Goal: Task Accomplishment & Management: Manage account settings

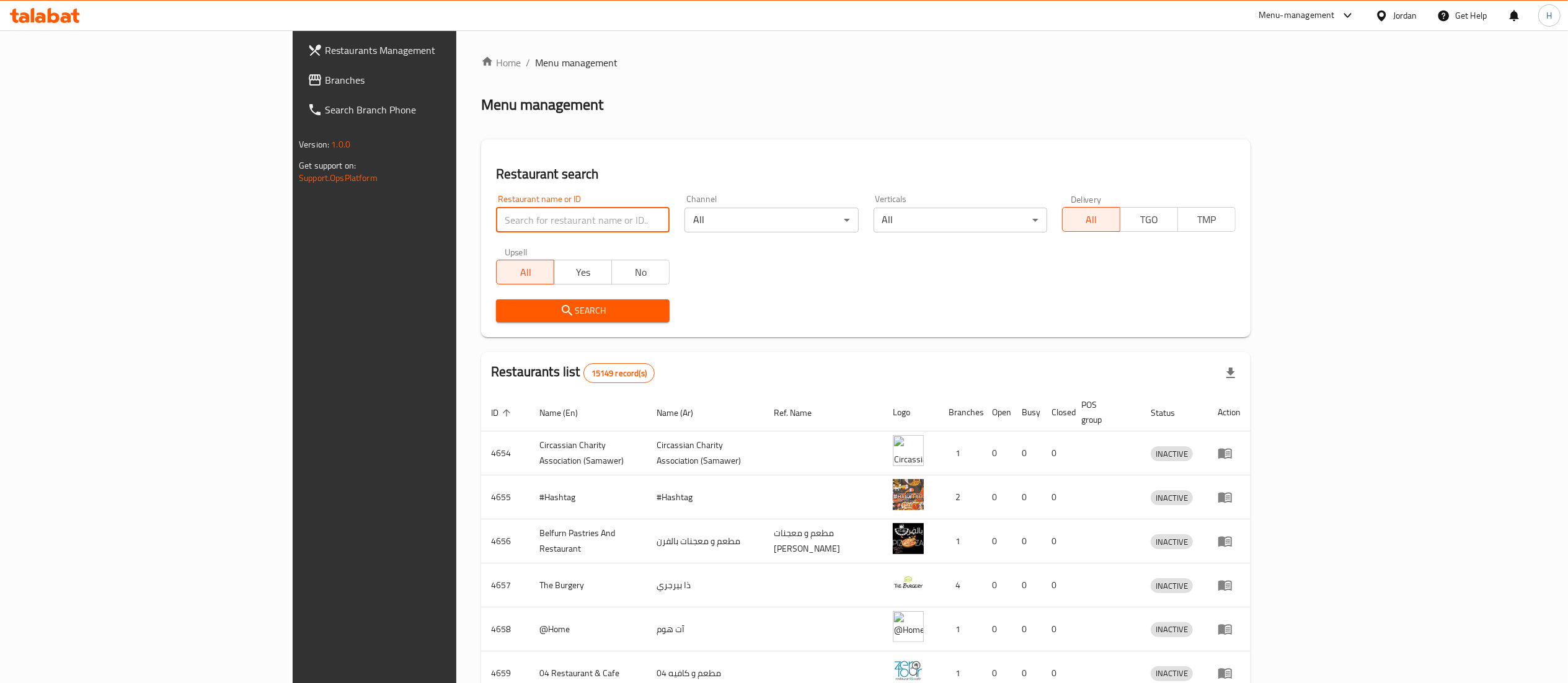
click at [496, 222] on input "search" at bounding box center [582, 220] width 174 height 25
type input "Zinger King"
click button "Search" at bounding box center [582, 310] width 174 height 23
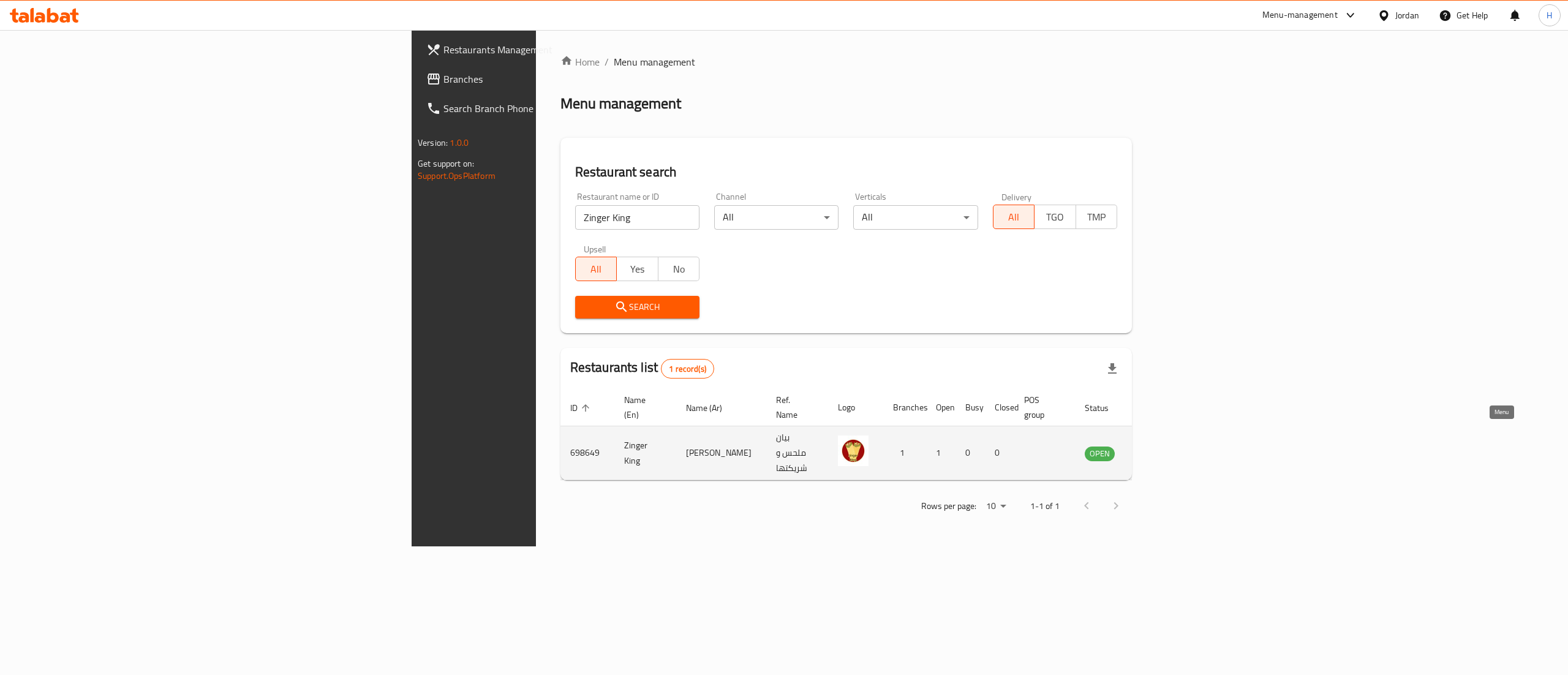
click at [1164, 446] on icon "enhanced table" at bounding box center [1156, 453] width 15 height 15
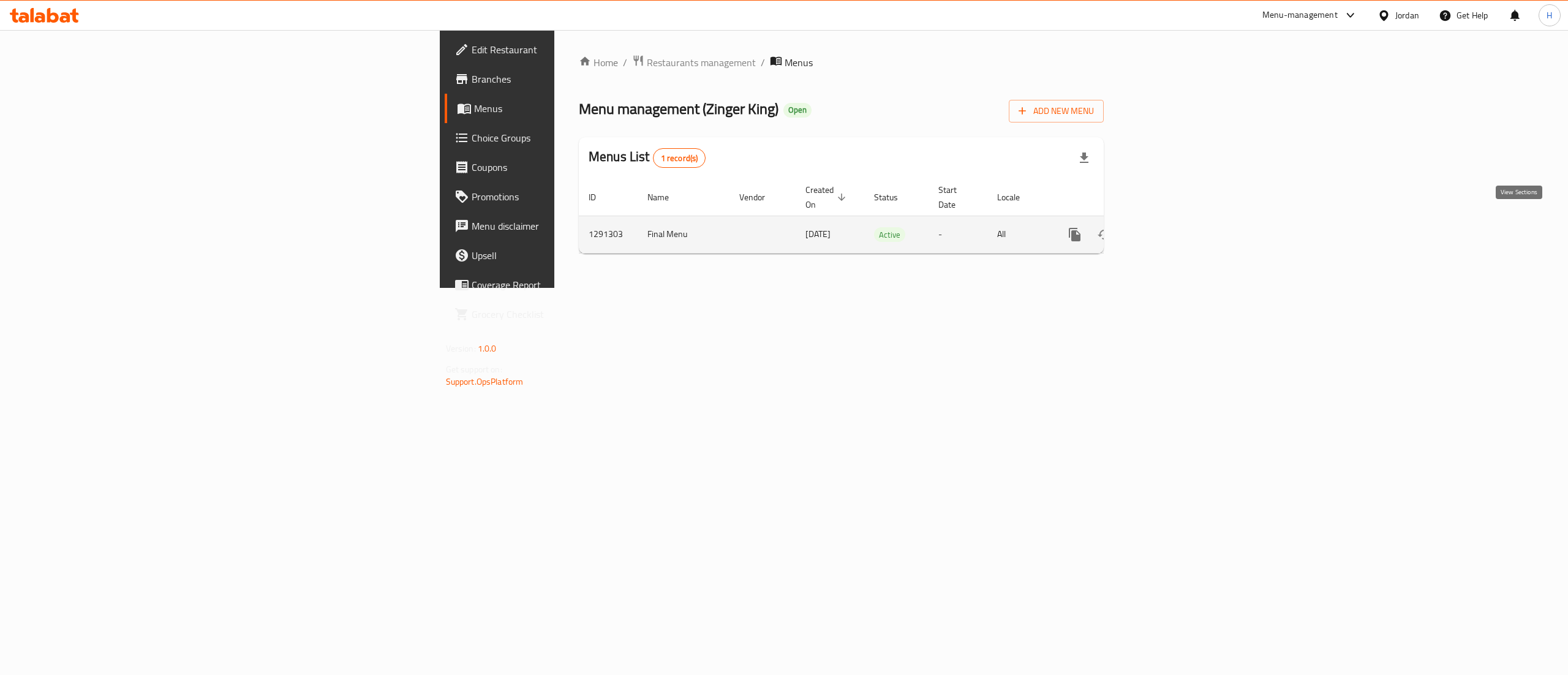
click at [1178, 220] on link "enhanced table" at bounding box center [1163, 235] width 29 height 29
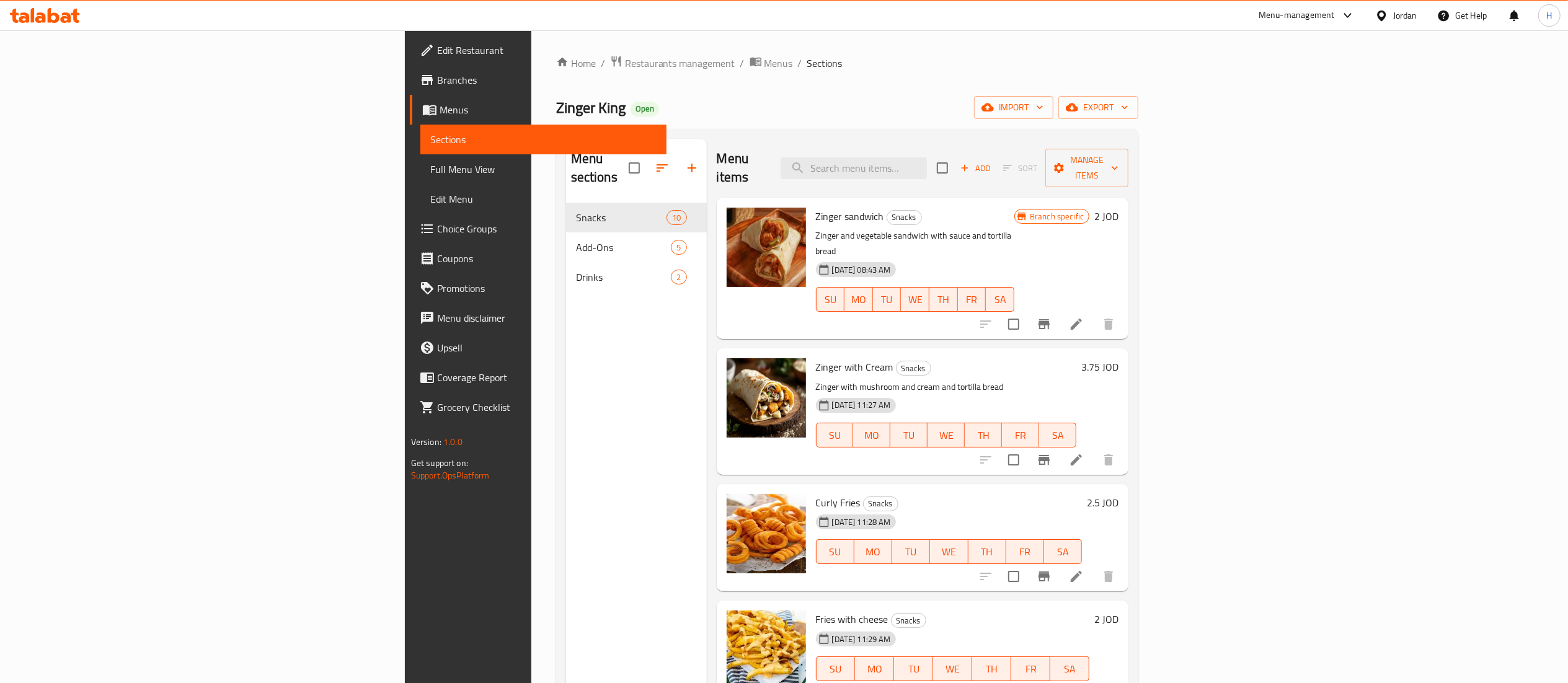
click at [437, 225] on span "Choice Groups" at bounding box center [546, 229] width 219 height 15
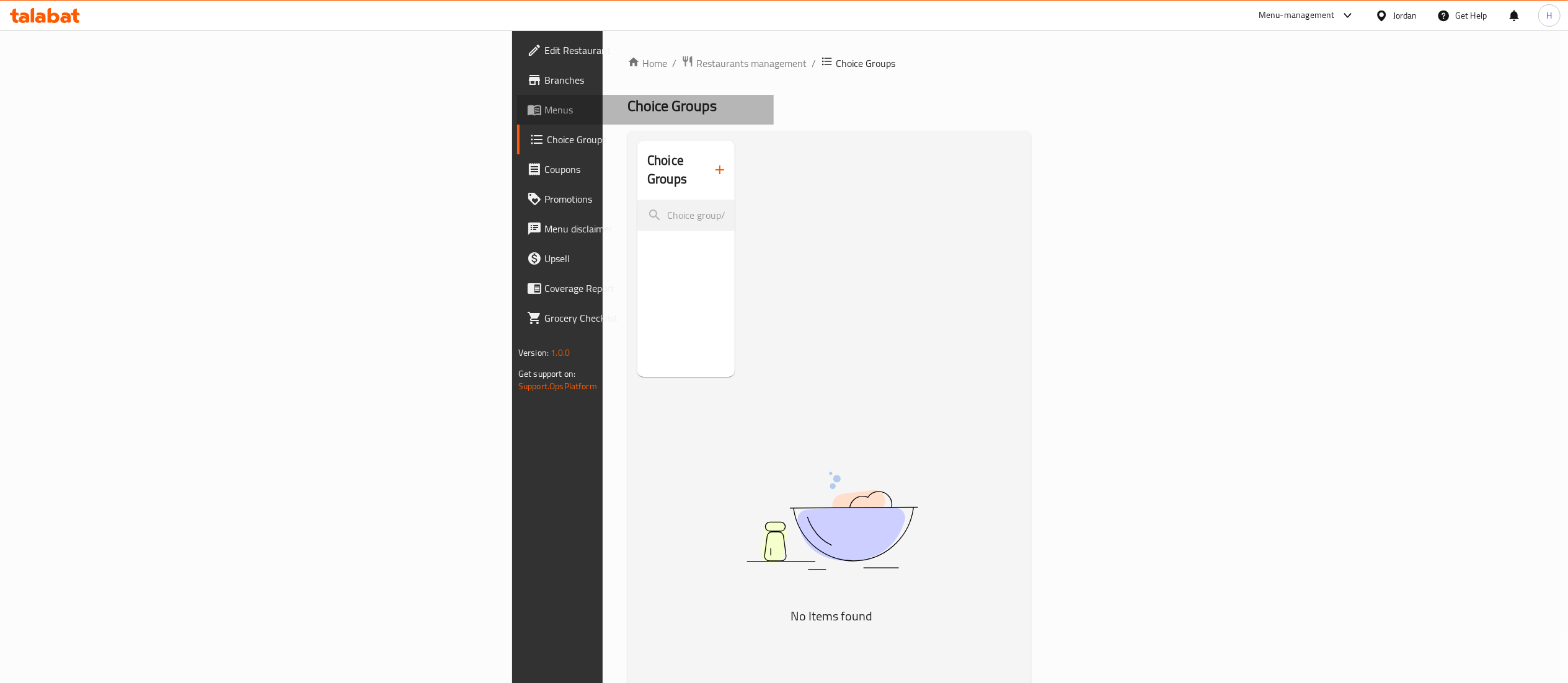
click at [544, 111] on span "Menus" at bounding box center [654, 109] width 219 height 15
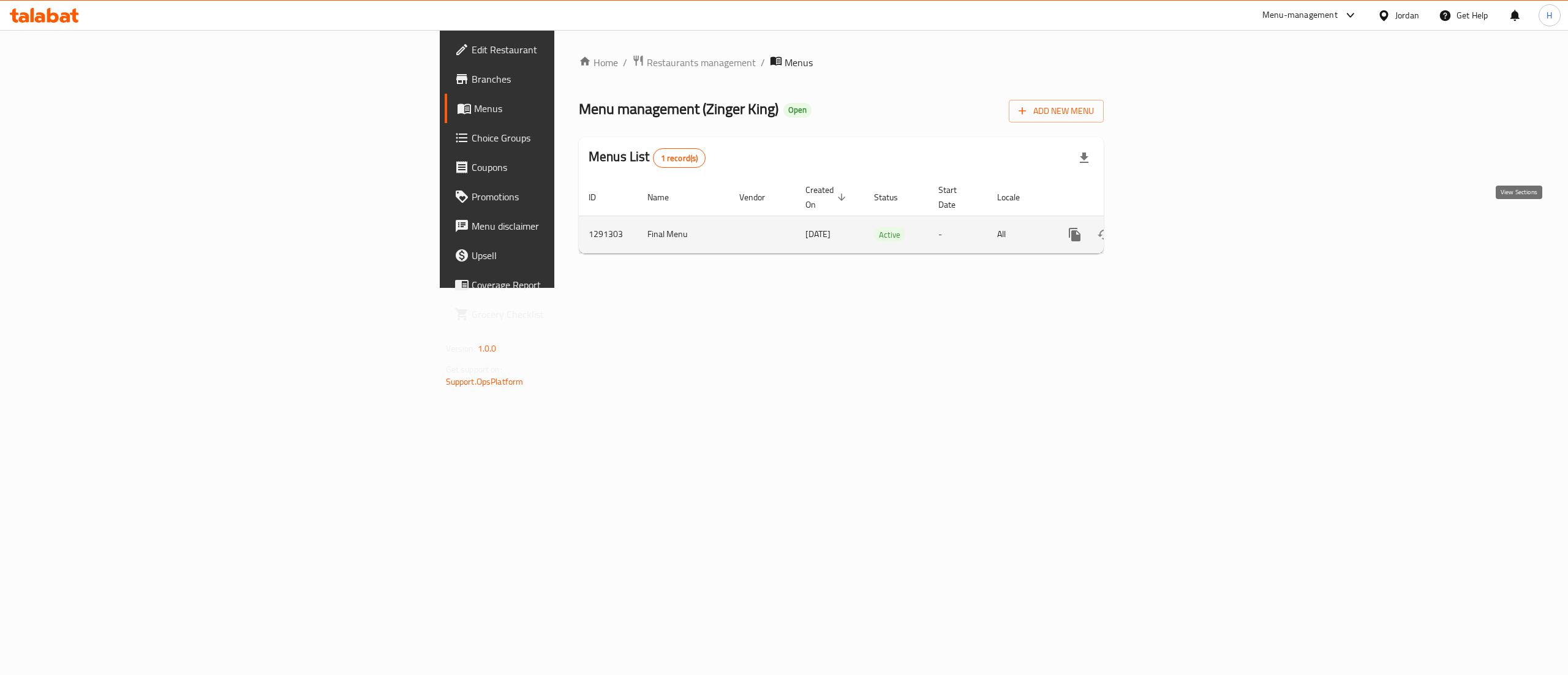
click at [1170, 227] on icon "enhanced table" at bounding box center [1163, 235] width 15 height 15
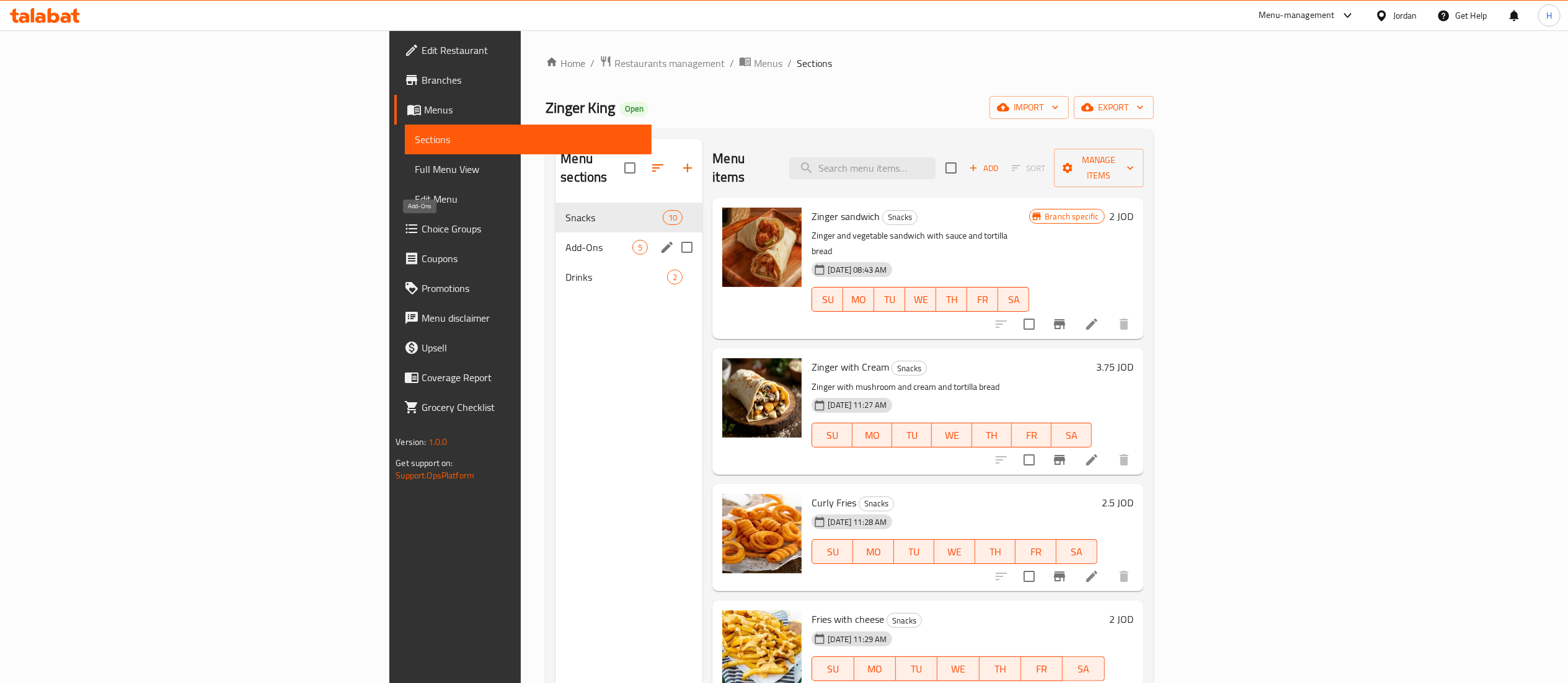
click at [565, 240] on span "Add-Ons" at bounding box center [598, 247] width 67 height 15
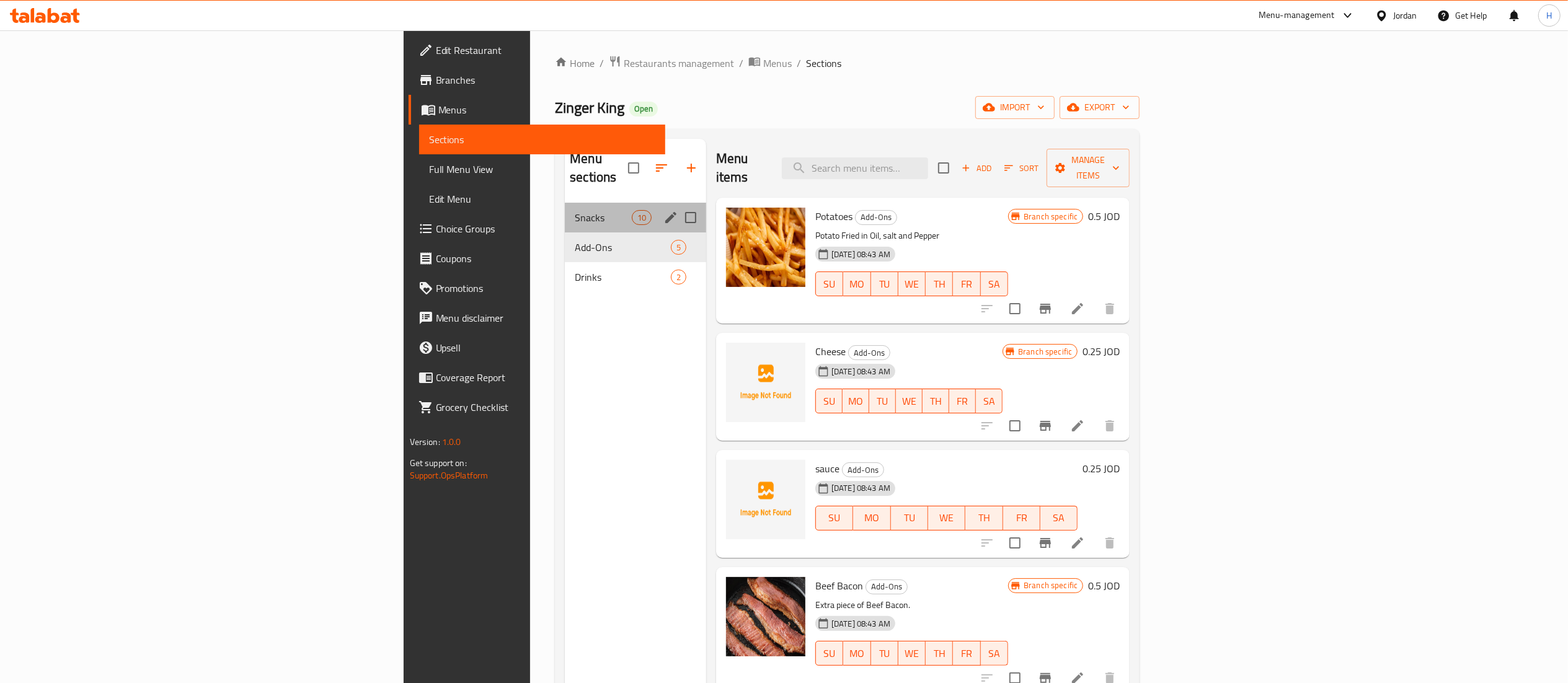
click at [565, 202] on div "Snacks 10" at bounding box center [635, 217] width 141 height 30
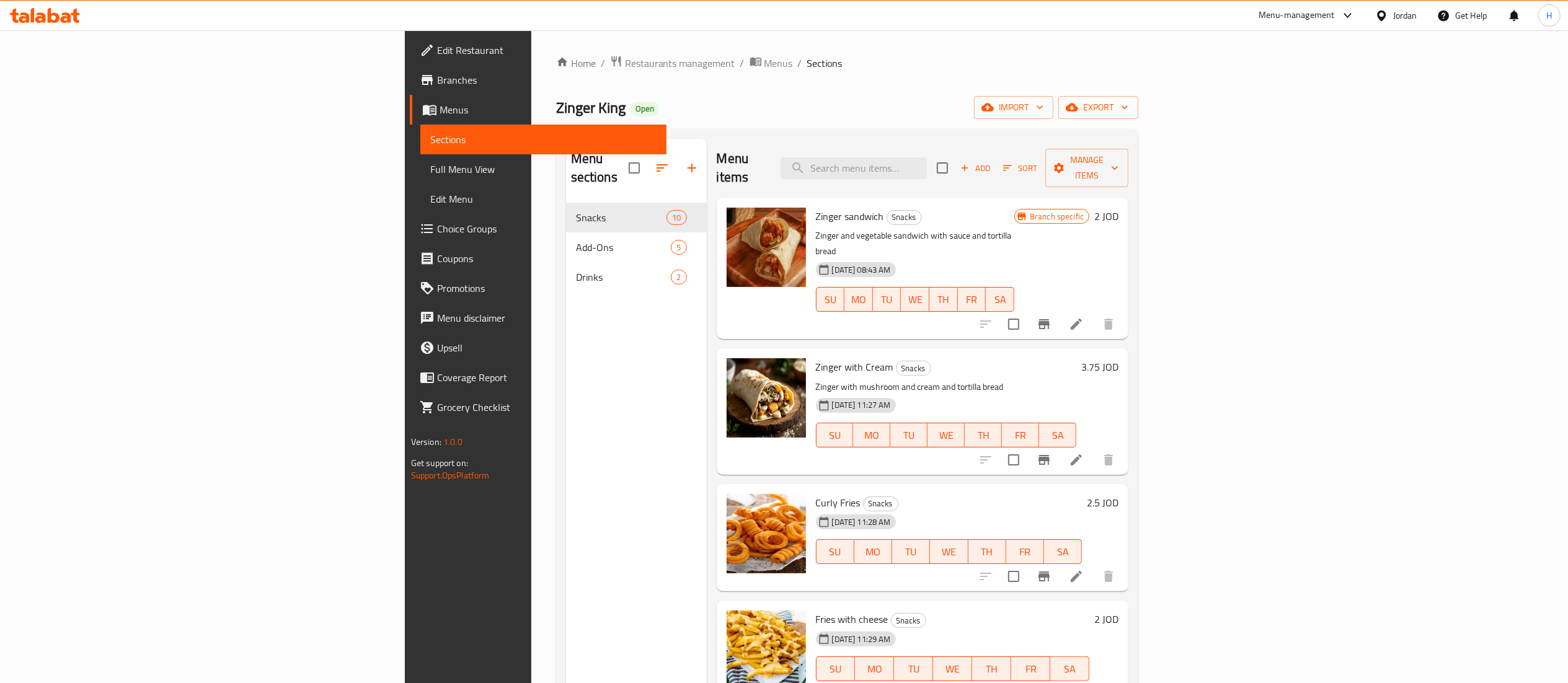
click at [437, 231] on span "Choice Groups" at bounding box center [546, 229] width 219 height 15
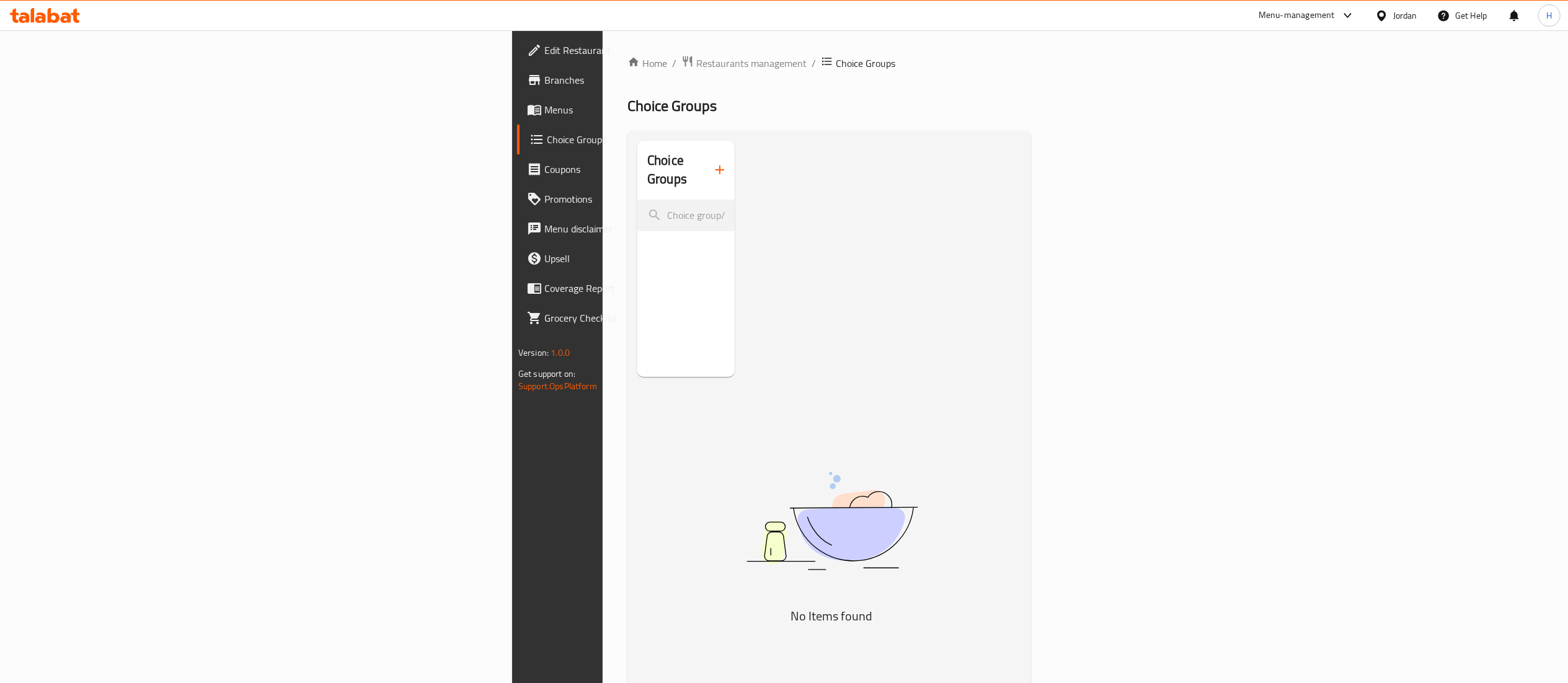
click at [705, 157] on button "button" at bounding box center [720, 170] width 30 height 30
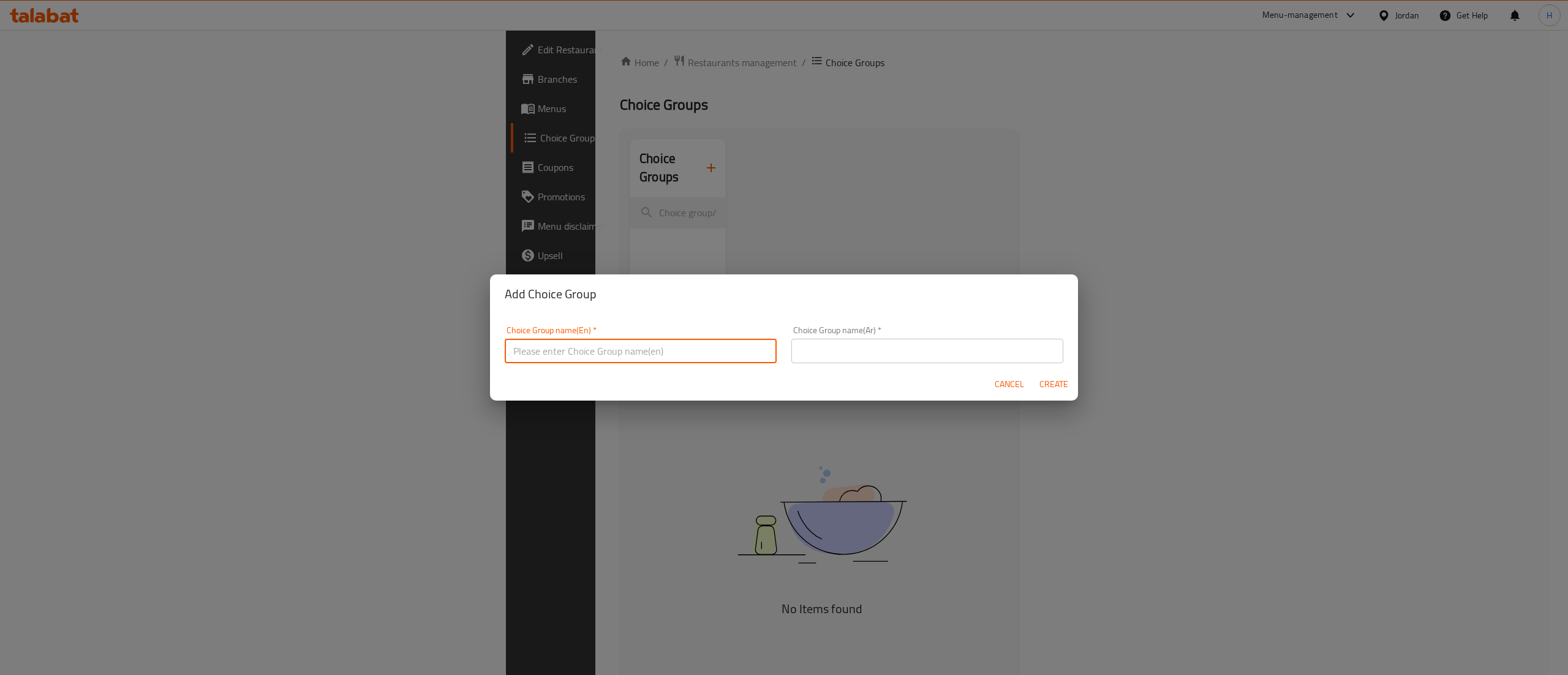
click at [576, 349] on input "text" at bounding box center [641, 351] width 272 height 25
type input "Your Choice of Sauce"
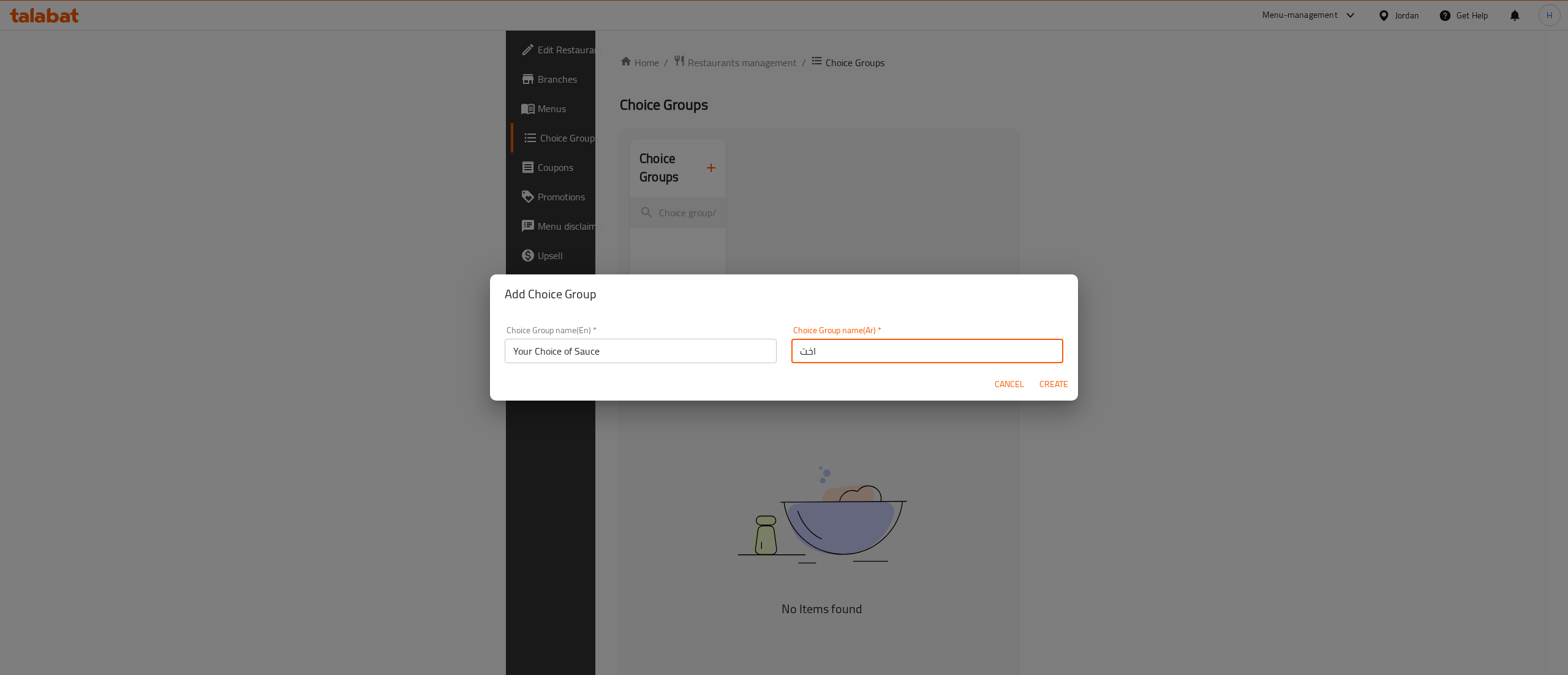
type input "اختيارك للصوص"
click at [1034, 373] on button "Create" at bounding box center [1054, 384] width 39 height 23
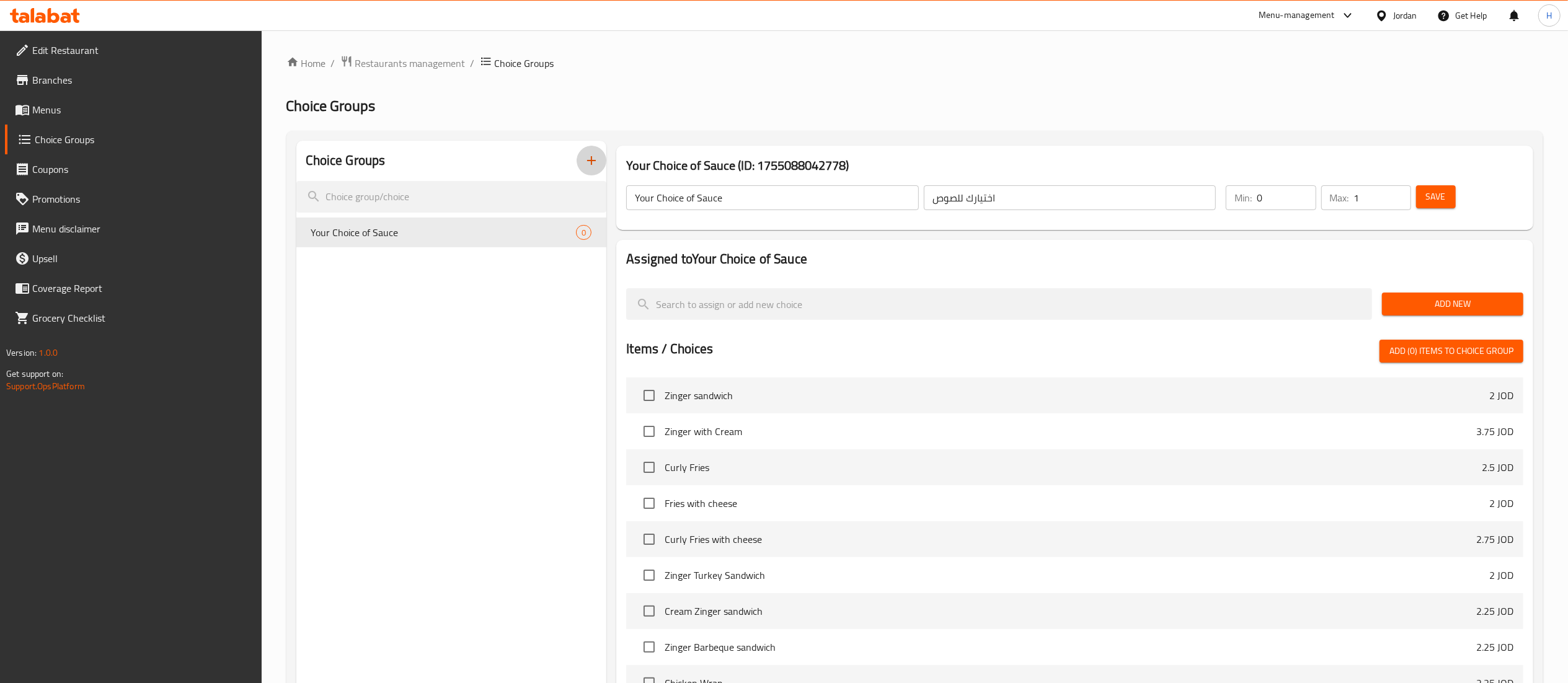
click at [1396, 193] on input "1" at bounding box center [1382, 197] width 57 height 25
click at [1396, 193] on input "2" at bounding box center [1382, 197] width 57 height 25
type input "3"
click at [1396, 193] on input "3" at bounding box center [1382, 197] width 57 height 25
click at [1464, 307] on span "Add New" at bounding box center [1453, 304] width 122 height 16
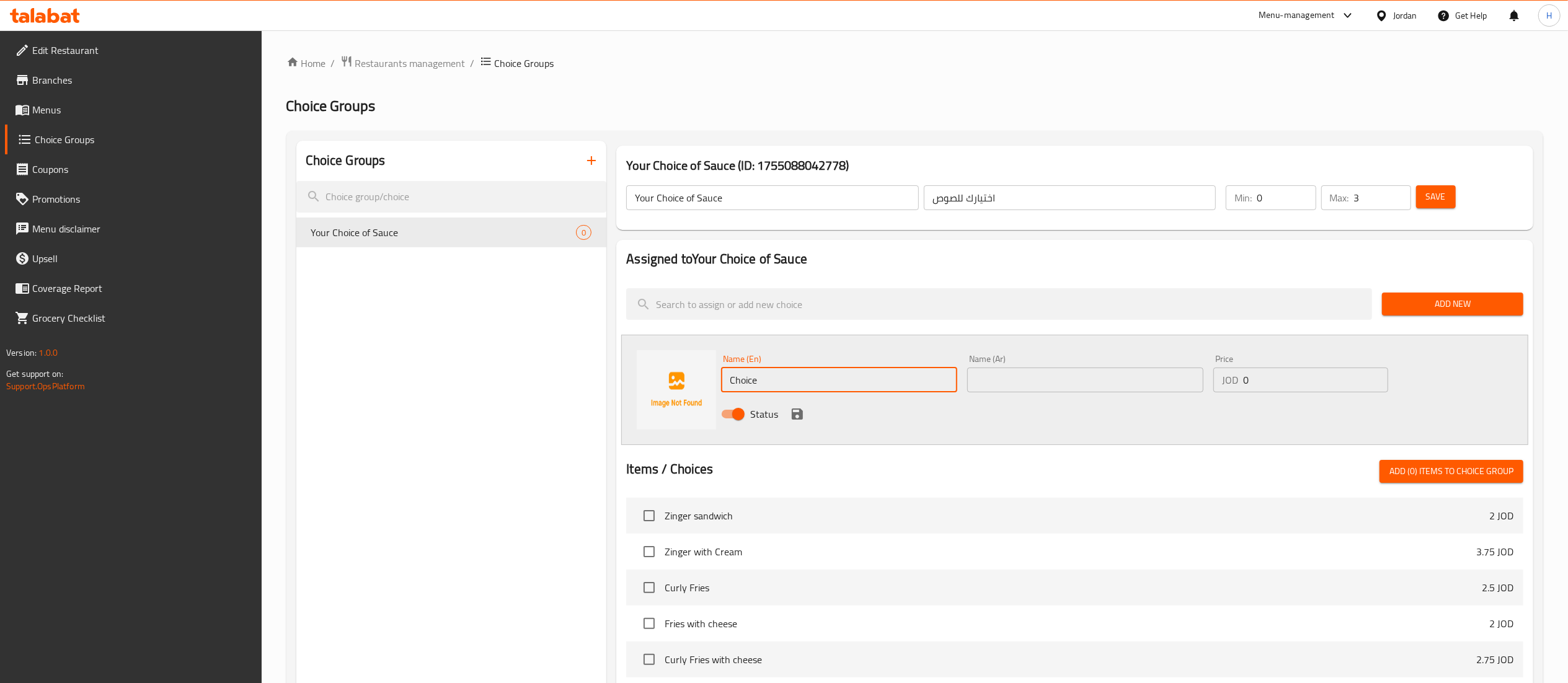
drag, startPoint x: 819, startPoint y: 376, endPoint x: 644, endPoint y: 346, distance: 177.6
click at [644, 346] on div "Name (En) Choice Name (En) Name (Ar) Name (Ar) Price JOD 0 Price Status" at bounding box center [1074, 389] width 907 height 110
type input "}"
type input "Cocktail Sauce"
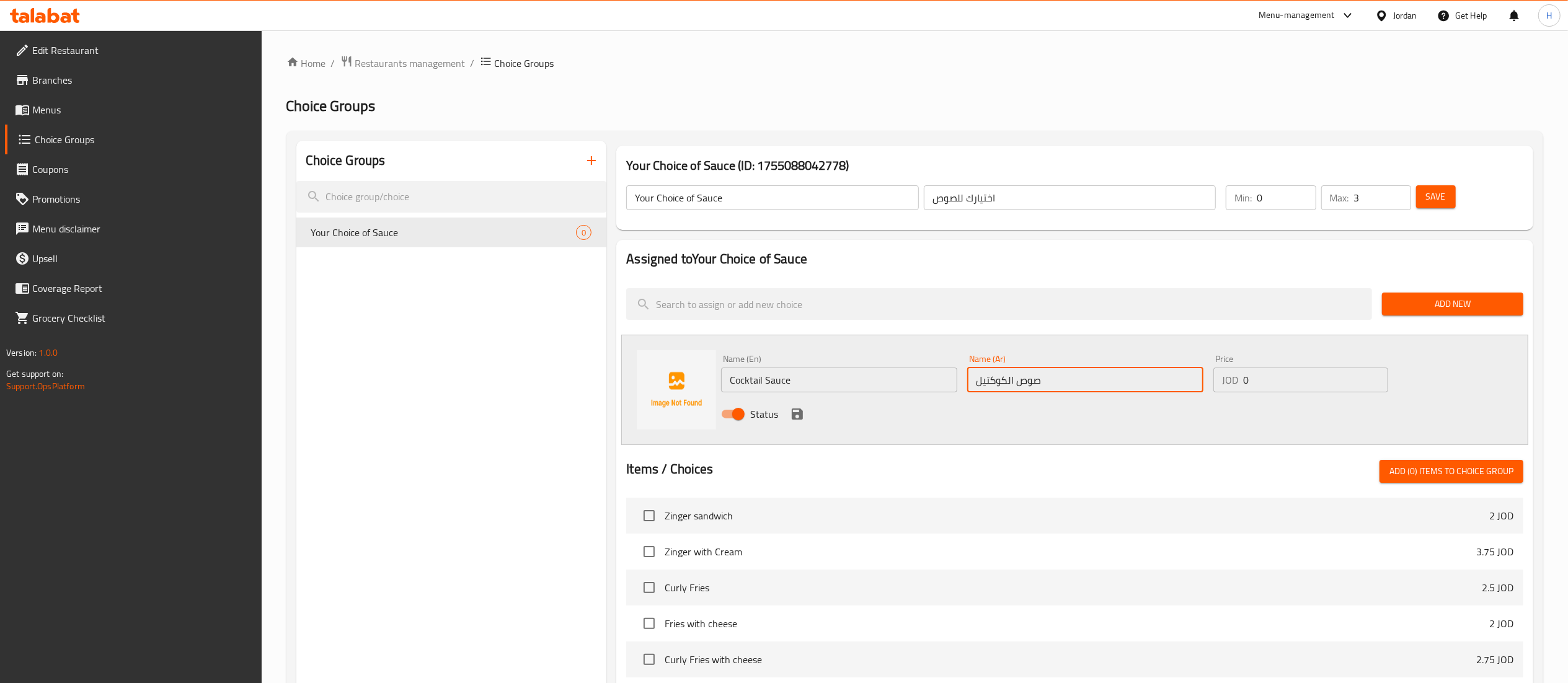
type input "صوص الكوكتيل"
type input "0.5"
click at [797, 416] on icon "save" at bounding box center [798, 414] width 15 height 15
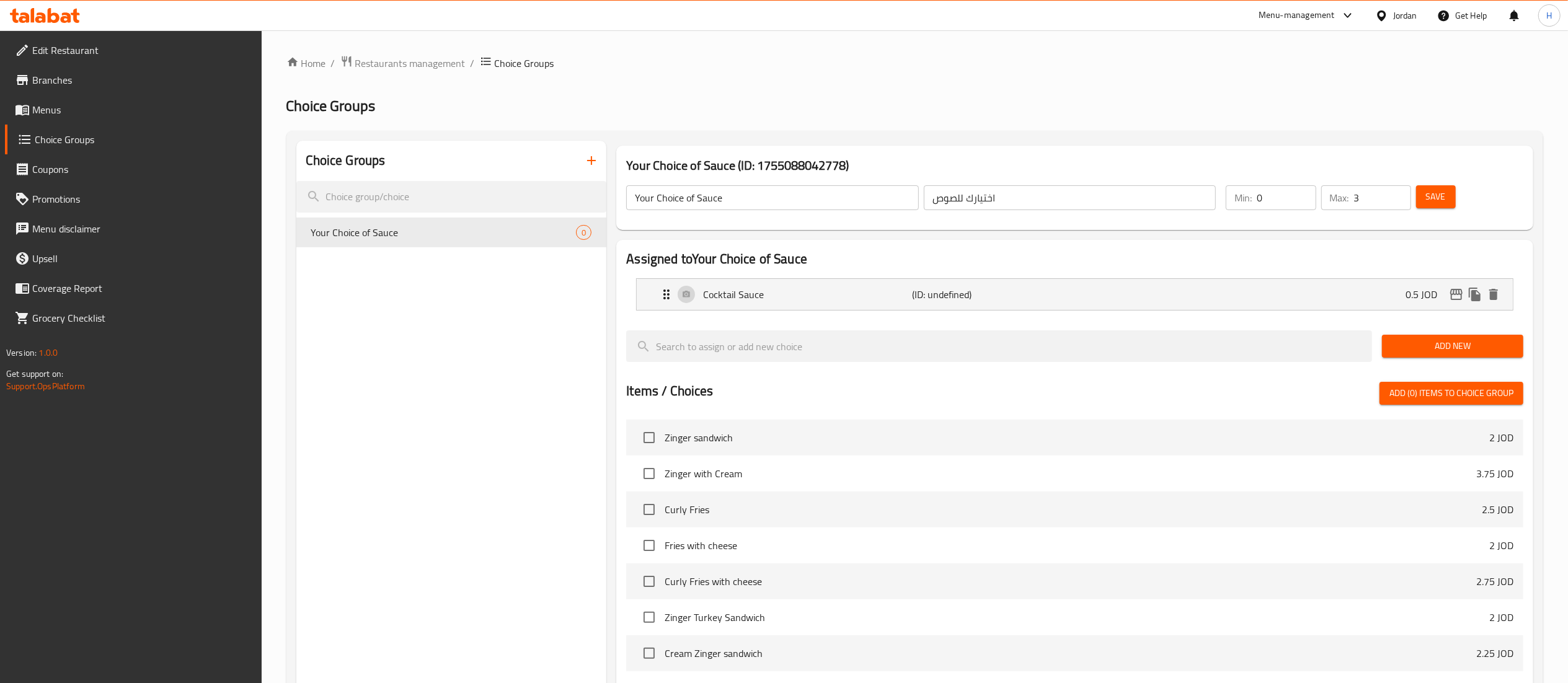
click at [1478, 336] on button "Add New" at bounding box center [1452, 346] width 141 height 23
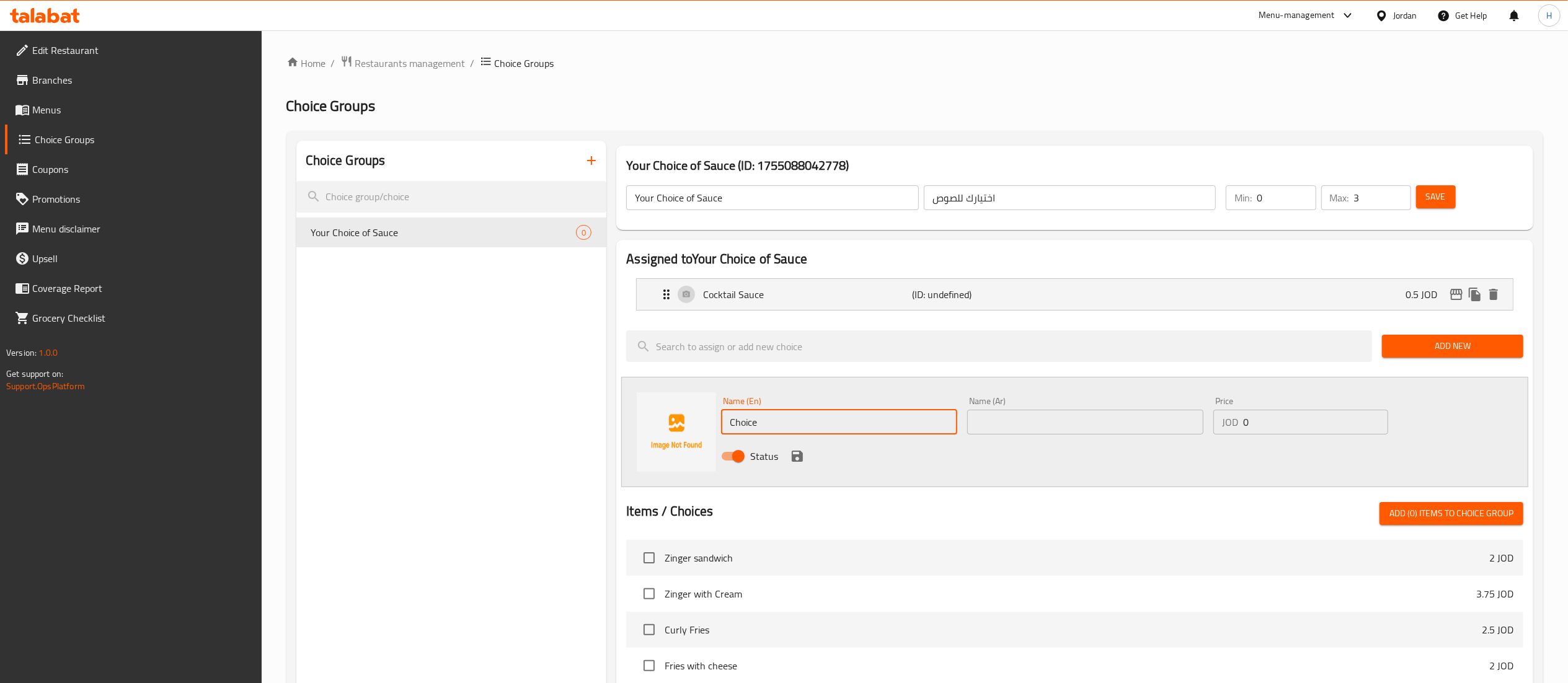
drag, startPoint x: 806, startPoint y: 415, endPoint x: 687, endPoint y: 416, distance: 119.0
click at [687, 416] on div "Name (En) Choice Name (En) Name (Ar) Name (Ar) Price JOD 0 Price Status" at bounding box center [1074, 431] width 907 height 110
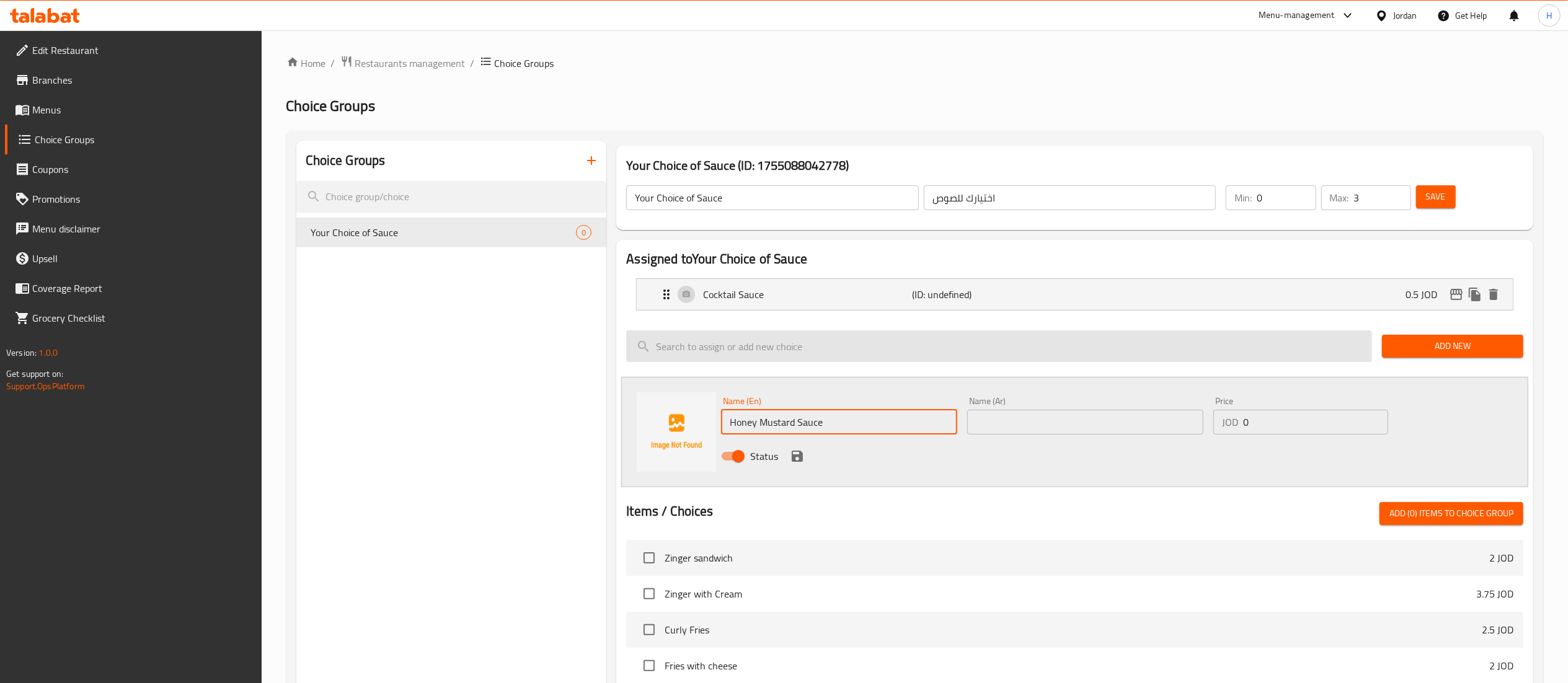
type input "Honey Mustard Sauce"
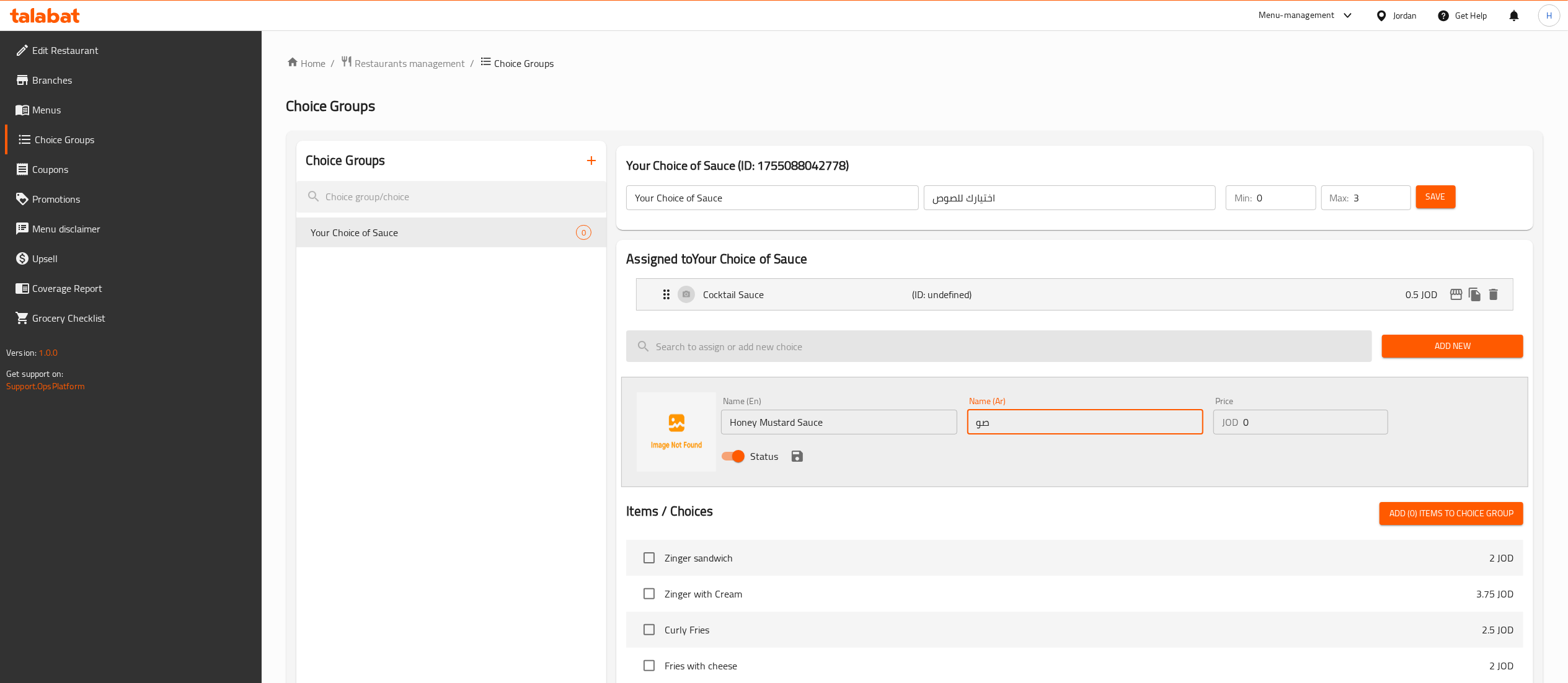
type input "ص"
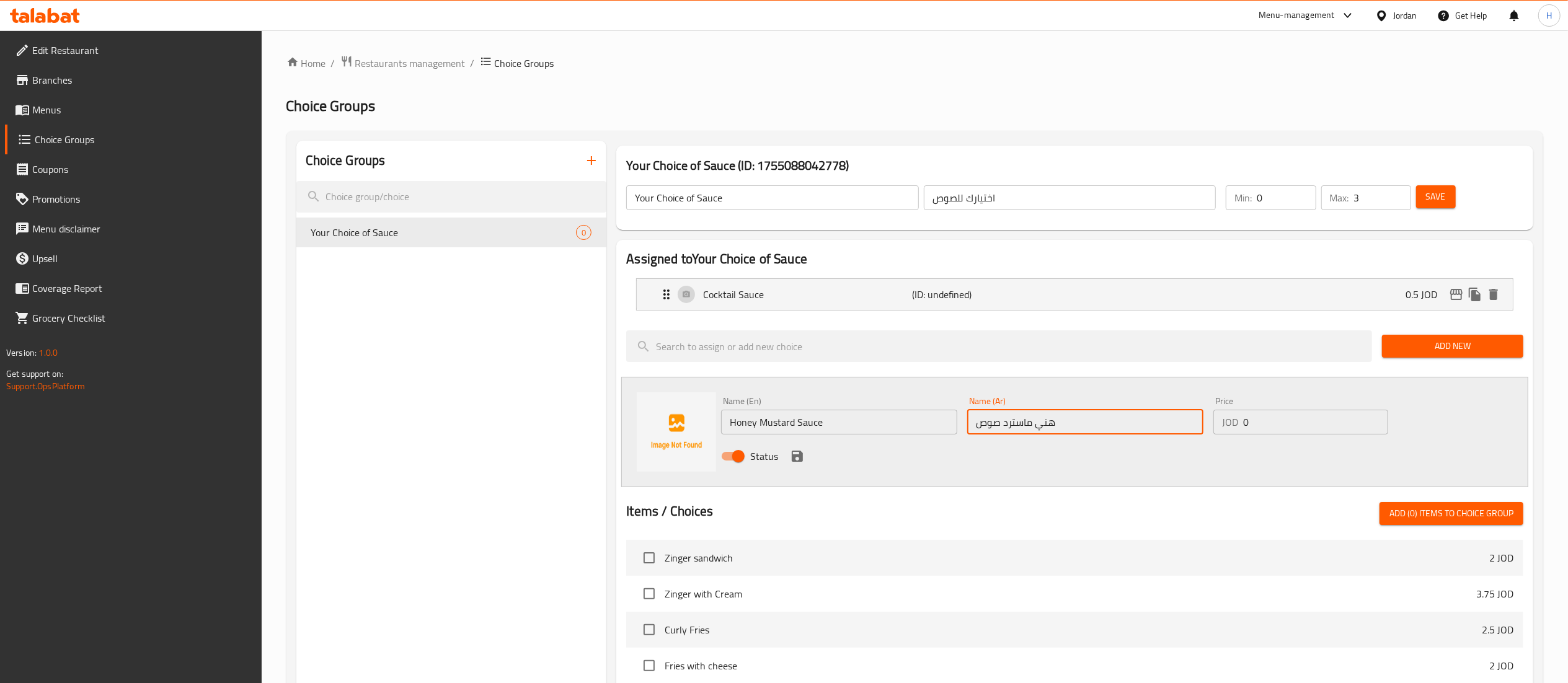
type input "هني ماسترد صوص"
click at [1281, 421] on input "0" at bounding box center [1315, 422] width 145 height 25
type input "0.5"
click at [800, 458] on icon "save" at bounding box center [797, 456] width 11 height 11
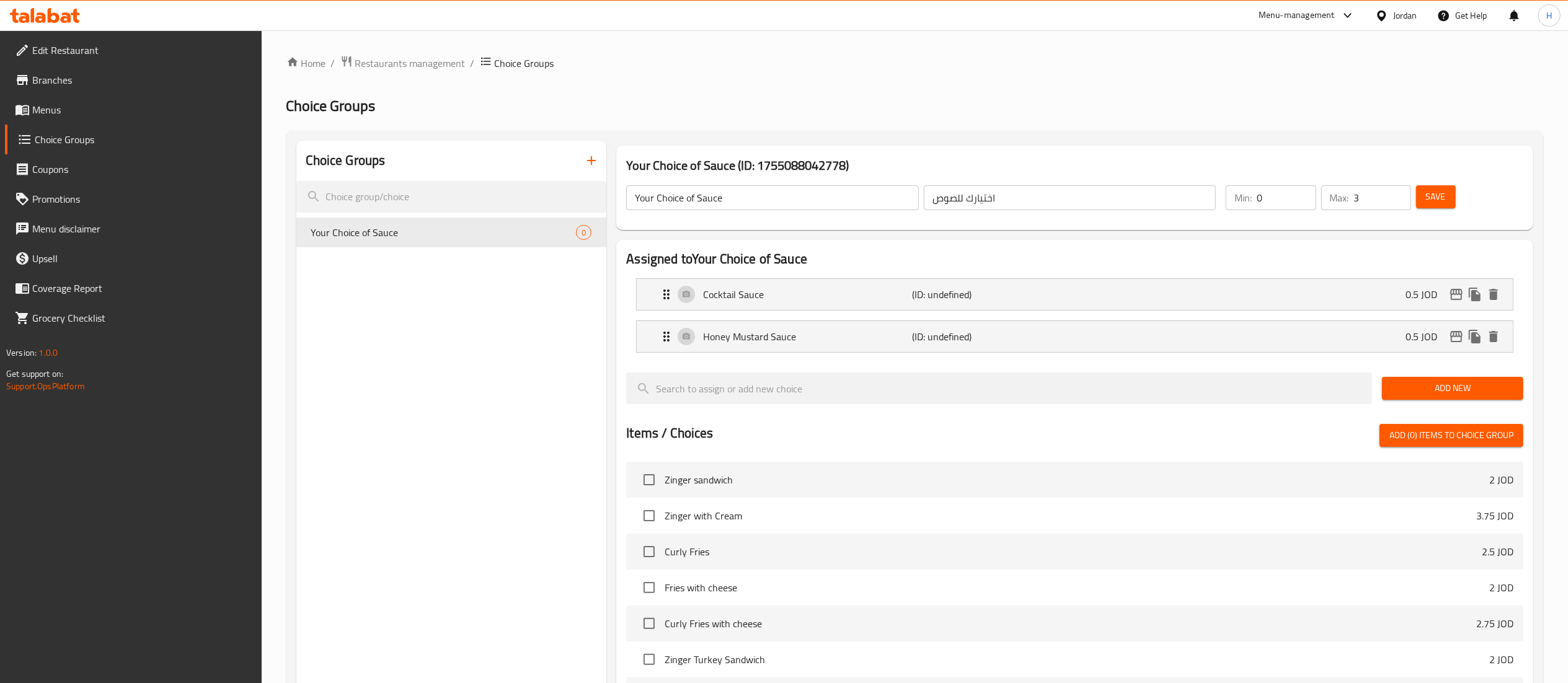
click at [1407, 395] on span "Add New" at bounding box center [1453, 388] width 122 height 16
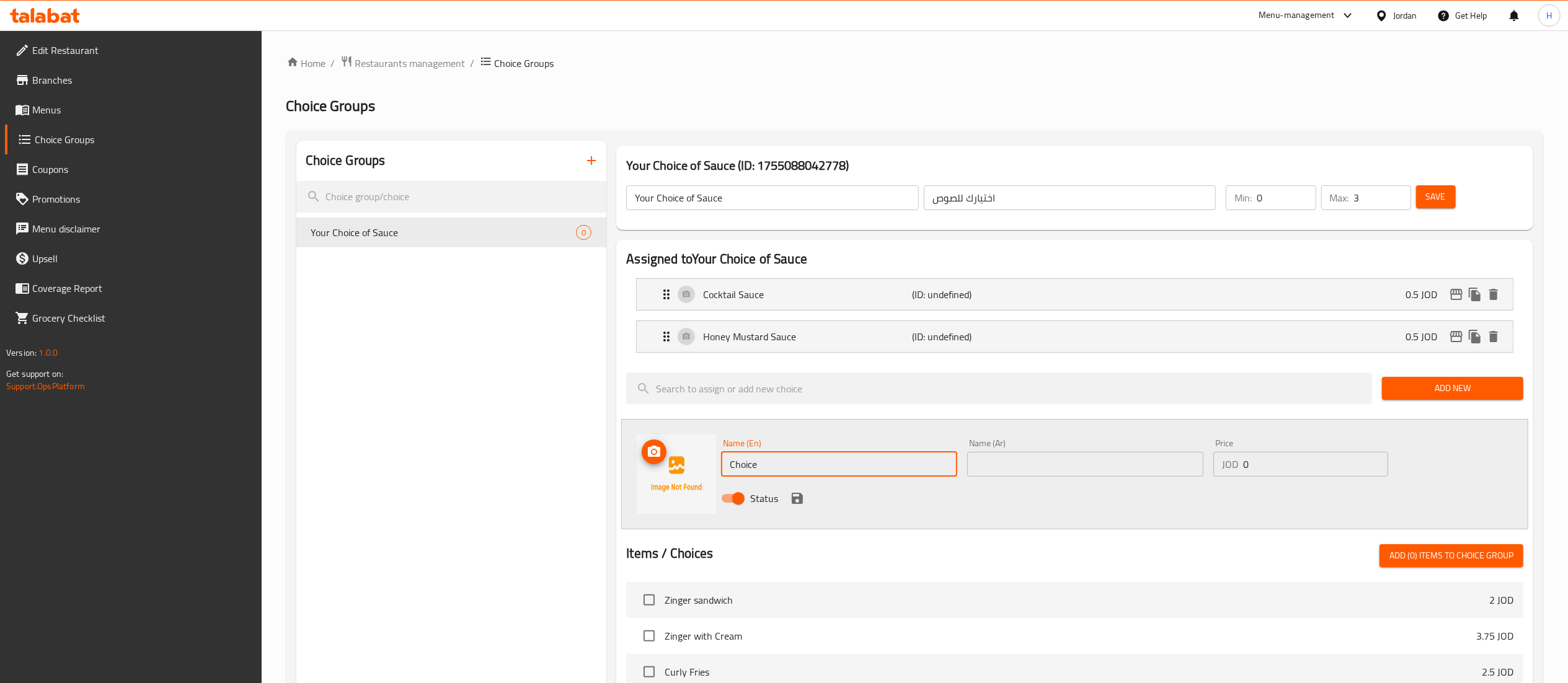
drag, startPoint x: 760, startPoint y: 468, endPoint x: 548, endPoint y: 460, distance: 212.2
click at [548, 460] on div "Choice Groups Your Choice of Sauce 0 Your Choice of Sauce (ID: 1755088042778) Y…" at bounding box center [917, 614] width 1242 height 948
type input "Barbeque Sauce"
type input "باربكيو صوص"
type input "0.5"
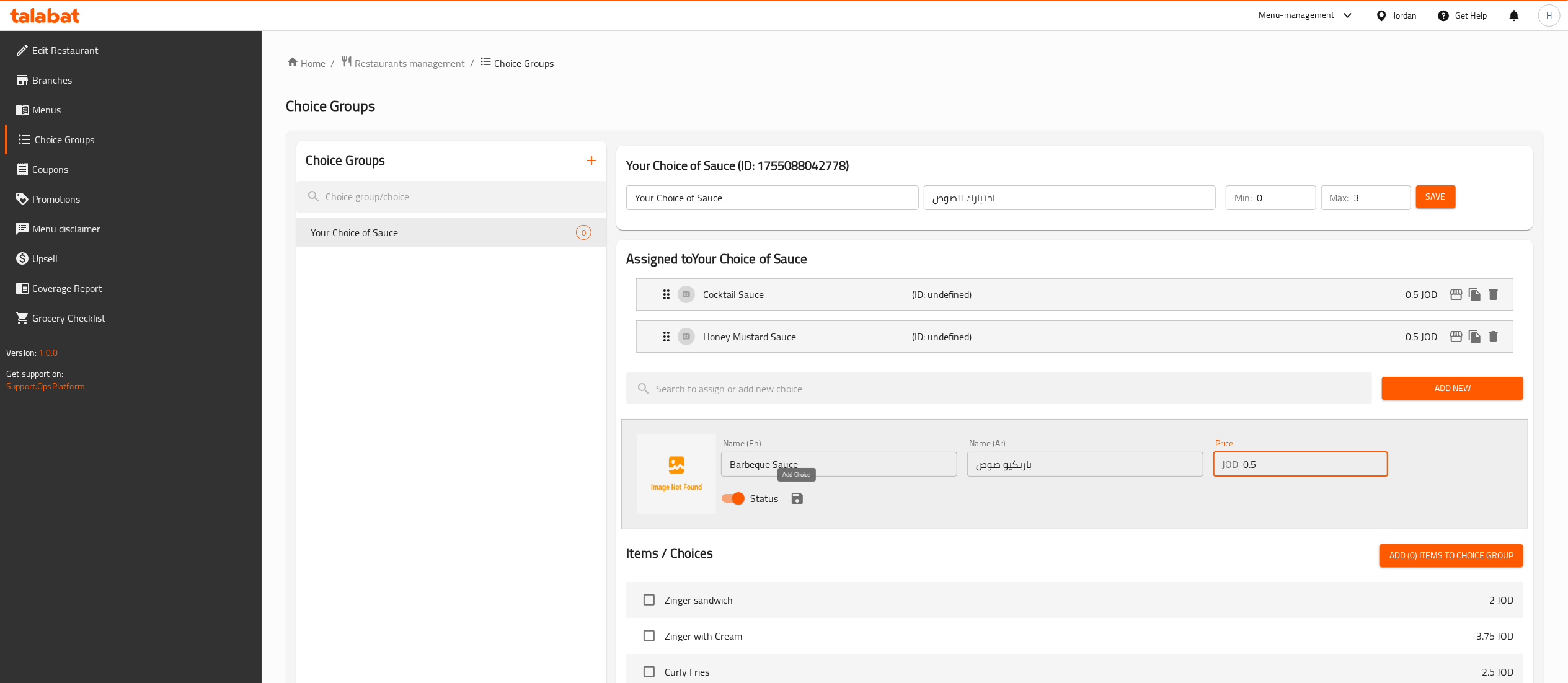
click at [798, 495] on icon "save" at bounding box center [798, 498] width 15 height 15
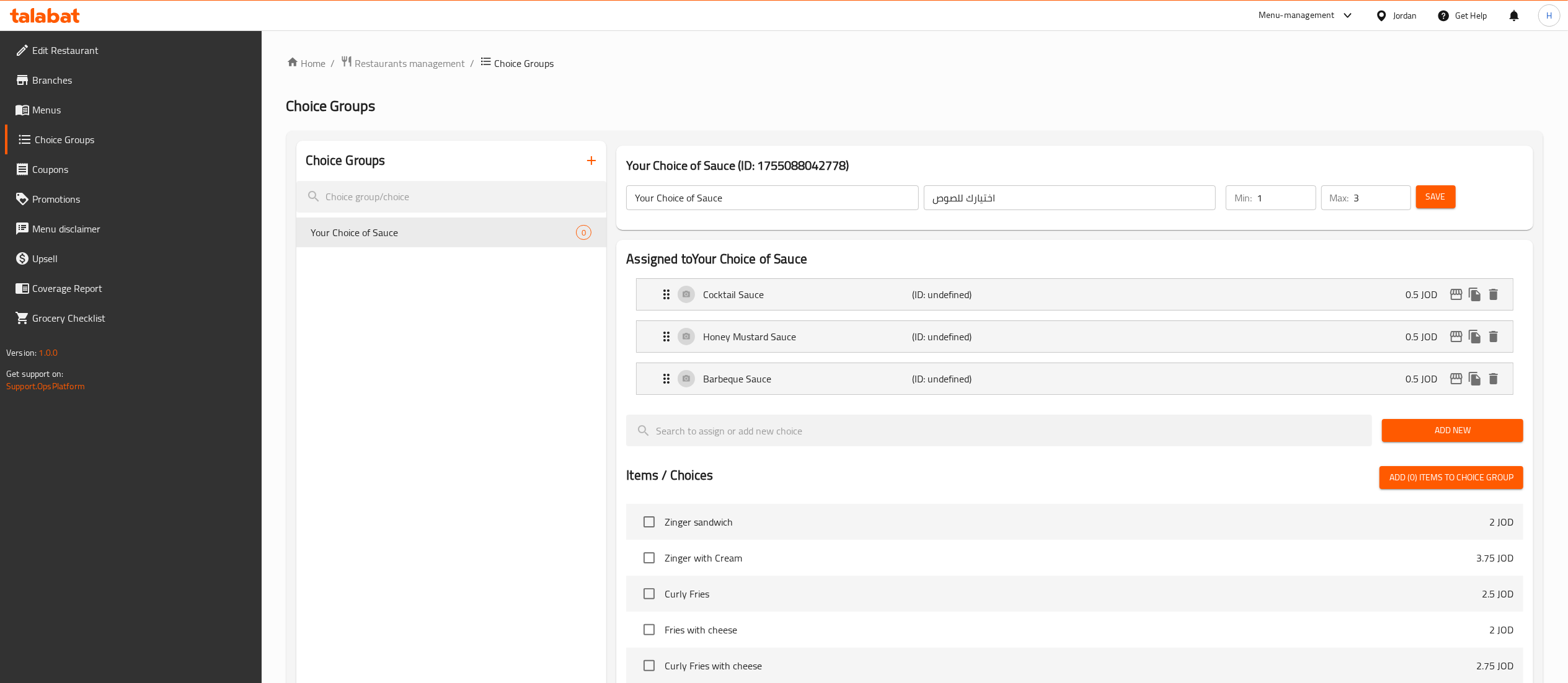
type input "1"
click at [1302, 190] on input "1" at bounding box center [1286, 197] width 59 height 25
click at [1432, 198] on span "Save" at bounding box center [1435, 196] width 20 height 16
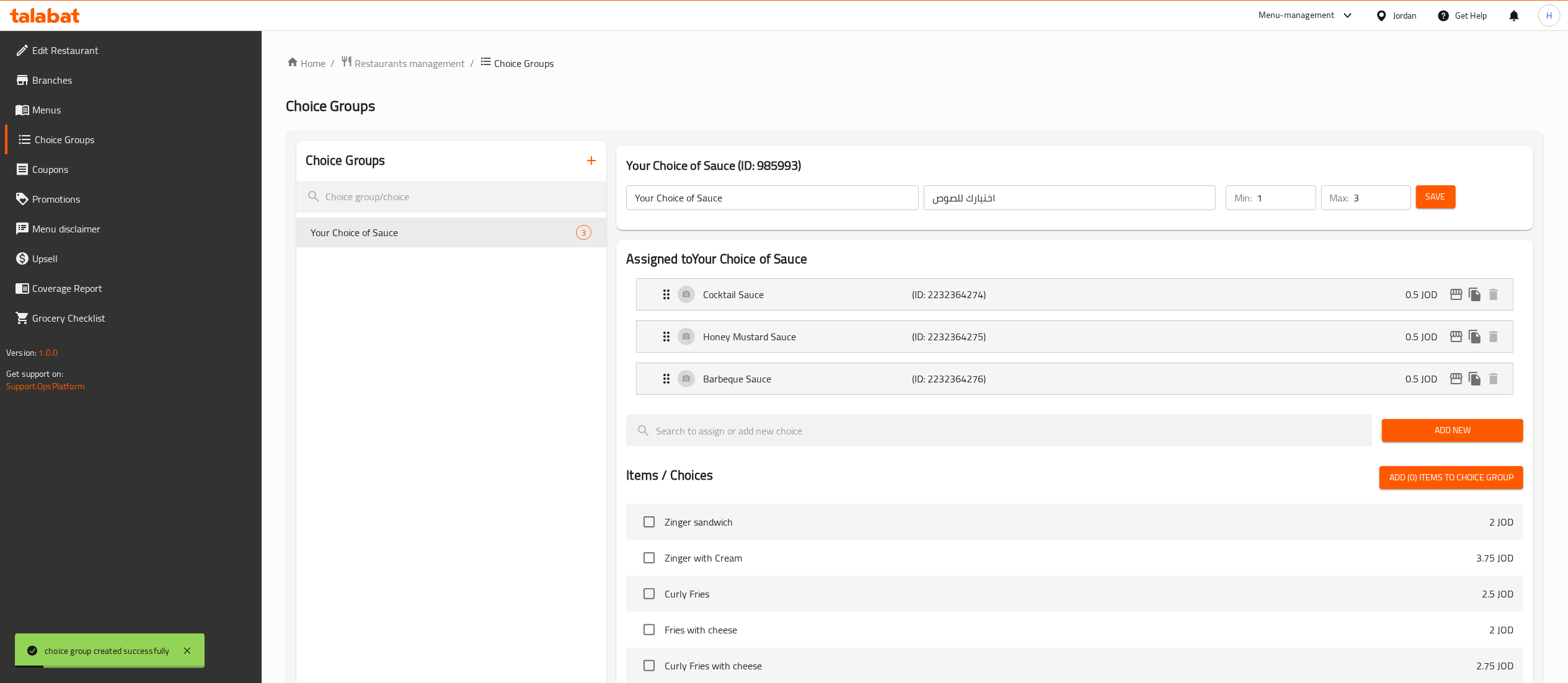
click at [100, 113] on span "Menus" at bounding box center [142, 109] width 219 height 15
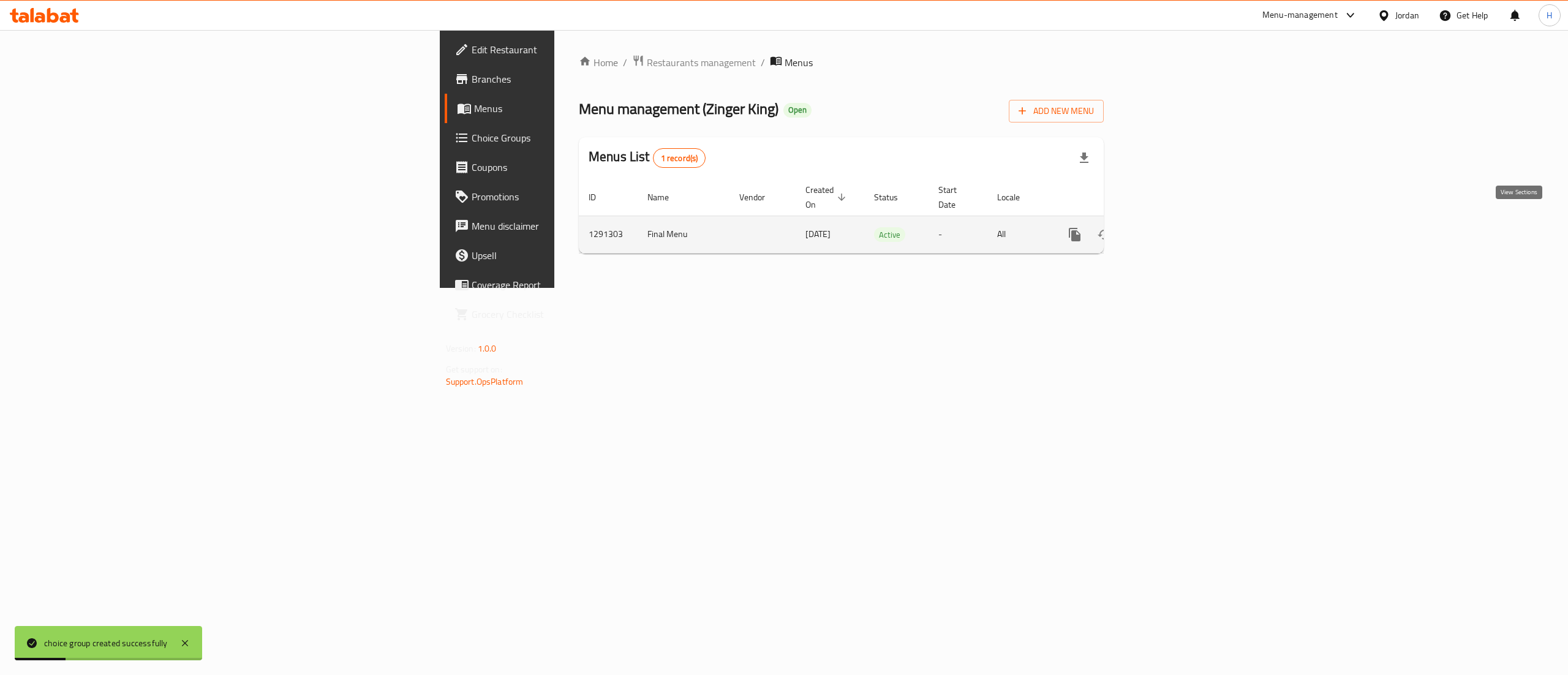
click at [1170, 227] on icon "enhanced table" at bounding box center [1163, 235] width 15 height 15
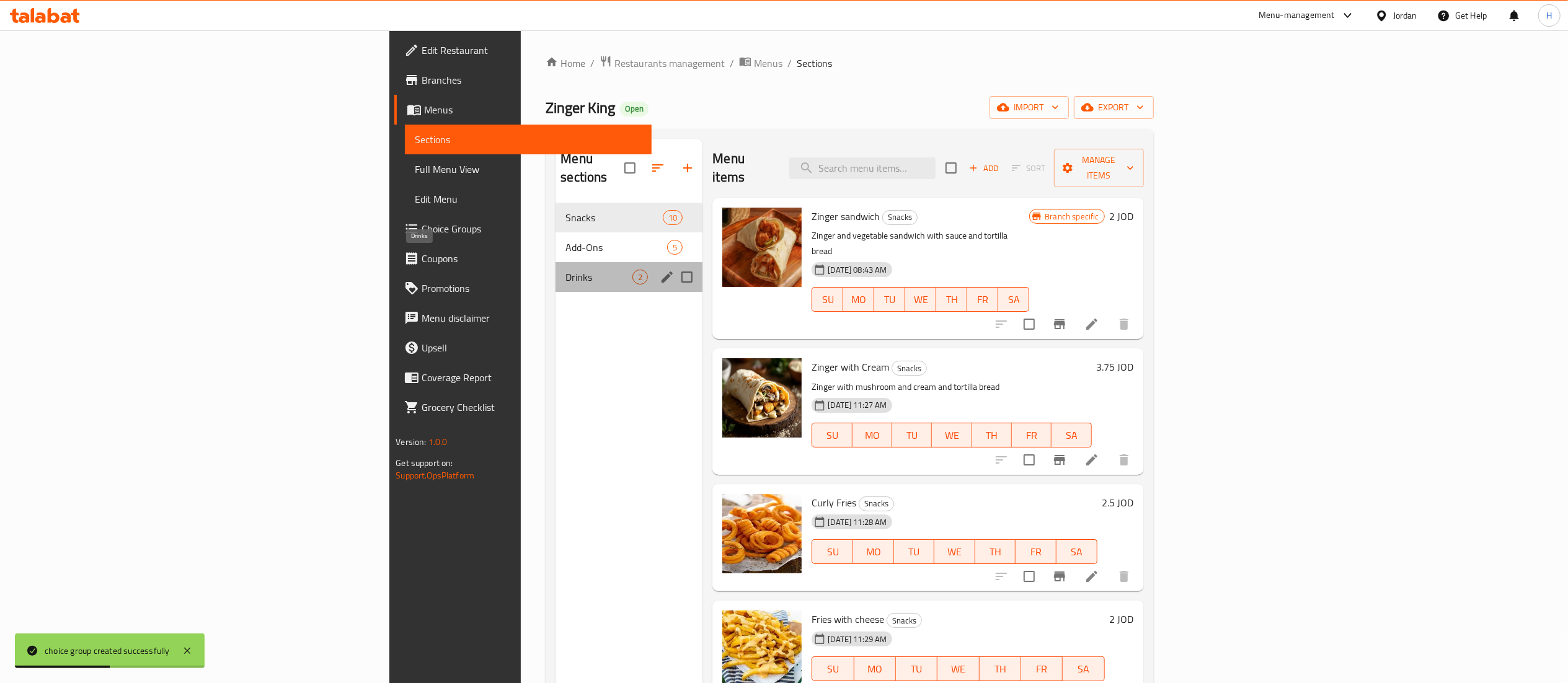
click at [565, 269] on span "Drinks" at bounding box center [598, 277] width 67 height 15
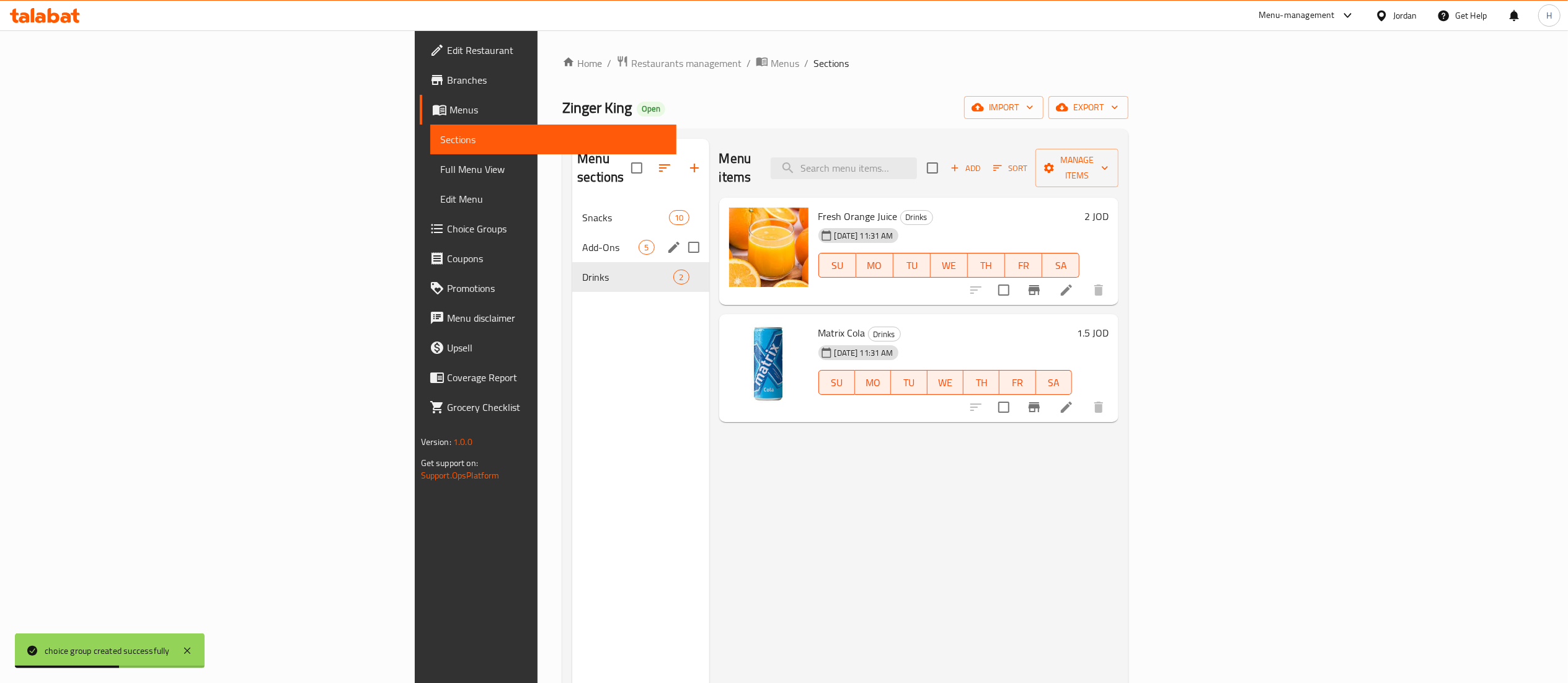
click at [572, 232] on div "Add-Ons 5" at bounding box center [640, 247] width 136 height 30
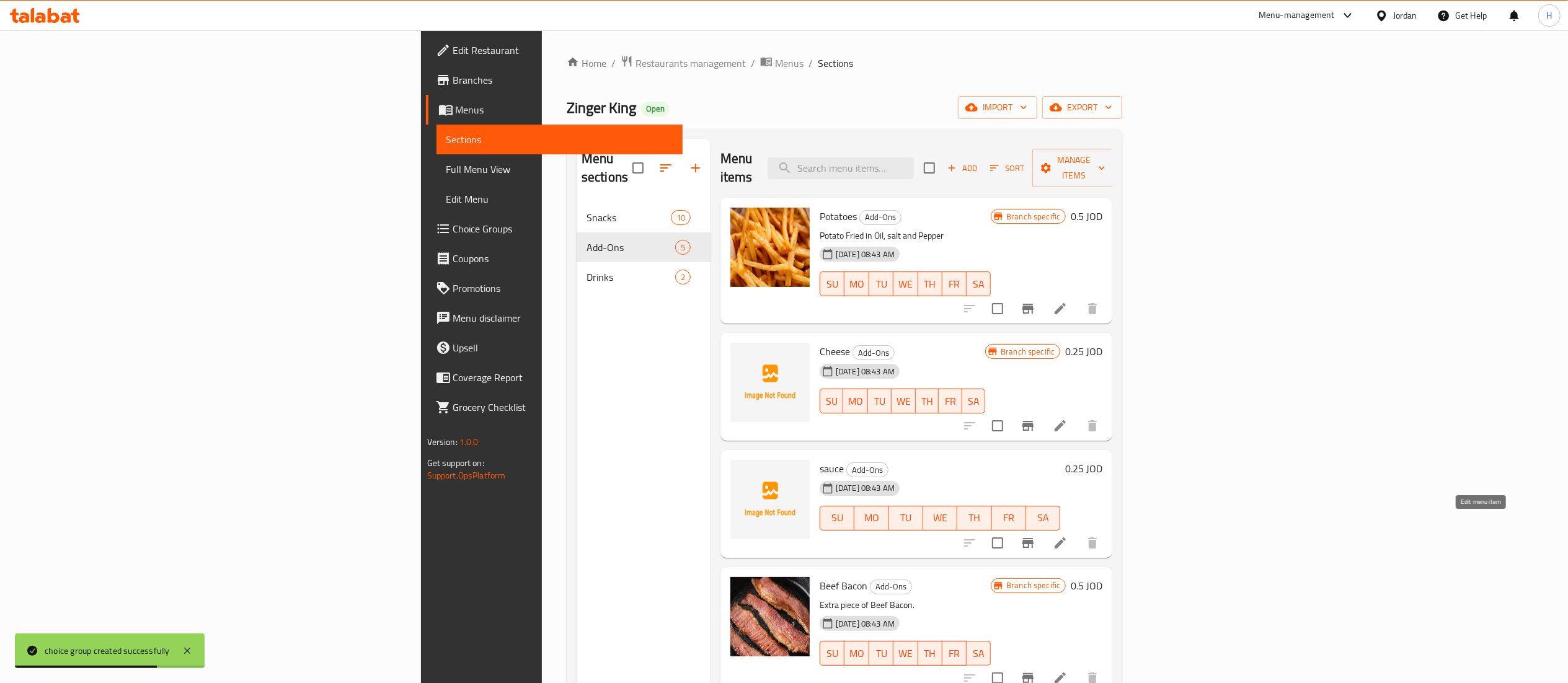
click at [1066, 537] on icon at bounding box center [1060, 543] width 11 height 11
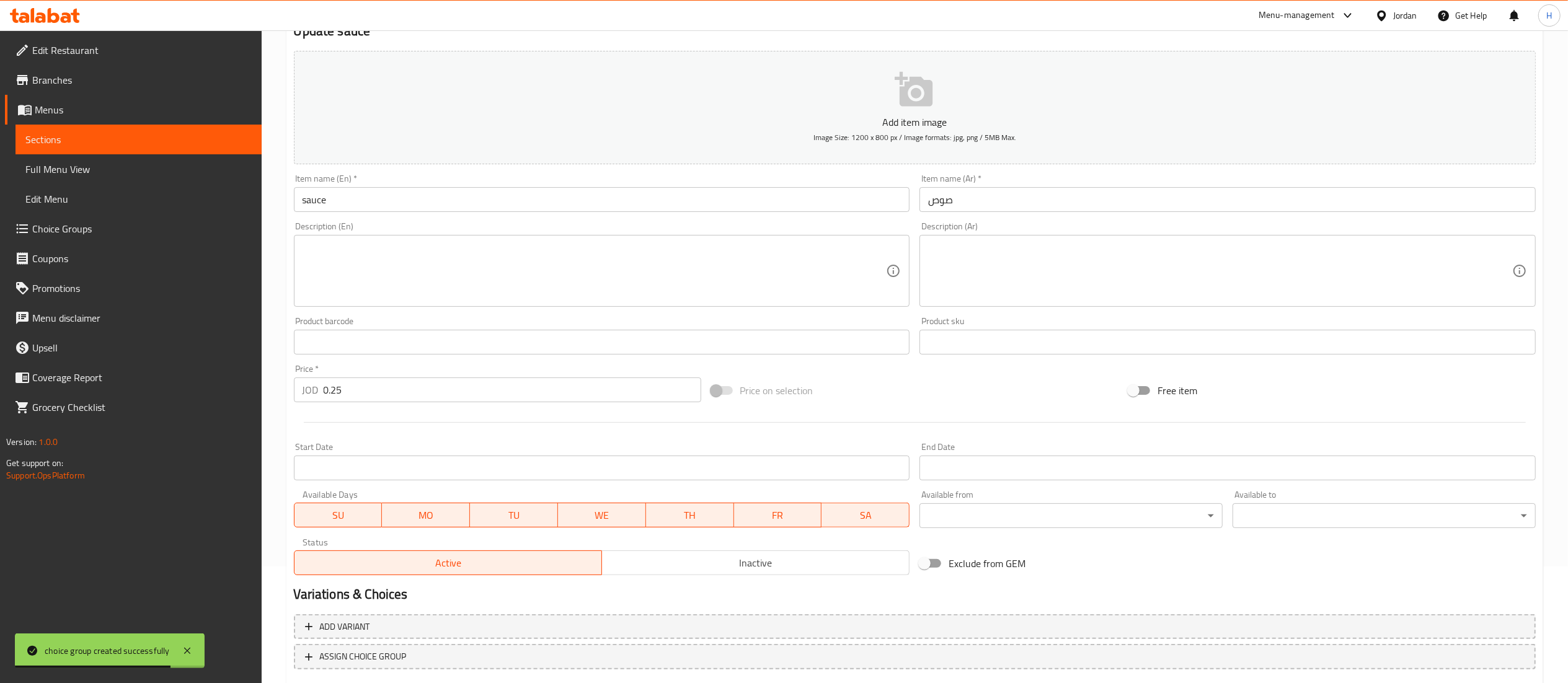
scroll to position [192, 0]
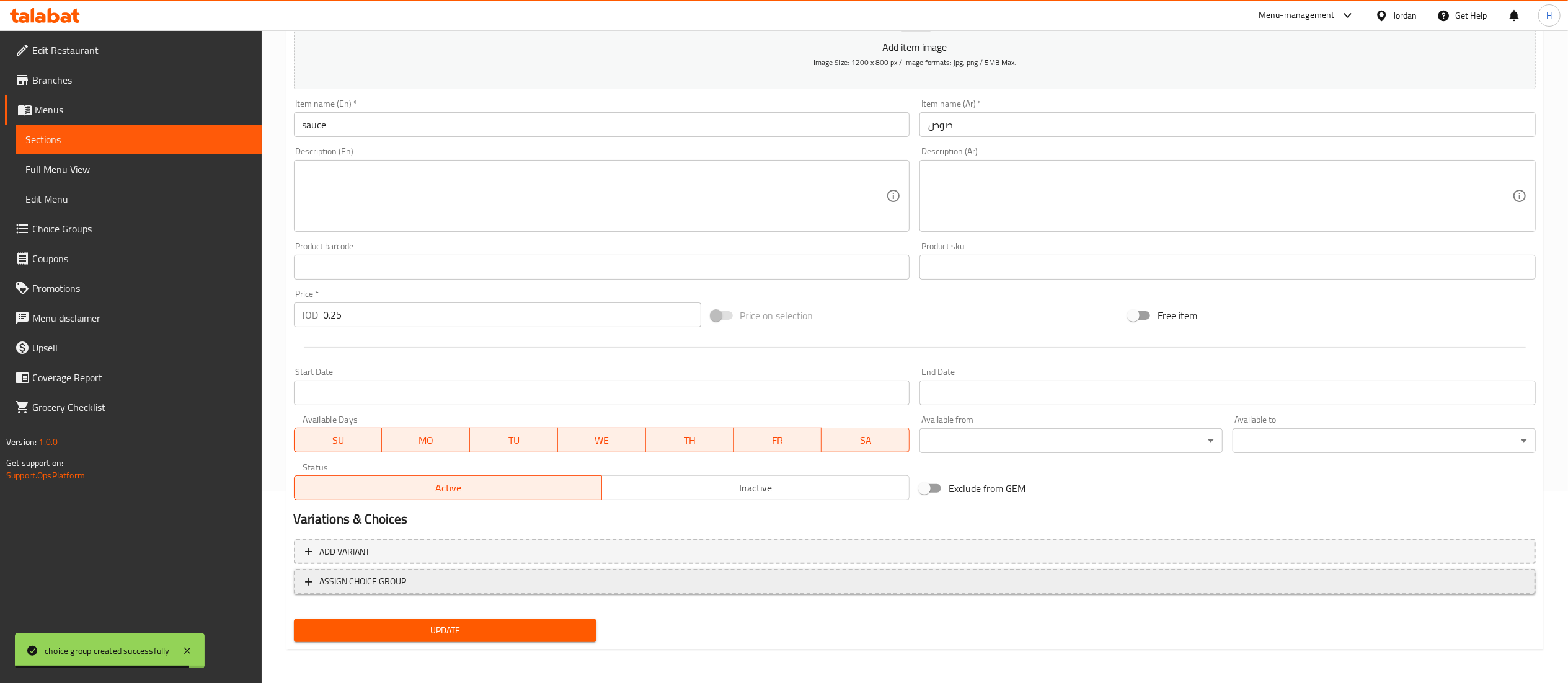
click at [646, 593] on button "ASSIGN CHOICE GROUP" at bounding box center [914, 582] width 1242 height 26
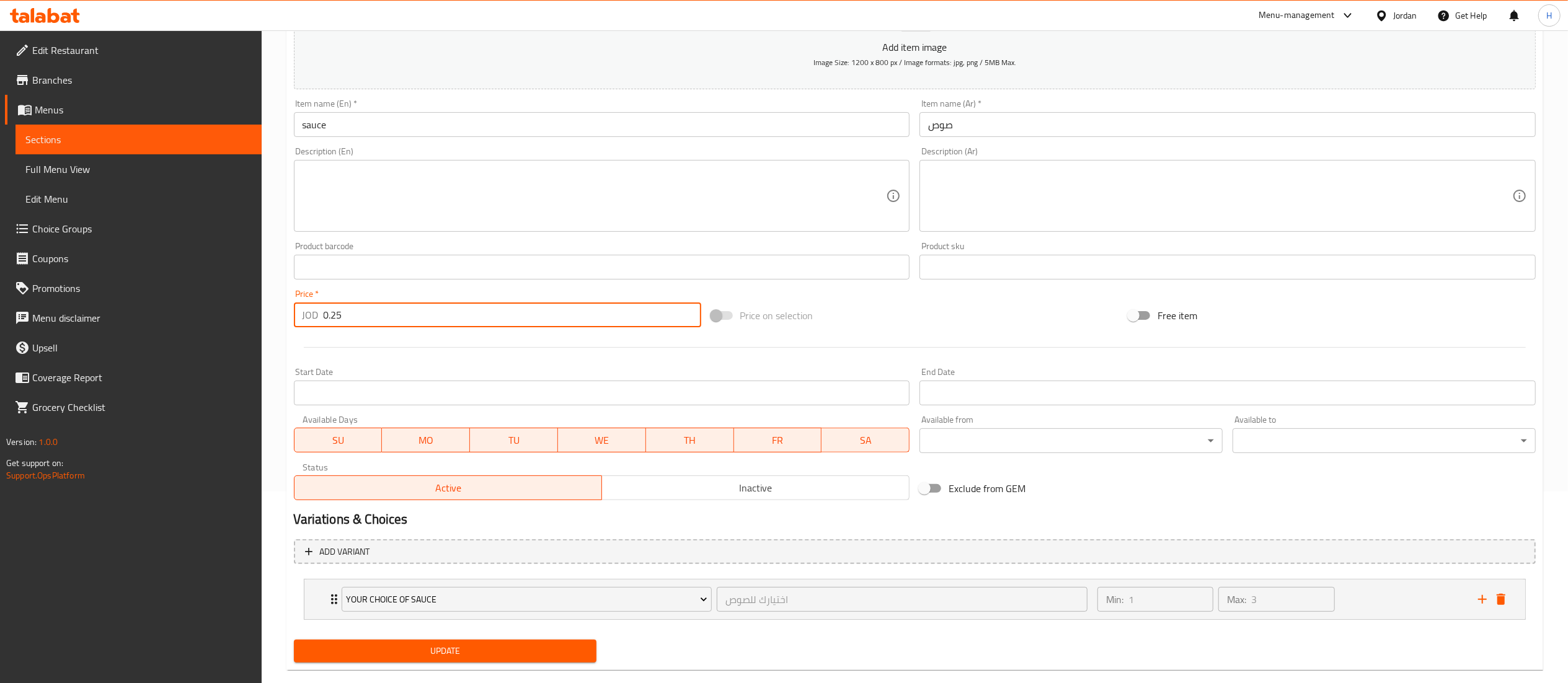
drag, startPoint x: 363, startPoint y: 317, endPoint x: 12, endPoint y: 302, distance: 351.3
click at [12, 302] on div "Edit Restaurant Branches Menus Sections Full Menu View Edit Menu Choice Groups …" at bounding box center [784, 271] width 1568 height 865
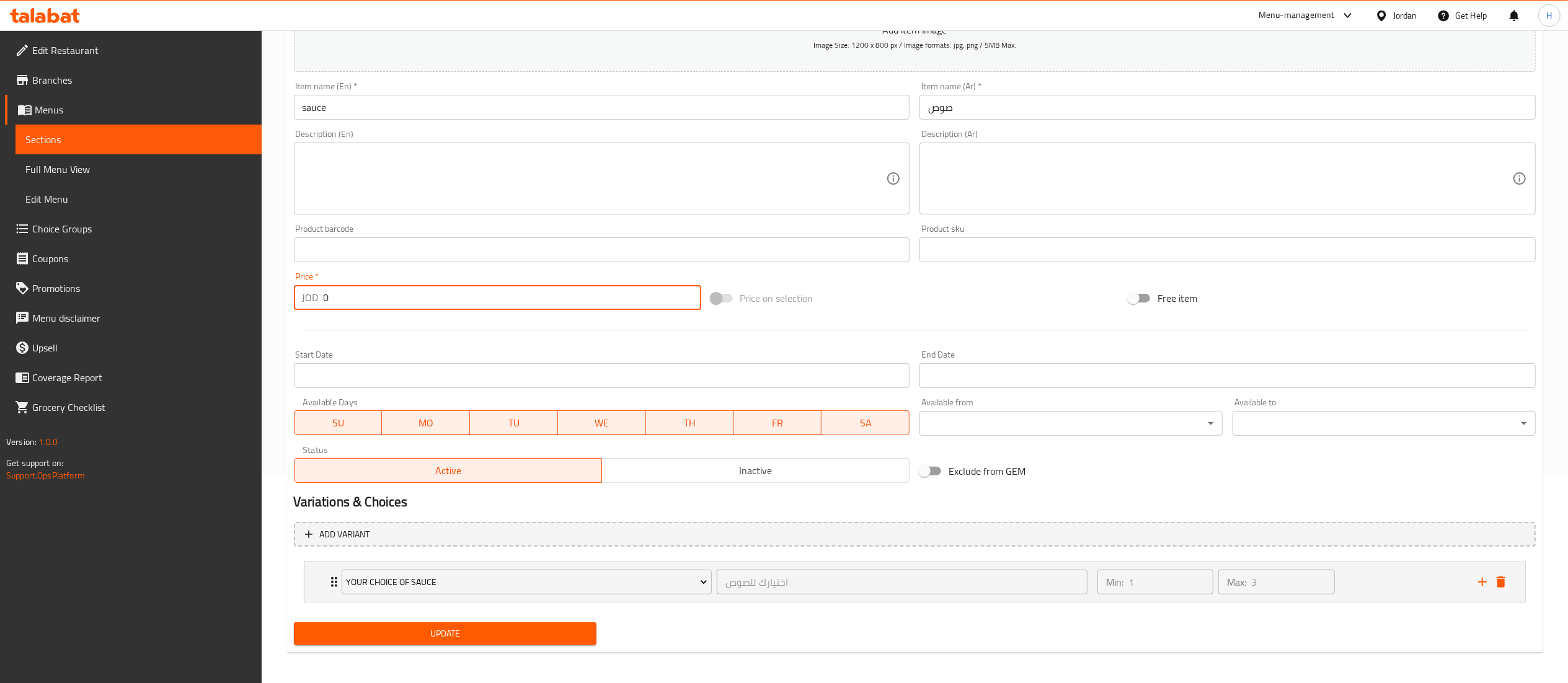
scroll to position [214, 0]
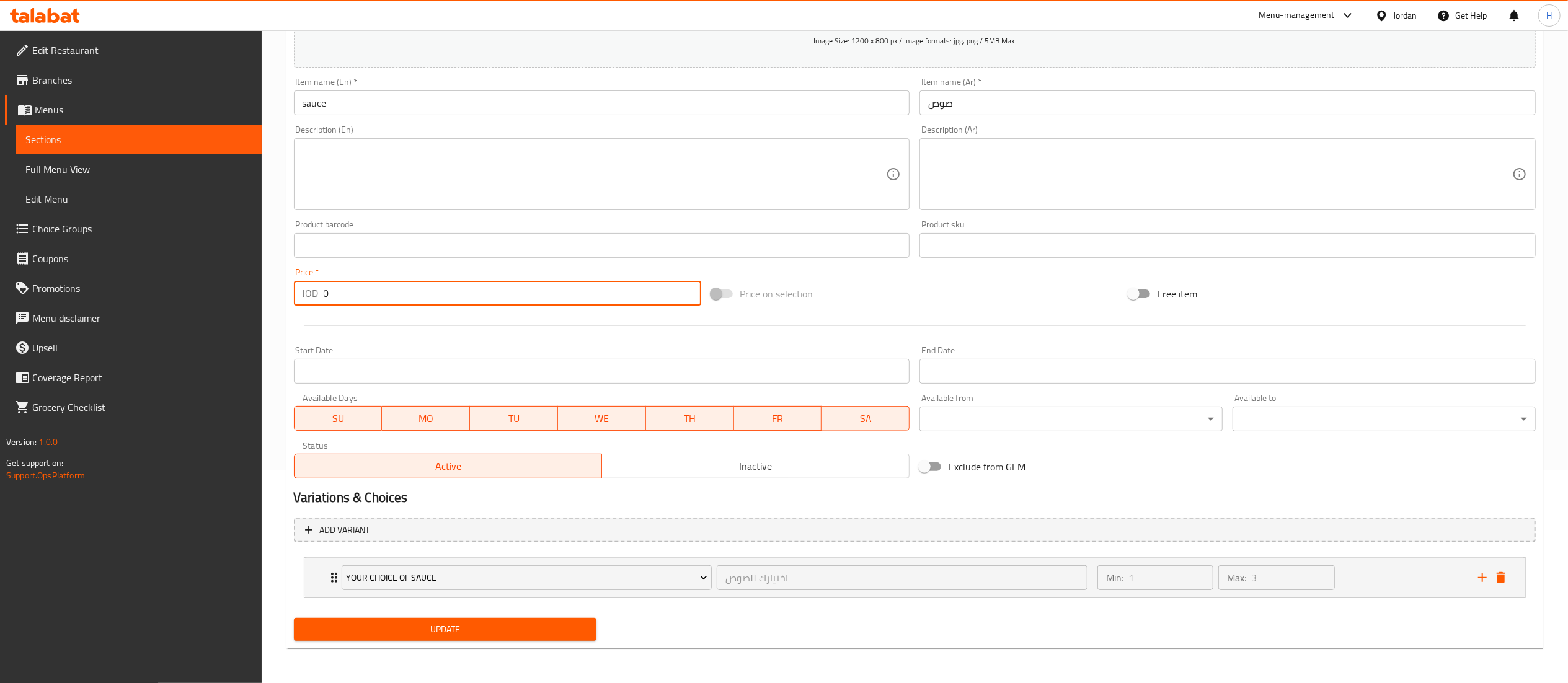
type input "0"
click at [465, 626] on span "Update" at bounding box center [446, 629] width 284 height 16
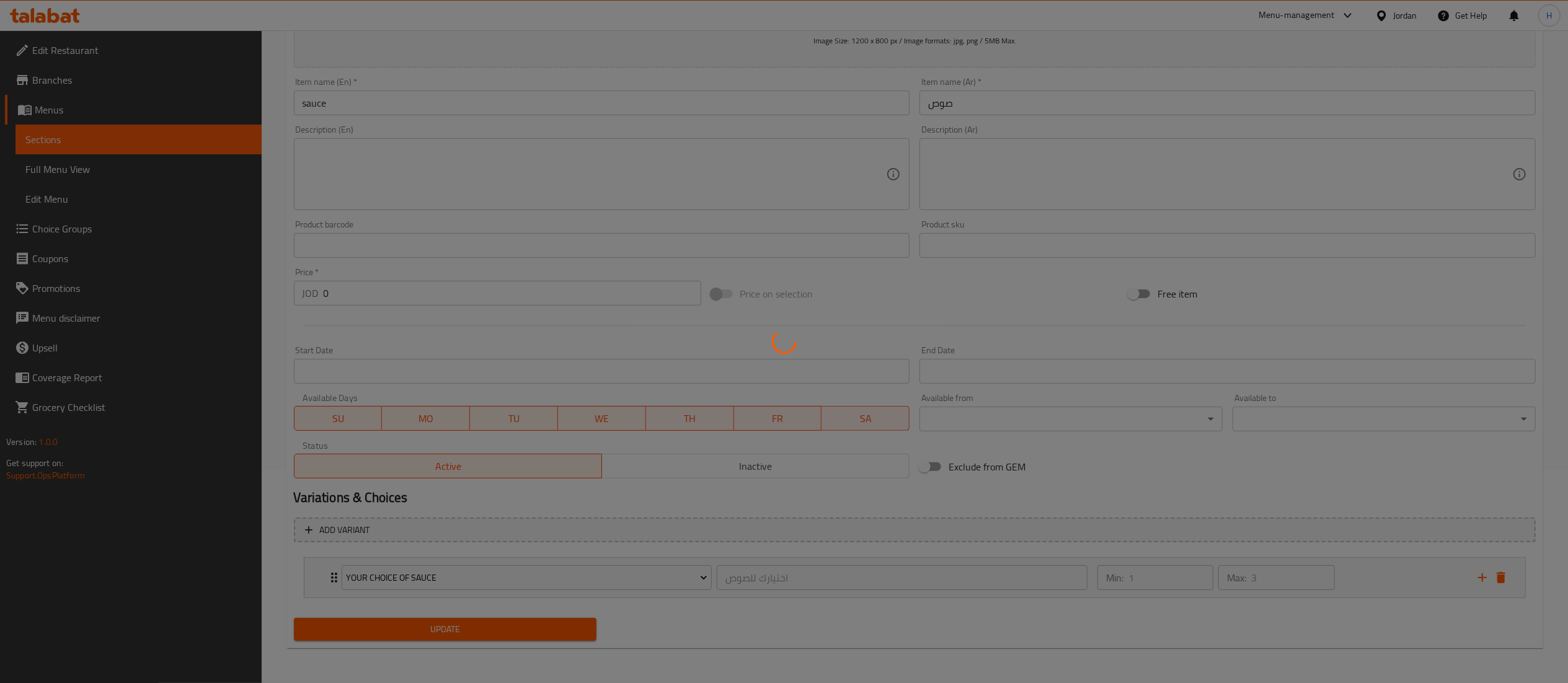
scroll to position [0, 0]
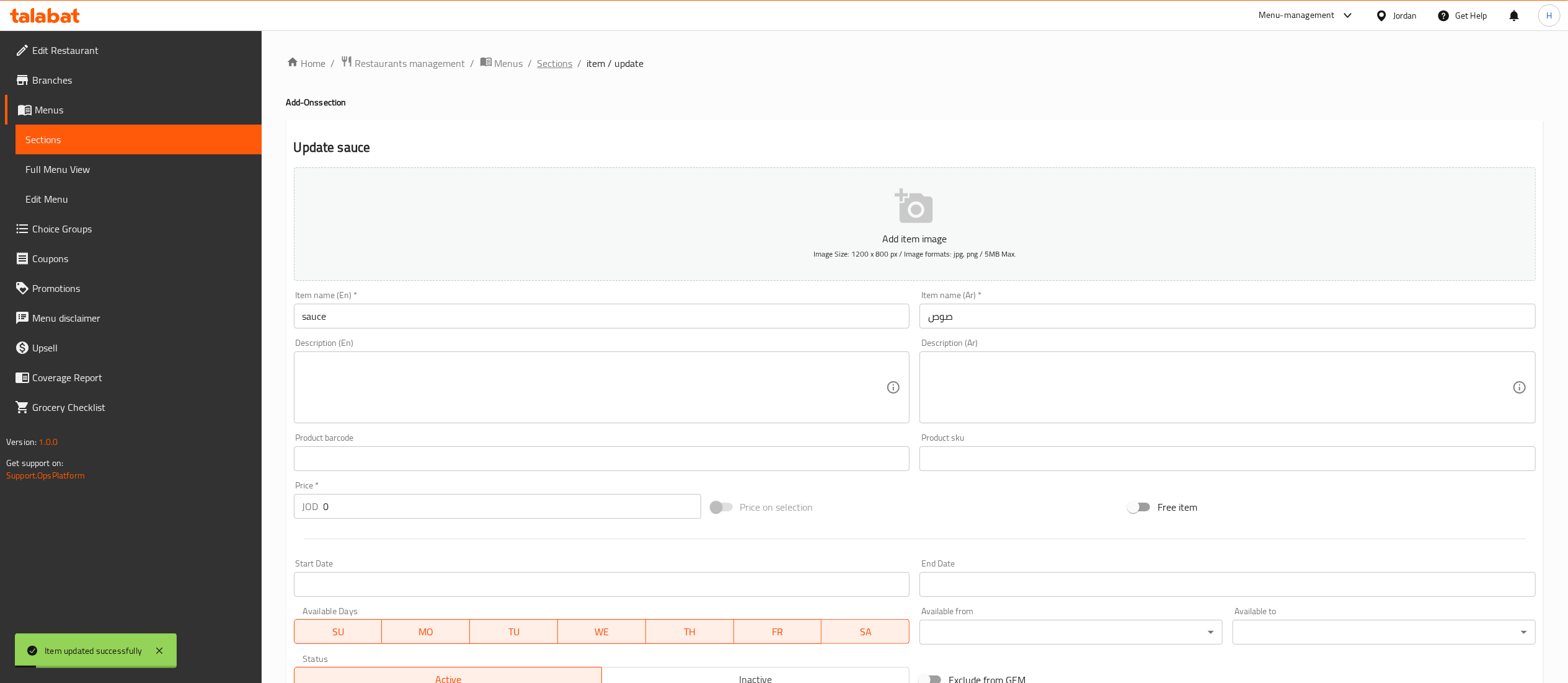
click at [553, 62] on span "Sections" at bounding box center [555, 63] width 35 height 15
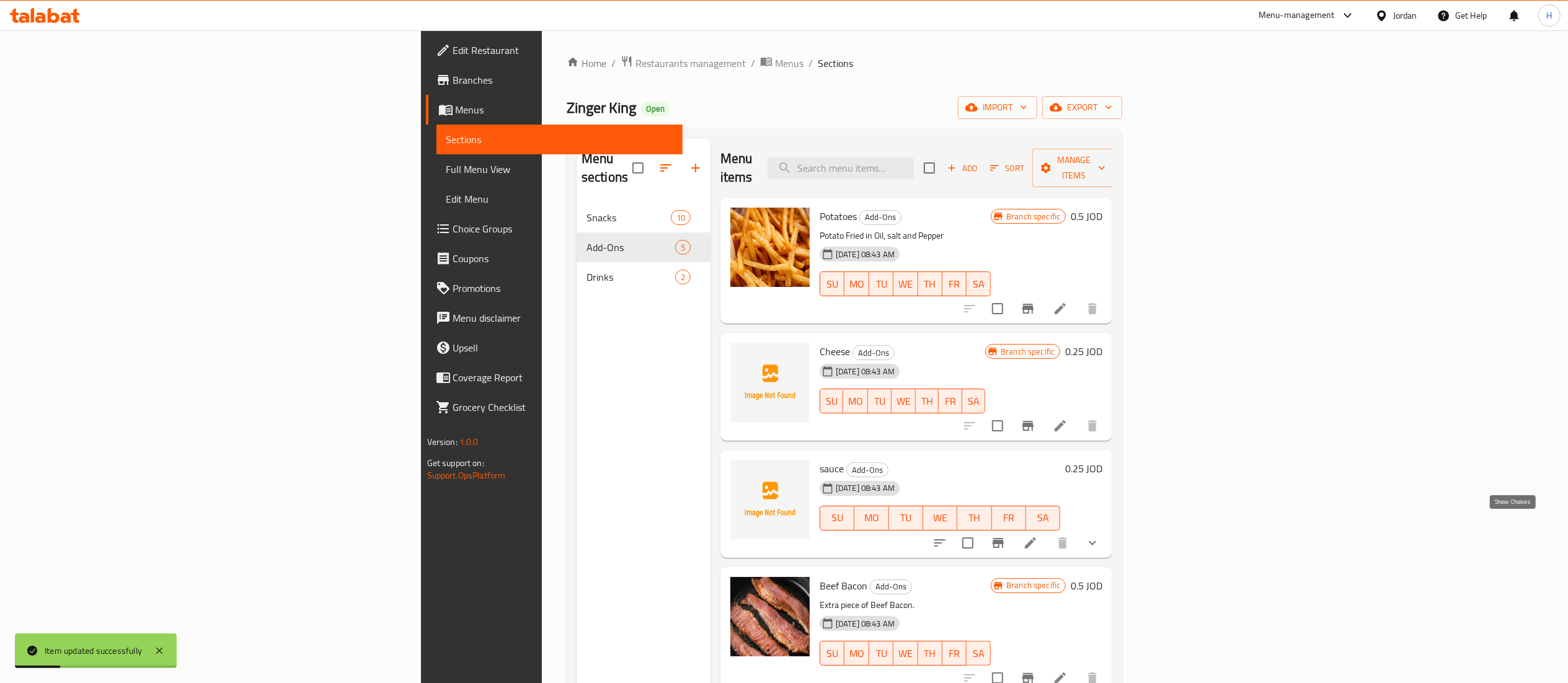
click at [1100, 535] on icon "show more" at bounding box center [1093, 543] width 15 height 15
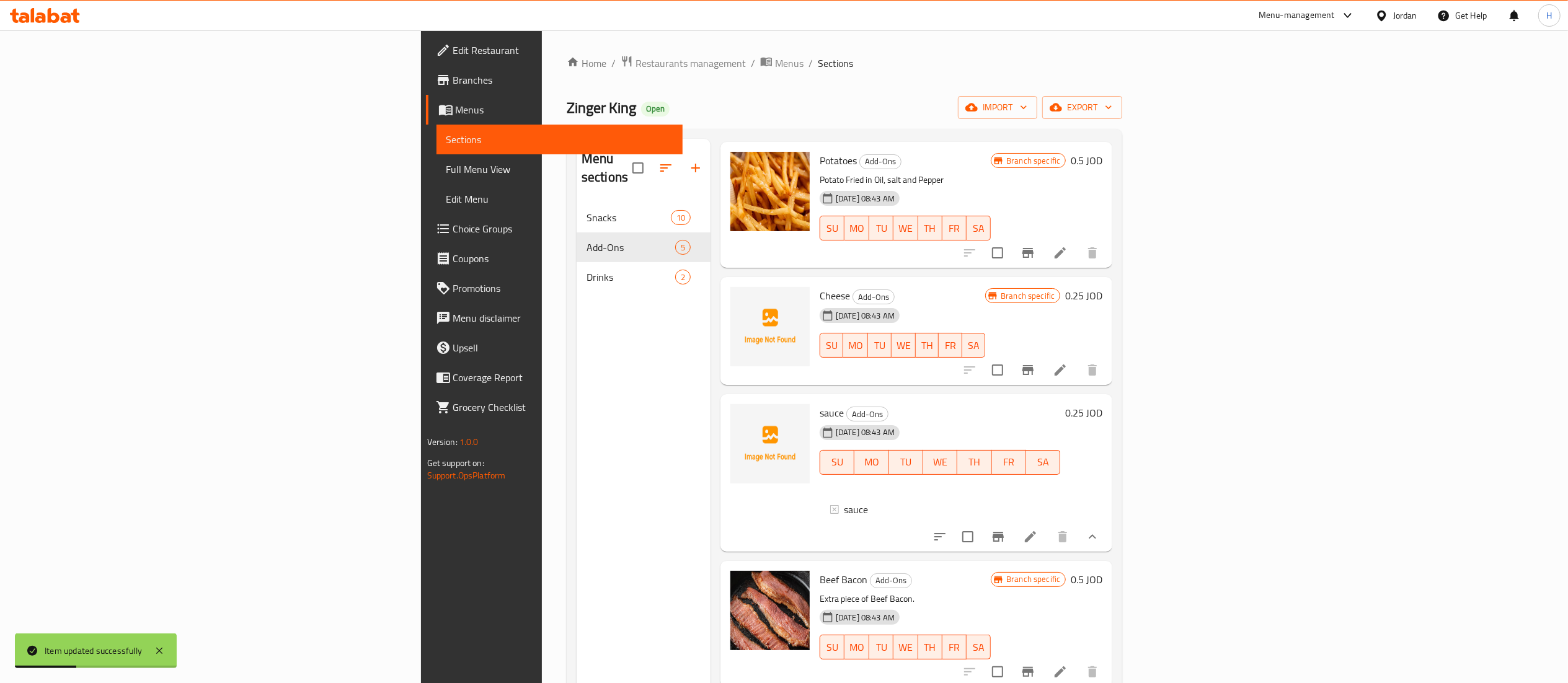
scroll to position [124, 0]
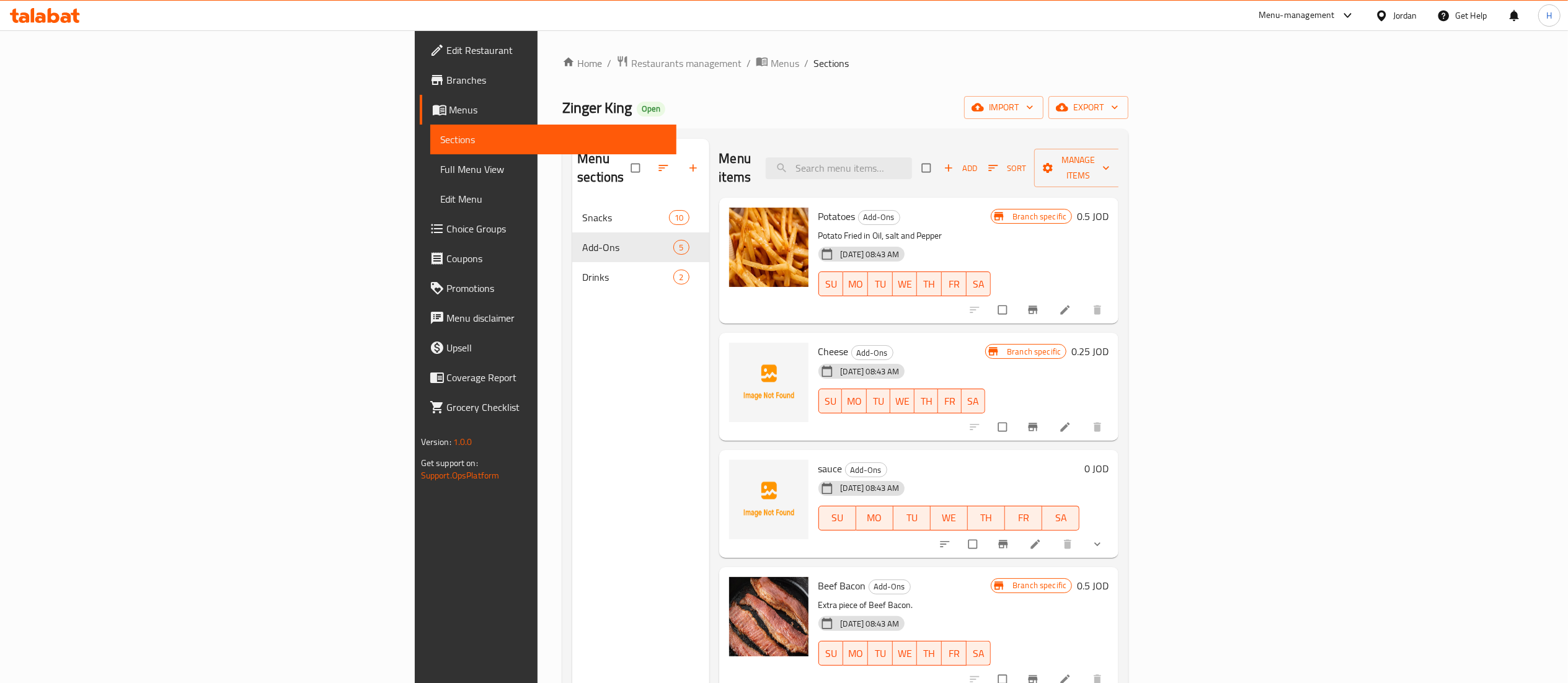
click at [1103, 538] on icon "show more" at bounding box center [1097, 544] width 12 height 12
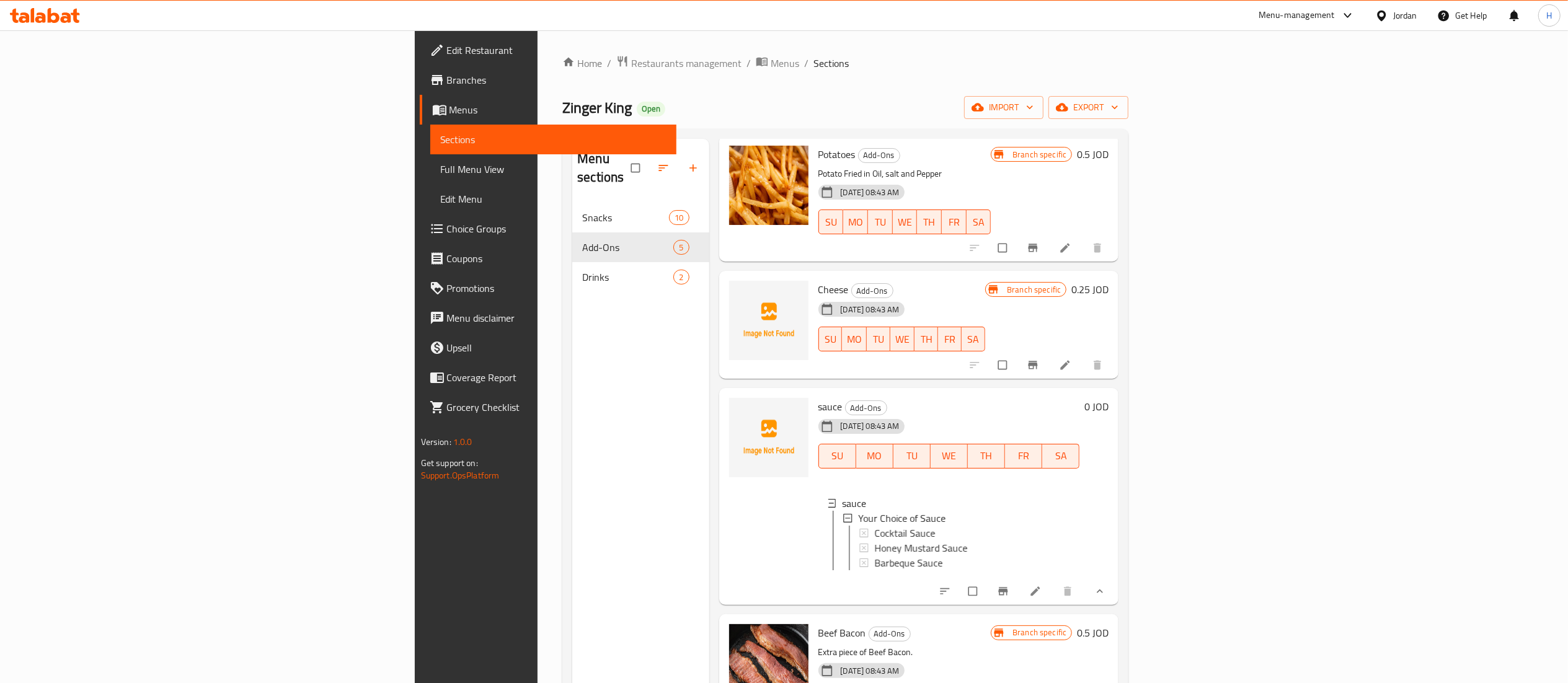
scroll to position [115, 0]
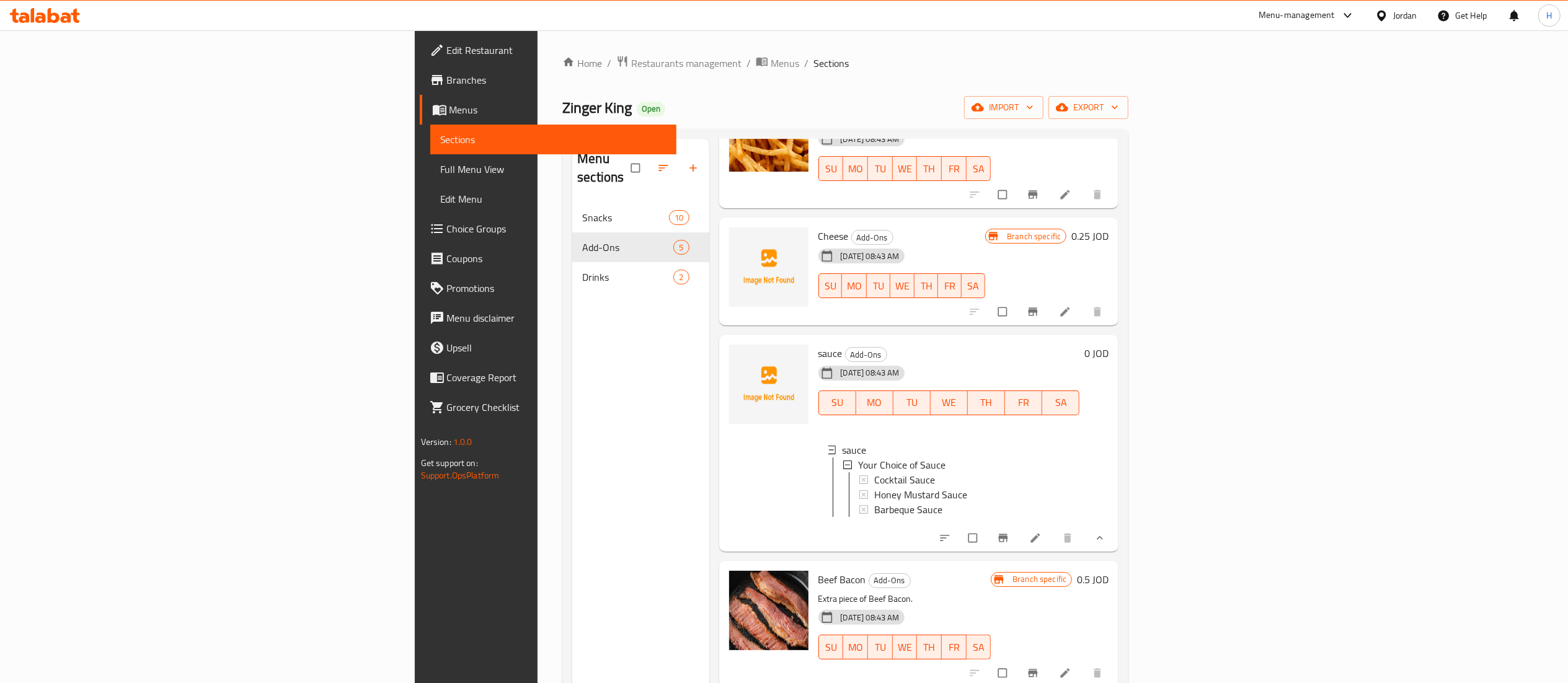
click at [45, 25] on div at bounding box center [45, 16] width 90 height 25
click at [41, 14] on icon at bounding box center [41, 18] width 11 height 11
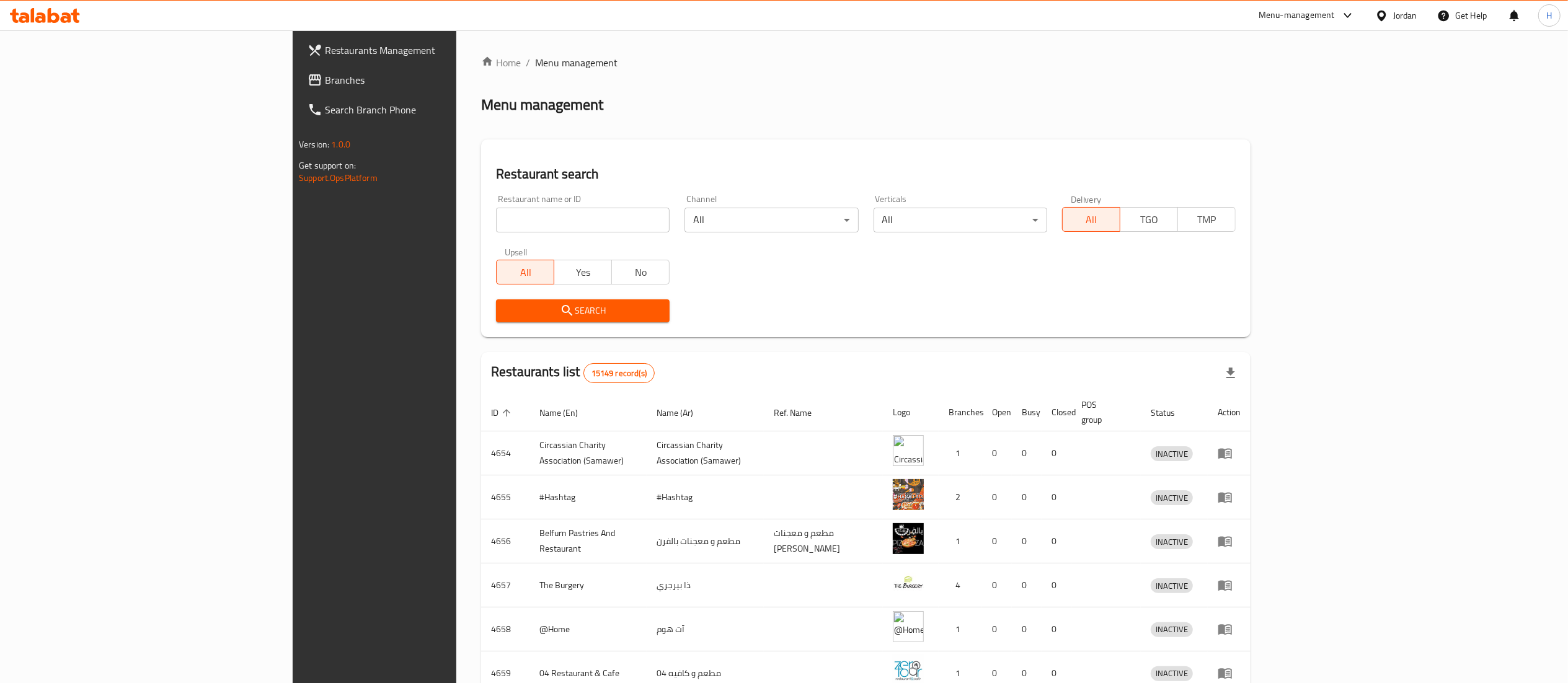
click at [292, 436] on div "Restaurants Management Branches Search Branch Phone Version: 1.0.0 Get support …" at bounding box center [423, 372] width 261 height 683
click at [325, 87] on span "Branches" at bounding box center [434, 80] width 219 height 15
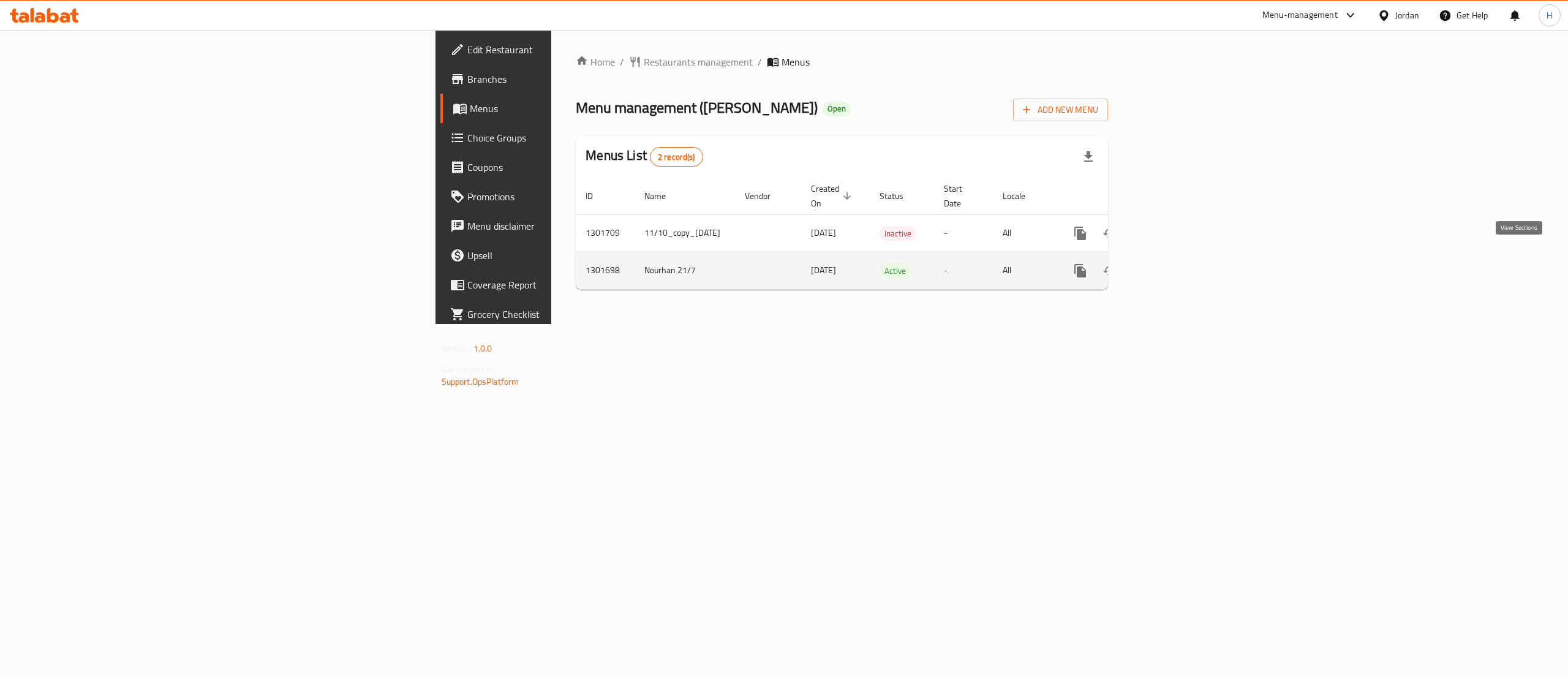
click at [1184, 265] on link "enhanced table" at bounding box center [1169, 271] width 29 height 29
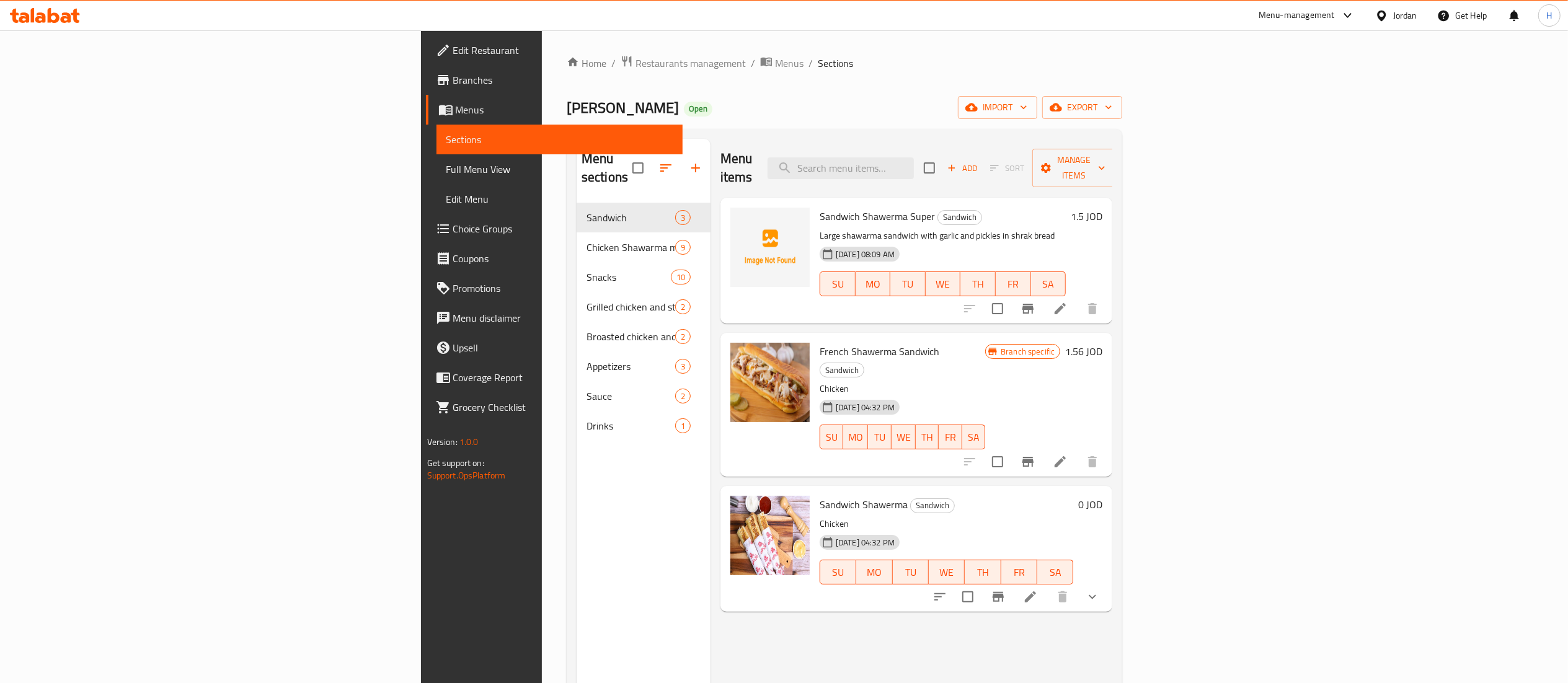
click at [577, 464] on div "Menu sections Sandwich 3 Chicken Shawarma meals 9 Snacks 10 Grilled chicken and…" at bounding box center [644, 481] width 134 height 683
click at [688, 161] on icon "button" at bounding box center [696, 168] width 15 height 15
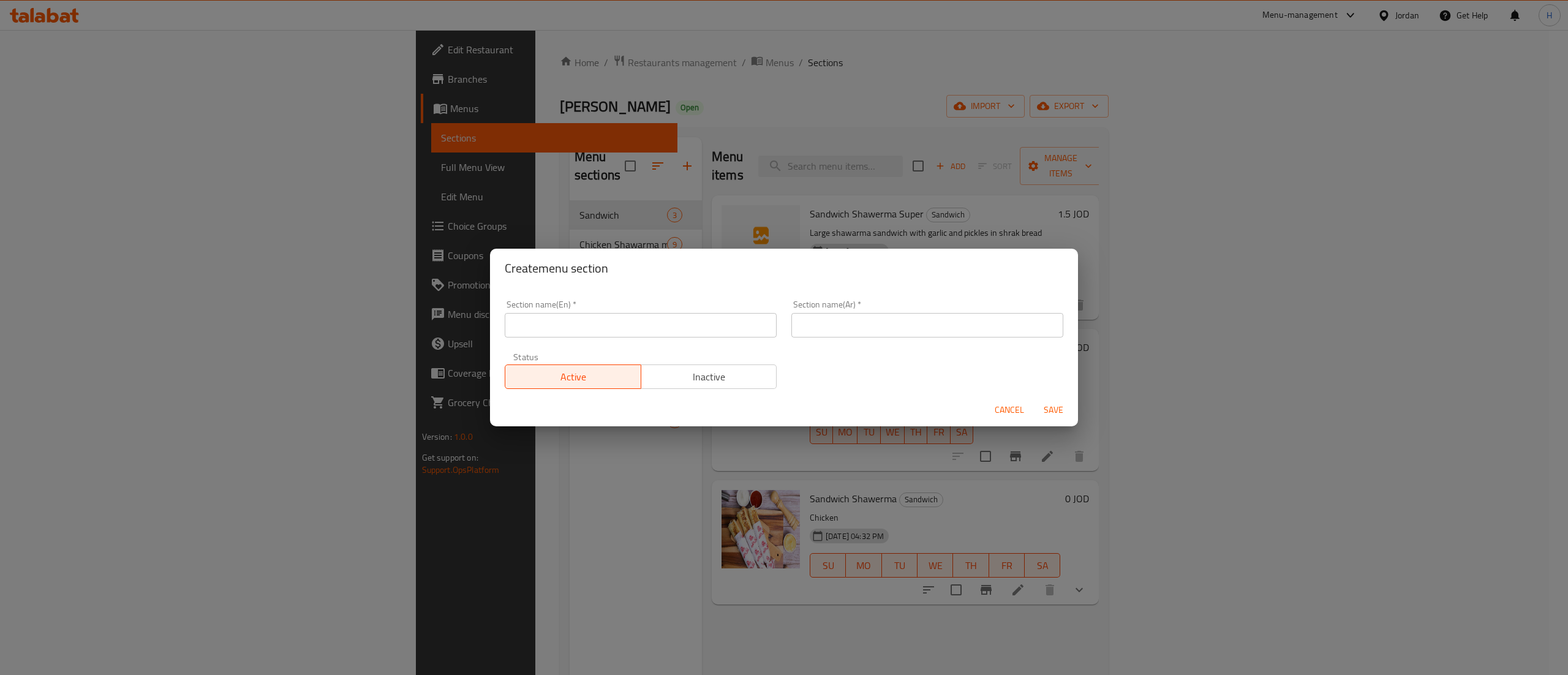
click at [639, 325] on input "text" at bounding box center [641, 325] width 272 height 25
type input "Chicken Tikka with Rice"
click at [883, 335] on input "text" at bounding box center [927, 325] width 272 height 25
type input "الارز مع دجاج تكا"
click at [1048, 411] on span "Save" at bounding box center [1054, 410] width 29 height 15
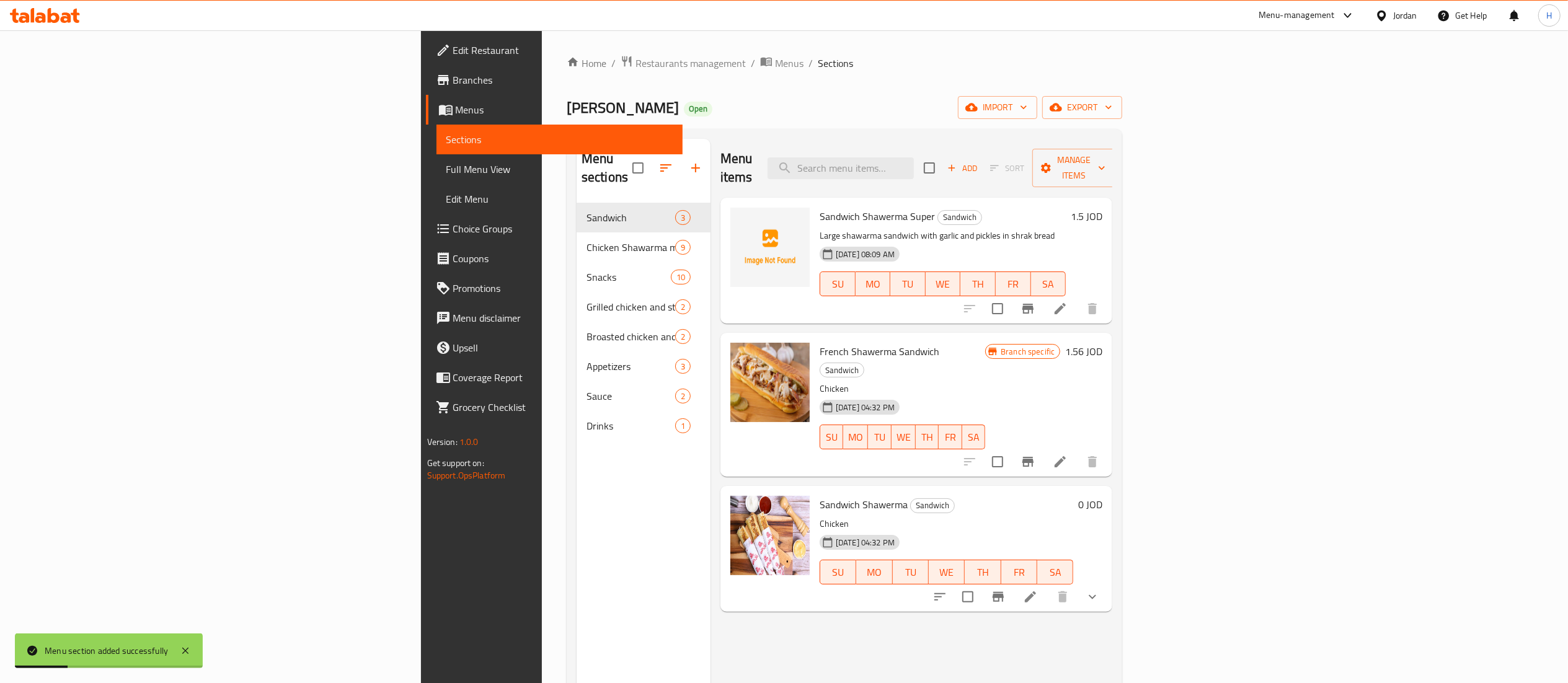
click at [421, 538] on div "Edit Restaurant Branches Menus Sections Full Menu View Edit Menu Choice Groups …" at bounding box center [551, 372] width 261 height 683
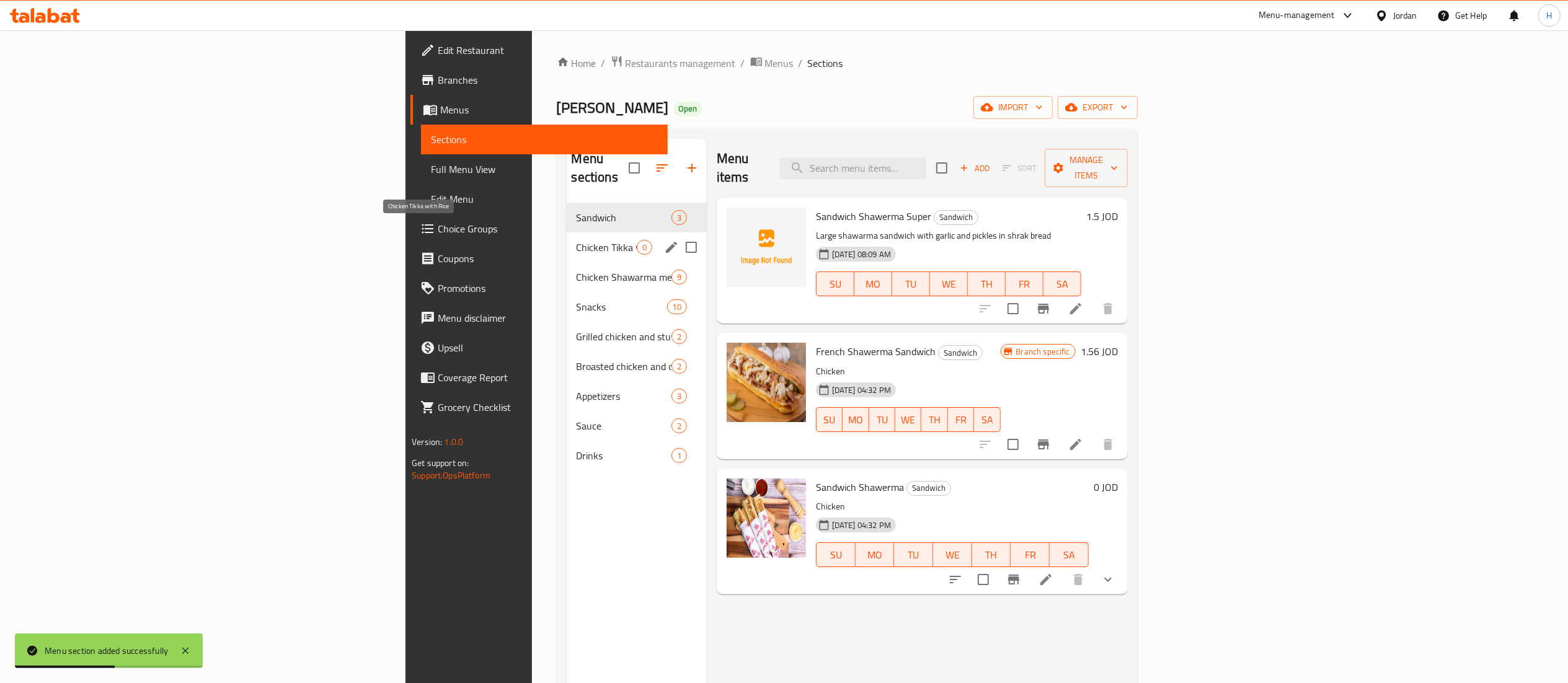
click at [577, 240] on span "Chicken Tikka with Rice" at bounding box center [606, 247] width 60 height 15
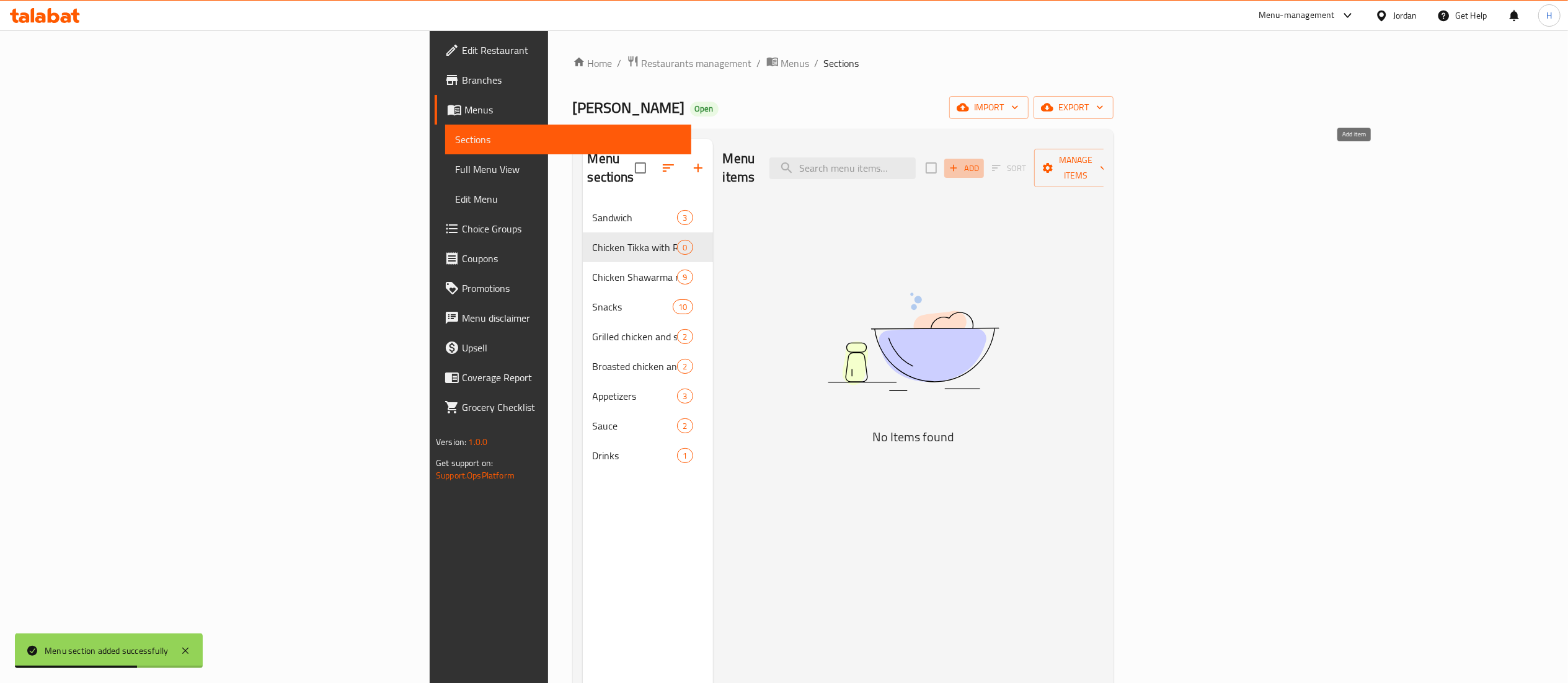
click at [981, 161] on span "Add" at bounding box center [964, 168] width 34 height 14
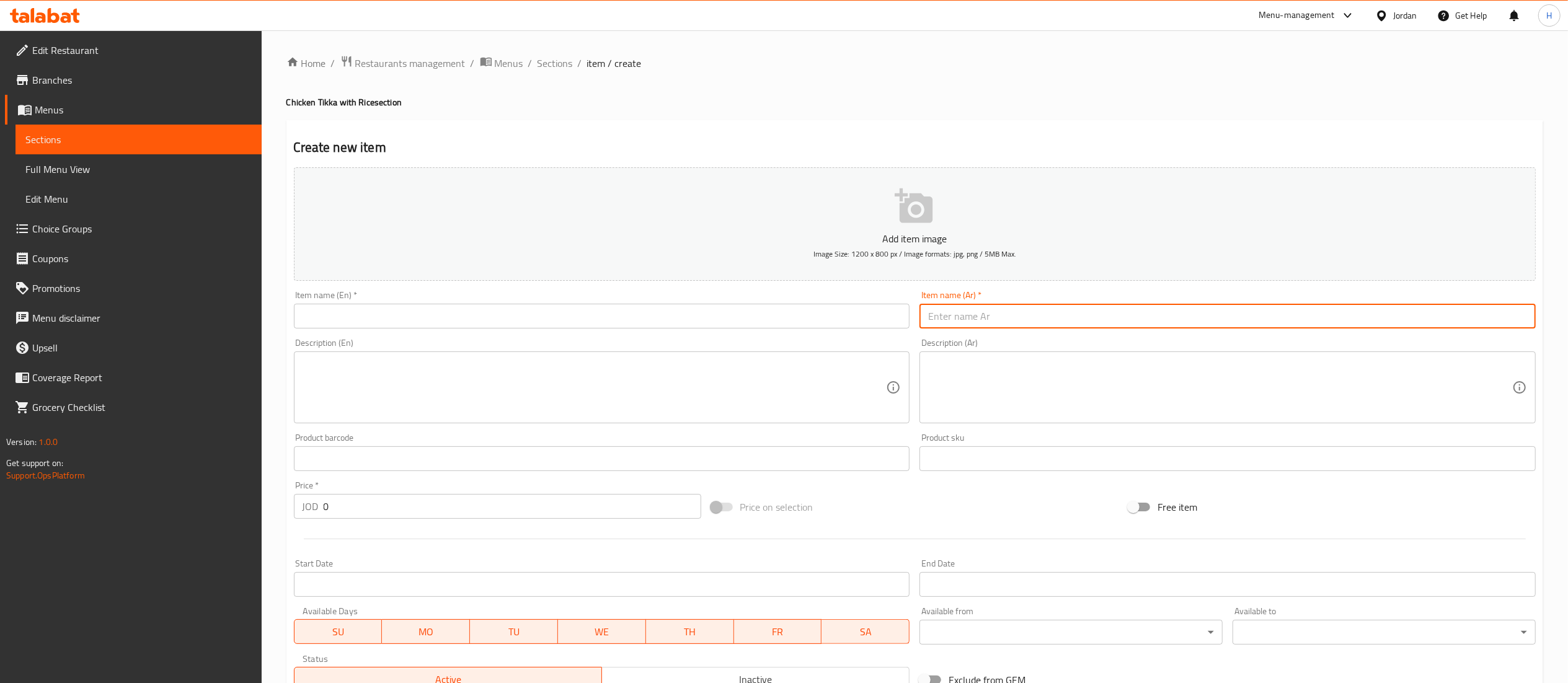
click at [1121, 326] on input "text" at bounding box center [1227, 316] width 617 height 25
type input "1"
drag, startPoint x: 1050, startPoint y: 323, endPoint x: 851, endPoint y: 319, distance: 199.0
click at [851, 319] on div "Add item image Image Size: 1200 x 800 px / Image formats: jpg, png / 5MB Max. I…" at bounding box center [914, 429] width 1251 height 534
type input "نصف دجاجة مع 650ج ارز"
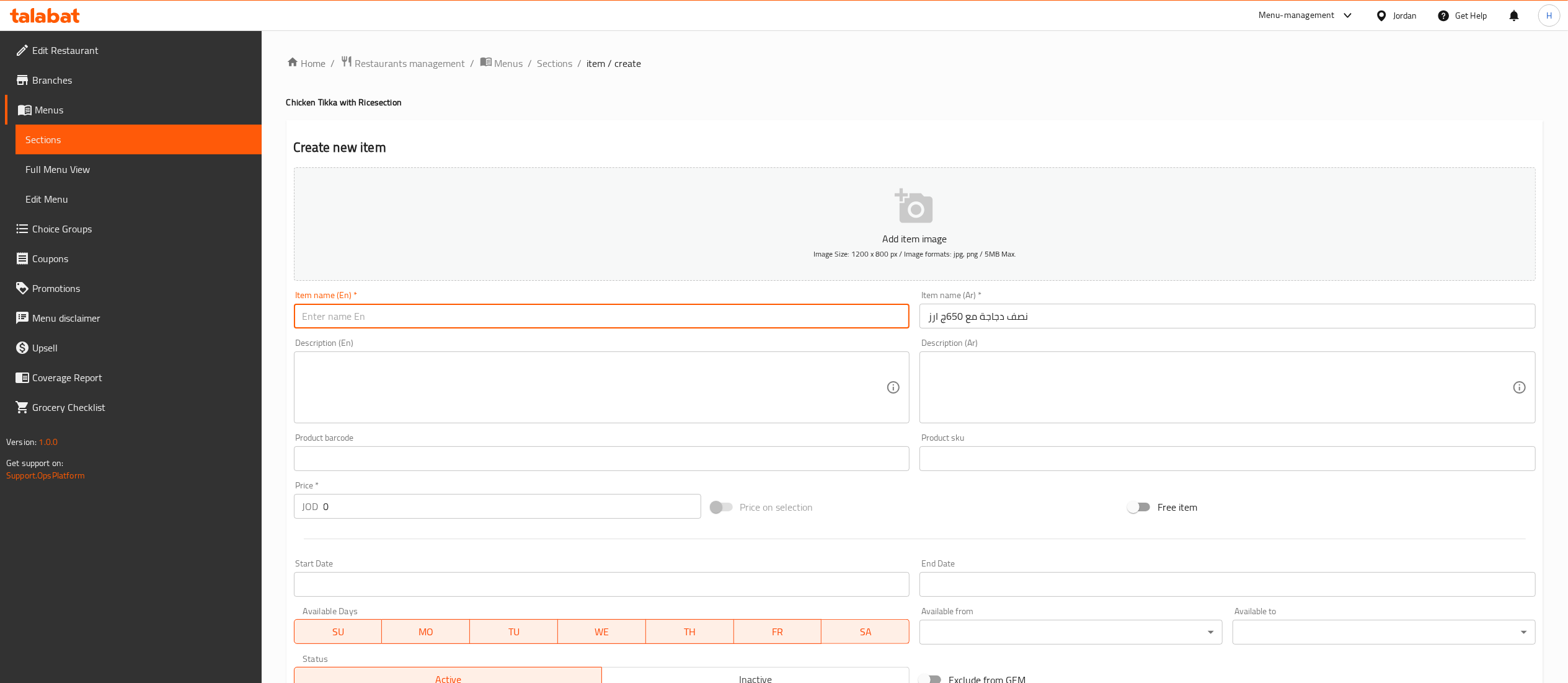
click at [710, 327] on input "text" at bounding box center [602, 316] width 617 height 25
paste input "Half a chicken with 650g of rice"
type input "Half a chicken with 650g of rice"
click at [450, 516] on input "0" at bounding box center [512, 506] width 377 height 25
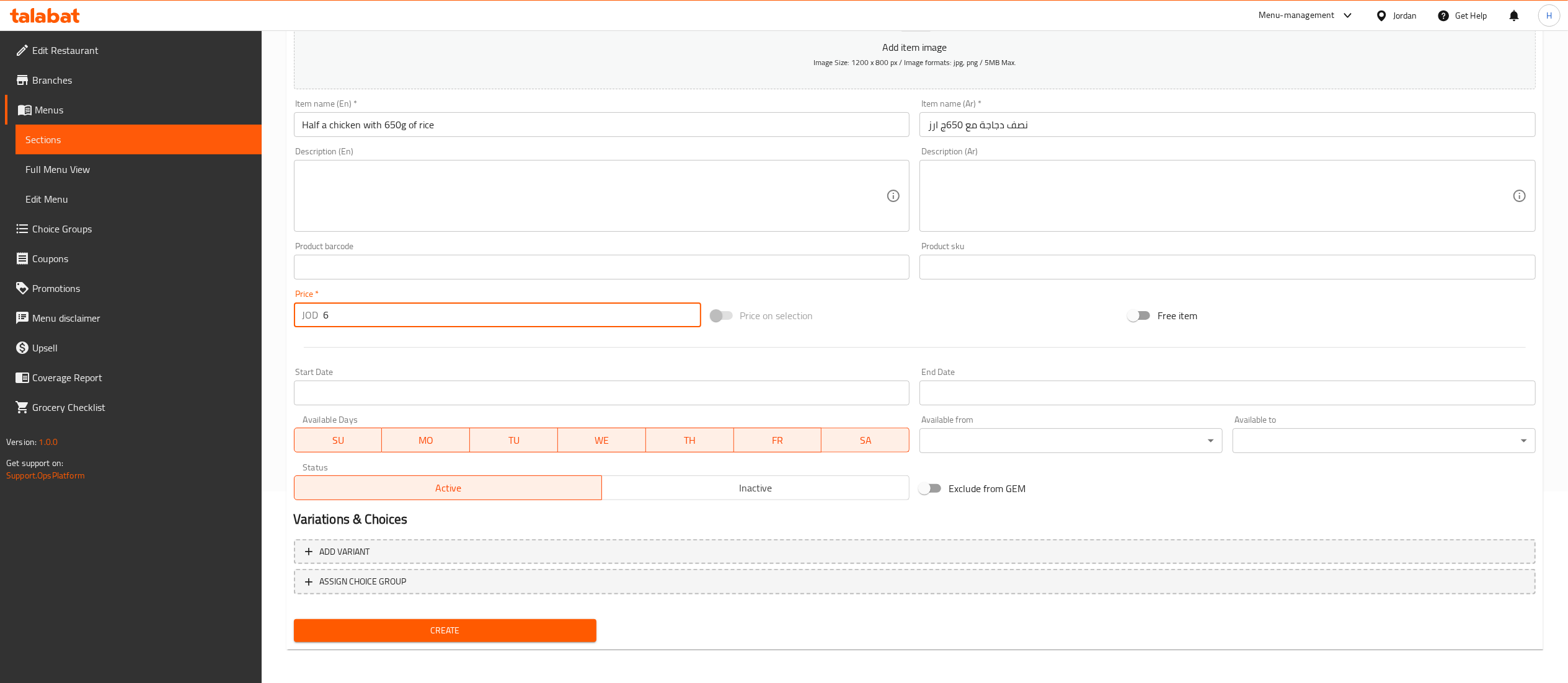
type input "6"
click at [554, 636] on span "Create" at bounding box center [446, 630] width 284 height 16
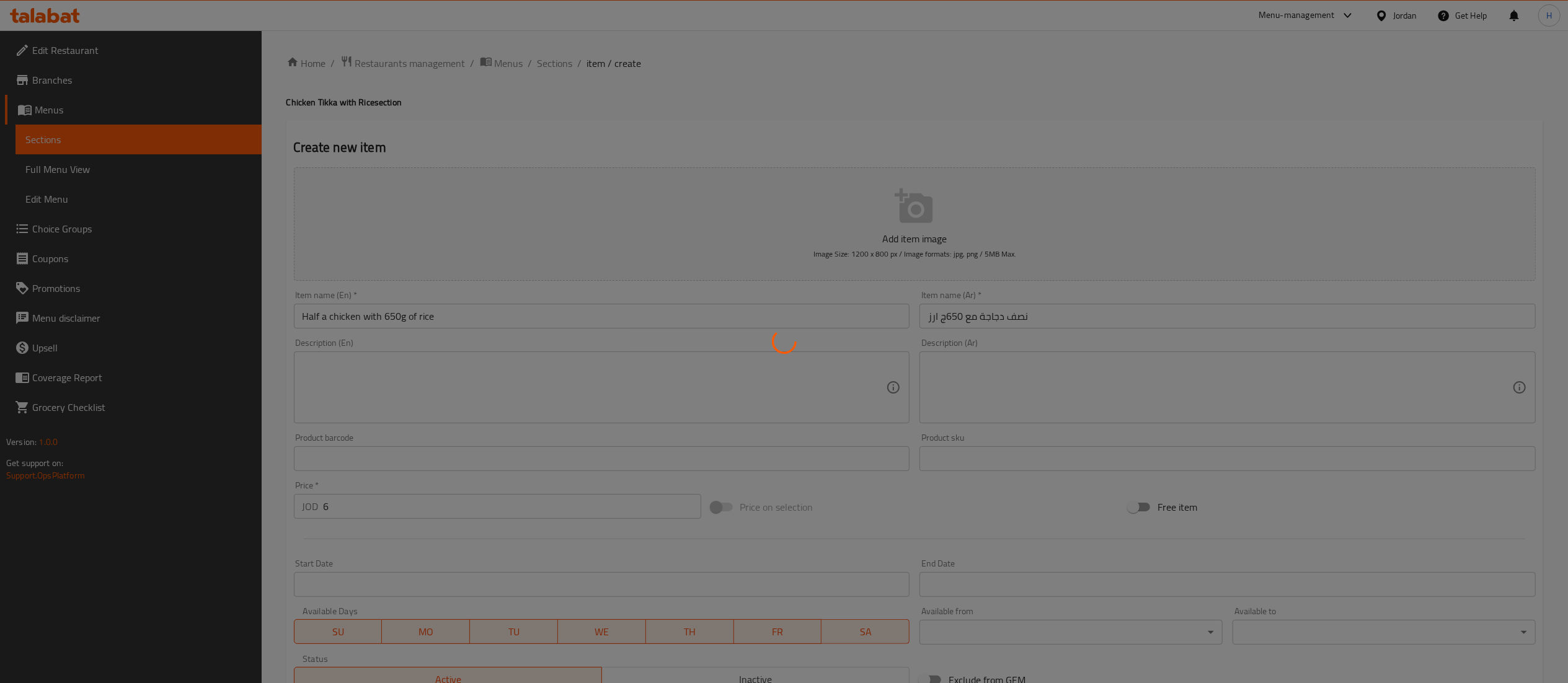
type input "0"
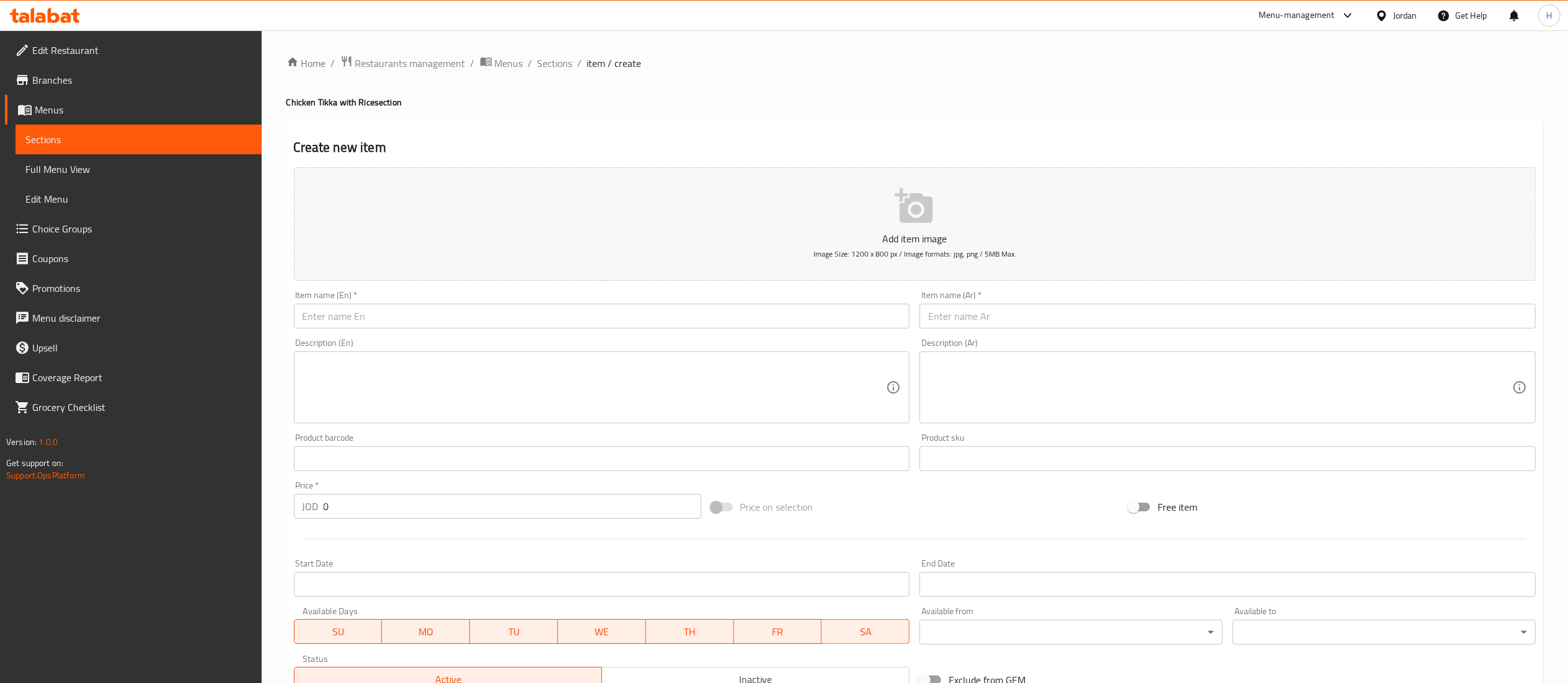
click at [1045, 323] on input "text" at bounding box center [1227, 316] width 617 height 25
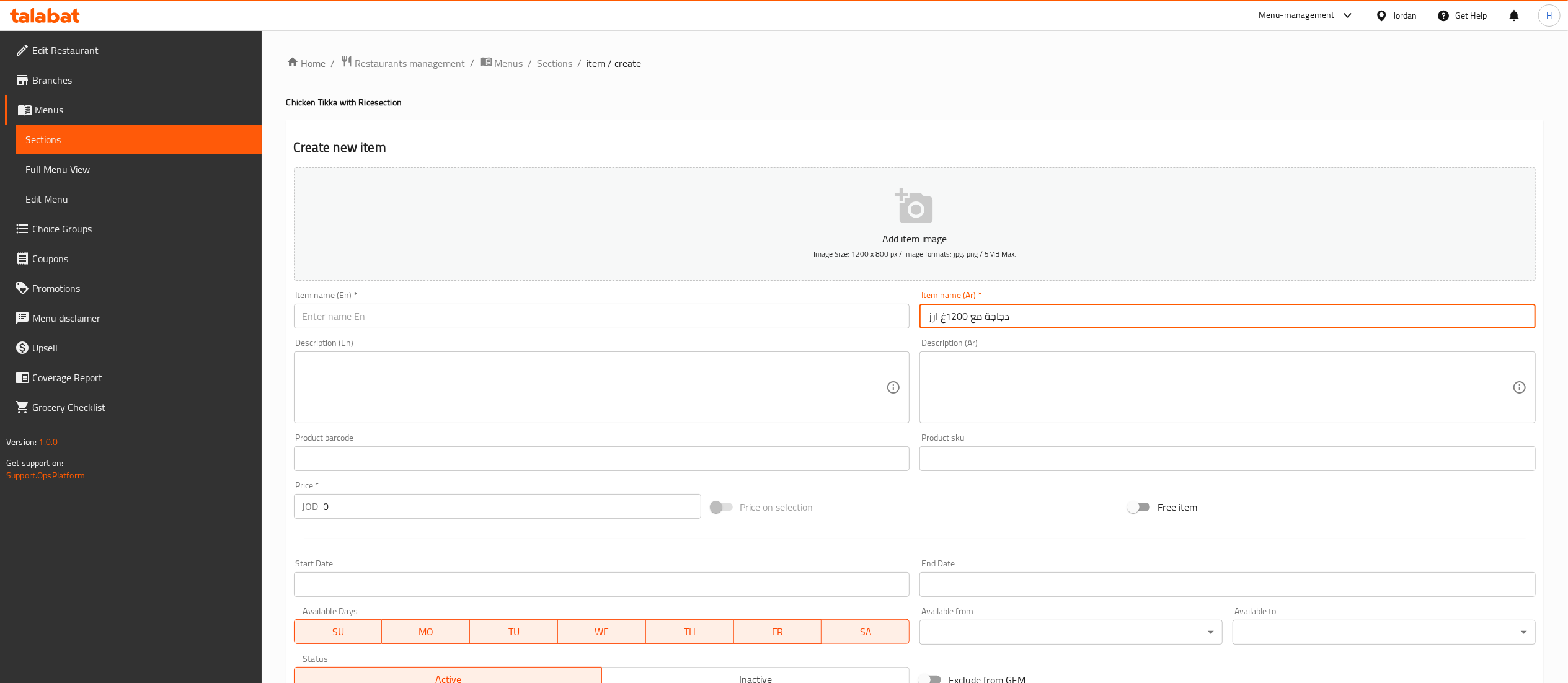
type input "دجاجة مع 1200غ ارز"
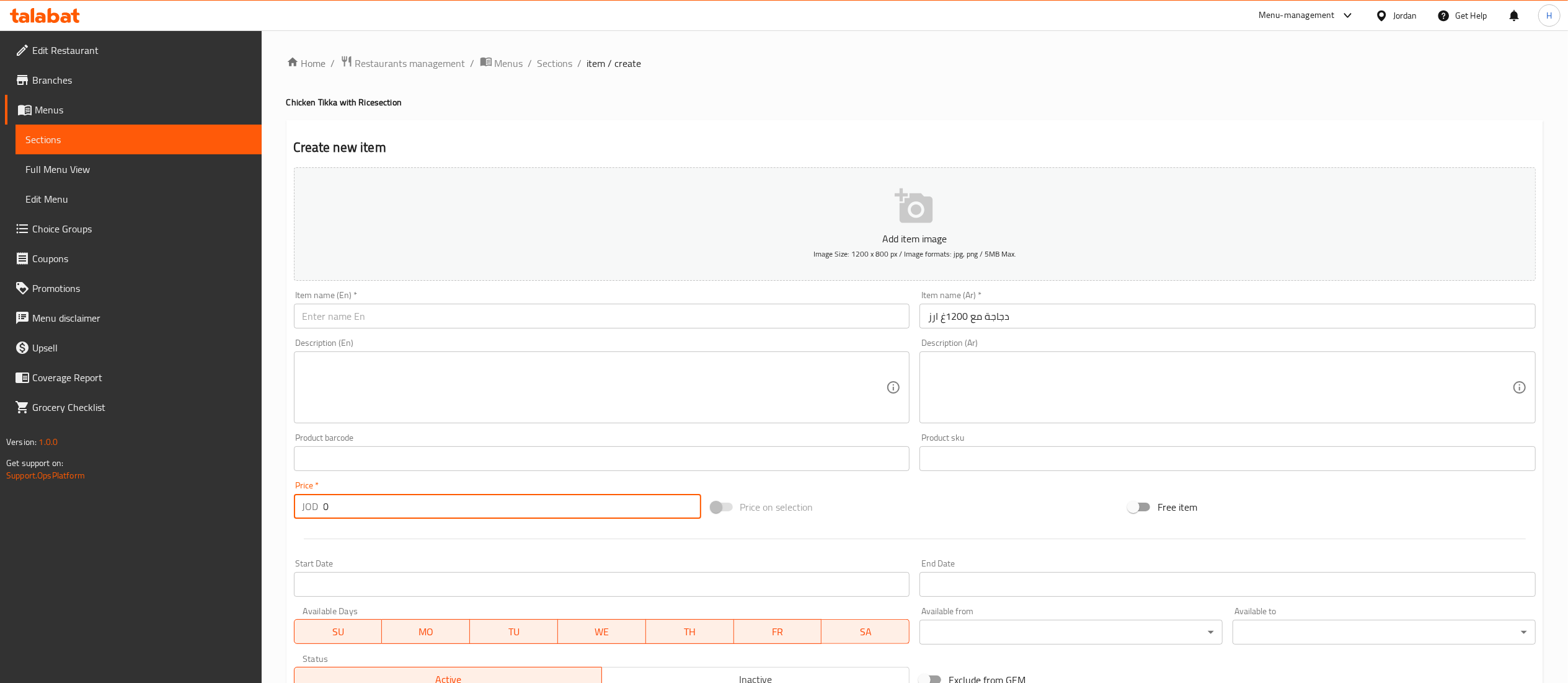
drag, startPoint x: 269, startPoint y: 513, endPoint x: 227, endPoint y: 512, distance: 42.0
click at [227, 512] on div "Edit Restaurant Branches Menus Sections Full Menu View Edit Menu Choice Groups …" at bounding box center [784, 453] width 1568 height 845
type input "10.25"
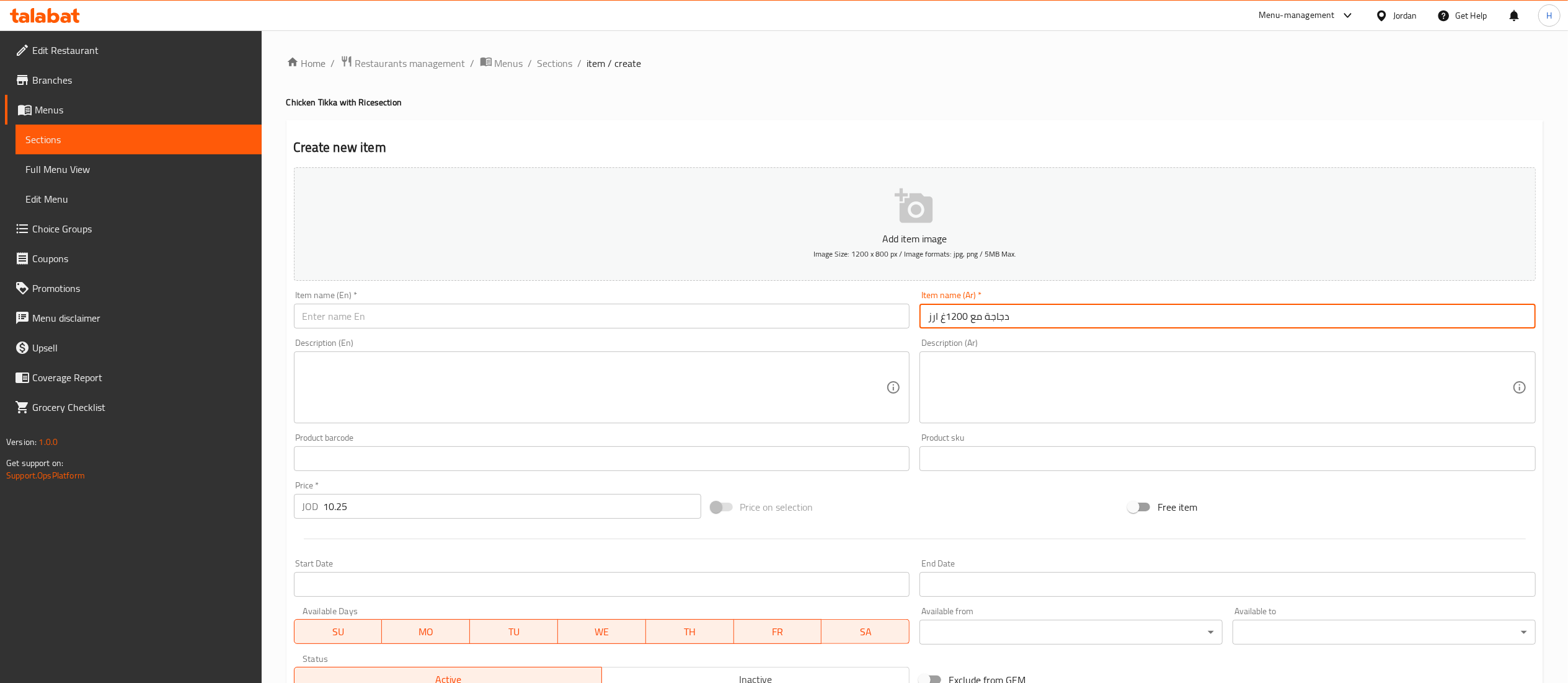
drag, startPoint x: 1037, startPoint y: 325, endPoint x: 802, endPoint y: 302, distance: 236.1
click at [802, 302] on div "Add item image Image Size: 1200 x 800 px / Image formats: jpg, png / 5MB Max. I…" at bounding box center [914, 429] width 1251 height 534
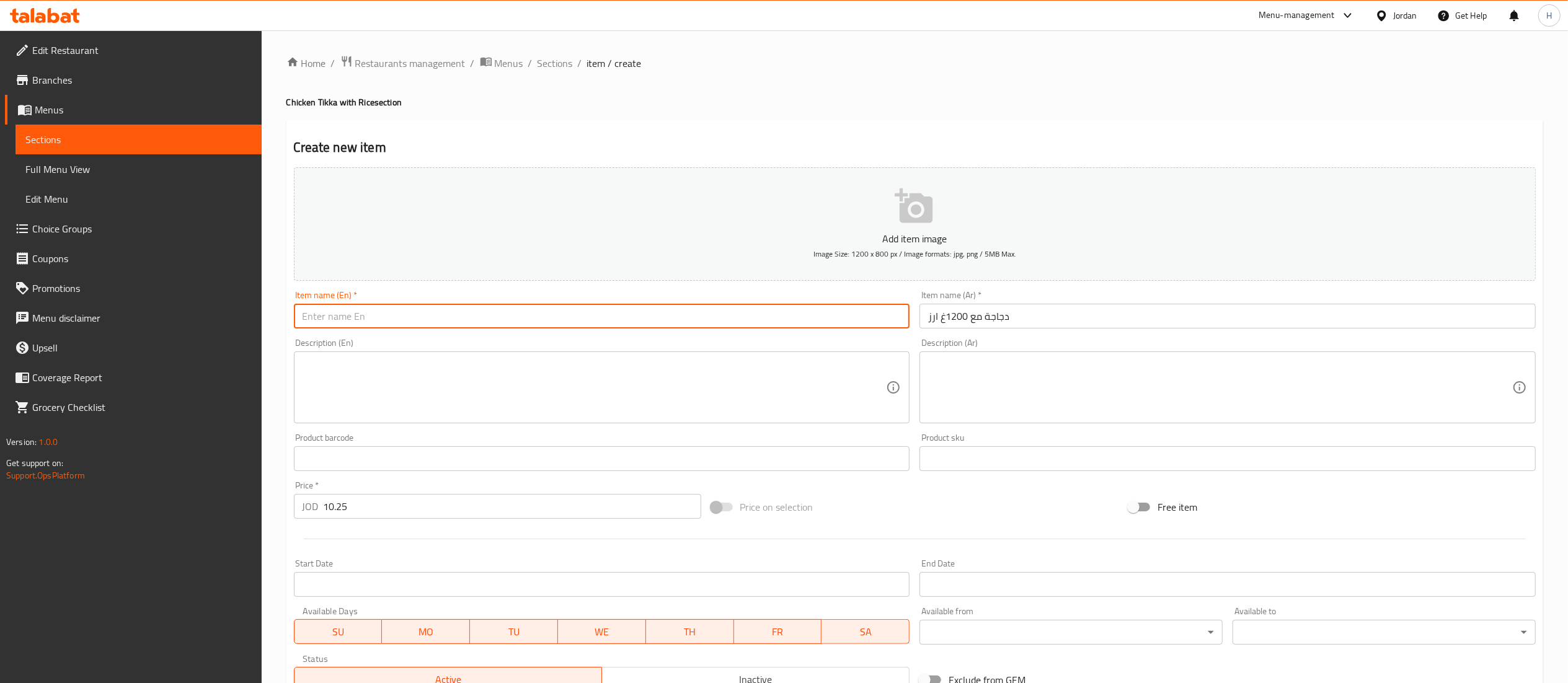
click at [474, 311] on input "text" at bounding box center [602, 316] width 617 height 25
paste input "Chicken with 1200g rice"
type input "Whole Chicken with 1200g rice"
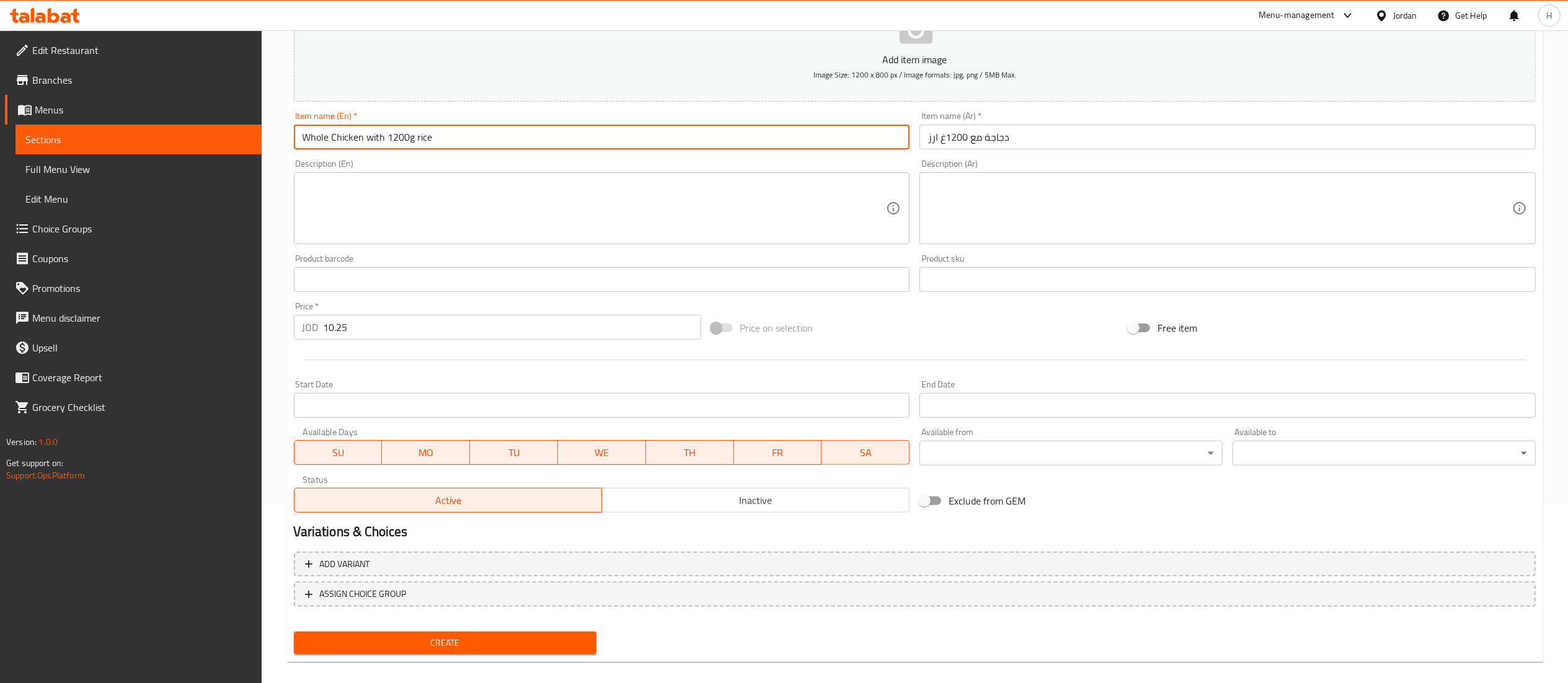
scroll to position [192, 0]
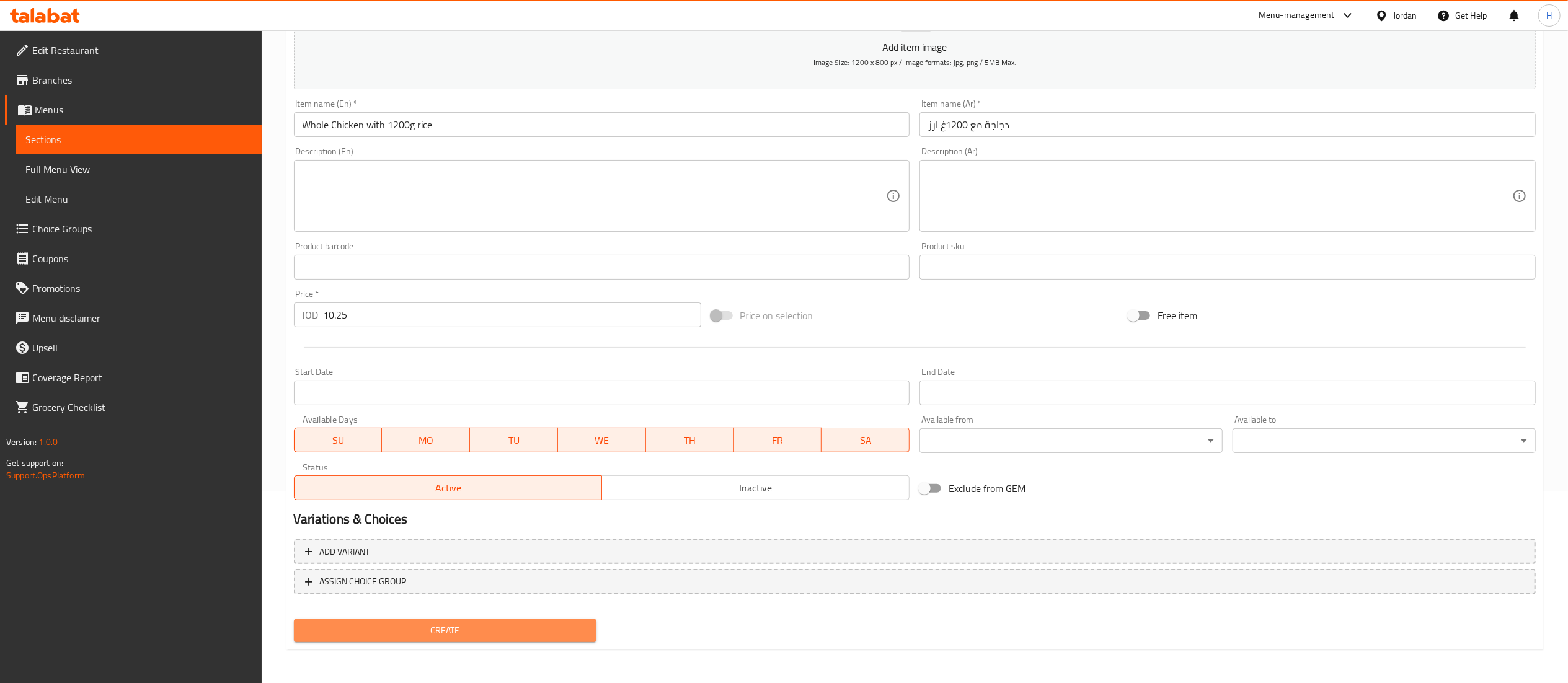
click at [480, 632] on span "Create" at bounding box center [446, 630] width 284 height 16
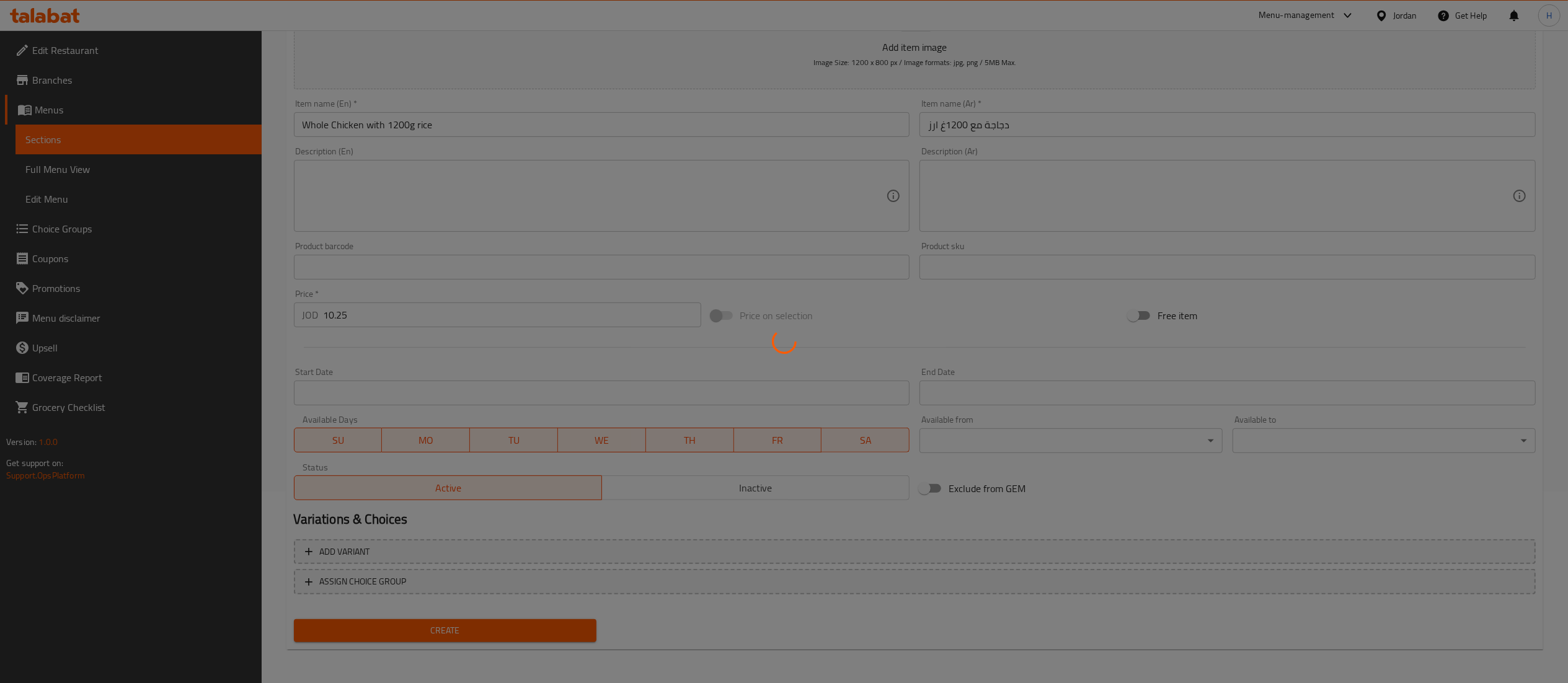
scroll to position [77, 0]
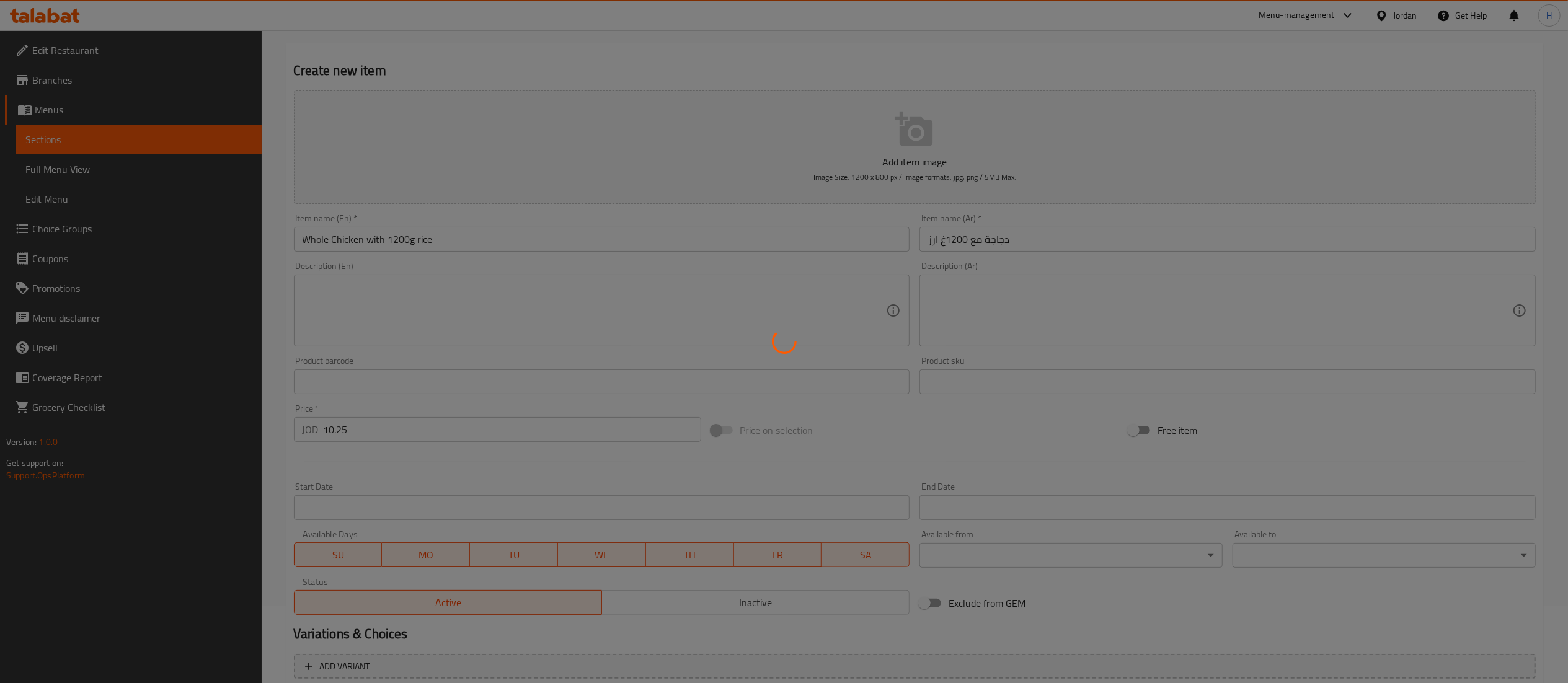
type input "0"
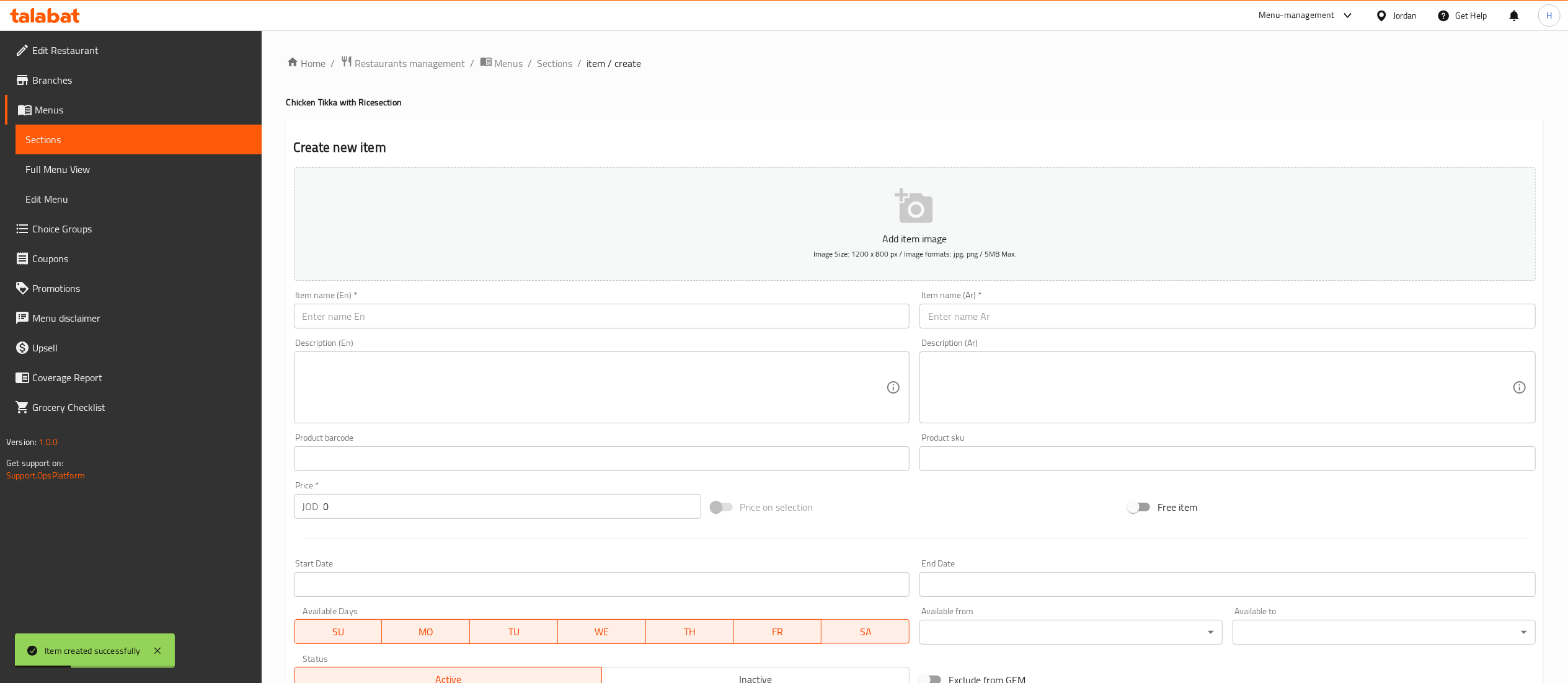
click at [1086, 325] on input "text" at bounding box center [1227, 316] width 617 height 25
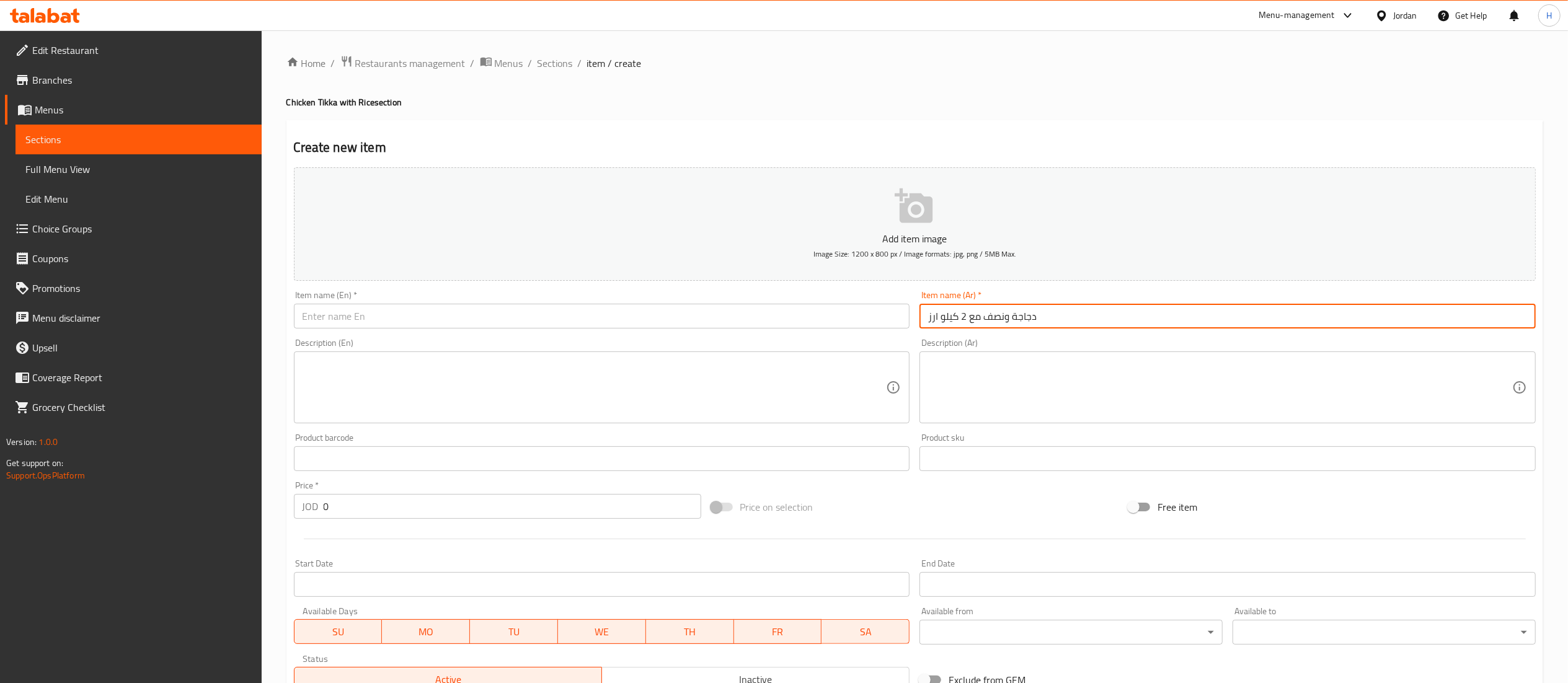
type input "دجاجة ونصف مع 2 كيلو ارز"
click at [957, 309] on input "دجاجة ونصف مع 2 كيلو ارز" at bounding box center [1227, 316] width 617 height 25
click at [663, 315] on input "text" at bounding box center [602, 316] width 617 height 25
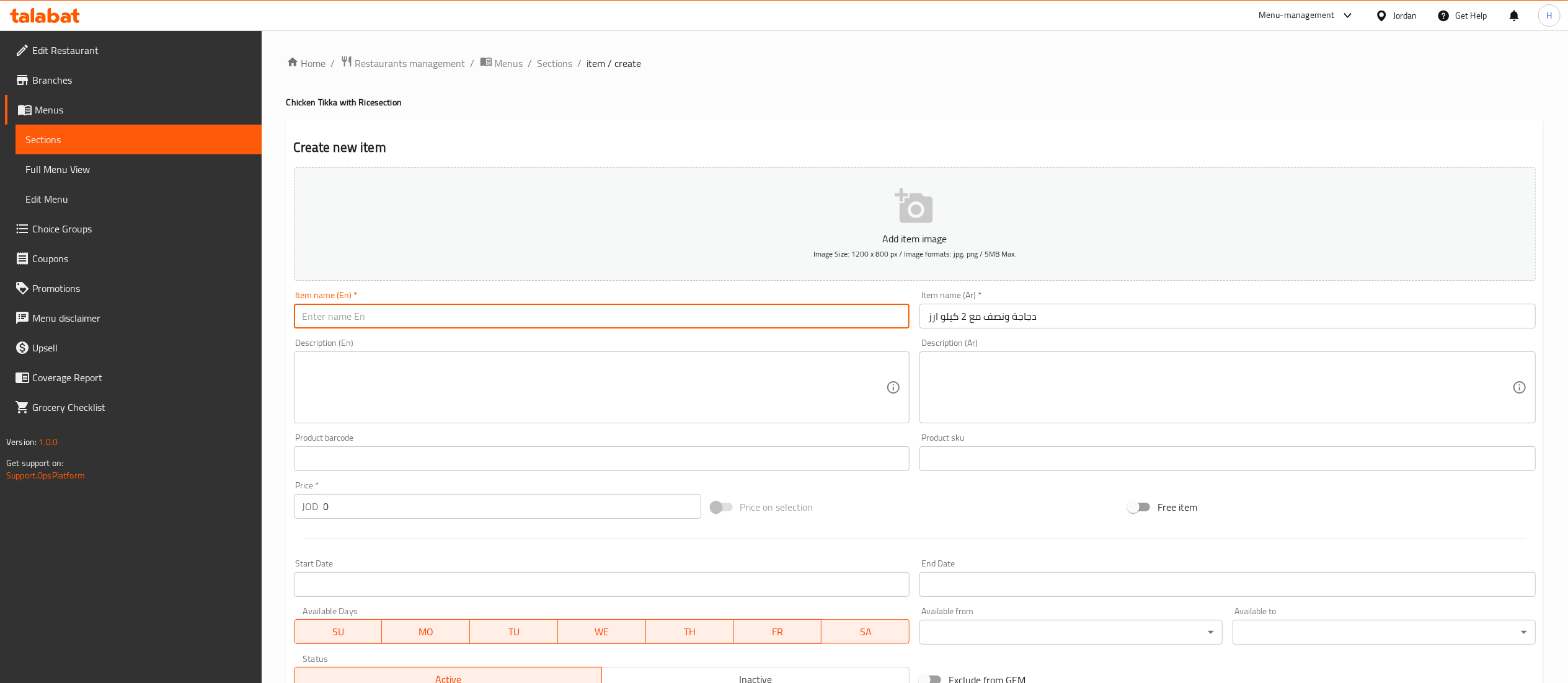
paste input "One and a half chickens with 2 kilos of rice"
type input "One and a half chickens with 2 kilos of rice"
click at [410, 416] on textarea at bounding box center [594, 387] width 584 height 59
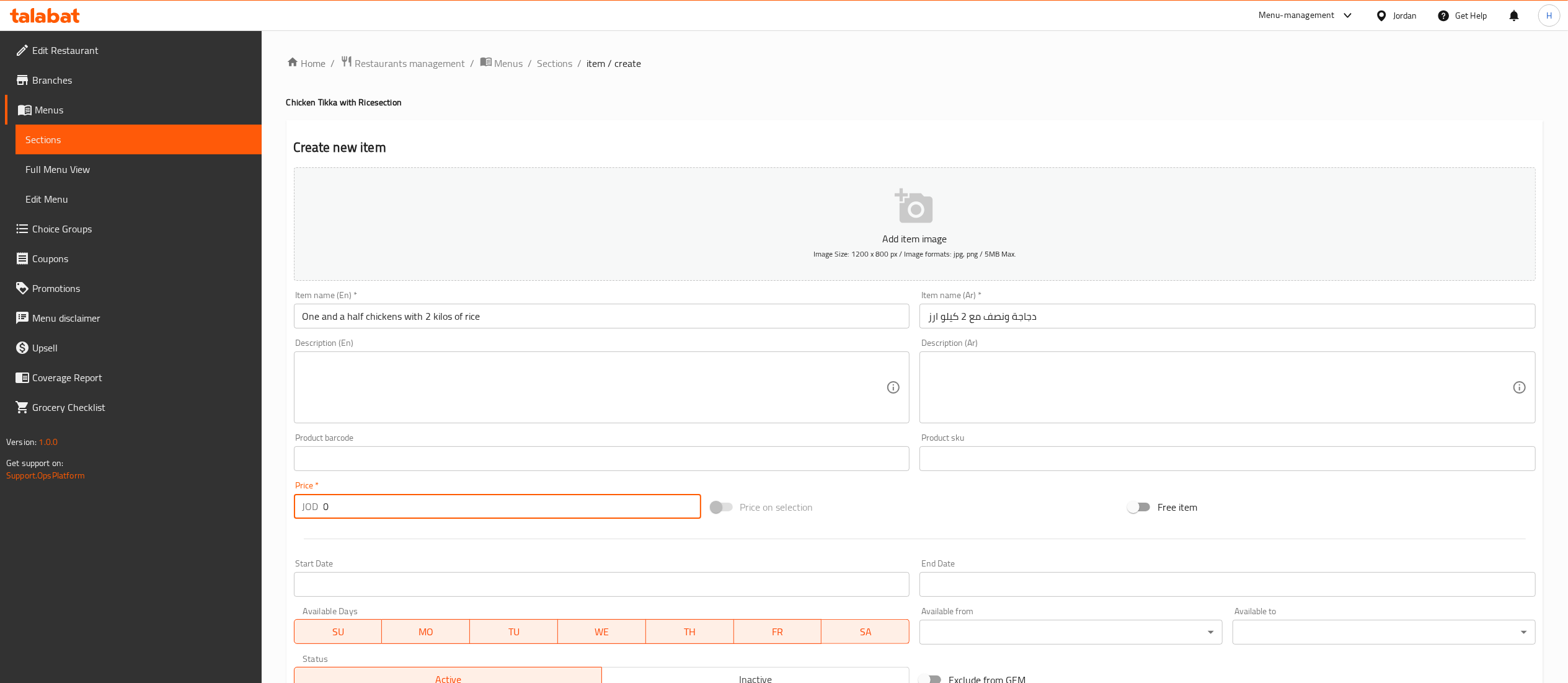
drag, startPoint x: 377, startPoint y: 504, endPoint x: 240, endPoint y: 507, distance: 137.0
click at [241, 507] on div "Edit Restaurant Branches Menus Sections Full Menu View Edit Menu Choice Groups …" at bounding box center [784, 453] width 1568 height 845
type input "1"
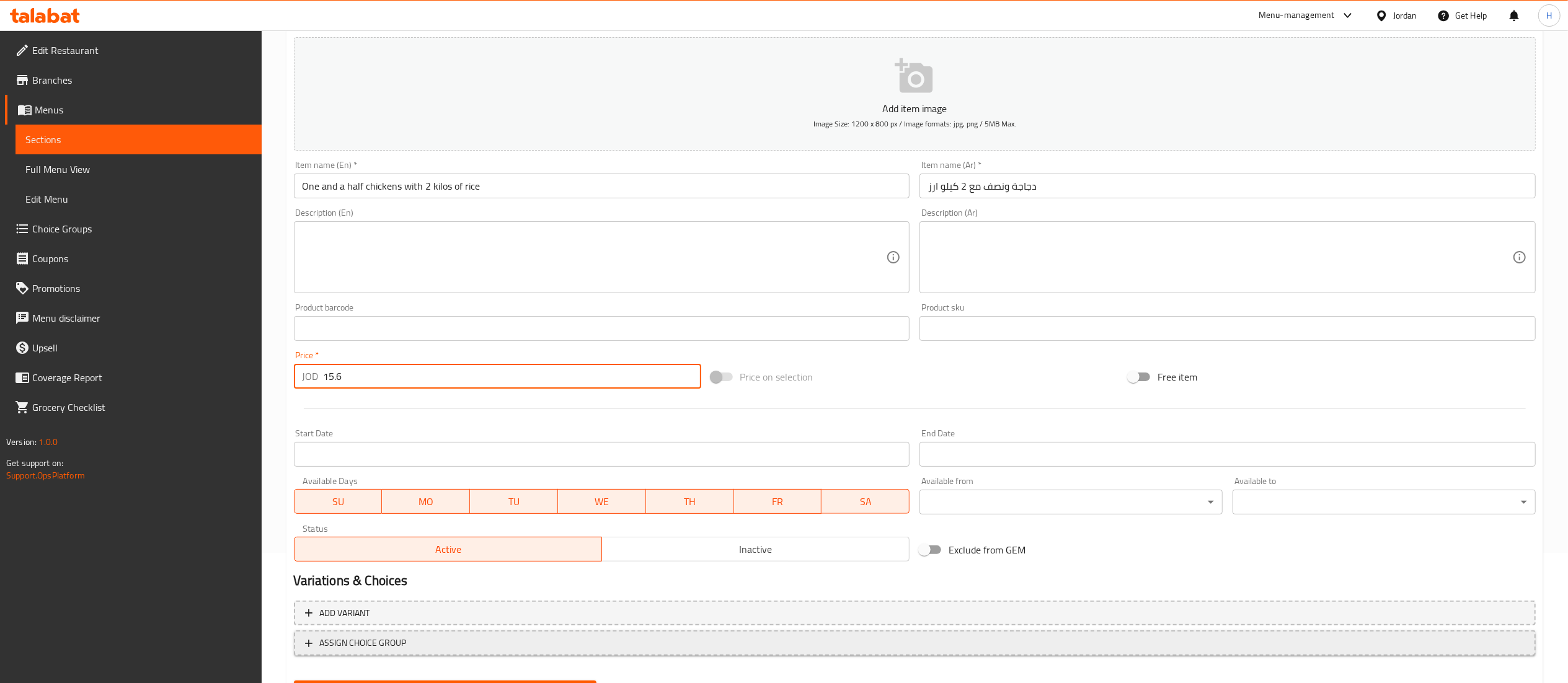
scroll to position [192, 0]
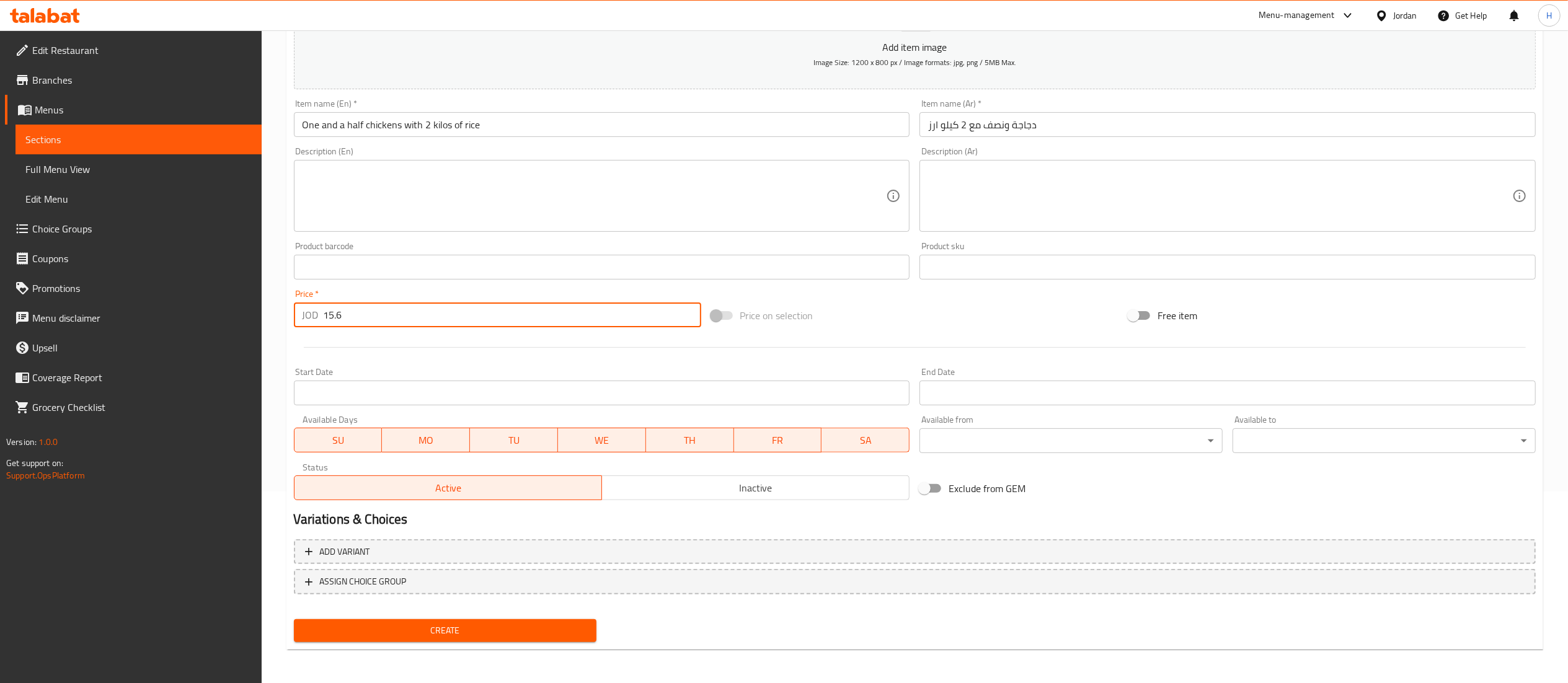
type input "15.6"
click at [419, 636] on span "Create" at bounding box center [446, 630] width 284 height 16
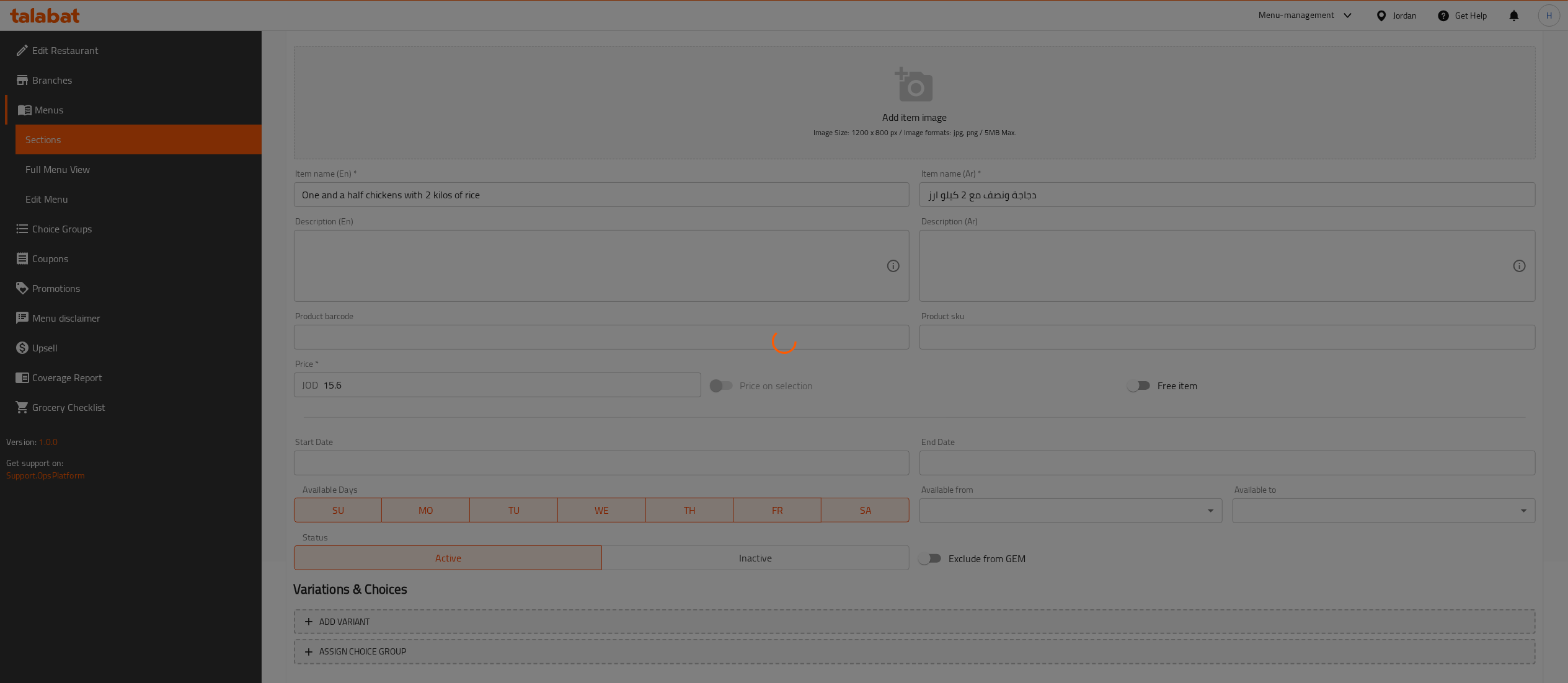
scroll to position [0, 0]
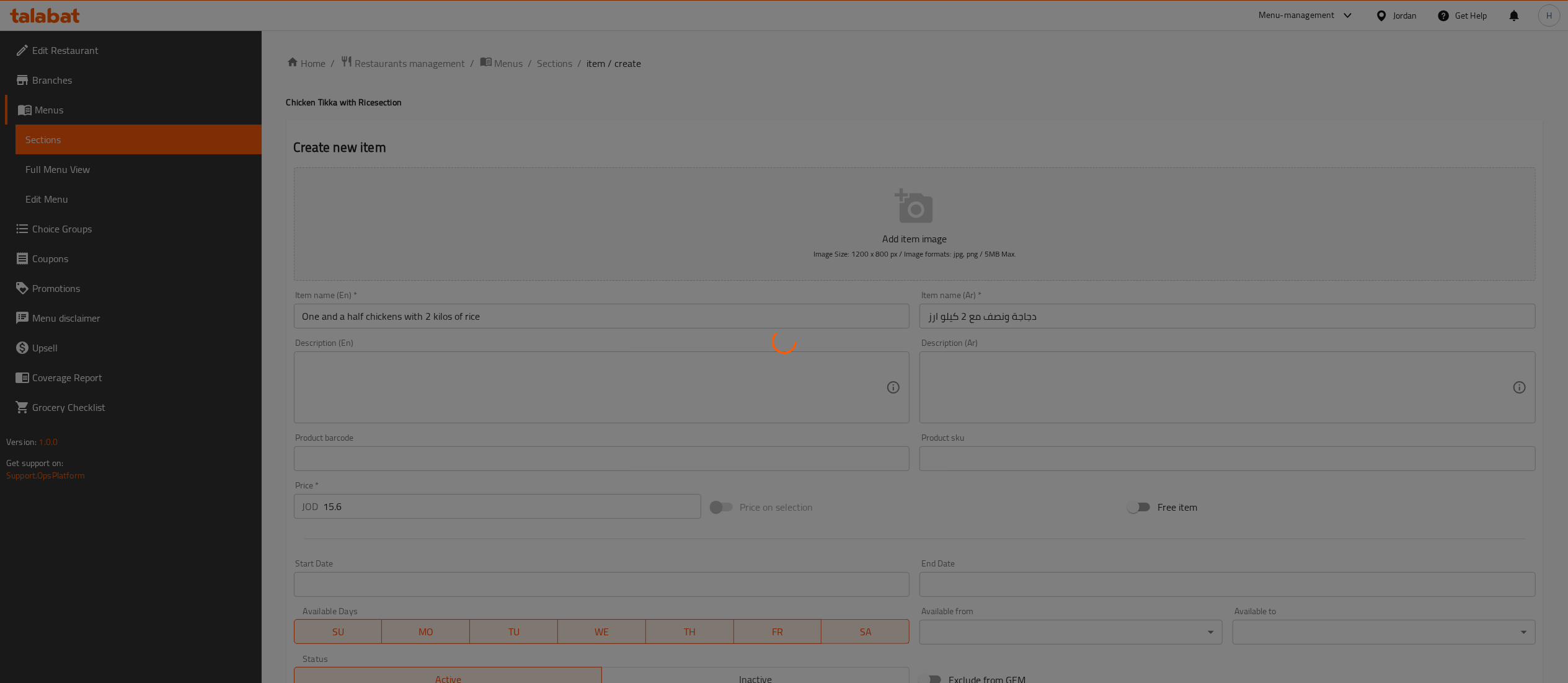
type input "0"
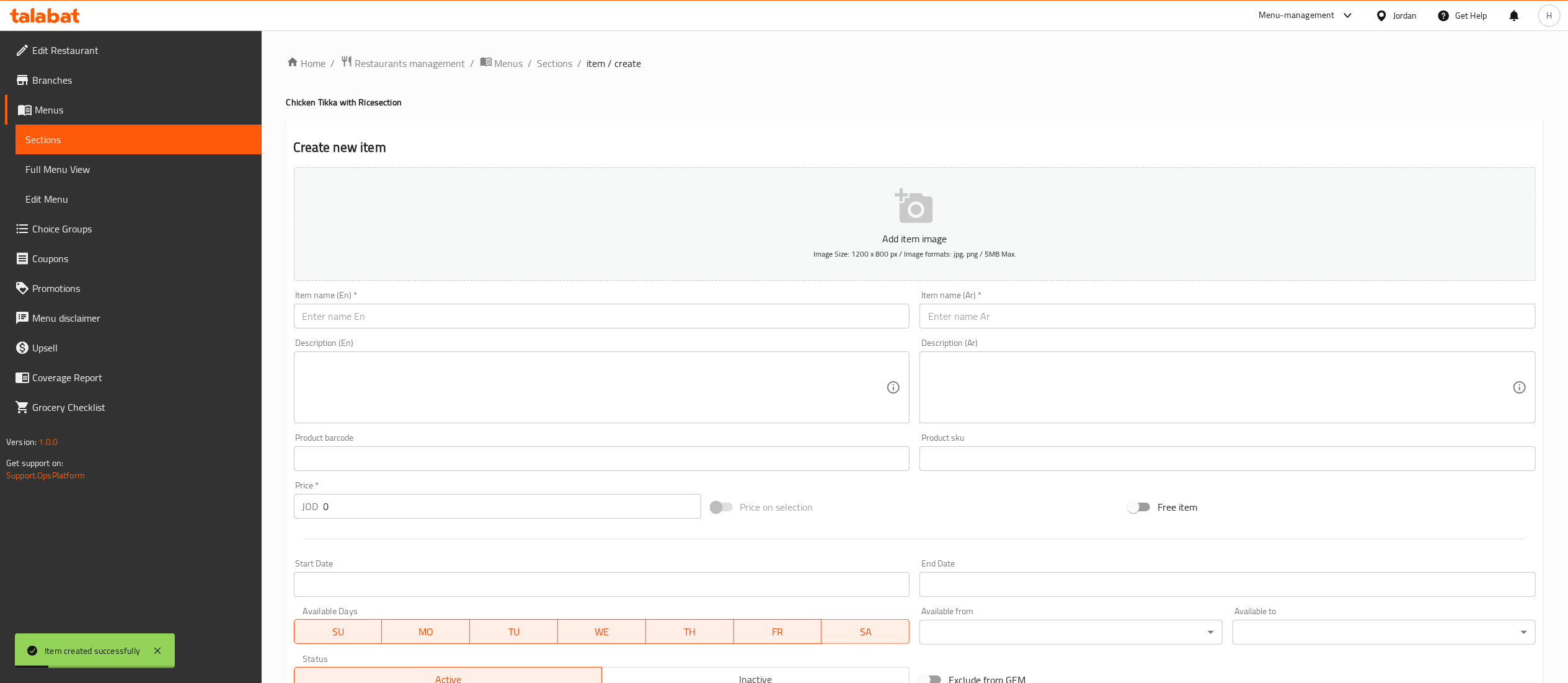
click at [1012, 314] on input "text" at bounding box center [1227, 316] width 617 height 25
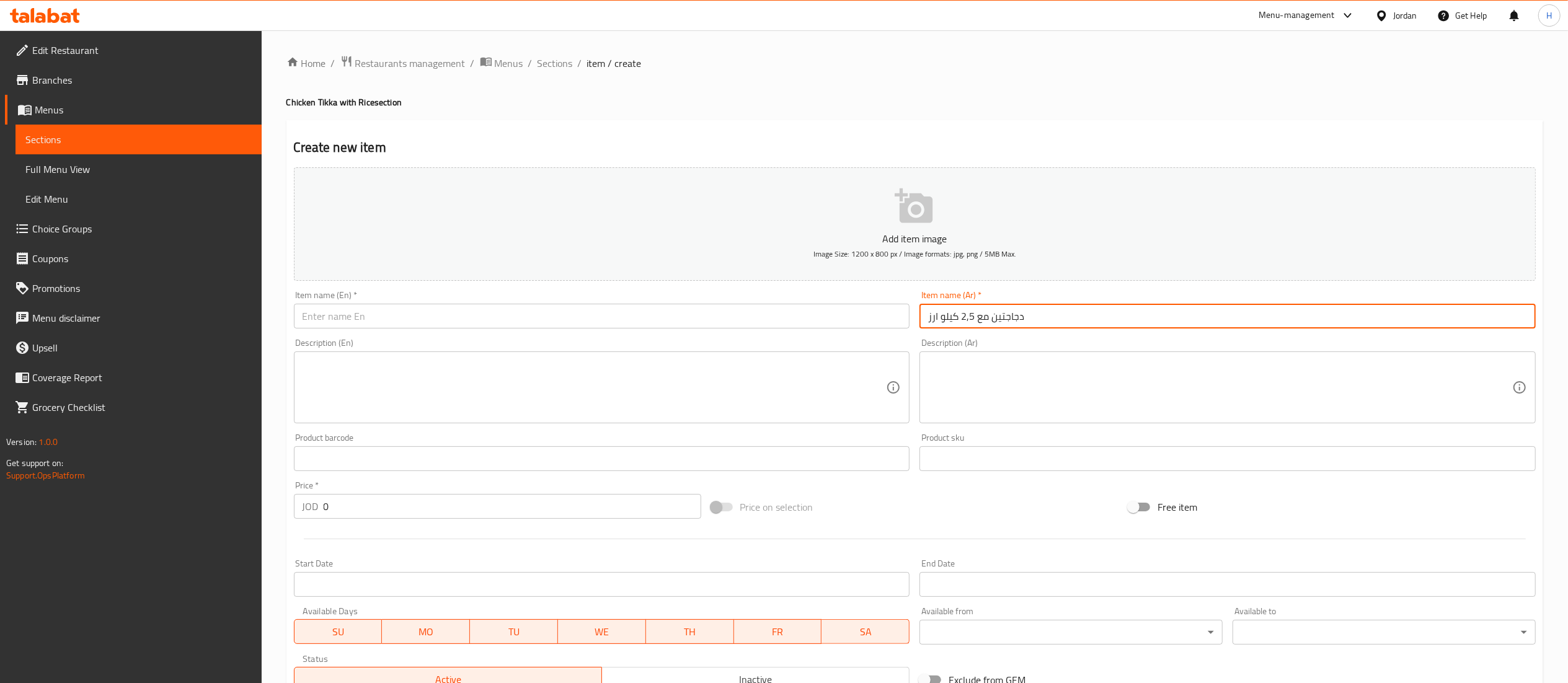
click at [958, 317] on input "دجاجتين مع 2,5 كيلو ارز" at bounding box center [1227, 316] width 617 height 25
type input "دجاجتين مع 2,5 كيلو ارز"
click at [673, 305] on input "text" at bounding box center [602, 316] width 617 height 25
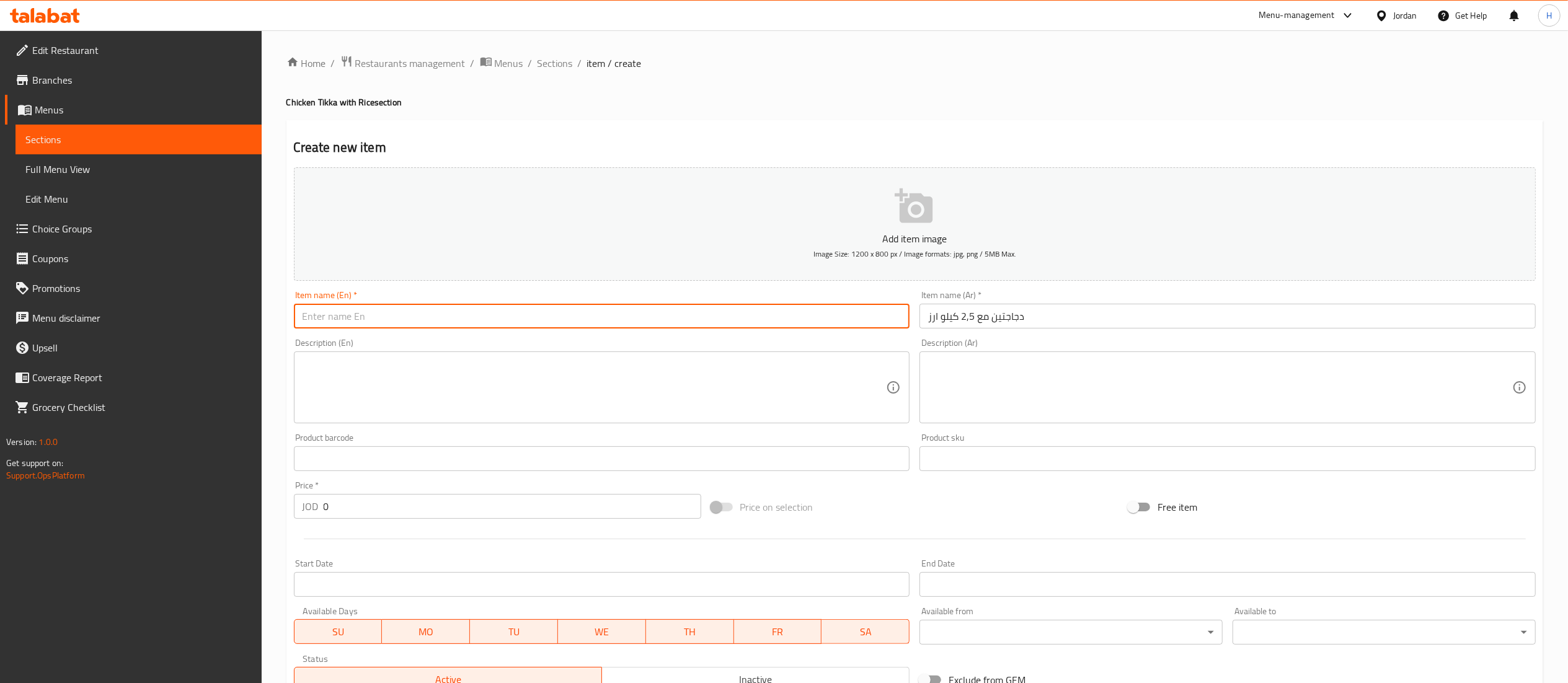
paste input "2 chickens with 2.5 kg rice"
type input "2 chickens with 2.5 kg rice"
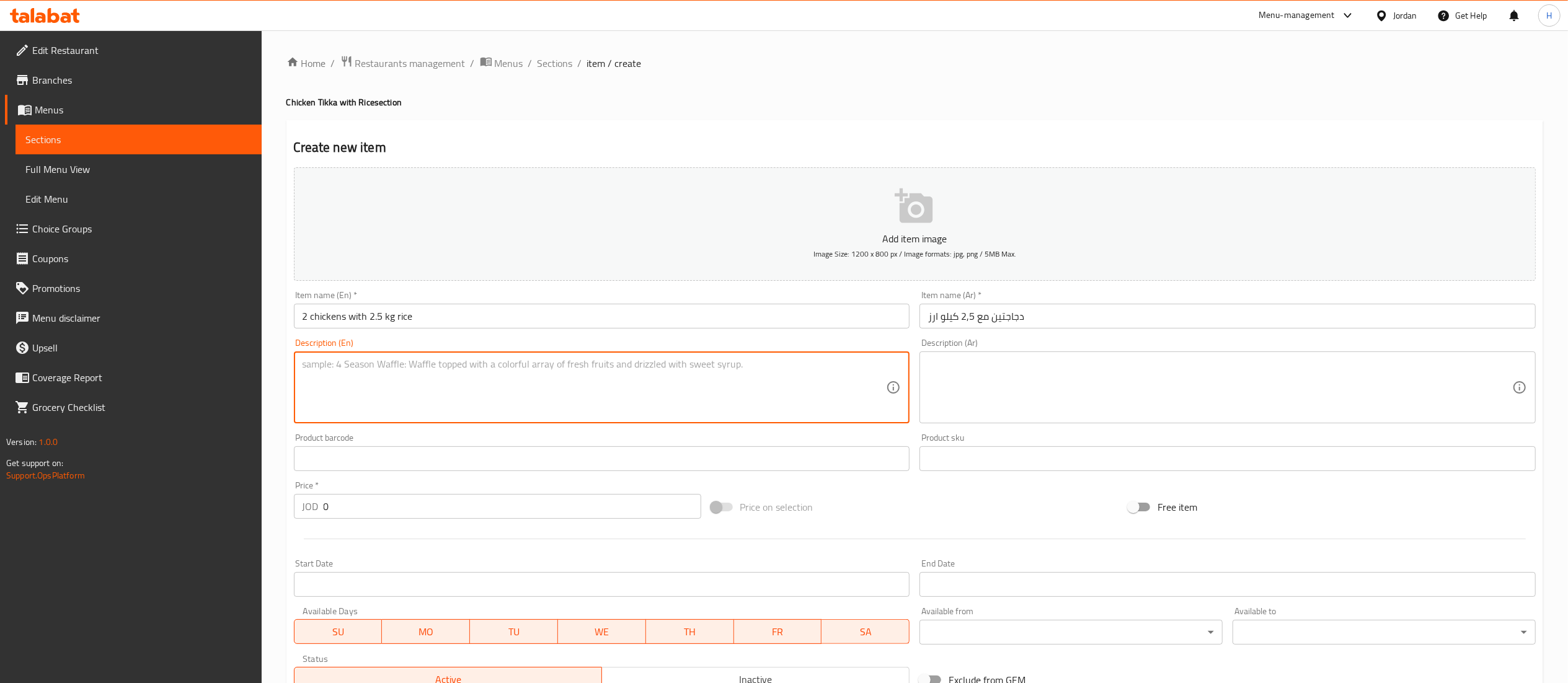
click at [506, 379] on textarea at bounding box center [594, 387] width 584 height 59
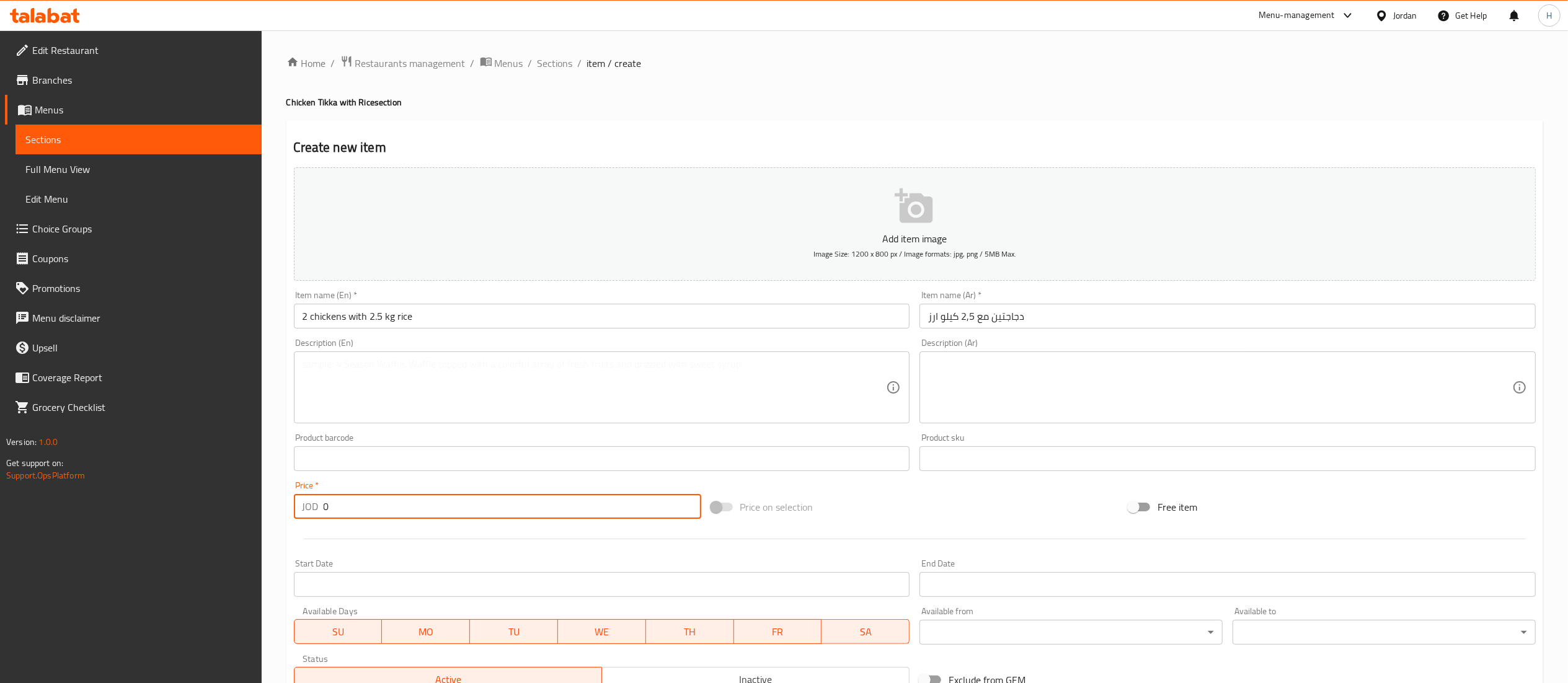
drag, startPoint x: 384, startPoint y: 504, endPoint x: 237, endPoint y: 505, distance: 147.0
click at [237, 505] on div "Edit Restaurant Branches Menus Sections Full Menu View Edit Menu Choice Groups …" at bounding box center [784, 453] width 1568 height 845
type input "19.25"
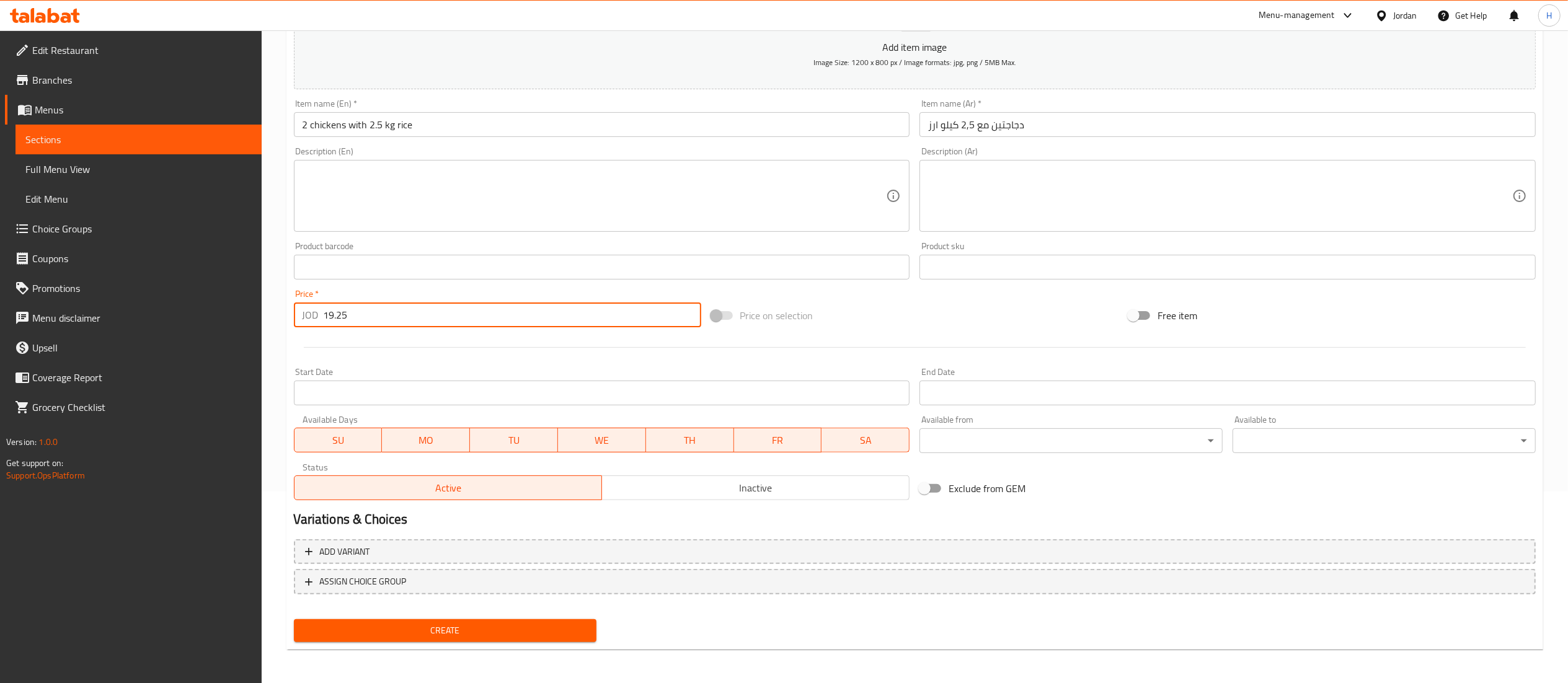
click at [556, 634] on span "Create" at bounding box center [446, 630] width 284 height 16
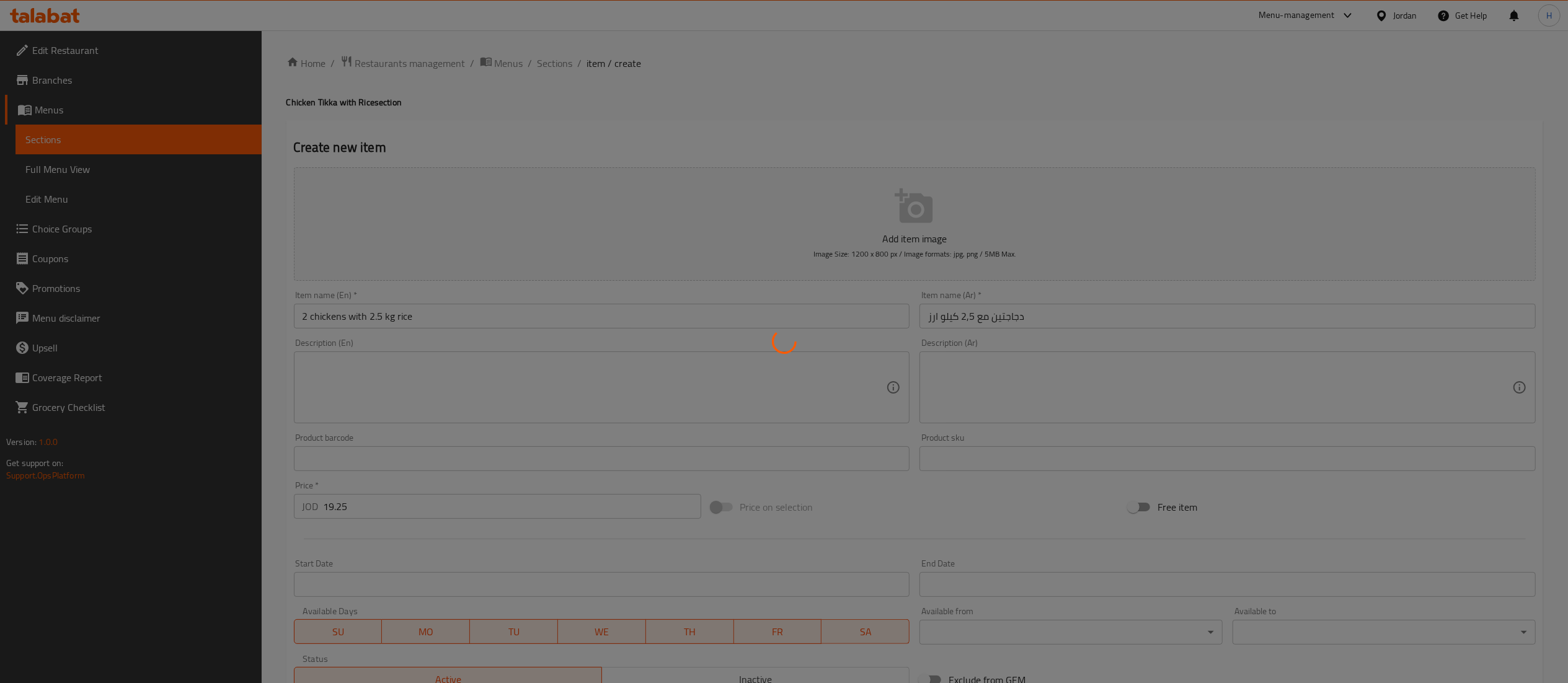
type input "0"
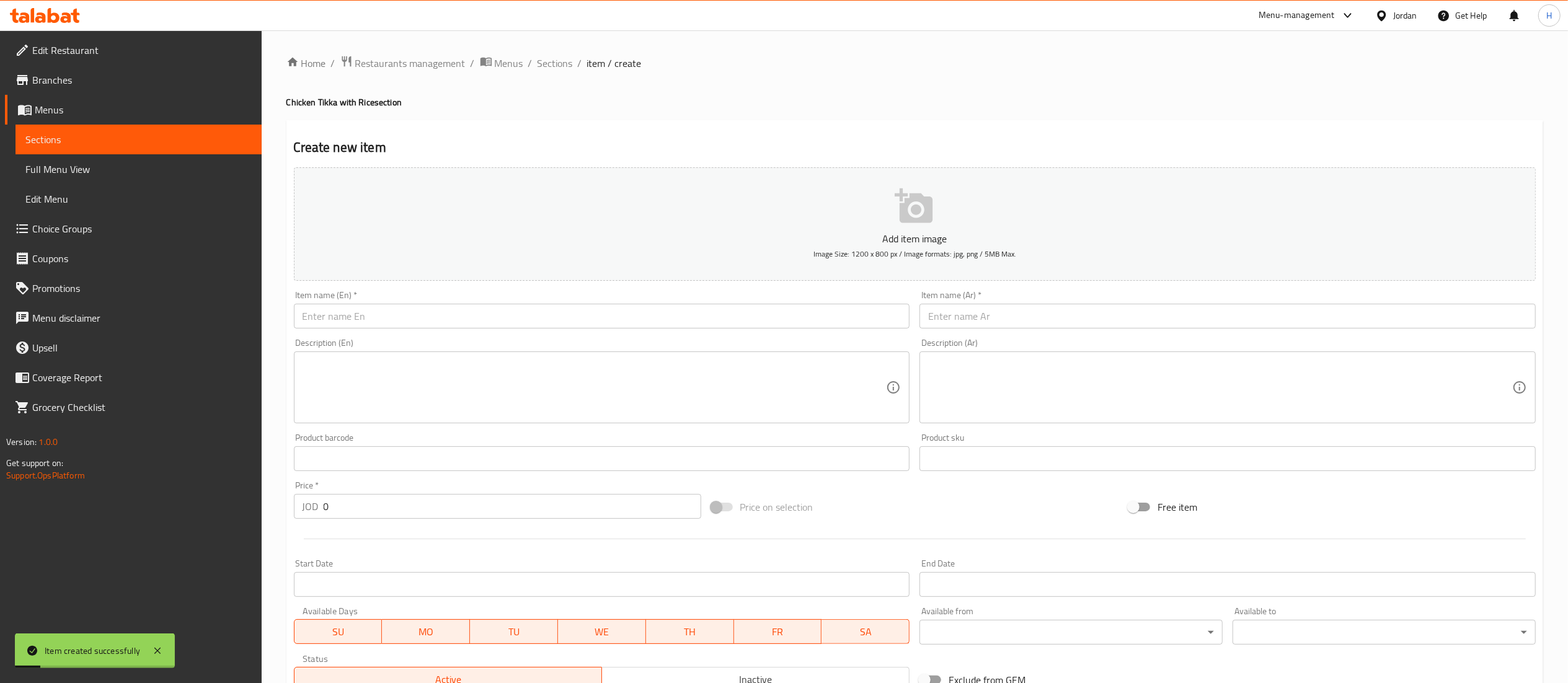
drag, startPoint x: 590, startPoint y: 63, endPoint x: 571, endPoint y: 64, distance: 19.0
click at [587, 64] on span "item / create" at bounding box center [614, 63] width 55 height 15
click at [569, 64] on span "Sections" at bounding box center [555, 63] width 35 height 15
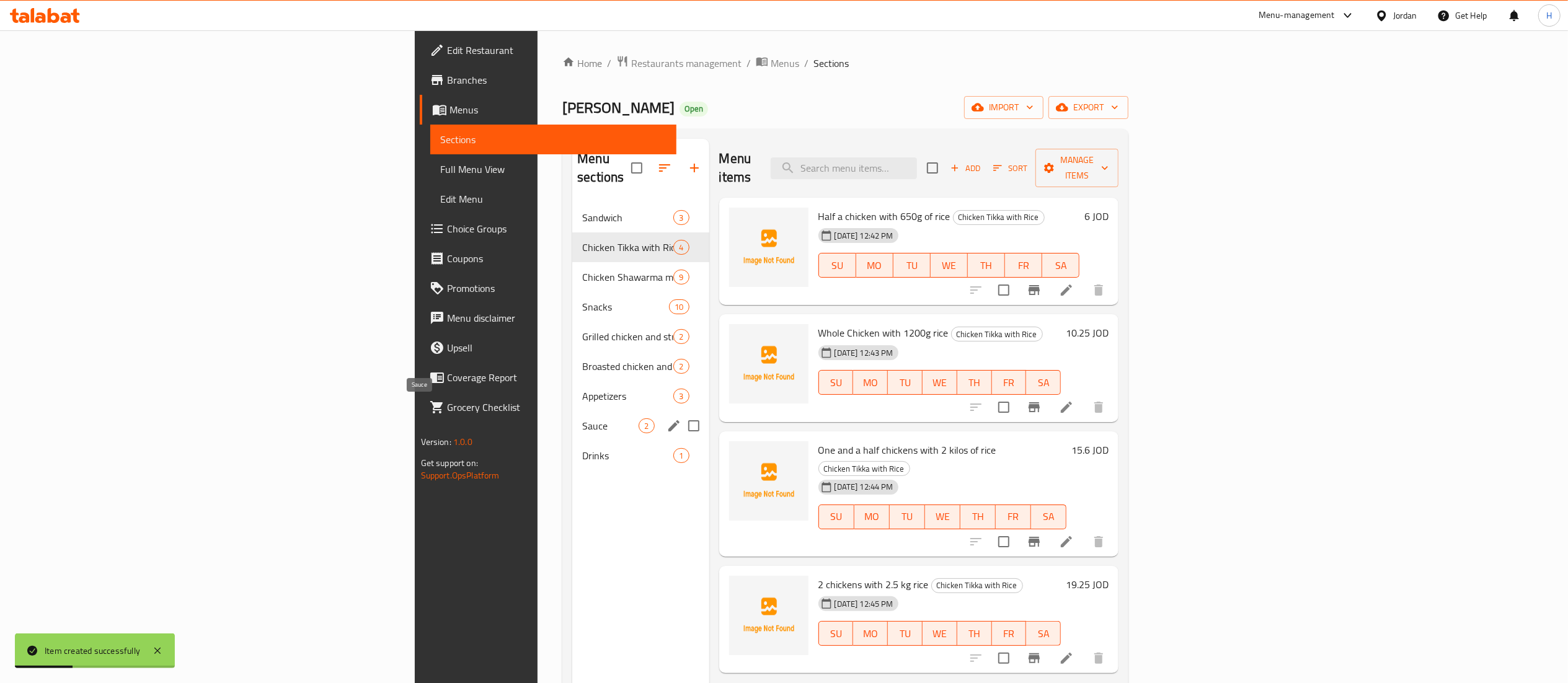
click at [582, 418] on span "Sauce" at bounding box center [610, 426] width 57 height 15
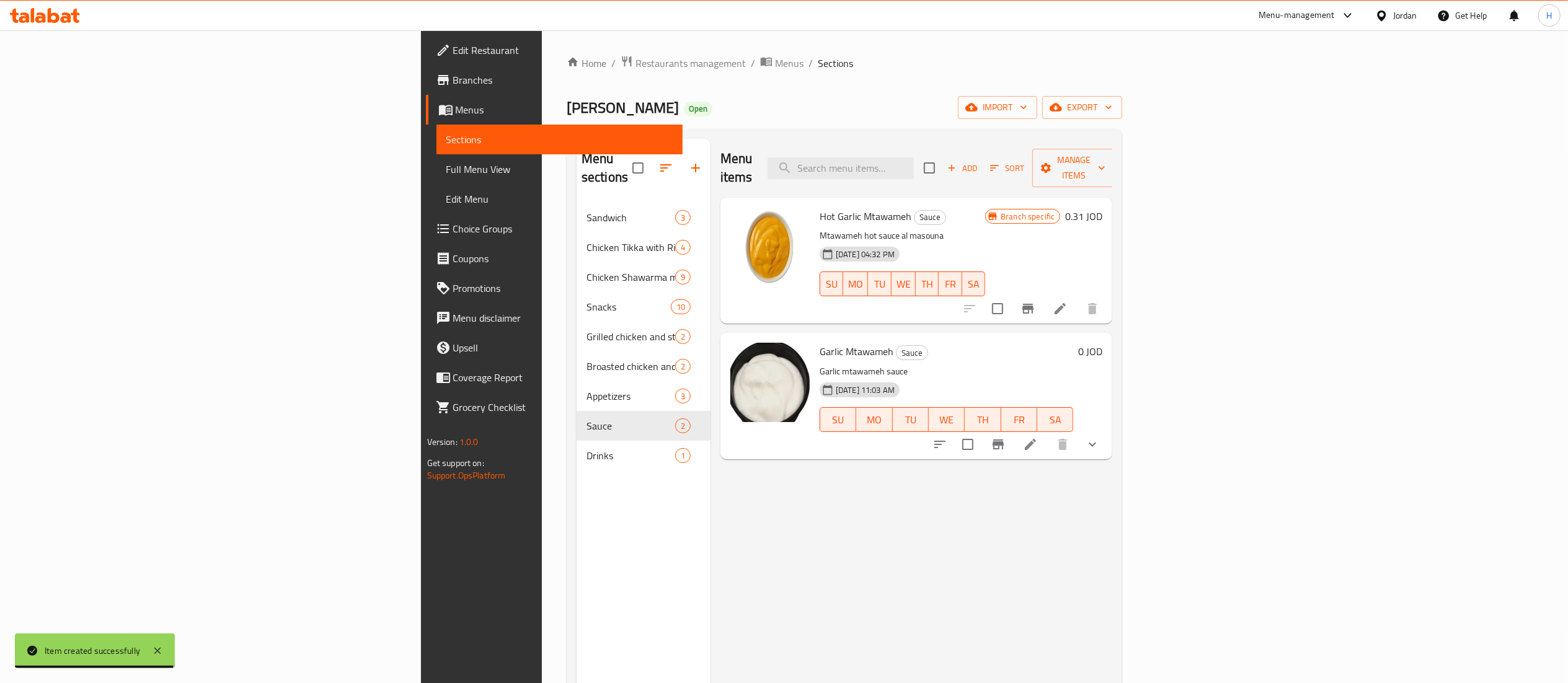
click at [1112, 464] on div "Menu items Add Sort Manage items Hot Garlic Mtawameh Sauce Mtawameh hot sauce a…" at bounding box center [911, 481] width 402 height 683
click at [1100, 437] on icon "show more" at bounding box center [1093, 444] width 15 height 15
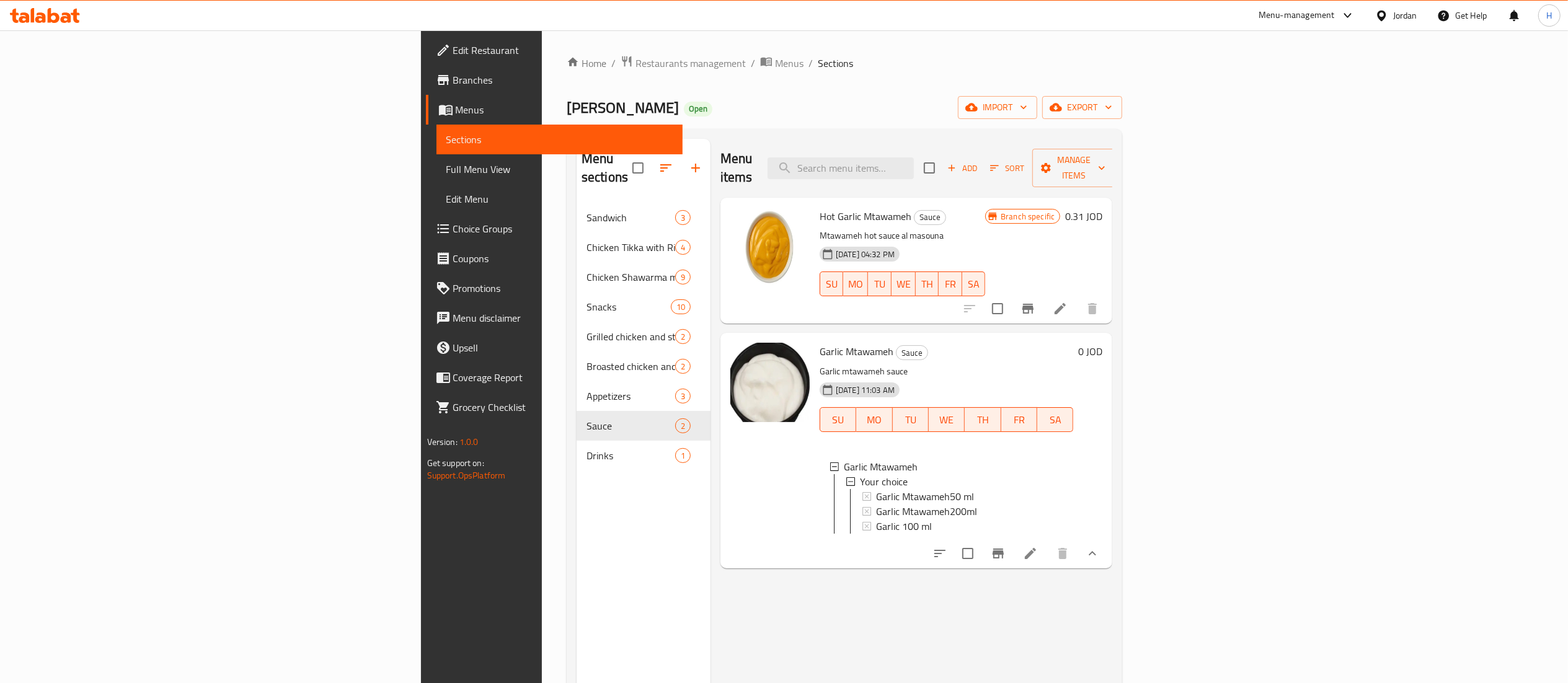
click at [1107, 545] on button "show more" at bounding box center [1093, 553] width 30 height 30
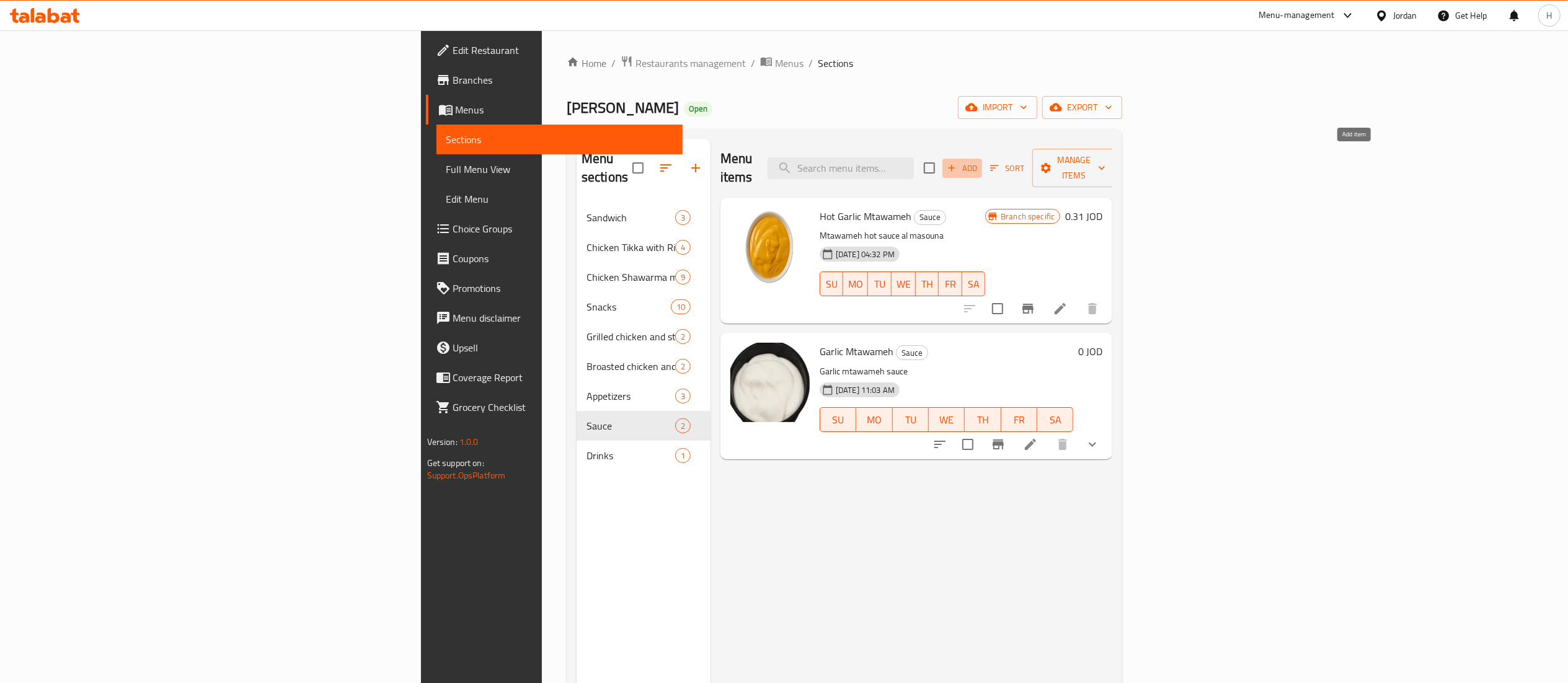
click at [979, 161] on span "Add" at bounding box center [962, 168] width 34 height 14
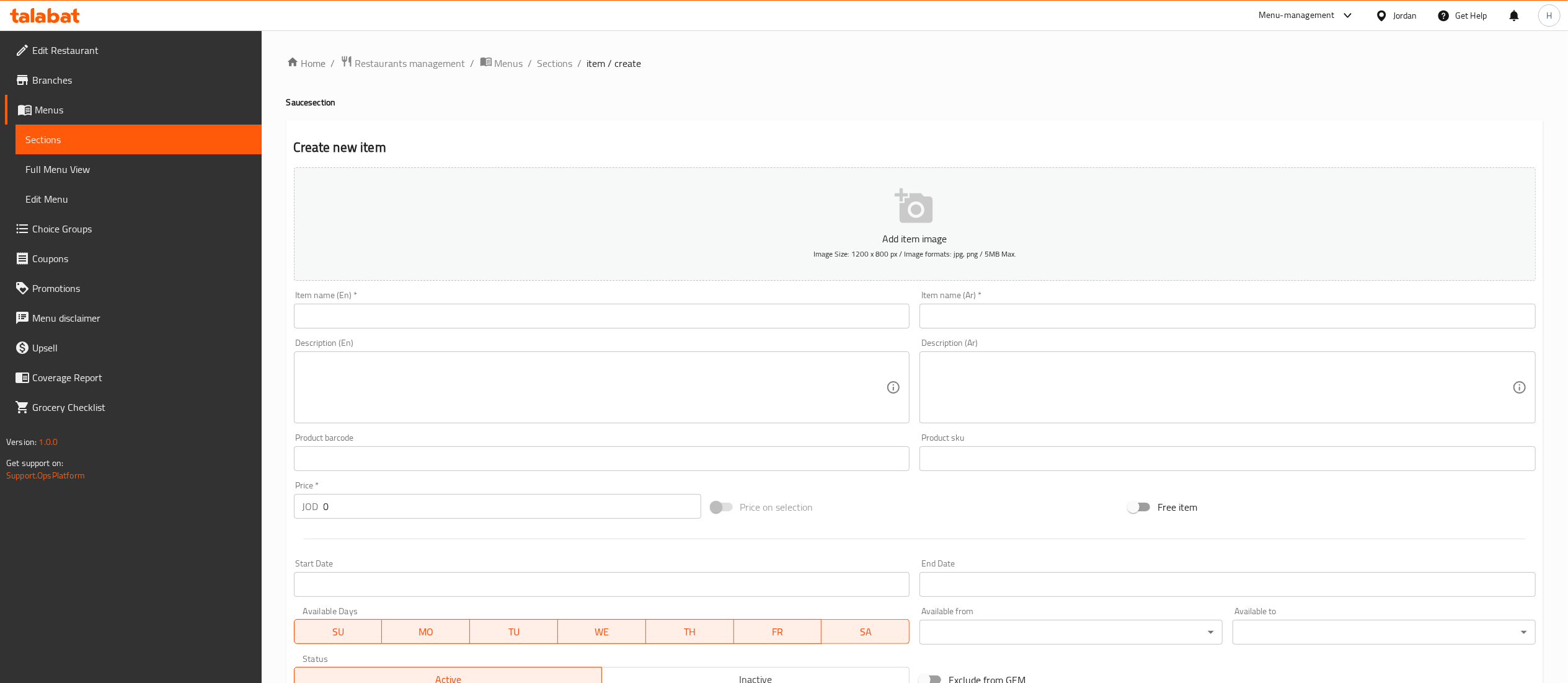
click at [1090, 327] on input "text" at bounding box center [1227, 316] width 617 height 25
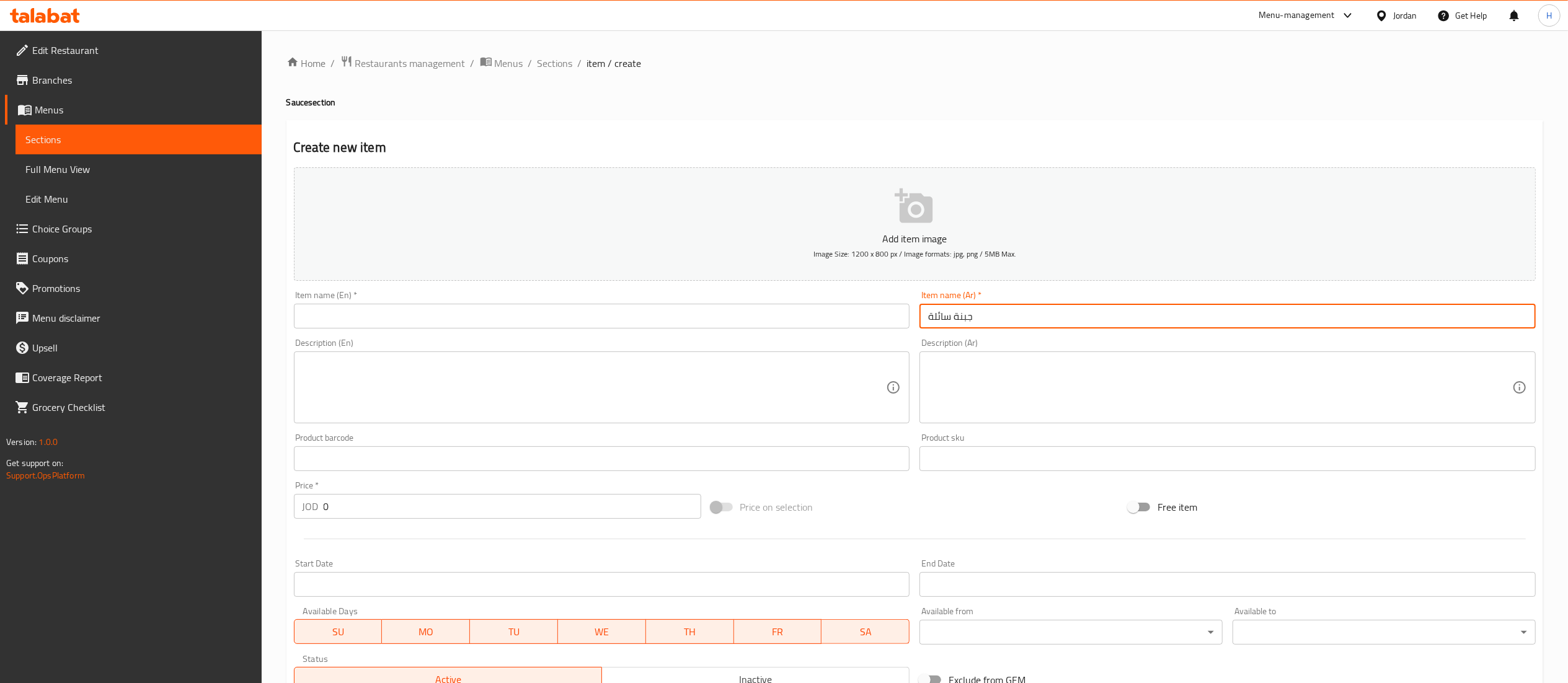
type input "جبنة سائلة"
click at [589, 324] on input "text" at bounding box center [602, 316] width 617 height 25
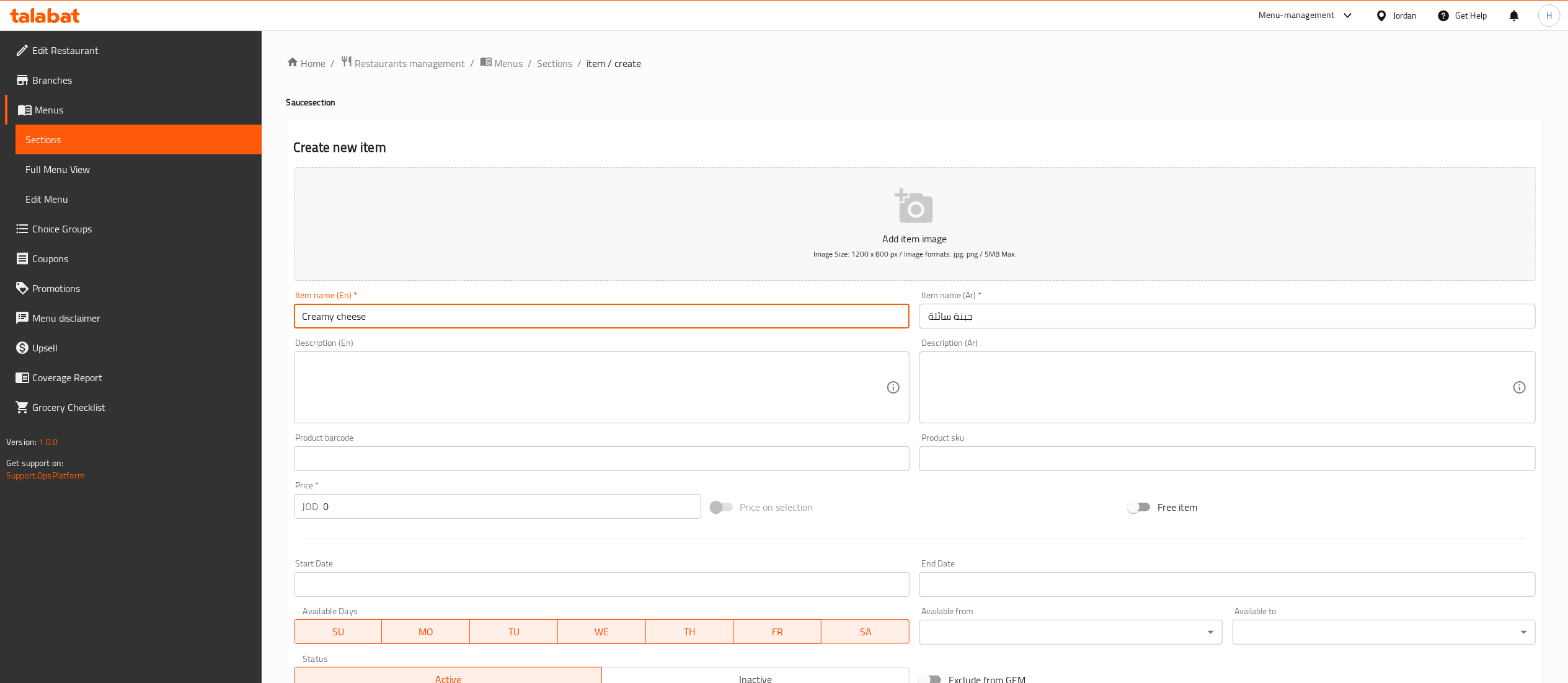
type input "Creamy cheese"
drag, startPoint x: 378, startPoint y: 508, endPoint x: 318, endPoint y: 516, distance: 60.5
click at [318, 516] on div "JOD 0 Price *" at bounding box center [497, 506] width 407 height 25
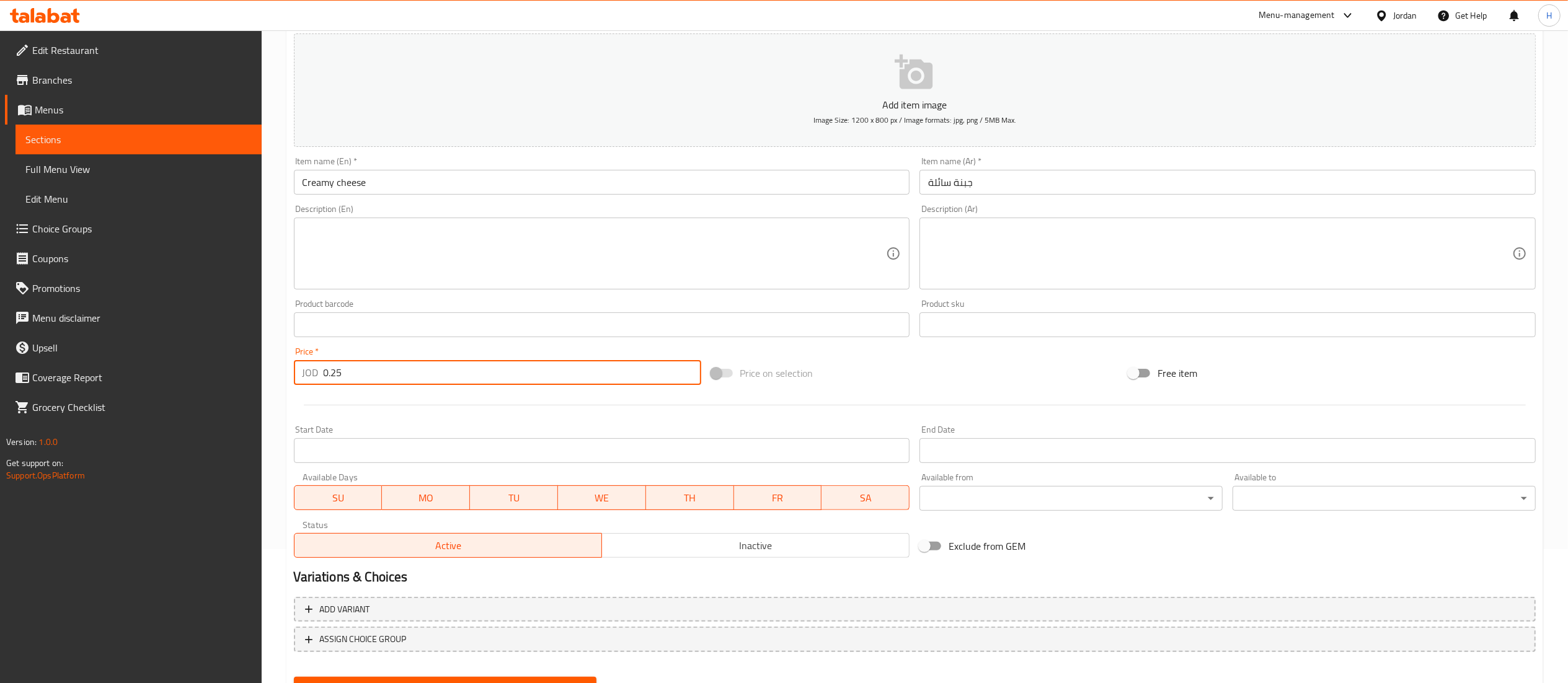
scroll to position [192, 0]
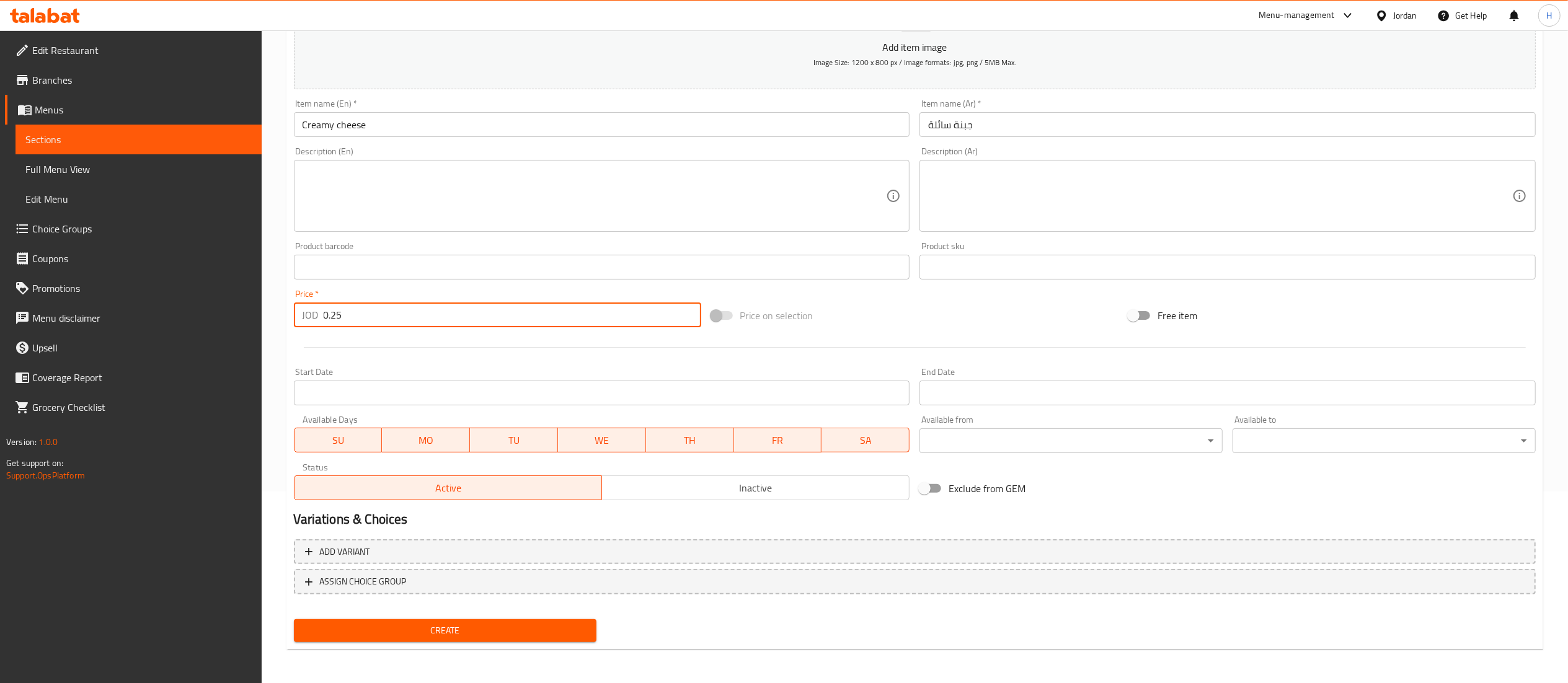
type input "0.25"
click at [465, 630] on span "Create" at bounding box center [446, 630] width 284 height 16
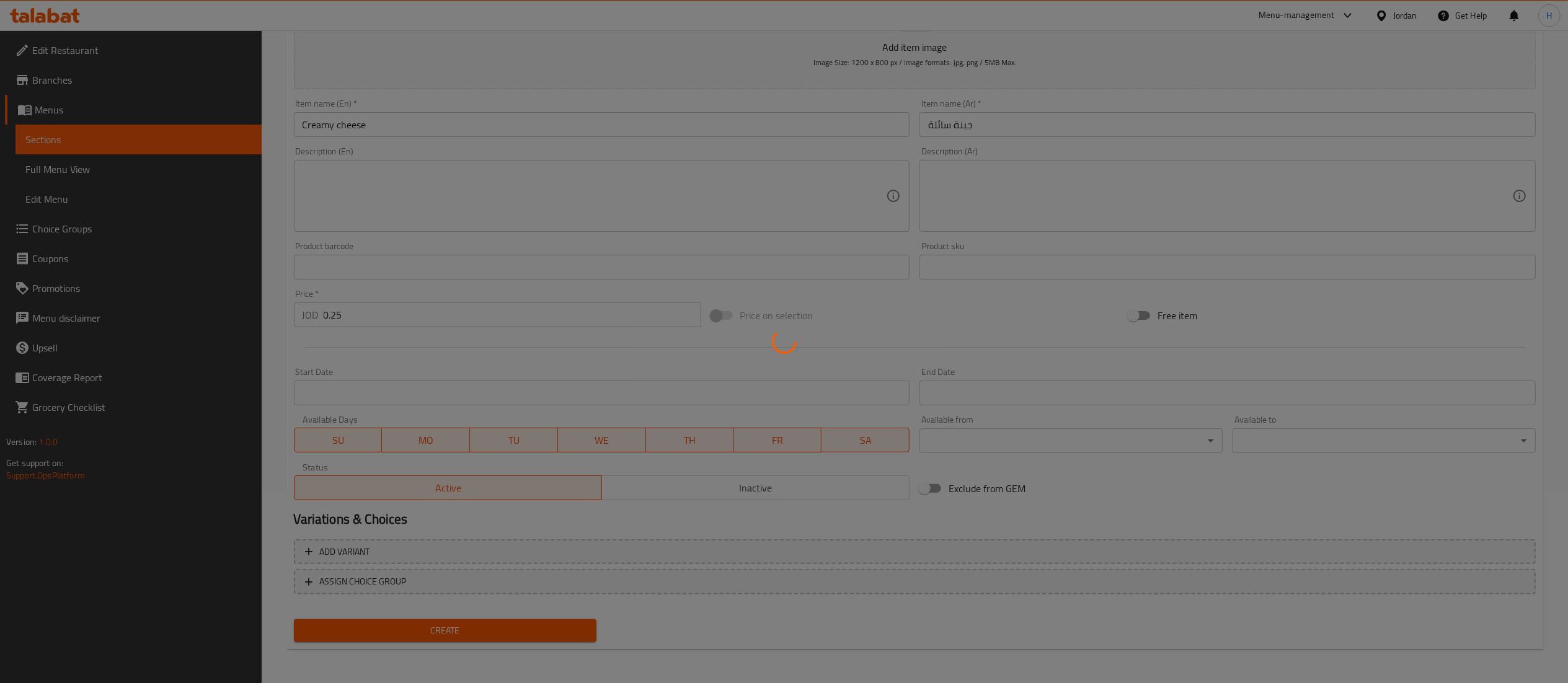
type input "0"
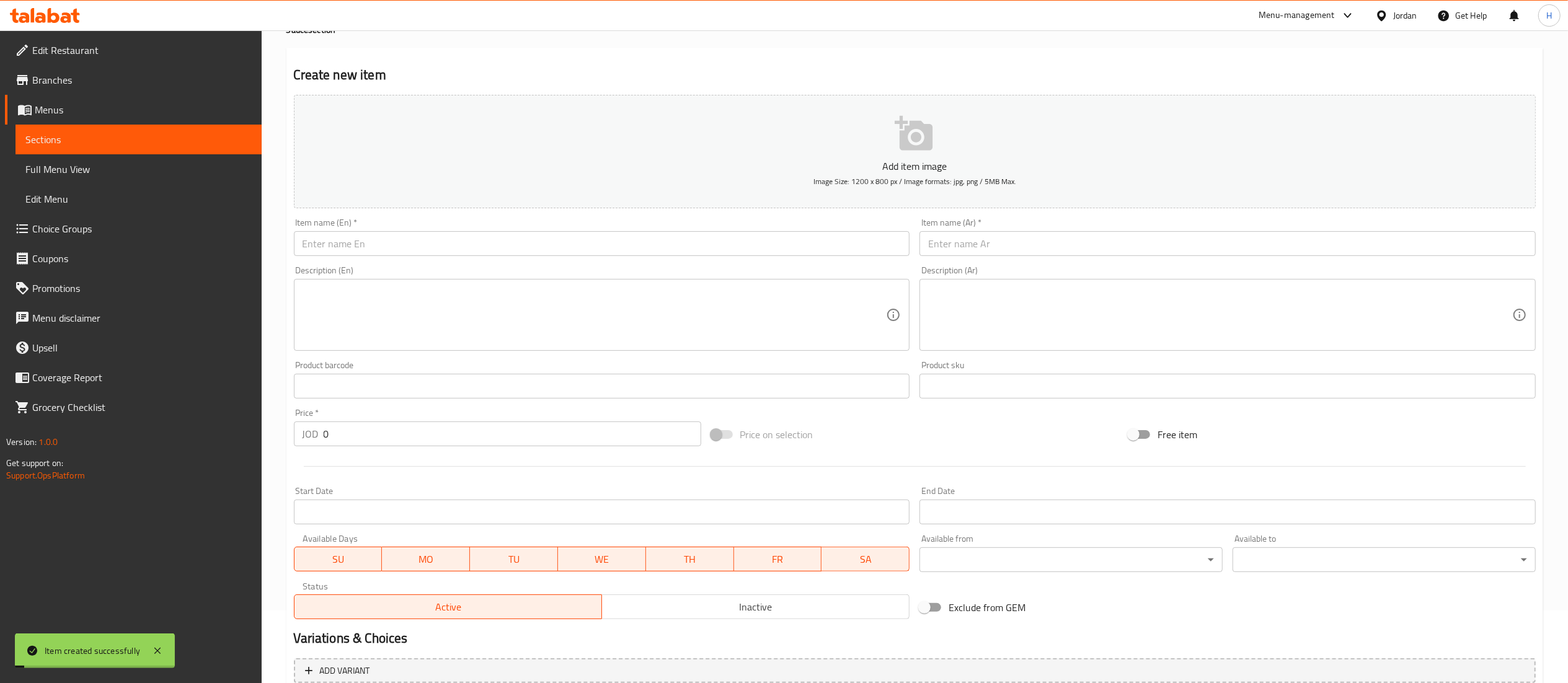
scroll to position [0, 0]
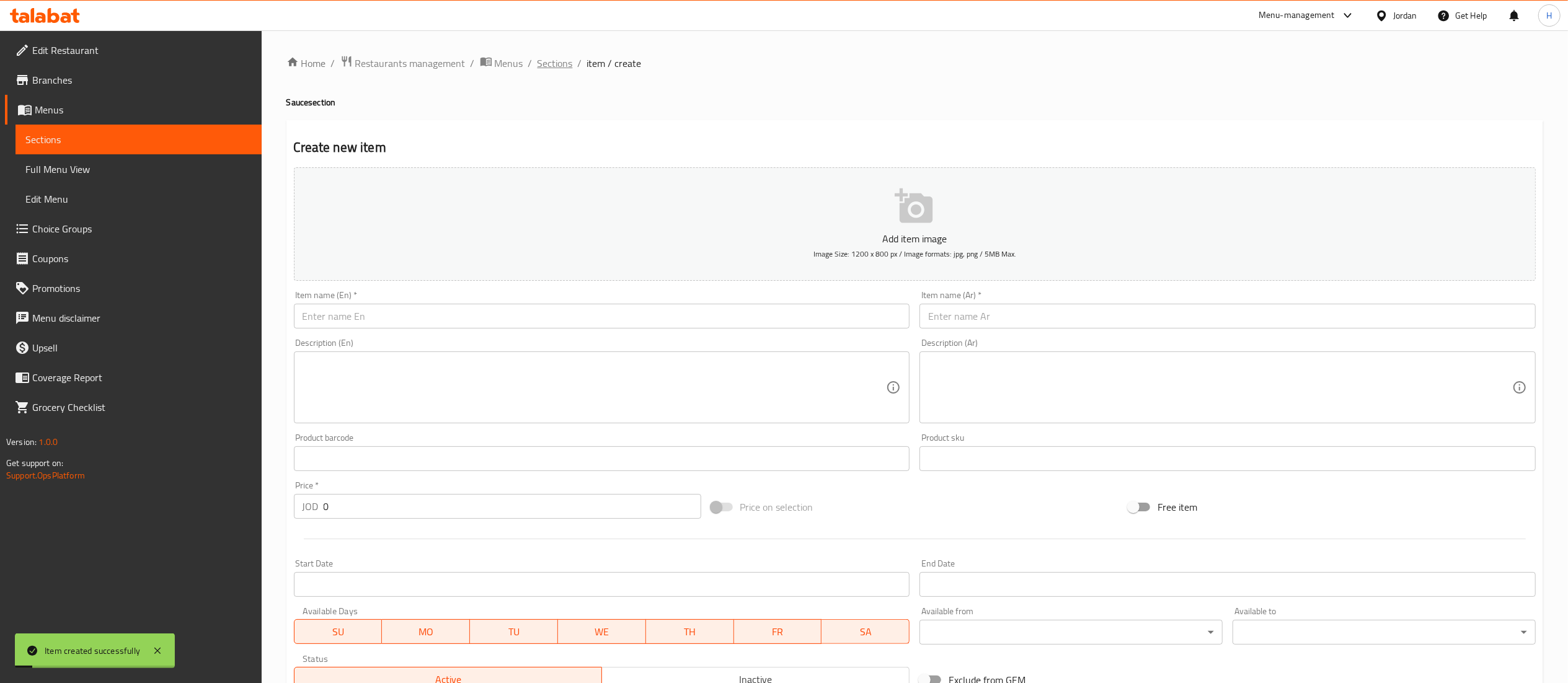
click at [543, 61] on span "Sections" at bounding box center [555, 63] width 35 height 15
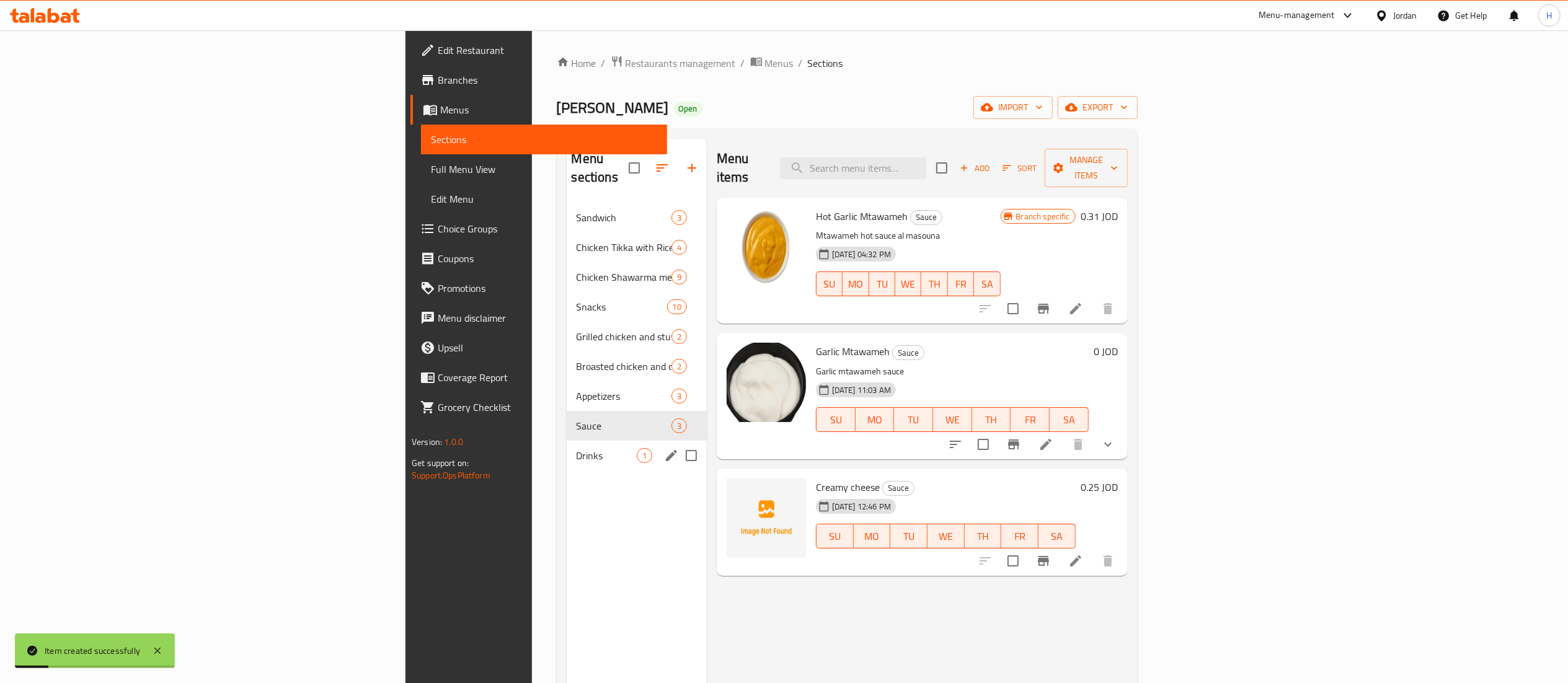
click at [567, 446] on div "Drinks 1" at bounding box center [636, 456] width 140 height 30
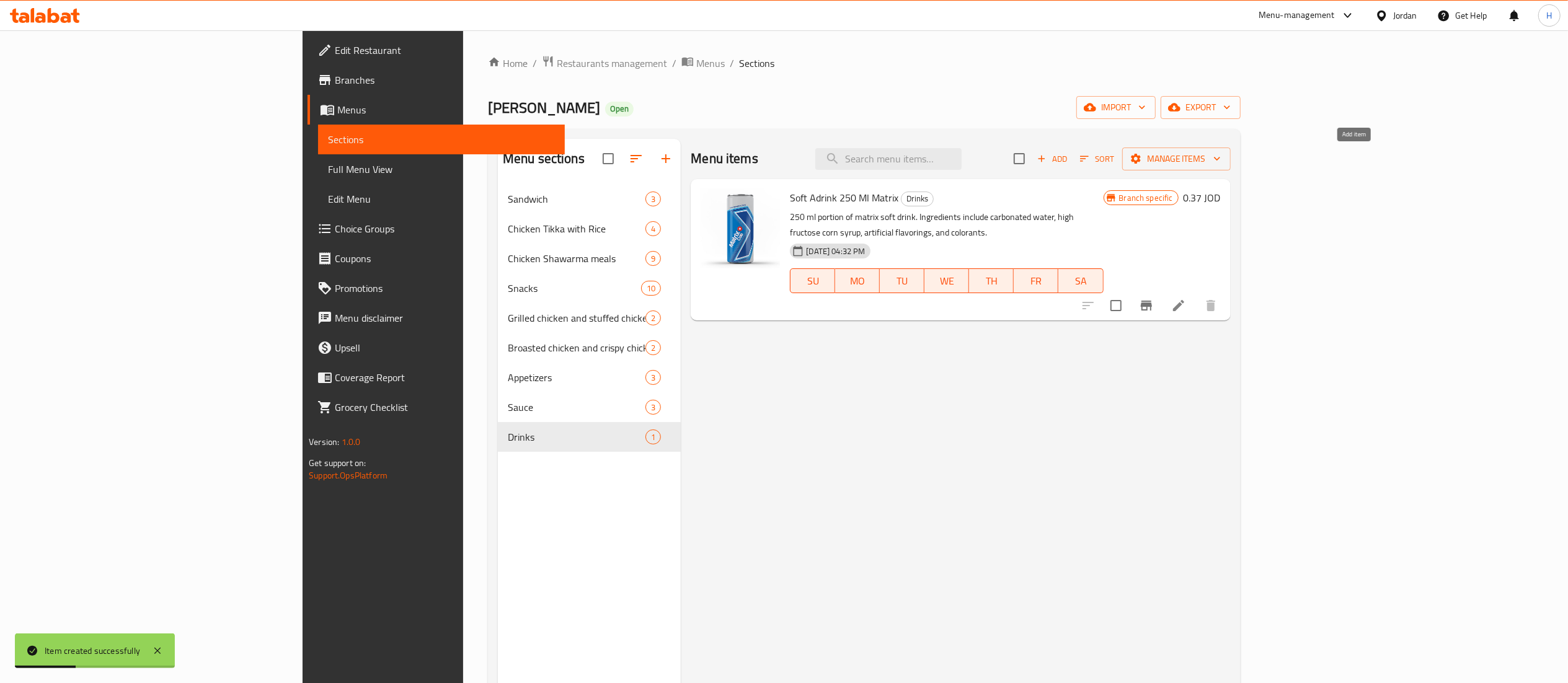
click at [1069, 154] on span "Add" at bounding box center [1052, 159] width 34 height 14
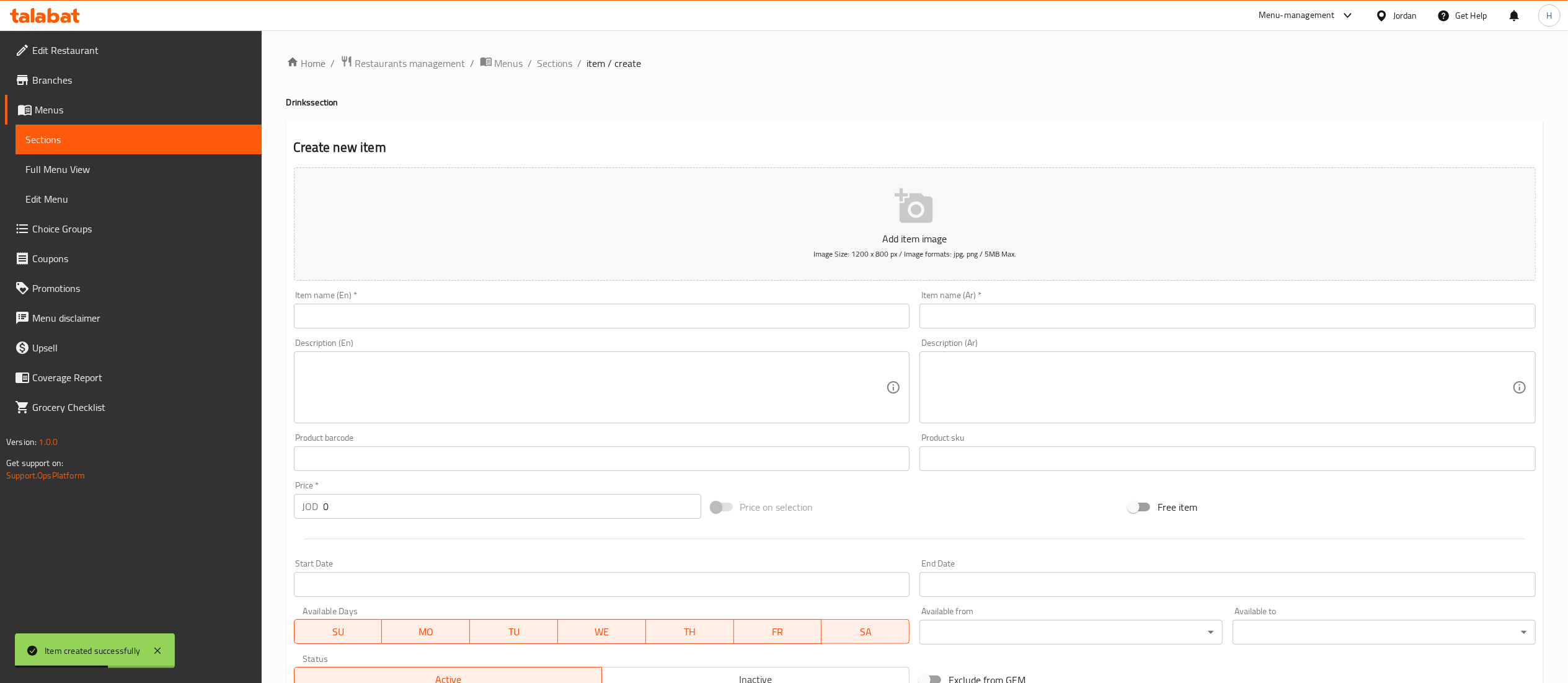
click at [1052, 321] on input "text" at bounding box center [1227, 316] width 617 height 25
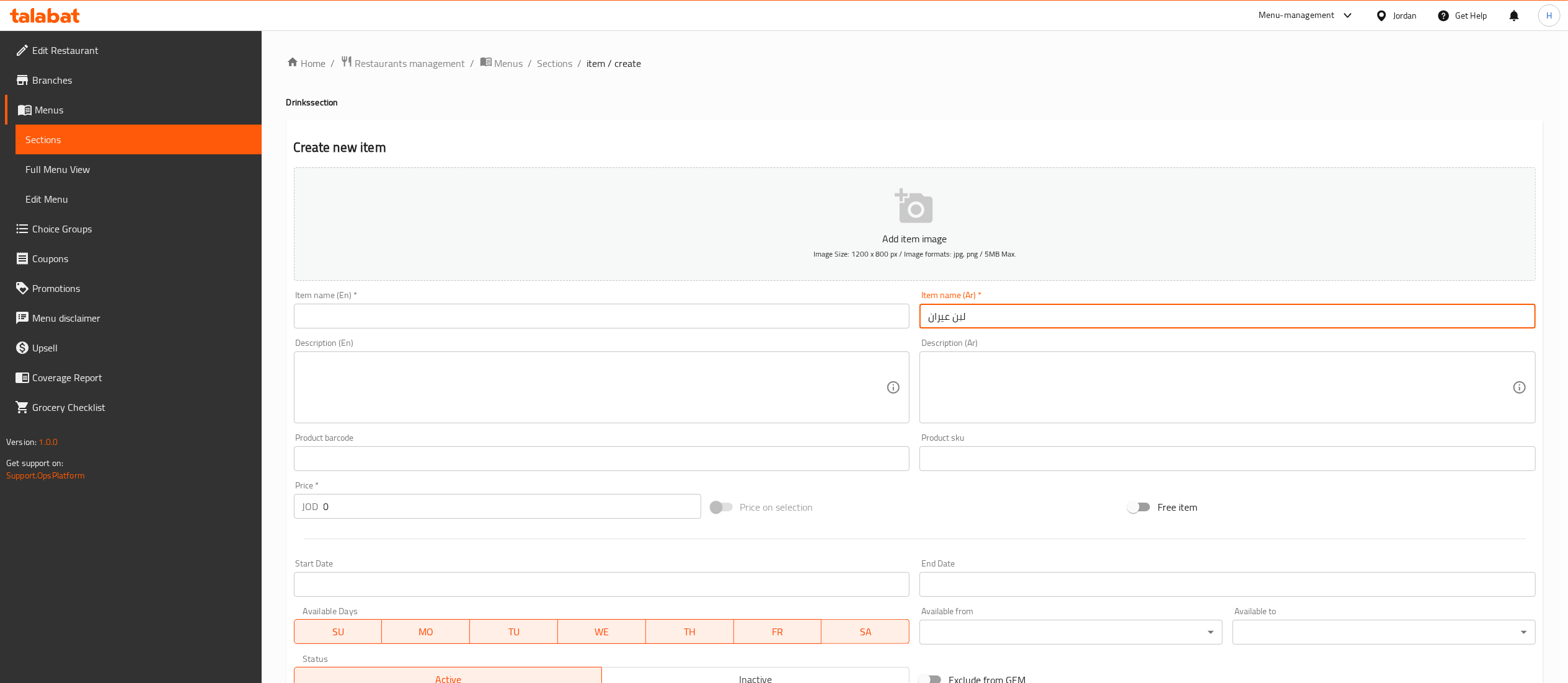
type input "لبن عيران"
click at [579, 306] on input "text" at bounding box center [602, 316] width 617 height 25
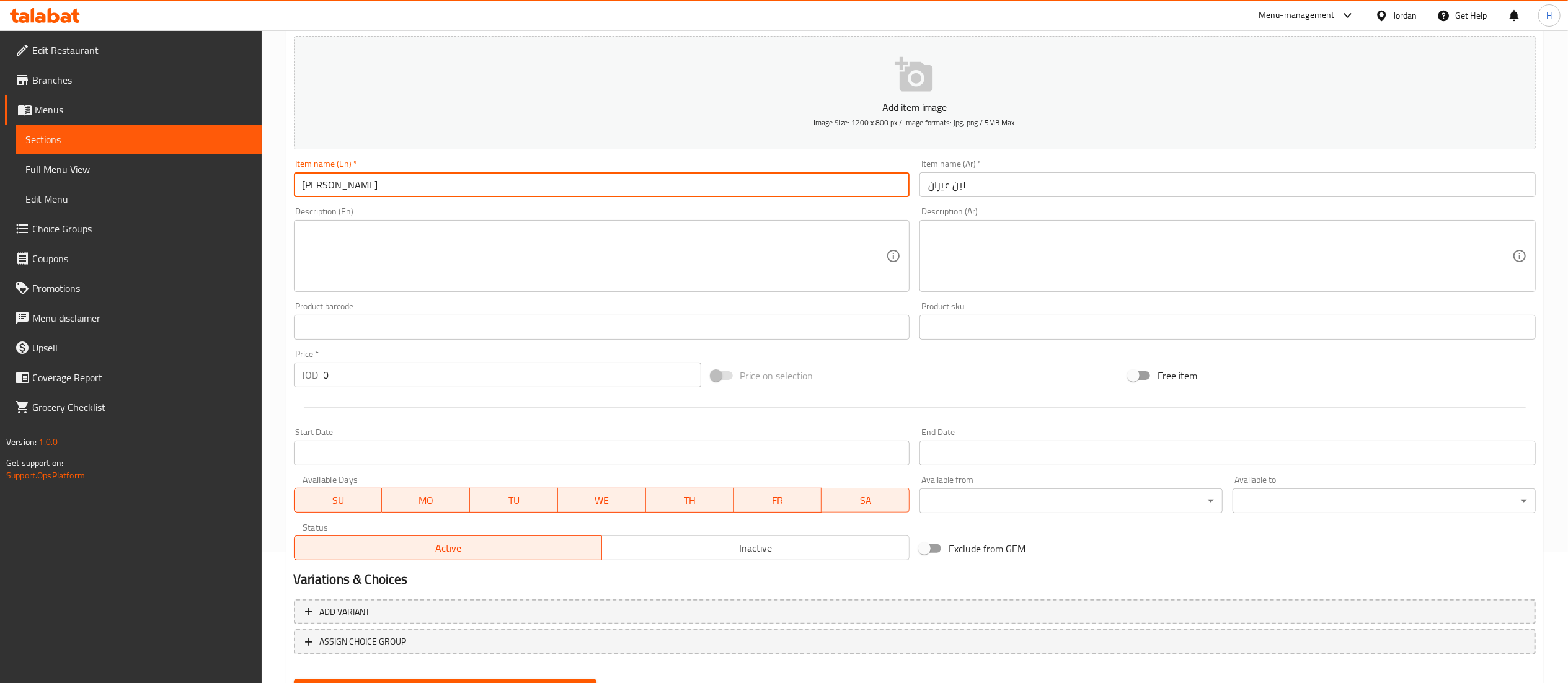
scroll to position [192, 0]
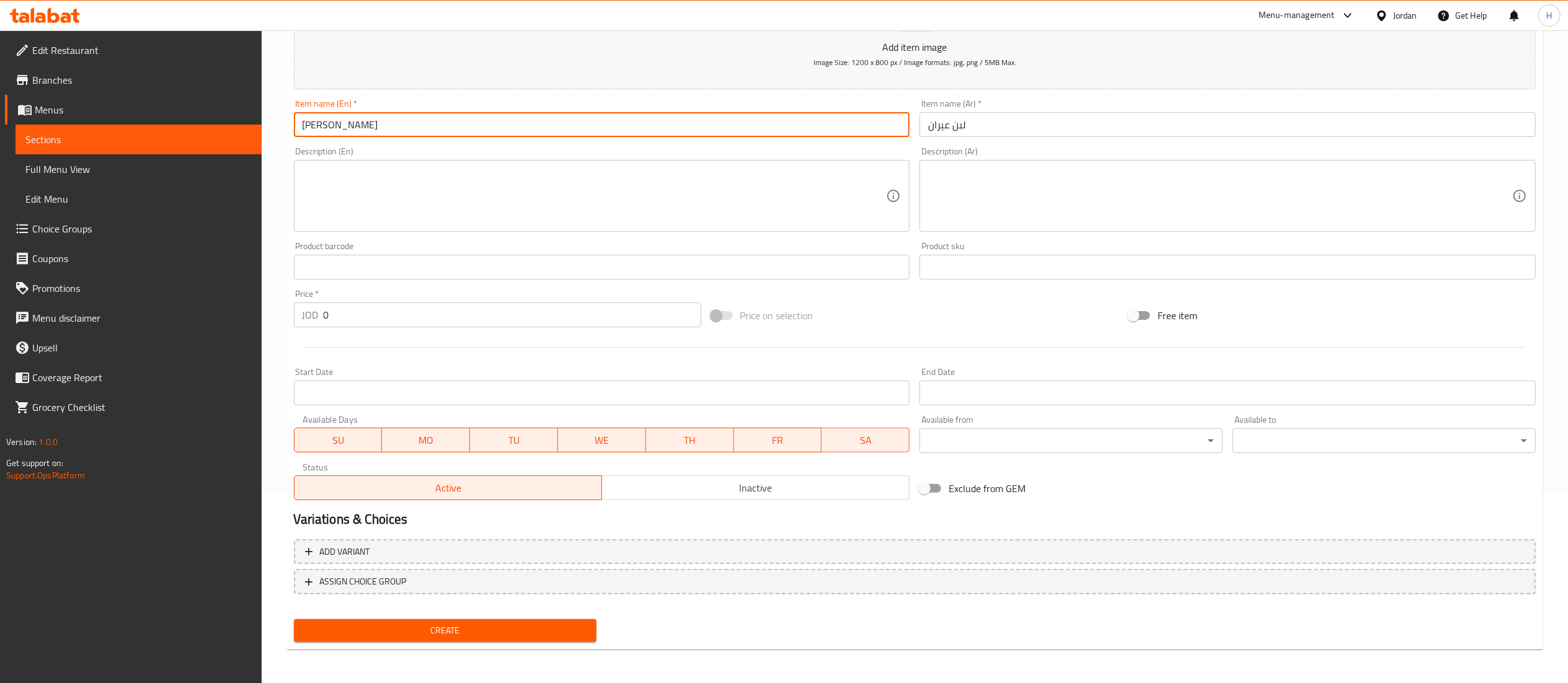
type input "Ayran Yogurt"
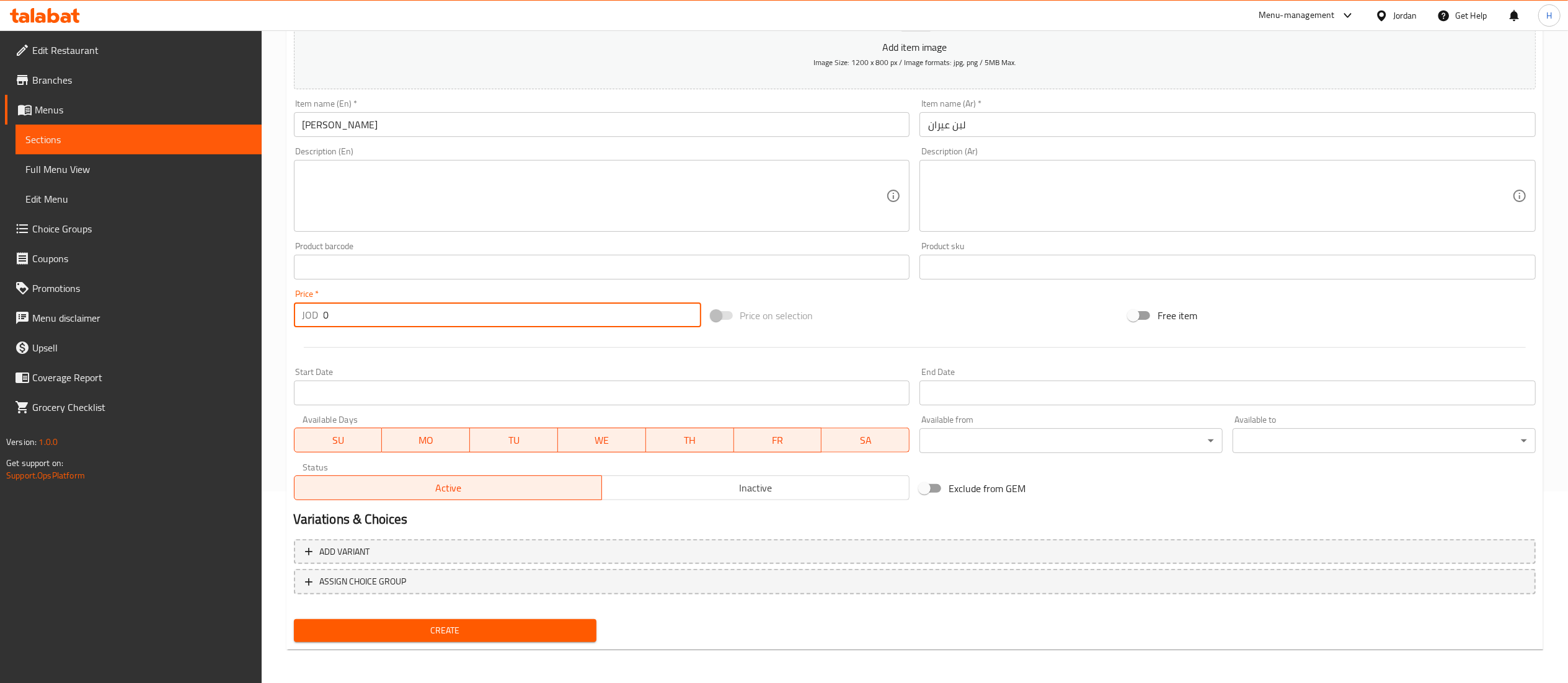
drag, startPoint x: 338, startPoint y: 312, endPoint x: 300, endPoint y: 299, distance: 40.2
click at [316, 305] on div "JOD 0 Price *" at bounding box center [497, 315] width 407 height 25
type input "0.65"
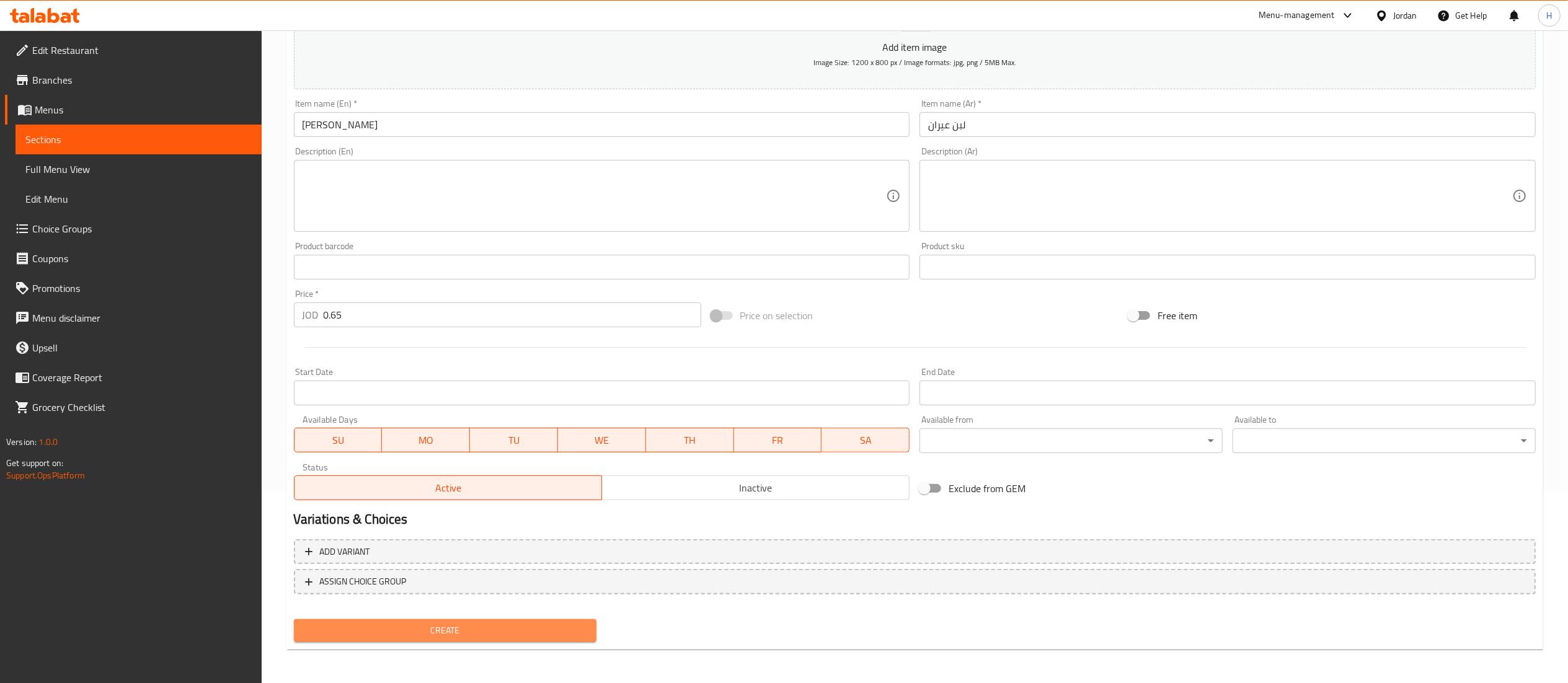
click at [472, 638] on button "Create" at bounding box center [445, 630] width 303 height 23
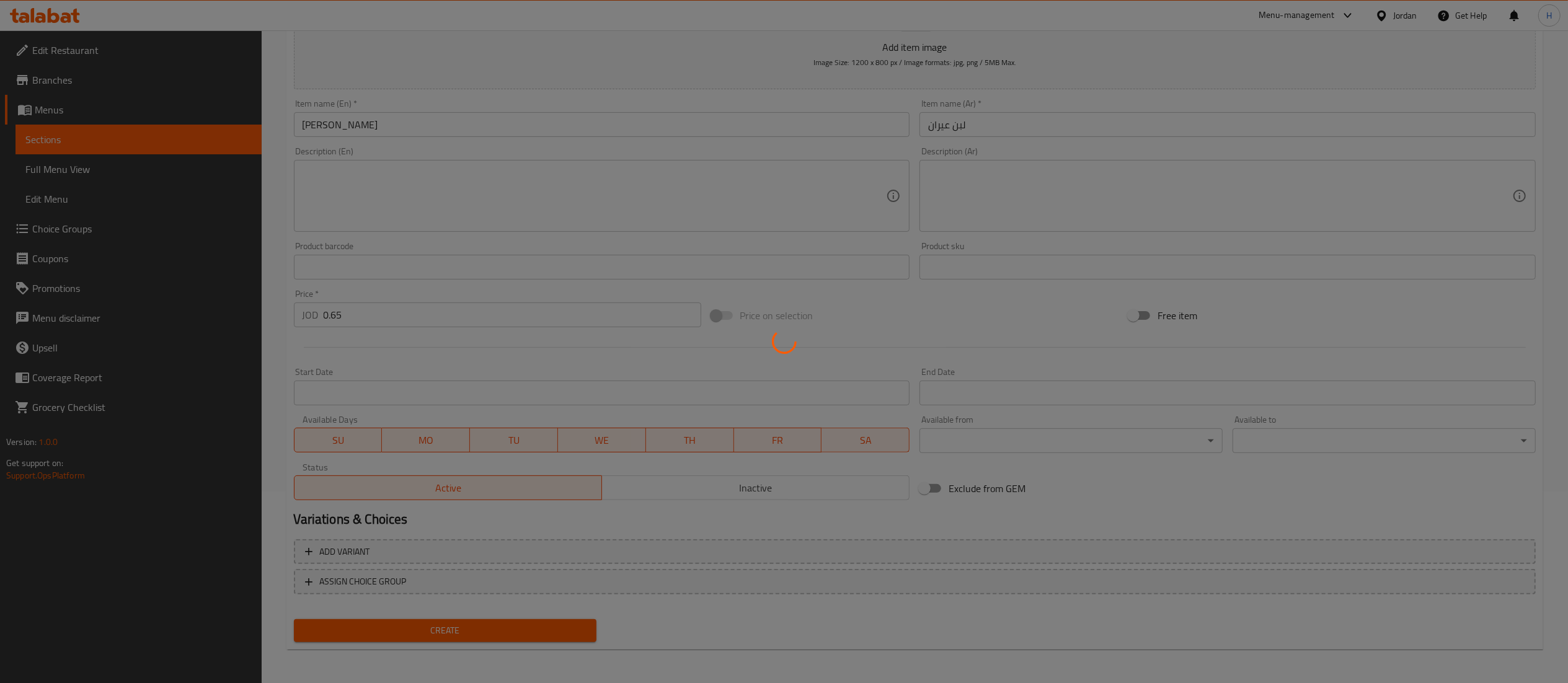
type input "0"
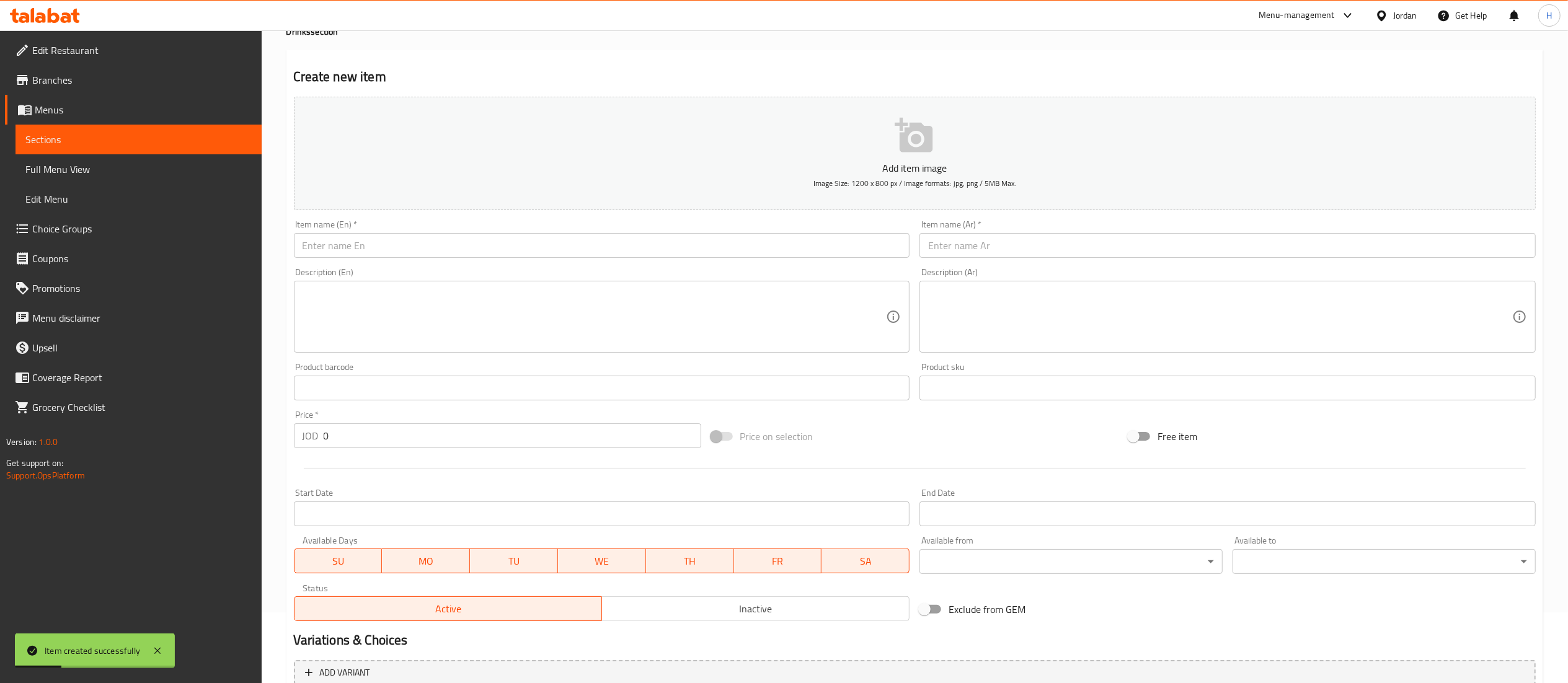
scroll to position [0, 0]
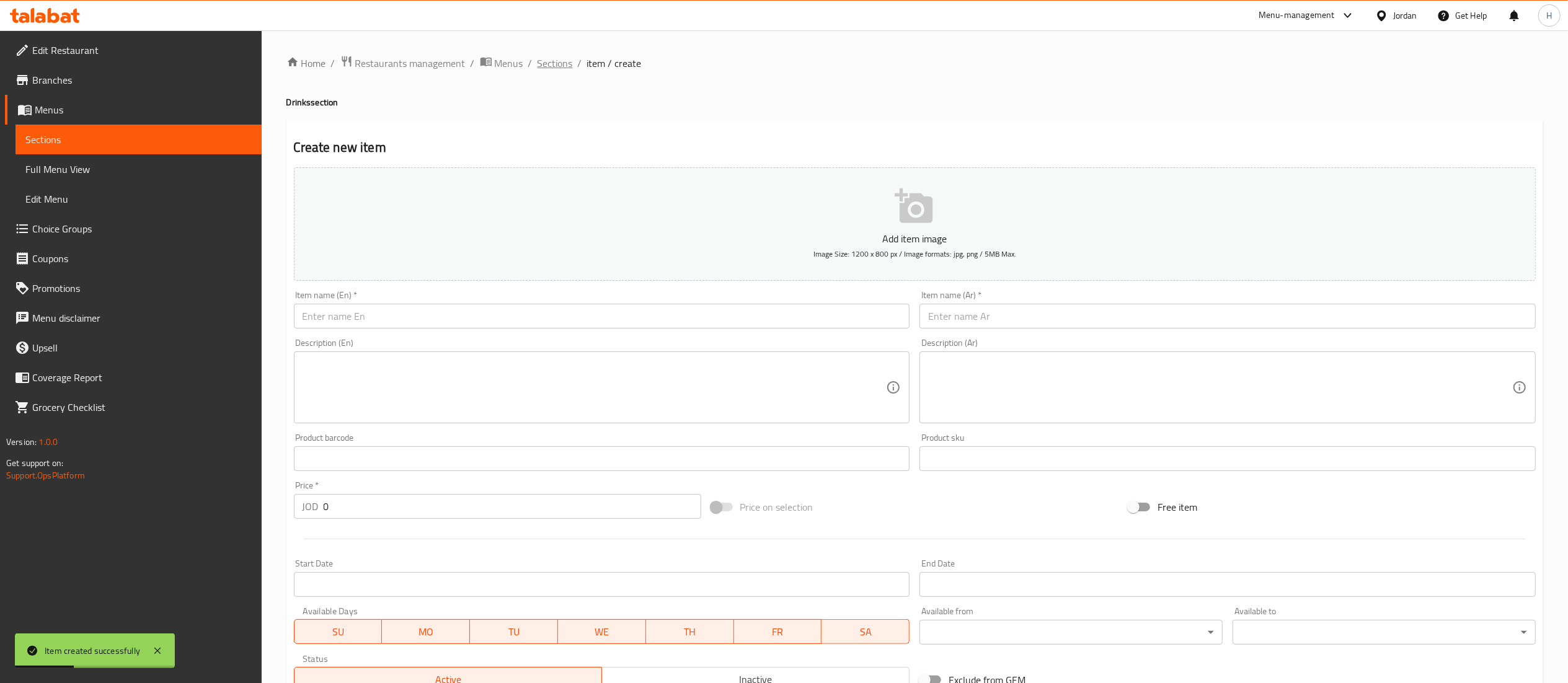
click at [556, 67] on span "Sections" at bounding box center [555, 63] width 35 height 15
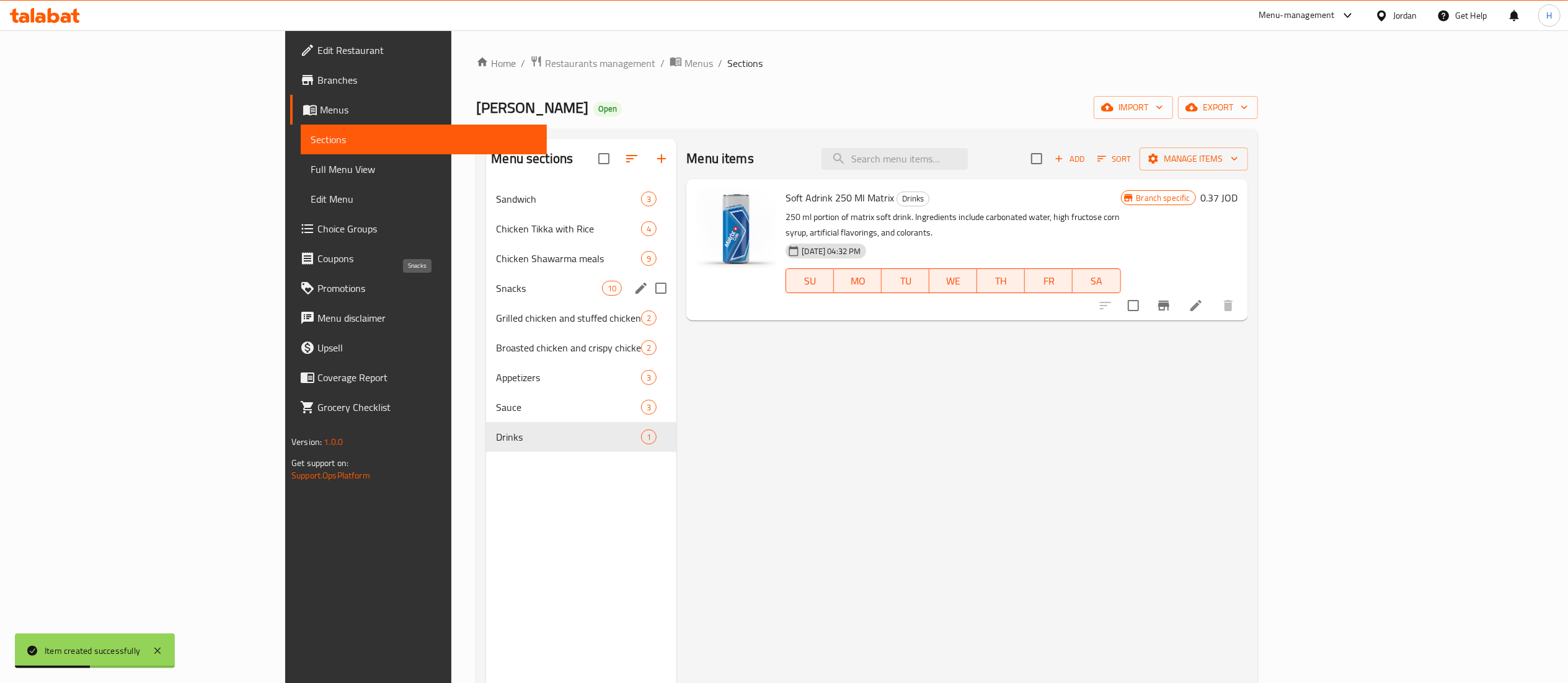
click at [496, 281] on span "Snacks" at bounding box center [548, 288] width 106 height 15
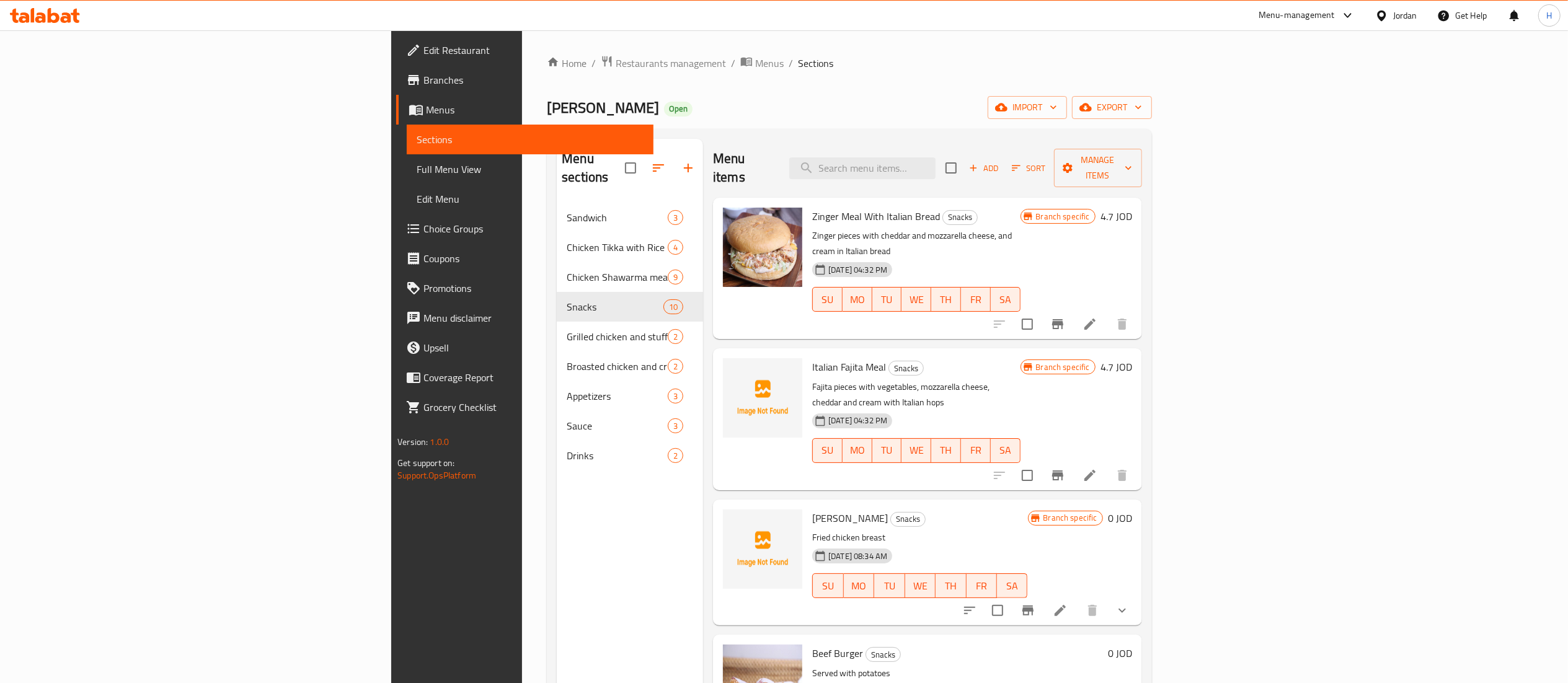
click at [1142, 170] on div "Add Sort Manage items" at bounding box center [1043, 167] width 197 height 38
click at [1001, 163] on span "Add" at bounding box center [984, 168] width 34 height 14
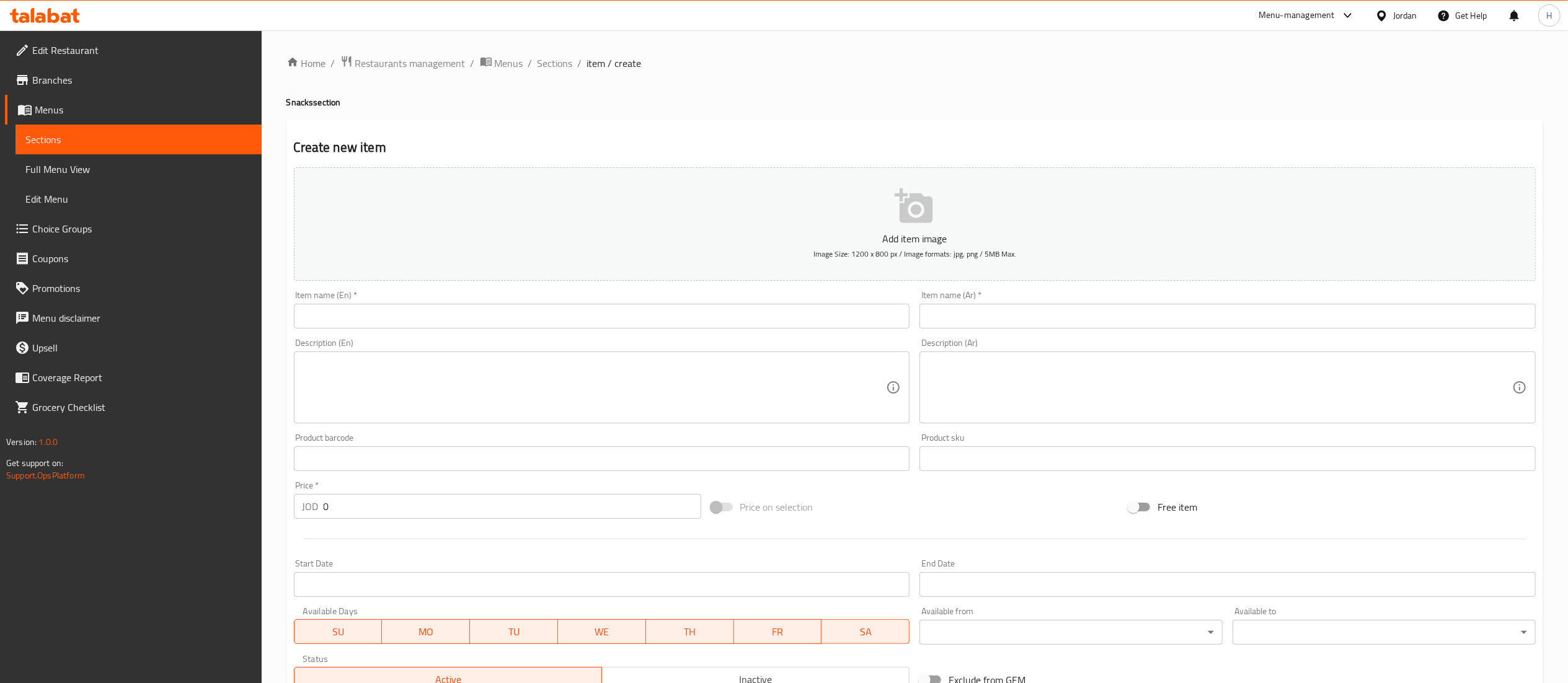
click at [990, 320] on input "text" at bounding box center [1227, 316] width 617 height 25
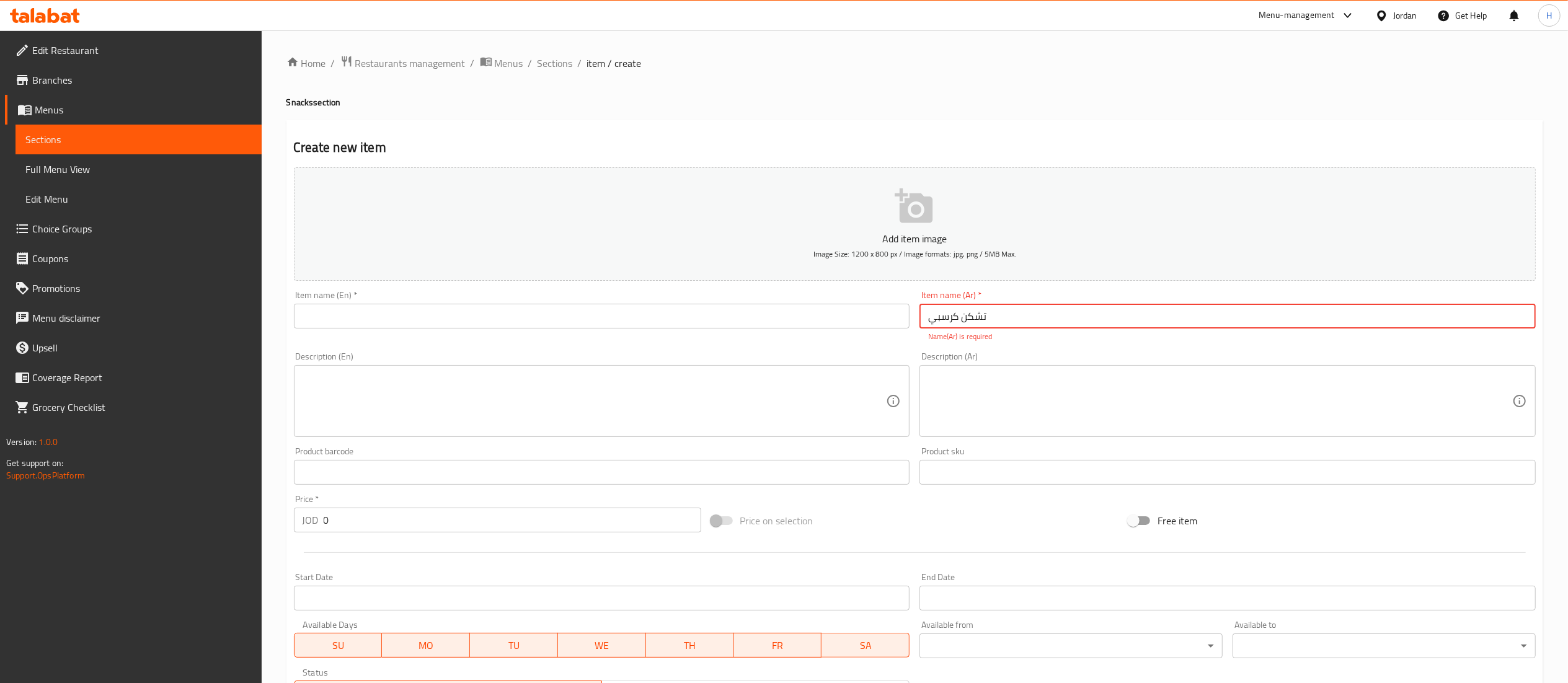
type input "تشكن كرسبي"
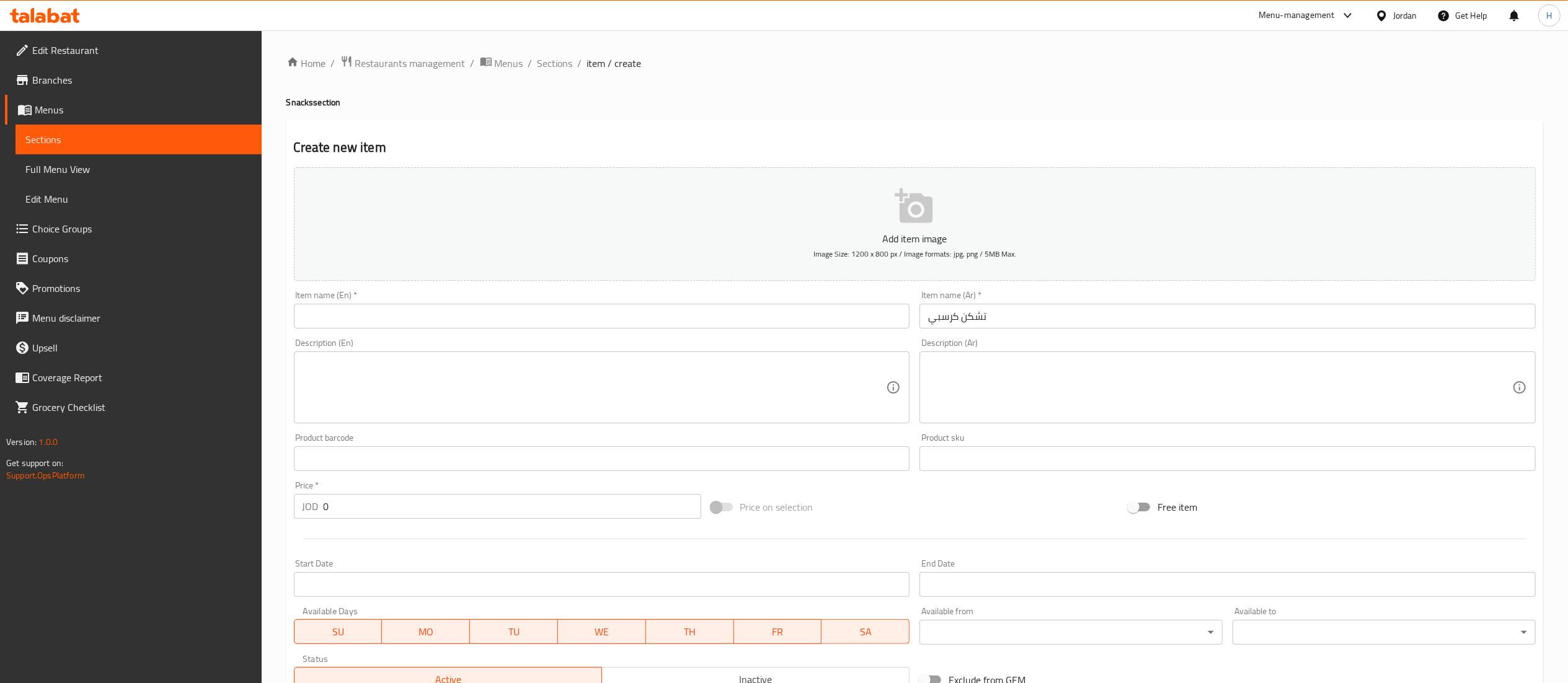
click at [404, 302] on div "Item name (En)   * Item name (En) *" at bounding box center [602, 310] width 617 height 38
click at [378, 320] on input "text" at bounding box center [602, 316] width 617 height 25
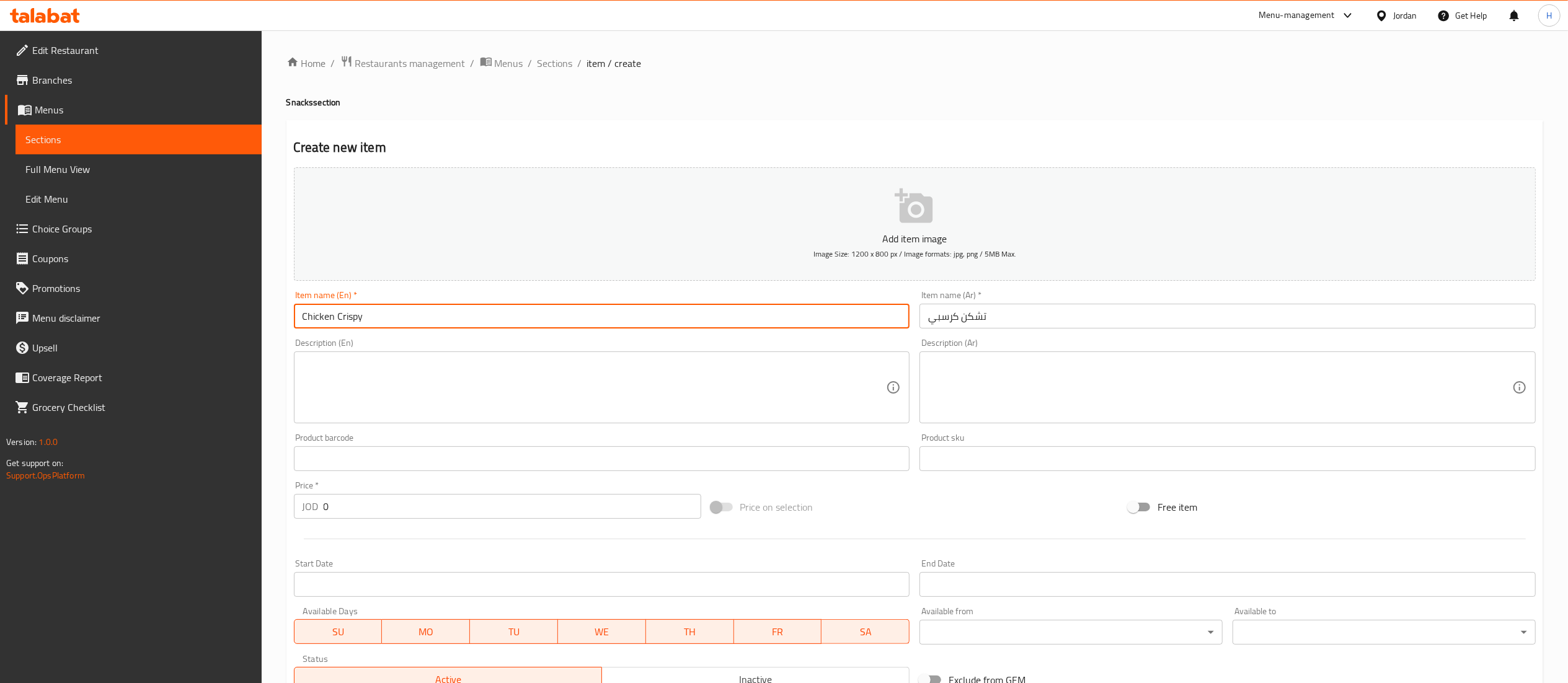
type input "Chicken Crispy"
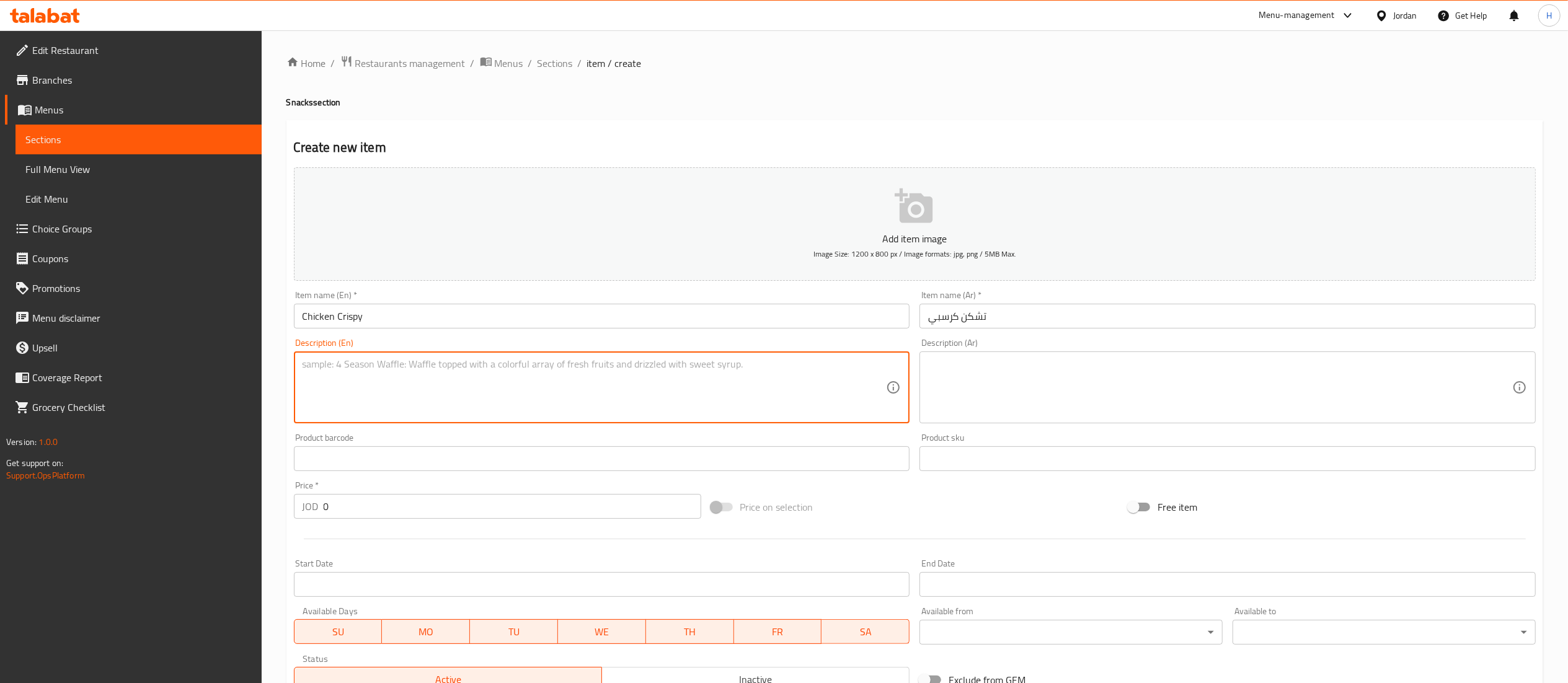
click at [415, 366] on textarea at bounding box center [594, 387] width 584 height 59
type textarea "Sandwich with fries"
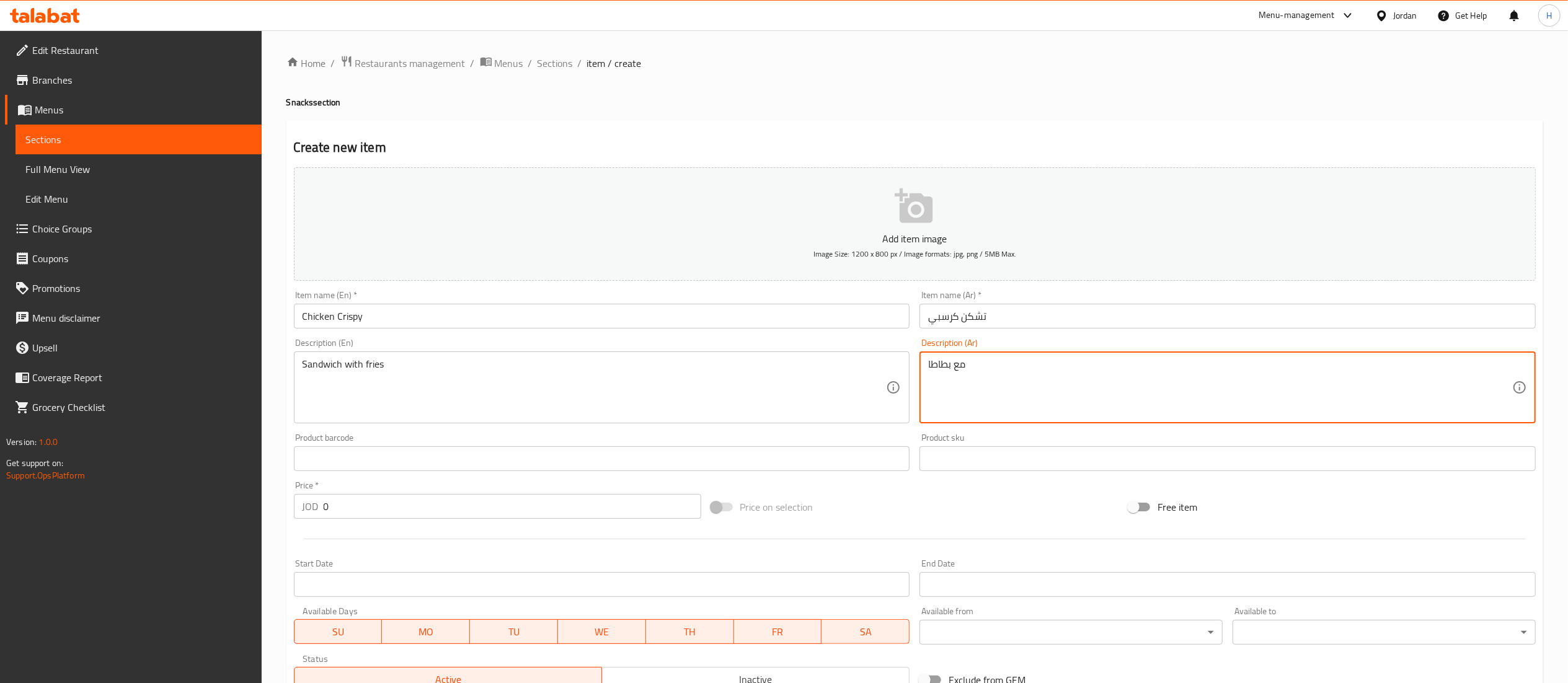
type textarea "مع بطاطا"
drag, startPoint x: 317, startPoint y: 510, endPoint x: 296, endPoint y: 510, distance: 21.0
click at [296, 510] on div "JOD 0 Price *" at bounding box center [497, 506] width 407 height 25
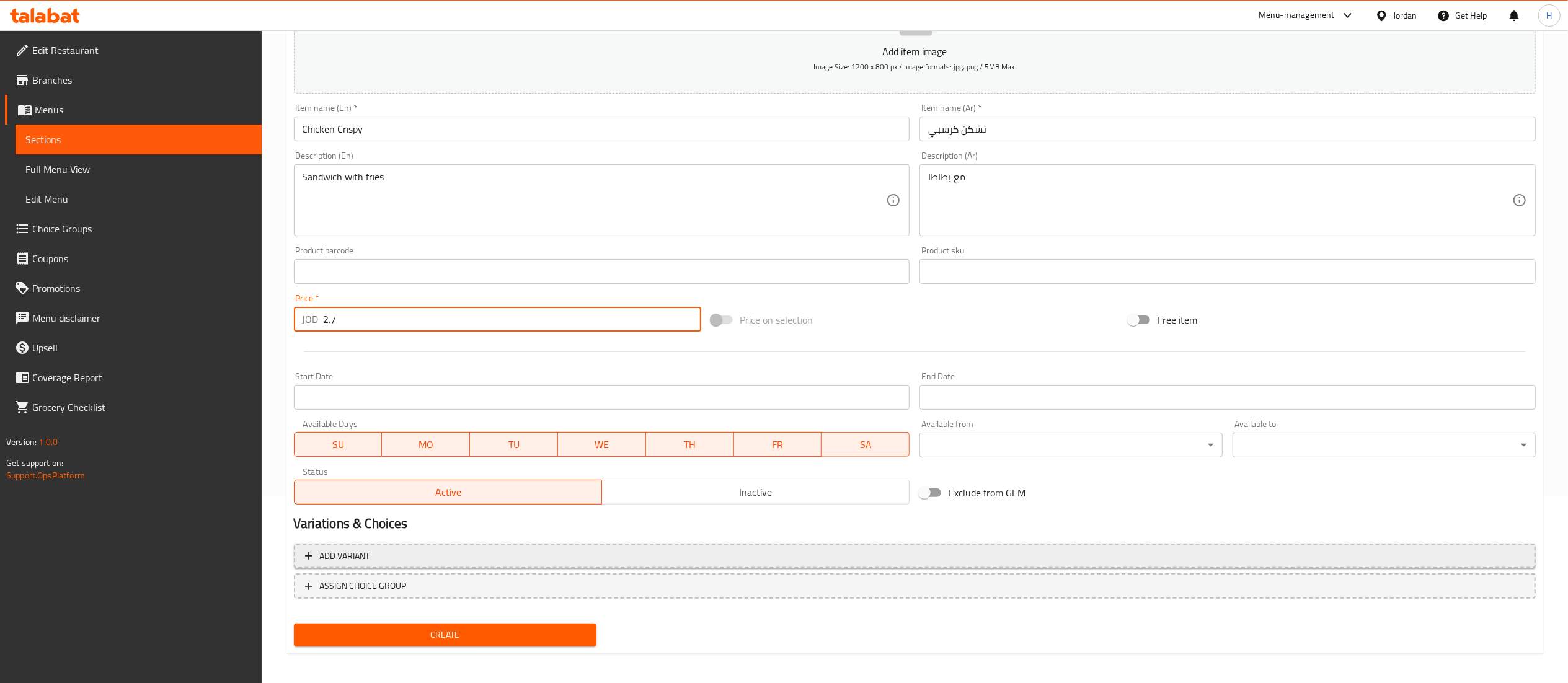
scroll to position [192, 0]
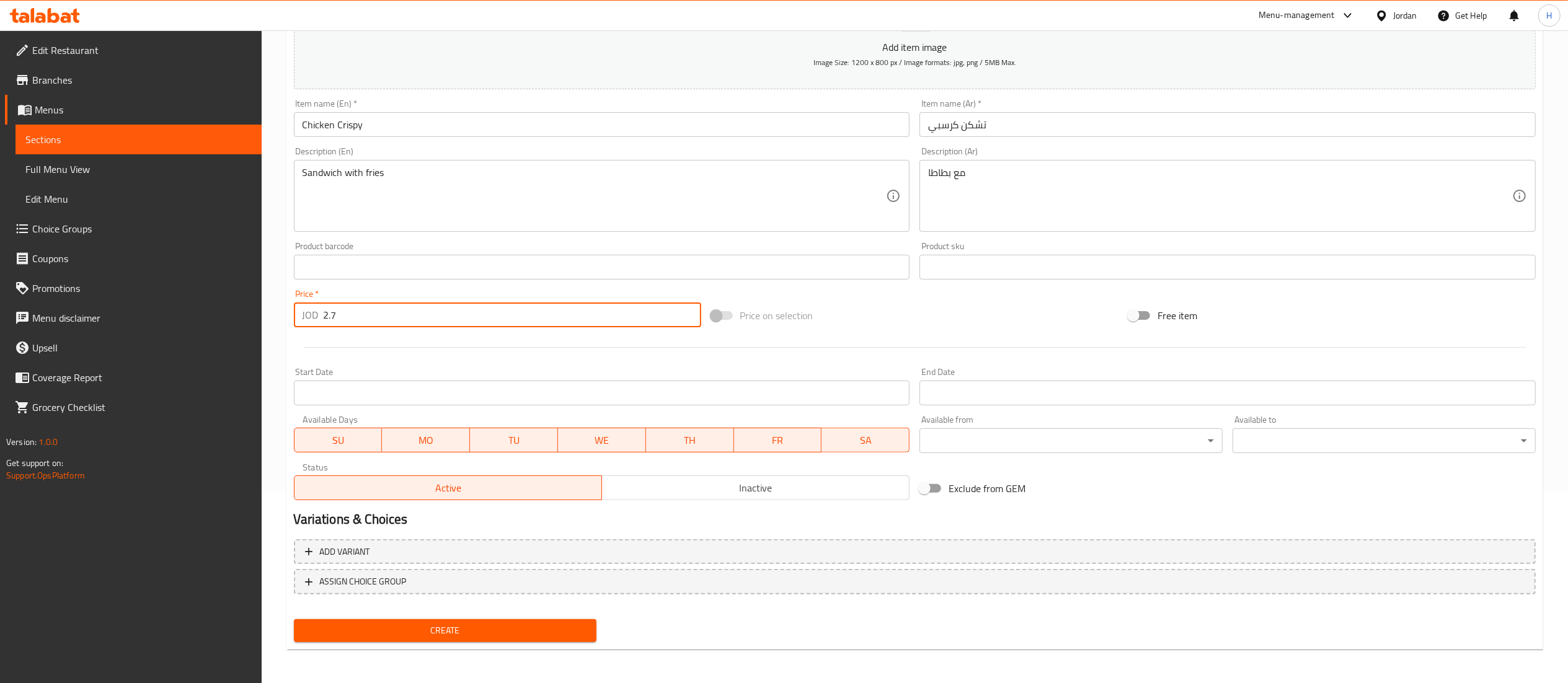
type input "2.7"
click at [477, 620] on button "Create" at bounding box center [445, 630] width 303 height 23
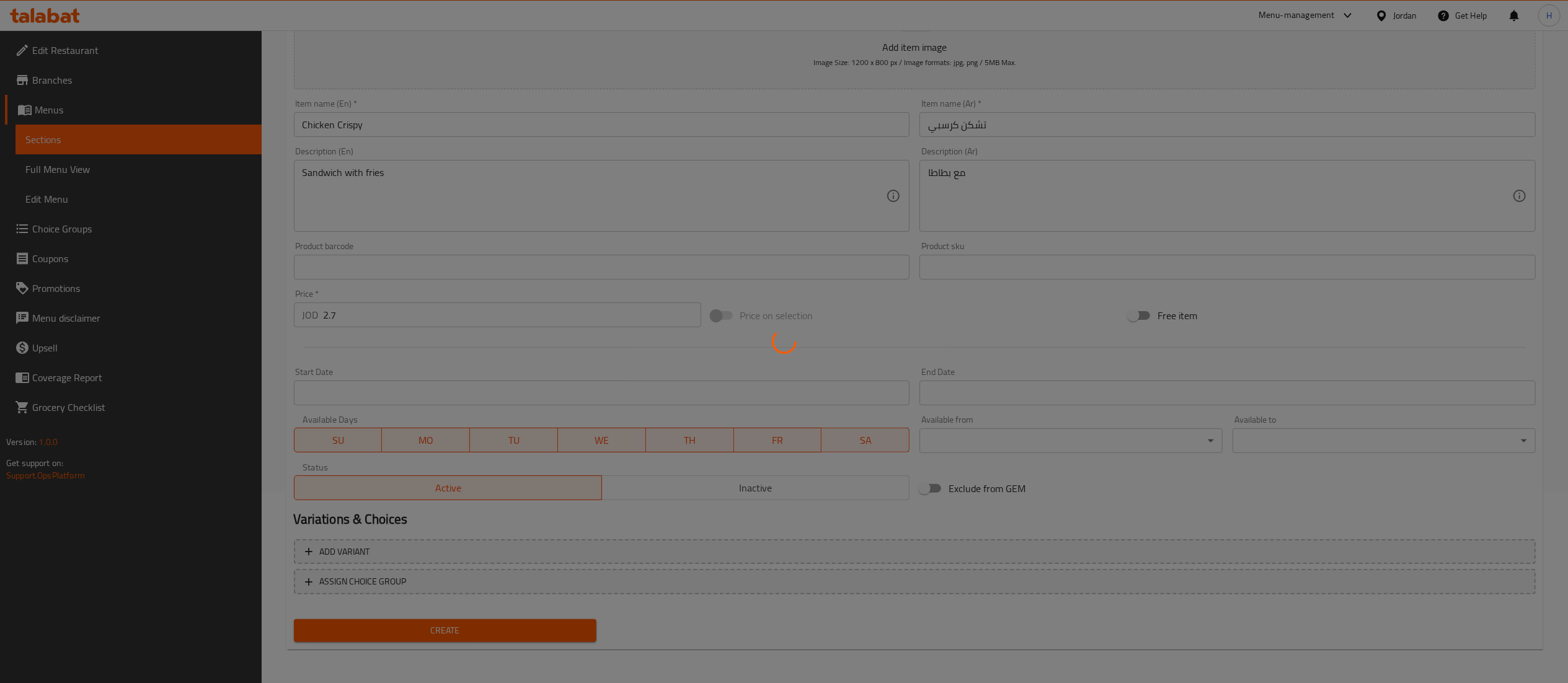
type input "0"
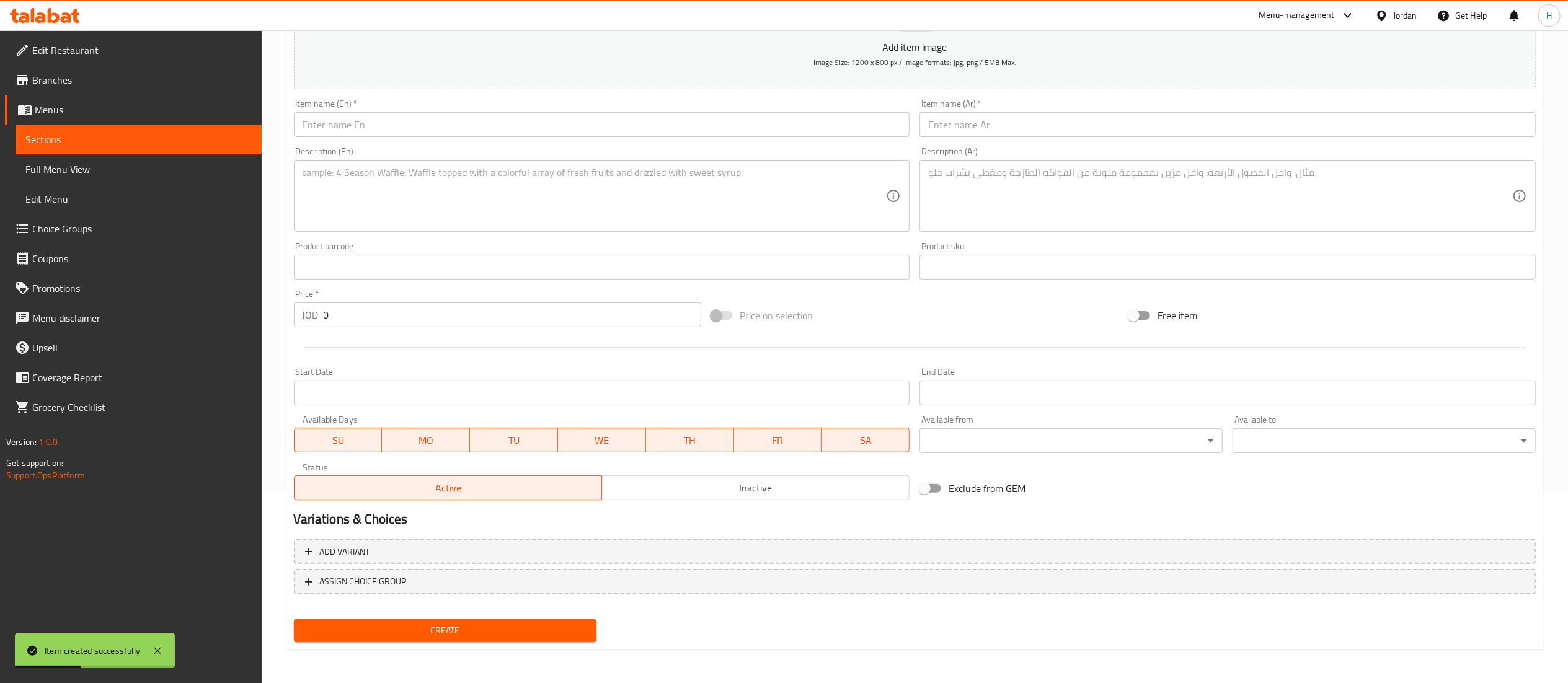
click at [981, 131] on input "text" at bounding box center [1227, 124] width 617 height 25
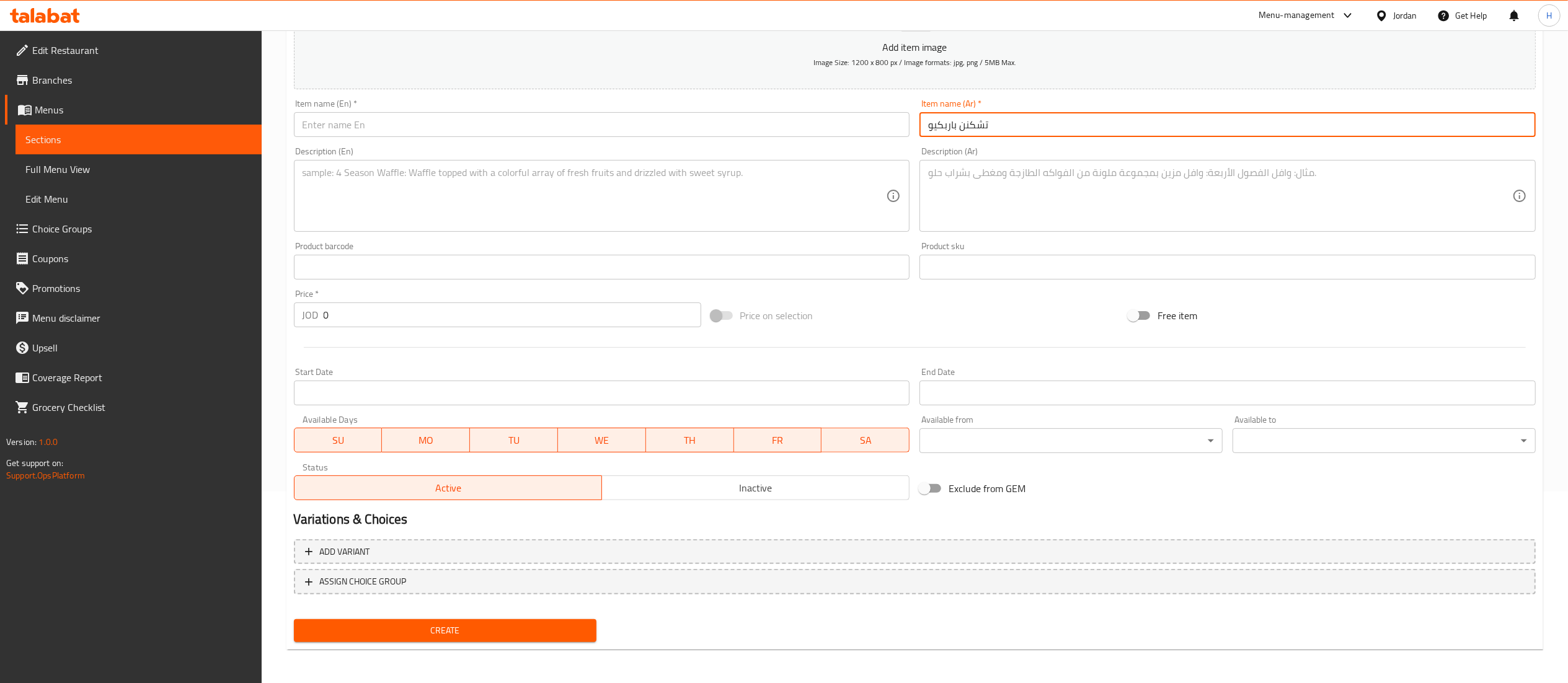
type input "تشكنن باربكيو"
click at [598, 131] on input "text" at bounding box center [602, 124] width 617 height 25
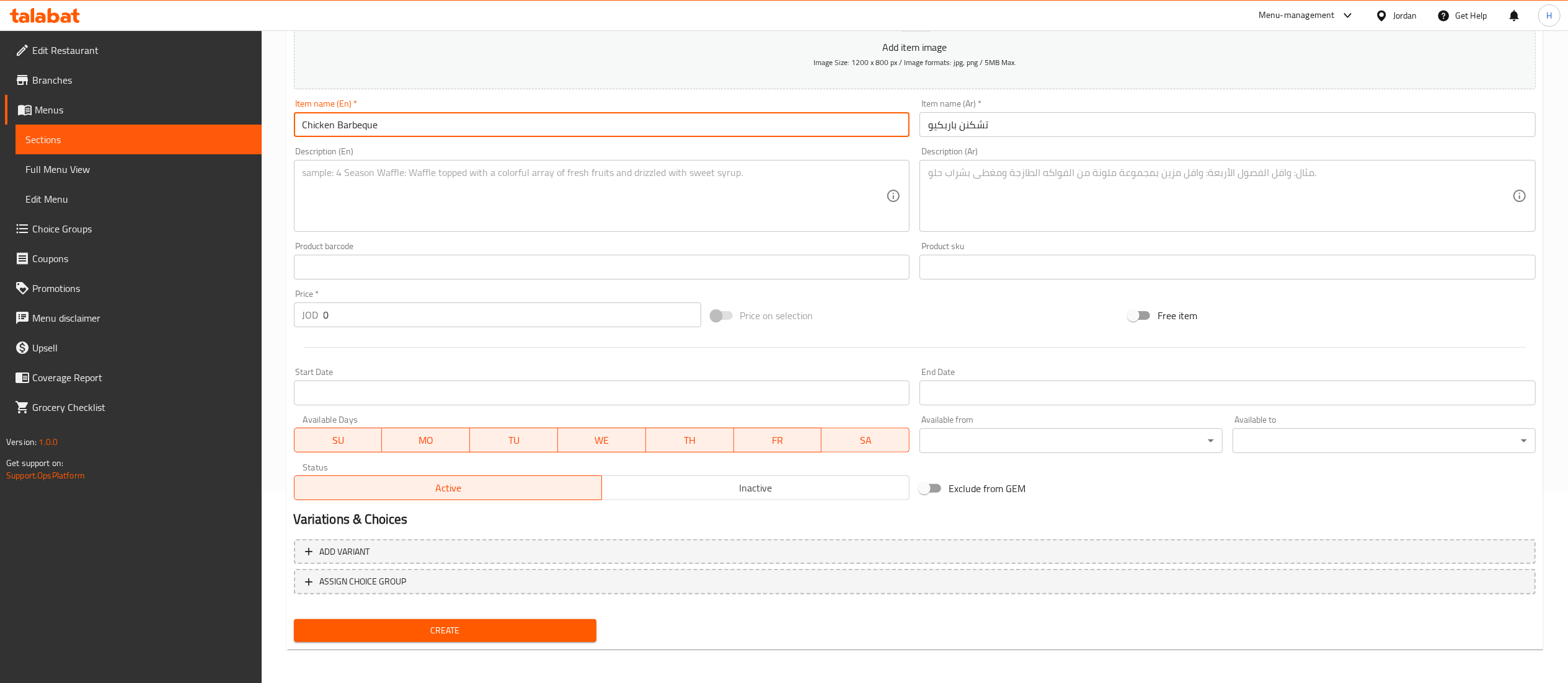
type input "Chicken Barbeque"
click at [361, 200] on textarea at bounding box center [594, 196] width 584 height 59
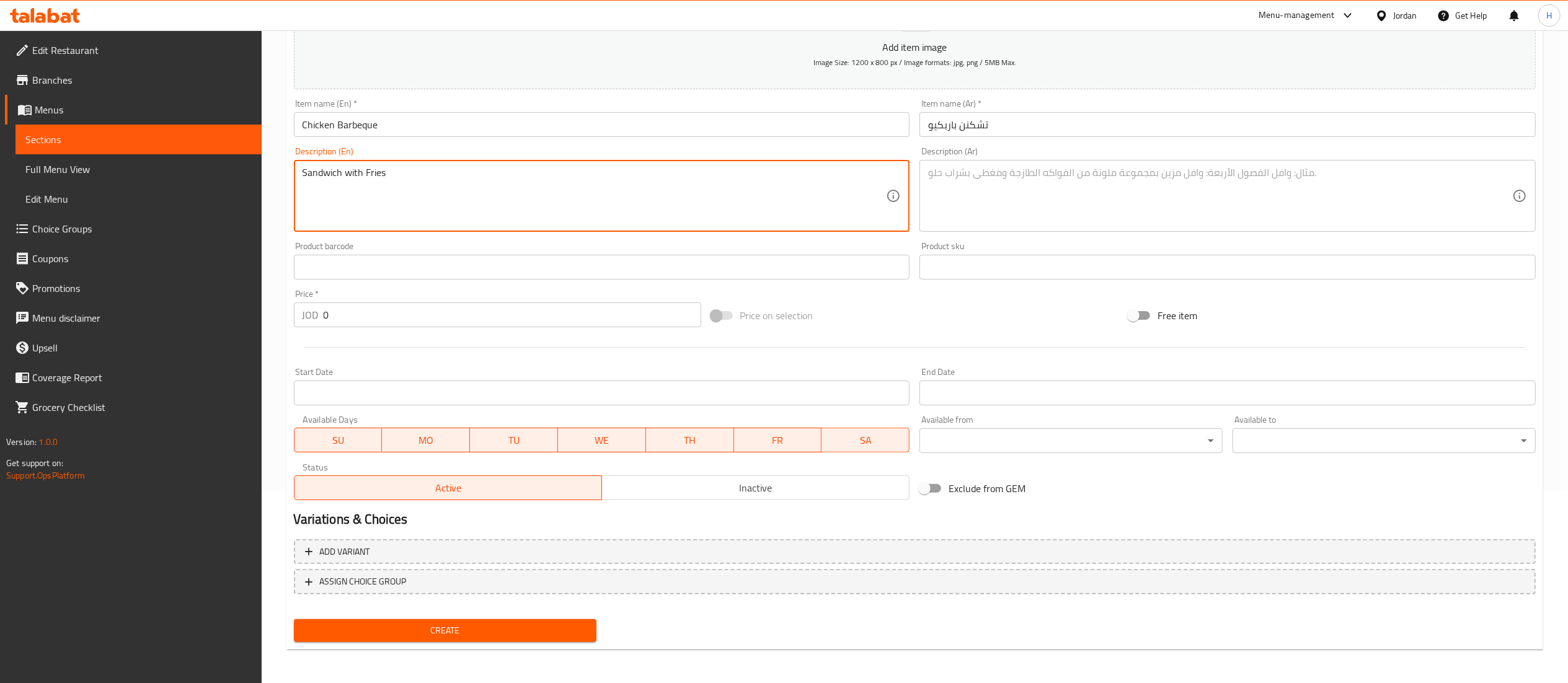
type textarea "Sandwich with Fries"
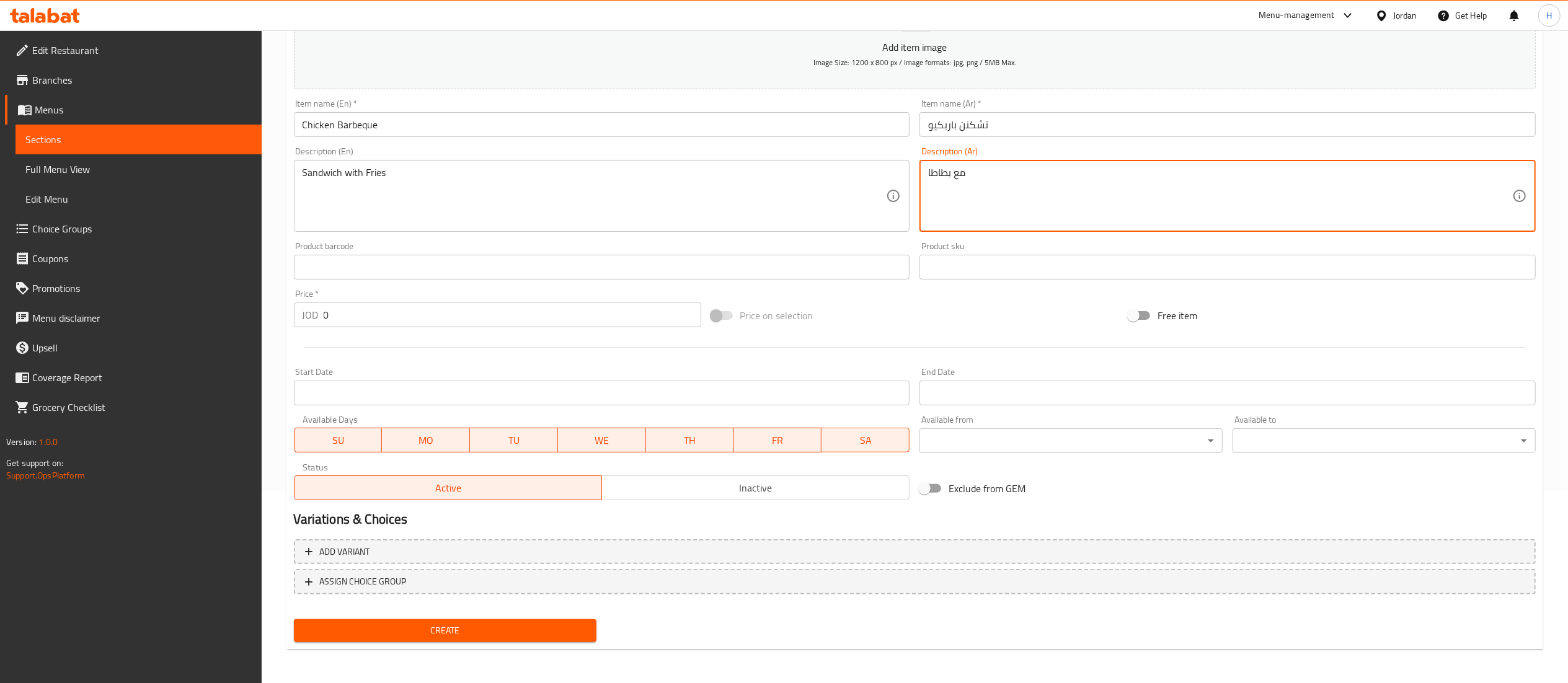
type textarea "مع بطاطا"
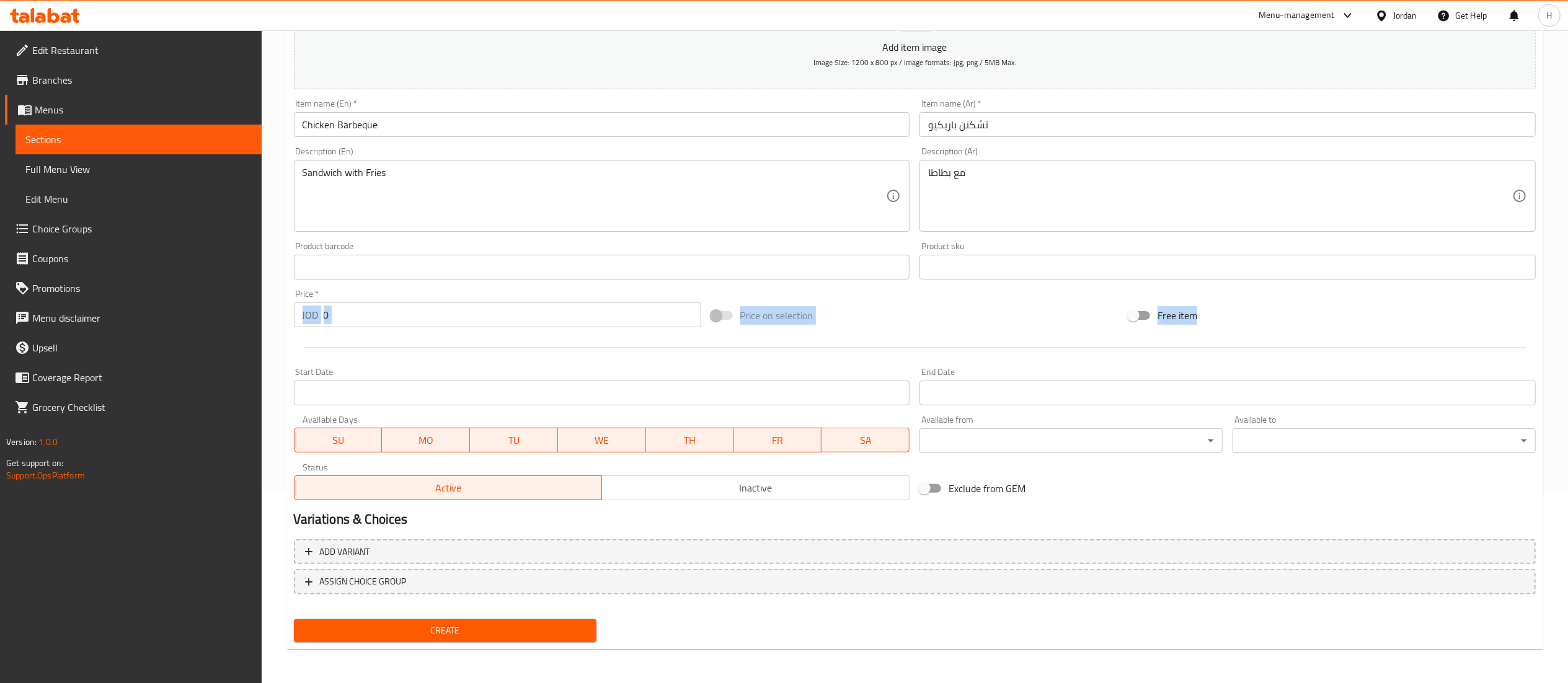
drag, startPoint x: 325, startPoint y: 302, endPoint x: 365, endPoint y: 339, distance: 54.5
click at [365, 339] on div "Add item image Image Size: 1200 x 800 px / Image formats: jpg, png / 5MB Max. I…" at bounding box center [914, 238] width 1251 height 534
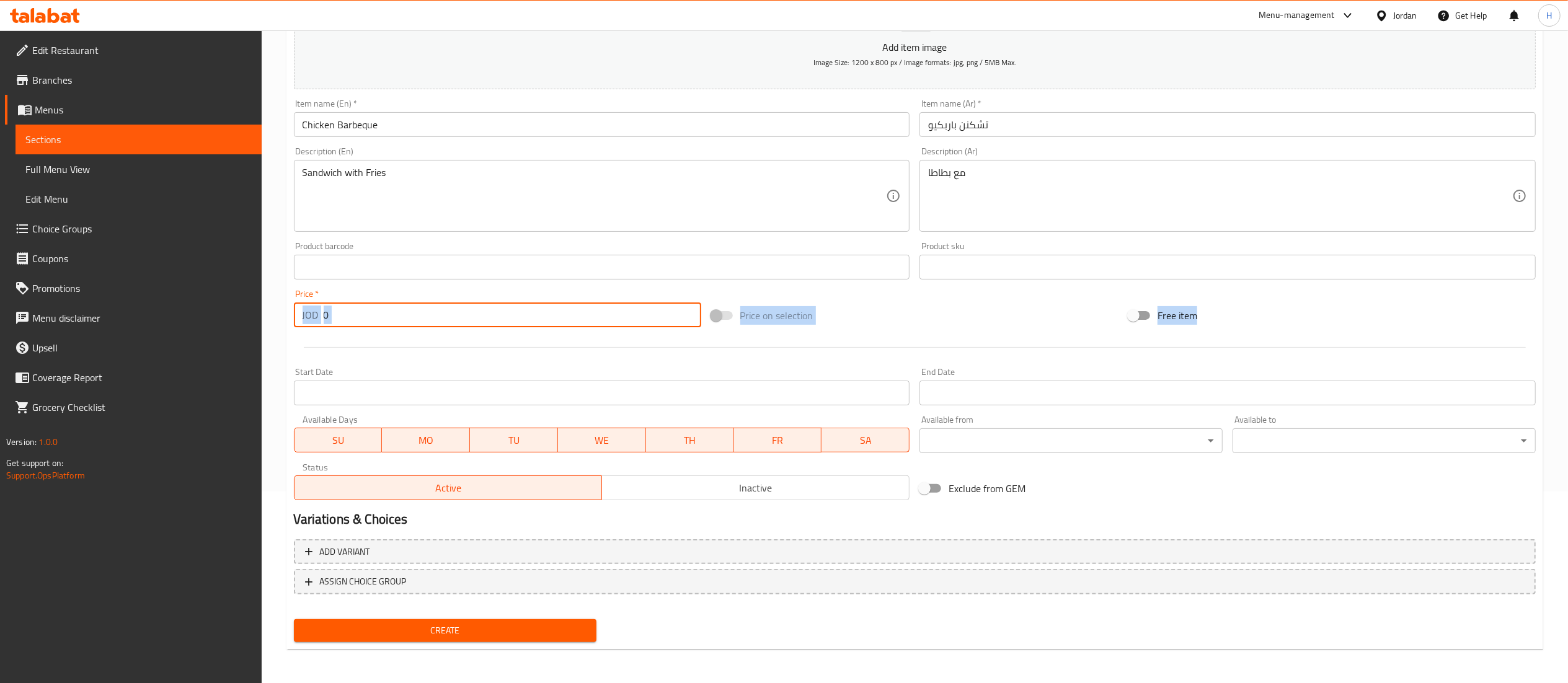
click at [330, 305] on input "0" at bounding box center [512, 315] width 377 height 25
drag, startPoint x: 344, startPoint y: 321, endPoint x: 286, endPoint y: 317, distance: 58.1
click at [286, 317] on div "Create new item Add item image Image Size: 1200 x 800 px / Image formats: jpg, …" at bounding box center [914, 289] width 1257 height 721
type input "2.7"
click at [471, 631] on span "Create" at bounding box center [446, 630] width 284 height 16
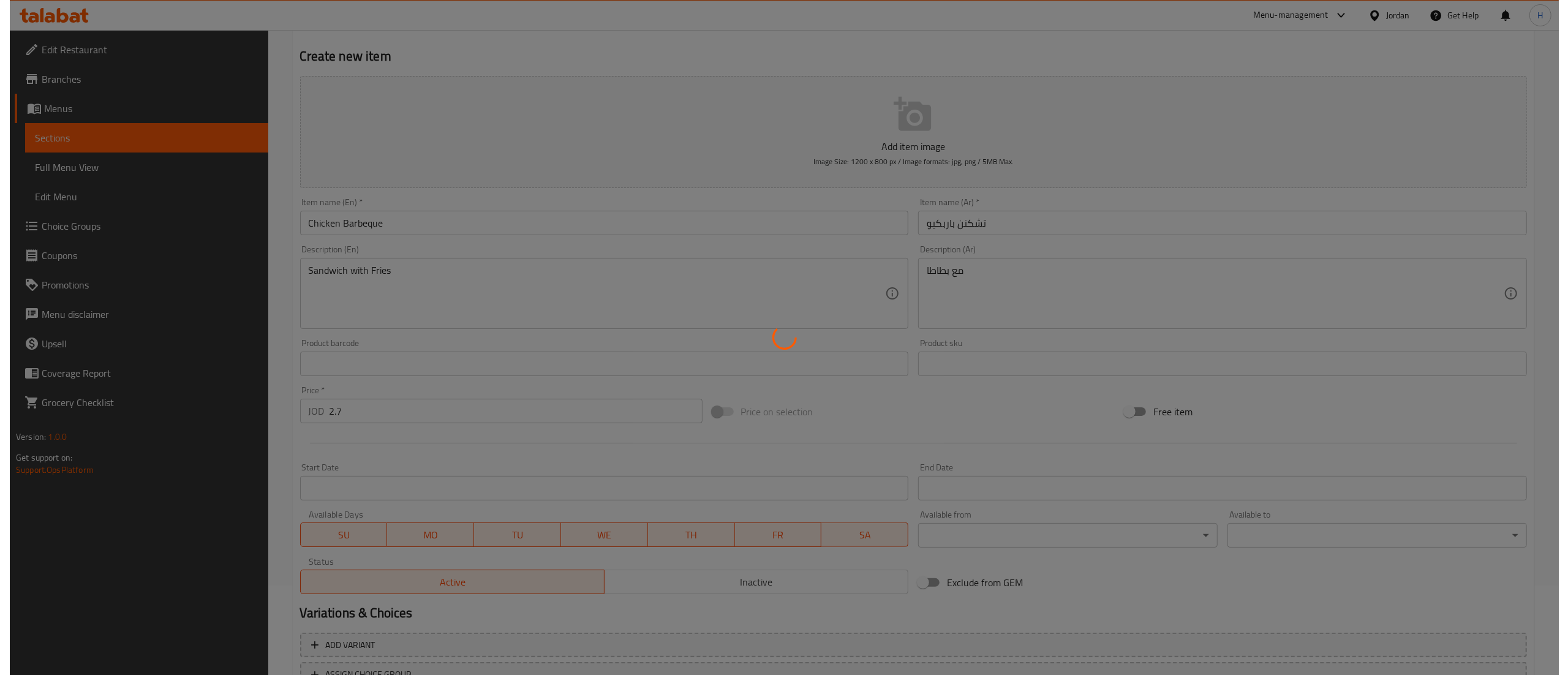
scroll to position [0, 0]
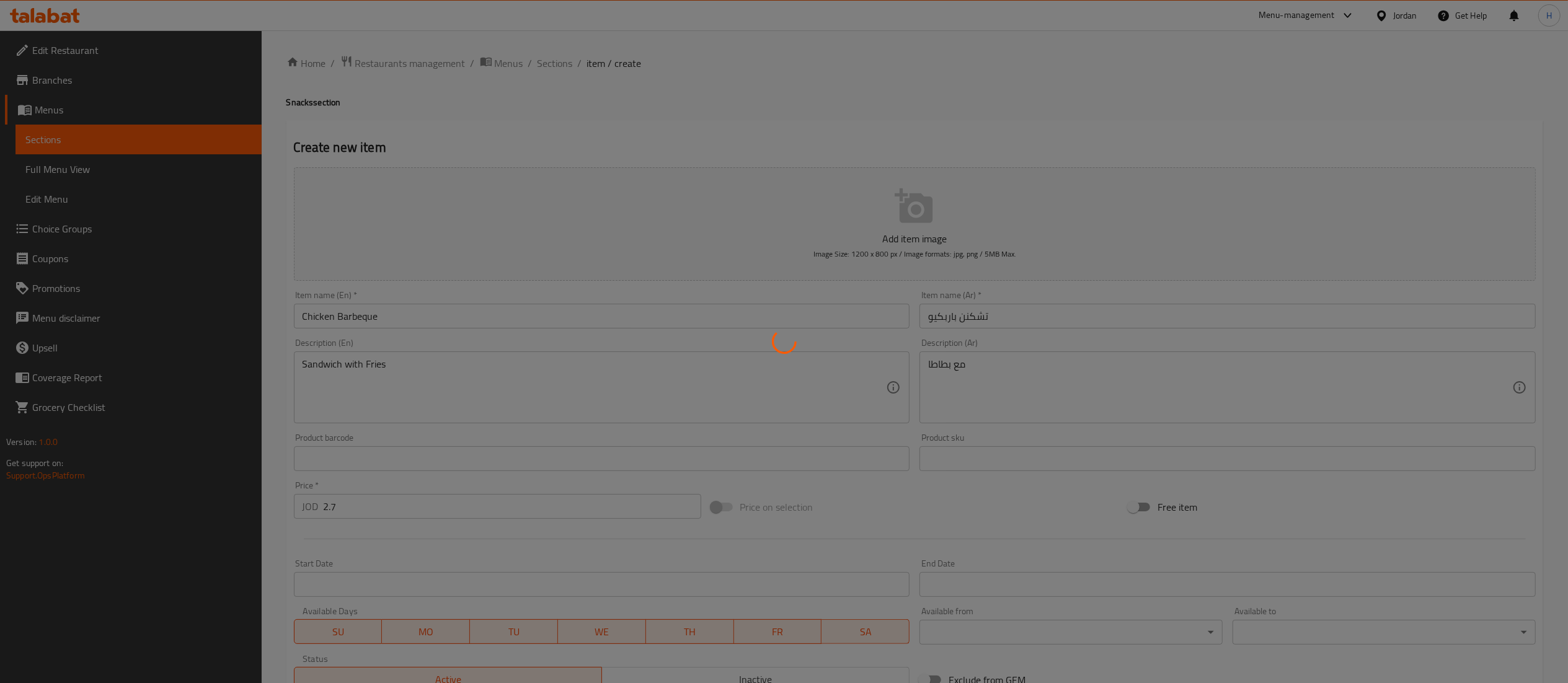
type input "0"
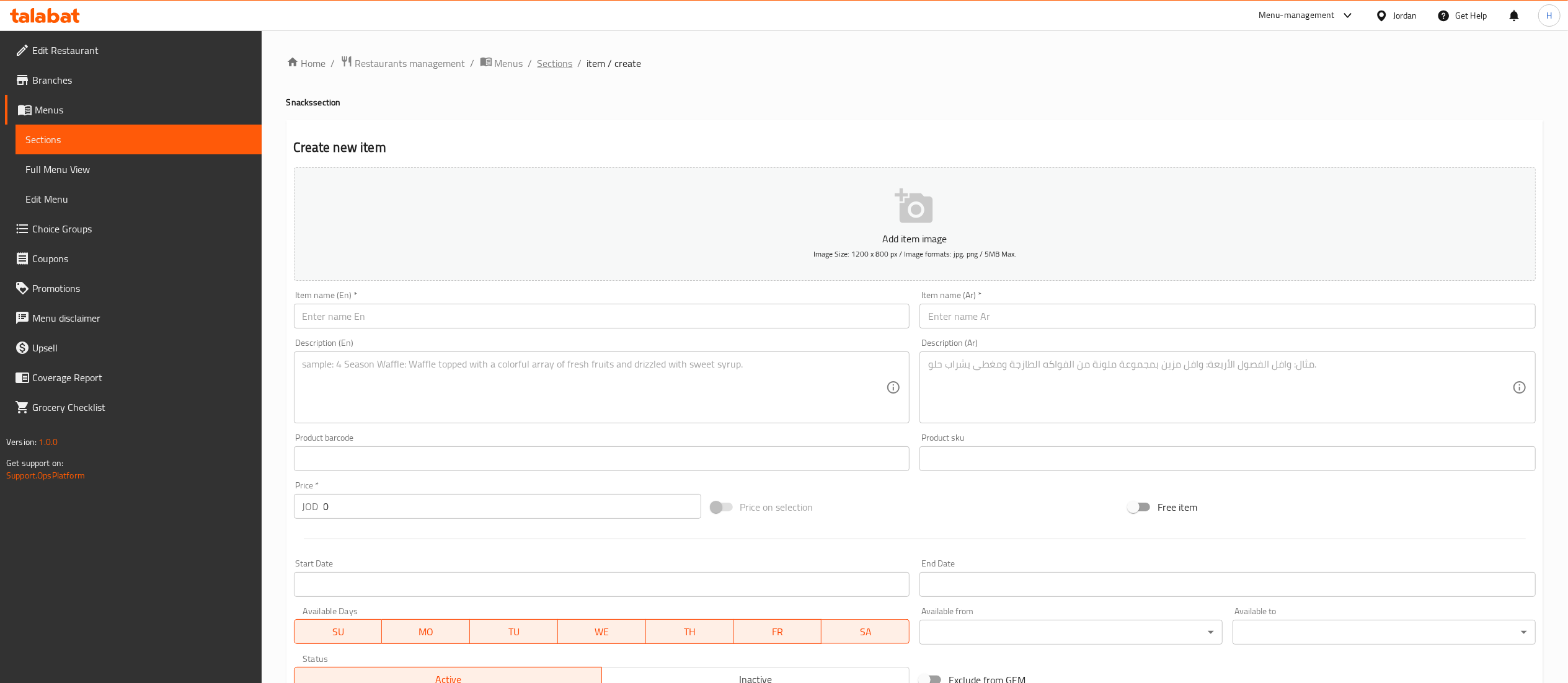
click at [554, 70] on span "Sections" at bounding box center [555, 63] width 35 height 15
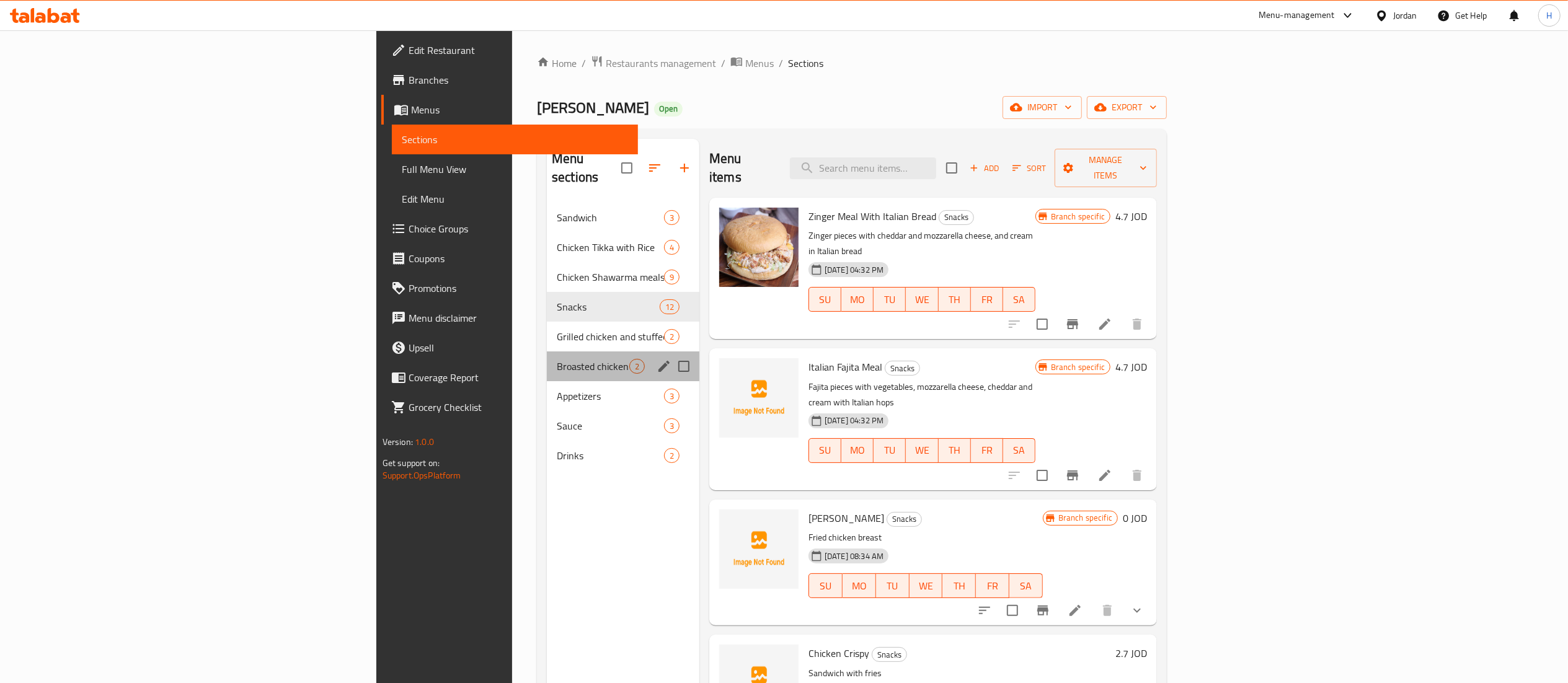
click at [547, 358] on div "Broasted chicken and crispy chicken 2" at bounding box center [623, 366] width 153 height 30
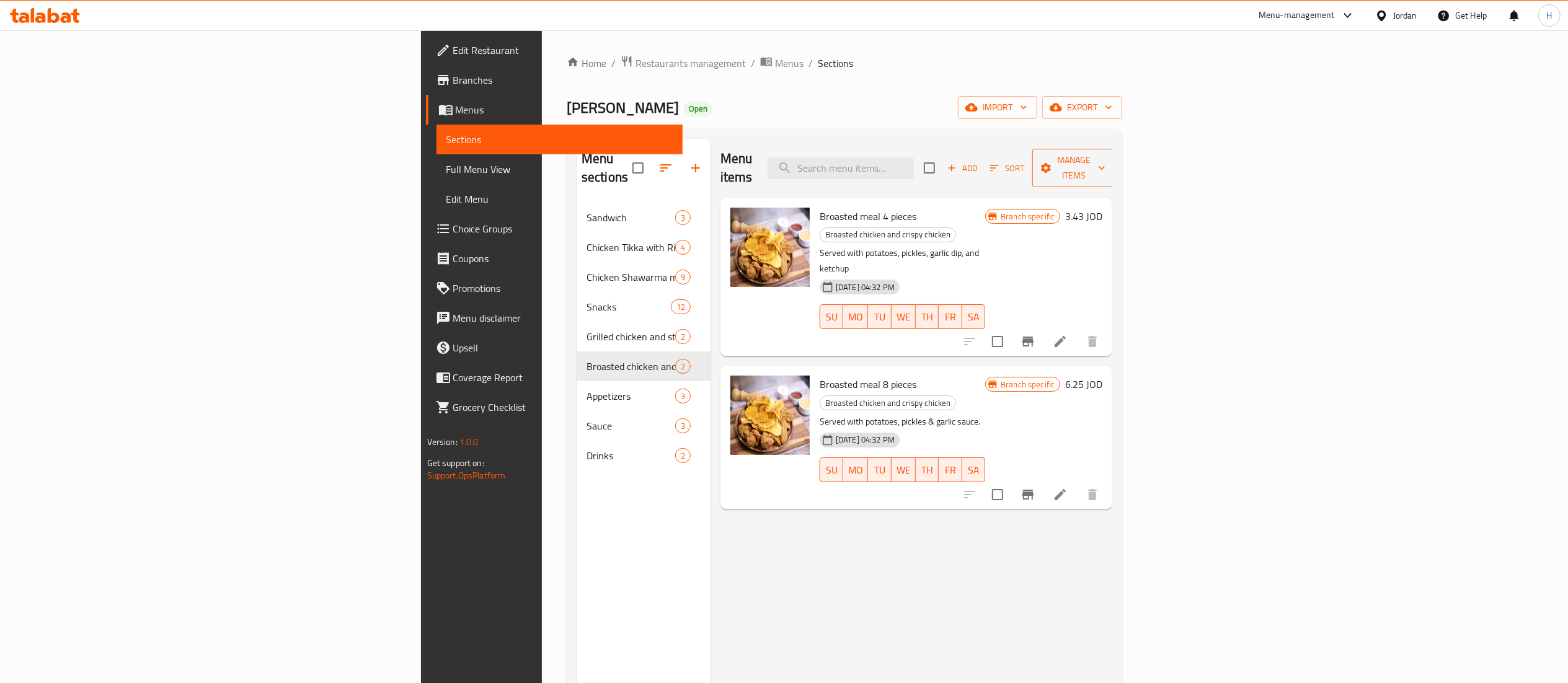
click at [1105, 155] on span "Manage items" at bounding box center [1074, 168] width 63 height 31
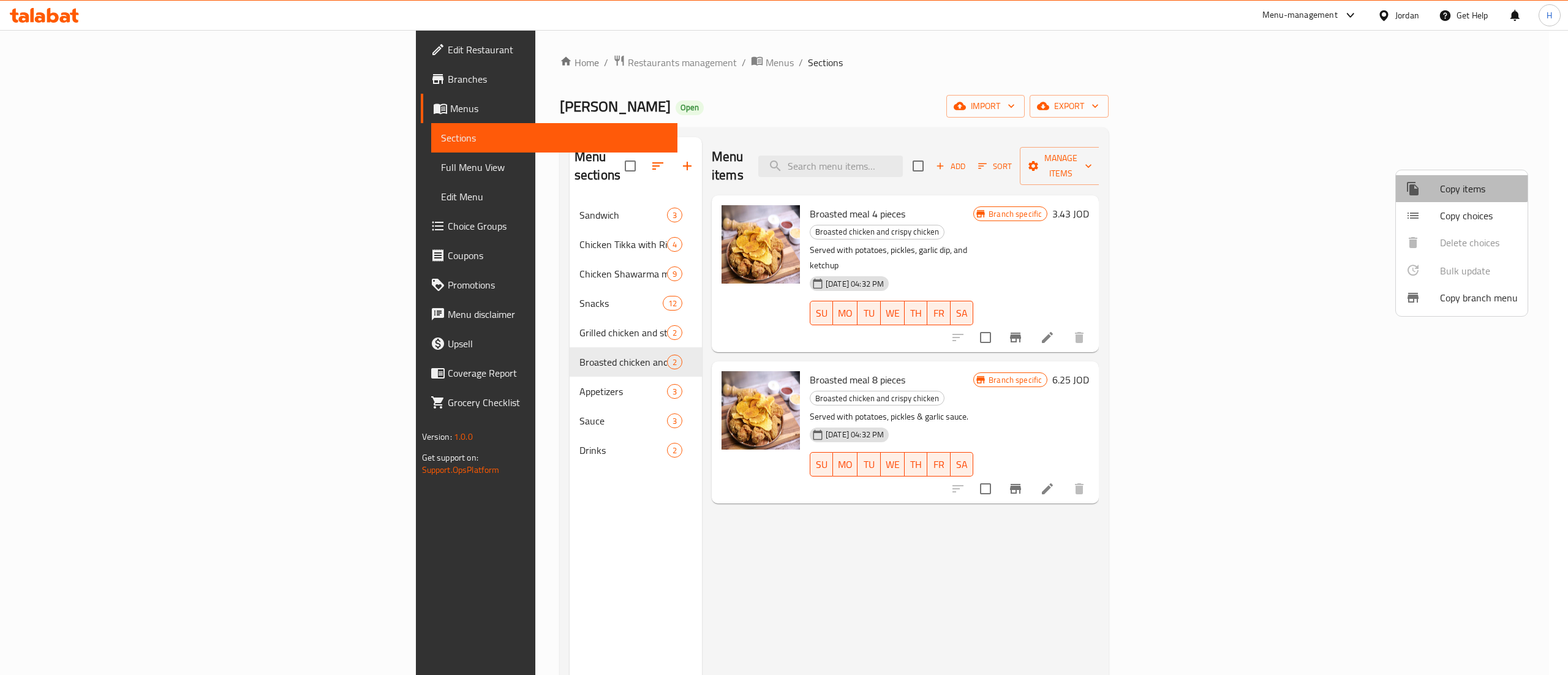
click at [1441, 185] on span "Copy items" at bounding box center [1479, 189] width 78 height 15
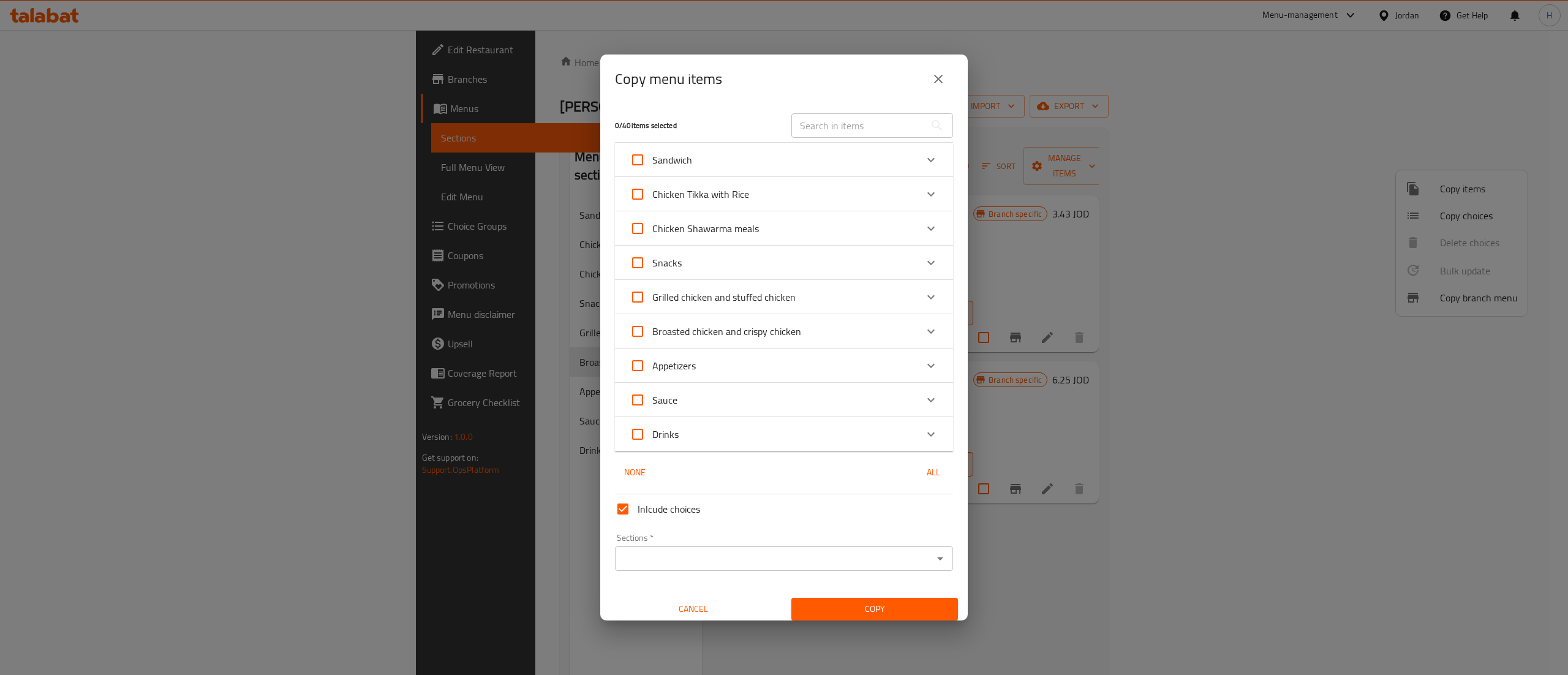
click at [638, 334] on input "Broasted chicken and crispy chicken" at bounding box center [638, 331] width 29 height 29
checkbox input "true"
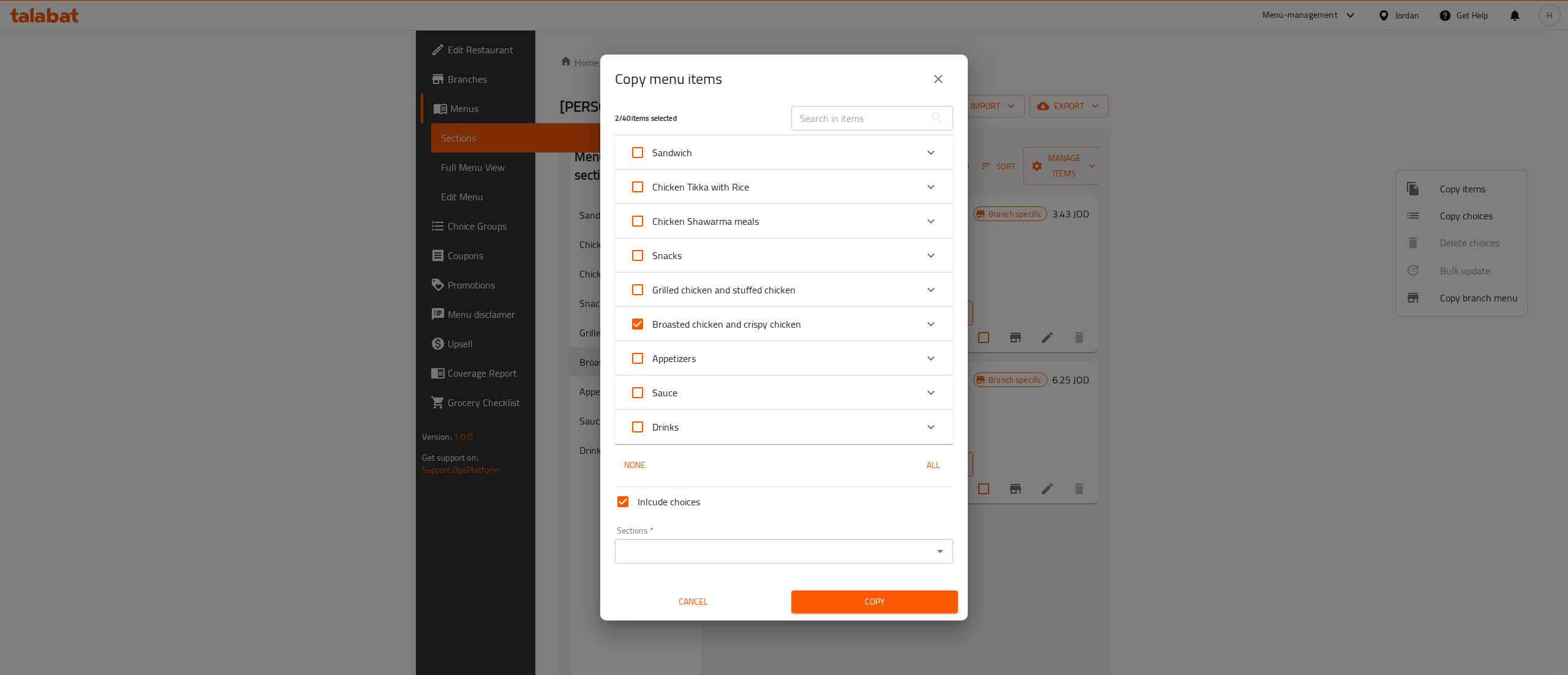
drag, startPoint x: 638, startPoint y: 501, endPoint x: 682, endPoint y: 529, distance: 52.2
click at [635, 501] on label "Inlcude choices" at bounding box center [655, 502] width 92 height 29
click at [635, 501] on input "Inlcude choices" at bounding box center [623, 502] width 29 height 29
checkbox input "false"
click at [685, 558] on input "Sections   *" at bounding box center [773, 551] width 310 height 17
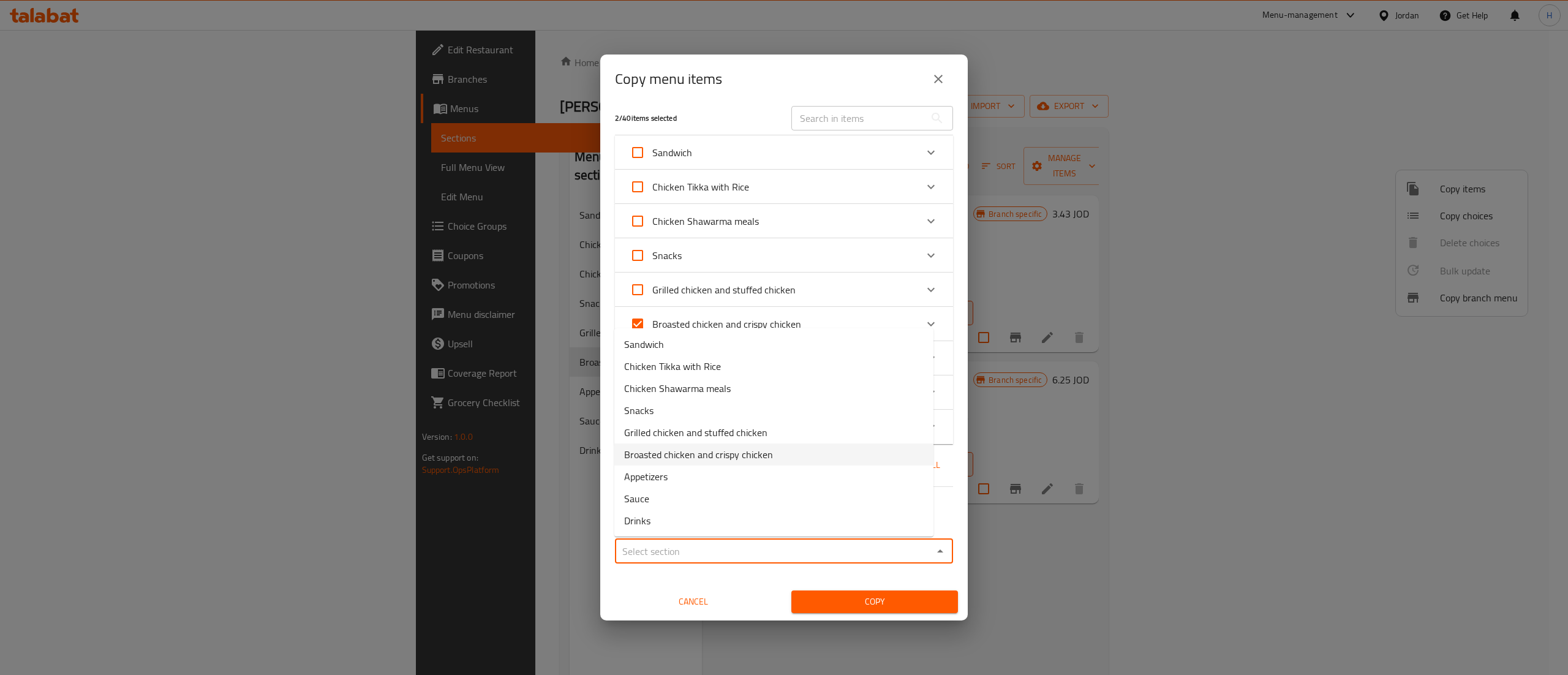
click at [670, 453] on span "Broasted chicken and crispy chicken" at bounding box center [698, 454] width 149 height 15
type input "Broasted chicken and crispy chicken"
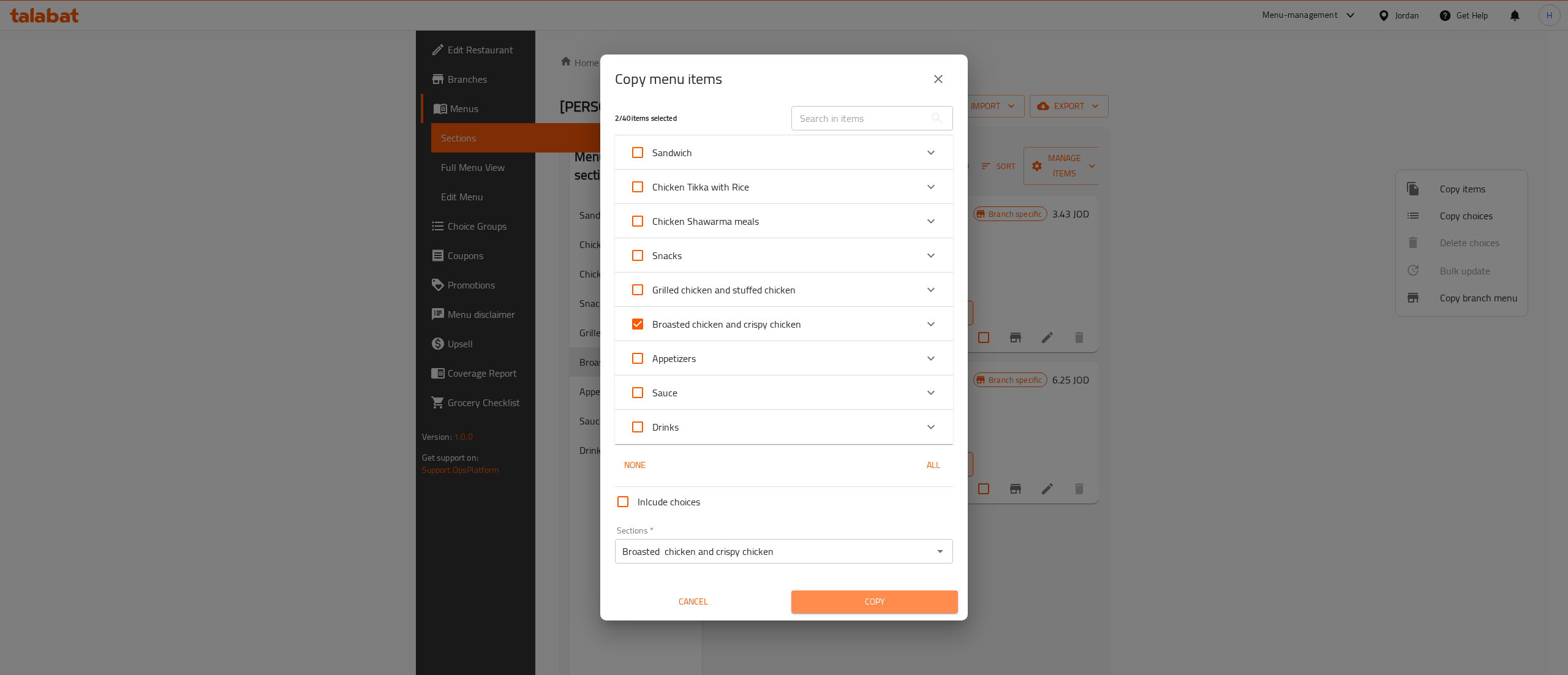
click at [888, 602] on span "Copy" at bounding box center [875, 601] width 147 height 15
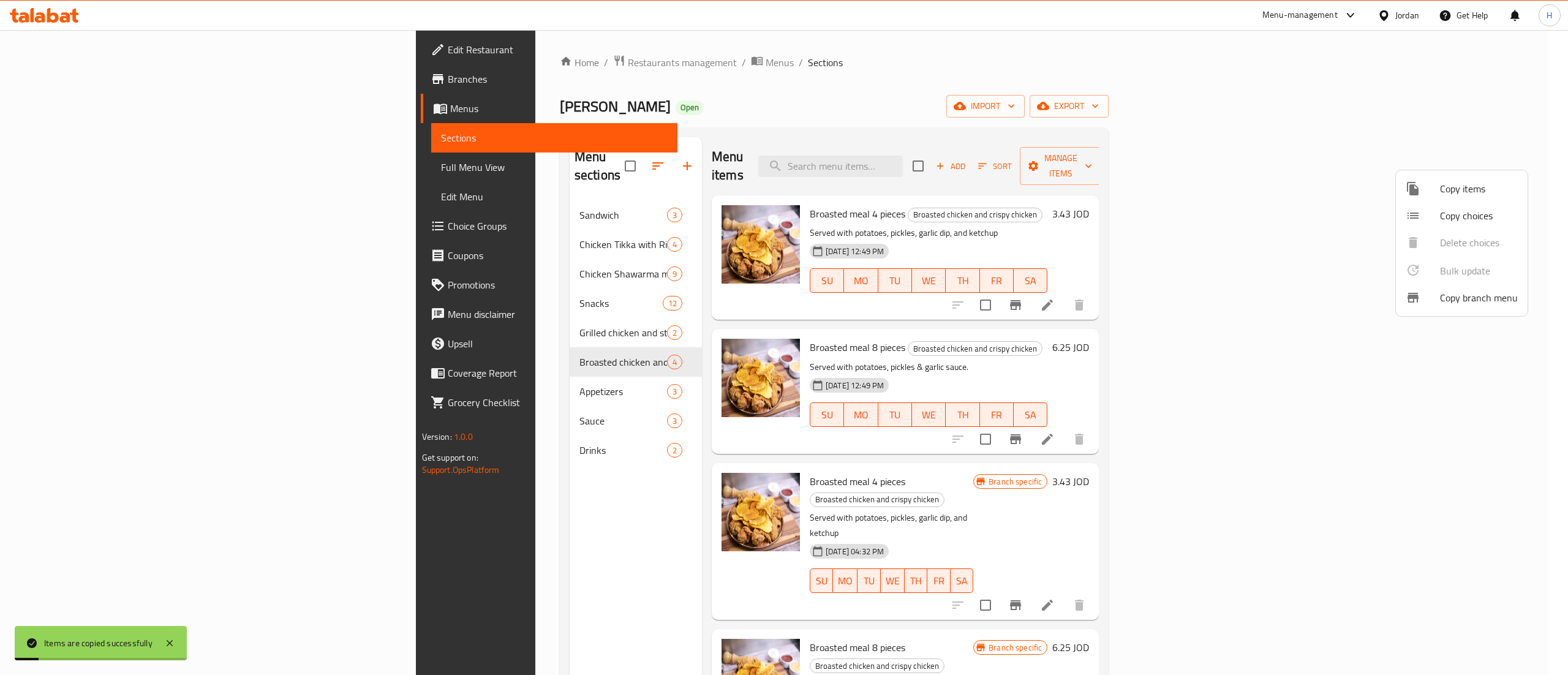
click at [1463, 193] on span "Copy items" at bounding box center [1479, 189] width 78 height 15
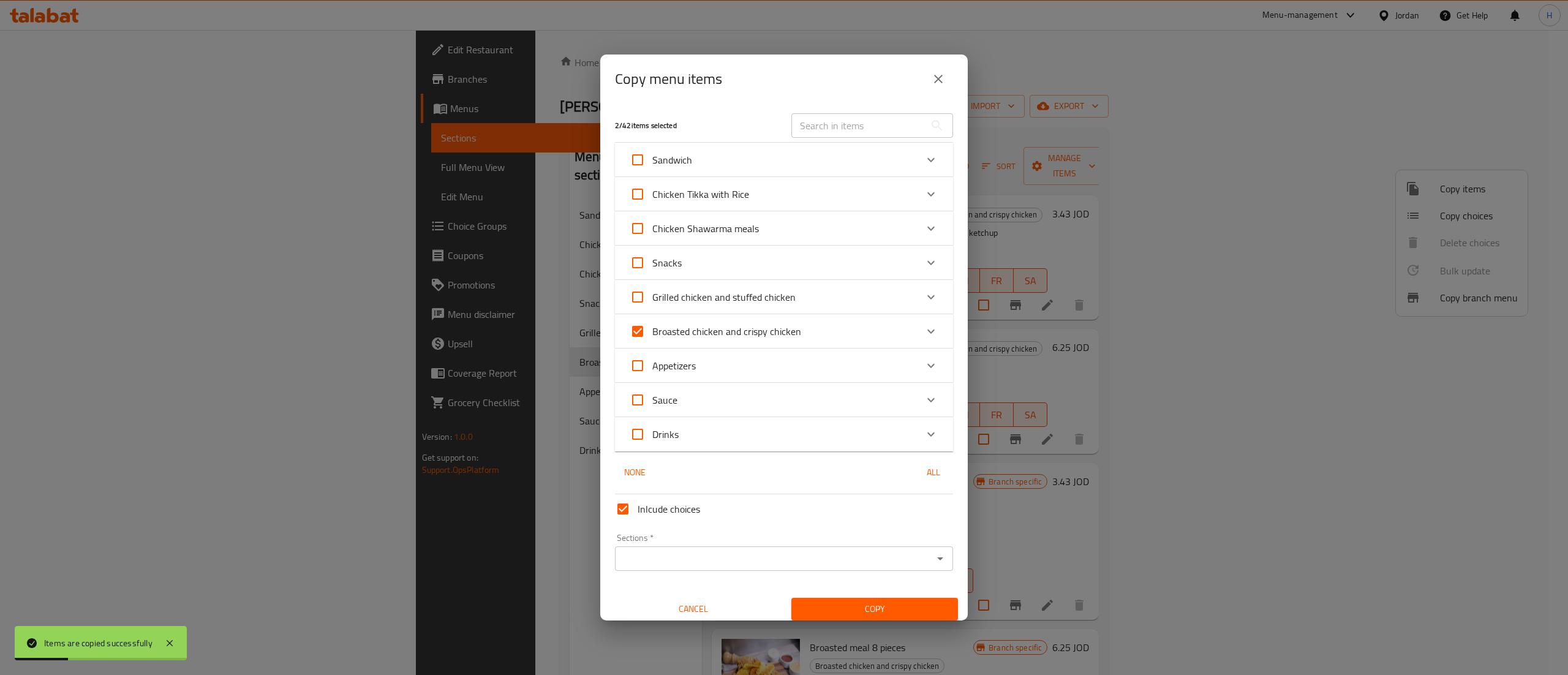
click at [825, 331] on div "Broasted chicken and crispy chicken" at bounding box center [773, 331] width 287 height 29
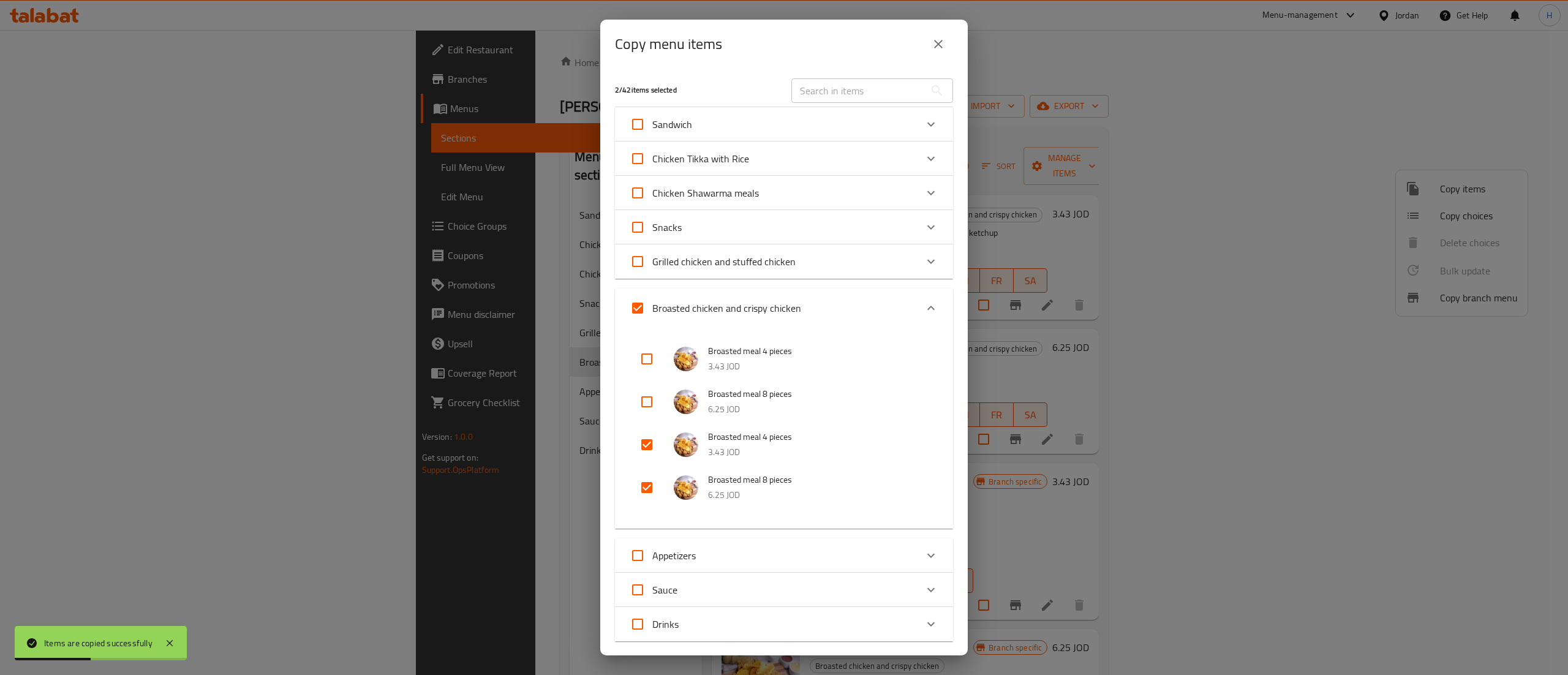
click at [647, 457] on input "checkbox" at bounding box center [647, 444] width 29 height 29
checkbox input "false"
click at [643, 480] on input "checkbox" at bounding box center [647, 488] width 29 height 29
checkbox input "false"
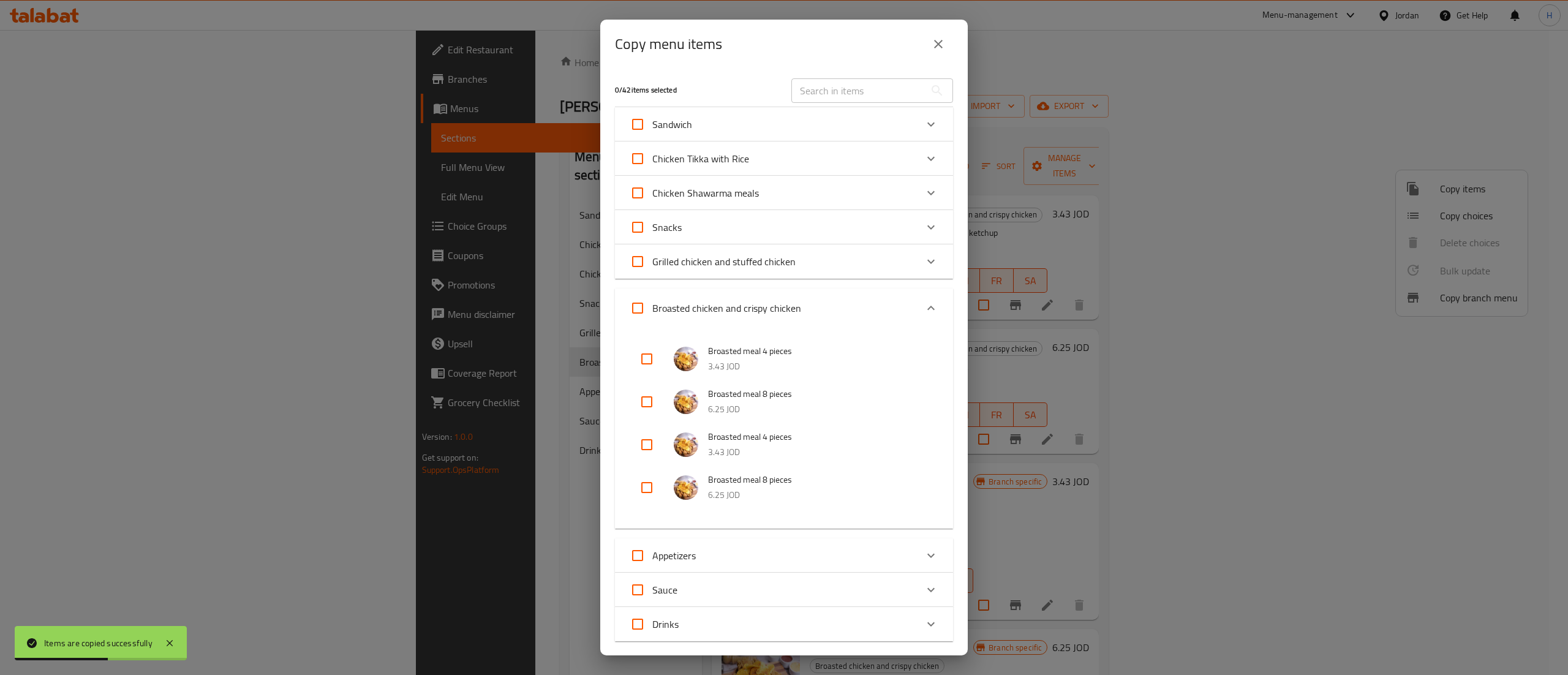
click at [650, 404] on input "checkbox" at bounding box center [647, 402] width 29 height 29
checkbox input "true"
click at [645, 350] on input "checkbox" at bounding box center [647, 359] width 29 height 29
checkbox input "true"
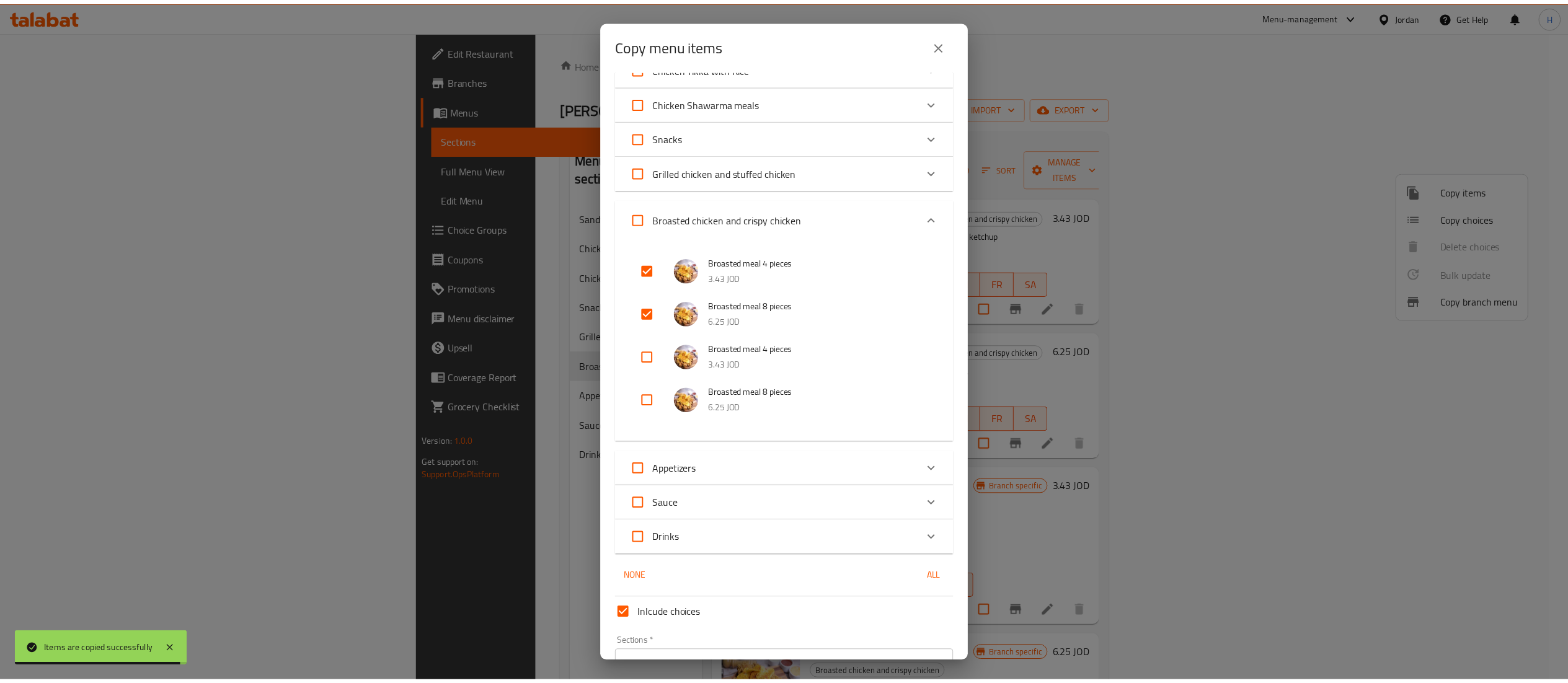
scroll to position [163, 0]
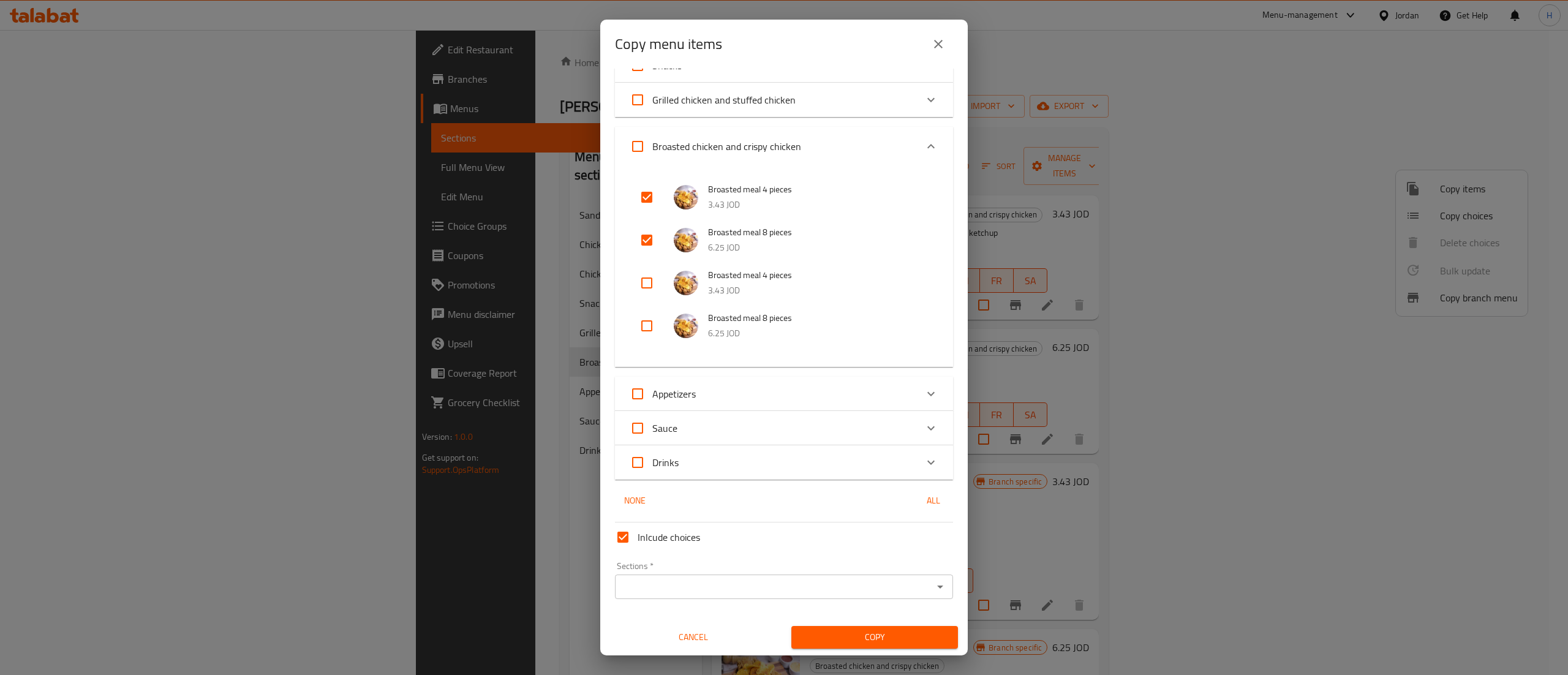
click at [665, 544] on span "Inlcude choices" at bounding box center [669, 537] width 63 height 15
click at [638, 544] on input "Inlcude choices" at bounding box center [623, 537] width 29 height 29
checkbox input "false"
click at [824, 630] on span "Copy" at bounding box center [875, 637] width 147 height 15
click at [767, 568] on div "Sections   * Sections * Please select section" at bounding box center [784, 587] width 338 height 51
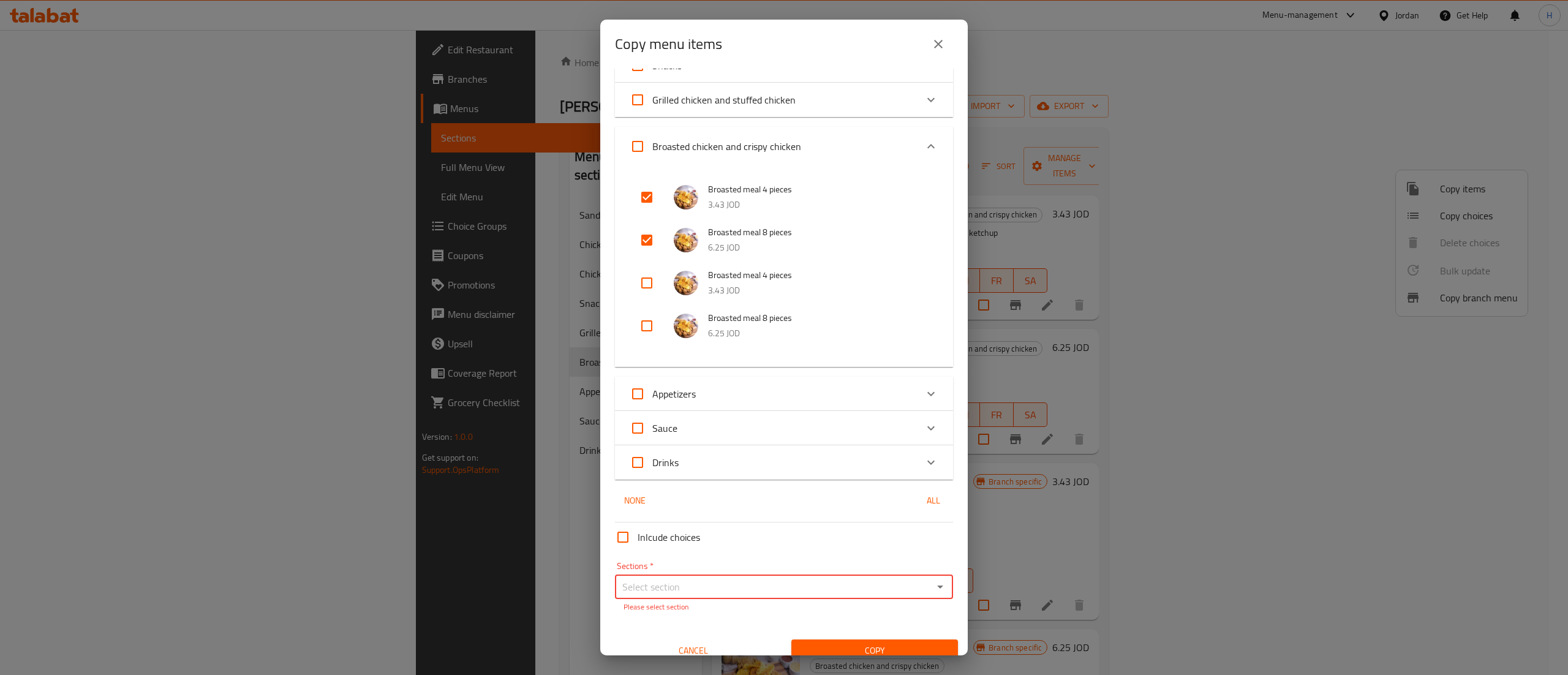
click at [756, 580] on input "Sections   *" at bounding box center [773, 587] width 310 height 17
click at [699, 494] on span "Broasted chicken and crispy chicken" at bounding box center [698, 490] width 149 height 15
type input "Broasted chicken and crispy chicken"
click at [816, 642] on span "Copy" at bounding box center [875, 637] width 147 height 15
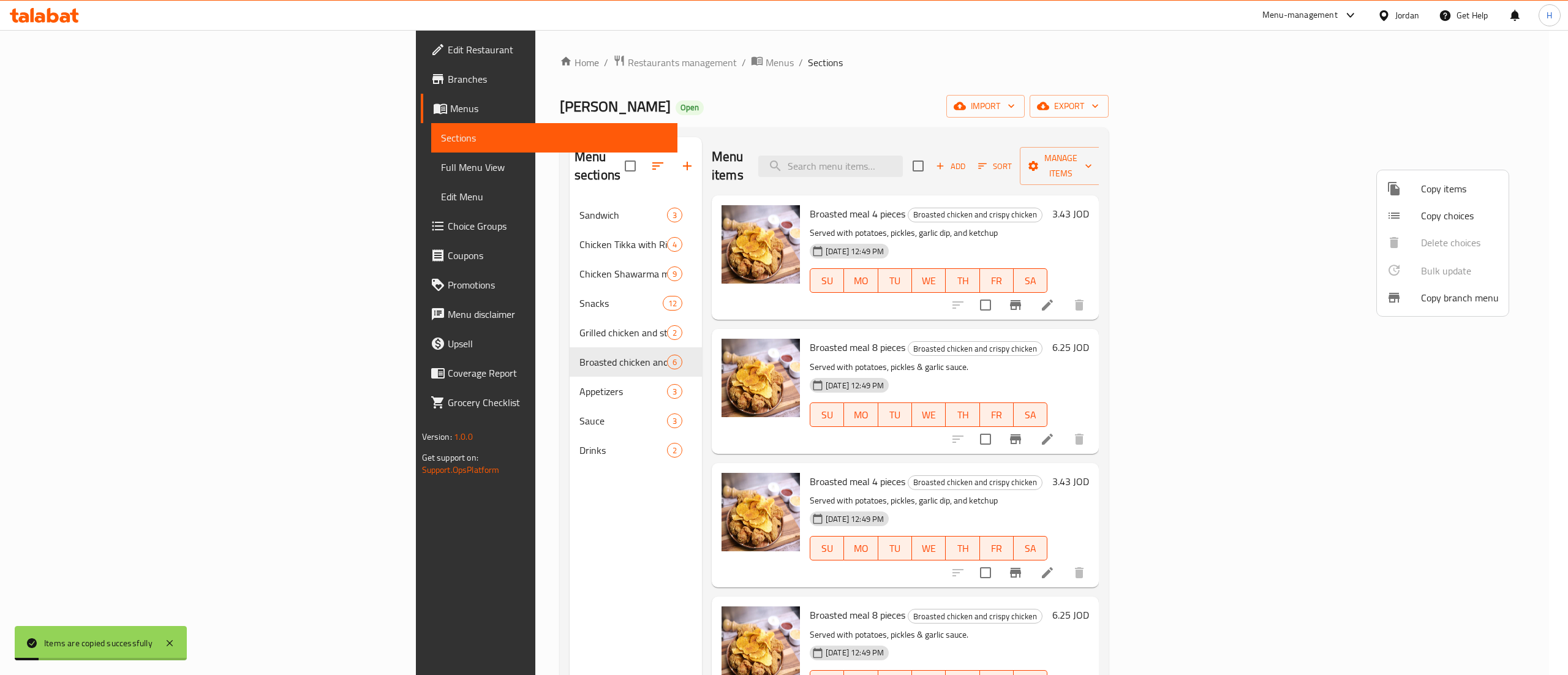
drag, startPoint x: 1204, startPoint y: 353, endPoint x: 1196, endPoint y: 345, distance: 11.3
click at [1201, 350] on div at bounding box center [784, 338] width 1568 height 675
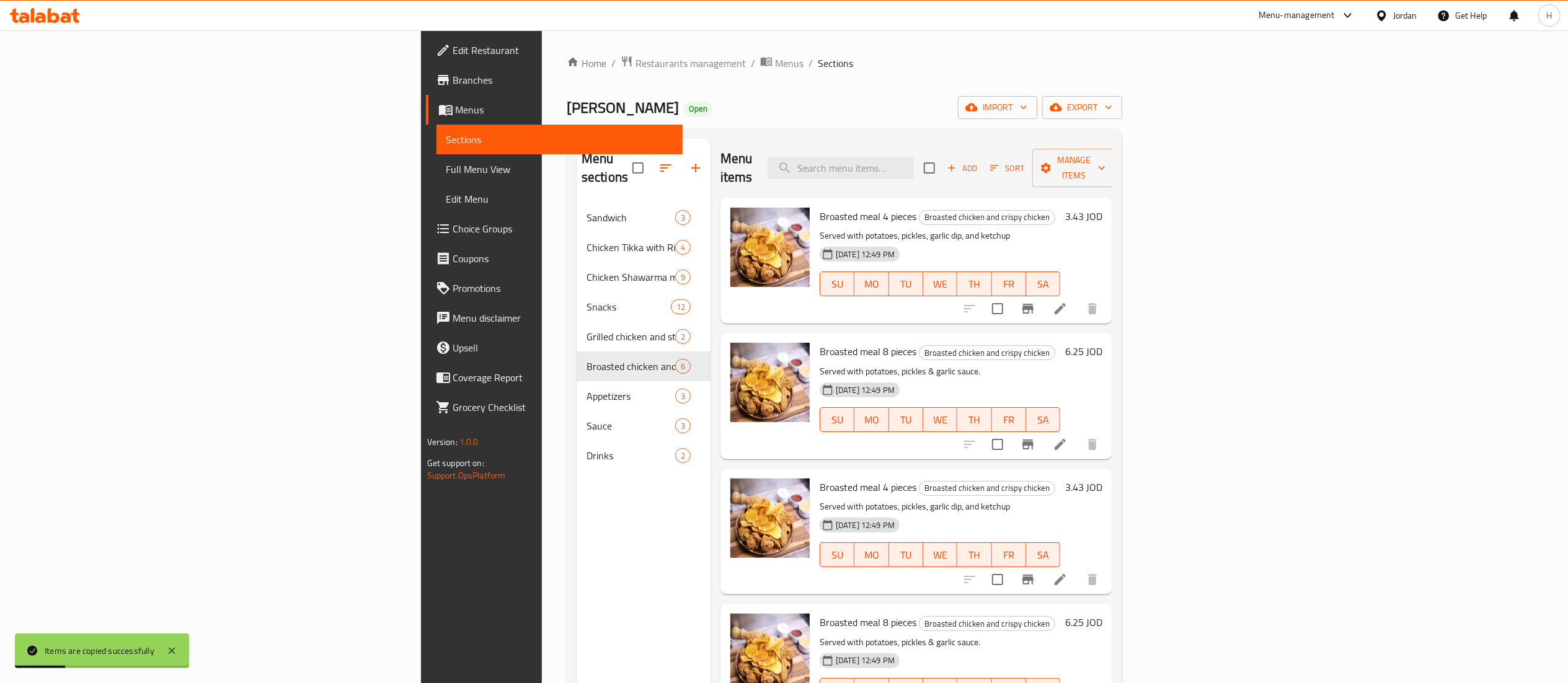
click at [1068, 301] on icon at bounding box center [1060, 308] width 15 height 15
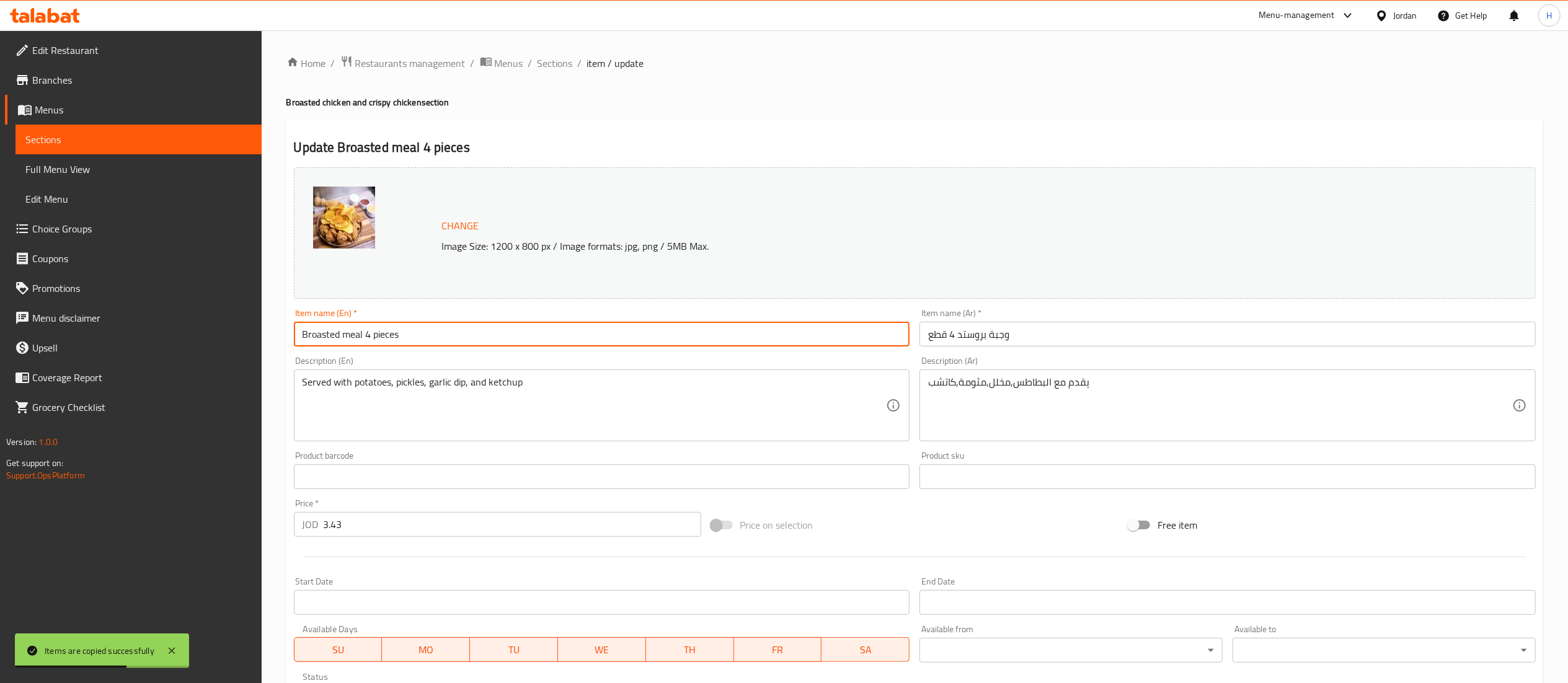
click at [367, 333] on input "Broasted meal 4 pieces" at bounding box center [602, 333] width 617 height 25
type input "Broasted meal 3 pieces"
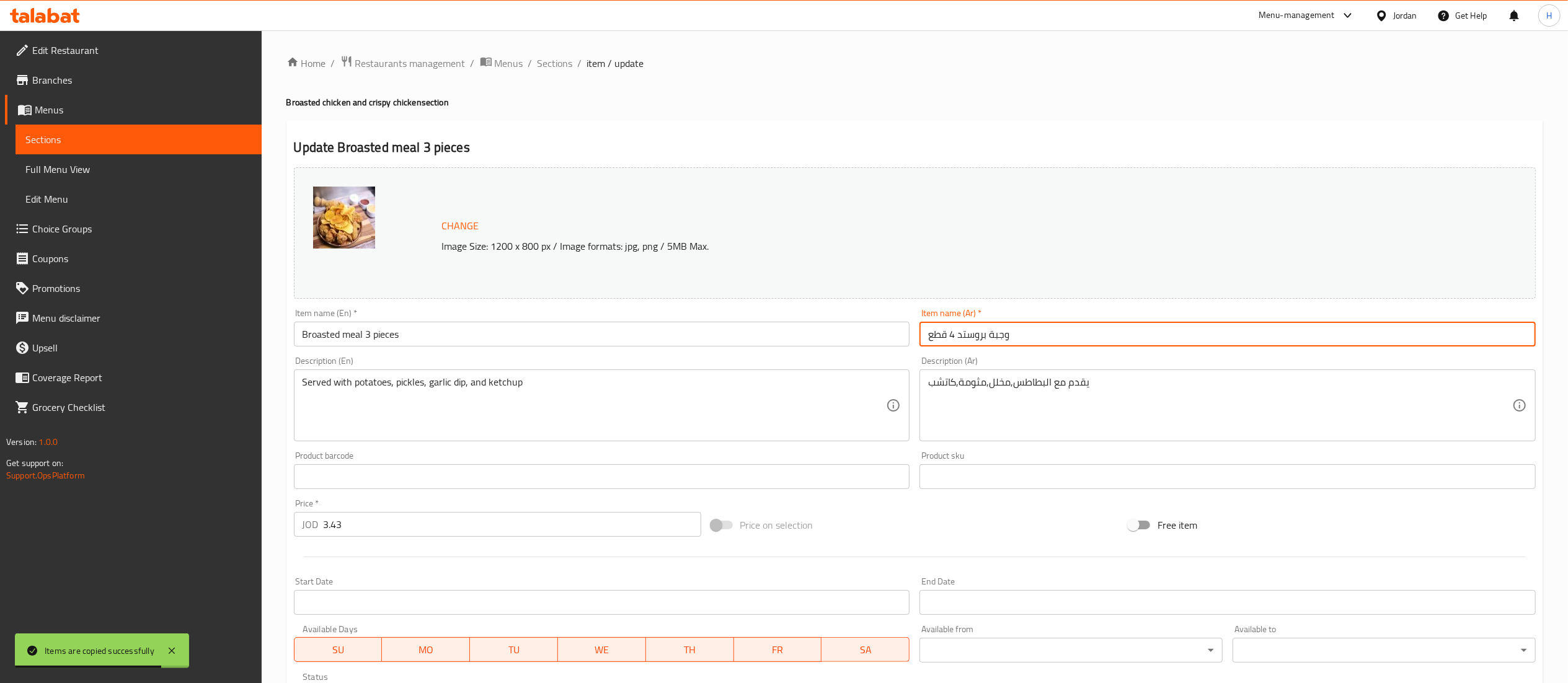
click at [951, 339] on input "وجبة بروستد 4 قطع" at bounding box center [1227, 333] width 617 height 25
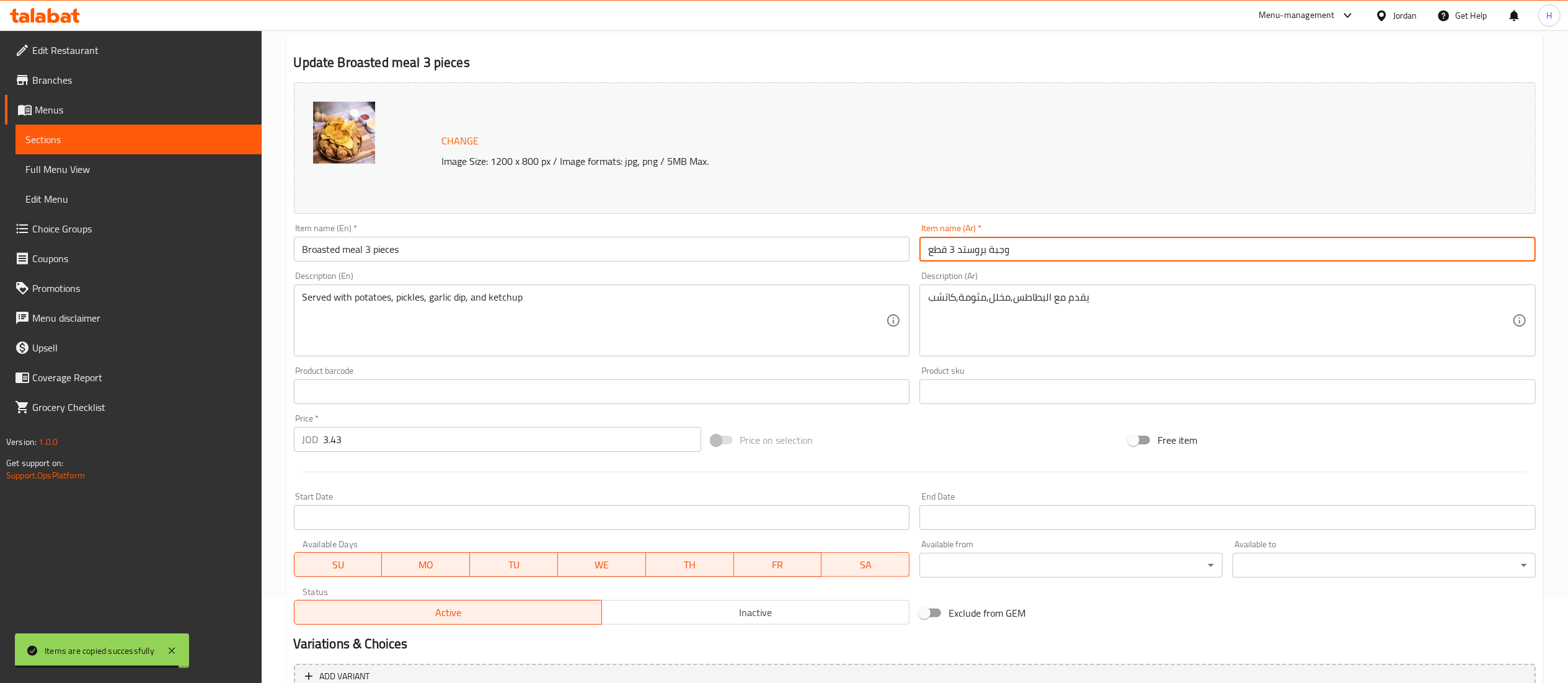
scroll to position [124, 0]
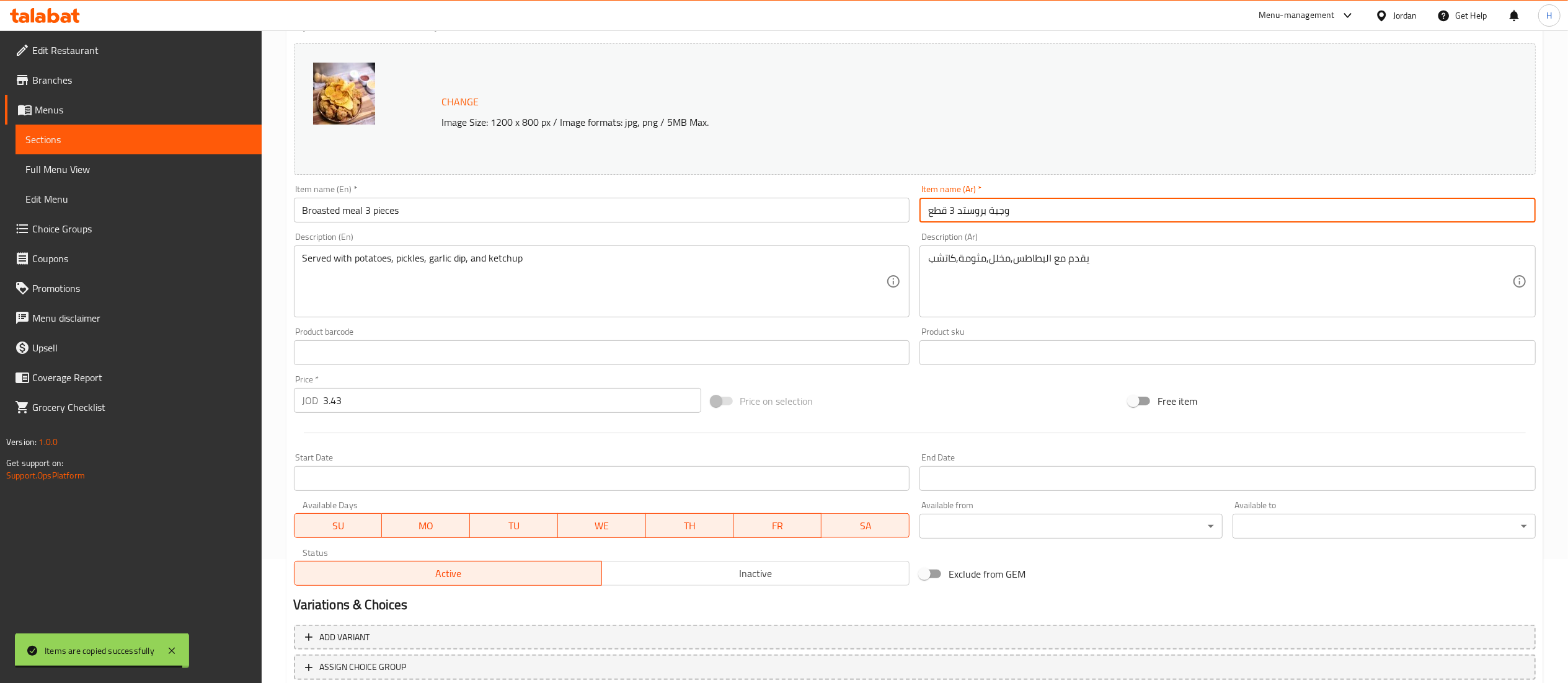
type input "وجبة بروستد 3 قطع"
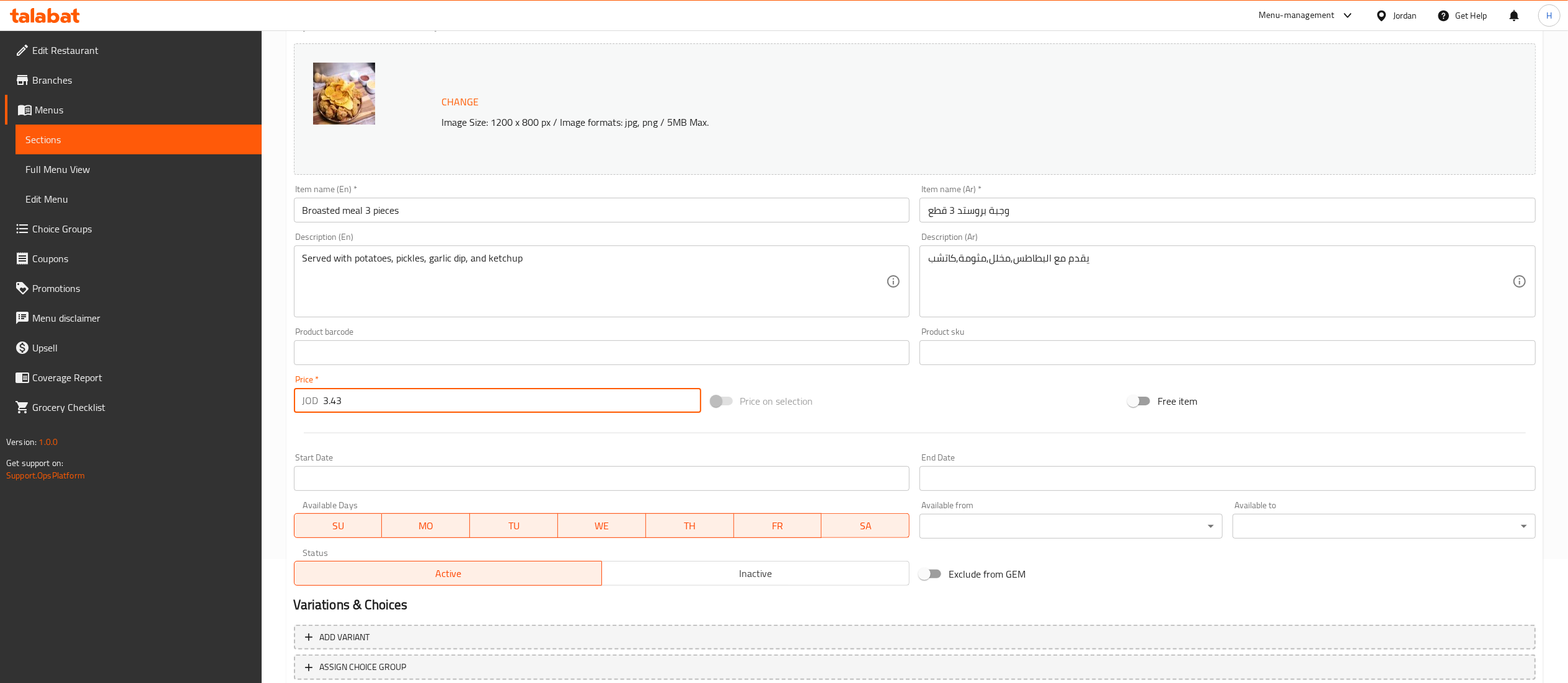
drag, startPoint x: 321, startPoint y: 400, endPoint x: 0, endPoint y: 400, distance: 321.0
click at [0, 400] on div "Edit Restaurant Branches Menus Sections Full Menu View Edit Menu Choice Groups …" at bounding box center [784, 337] width 1568 height 863
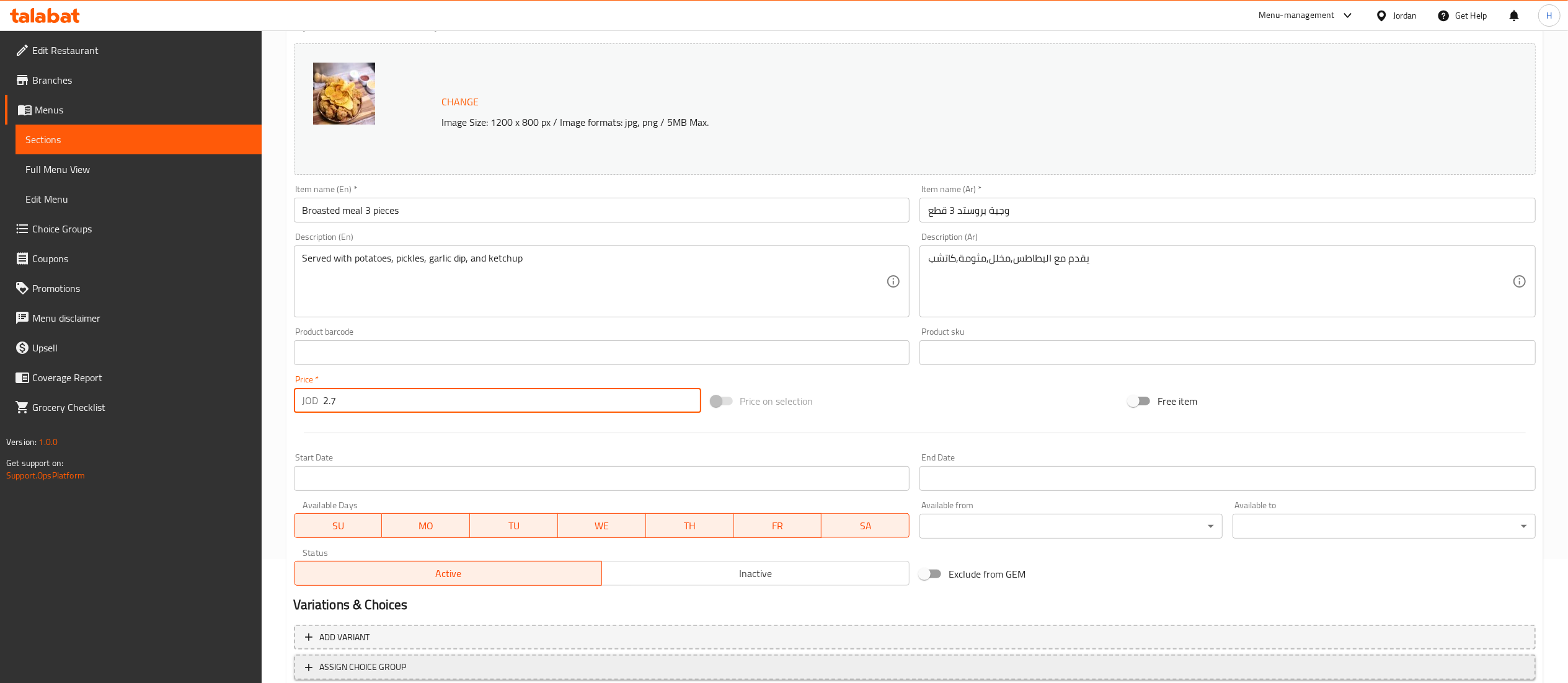
scroll to position [209, 0]
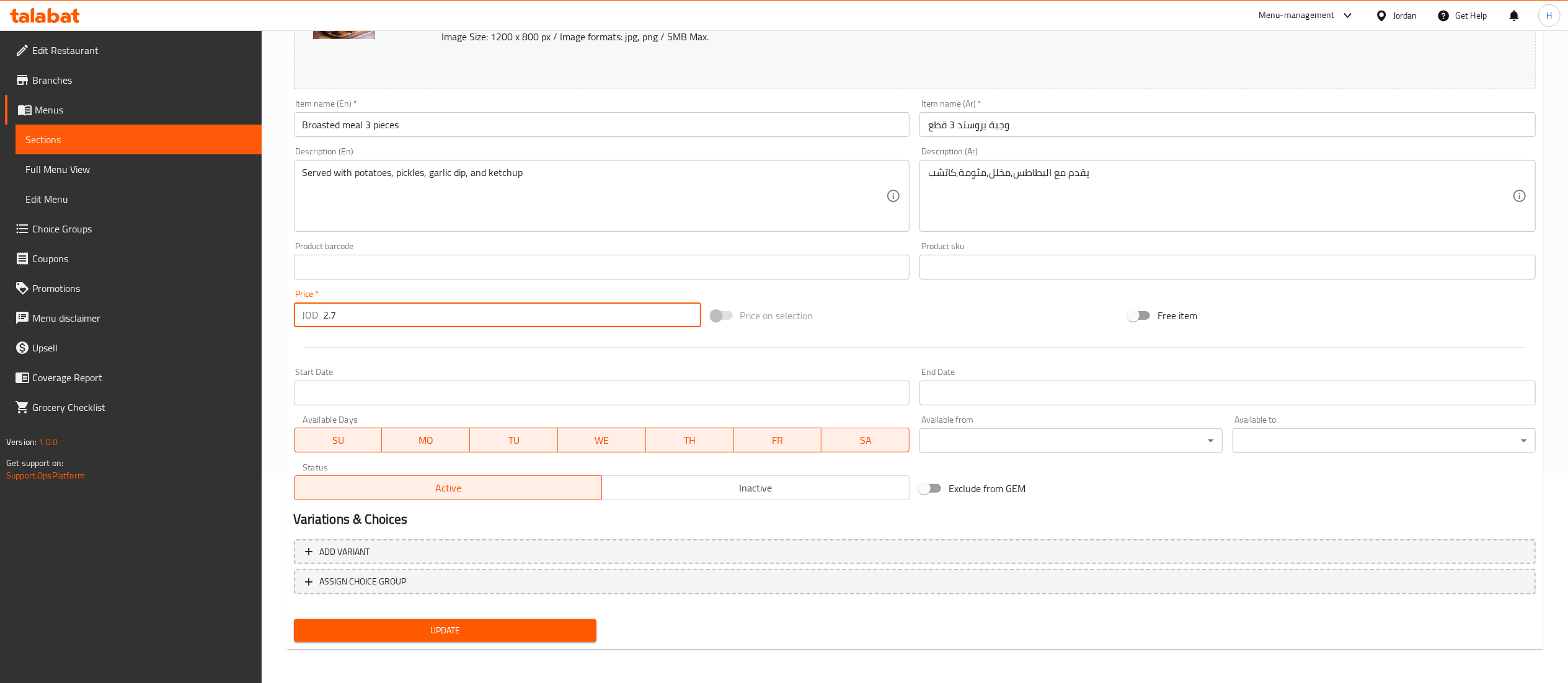
type input "2.7"
click at [397, 630] on span "Update" at bounding box center [446, 630] width 284 height 16
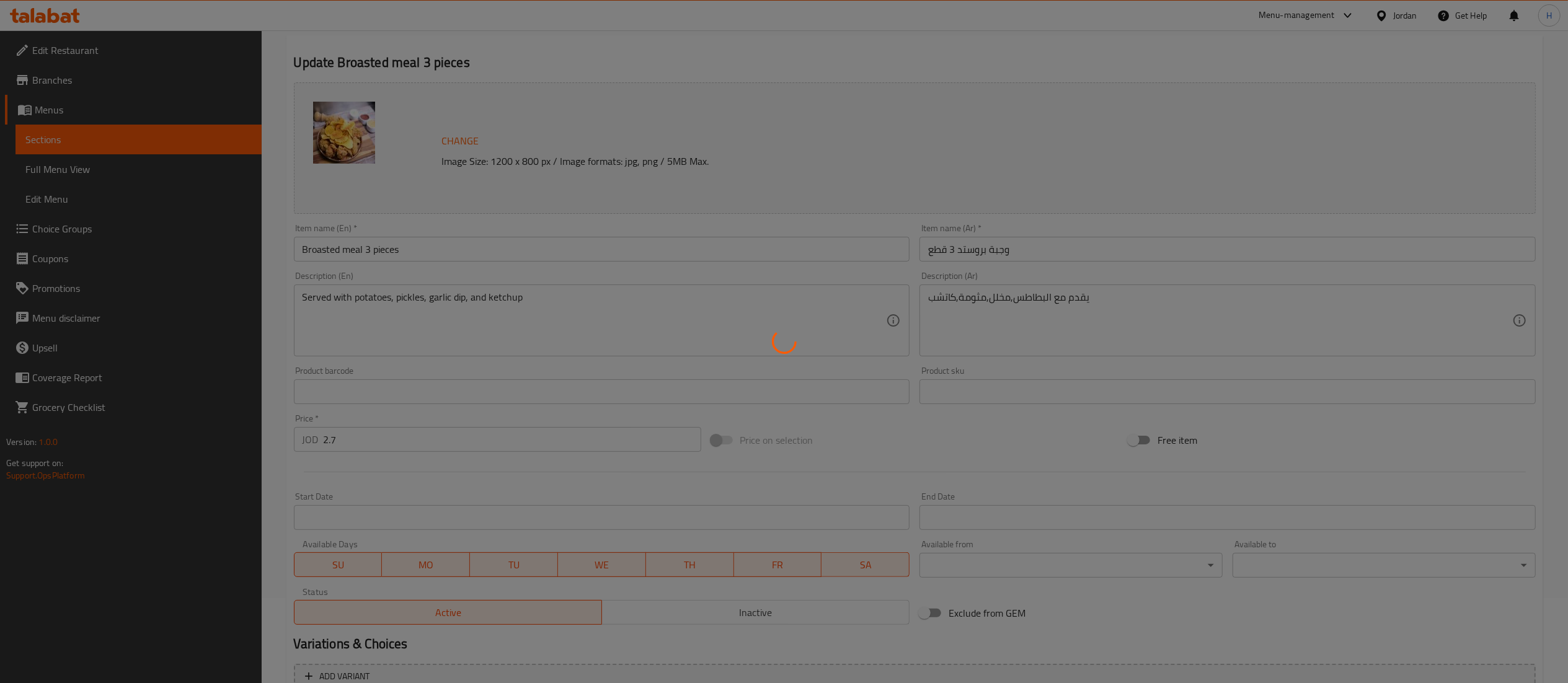
scroll to position [0, 0]
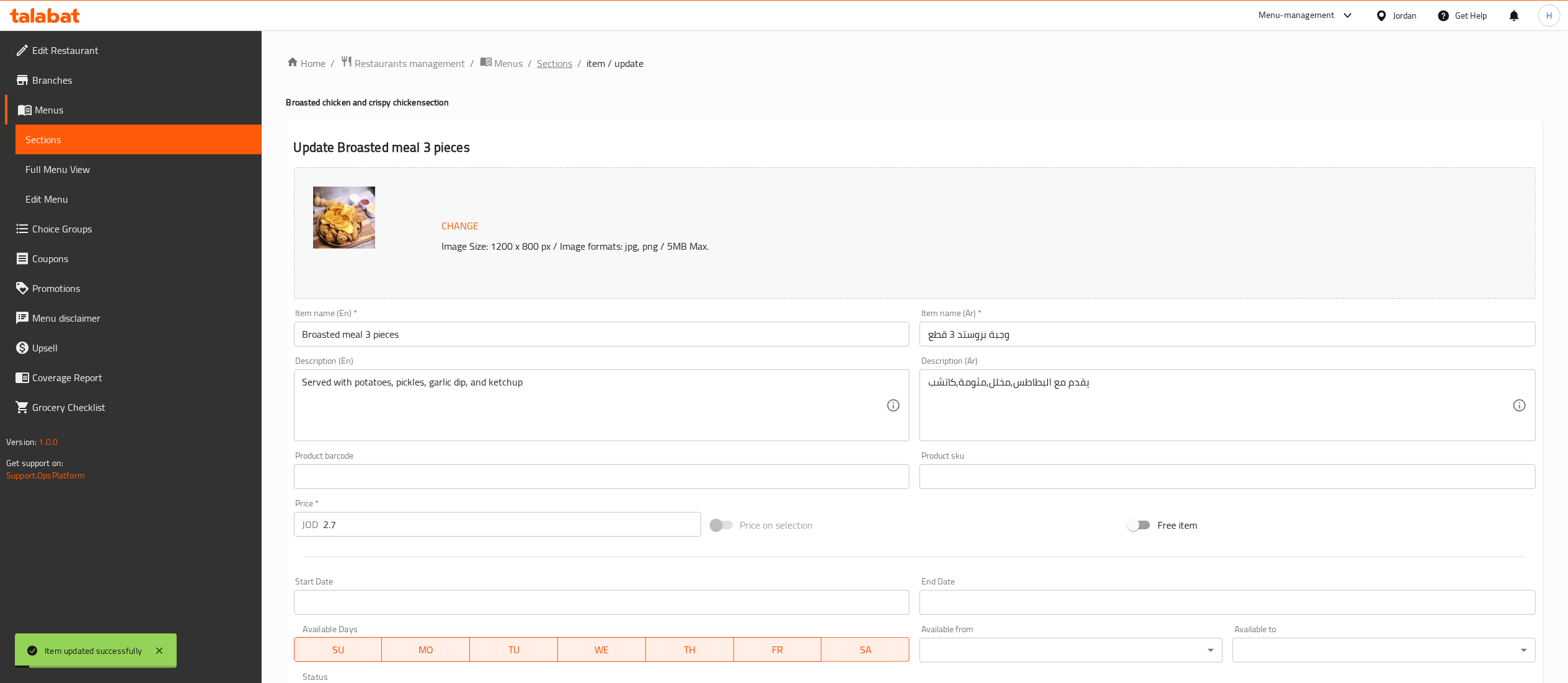
click at [556, 61] on span "Sections" at bounding box center [555, 63] width 35 height 15
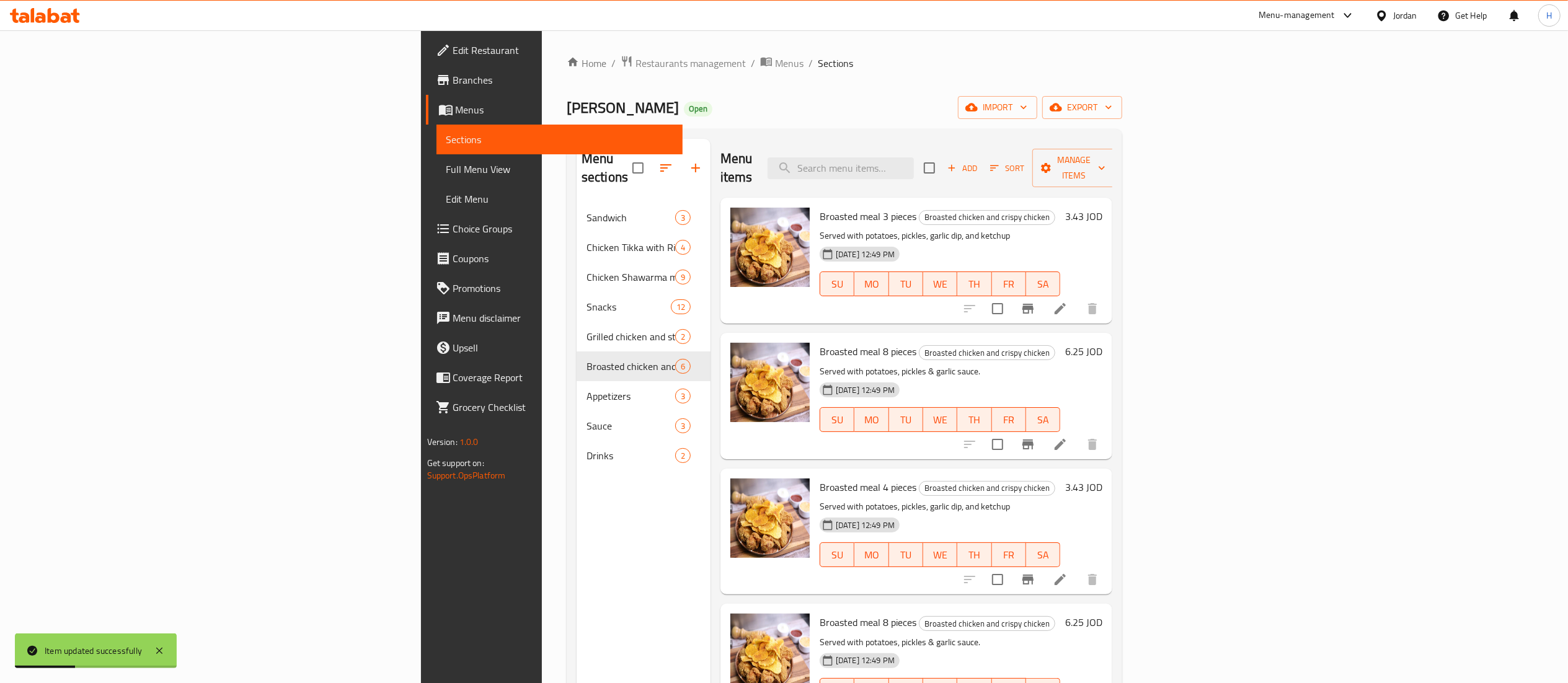
click at [1078, 434] on li at bounding box center [1060, 444] width 34 height 22
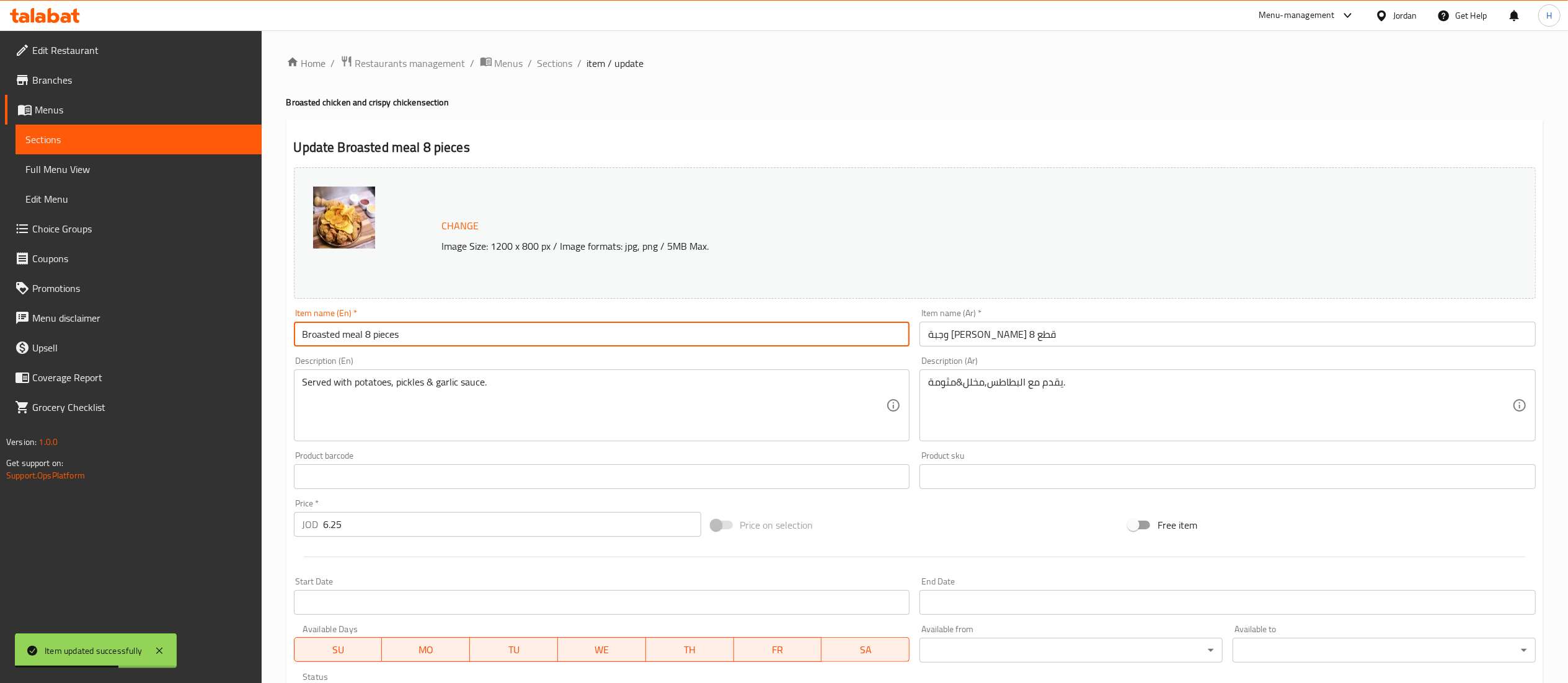
click at [369, 336] on input "Broasted meal 8 pieces" at bounding box center [602, 333] width 617 height 25
type input "Broasted meal 5 pieces"
click at [960, 339] on input "وجبة بروستد 8 قطع" at bounding box center [1227, 333] width 617 height 25
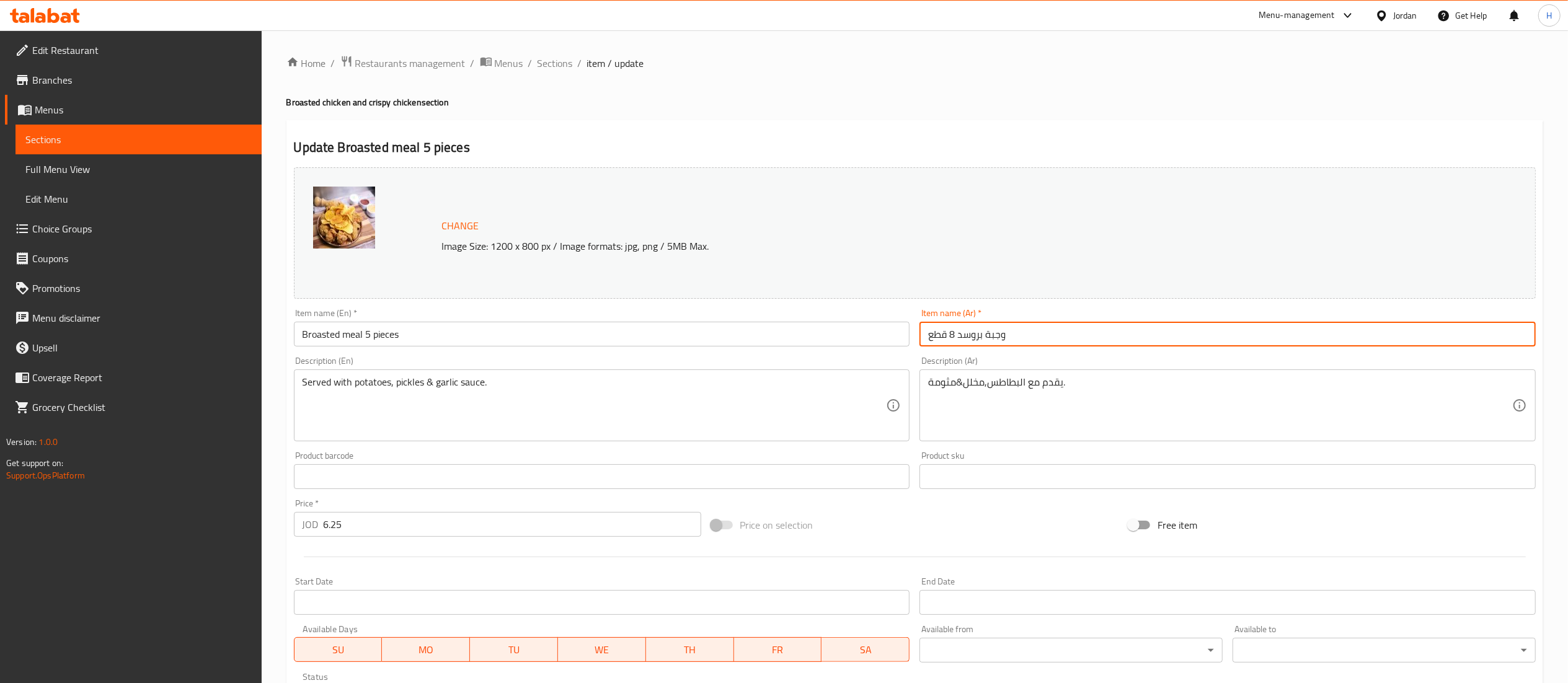
click at [952, 342] on input "وجبة بروسد 8 قطع" at bounding box center [1227, 333] width 617 height 25
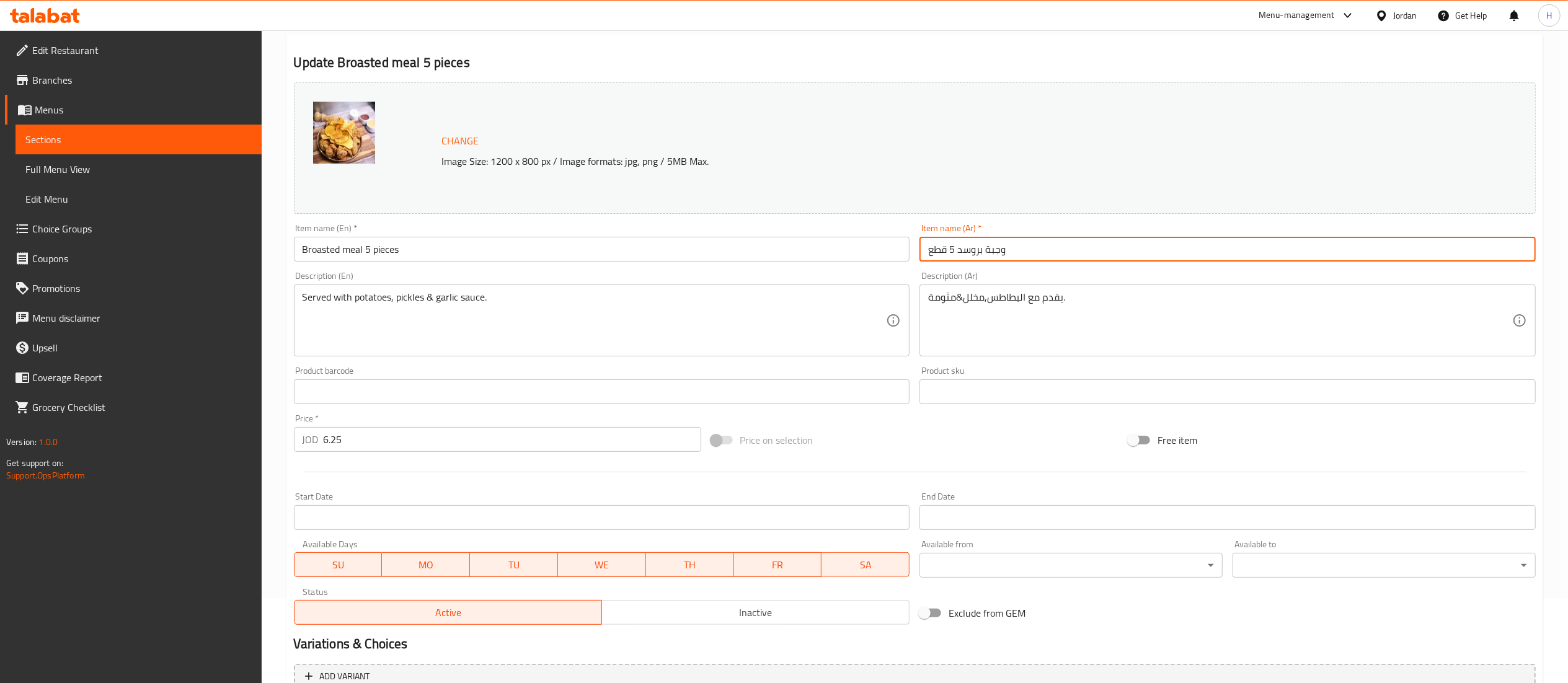
scroll to position [124, 0]
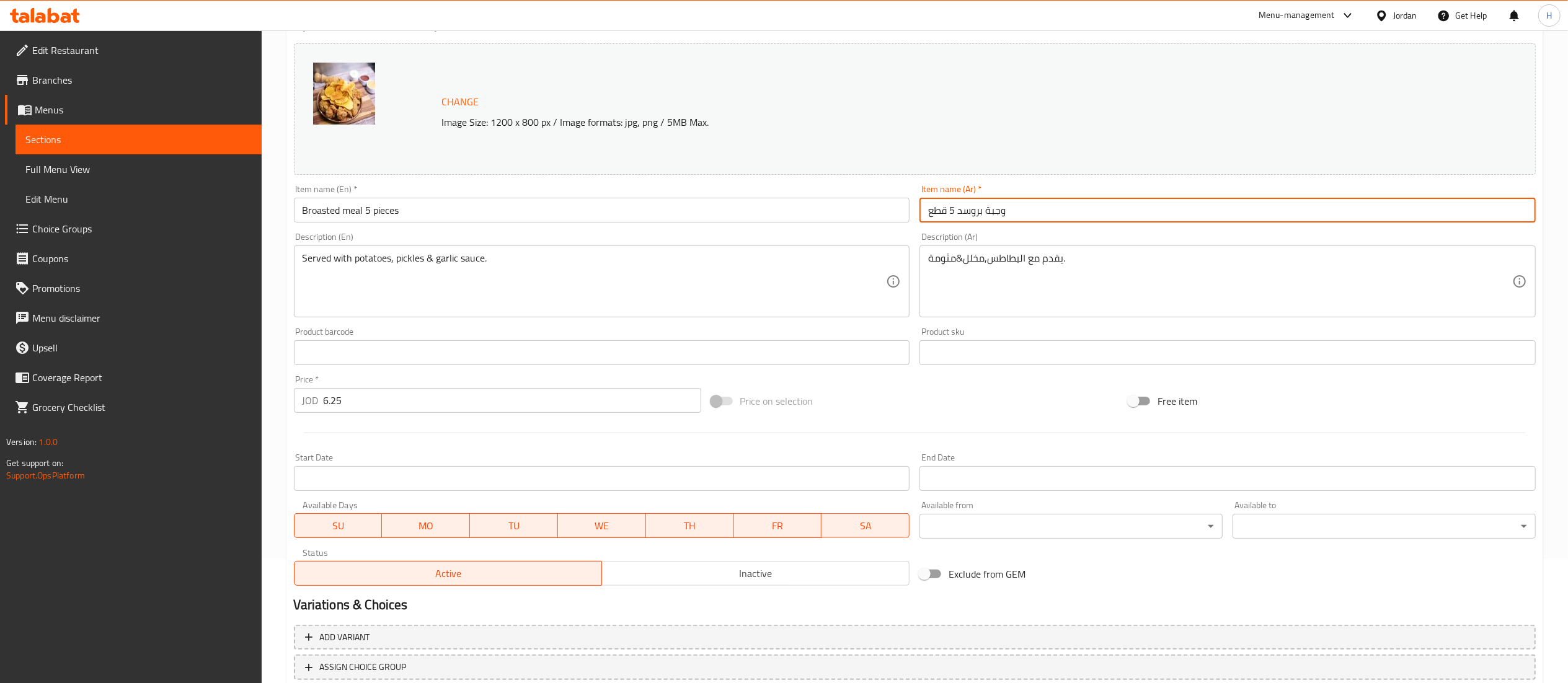
type input "وجبة بروسد 5 قطع"
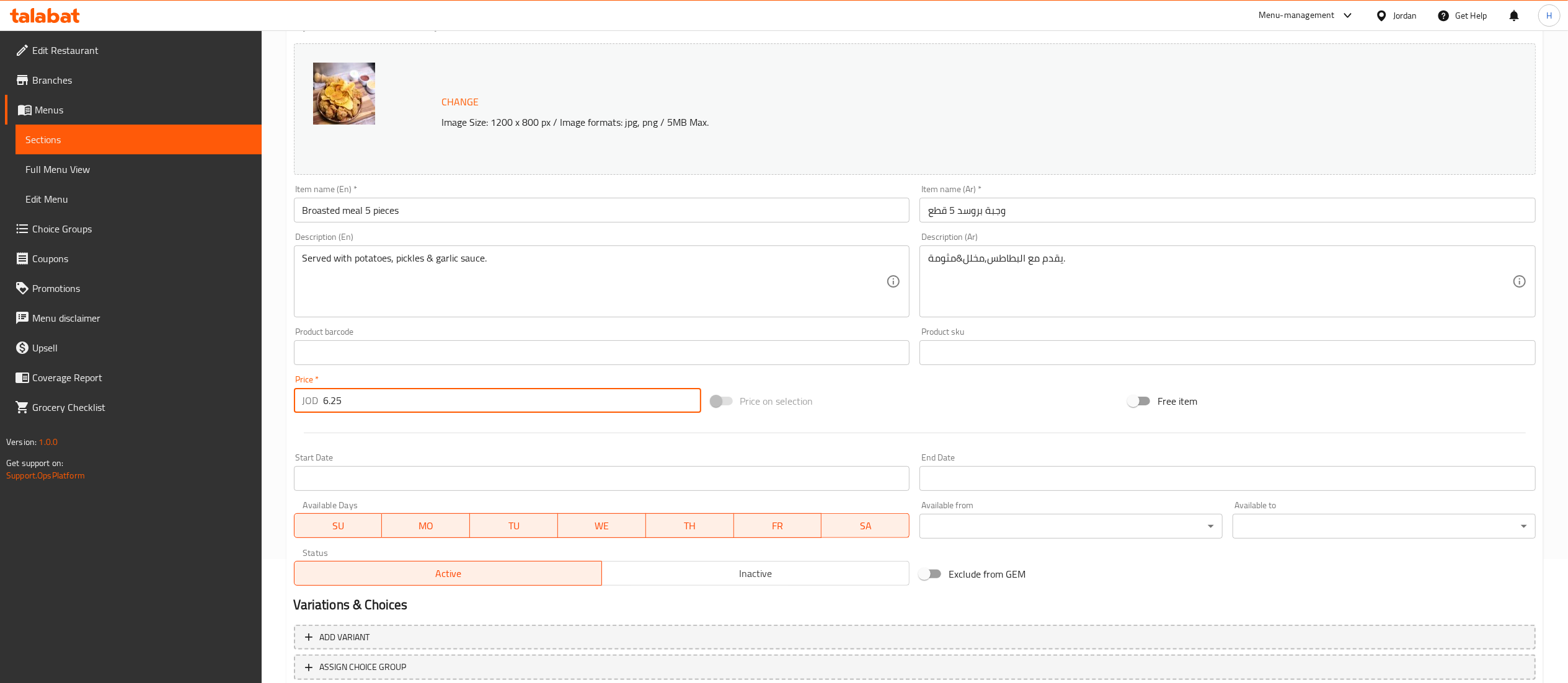
drag, startPoint x: 382, startPoint y: 403, endPoint x: 221, endPoint y: 406, distance: 161.0
click at [221, 406] on div "Edit Restaurant Branches Menus Sections Full Menu View Edit Menu Choice Groups …" at bounding box center [784, 337] width 1568 height 863
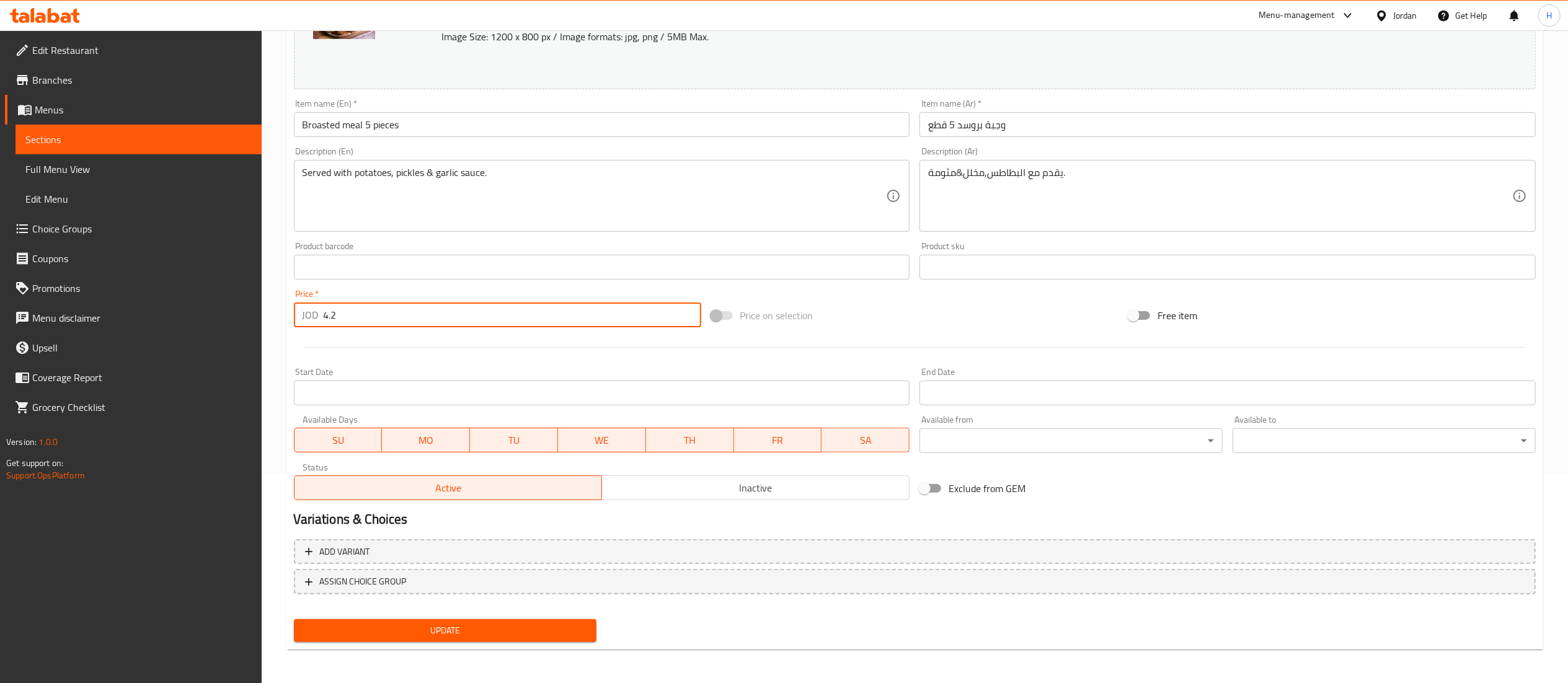
type input "4.2"
click at [408, 631] on span "Update" at bounding box center [446, 630] width 284 height 16
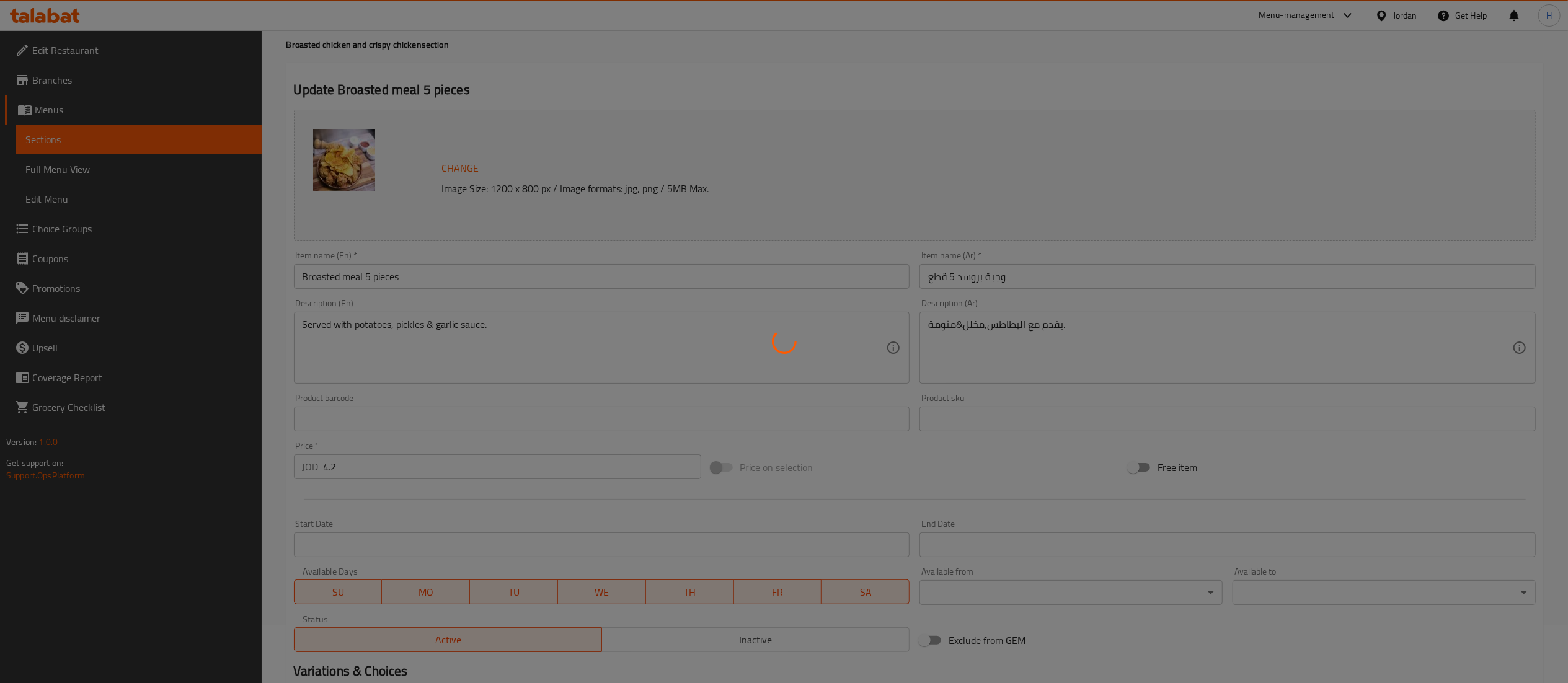
scroll to position [0, 0]
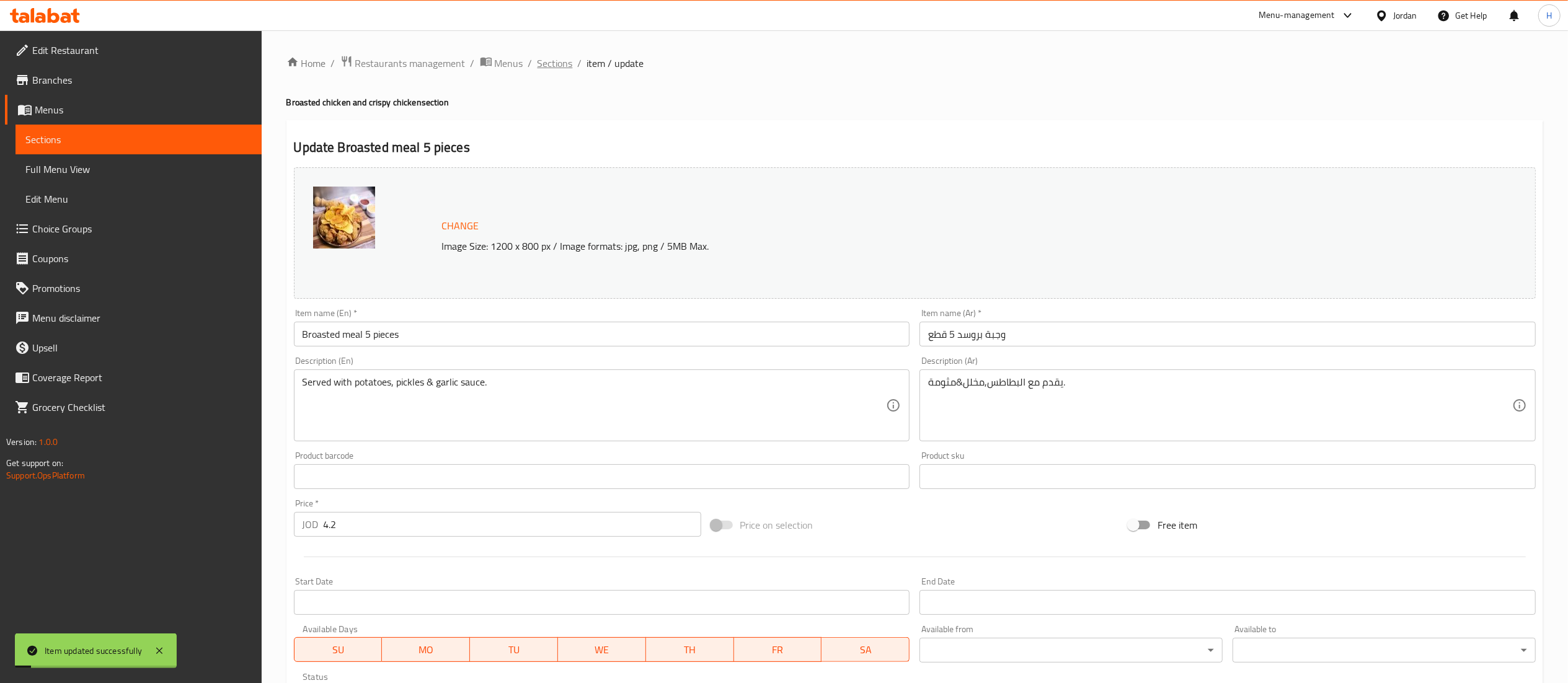
click at [549, 59] on span "Sections" at bounding box center [555, 63] width 35 height 15
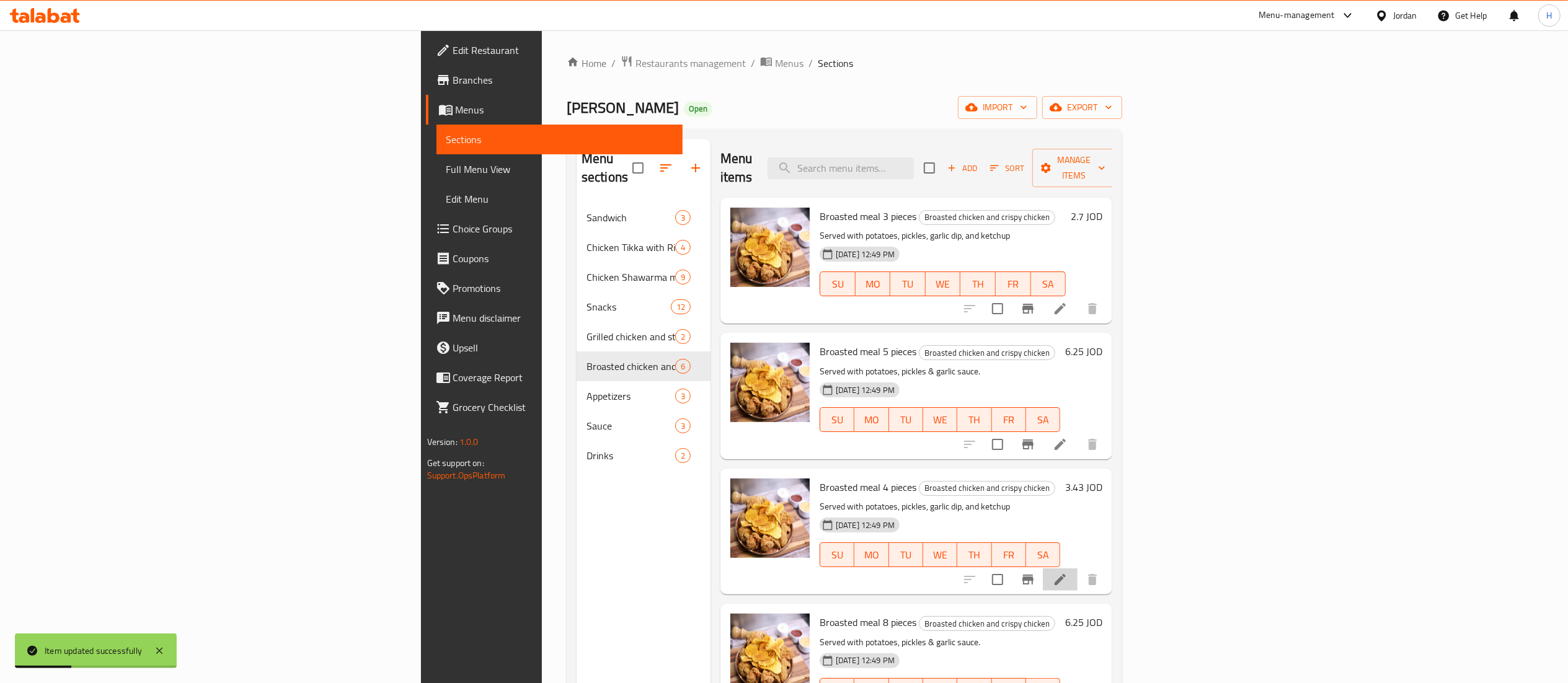
click at [1078, 568] on li at bounding box center [1060, 579] width 34 height 22
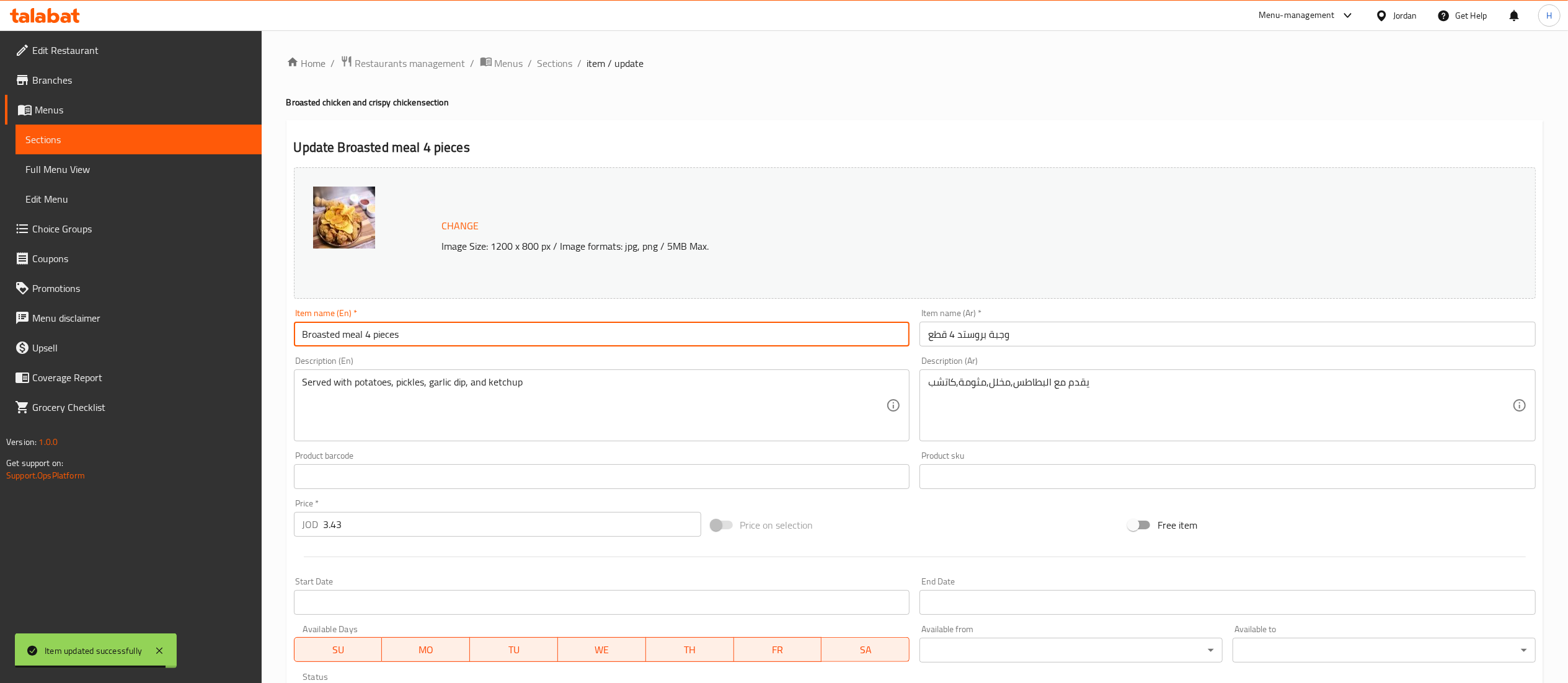
drag, startPoint x: 370, startPoint y: 337, endPoint x: 365, endPoint y: 341, distance: 6.4
click at [365, 341] on input "Broasted meal 4 pieces" at bounding box center [602, 333] width 617 height 25
type input "Broasted meal 10 pieces"
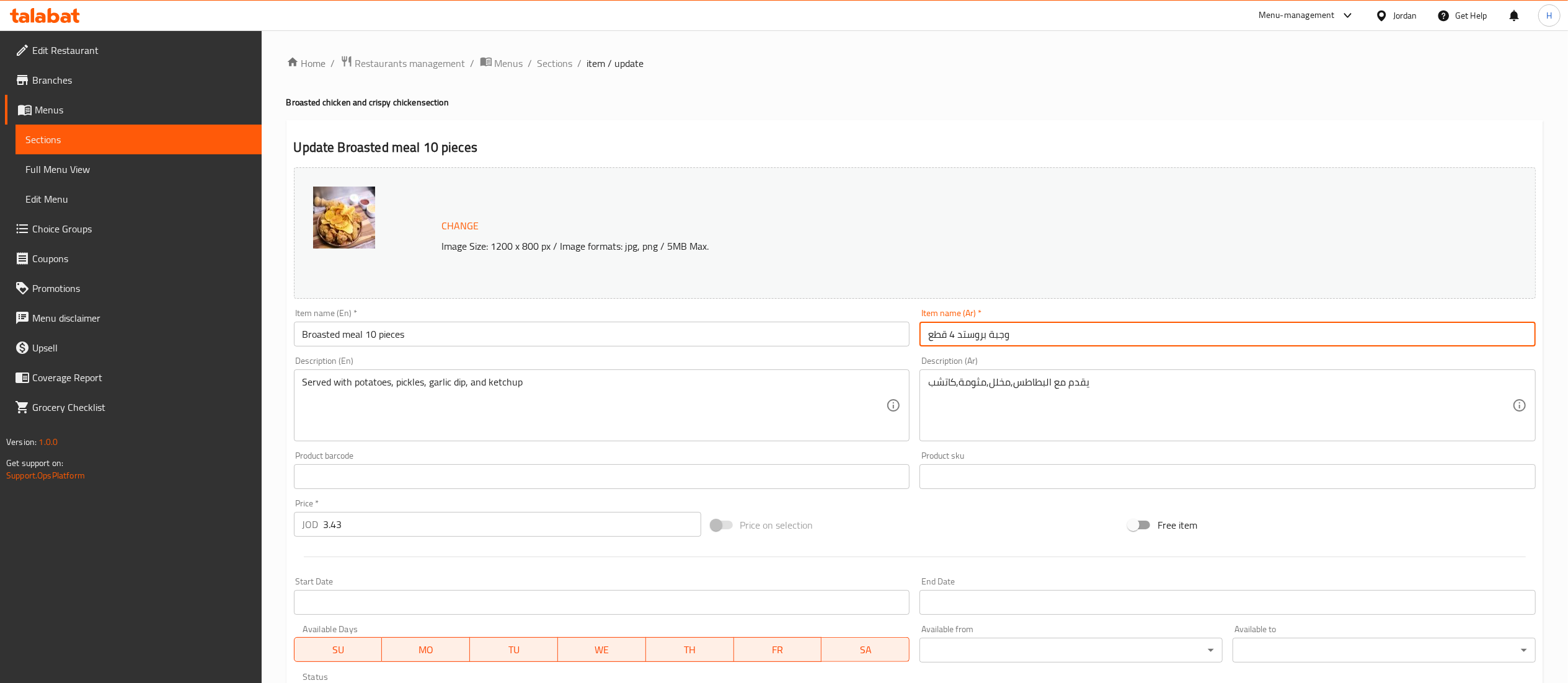
click at [955, 336] on input "وجبة بروستد 4 قطع" at bounding box center [1227, 333] width 617 height 25
type input "وجبة بروستد 10 قطع"
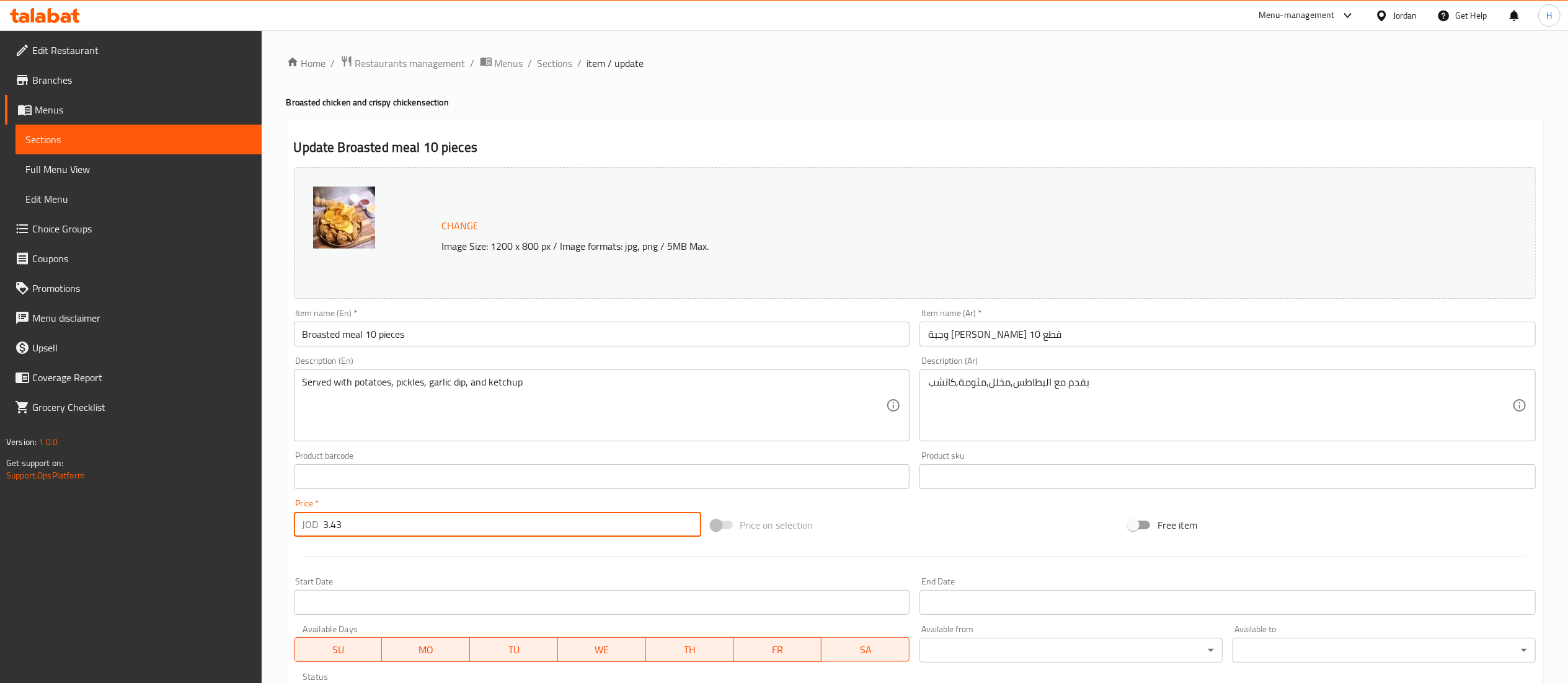
drag, startPoint x: 350, startPoint y: 522, endPoint x: 211, endPoint y: 519, distance: 139.0
click at [211, 519] on div "Edit Restaurant Branches Menus Sections Full Menu View Edit Menu Choice Groups …" at bounding box center [784, 462] width 1568 height 863
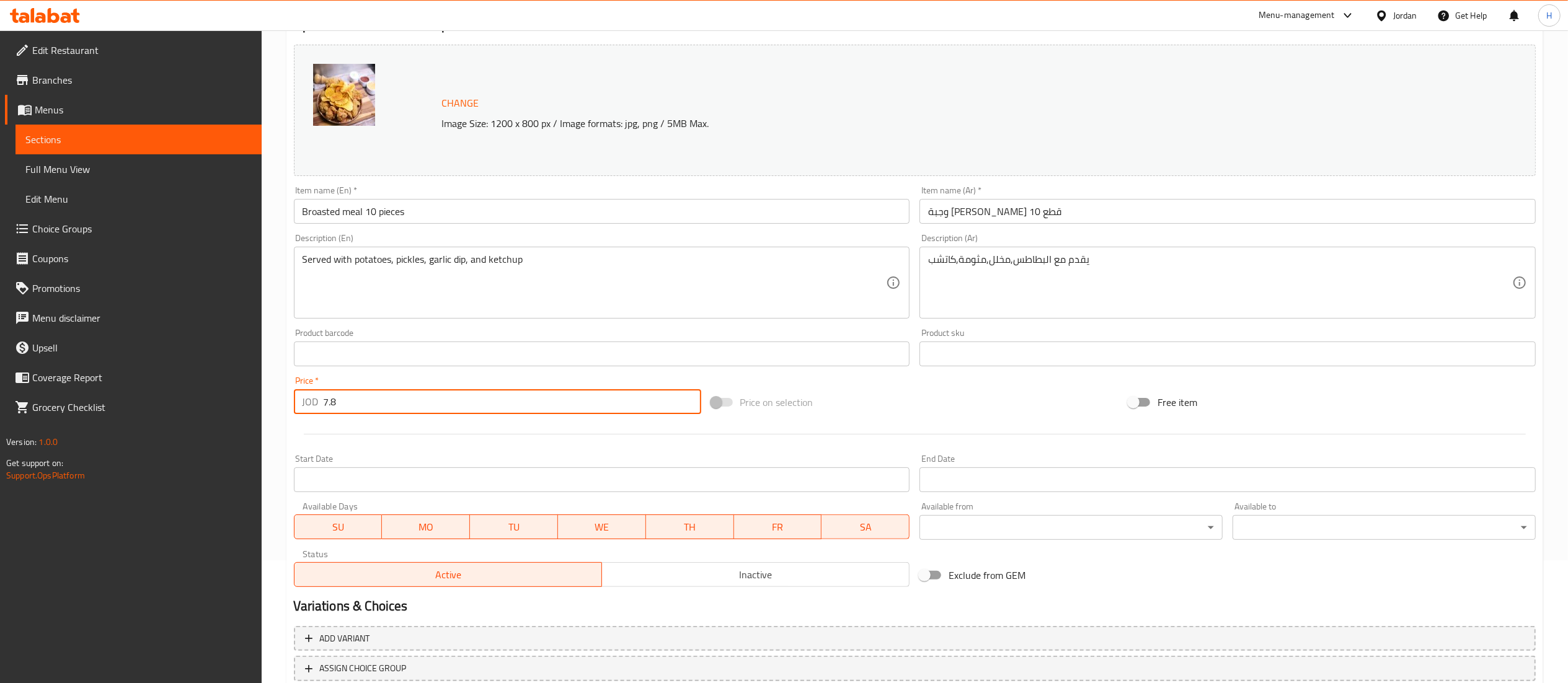
scroll to position [209, 0]
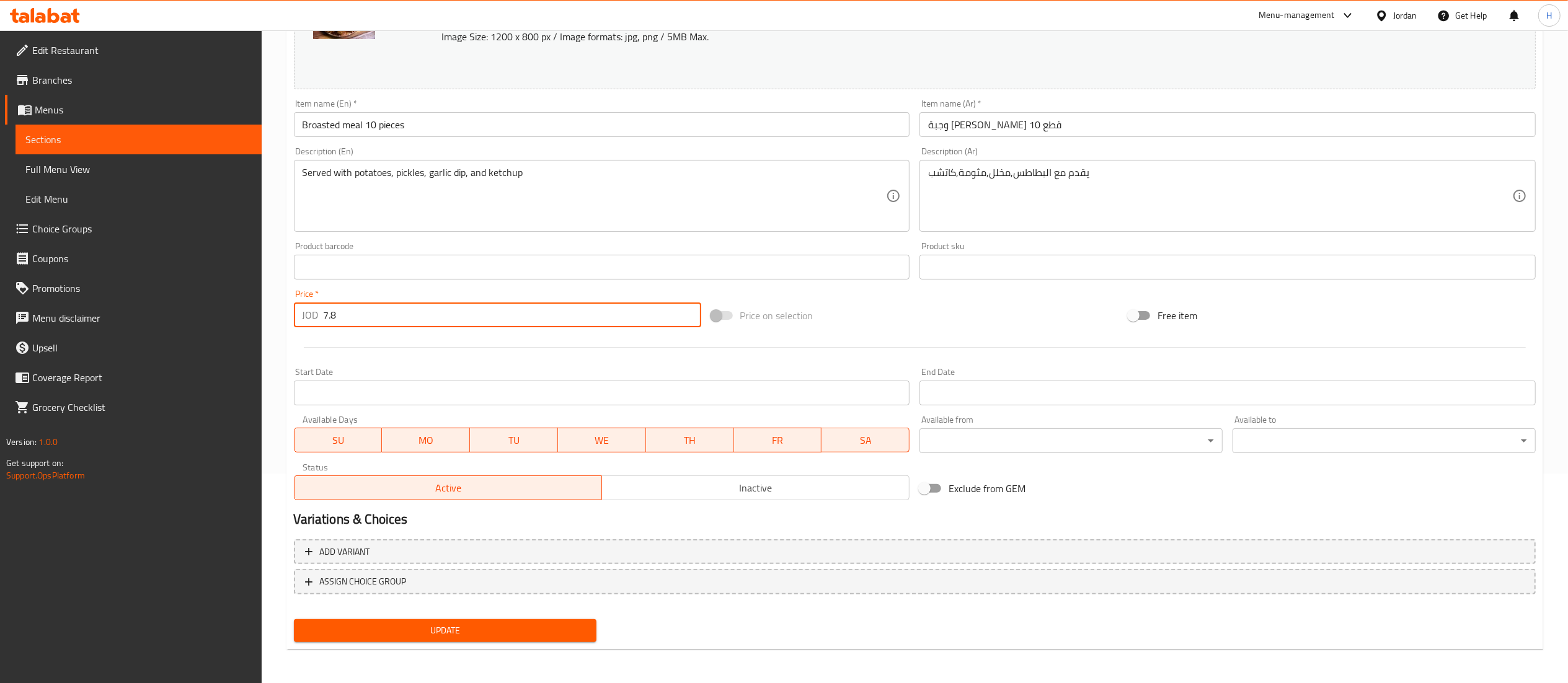
type input "7.8"
click at [373, 628] on span "Update" at bounding box center [446, 630] width 284 height 16
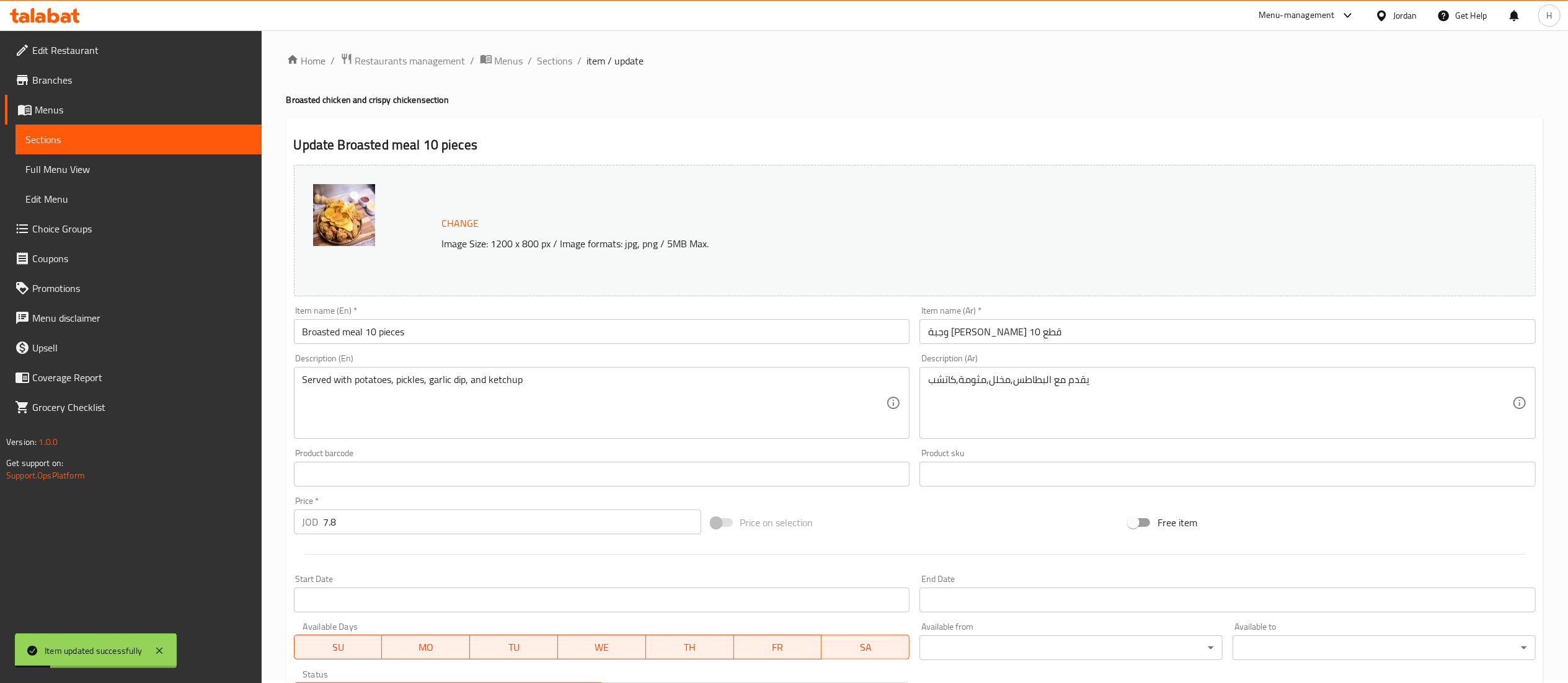
scroll to position [0, 0]
click at [544, 56] on span "Sections" at bounding box center [555, 63] width 35 height 15
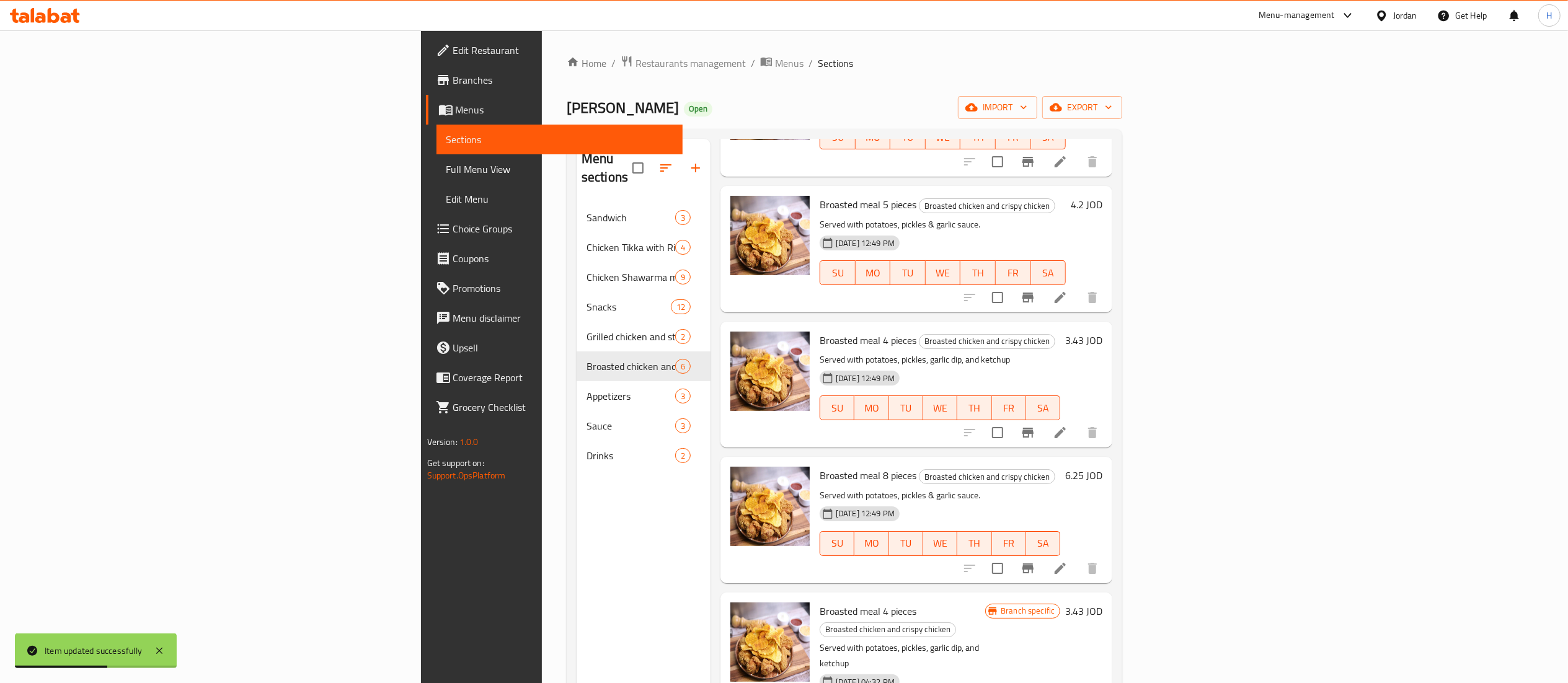
scroll to position [159, 0]
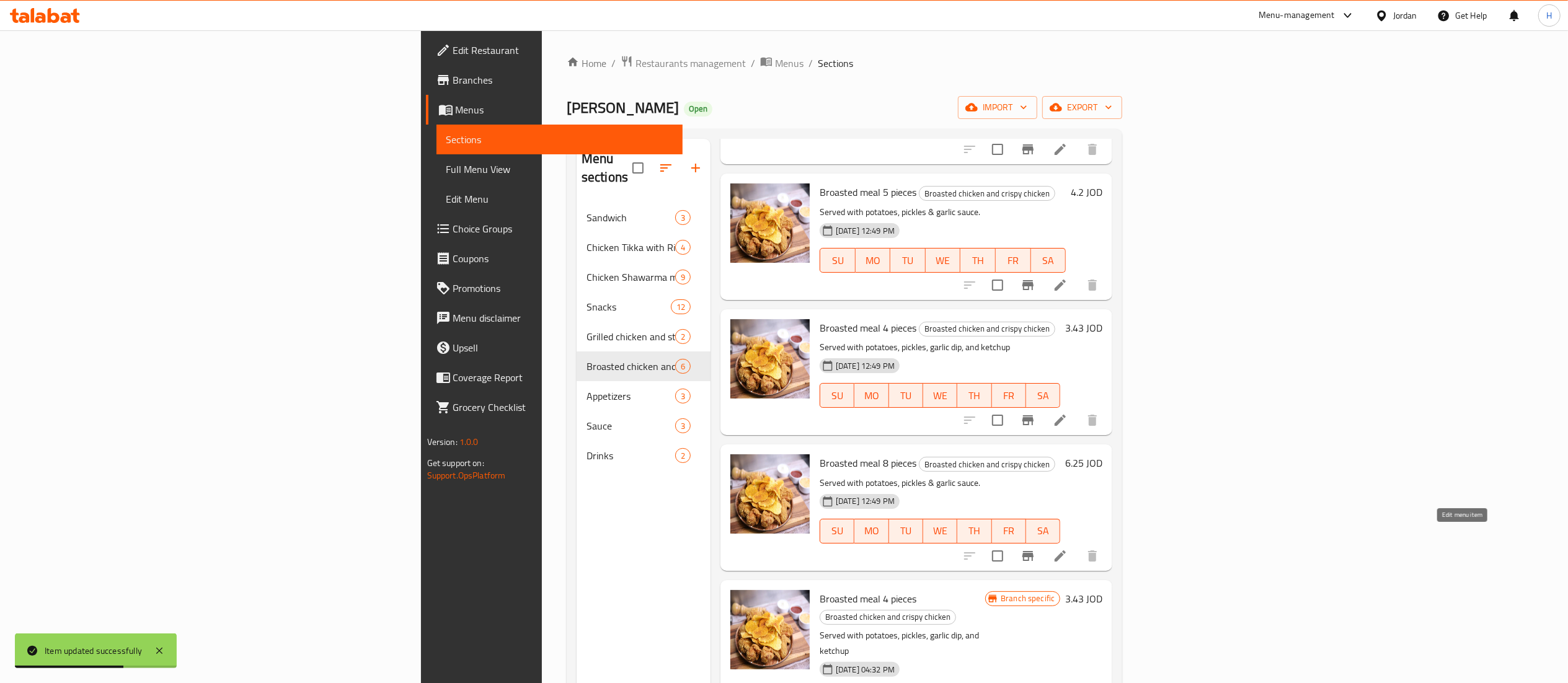
click at [1068, 548] on icon at bounding box center [1060, 555] width 15 height 15
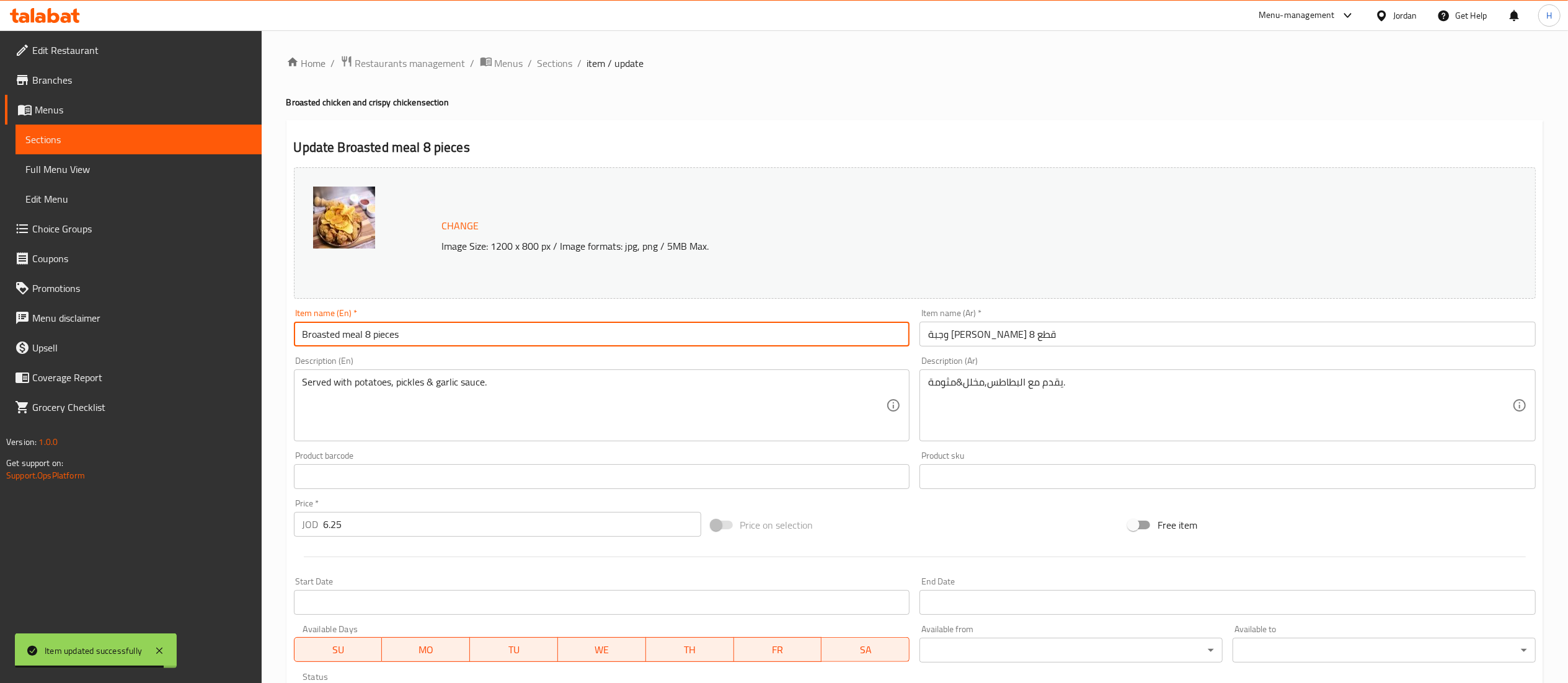
click at [367, 336] on input "Broasted meal 8 pieces" at bounding box center [602, 333] width 617 height 25
type input "Broasted meal 20 pieces"
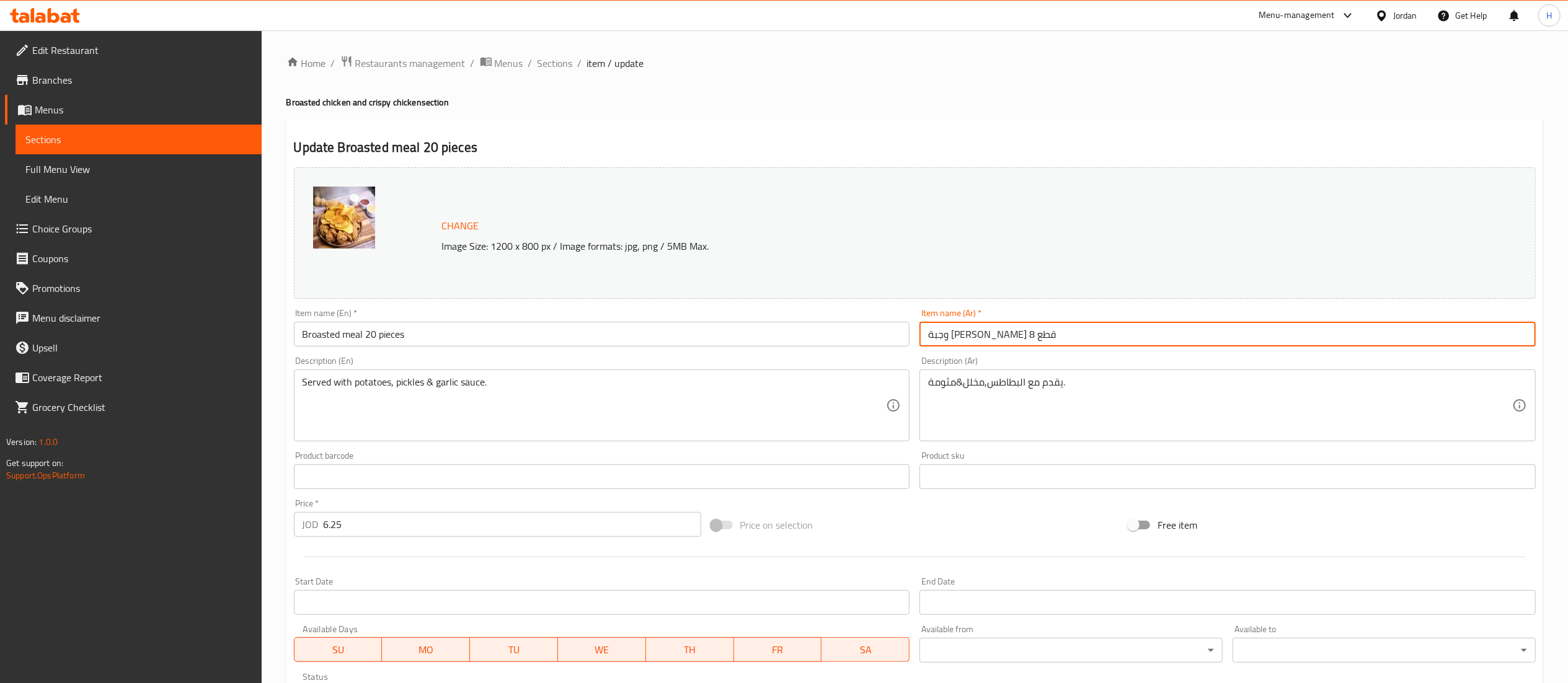
click at [949, 337] on input "وجبة بروستد 8 قطع" at bounding box center [1227, 333] width 617 height 25
type input "وجبة بروستد 20 قطع"
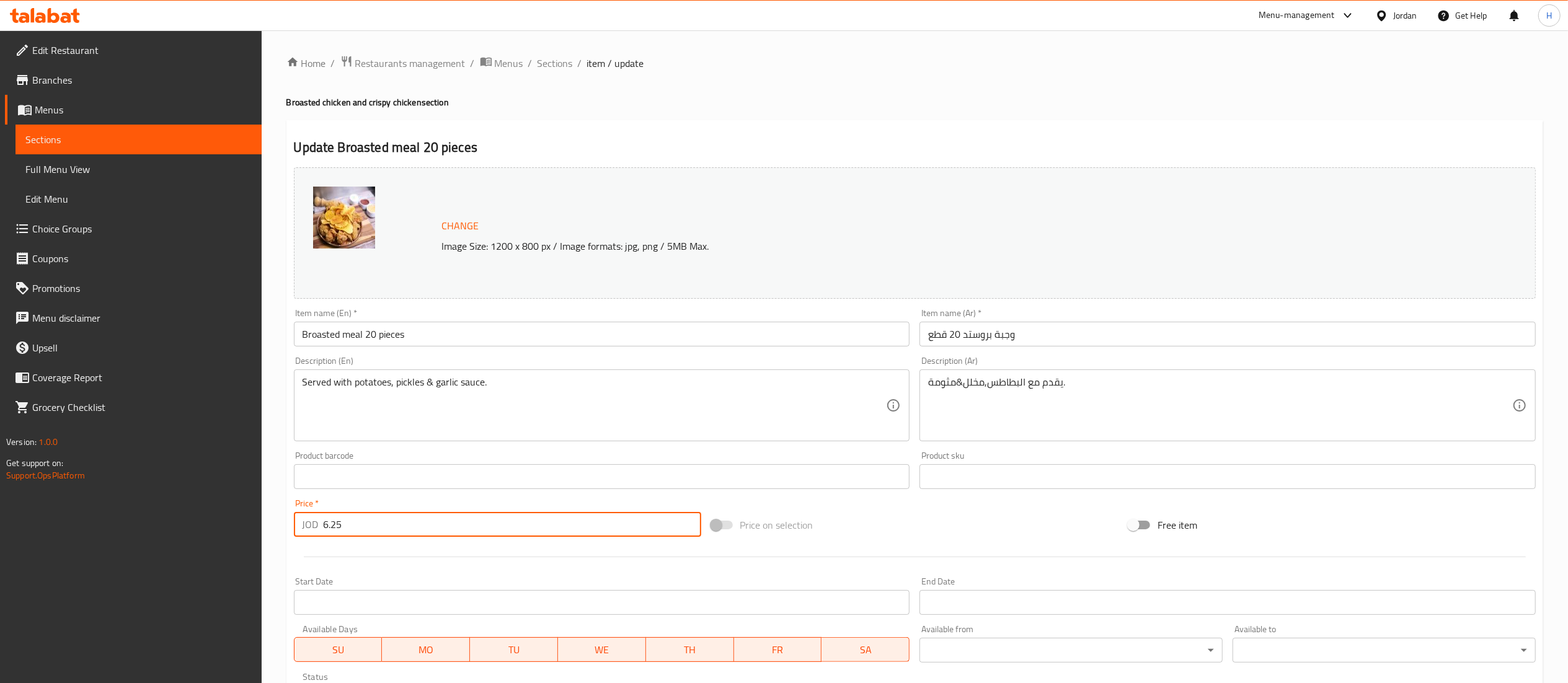
drag, startPoint x: 359, startPoint y: 520, endPoint x: 132, endPoint y: 518, distance: 227.0
click at [132, 518] on div "Edit Restaurant Branches Menus Sections Full Menu View Edit Menu Choice Groups …" at bounding box center [784, 462] width 1568 height 863
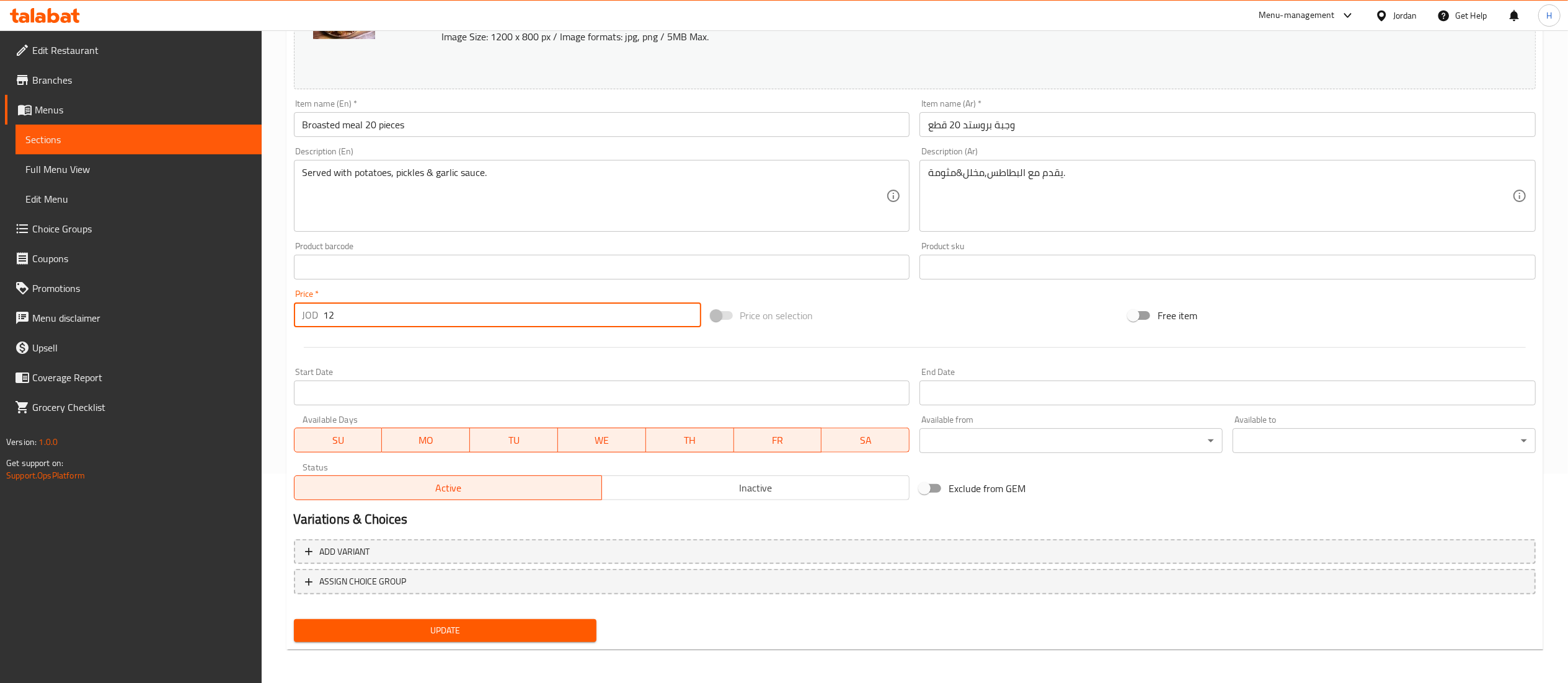
type input "12"
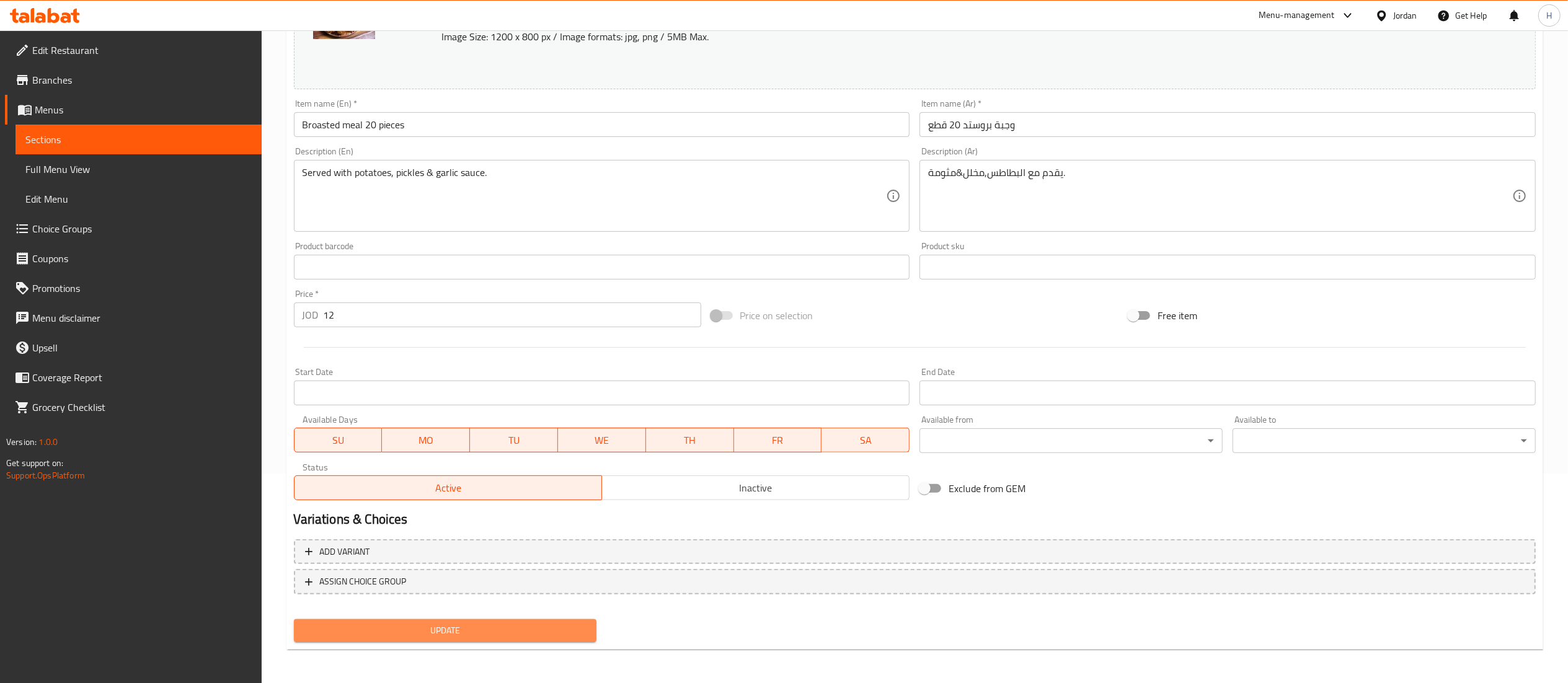
click at [476, 629] on span "Update" at bounding box center [446, 630] width 284 height 16
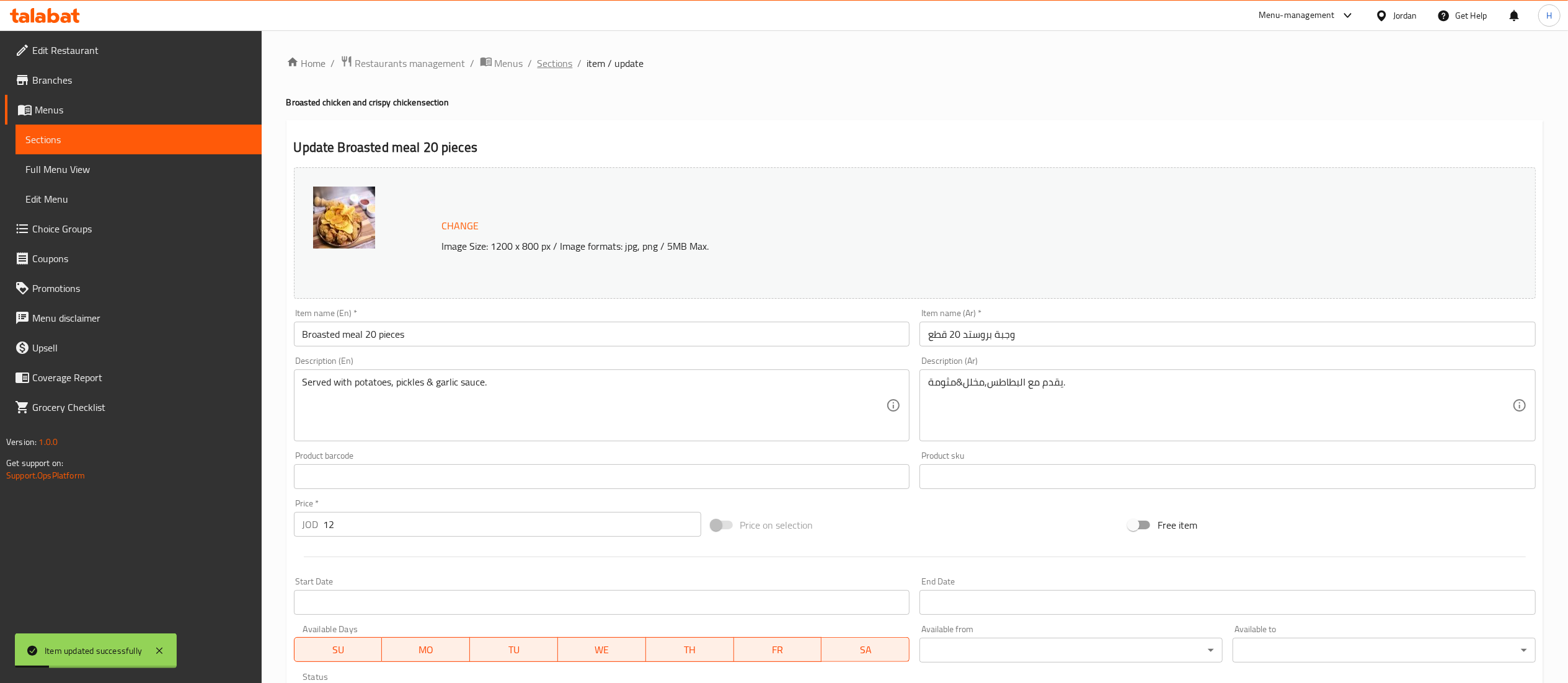
click at [554, 56] on span "Sections" at bounding box center [555, 63] width 35 height 15
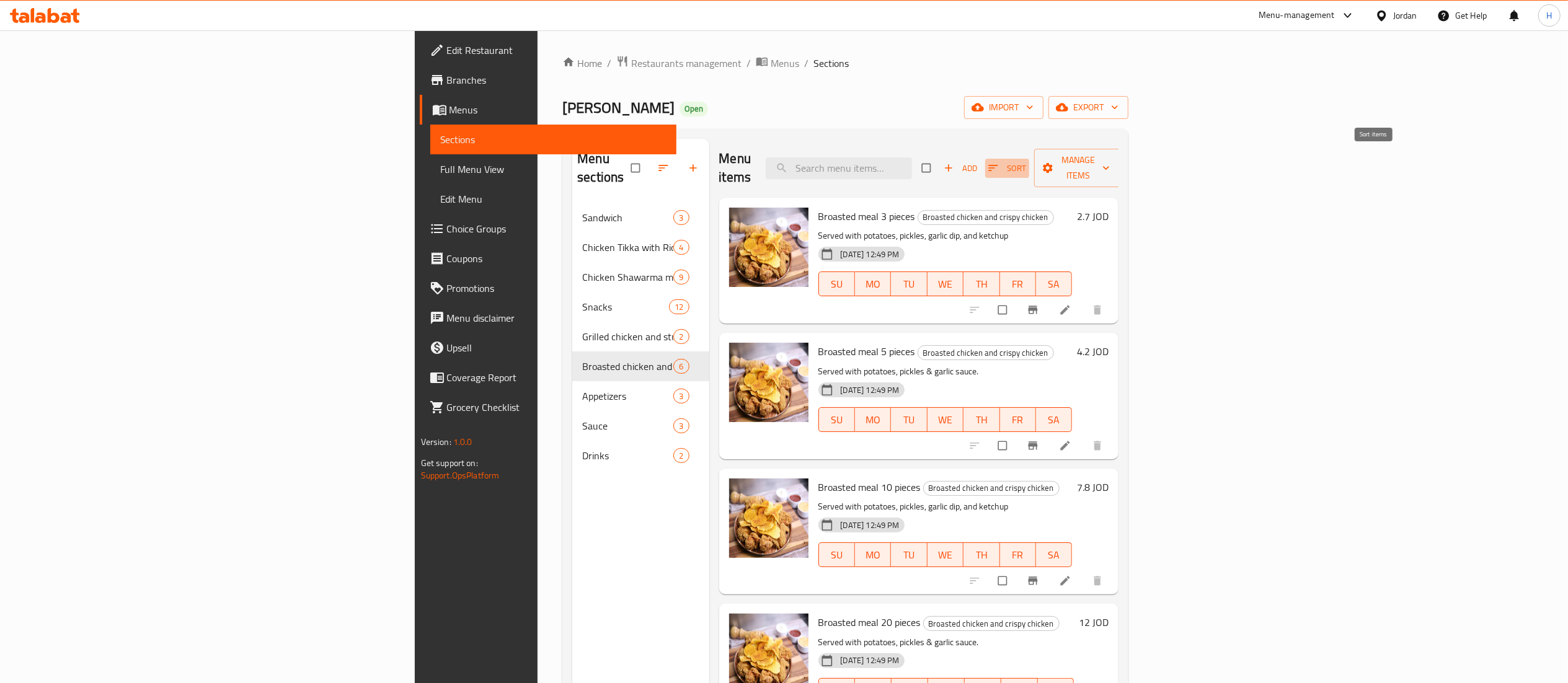
click at [1026, 161] on span "Sort" at bounding box center [1007, 168] width 38 height 14
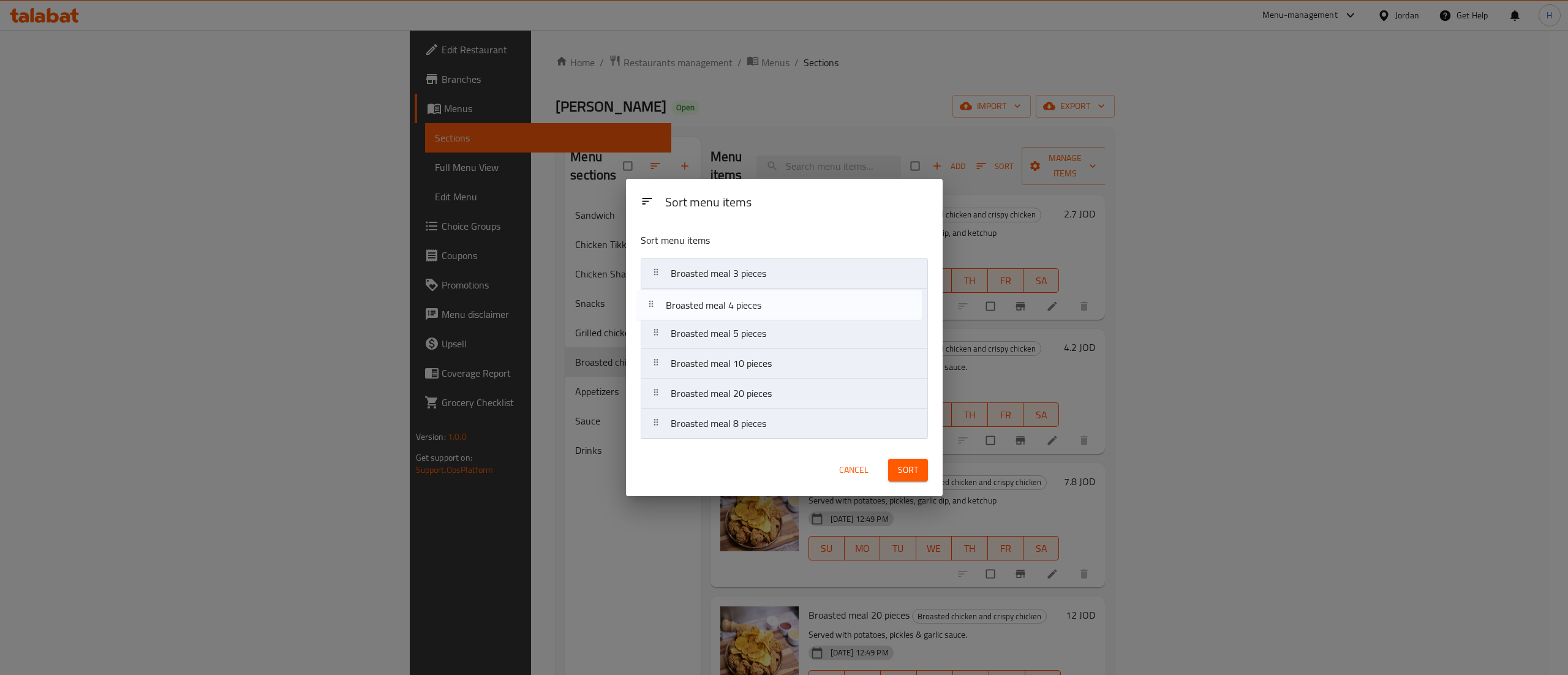
drag, startPoint x: 774, startPoint y: 397, endPoint x: 765, endPoint y: 301, distance: 96.4
click at [765, 301] on nav "Broasted meal 3 pieces Broasted meal 5 pieces Broasted meal 10 pieces Broasted …" at bounding box center [784, 348] width 288 height 181
drag, startPoint x: 768, startPoint y: 426, endPoint x: 767, endPoint y: 358, distance: 68.0
click at [767, 358] on nav "Broasted meal 3 pieces Broasted meal 4 pieces Broasted meal 5 pieces Broasted m…" at bounding box center [784, 348] width 288 height 181
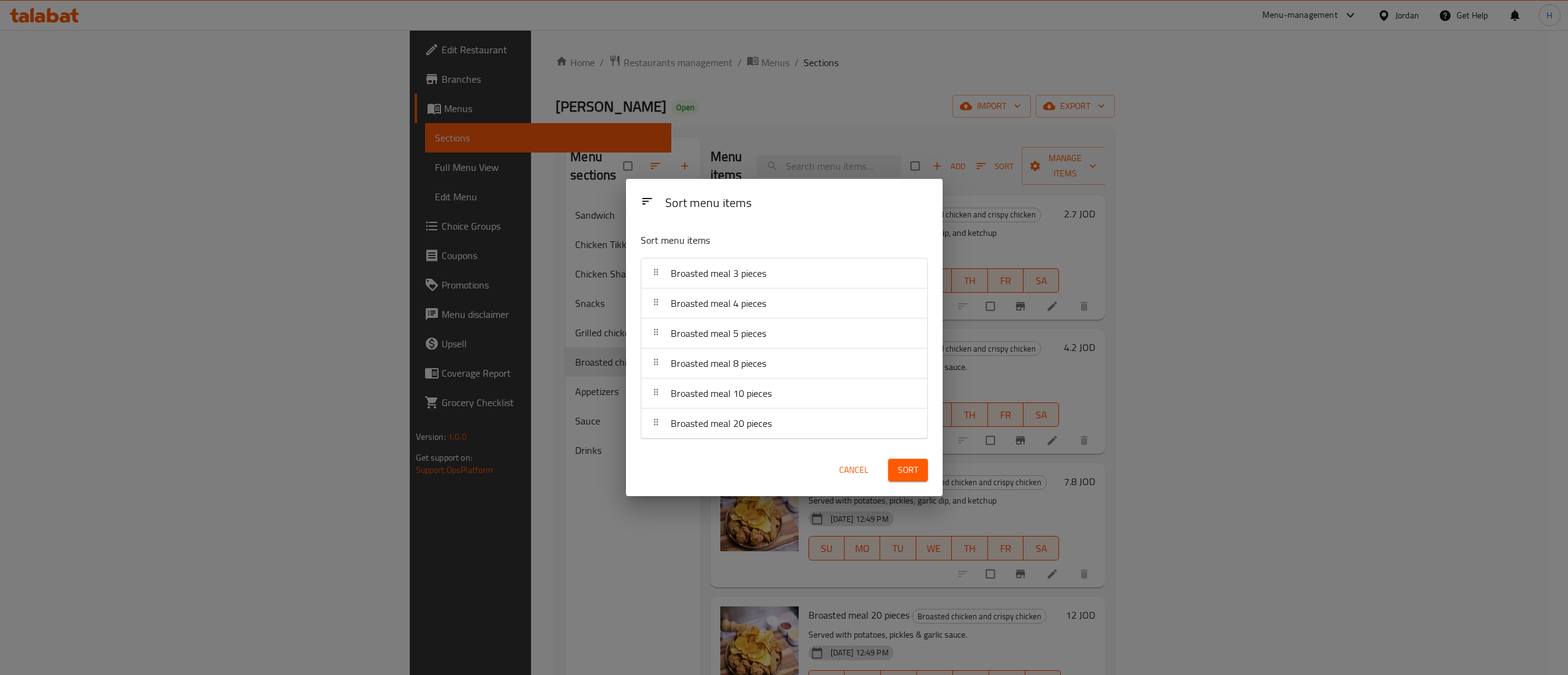
click at [921, 470] on button "Sort" at bounding box center [908, 470] width 40 height 23
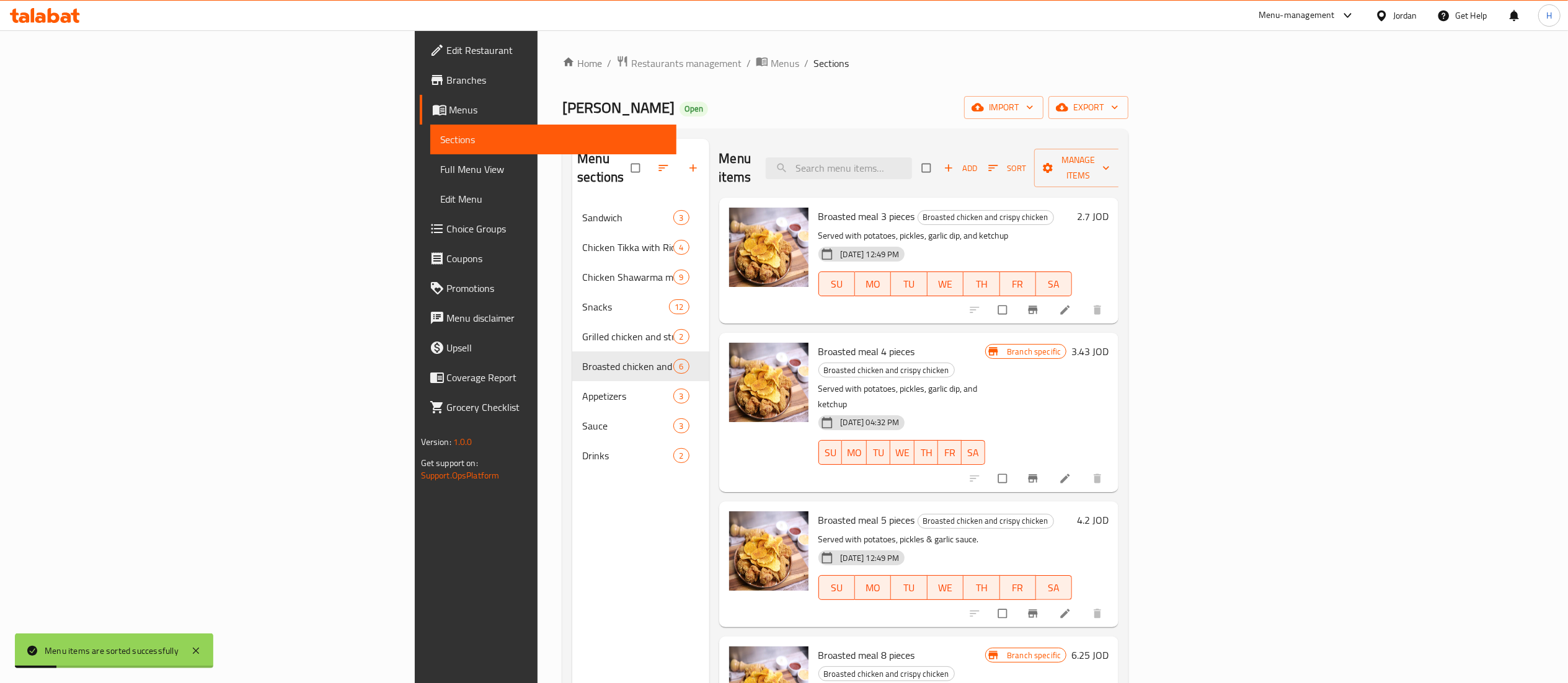
click at [572, 493] on div "Menu sections Sandwich 3 Chicken Tikka with Rice 4 Chicken Shawarma meals 9 Sna…" at bounding box center [640, 481] width 136 height 683
drag, startPoint x: 276, startPoint y: 535, endPoint x: 303, endPoint y: 522, distance: 30.0
click at [538, 535] on div "Home / Restaurants management / Menus / Sections Ahal Elkhaier Open import expo…" at bounding box center [845, 443] width 616 height 826
click at [687, 162] on icon "button" at bounding box center [693, 168] width 12 height 12
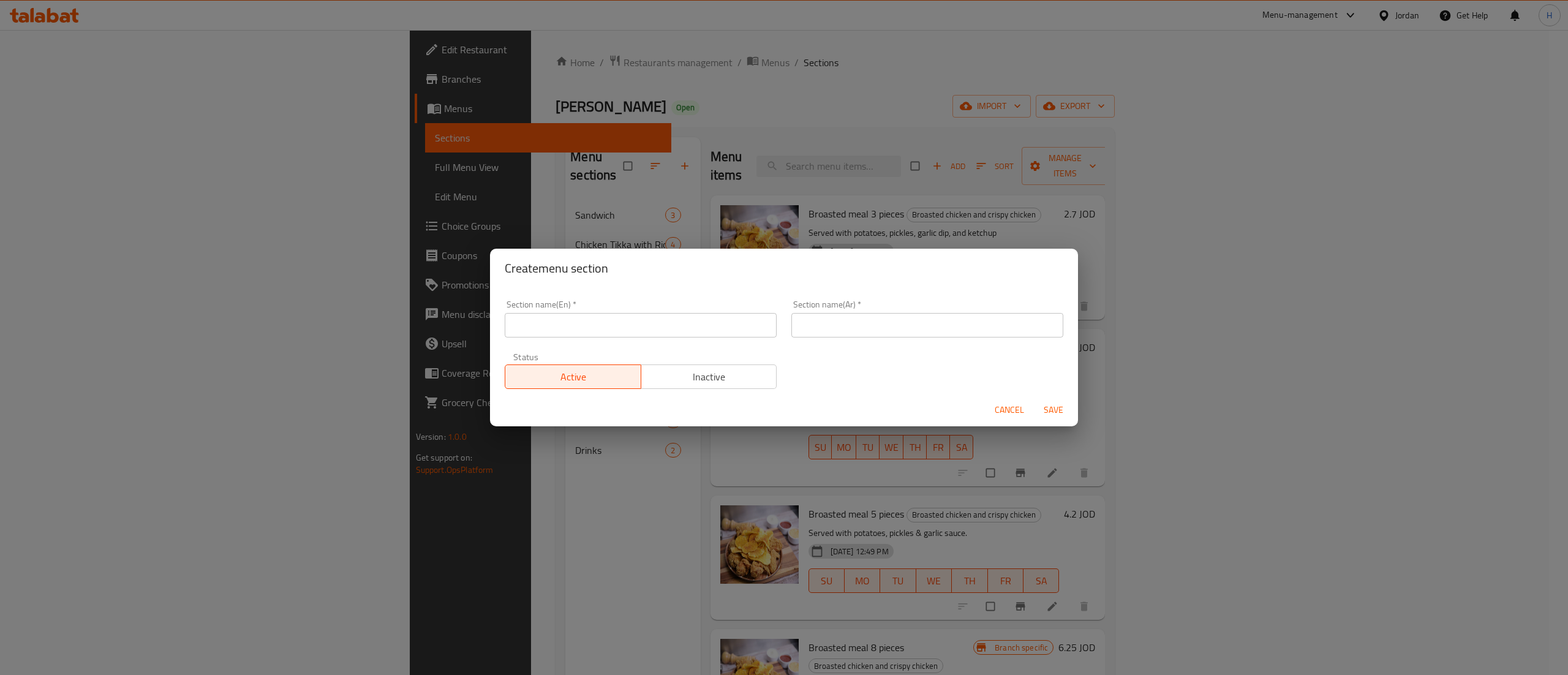
click at [567, 335] on input "text" at bounding box center [641, 325] width 272 height 25
type input "Tikka Chicken"
type input "دجاج تكا"
click at [1062, 415] on span "Save" at bounding box center [1054, 410] width 29 height 15
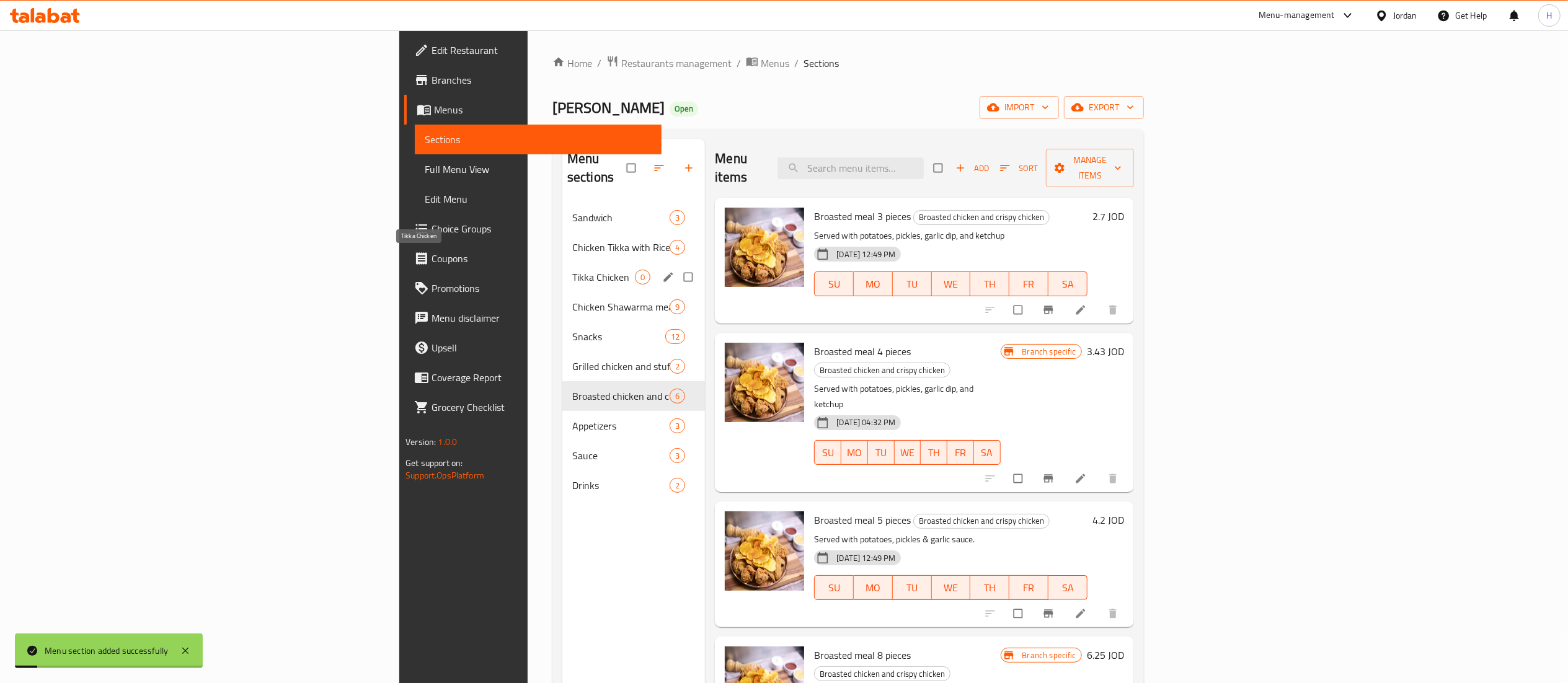
click at [572, 269] on span "Tikka Chicken" at bounding box center [603, 277] width 63 height 15
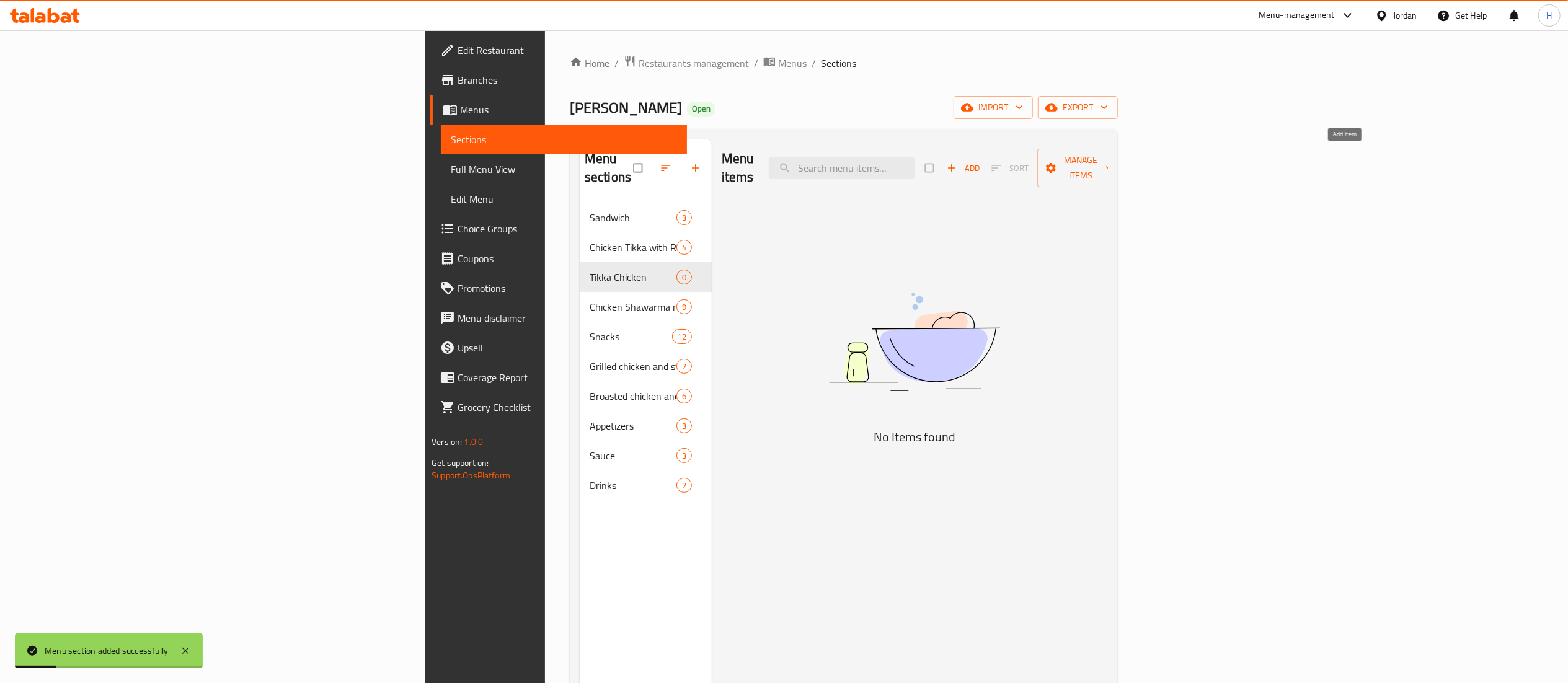
click at [980, 161] on span "Add" at bounding box center [964, 168] width 34 height 14
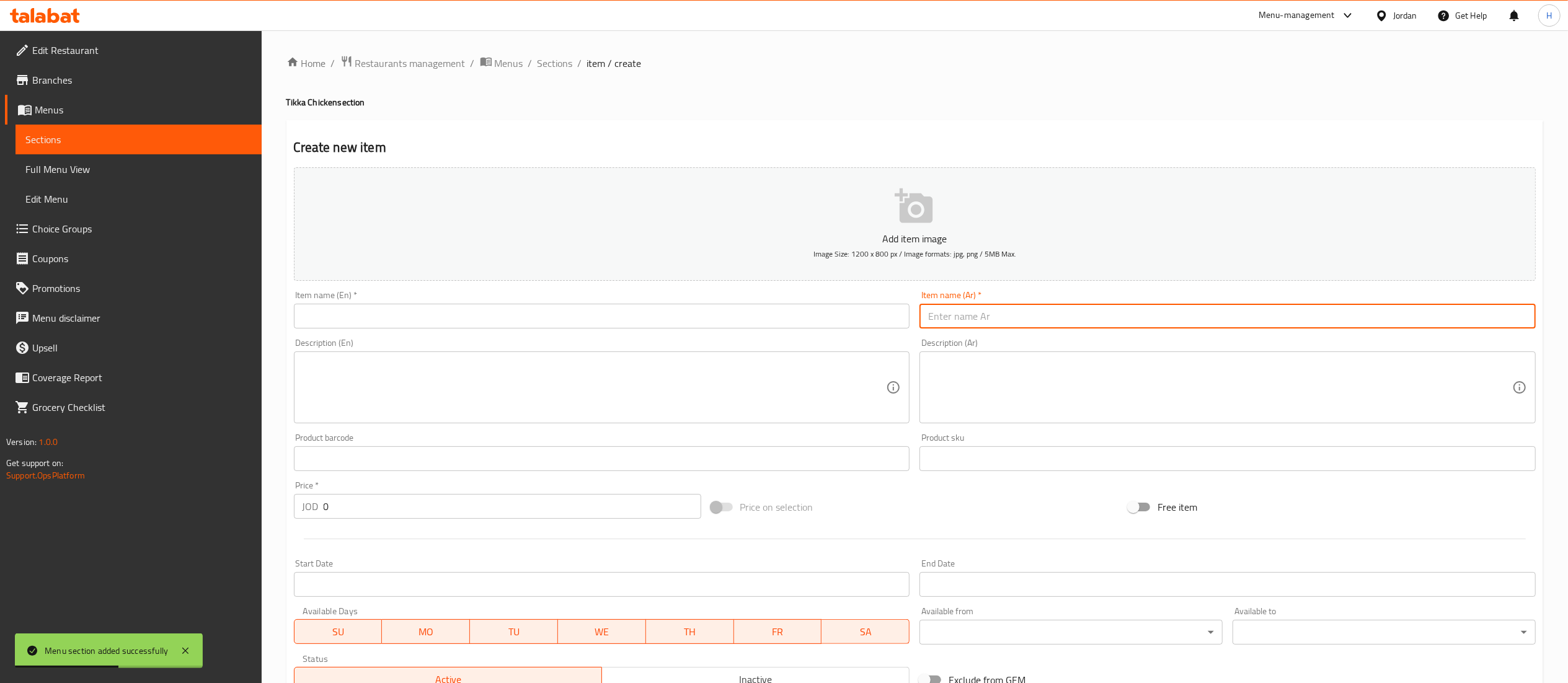
click at [1018, 319] on input "text" at bounding box center [1227, 316] width 617 height 25
drag, startPoint x: 1018, startPoint y: 319, endPoint x: 731, endPoint y: 336, distance: 287.5
click at [731, 336] on div "Add item image Image Size: 1200 x 800 px / Image formats: jpg, png / 5MB Max. I…" at bounding box center [914, 429] width 1251 height 534
type input "1/2 دجاجة"
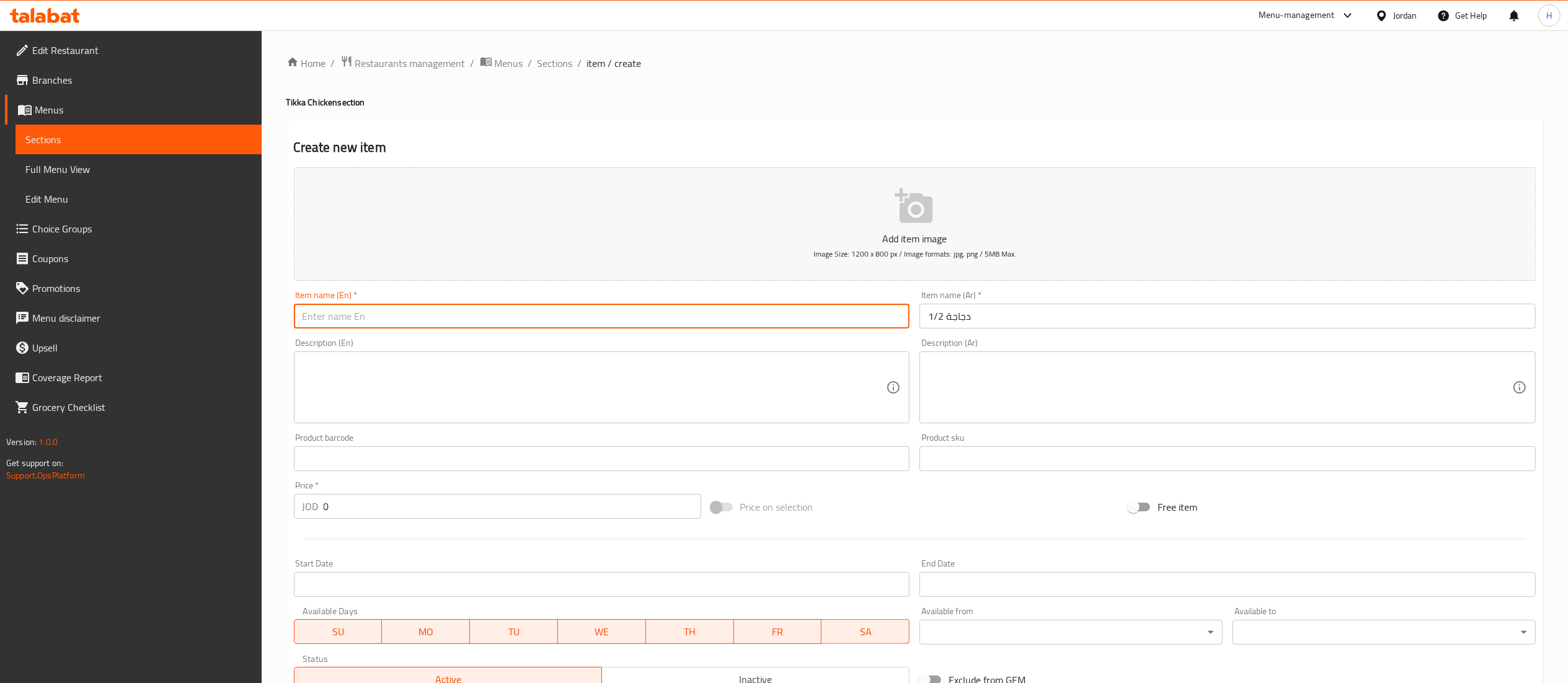
click at [615, 307] on input "text" at bounding box center [602, 316] width 617 height 25
type input "1"
type input "1/2 Chicken"
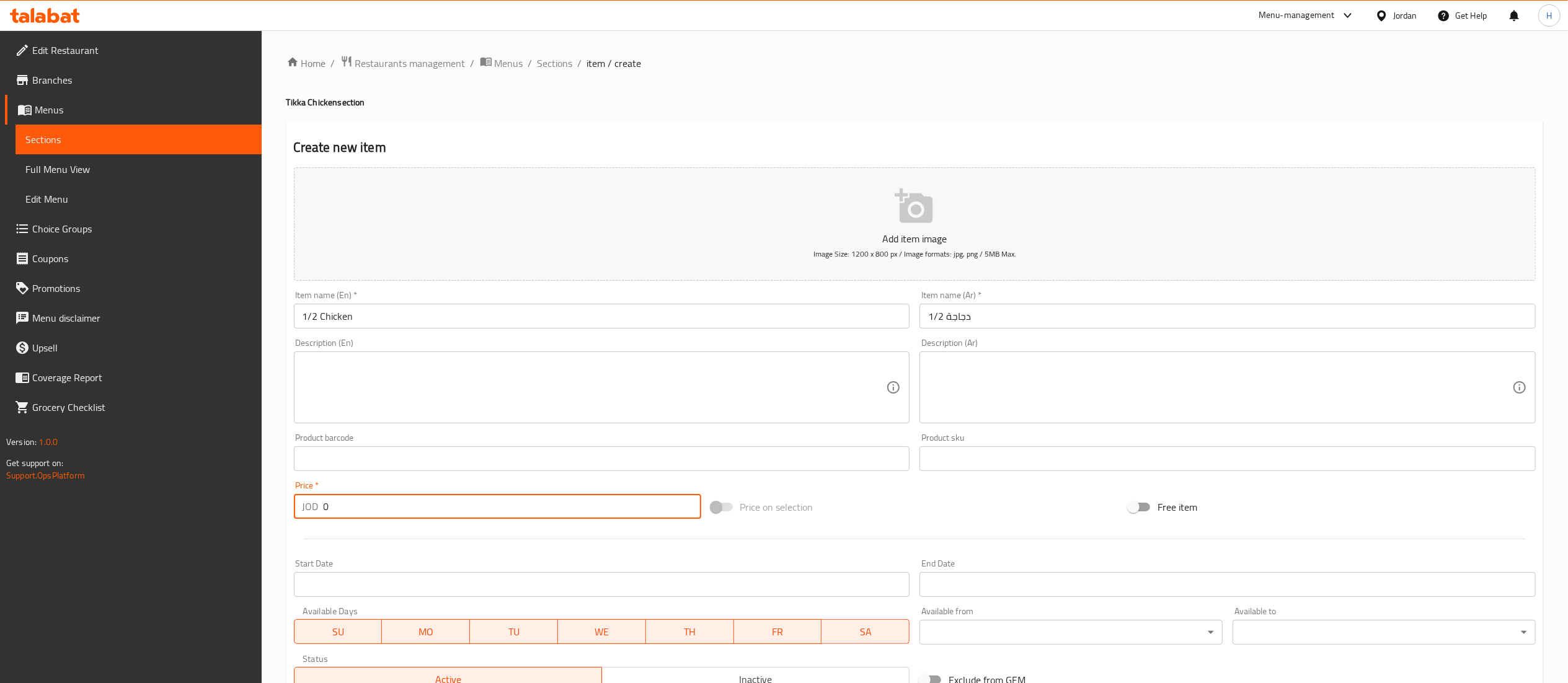
drag, startPoint x: 341, startPoint y: 512, endPoint x: 286, endPoint y: 512, distance: 55.0
click at [286, 512] on div "Create new item Add item image Image Size: 1200 x 800 px / Image formats: jpg, …" at bounding box center [914, 481] width 1257 height 721
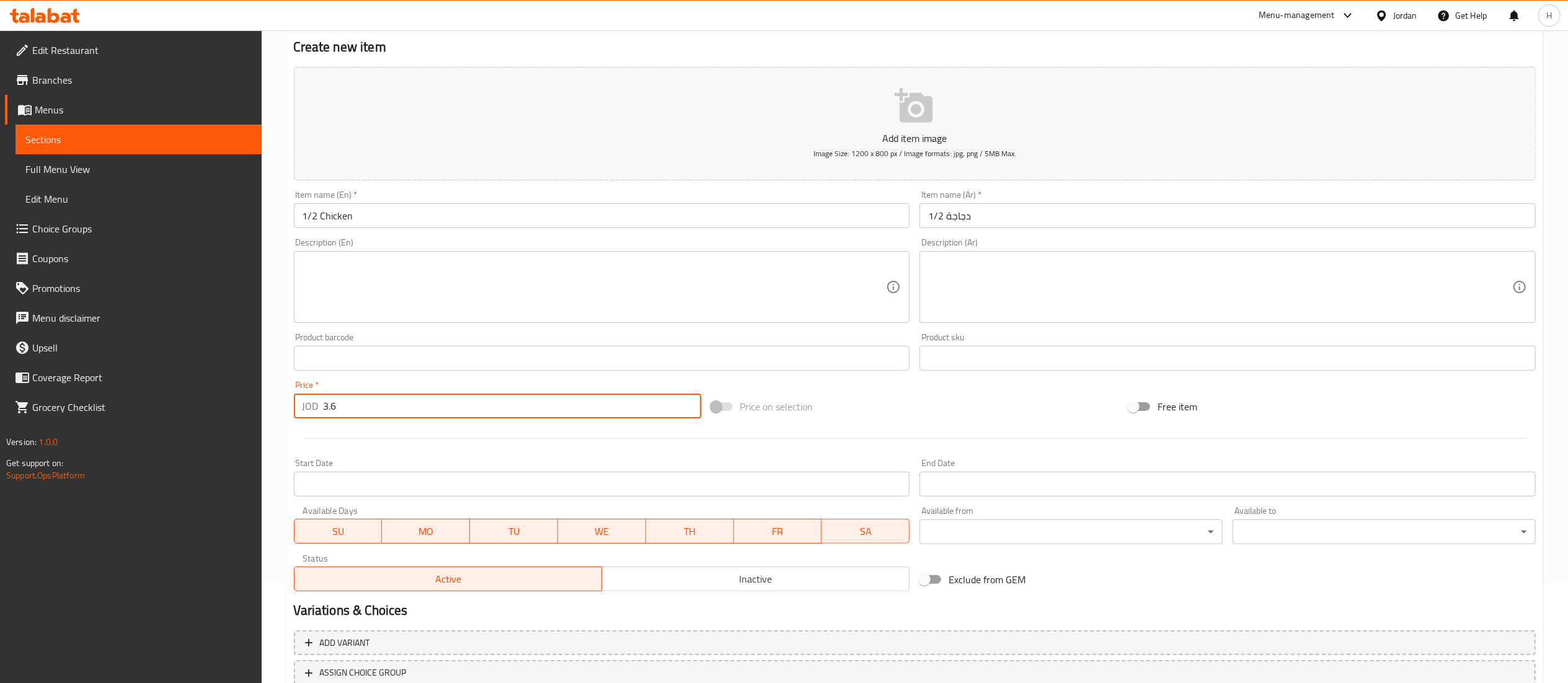
scroll to position [192, 0]
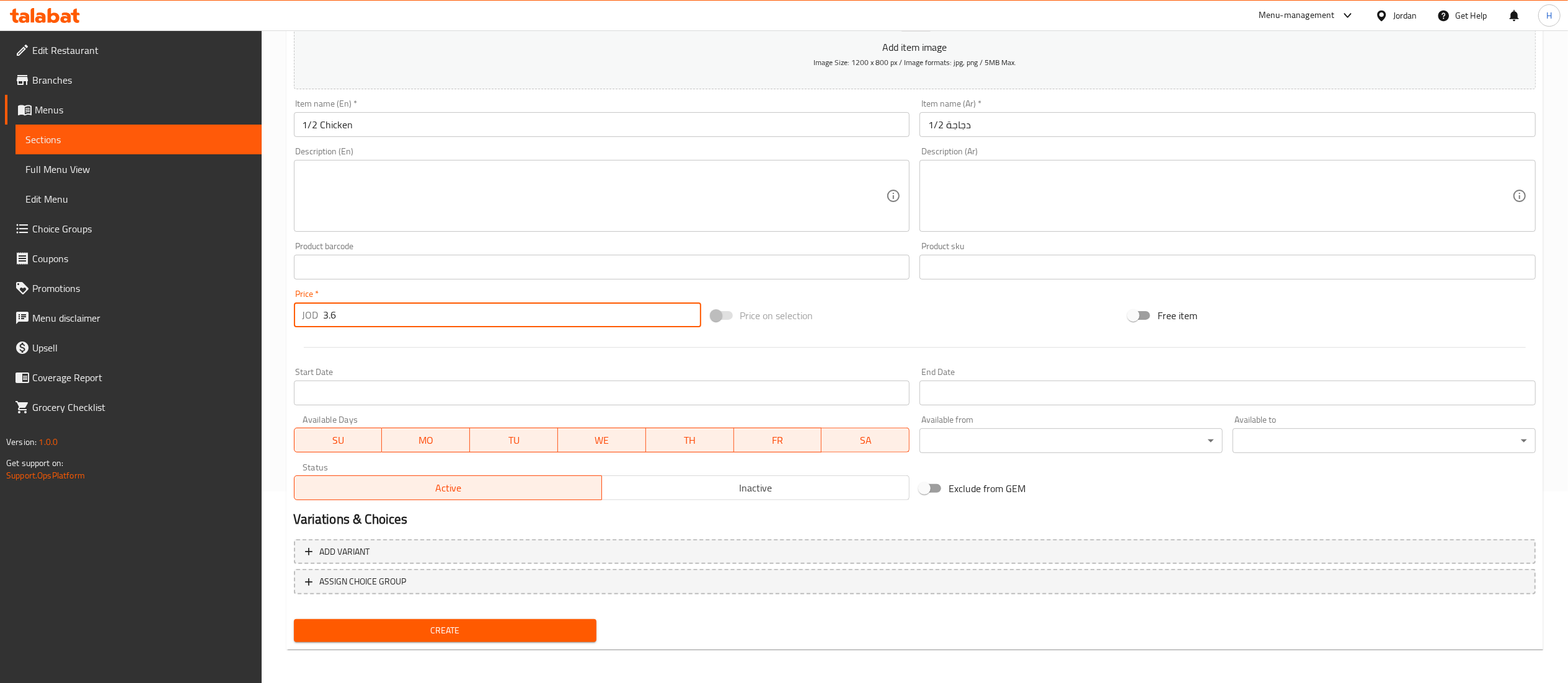
type input "3.6"
click at [351, 634] on span "Create" at bounding box center [446, 630] width 284 height 16
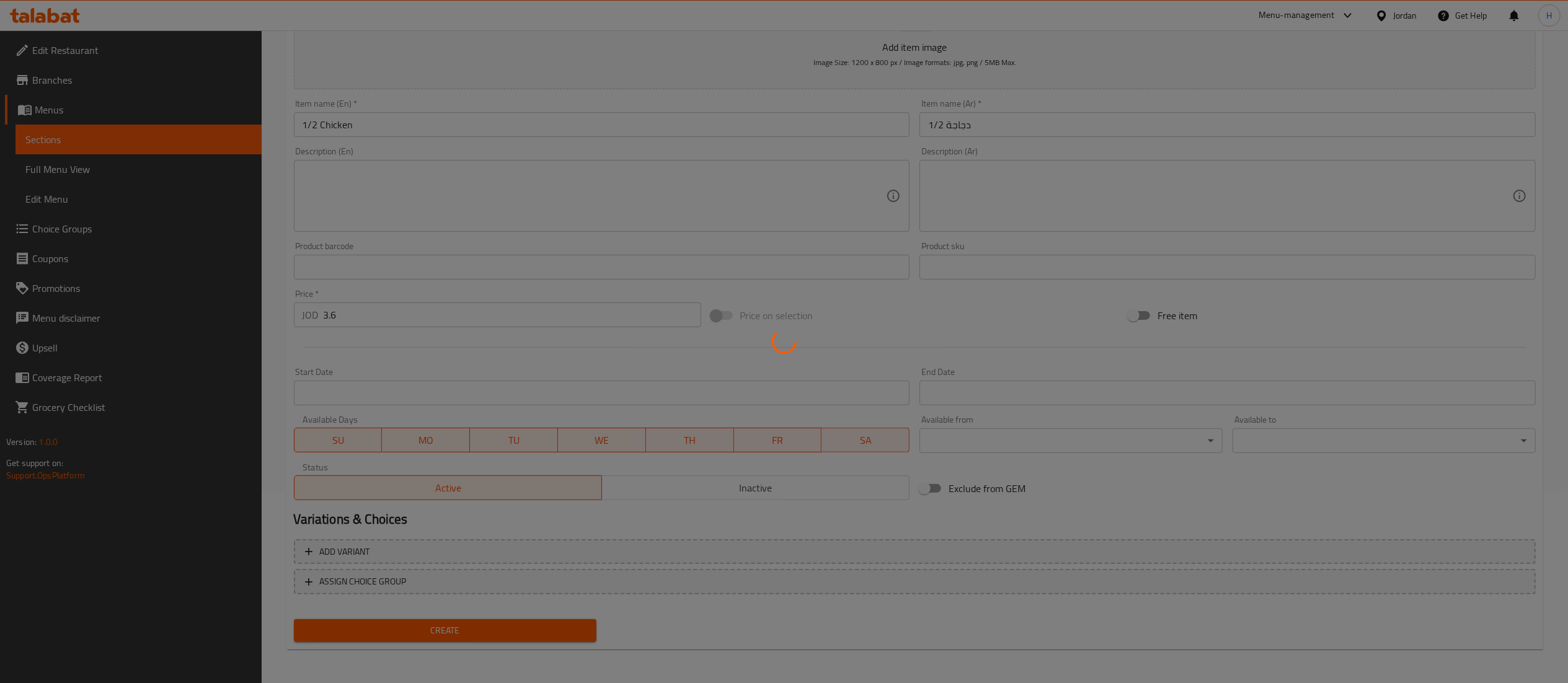
type input "0"
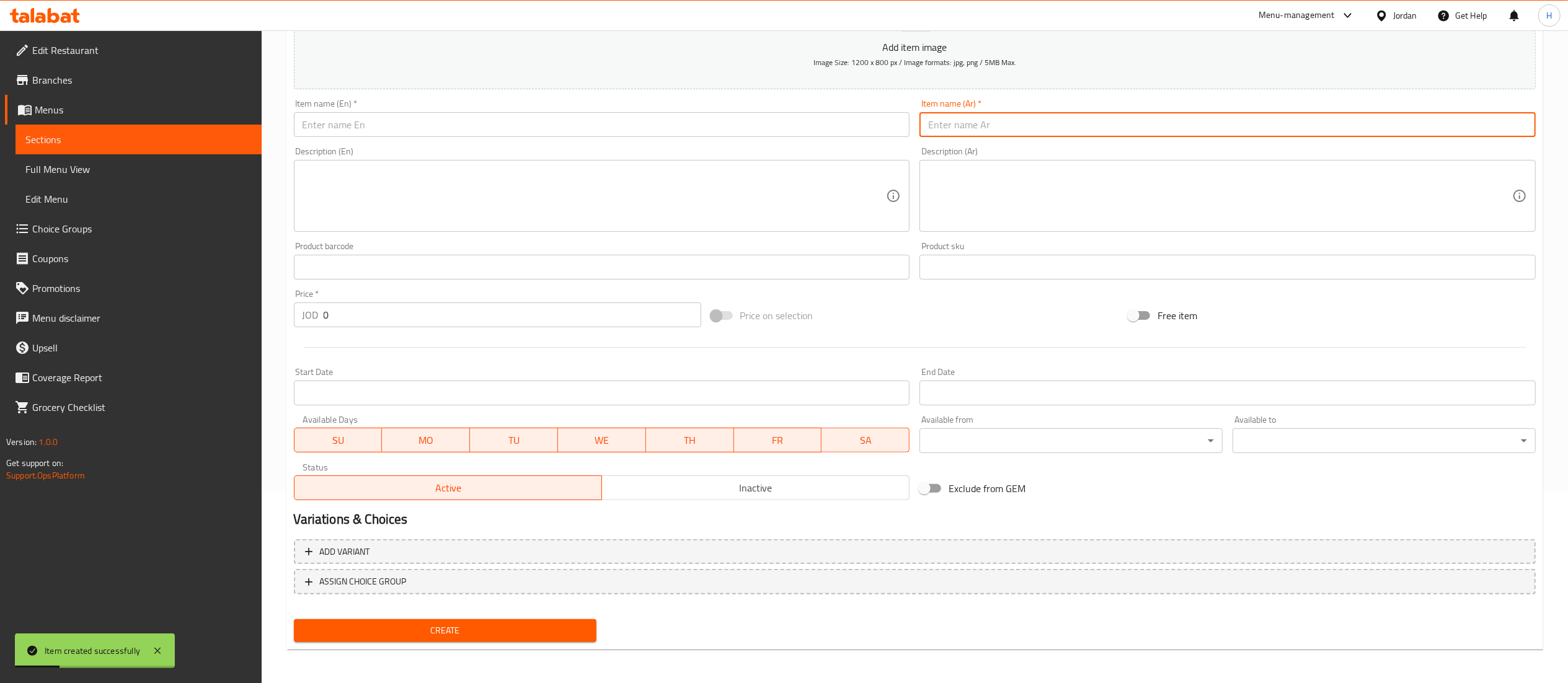
click at [1005, 119] on input "text" at bounding box center [1227, 124] width 617 height 25
type input "دجاجة"
click at [806, 131] on input "text" at bounding box center [602, 124] width 617 height 25
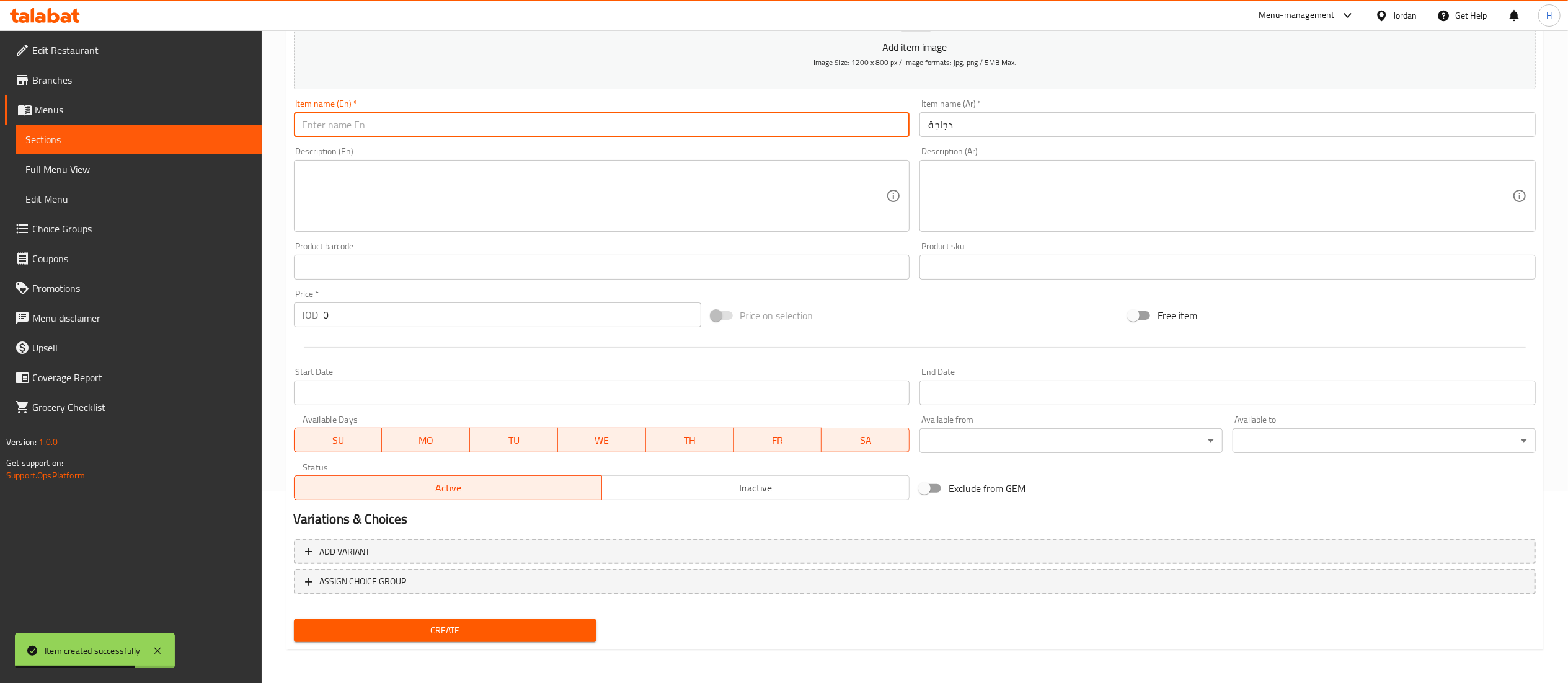
type input "ً"
type input "Whole Chicken"
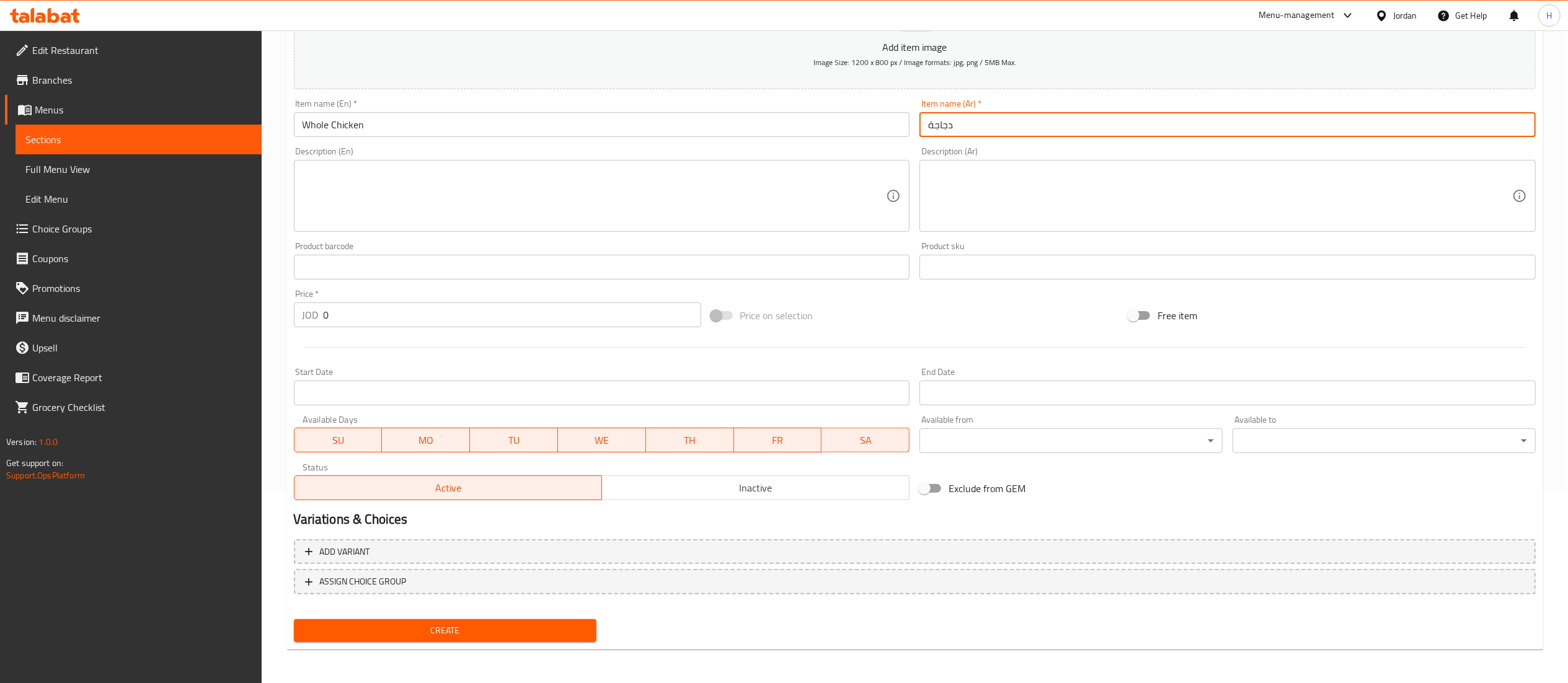
click at [163, 316] on div "Edit Restaurant Branches Menus Sections Full Menu View Edit Menu Choice Groups …" at bounding box center [784, 261] width 1568 height 845
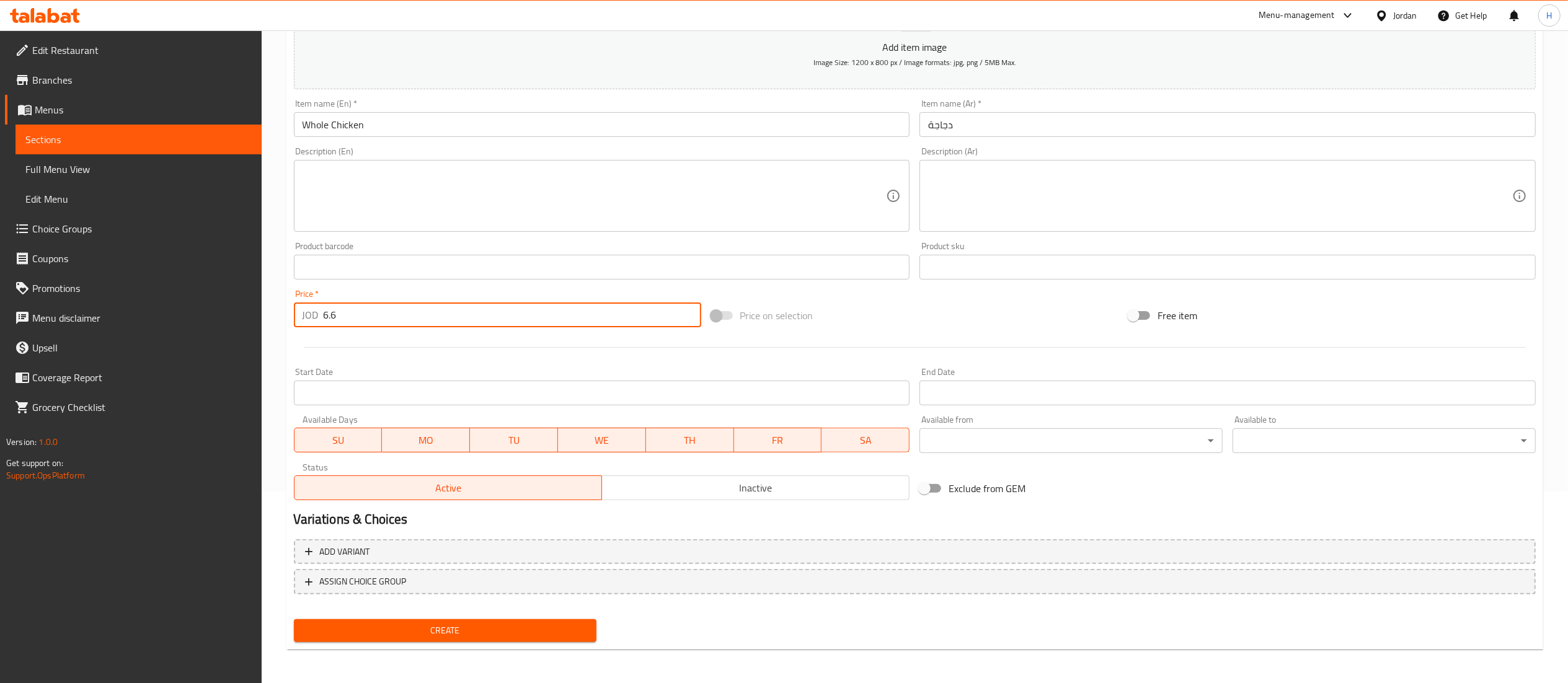
type input "6.6"
drag, startPoint x: 487, startPoint y: 622, endPoint x: 487, endPoint y: 629, distance: 7.0
click at [487, 626] on button "Create" at bounding box center [445, 630] width 303 height 23
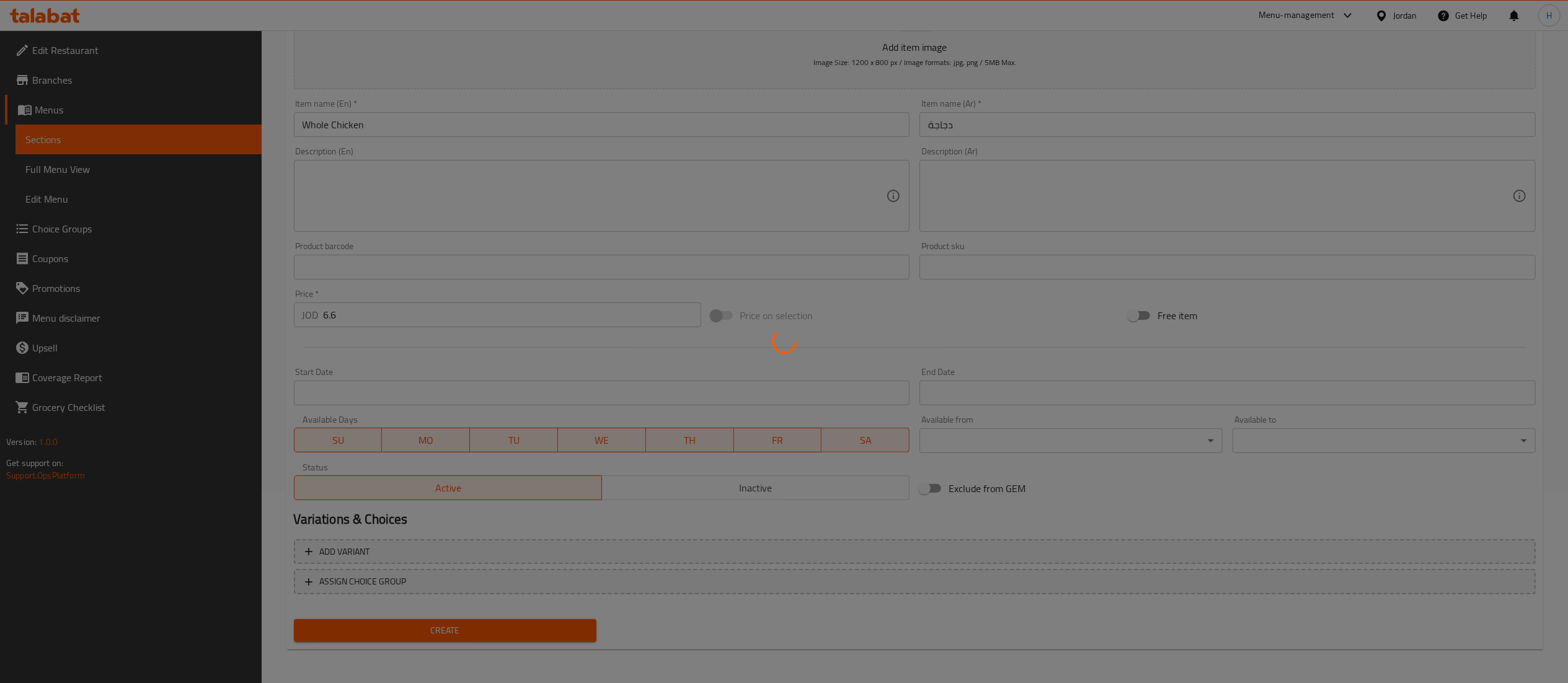
type input "0"
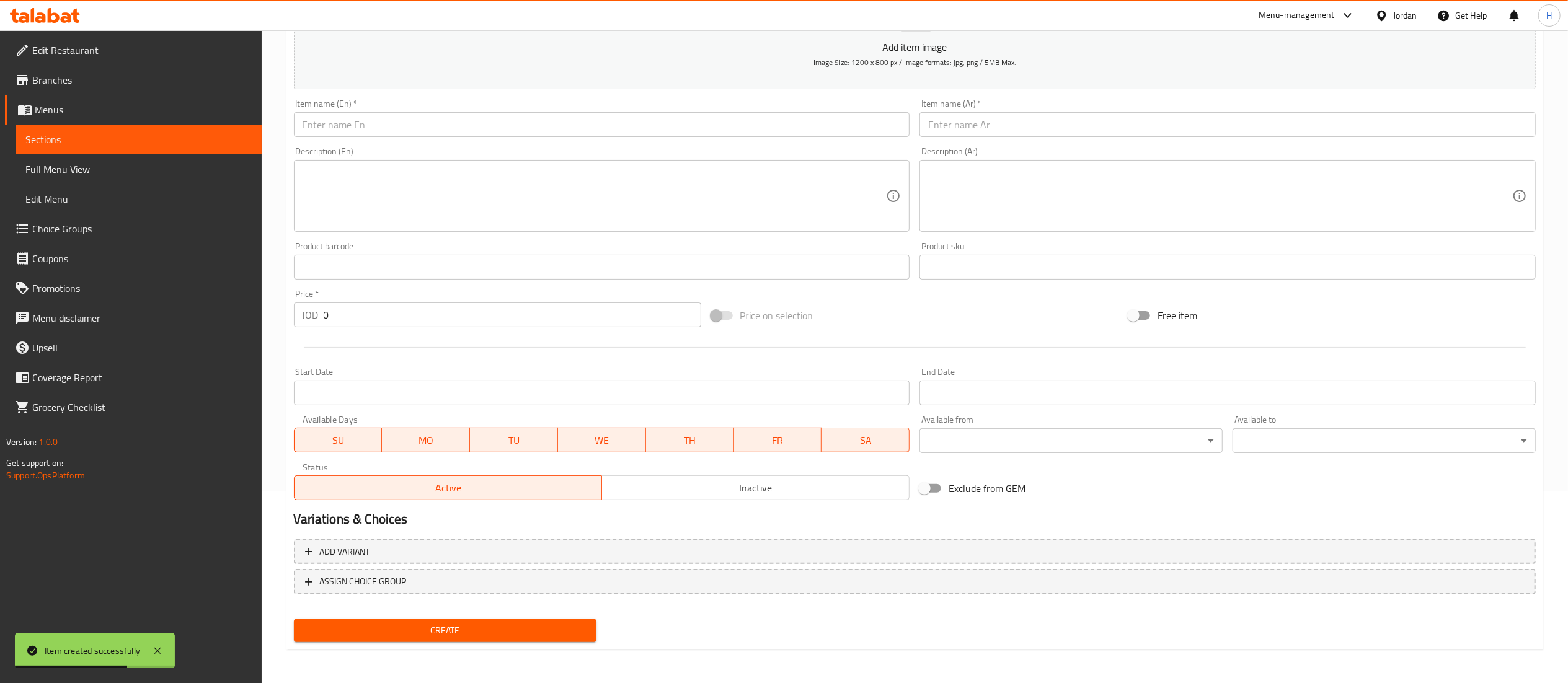
click at [45, 12] on icon at bounding box center [45, 16] width 70 height 15
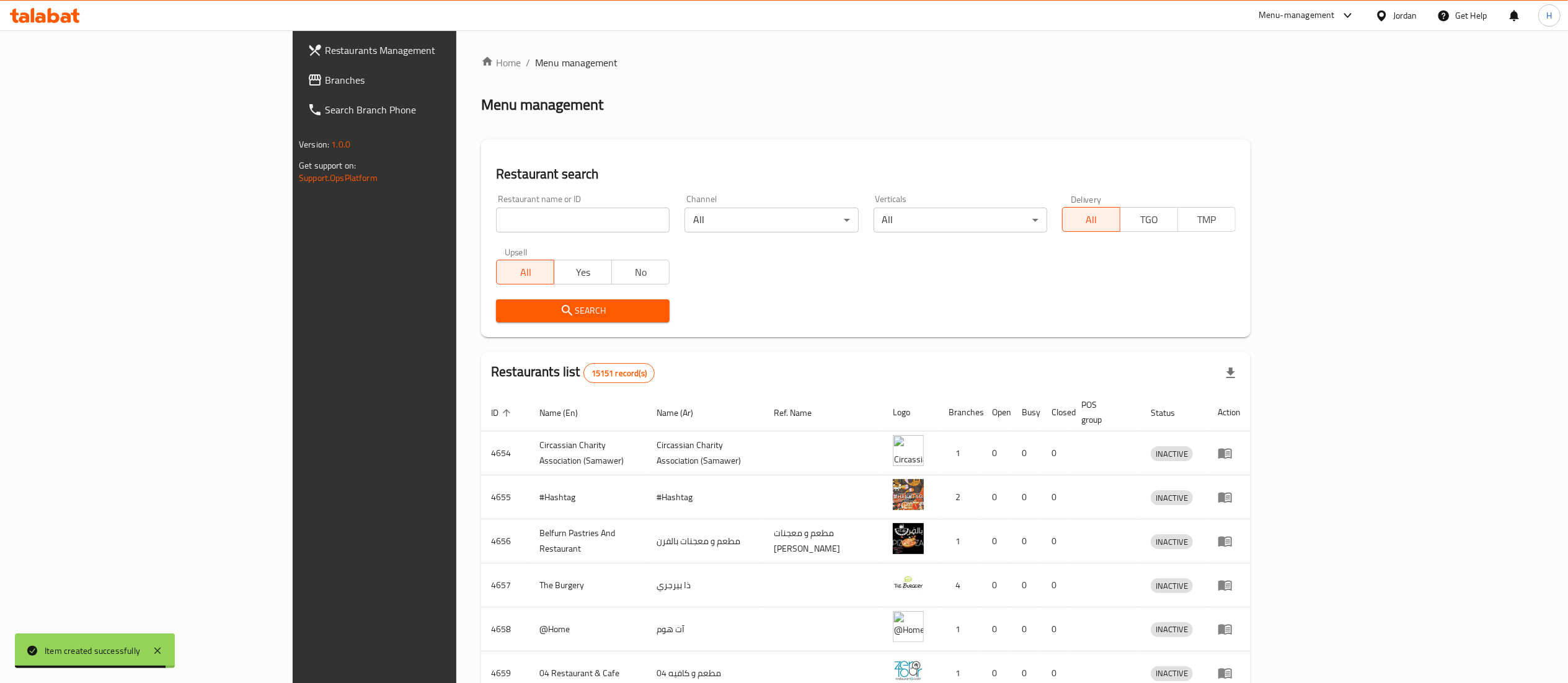
click at [496, 218] on input "search" at bounding box center [582, 220] width 174 height 25
paste input "40056"
type input "40056"
click button "Search" at bounding box center [582, 310] width 174 height 23
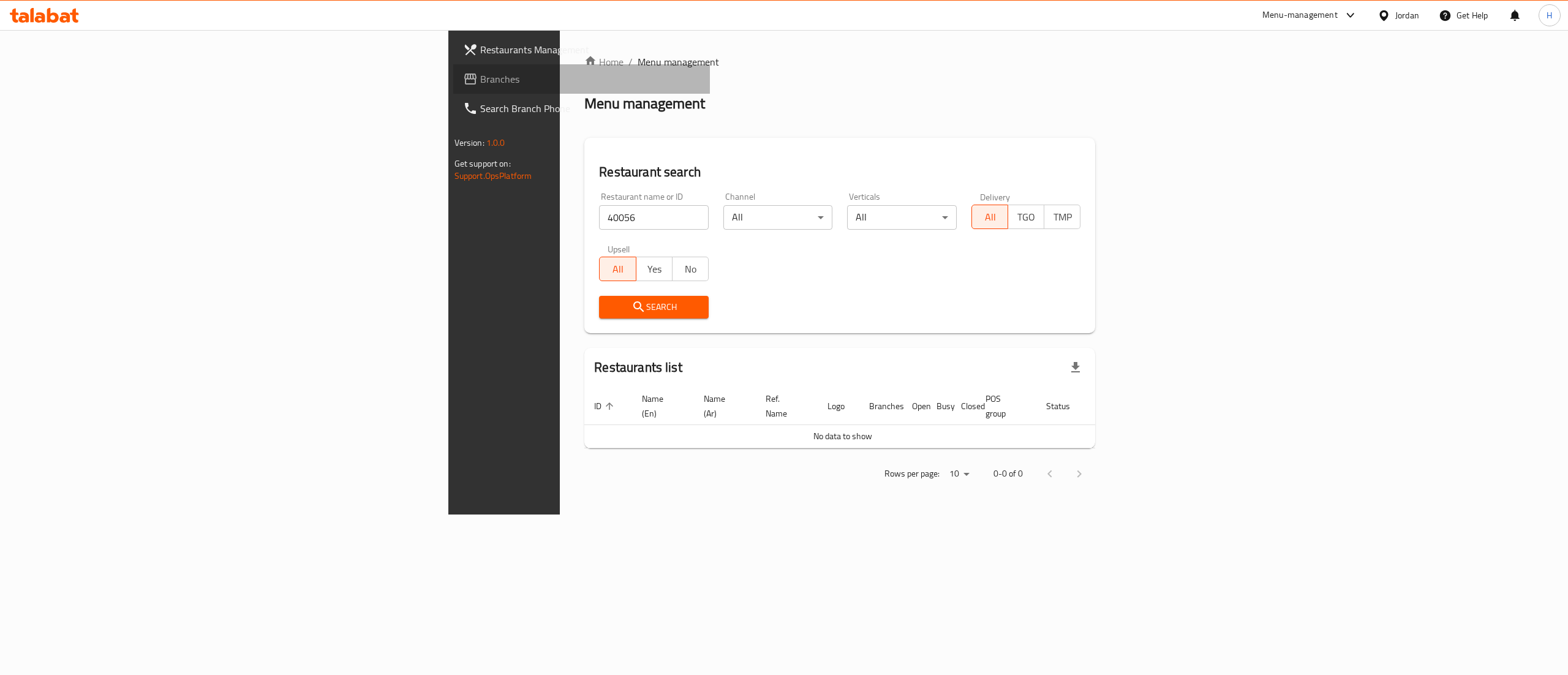
click at [480, 76] on span "Branches" at bounding box center [591, 79] width 220 height 15
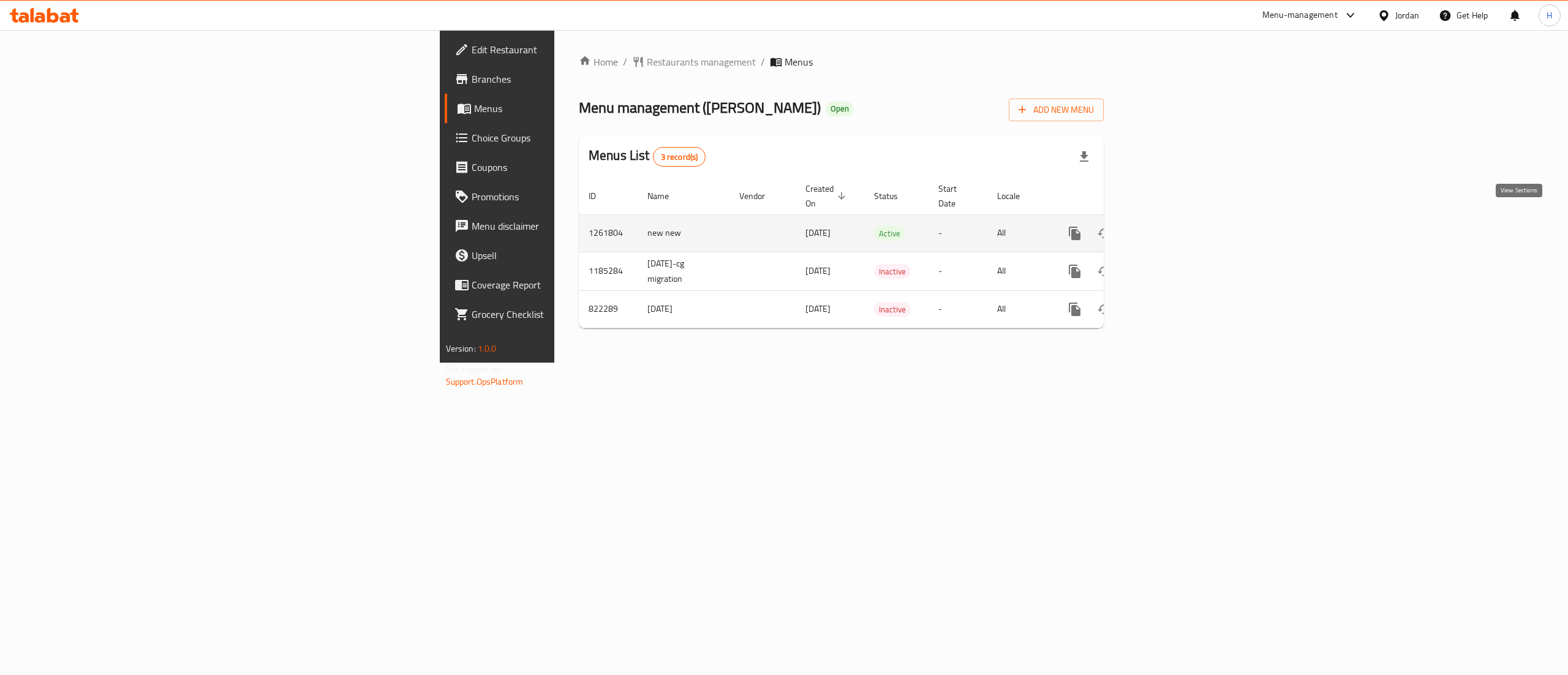
click at [1170, 226] on icon "enhanced table" at bounding box center [1163, 233] width 15 height 15
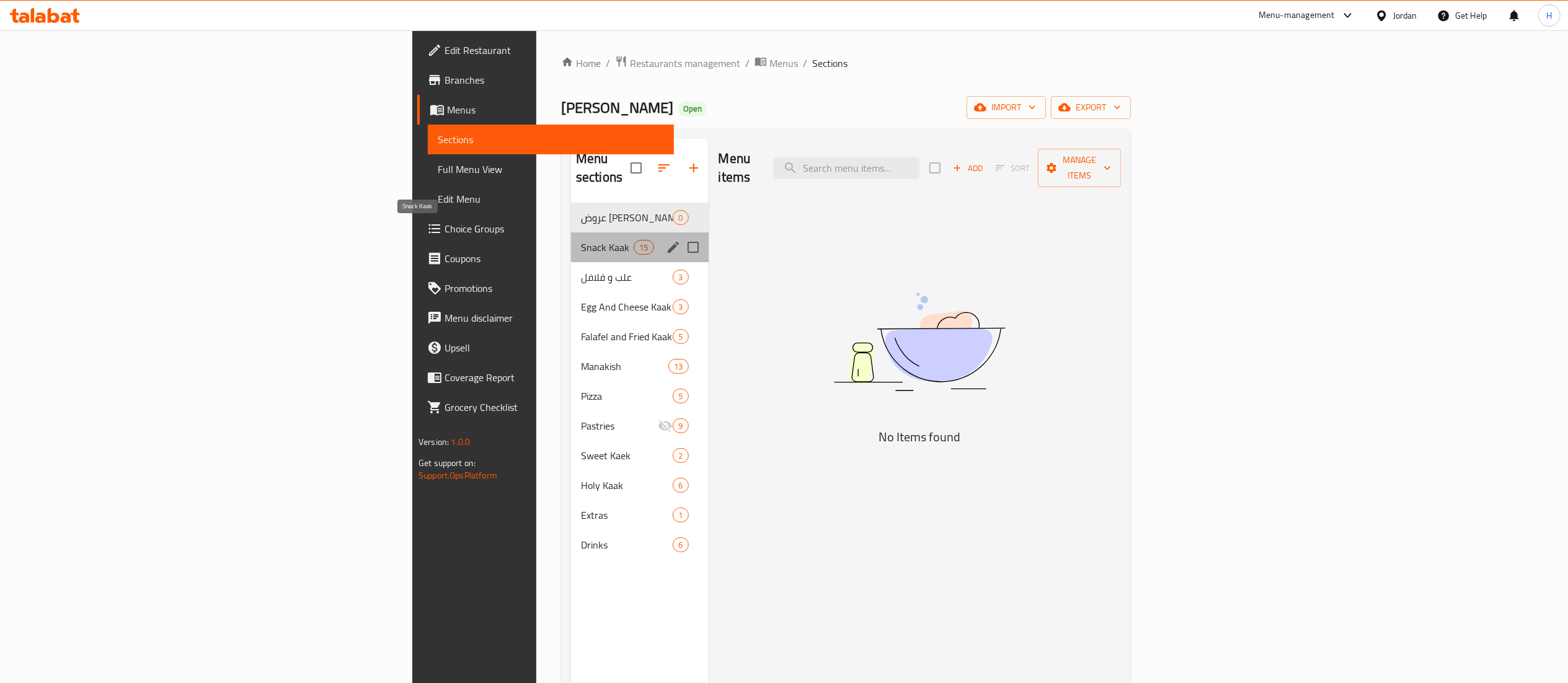
click at [581, 240] on span "Snack Kaak" at bounding box center [607, 247] width 53 height 15
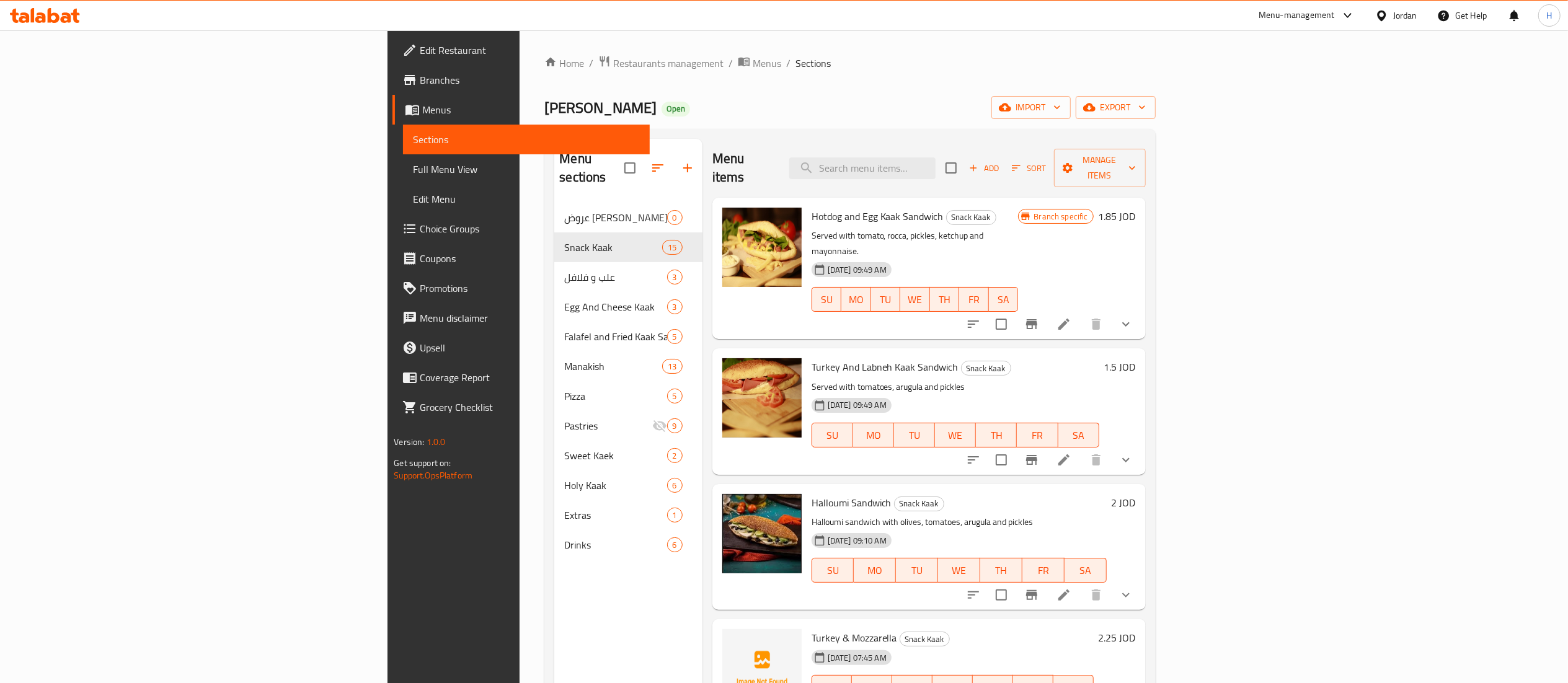
click at [1133, 587] on icon "show more" at bounding box center [1126, 595] width 15 height 15
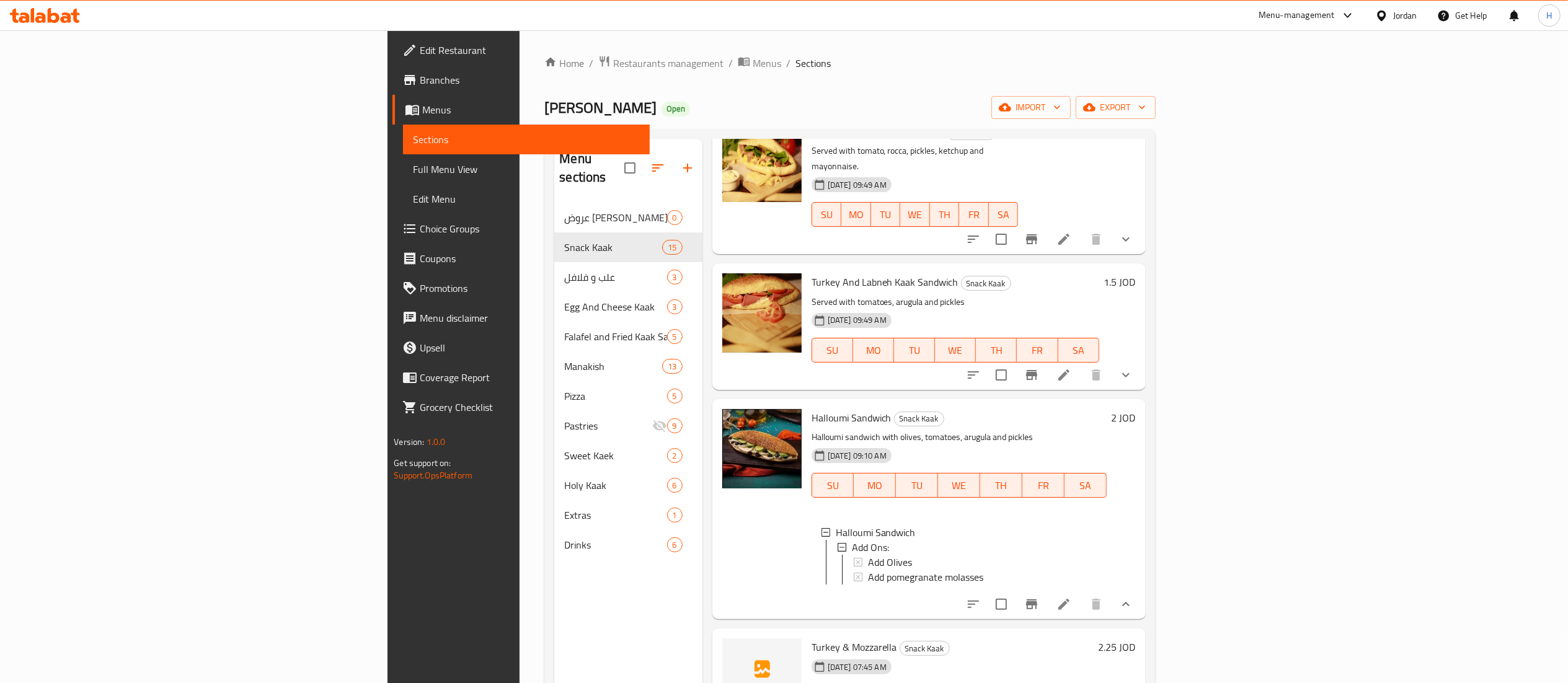
scroll to position [124, 0]
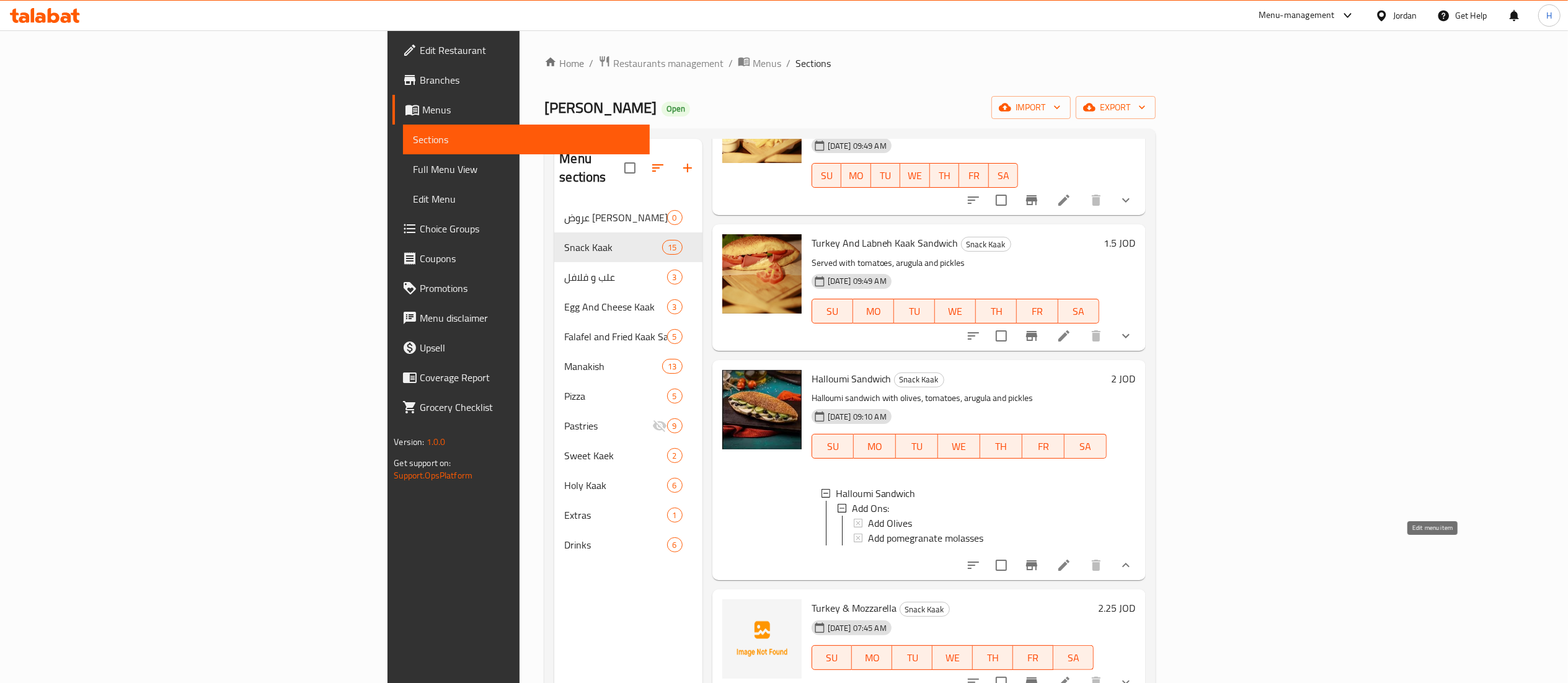
click at [1071, 557] on icon at bounding box center [1064, 565] width 15 height 15
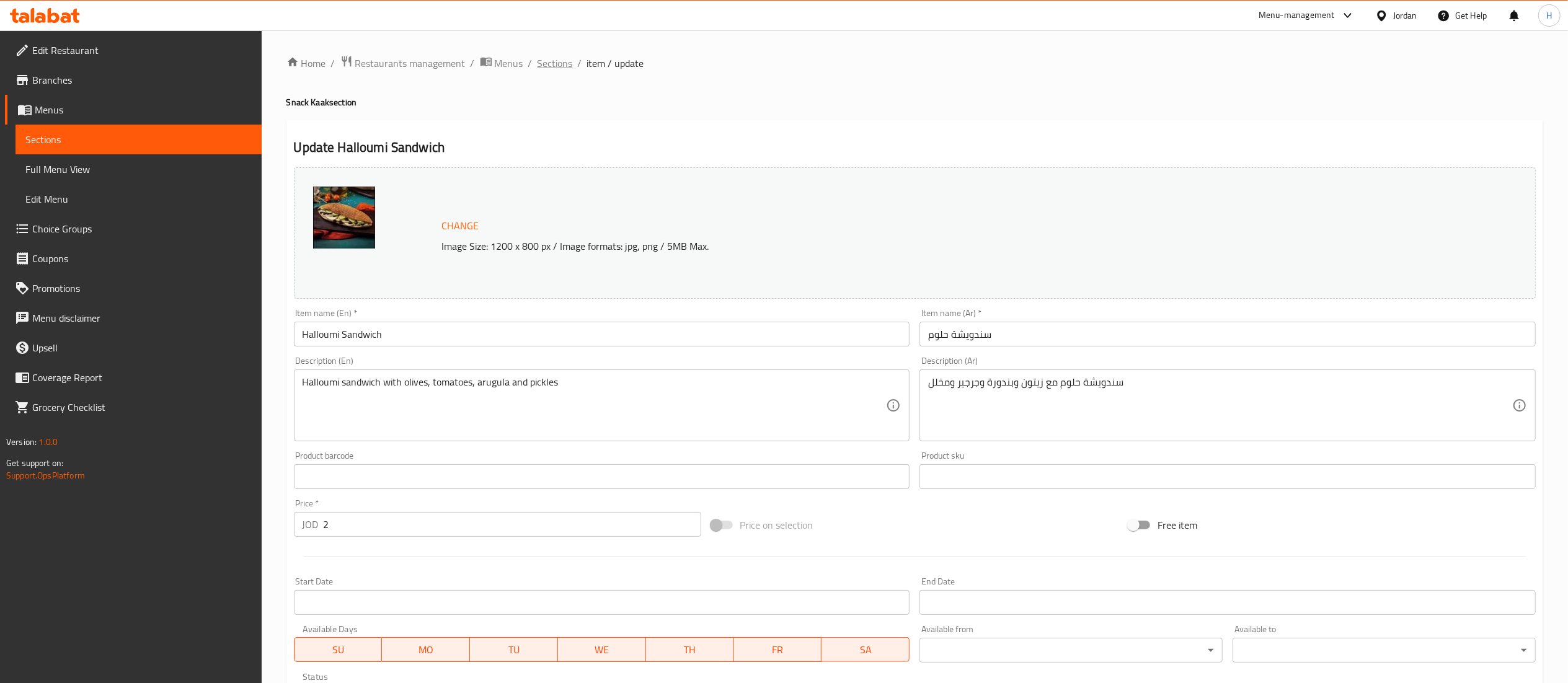
click at [558, 63] on span "Sections" at bounding box center [555, 63] width 35 height 15
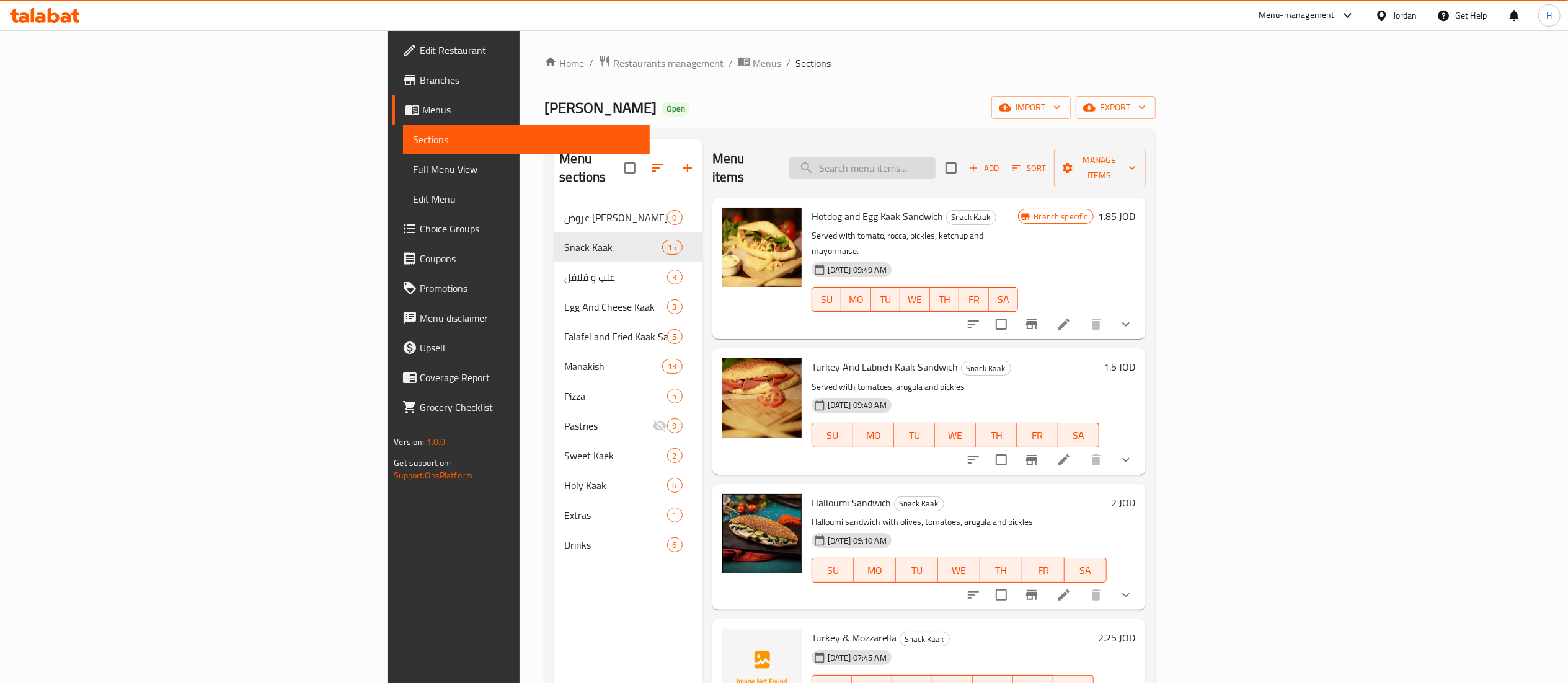
click at [935, 157] on input "search" at bounding box center [862, 168] width 147 height 22
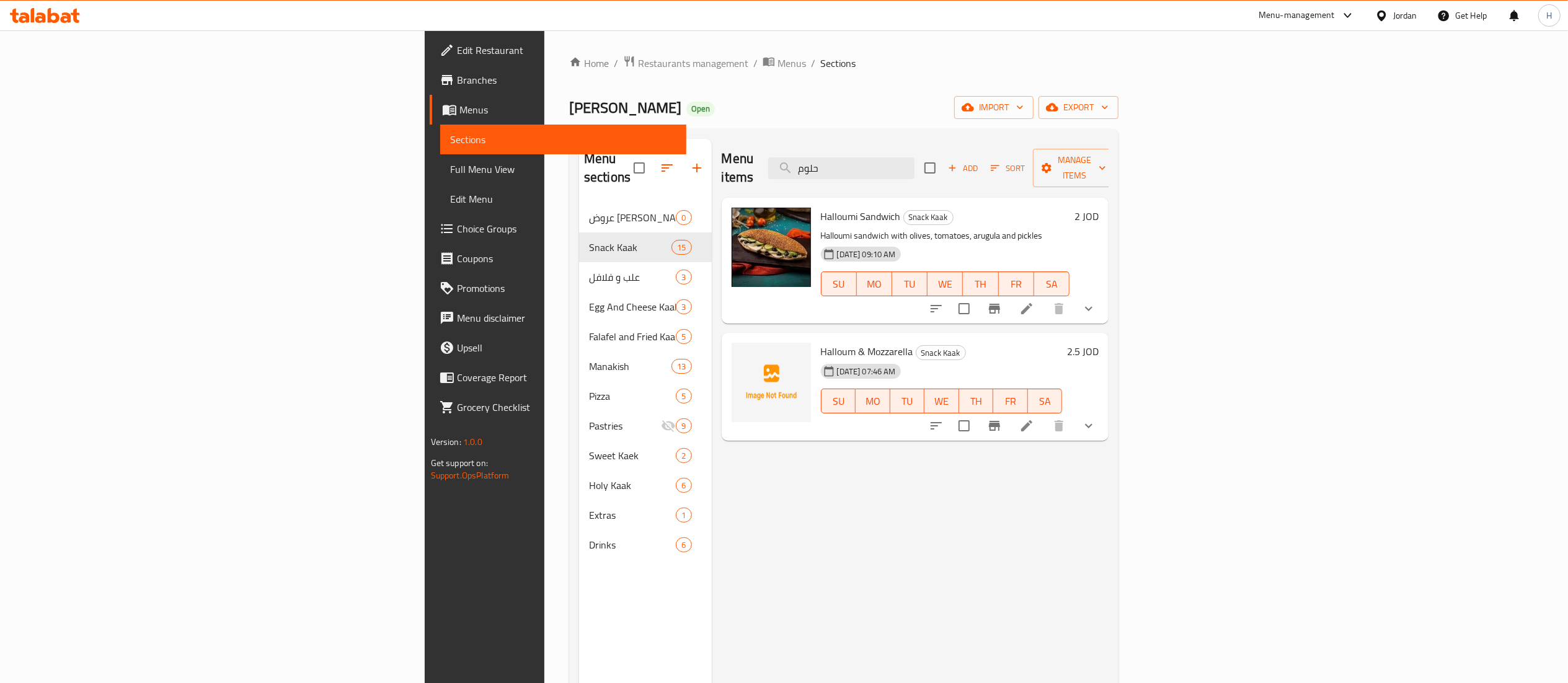
type input "حلوم"
drag, startPoint x: 1498, startPoint y: 194, endPoint x: 1499, endPoint y: 207, distance: 13.0
click at [1099, 208] on div "2 JOD" at bounding box center [1084, 217] width 29 height 18
click at [1099, 208] on h6 "2 JOD" at bounding box center [1087, 217] width 24 height 18
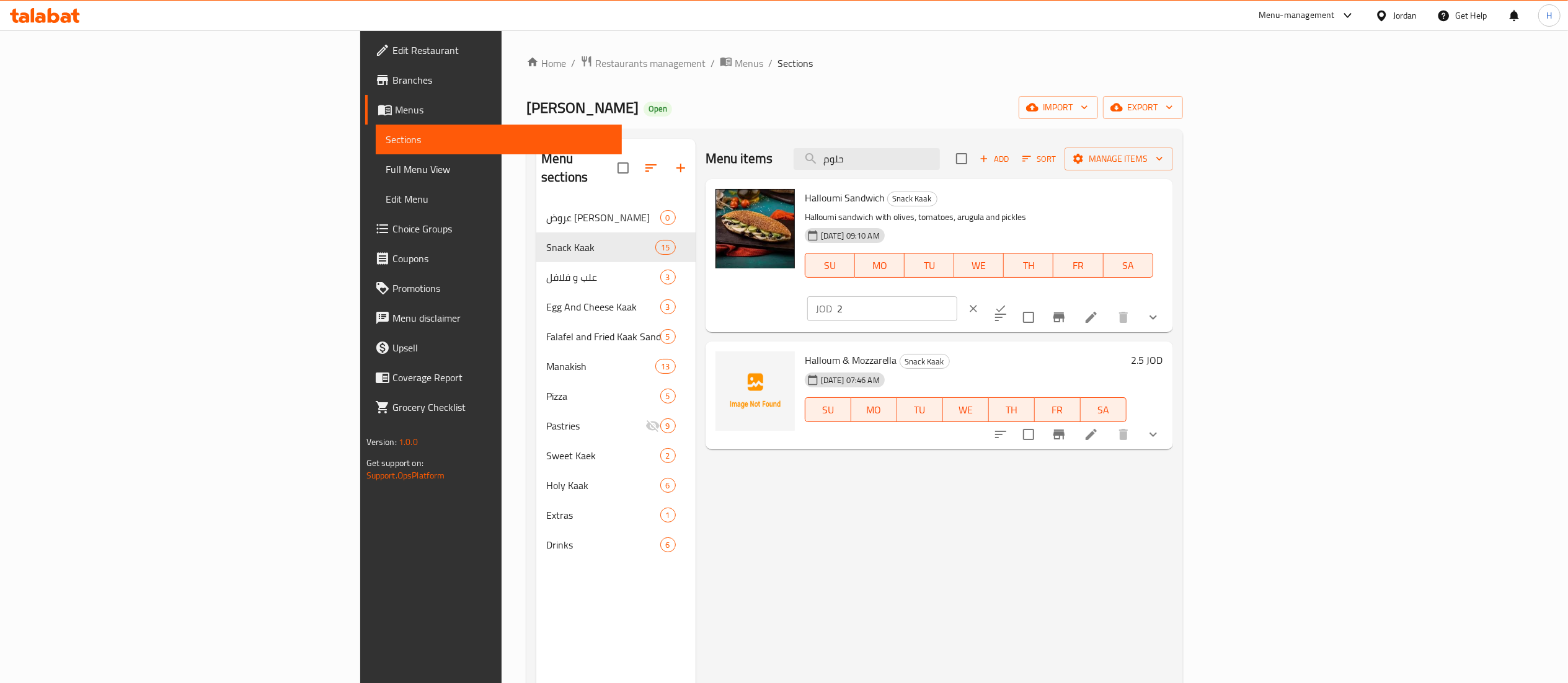
click at [957, 296] on input "2" at bounding box center [897, 308] width 120 height 25
type input "2.4"
click at [1014, 295] on button "ok" at bounding box center [1000, 308] width 27 height 27
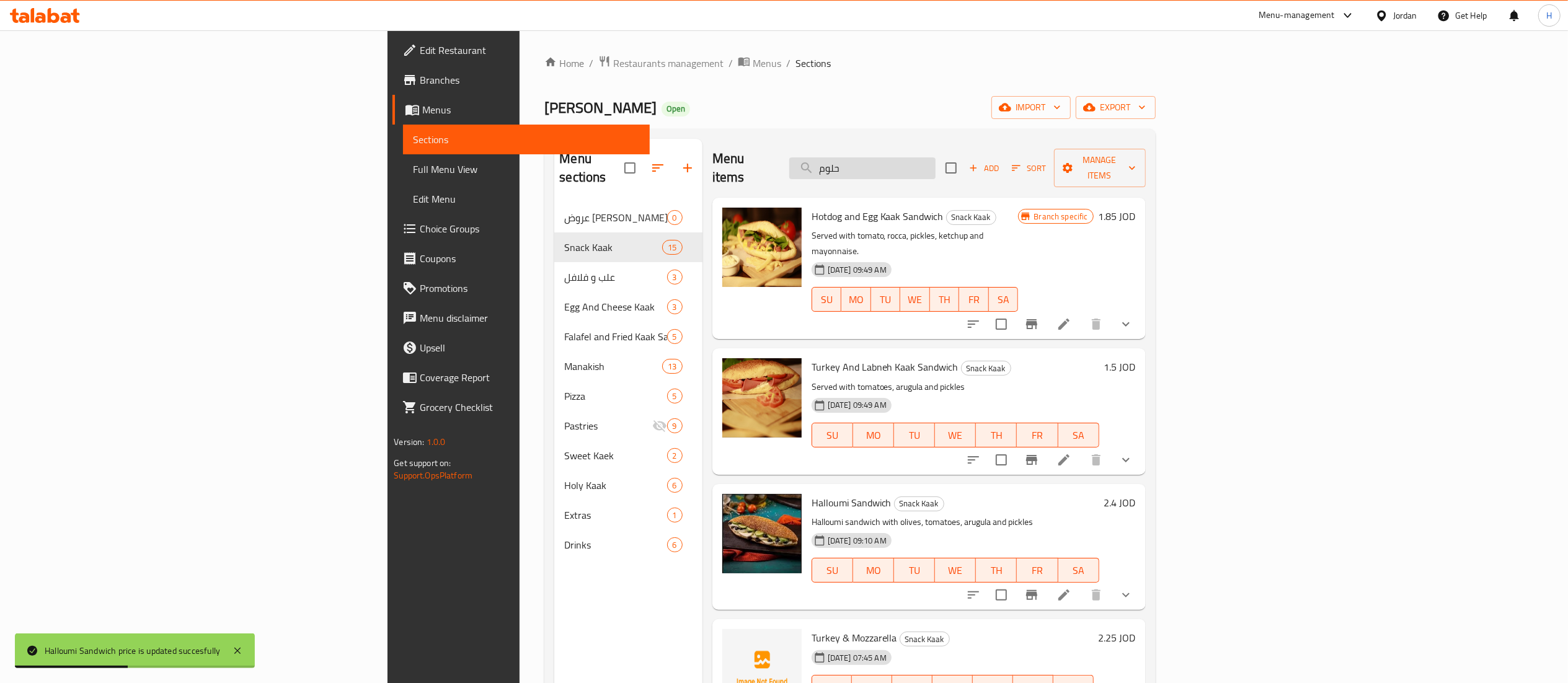
click at [935, 159] on input "حلوم" at bounding box center [862, 168] width 147 height 22
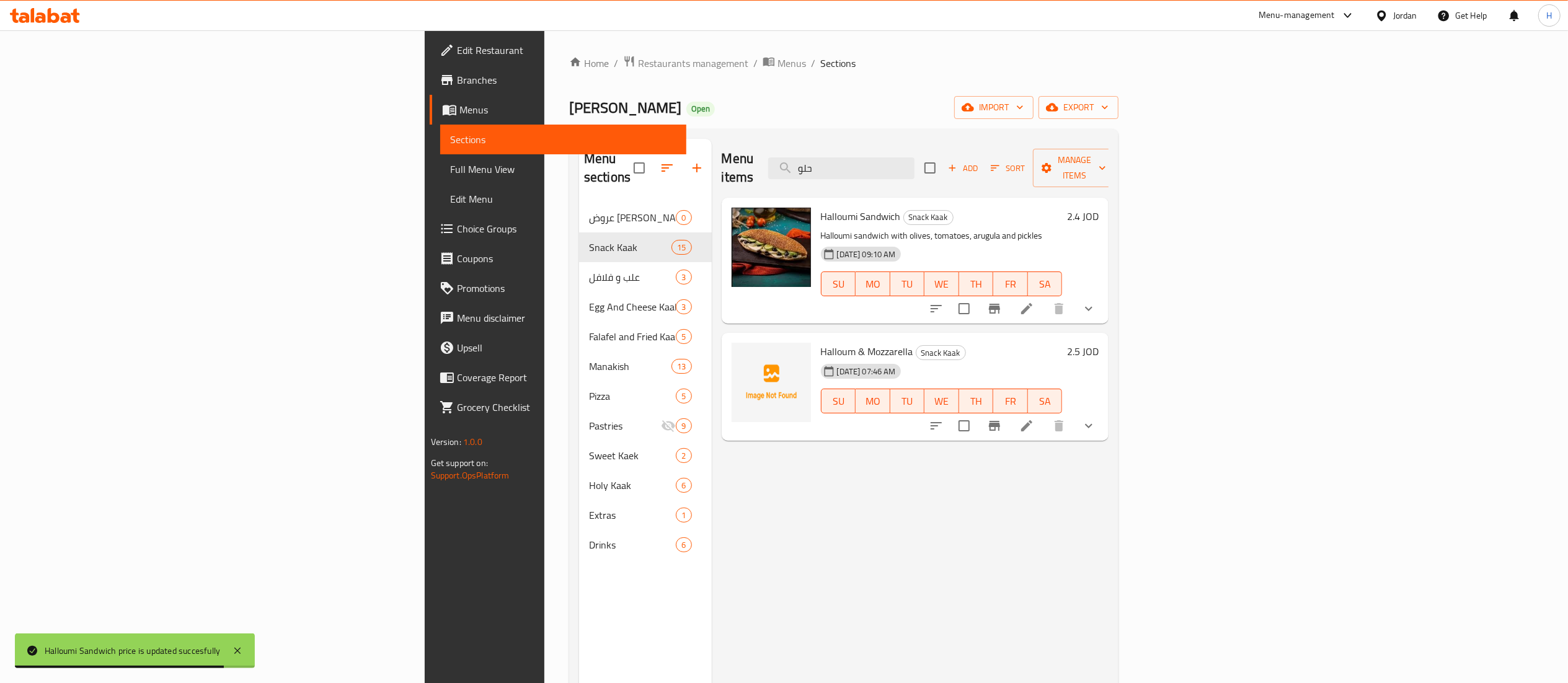
type input "حلو"
click at [1103, 294] on button "show more" at bounding box center [1089, 308] width 30 height 30
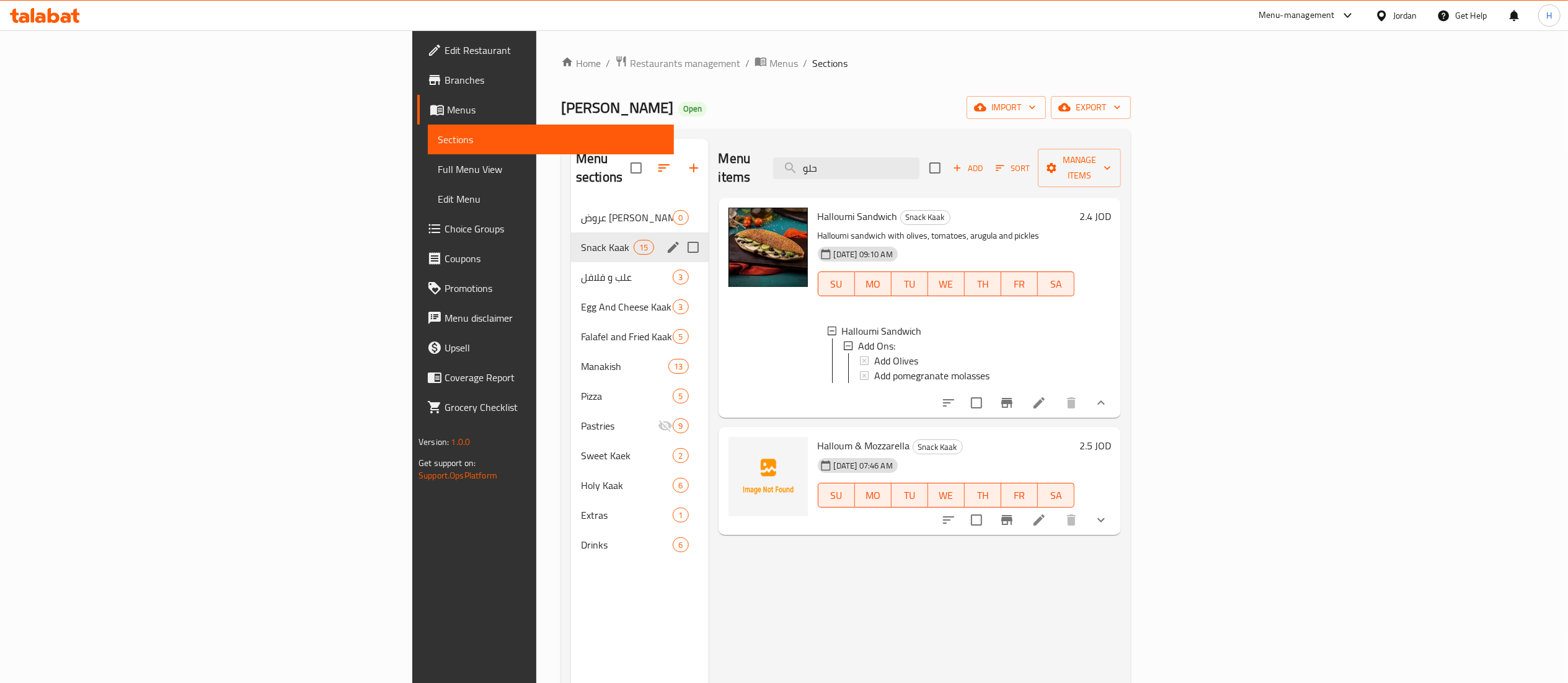
click at [571, 262] on div "علب و فلافل 3" at bounding box center [639, 277] width 138 height 30
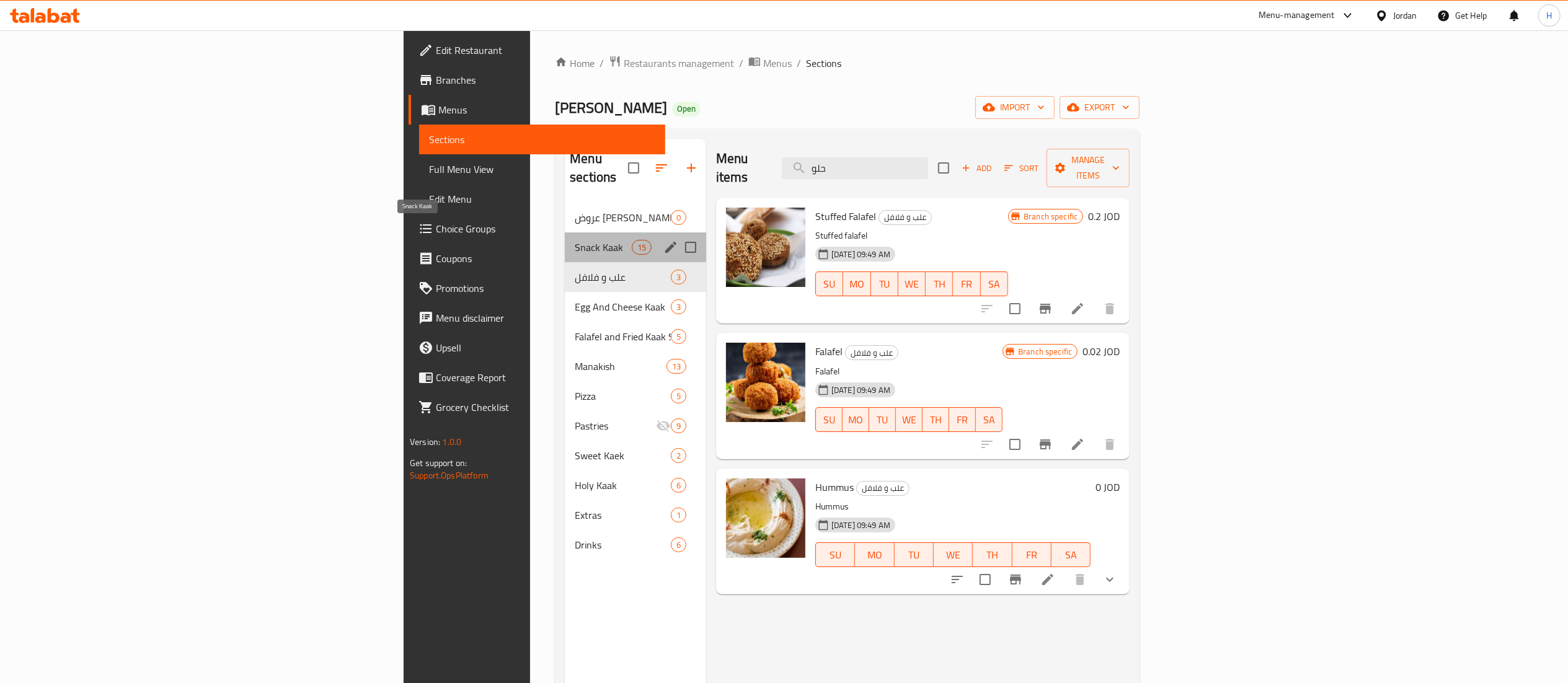
click at [575, 240] on span "Snack Kaak" at bounding box center [603, 247] width 57 height 15
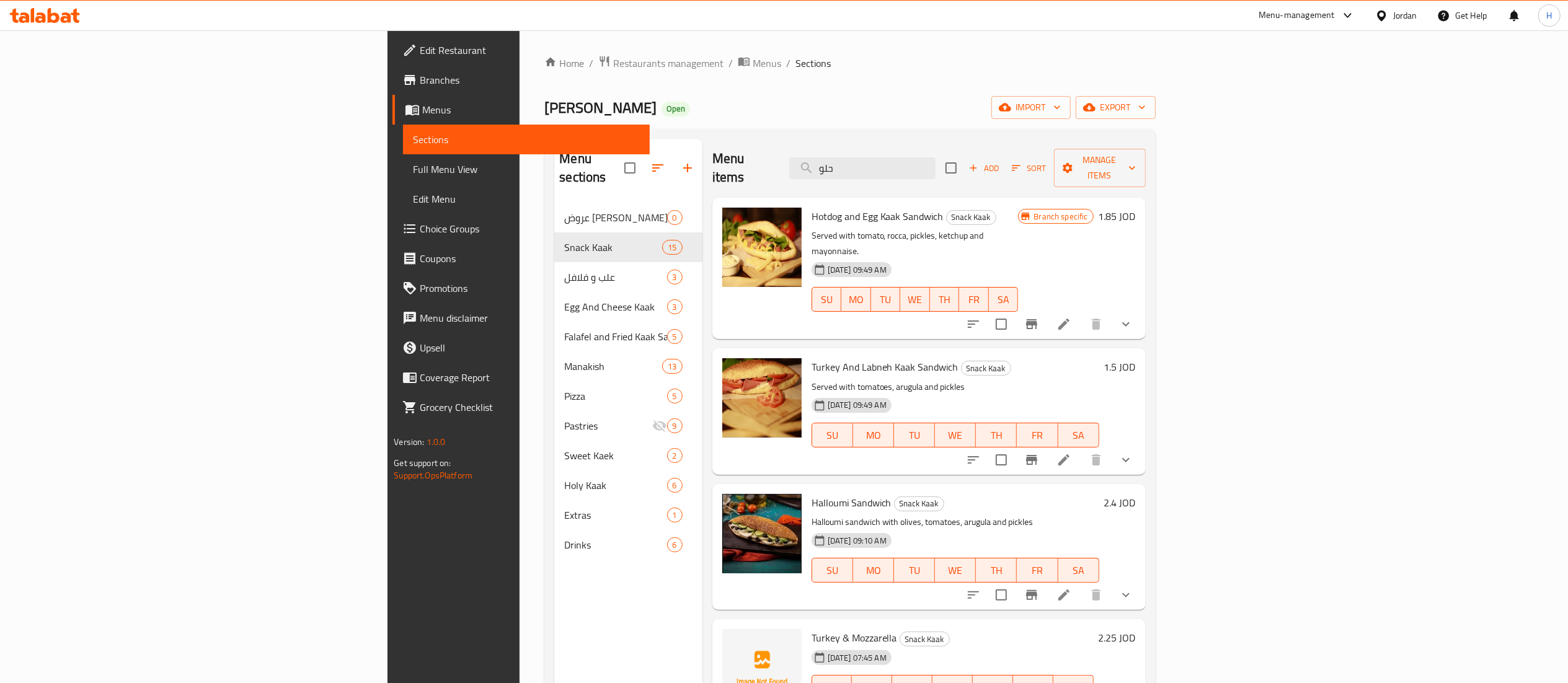
drag, startPoint x: 993, startPoint y: 157, endPoint x: 841, endPoint y: 134, distance: 153.7
click at [841, 134] on div "Menu sections عروض البيتزا 0 Snack Kaak 15 علب و فلافل 3 Egg And Cheese Kaak 3 …" at bounding box center [850, 480] width 610 height 703
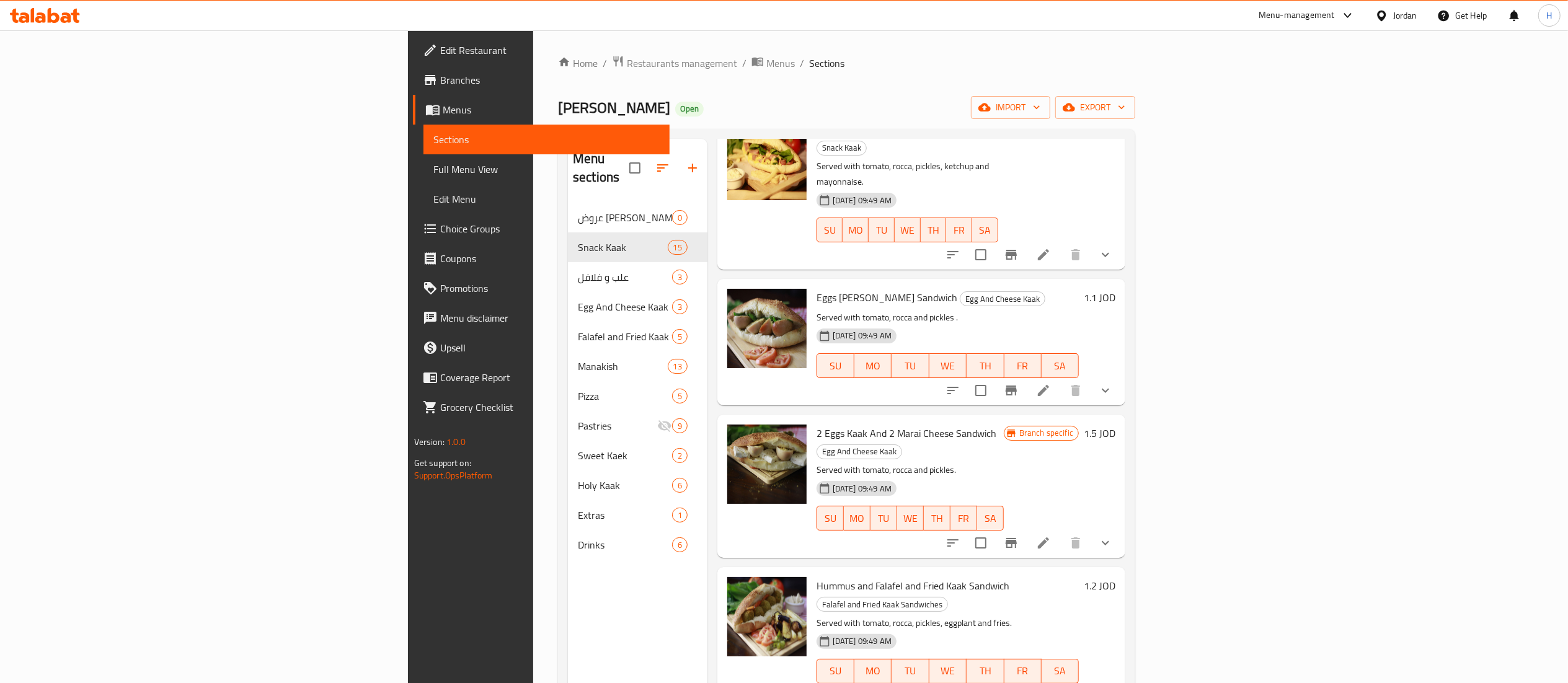
scroll to position [124, 0]
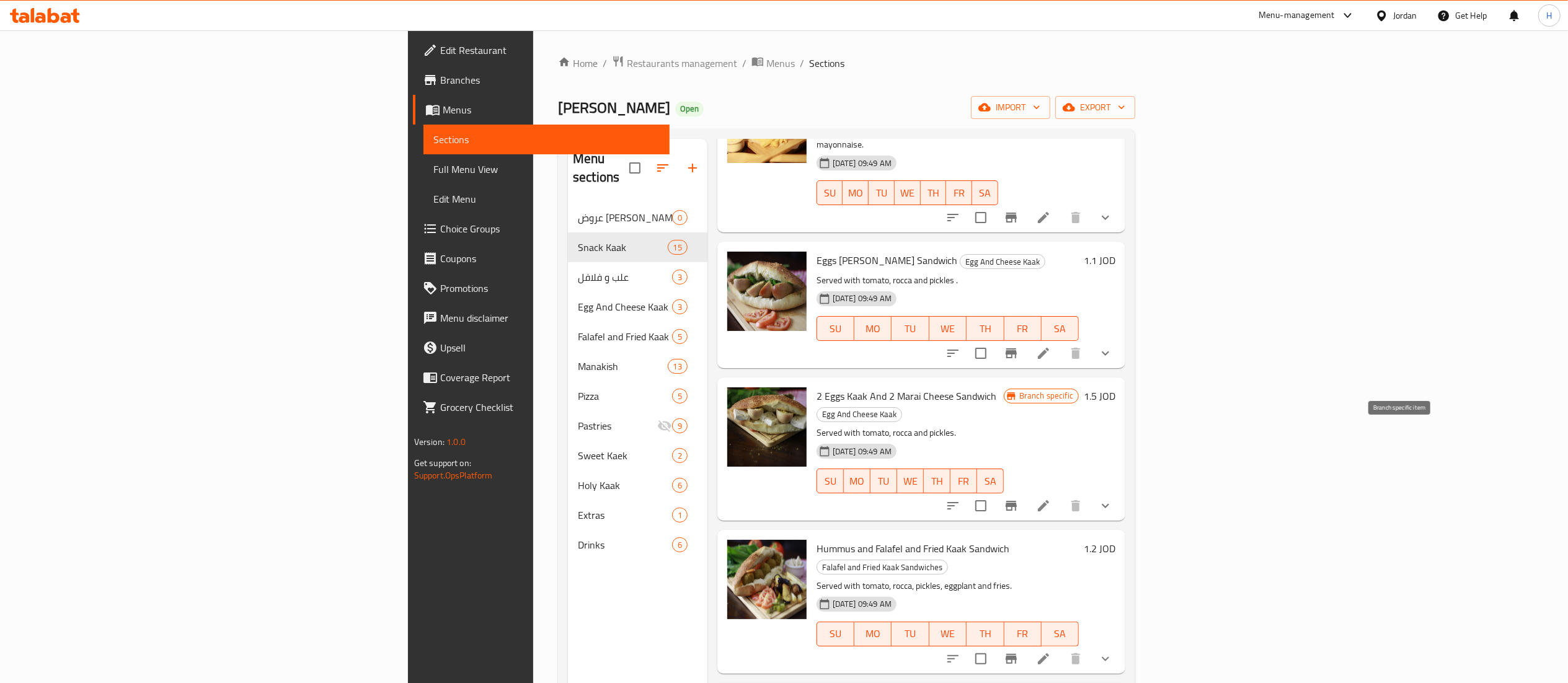
type input "egg"
click at [1017, 501] on icon "Branch-specific-item" at bounding box center [1011, 506] width 11 height 10
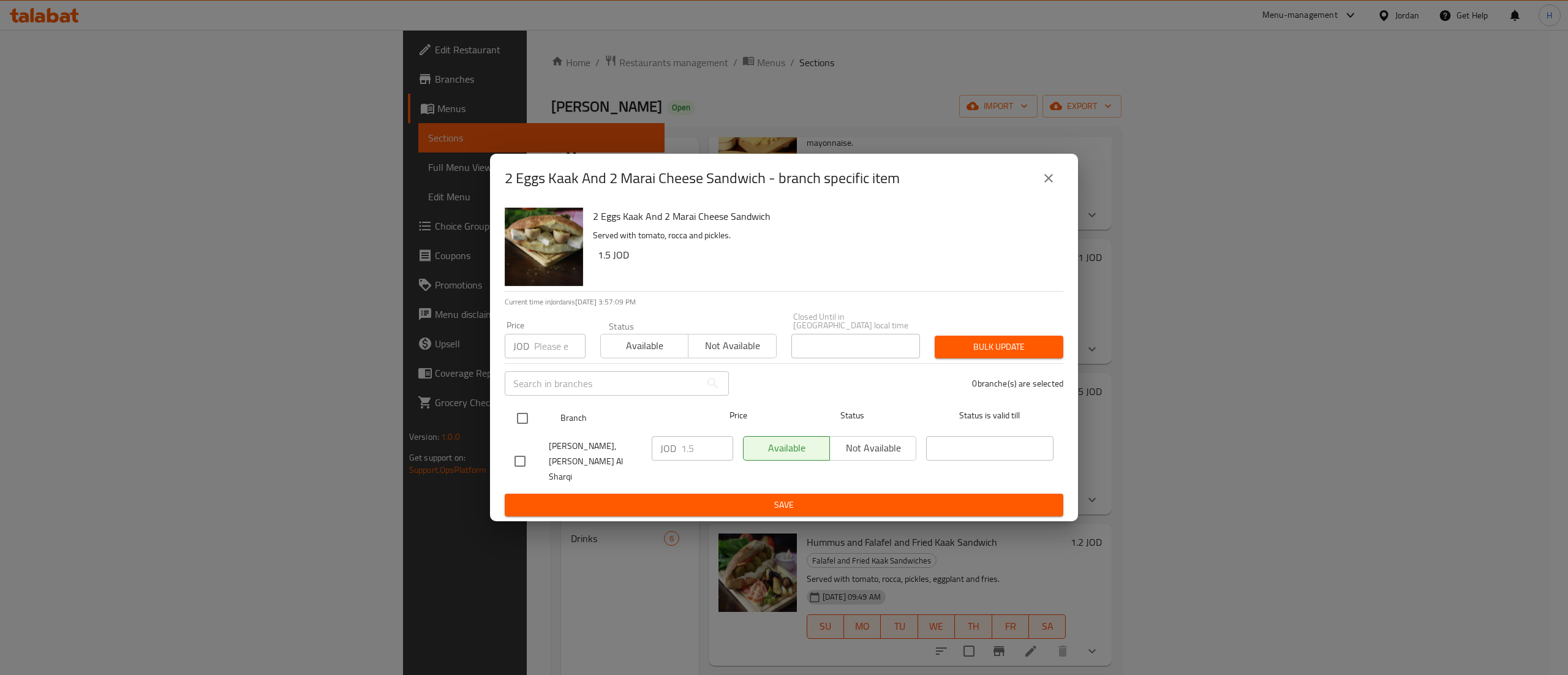
click at [520, 425] on input "checkbox" at bounding box center [522, 418] width 26 height 26
checkbox input "true"
click at [699, 457] on input "1.5" at bounding box center [707, 448] width 52 height 25
type input "1.6"
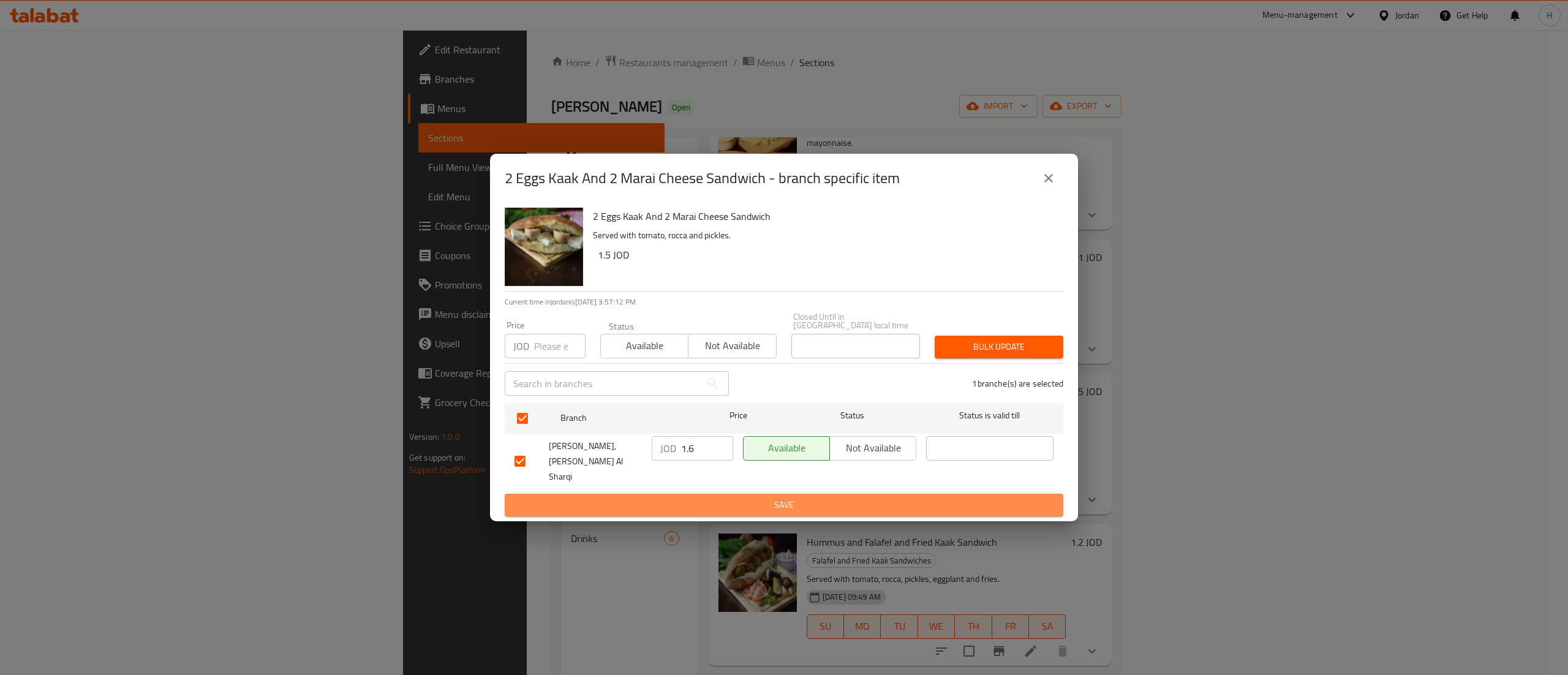
click at [705, 499] on span "Save" at bounding box center [784, 504] width 539 height 15
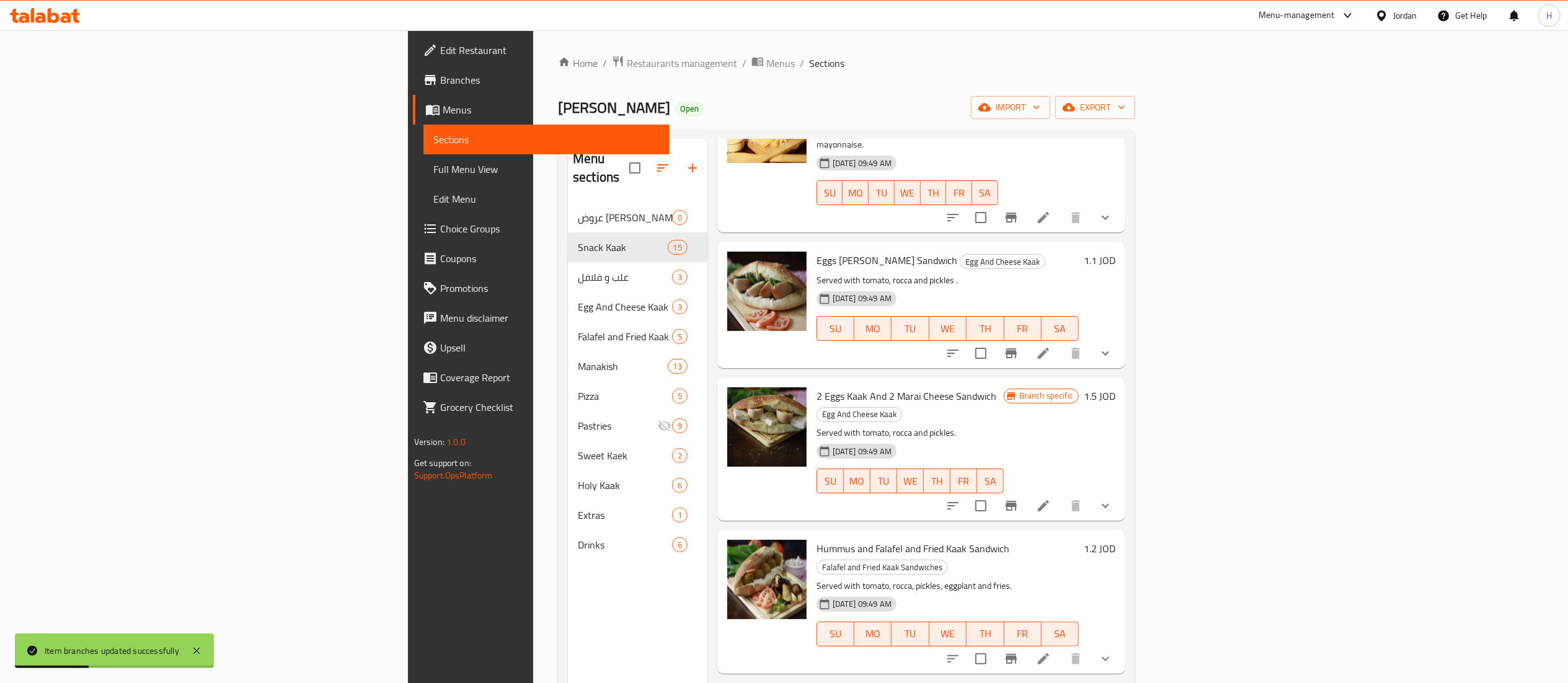
scroll to position [0, 0]
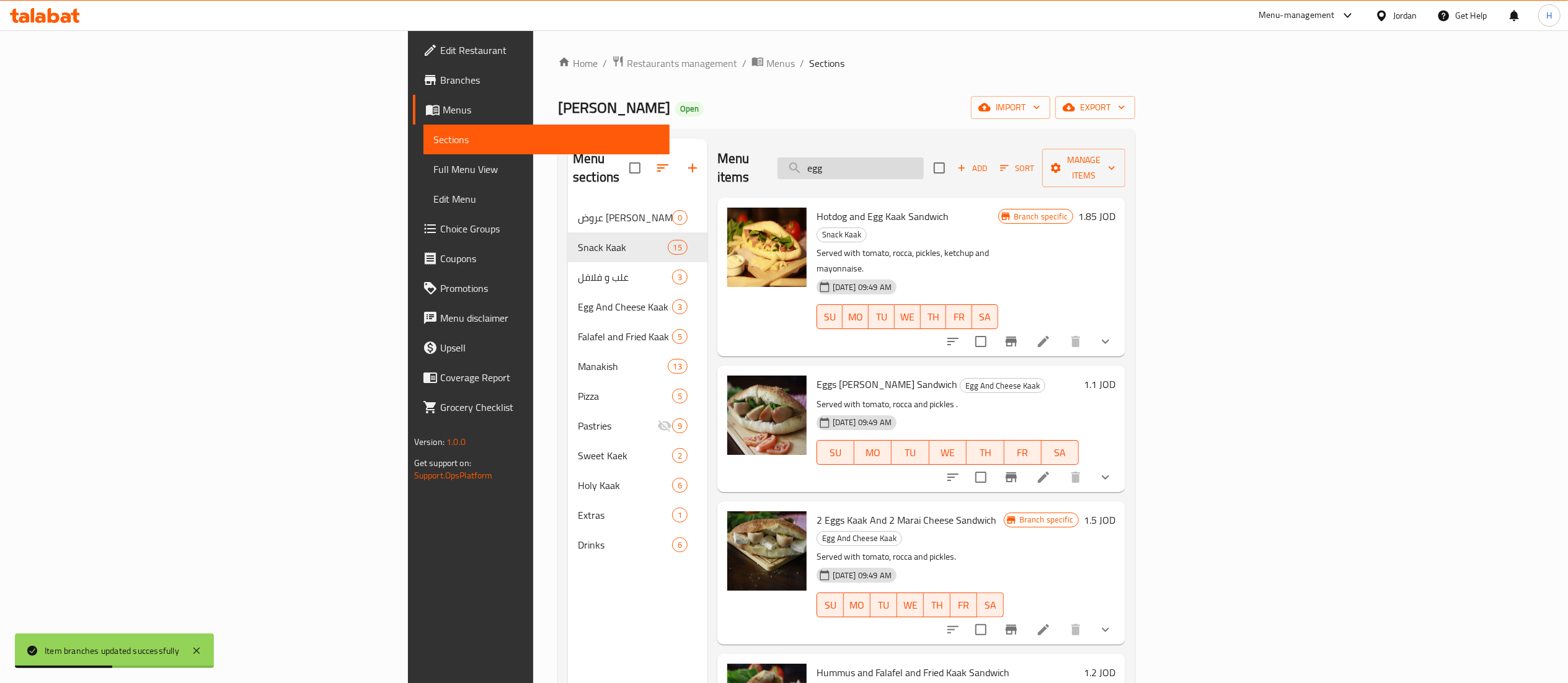
drag, startPoint x: 995, startPoint y: 170, endPoint x: 920, endPoint y: 158, distance: 76.0
click at [920, 158] on input "egg" at bounding box center [850, 168] width 147 height 22
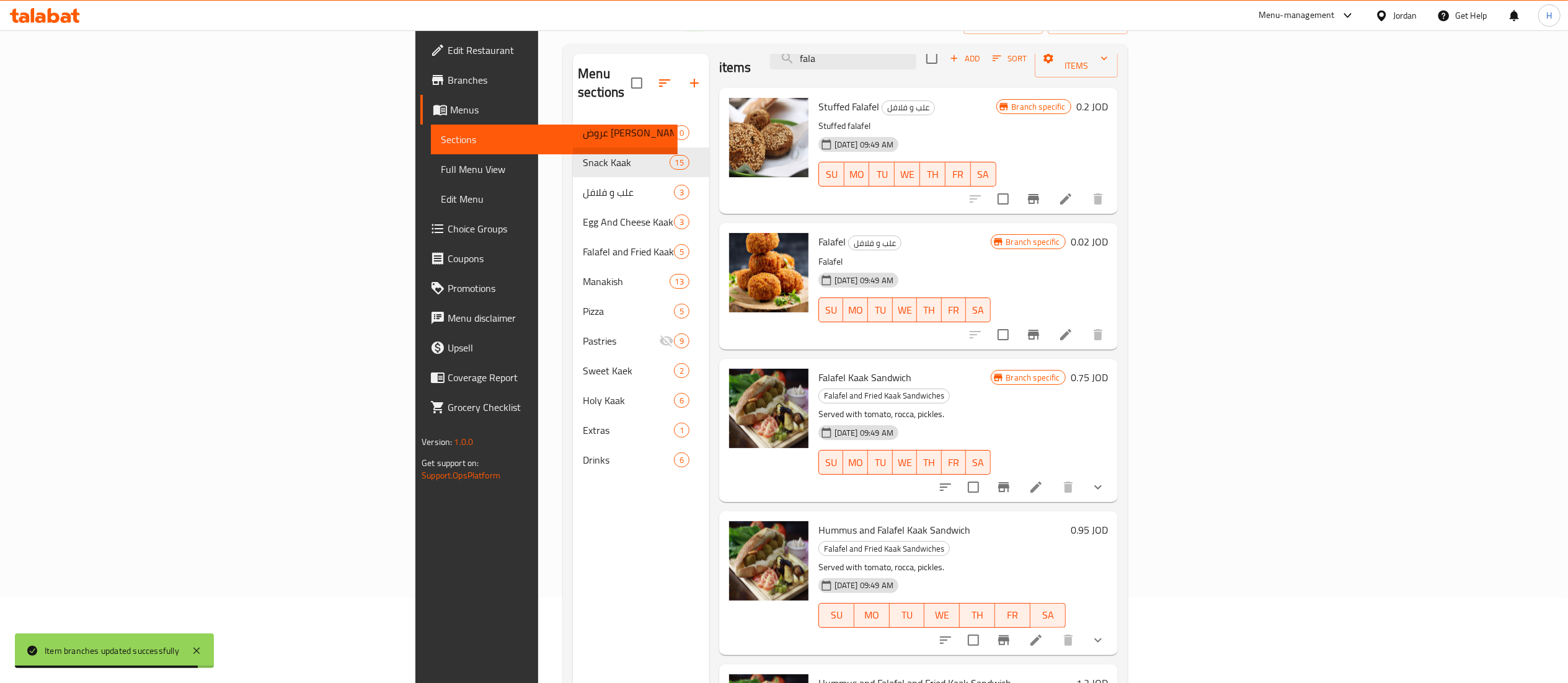
scroll to position [124, 0]
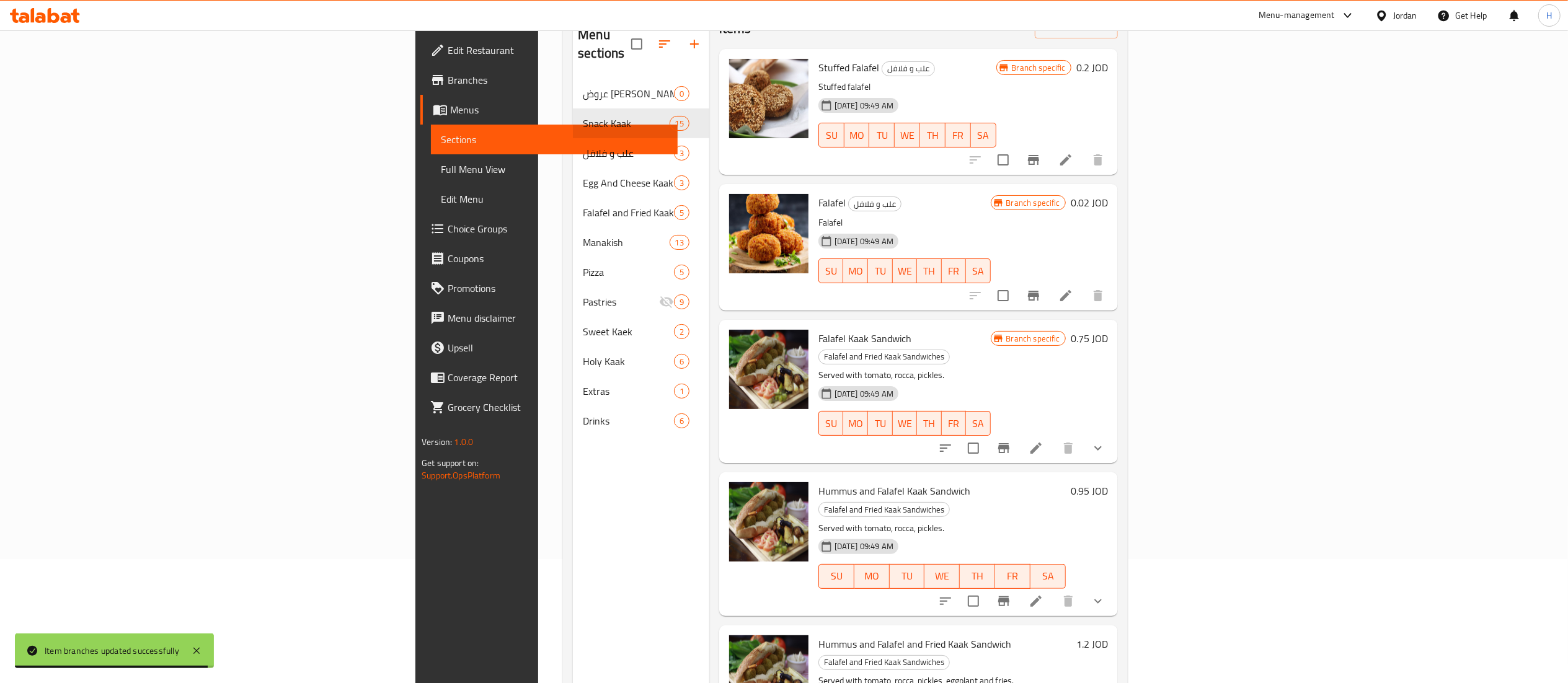
type input "fala"
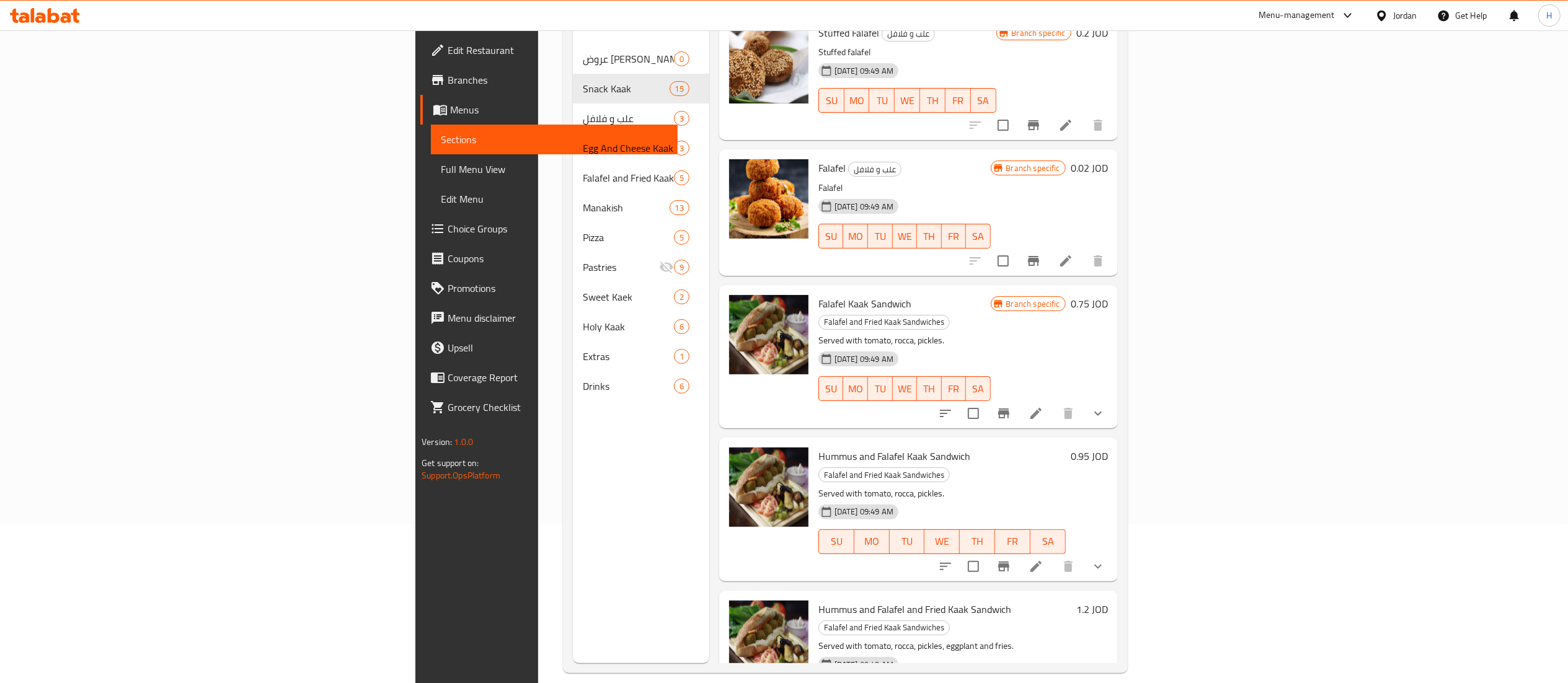
scroll to position [174, 0]
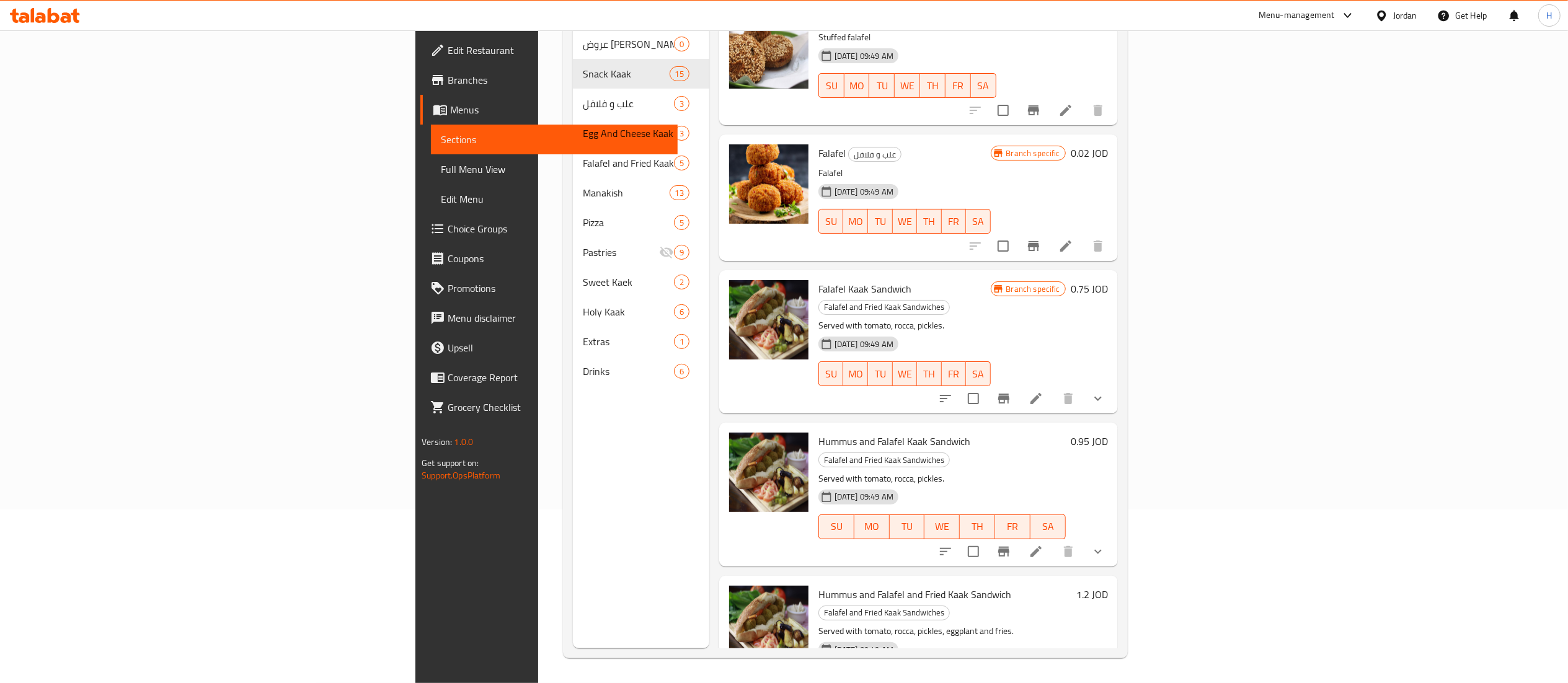
click at [1107, 433] on h6 "0.95 JOD" at bounding box center [1089, 441] width 37 height 18
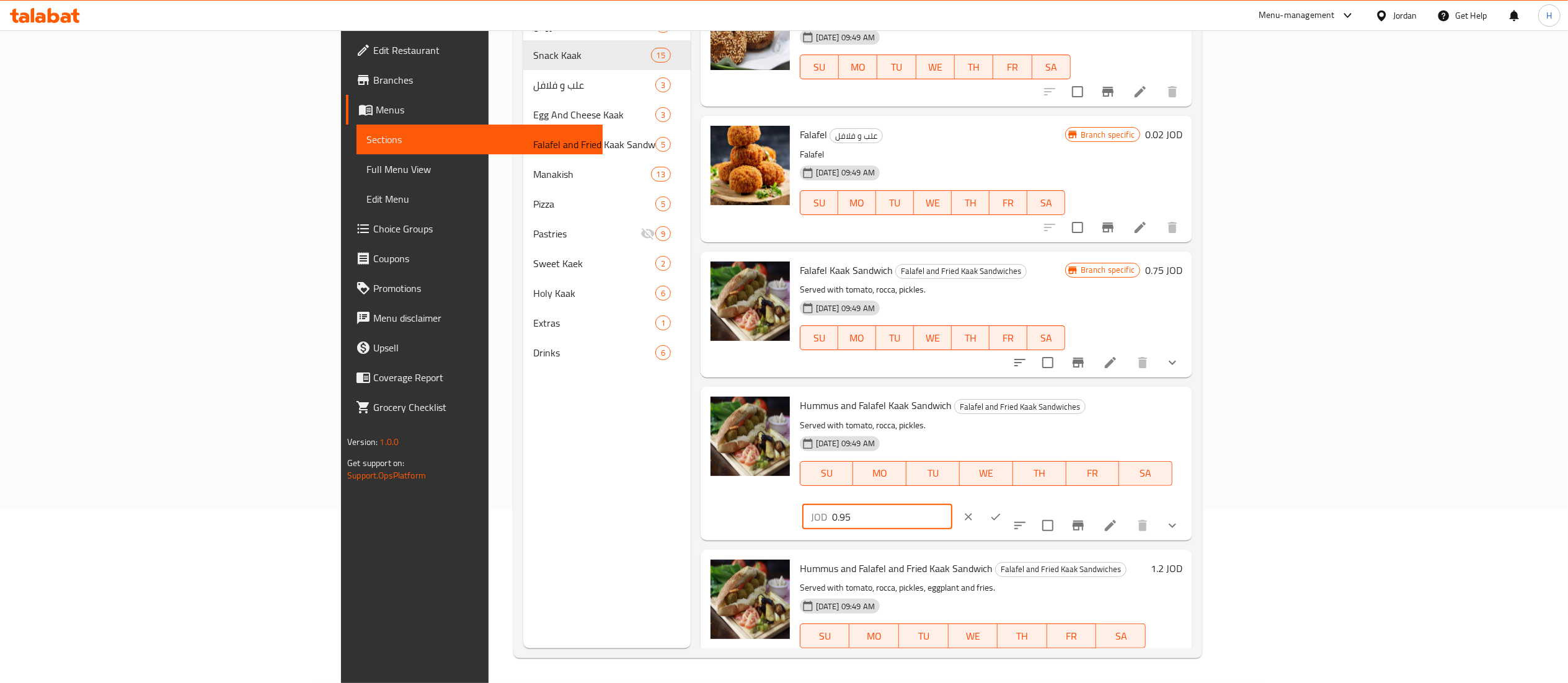
drag, startPoint x: 1378, startPoint y: 416, endPoint x: 1067, endPoint y: 427, distance: 311.2
click at [1067, 427] on div "Hummus and Falafel Kaak Sandwich Falafel and Fried Kaak Sandwiches Served with …" at bounding box center [991, 463] width 392 height 143
type input "1.1"
click at [1002, 510] on icon "ok" at bounding box center [995, 516] width 12 height 12
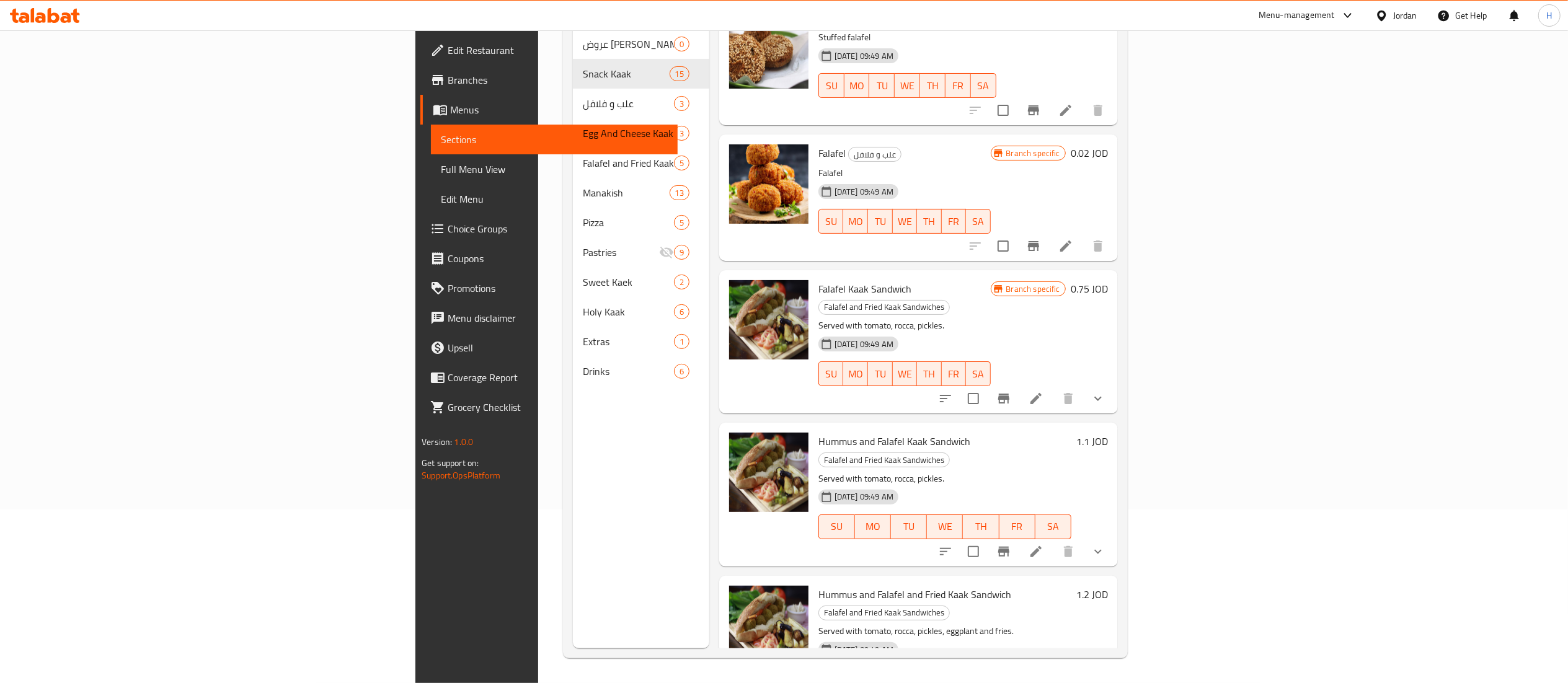
drag, startPoint x: 1475, startPoint y: 528, endPoint x: 1476, endPoint y: 541, distance: 13.0
click at [1113, 580] on div "Hummus and Falafel and Fried Kaak Sandwich Falafel and Fried Kaak Sandwiches Se…" at bounding box center [962, 647] width 299 height 133
click at [1107, 586] on h6 "1.2 JOD" at bounding box center [1092, 595] width 32 height 18
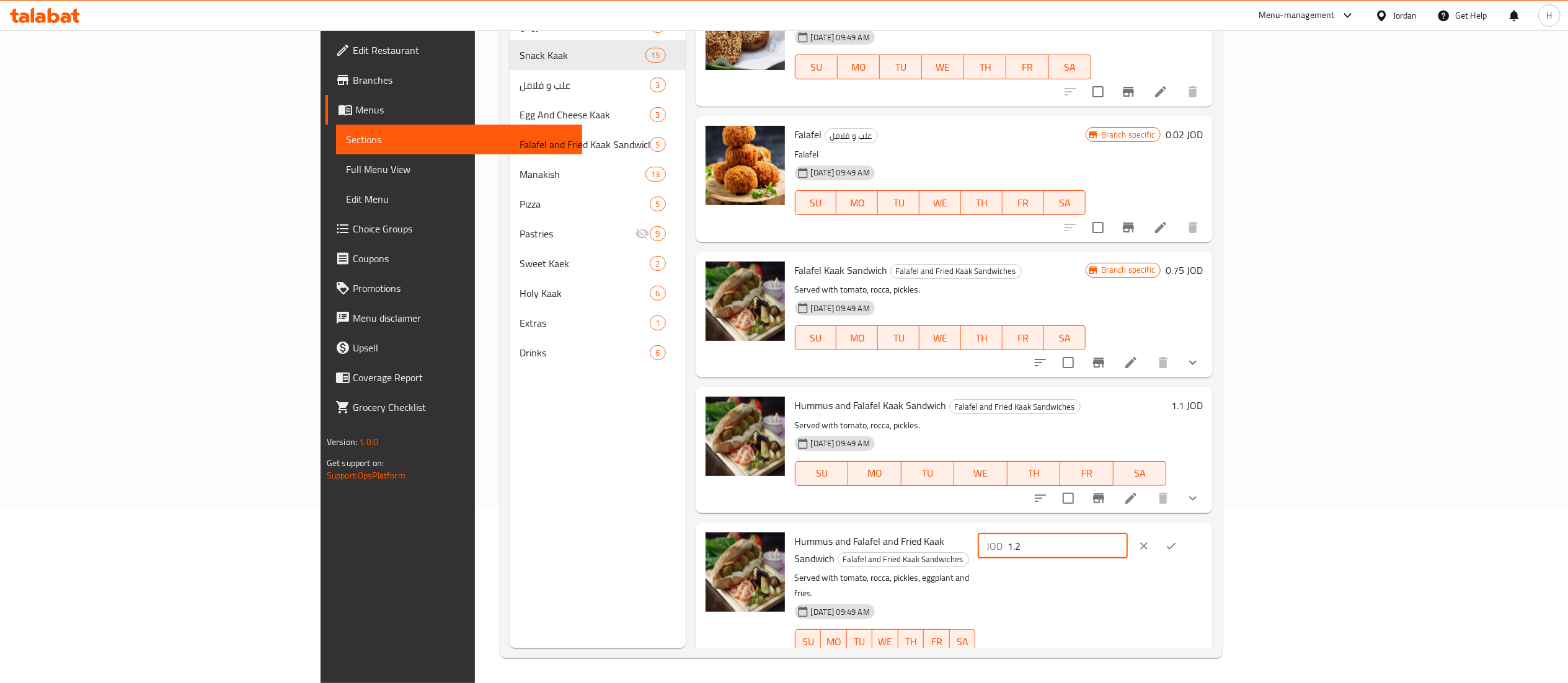
click at [1128, 551] on input "1.2" at bounding box center [1068, 545] width 120 height 25
type input "1.25"
click at [1177, 545] on icon "ok" at bounding box center [1171, 546] width 12 height 12
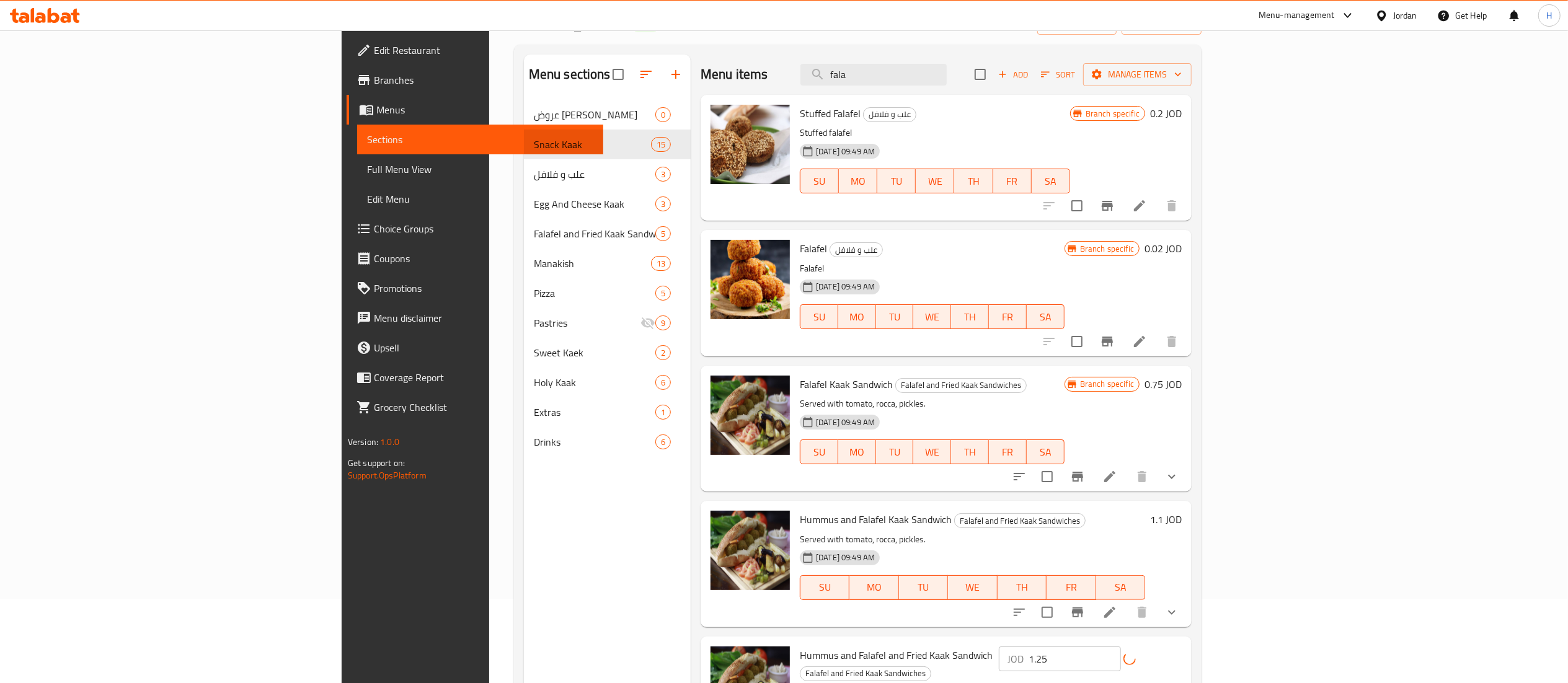
scroll to position [0, 0]
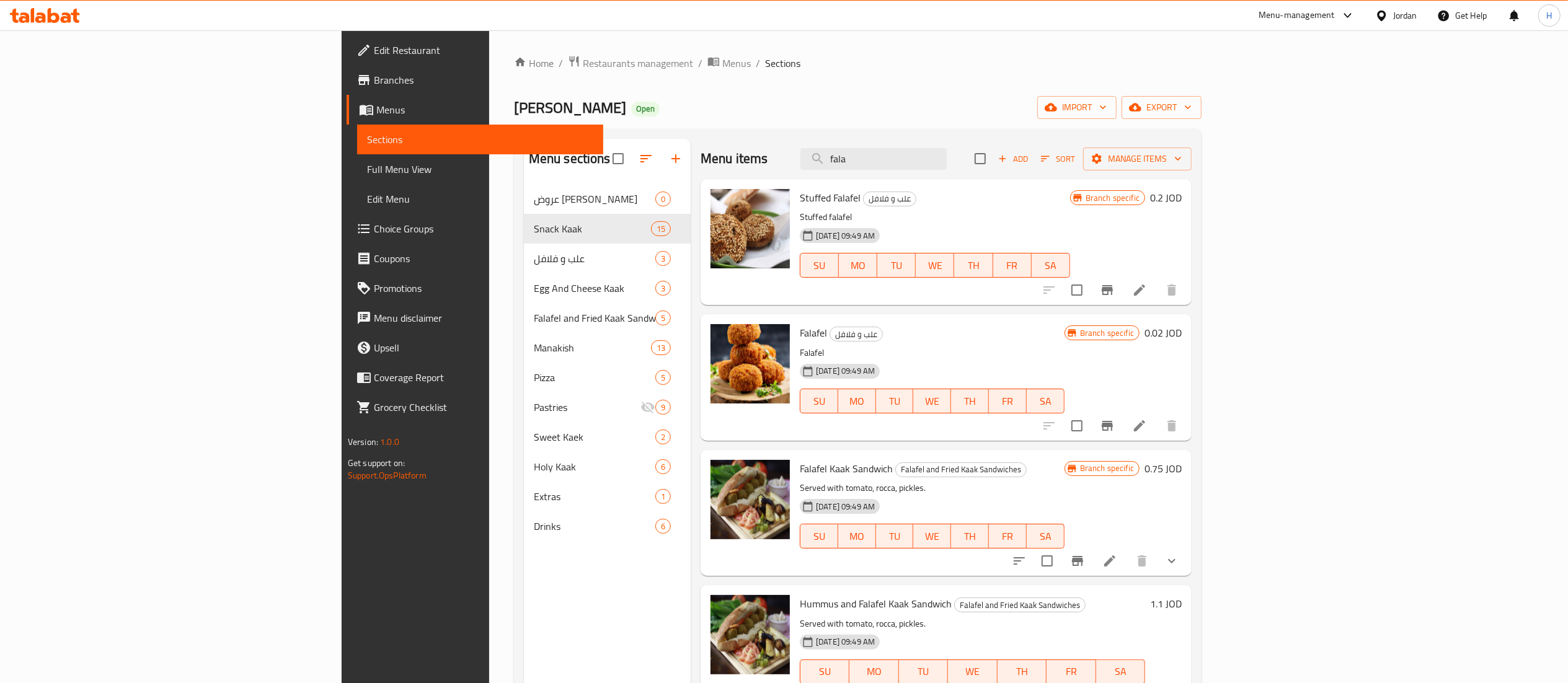
drag, startPoint x: 940, startPoint y: 163, endPoint x: 893, endPoint y: 155, distance: 47.7
click at [893, 155] on div "Menu items fala Add Sort Manage items" at bounding box center [945, 159] width 491 height 40
type input "s"
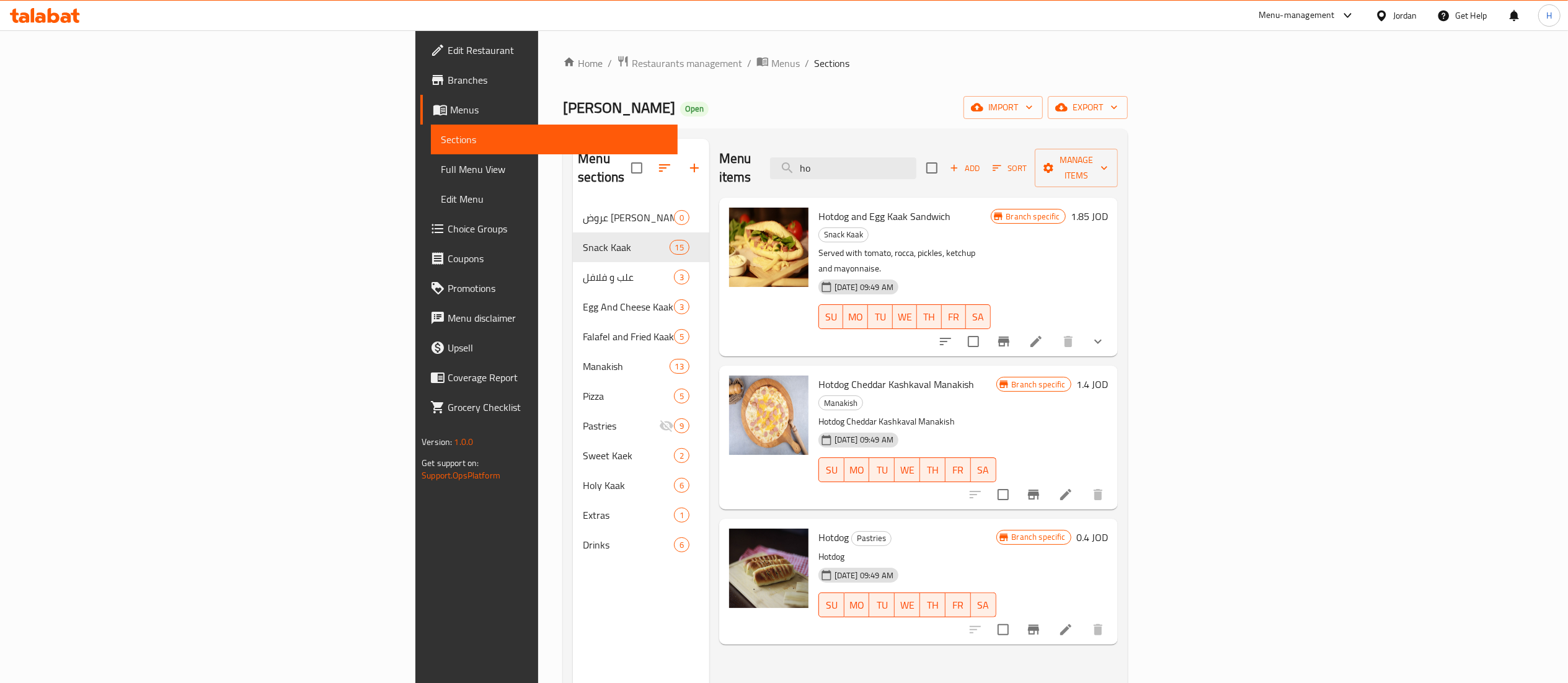
type input "h"
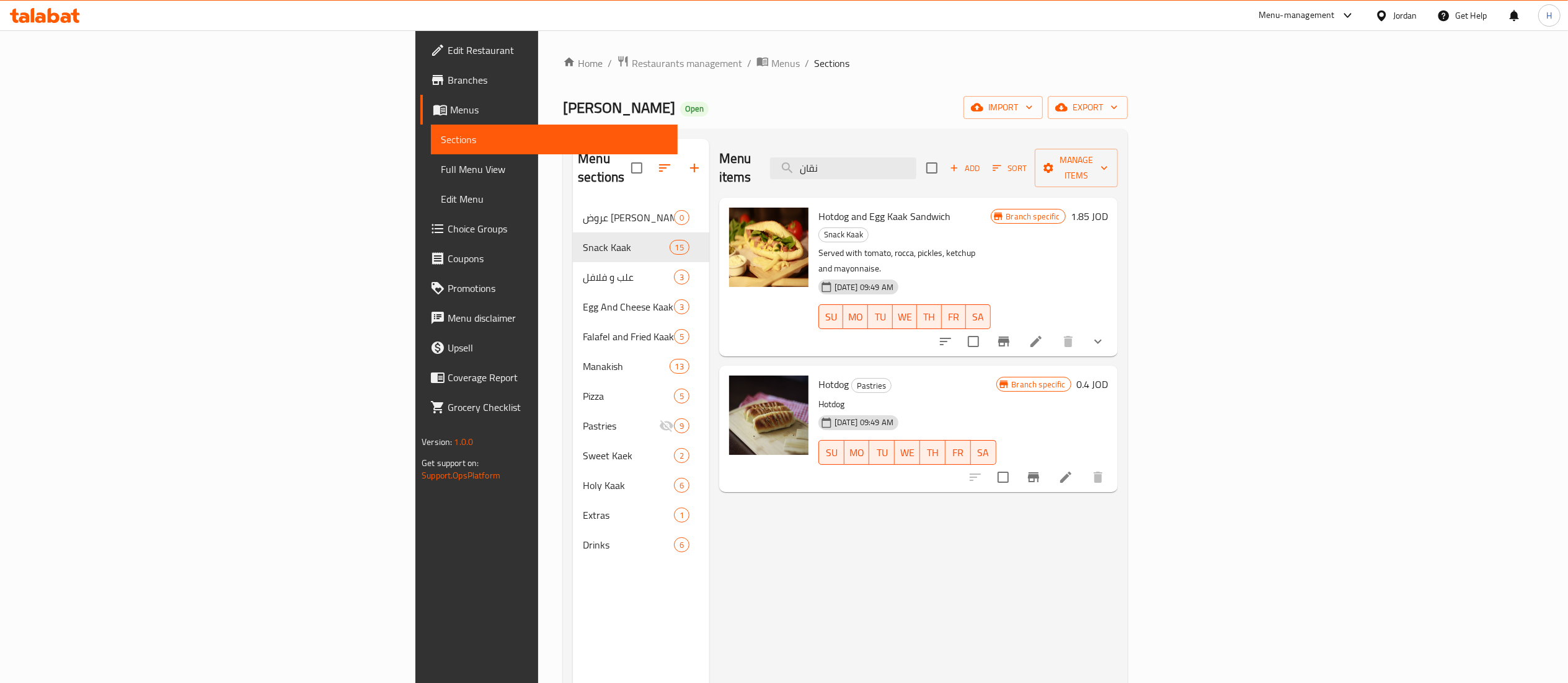
type input "نقان"
click at [1010, 336] on icon "Branch-specific-item" at bounding box center [1003, 341] width 11 height 10
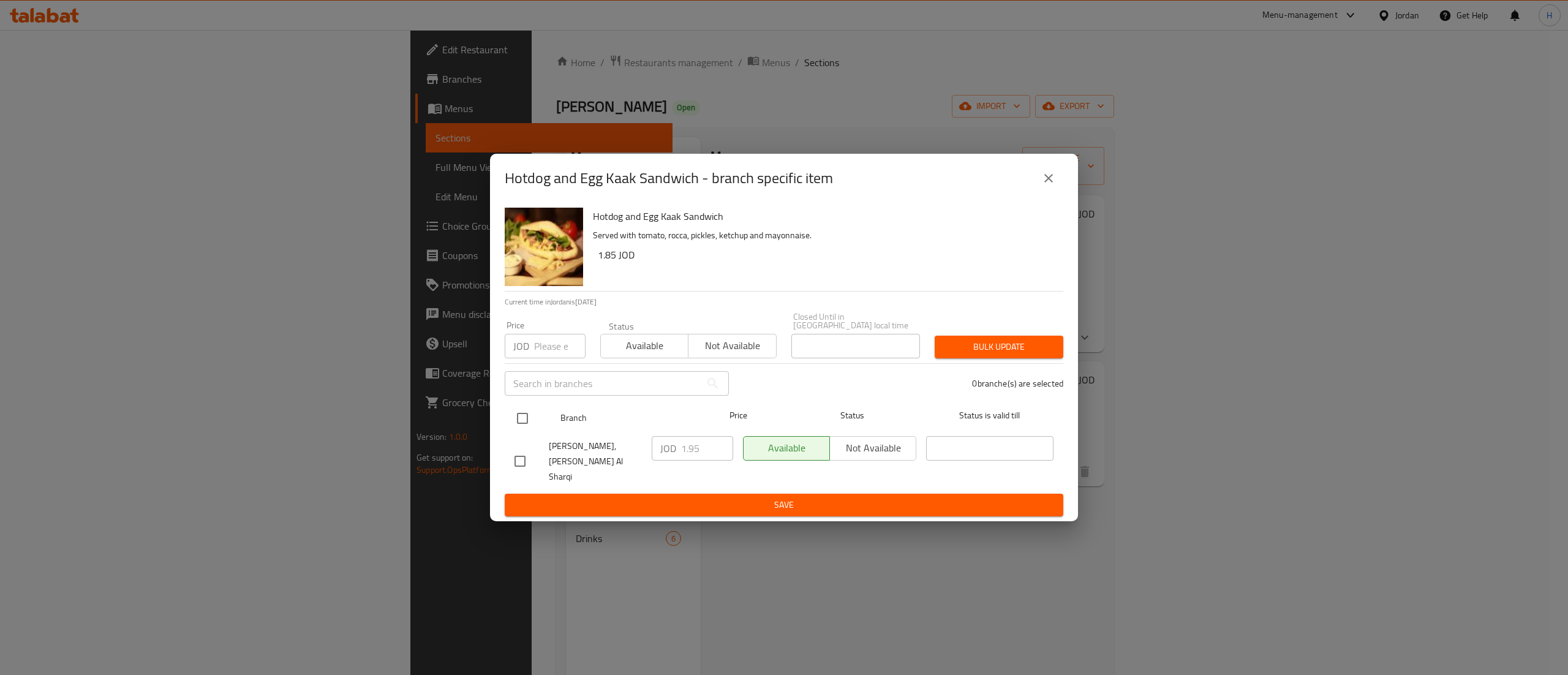
click at [532, 410] on input "checkbox" at bounding box center [522, 418] width 26 height 26
checkbox input "true"
drag, startPoint x: 708, startPoint y: 450, endPoint x: 632, endPoint y: 446, distance: 76.1
click at [632, 446] on div "Abu Abdullah Bakery, Al Tla'a Al Sharqi JOD 1.95 ​ Available Not available ​" at bounding box center [784, 461] width 549 height 61
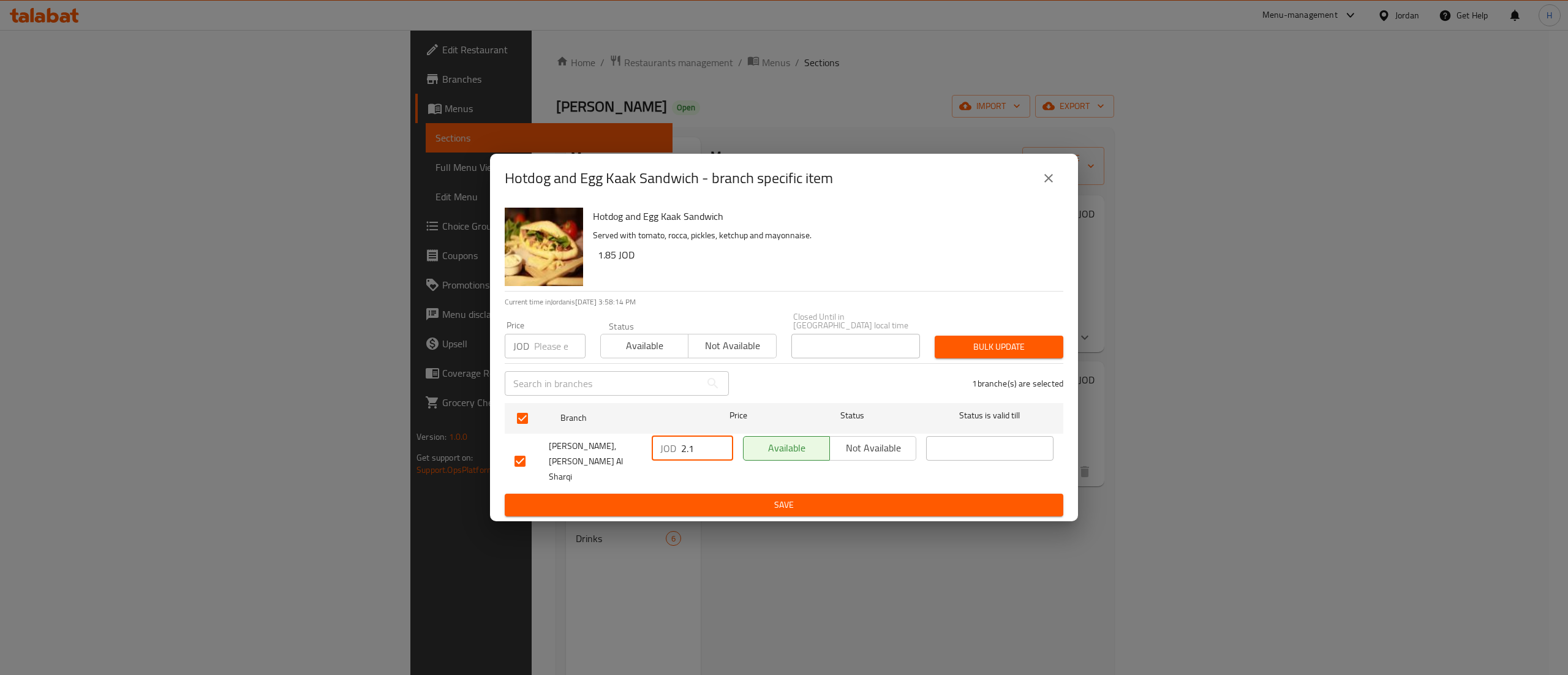
type input "2.1"
click at [636, 497] on span "Save" at bounding box center [784, 504] width 539 height 15
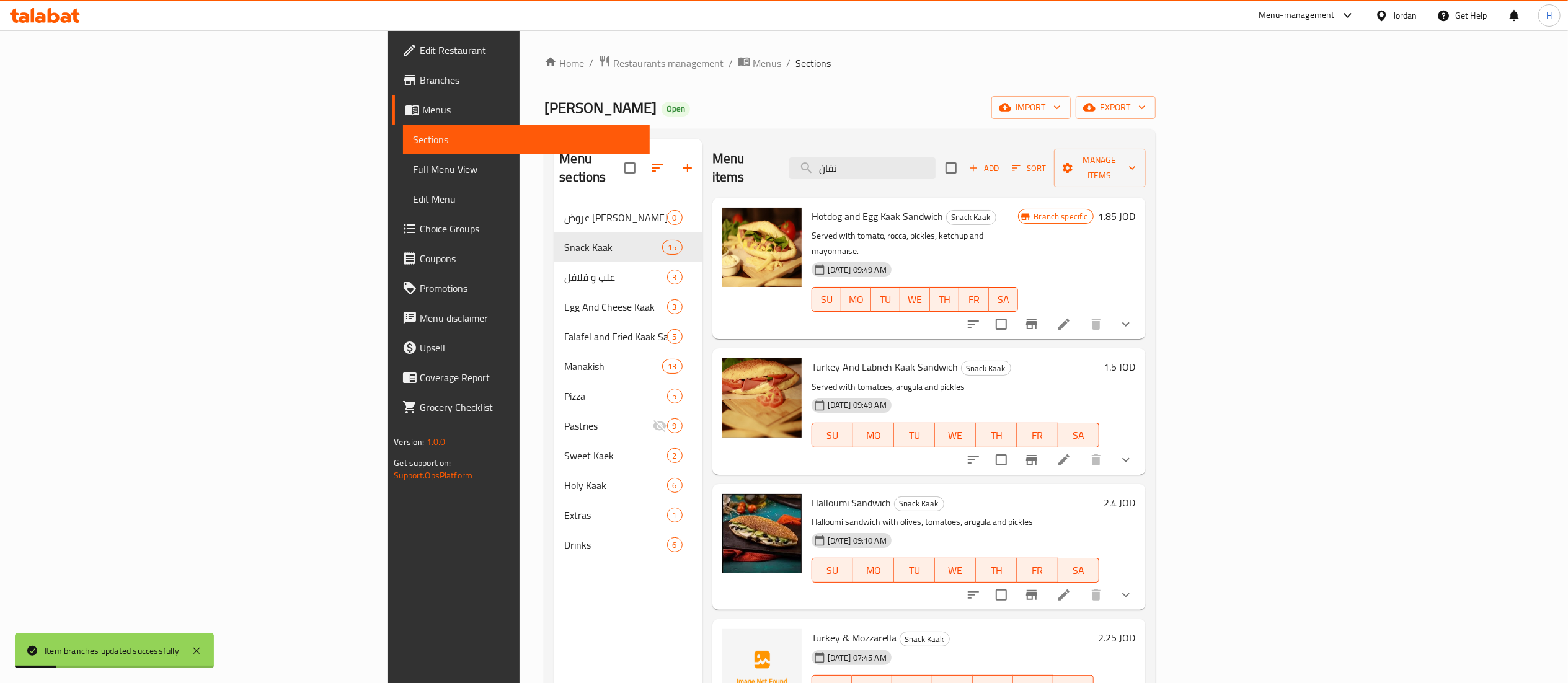
drag, startPoint x: 921, startPoint y: 151, endPoint x: 808, endPoint y: 150, distance: 113.0
click at [808, 150] on div "Menu items نقان Add Sort Manage items" at bounding box center [929, 168] width 434 height 59
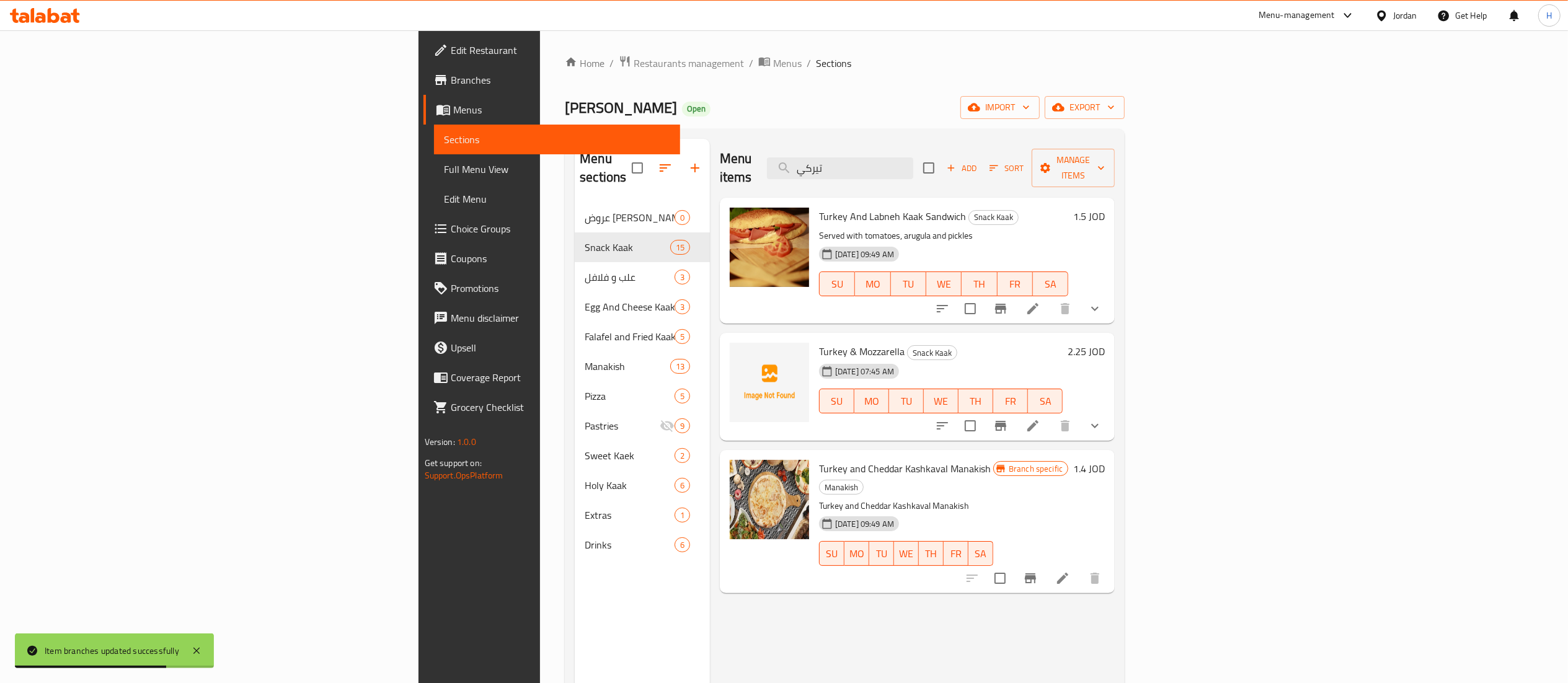
type input "تيركي"
click at [1105, 208] on h6 "1.5 JOD" at bounding box center [1089, 217] width 32 height 18
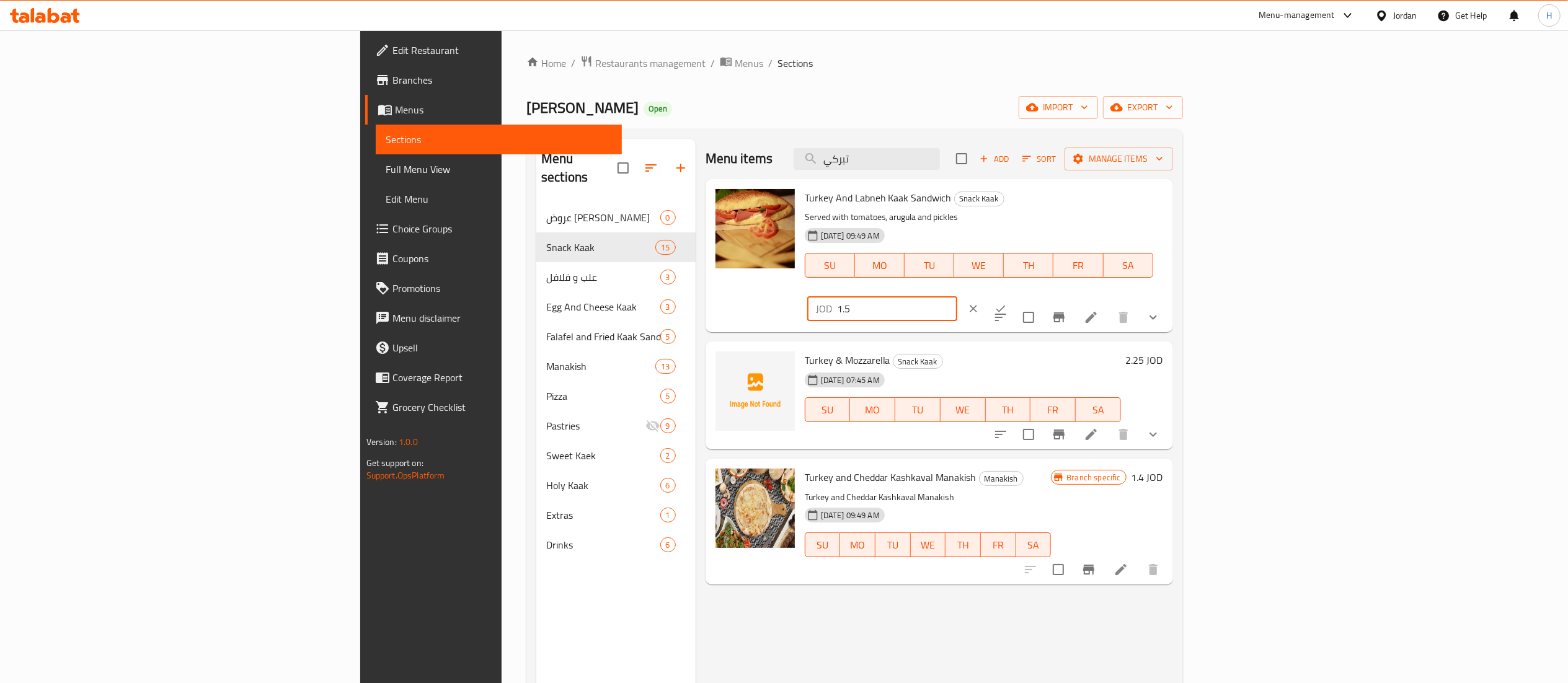
click at [957, 296] on input "1.5" at bounding box center [897, 308] width 120 height 25
type input "1.2"
click at [1007, 302] on icon "ok" at bounding box center [1000, 308] width 12 height 12
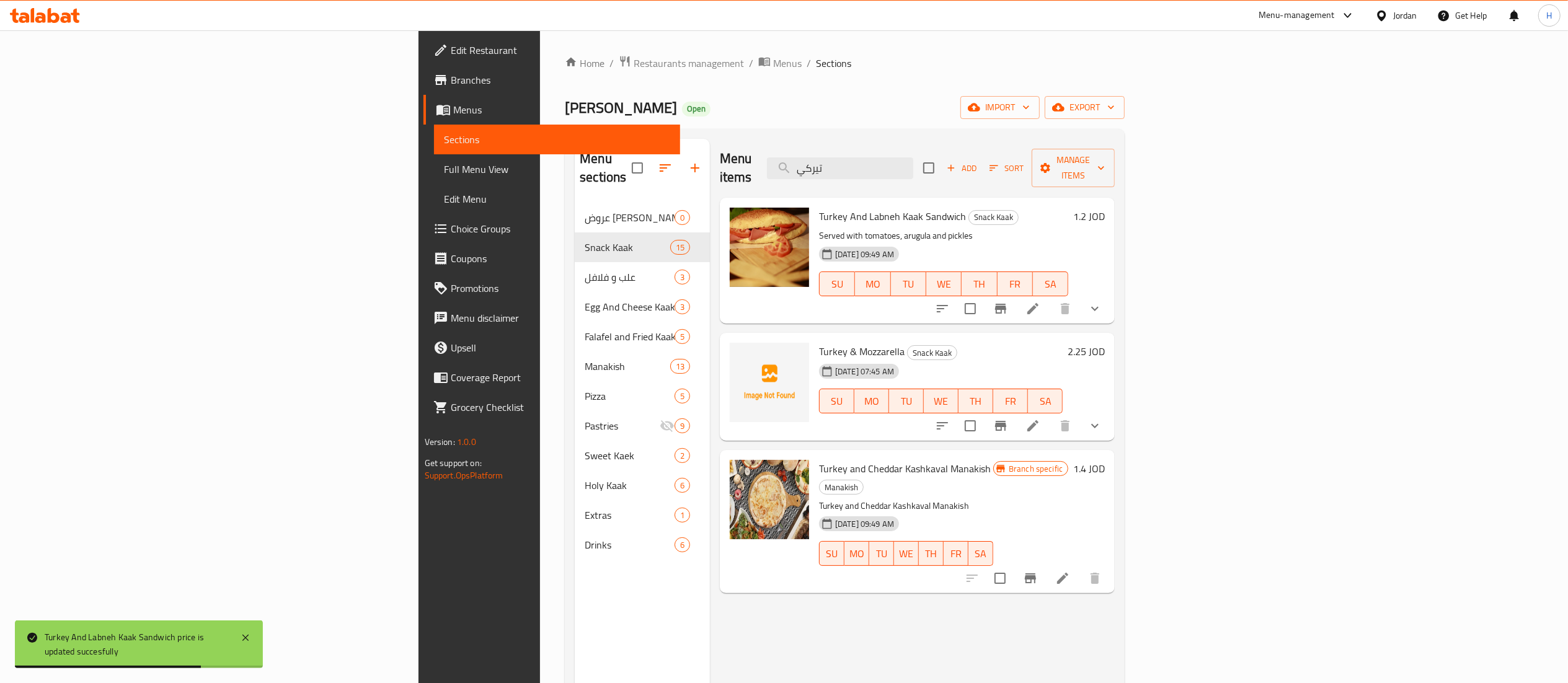
drag, startPoint x: 1000, startPoint y: 159, endPoint x: 874, endPoint y: 146, distance: 126.7
click at [874, 146] on div "Menu items تيركي Add Sort Manage items" at bounding box center [917, 168] width 395 height 59
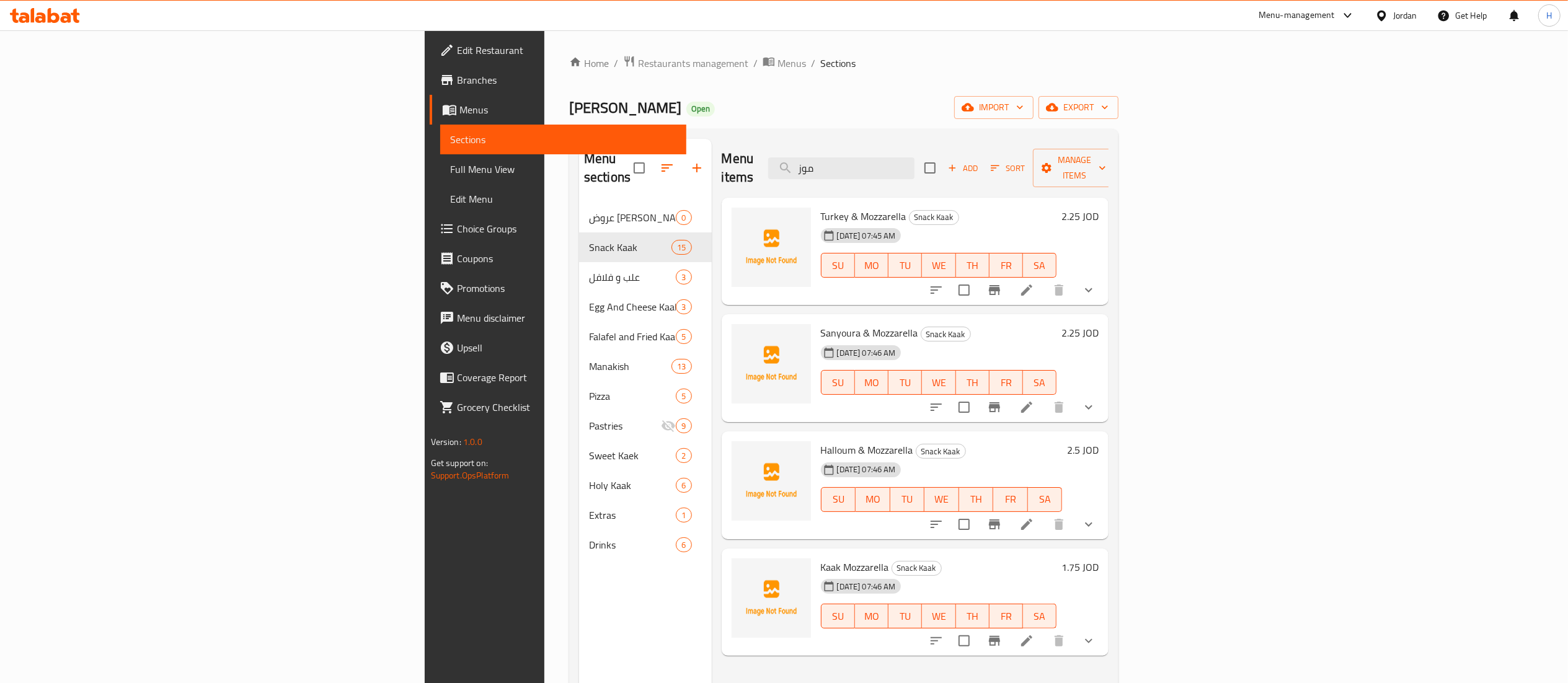
type input "موز"
click at [1099, 558] on h6 "1.75 JOD" at bounding box center [1080, 567] width 37 height 18
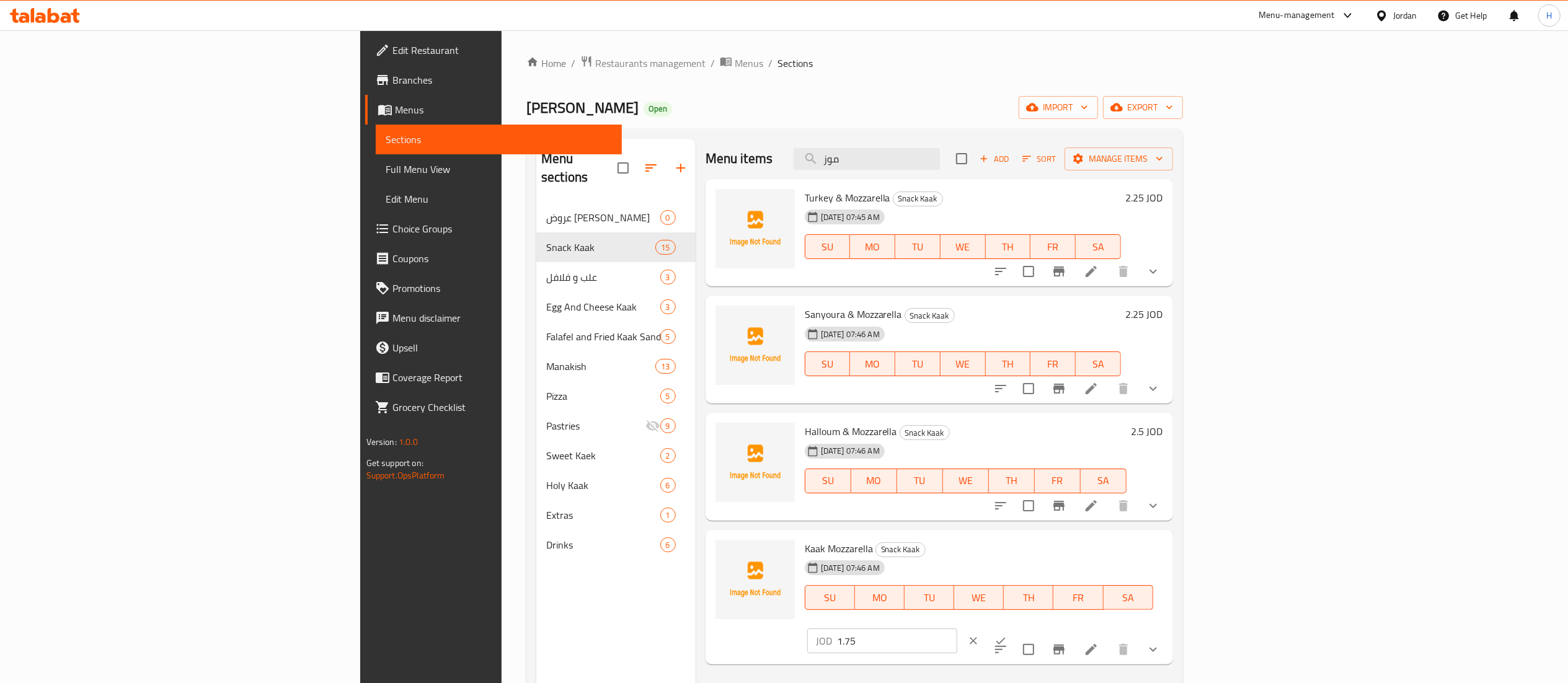
click at [1168, 539] on div "Kaak Mozzarella Snack Kaak 29-05-2025 07:46 AM SU MO TU WE TH FR SA JOD 1.75 ​" at bounding box center [983, 597] width 368 height 125
click at [957, 628] on input "1.75" at bounding box center [897, 640] width 120 height 25
type input "1.7"
click at [1014, 627] on button "ok" at bounding box center [1000, 640] width 27 height 27
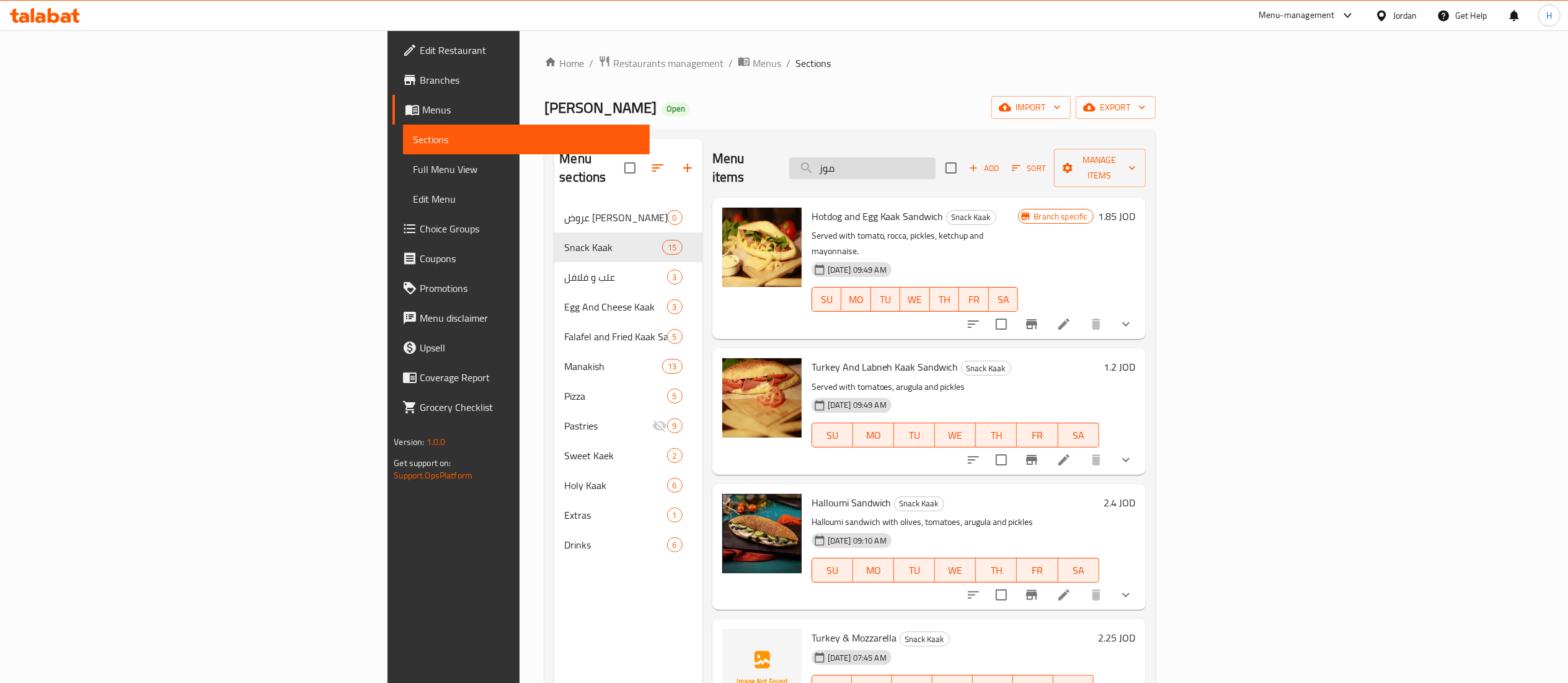
drag, startPoint x: 985, startPoint y: 163, endPoint x: 920, endPoint y: 163, distance: 65.0
click at [920, 163] on input "موز" at bounding box center [862, 168] width 147 height 22
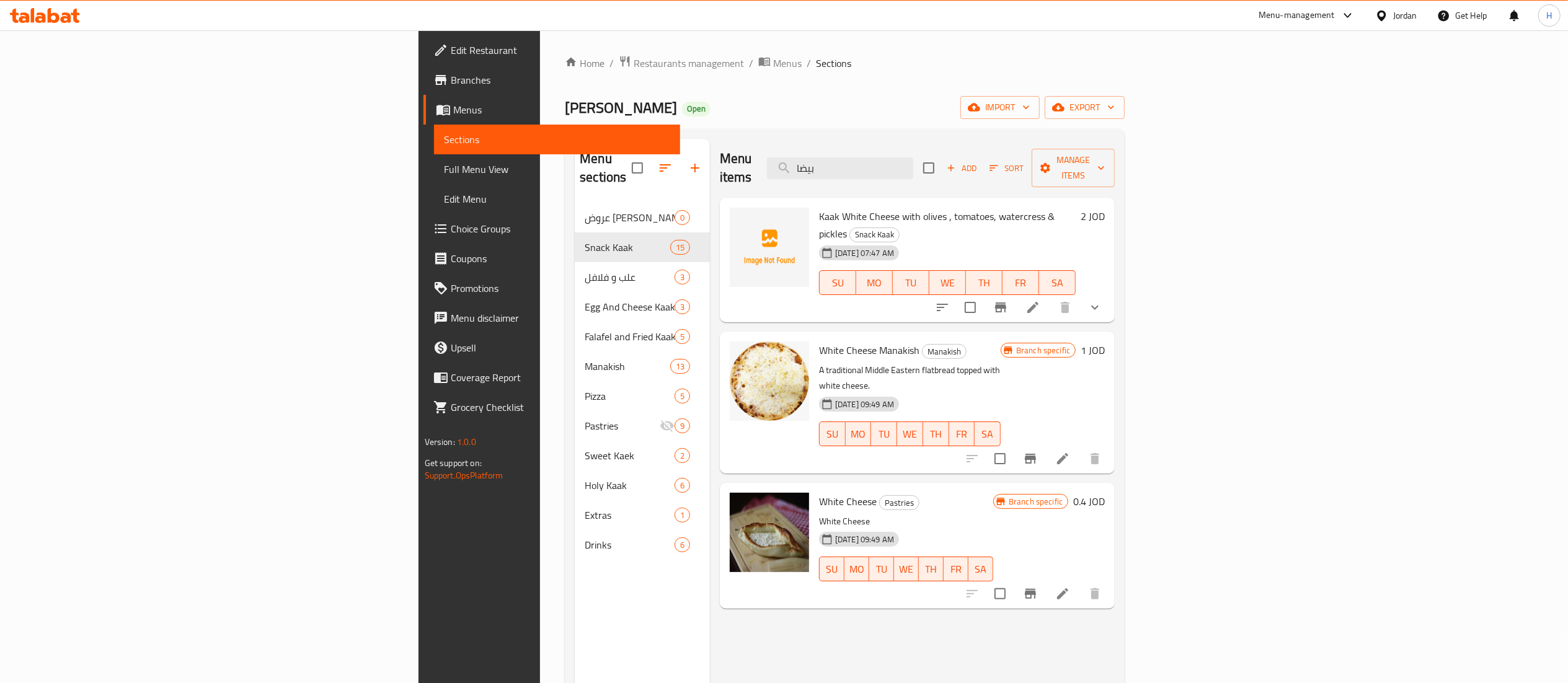
drag, startPoint x: 995, startPoint y: 160, endPoint x: 698, endPoint y: 151, distance: 297.1
click at [720, 151] on div "Menu items بيضا Add Sort Manage items" at bounding box center [917, 168] width 395 height 59
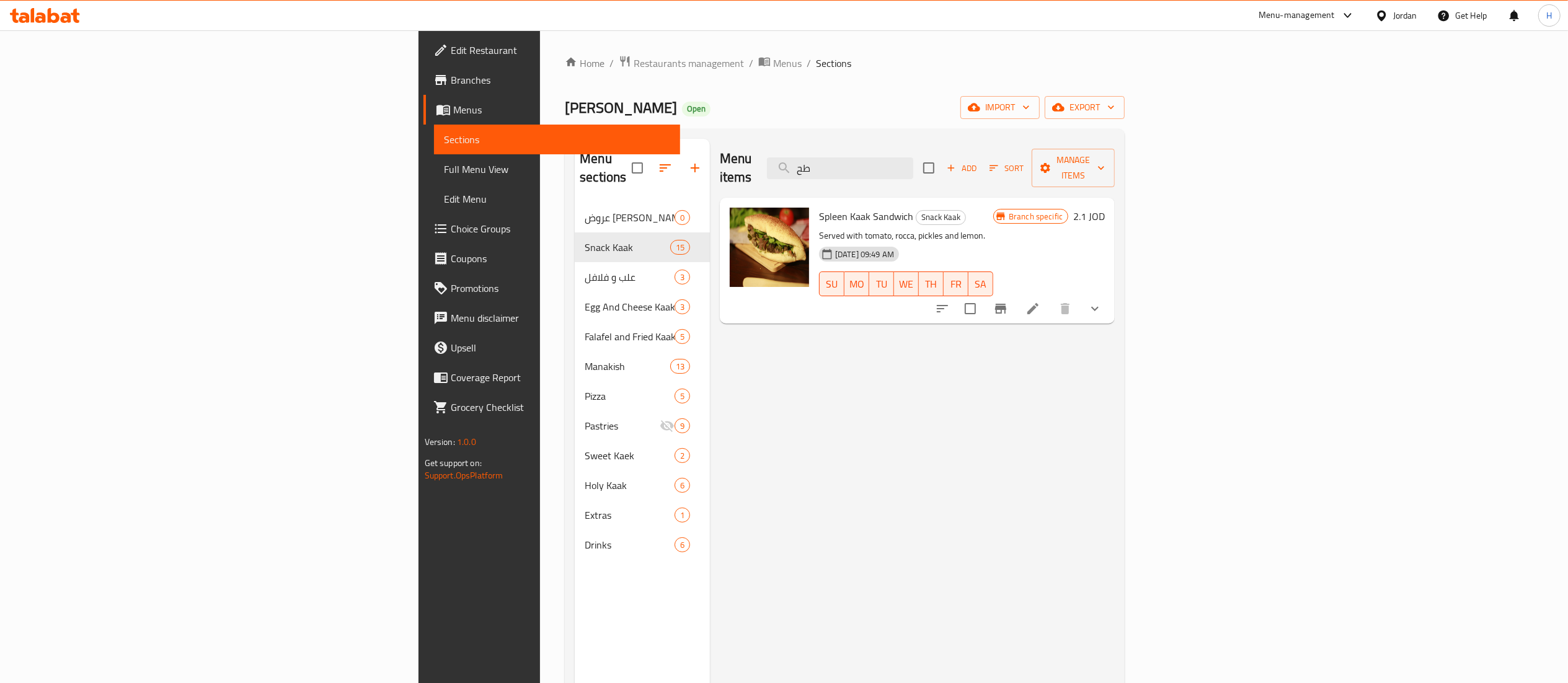
type input "طح"
click at [1016, 294] on button "Branch-specific-item" at bounding box center [1001, 308] width 30 height 30
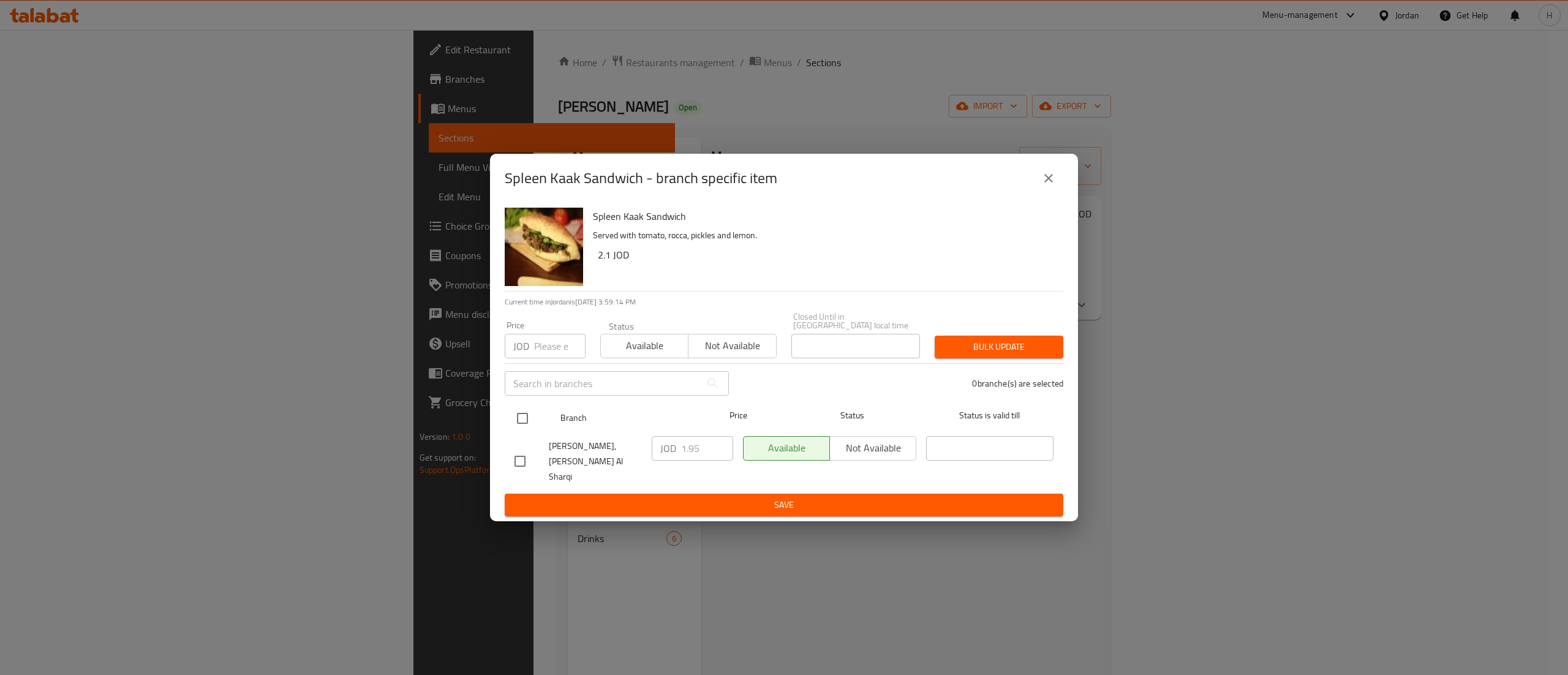
click at [519, 420] on input "checkbox" at bounding box center [522, 418] width 26 height 26
checkbox input "true"
drag, startPoint x: 703, startPoint y: 448, endPoint x: 619, endPoint y: 450, distance: 84.0
click at [619, 450] on div "Abu Abdullah Bakery, Al Tla'a Al Sharqi JOD 1.95 ​ Available Not available ​" at bounding box center [784, 461] width 549 height 61
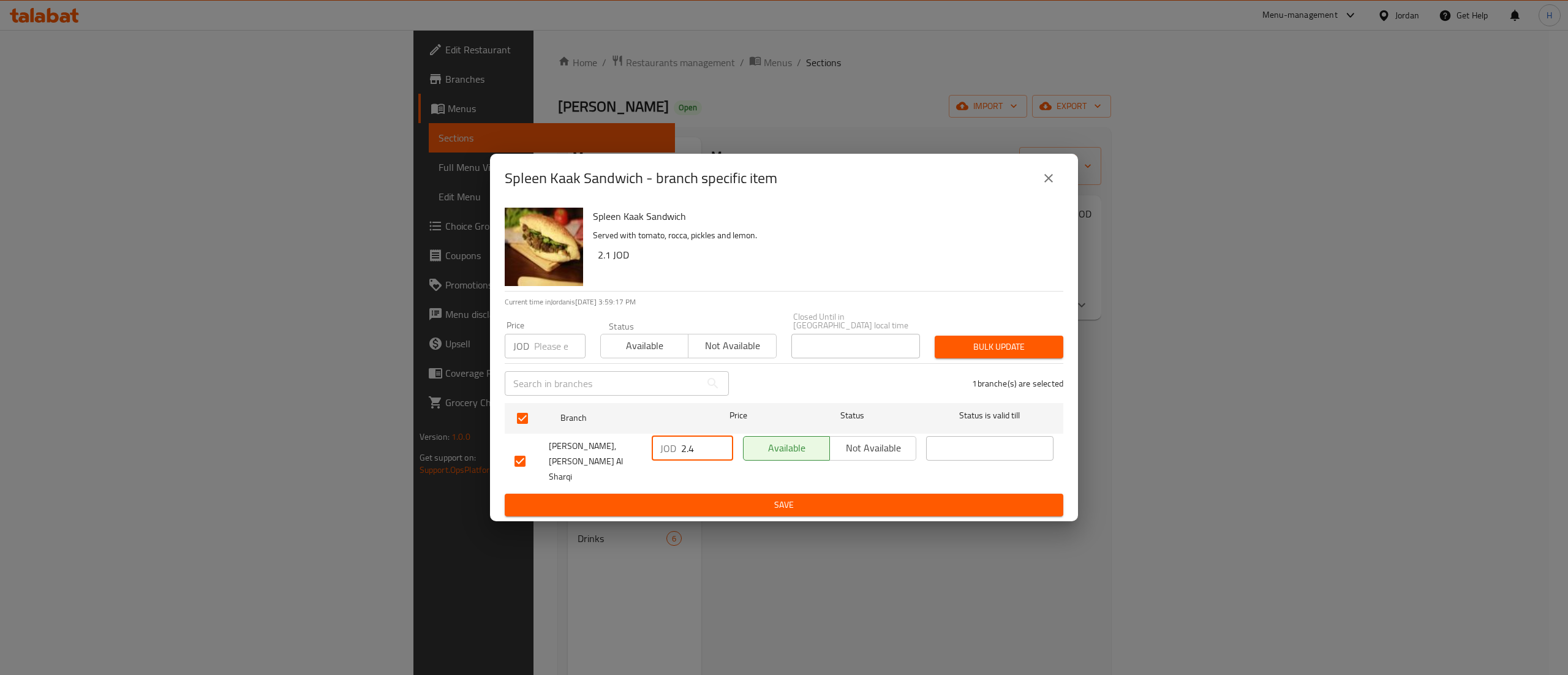
type input "2.4"
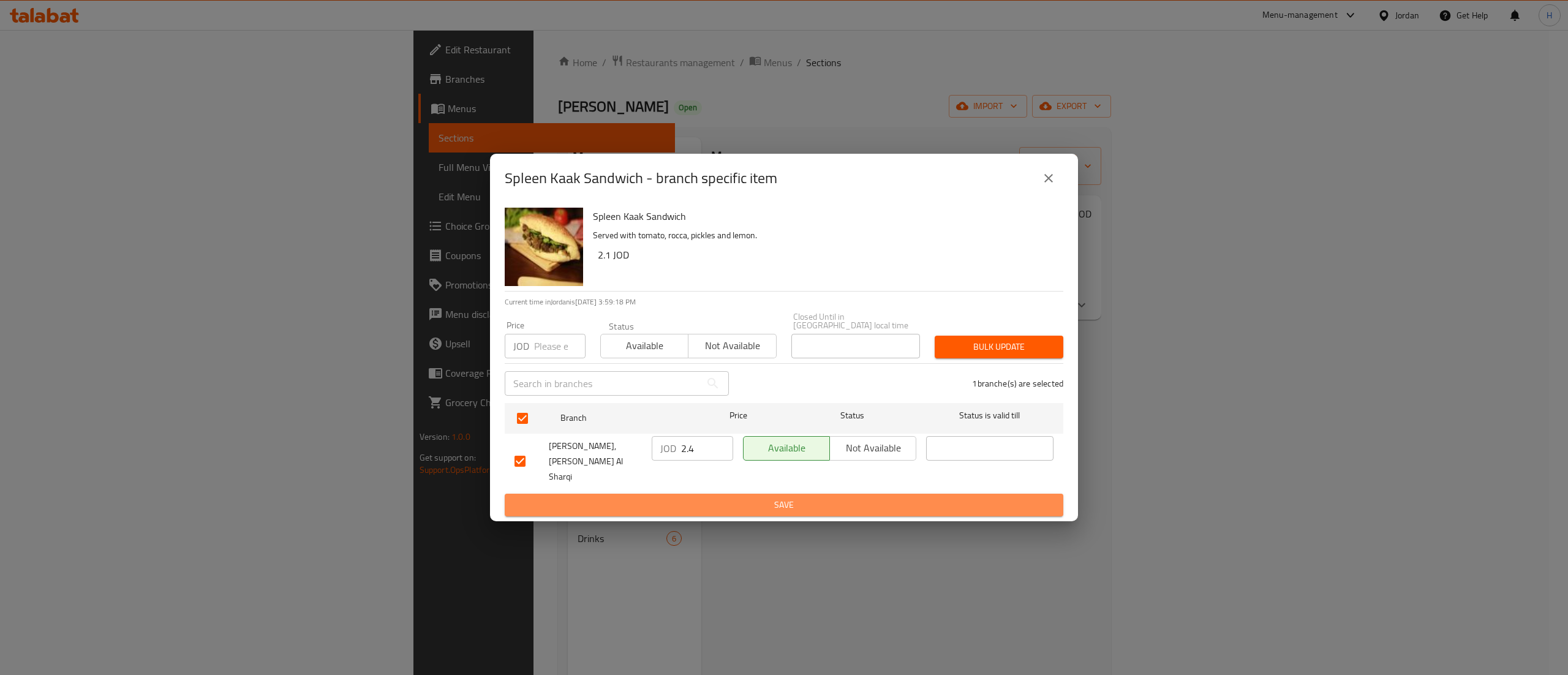
click at [611, 497] on span "Save" at bounding box center [784, 504] width 539 height 15
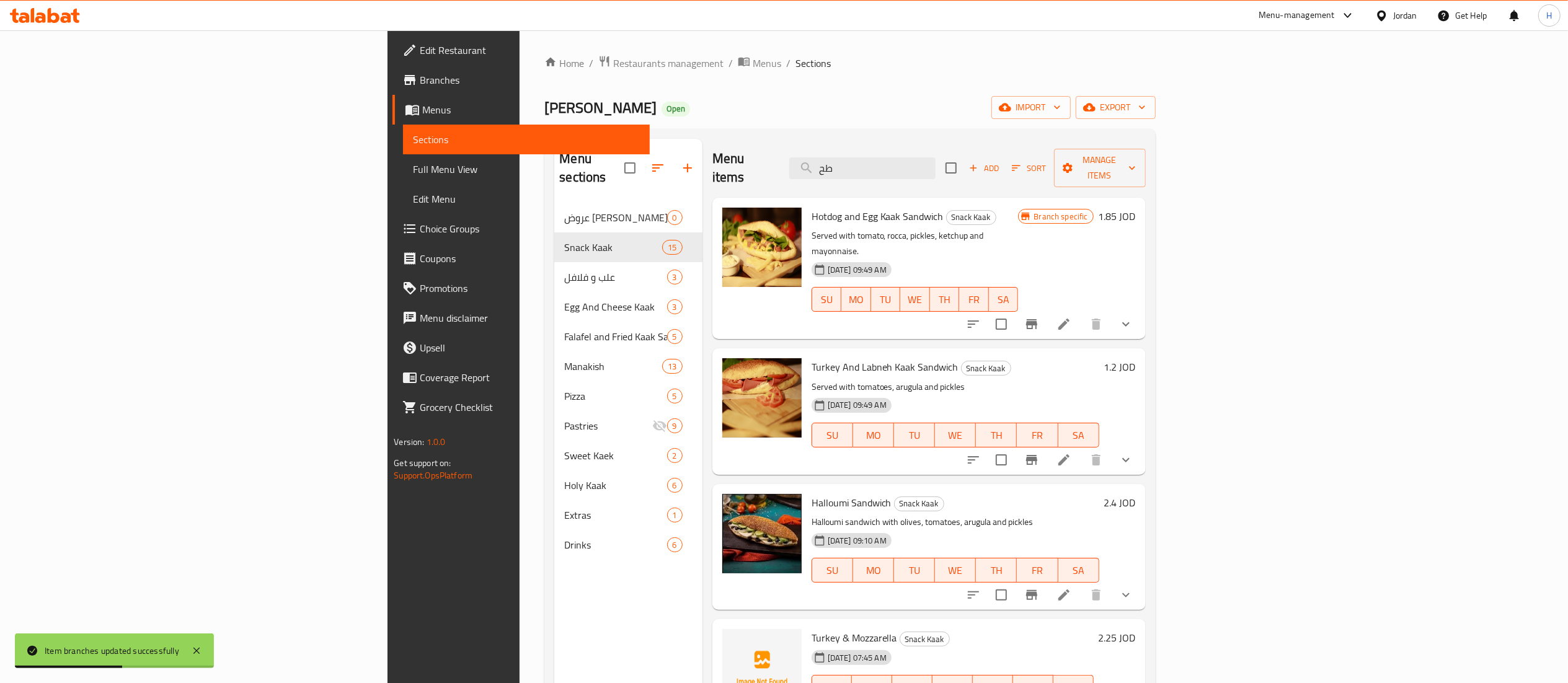
drag, startPoint x: 971, startPoint y: 163, endPoint x: 747, endPoint y: 167, distance: 224.0
click at [747, 167] on div "Menu items طح Add Sort Manage items" at bounding box center [929, 168] width 434 height 59
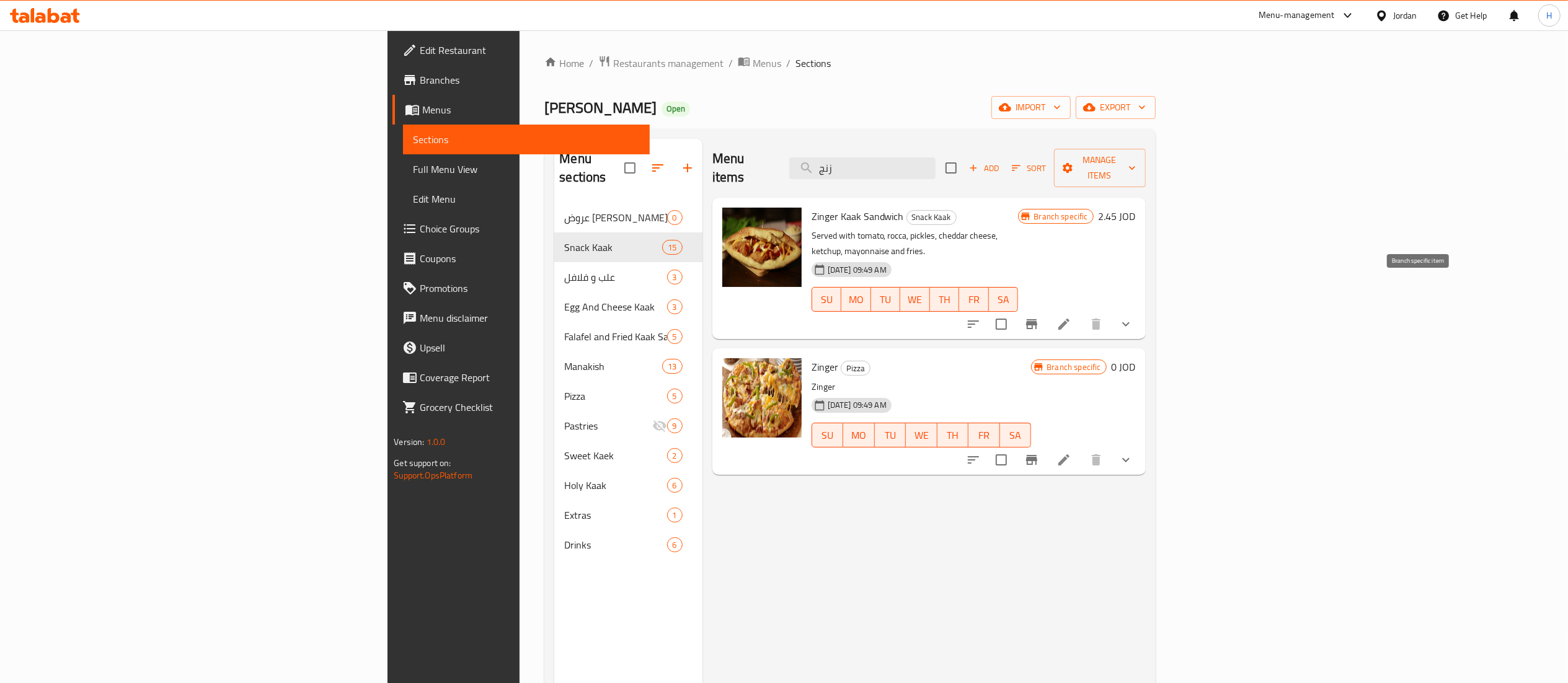
type input "زنج"
click at [1037, 319] on icon "Branch-specific-item" at bounding box center [1031, 324] width 11 height 10
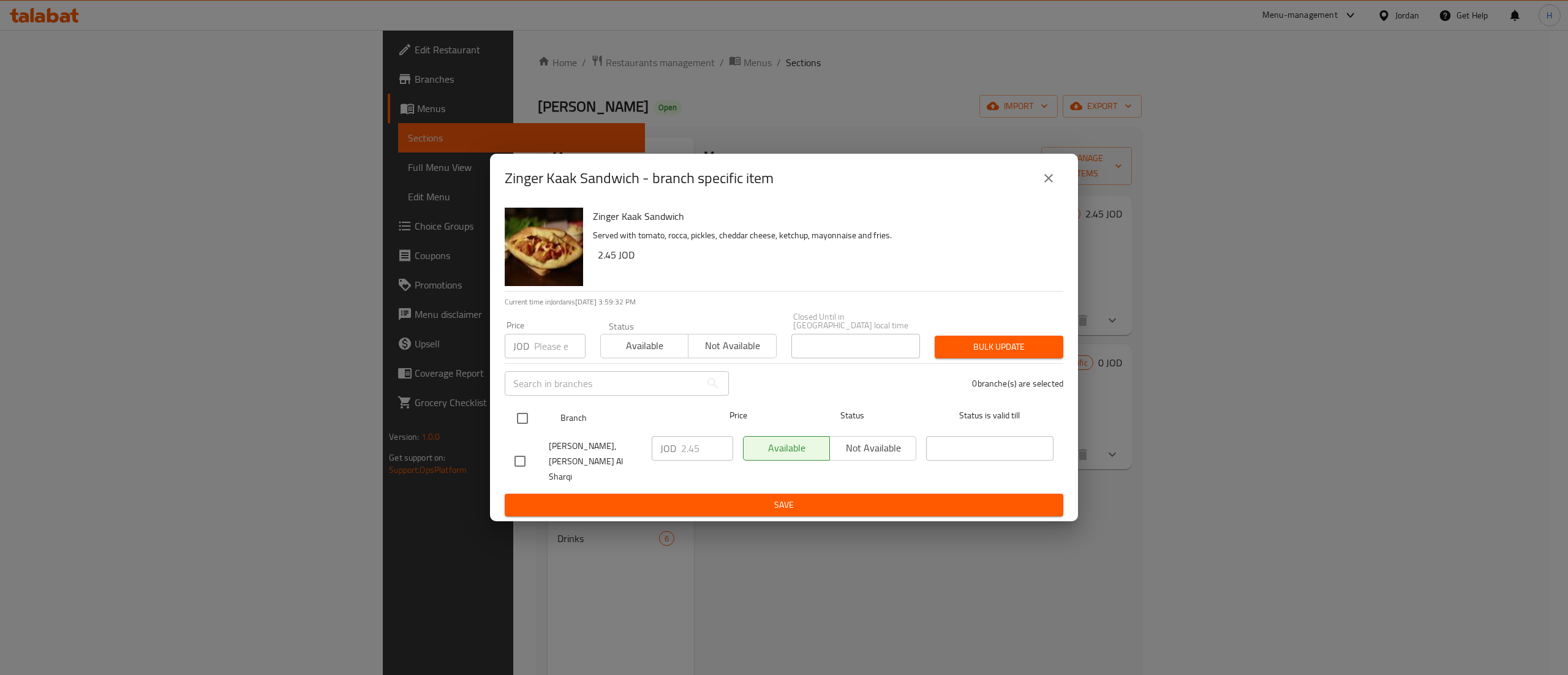
click at [522, 414] on input "checkbox" at bounding box center [522, 418] width 26 height 26
checkbox input "true"
drag, startPoint x: 713, startPoint y: 455, endPoint x: 670, endPoint y: 458, distance: 43.1
click at [670, 458] on div "JOD 2.45 ​" at bounding box center [693, 448] width 81 height 25
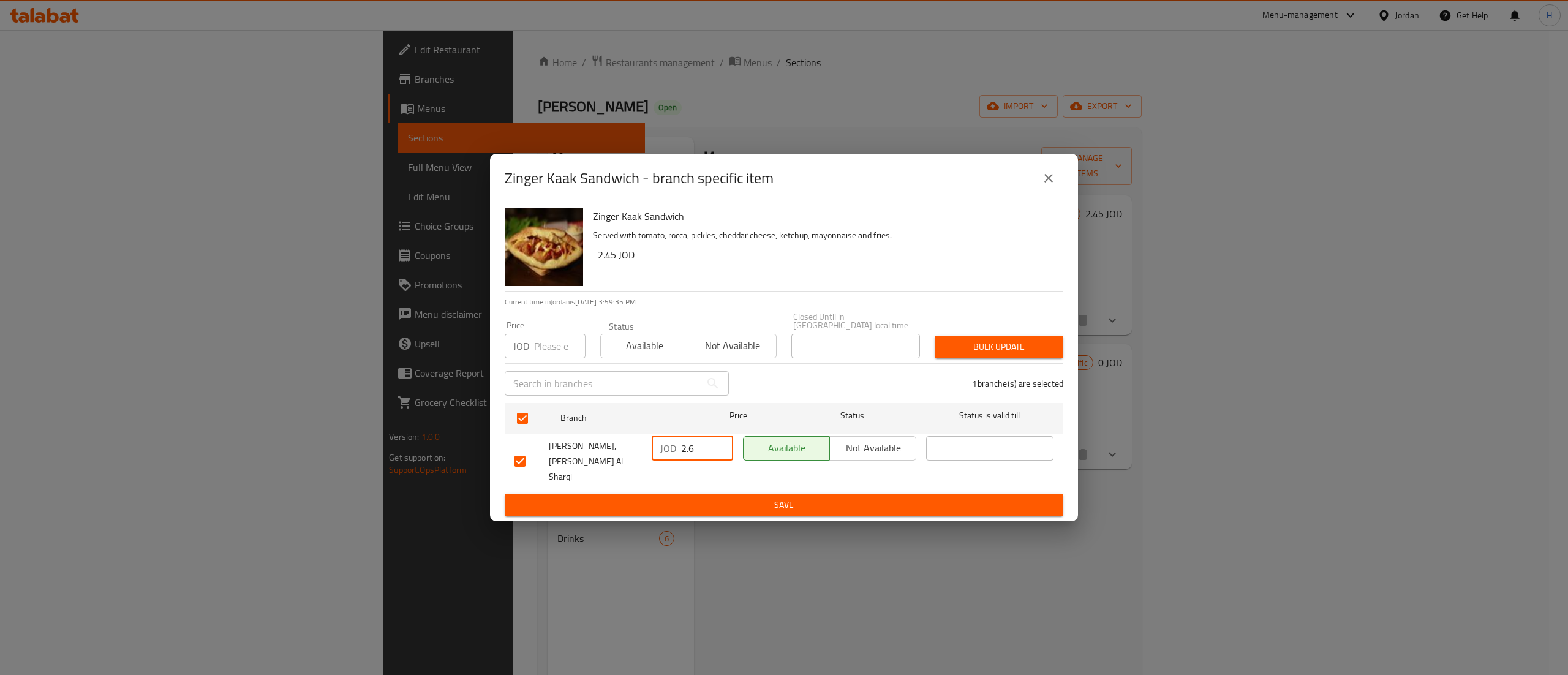
type input "2.6"
click at [648, 497] on span "Save" at bounding box center [784, 504] width 539 height 15
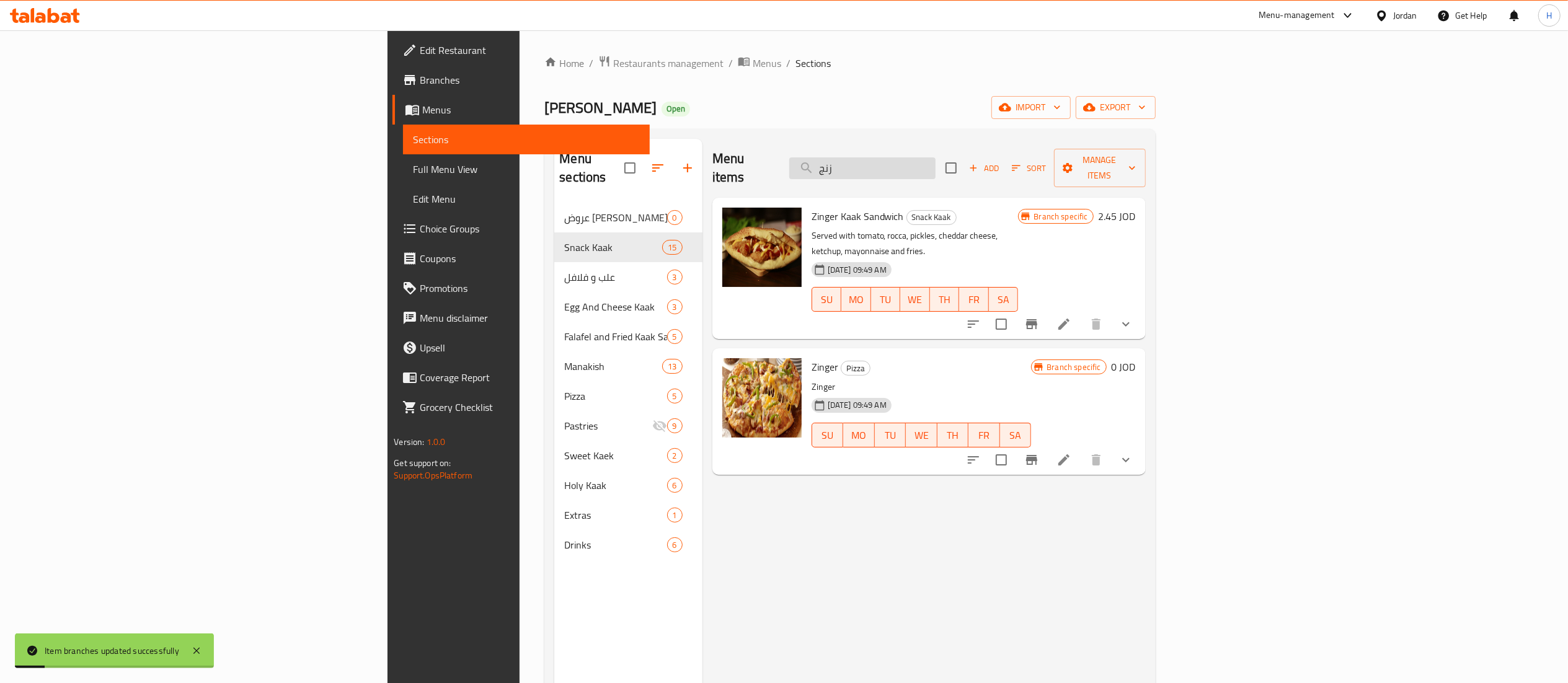
drag, startPoint x: 995, startPoint y: 154, endPoint x: 926, endPoint y: 159, distance: 69.2
click at [926, 159] on div "Menu items زنج Add Sort Manage items" at bounding box center [929, 168] width 434 height 59
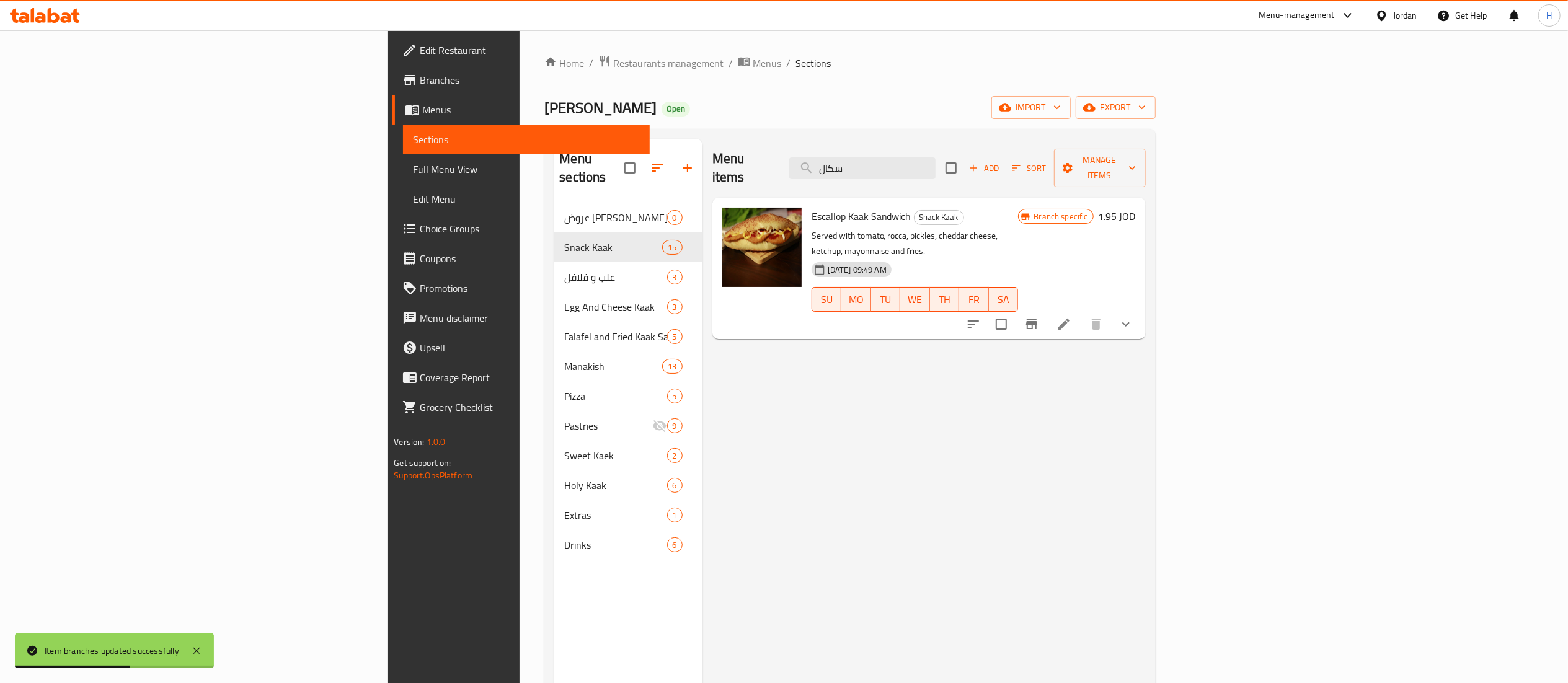
type input "سكال"
click at [1037, 319] on icon "Branch-specific-item" at bounding box center [1031, 324] width 11 height 10
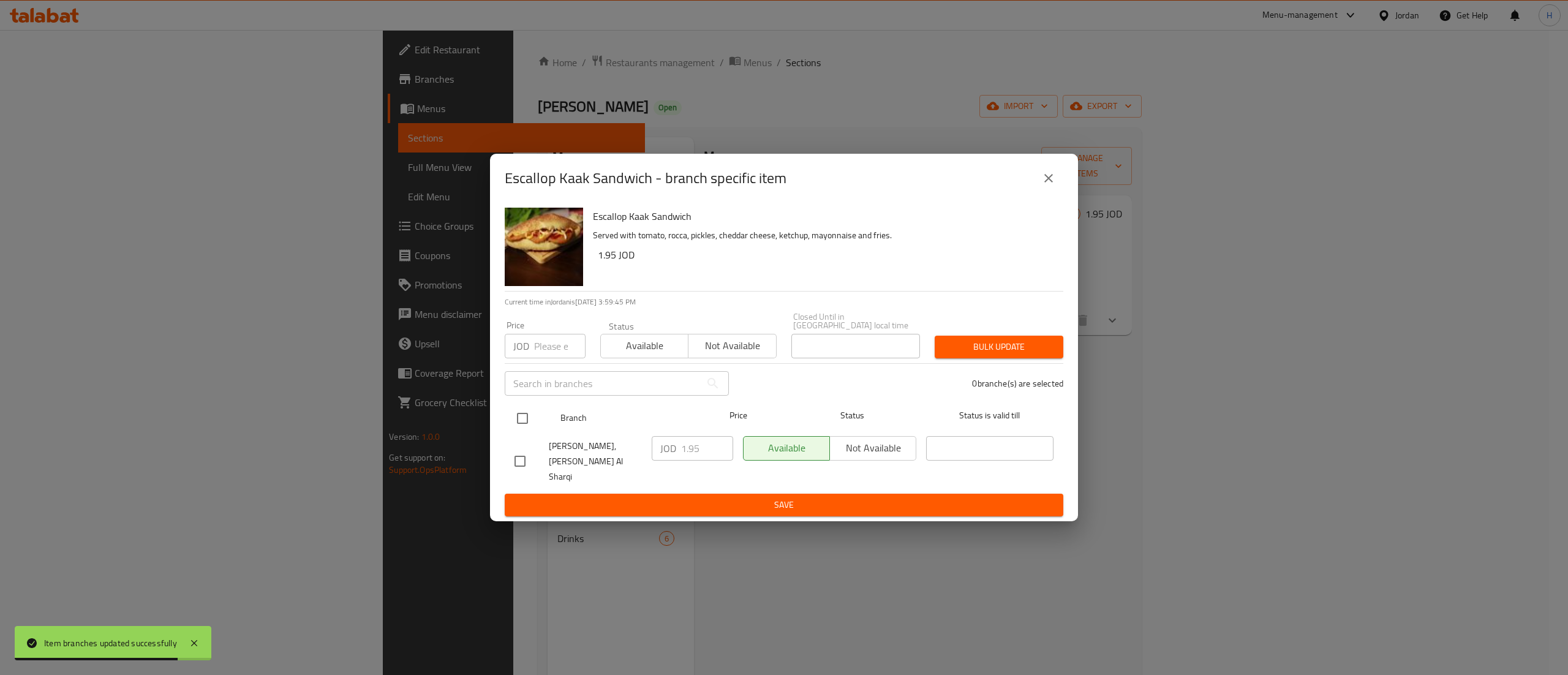
click at [519, 431] on input "checkbox" at bounding box center [522, 418] width 26 height 26
checkbox input "true"
drag, startPoint x: 709, startPoint y: 452, endPoint x: 555, endPoint y: 448, distance: 154.1
click at [555, 448] on div "Abu Abdullah Bakery, Al Tla'a Al Sharqi JOD 1.95 ​ Available Not available ​" at bounding box center [784, 461] width 549 height 61
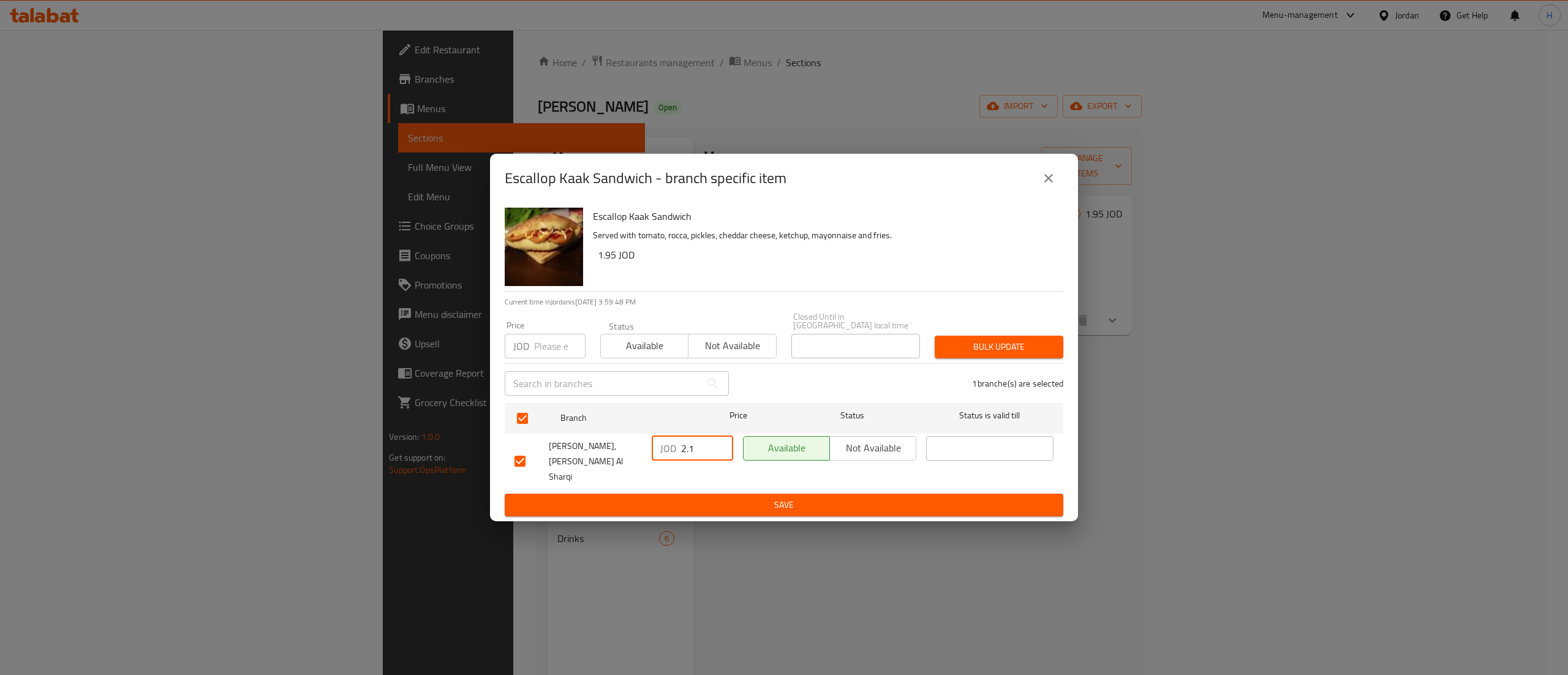
type input "2.1"
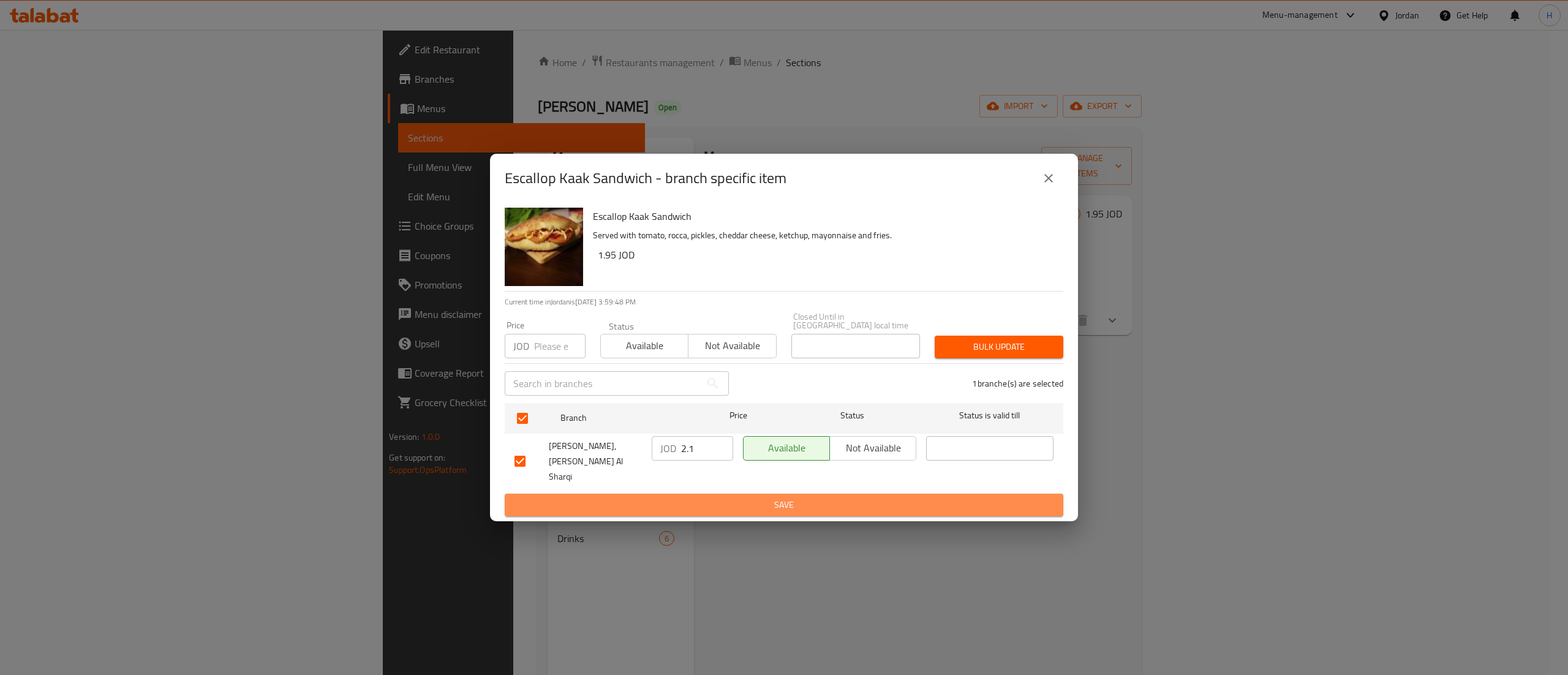
click at [597, 497] on span "Save" at bounding box center [784, 504] width 539 height 15
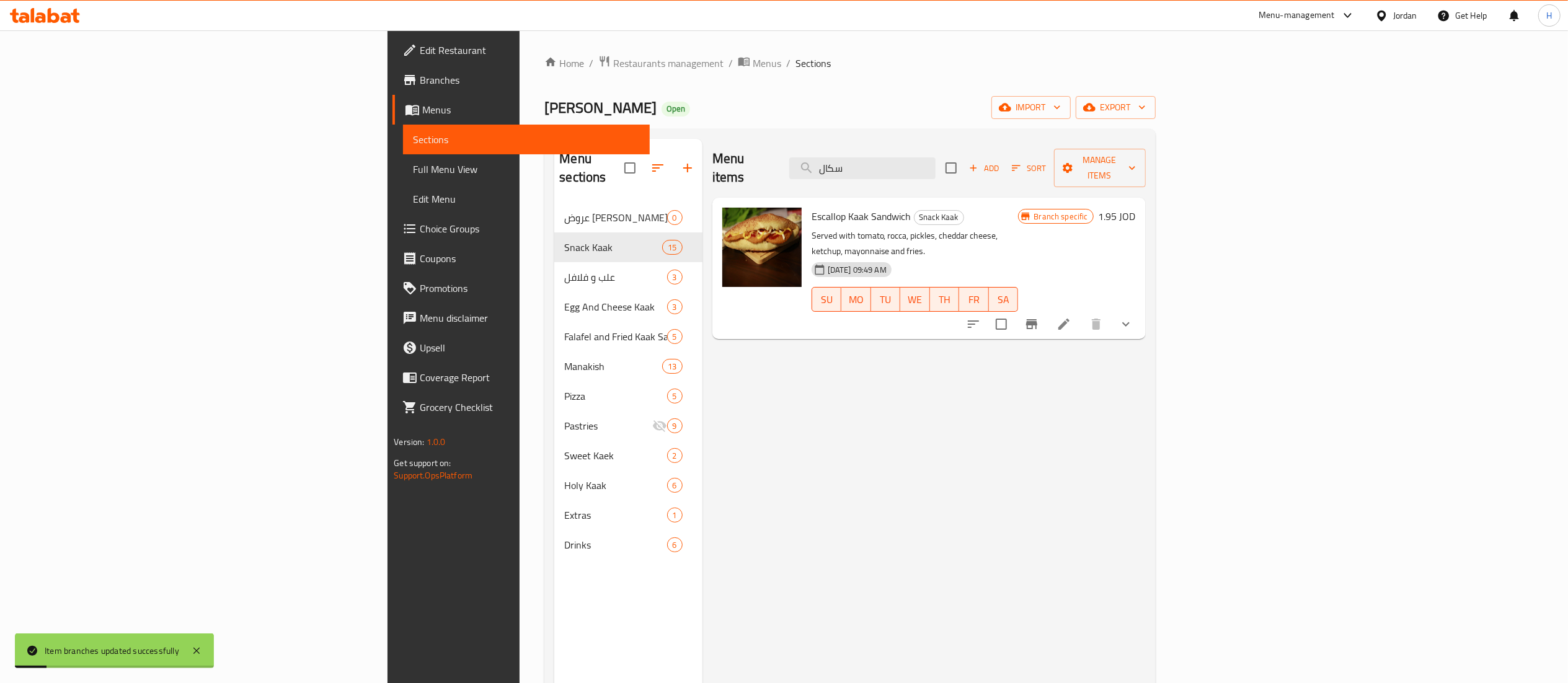
drag, startPoint x: 994, startPoint y: 157, endPoint x: 727, endPoint y: 139, distance: 267.6
click at [727, 139] on div "Menu items سكال Add Sort Manage items" at bounding box center [929, 168] width 434 height 59
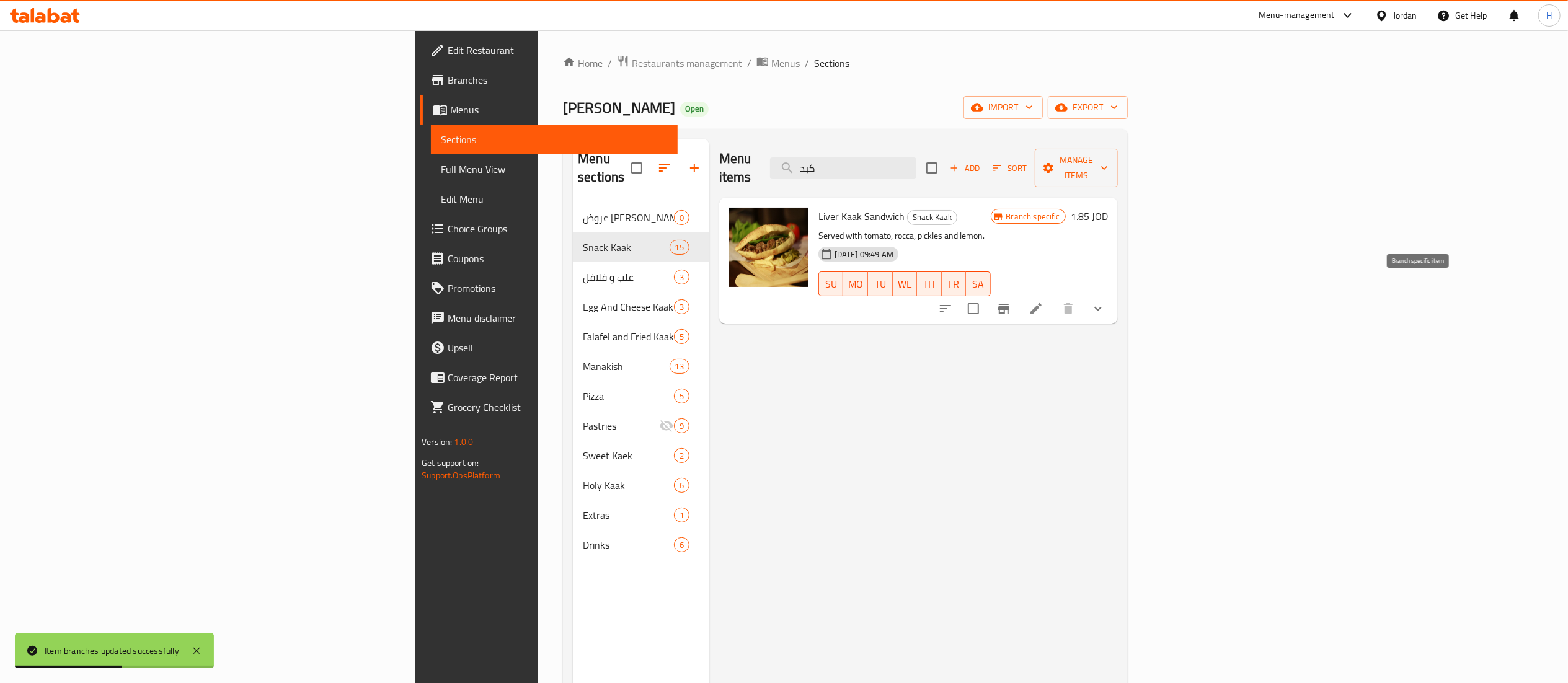
type input "كبد"
click at [1010, 304] on icon "Branch-specific-item" at bounding box center [1003, 308] width 11 height 10
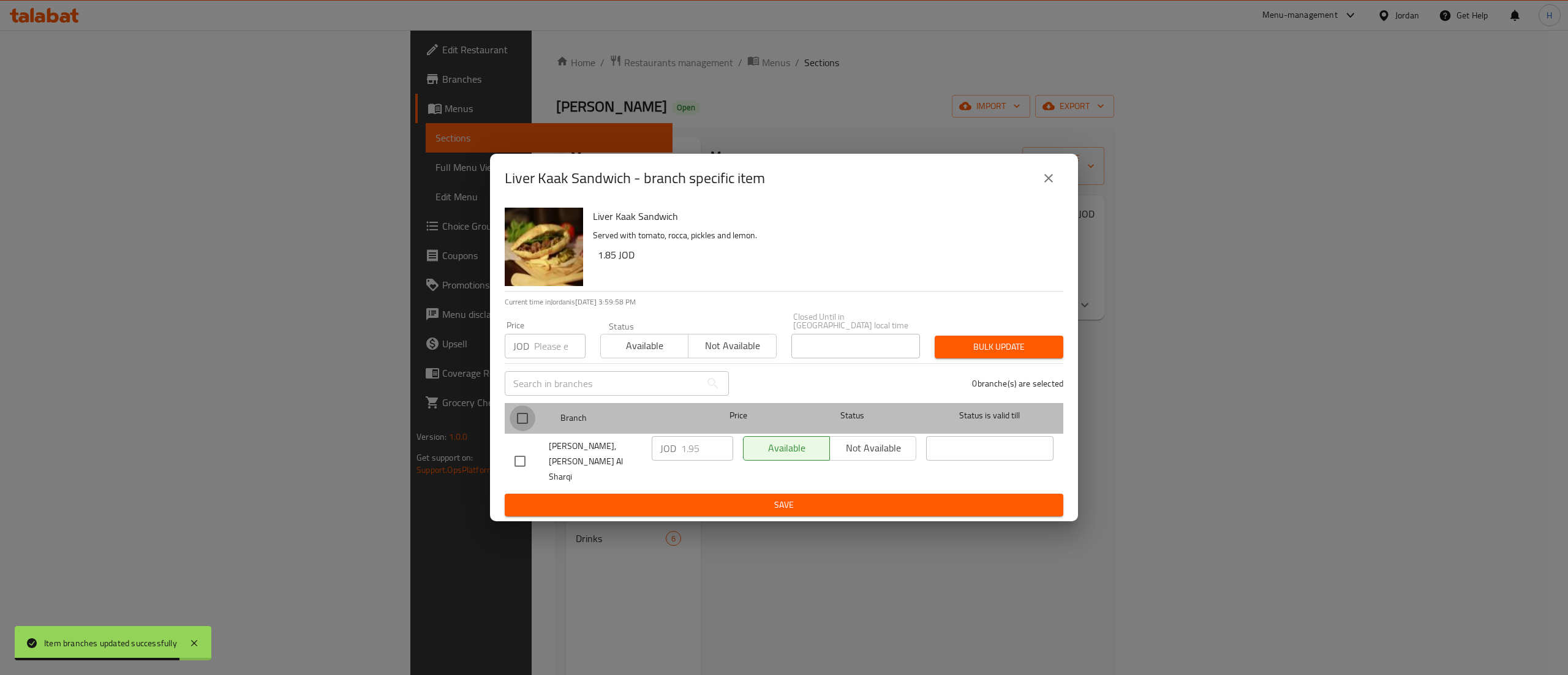
click at [518, 418] on input "checkbox" at bounding box center [522, 418] width 26 height 26
checkbox input "true"
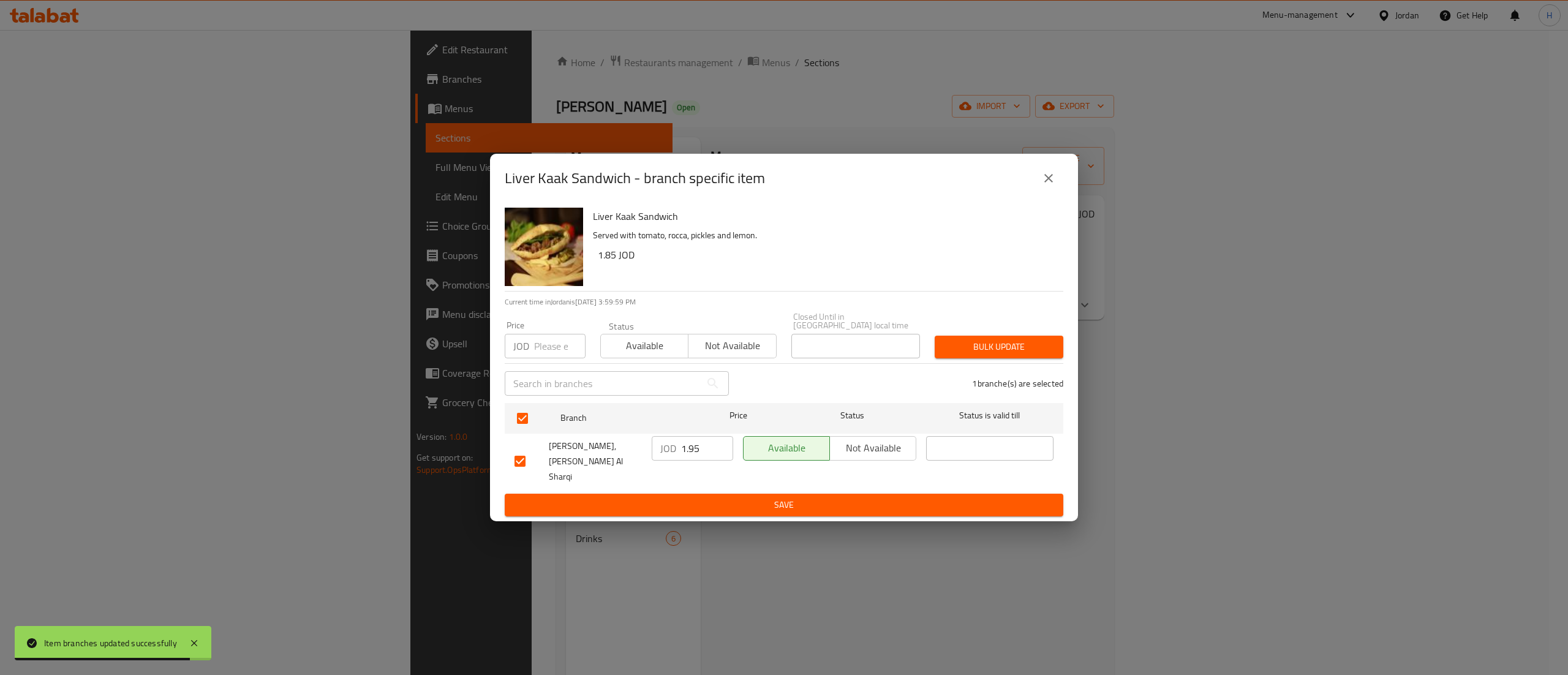
click at [693, 445] on input "1.95" at bounding box center [707, 448] width 52 height 25
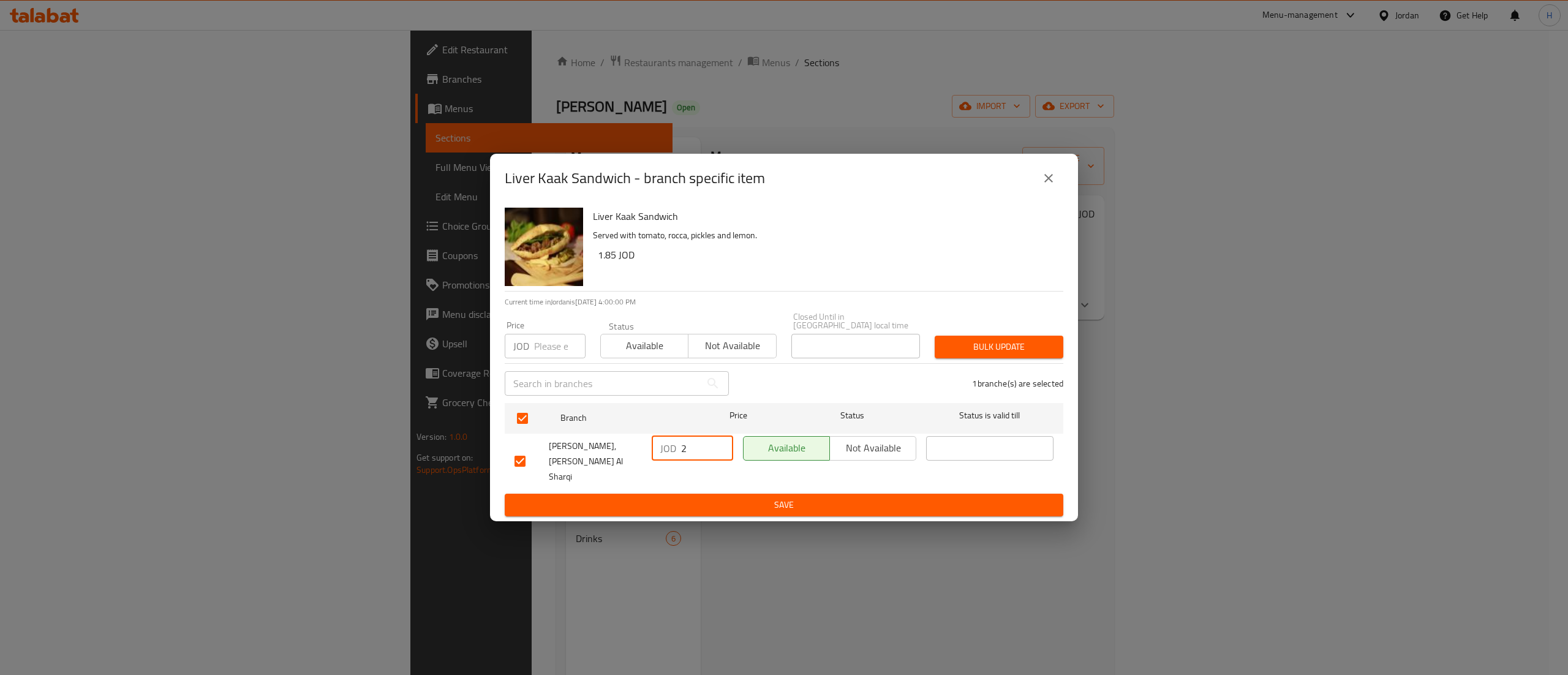
type input "2.1"
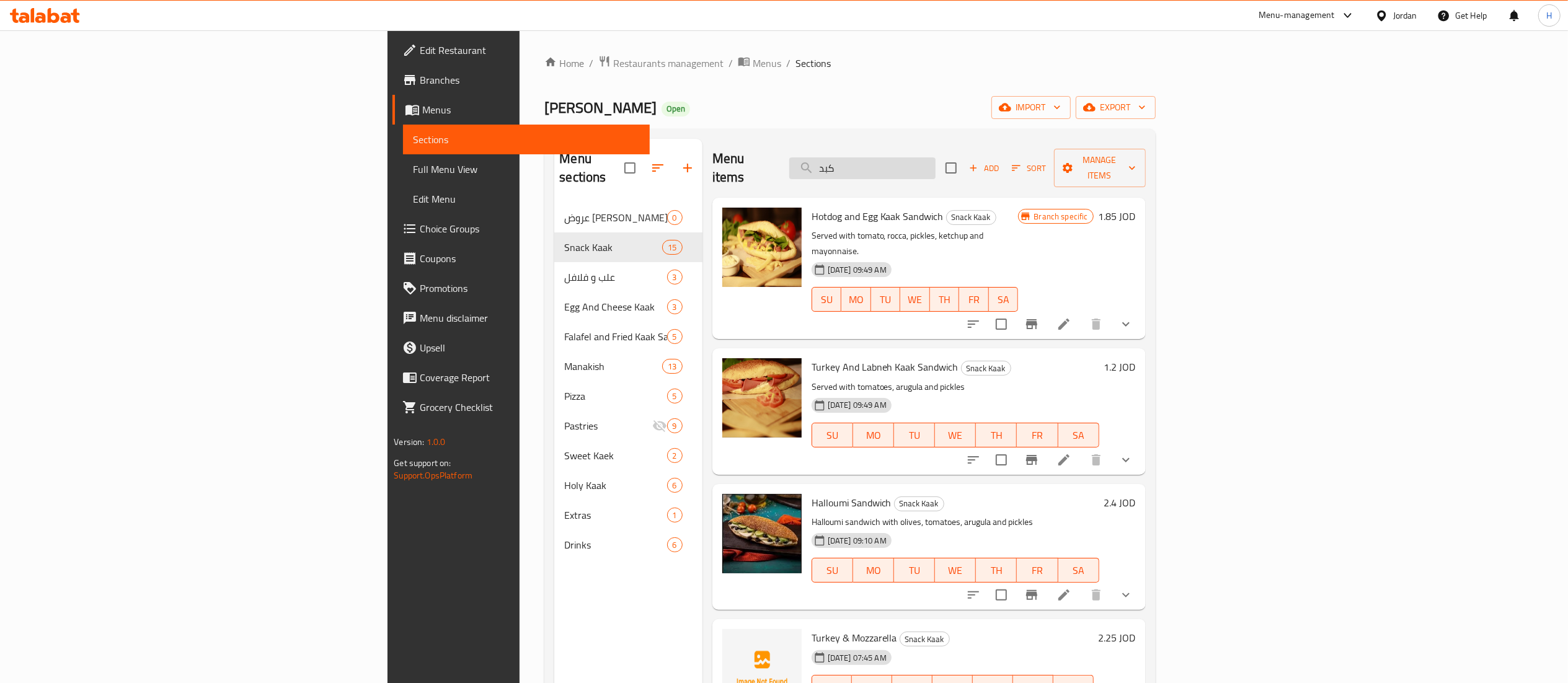
click at [935, 163] on input "كبد" at bounding box center [862, 168] width 147 height 22
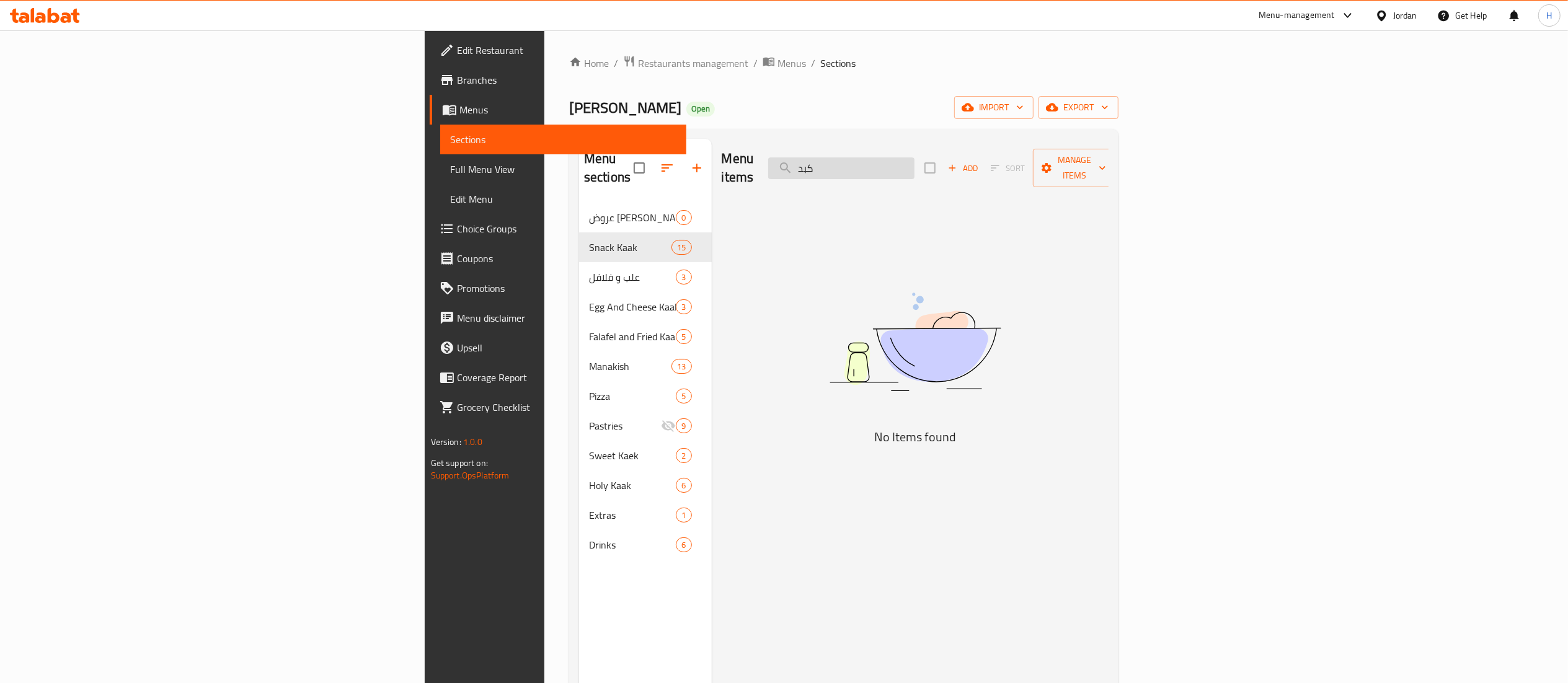
type input "كبد"
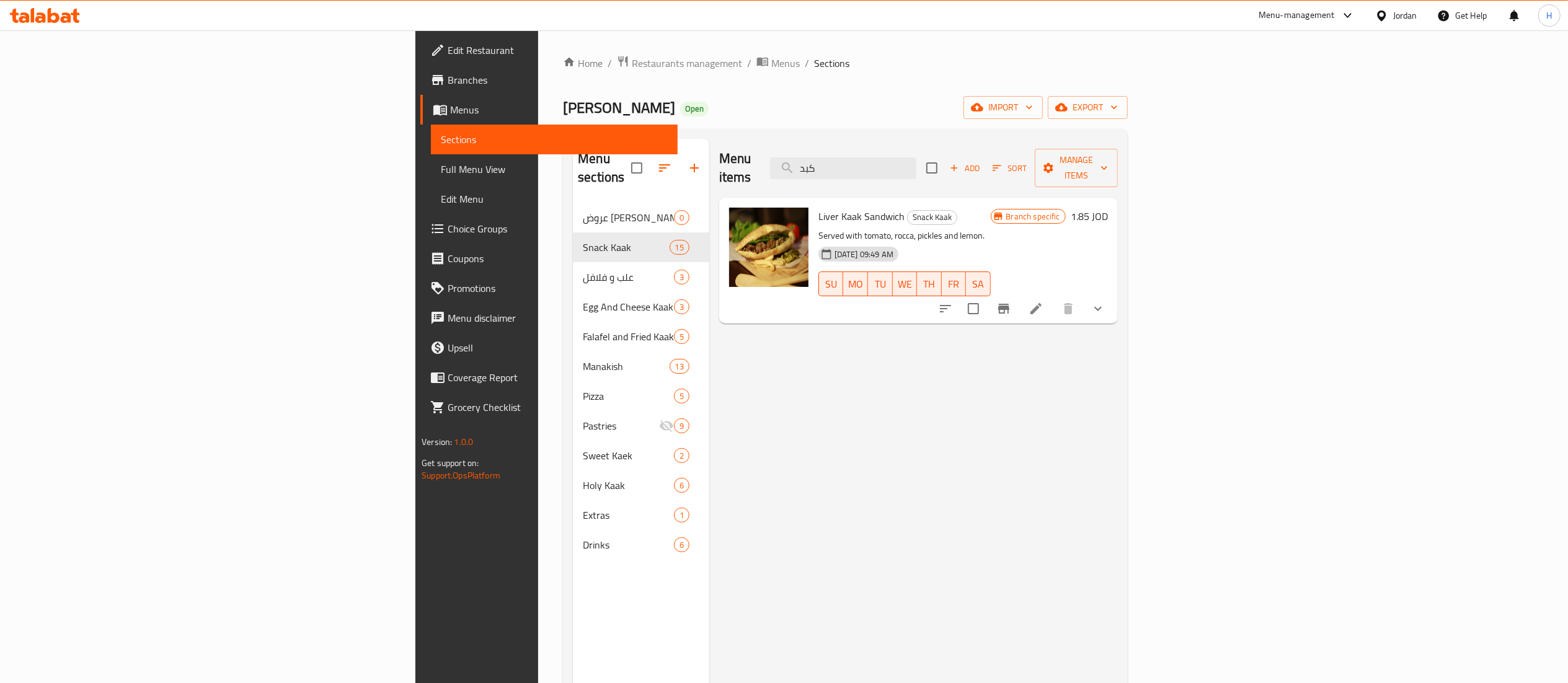
click at [1010, 304] on icon "Branch-specific-item" at bounding box center [1003, 308] width 11 height 10
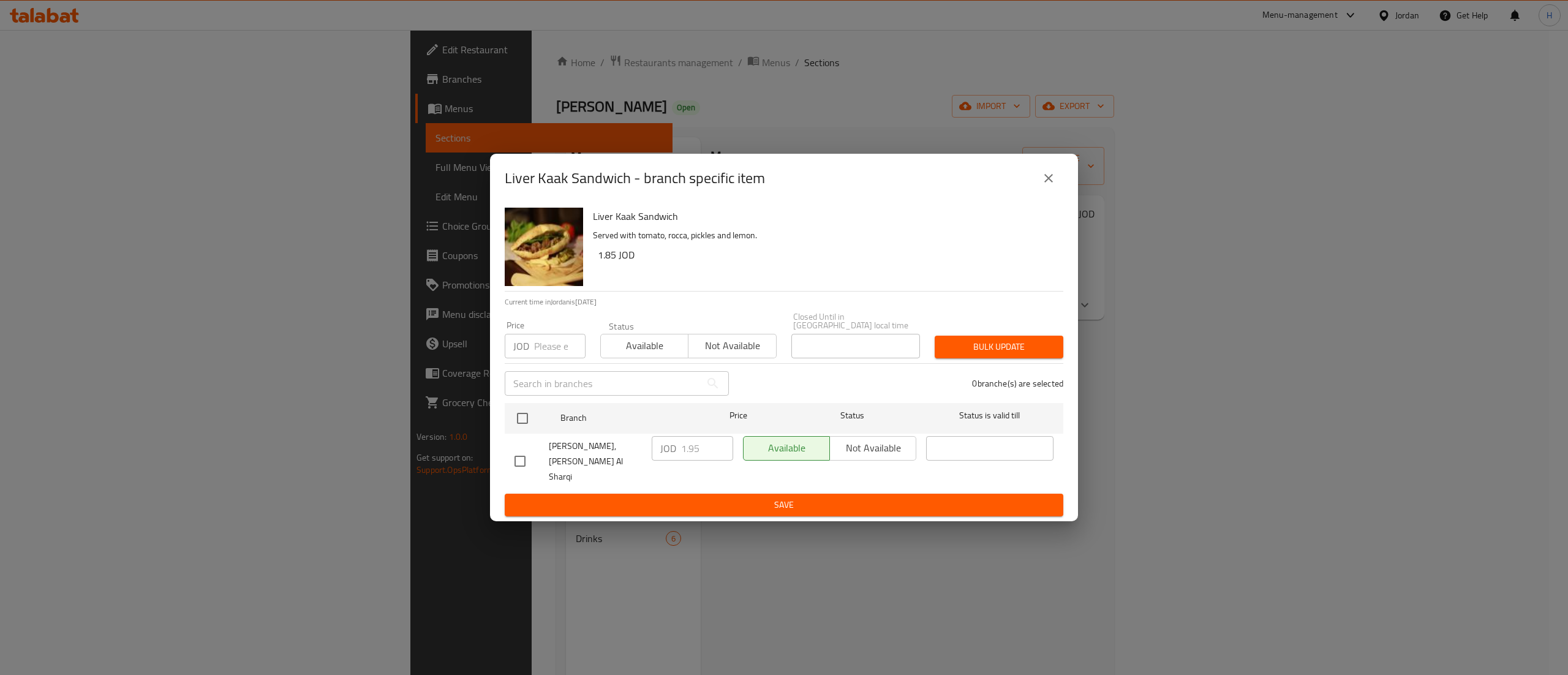
drag, startPoint x: 518, startPoint y: 435, endPoint x: 529, endPoint y: 436, distance: 11.0
click at [519, 433] on ul "Branch Price Status Status is valid till Abu Abdullah Bakery, Al Tla'a Al Sharq…" at bounding box center [783, 446] width 558 height 96
click at [534, 428] on input "checkbox" at bounding box center [522, 418] width 26 height 26
checkbox input "true"
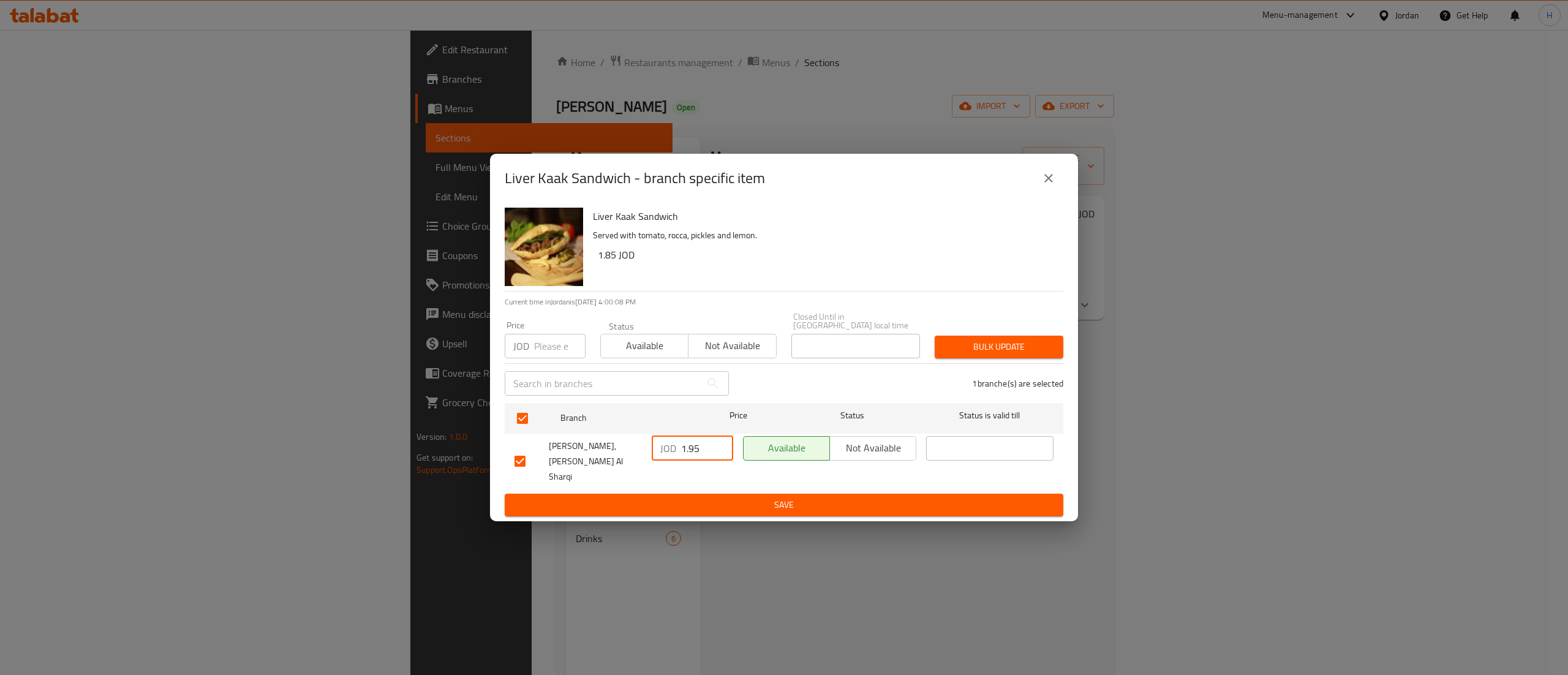
drag, startPoint x: 697, startPoint y: 453, endPoint x: 650, endPoint y: 453, distance: 47.0
click at [650, 453] on div "JOD 1.95 ​" at bounding box center [692, 461] width 91 height 61
click at [696, 451] on input "1.95" at bounding box center [707, 448] width 52 height 25
type input "2.1"
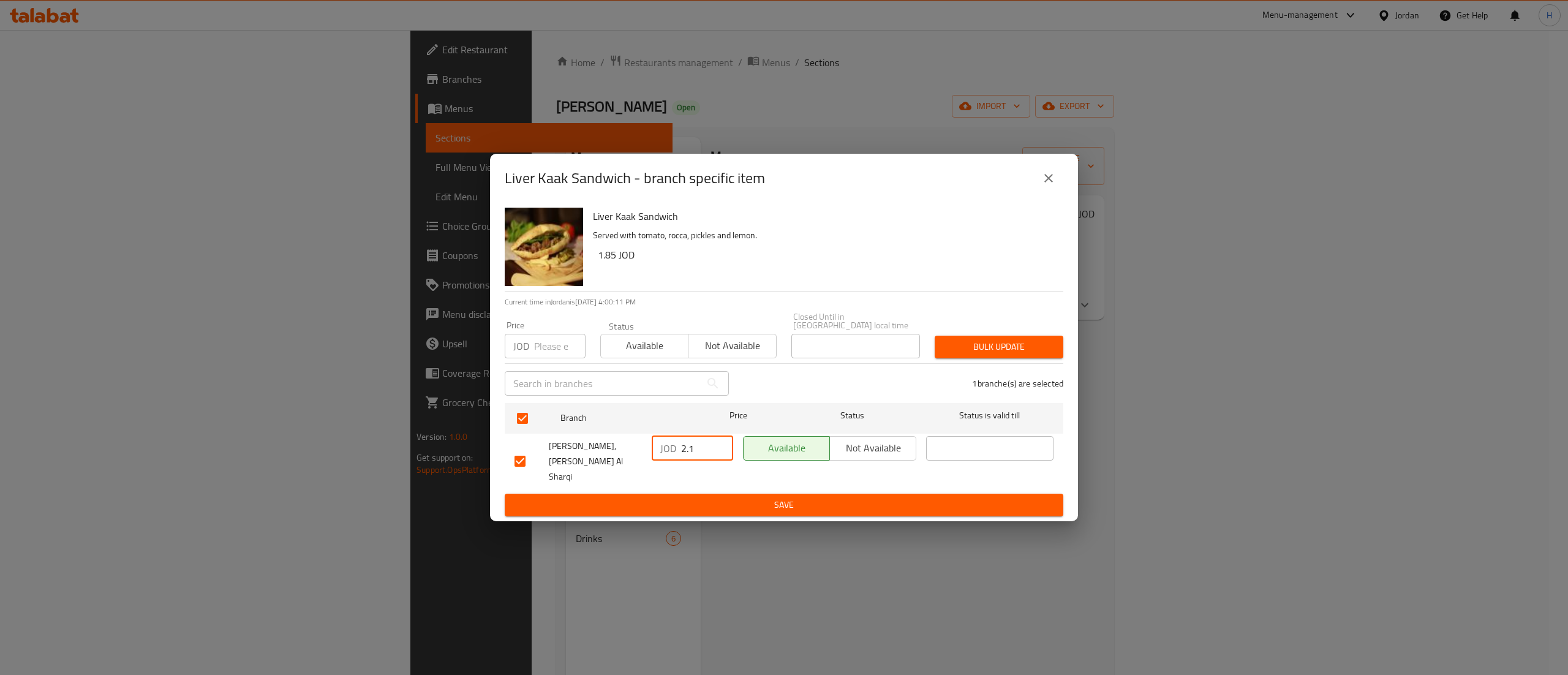
click at [648, 504] on button "Save" at bounding box center [783, 505] width 558 height 23
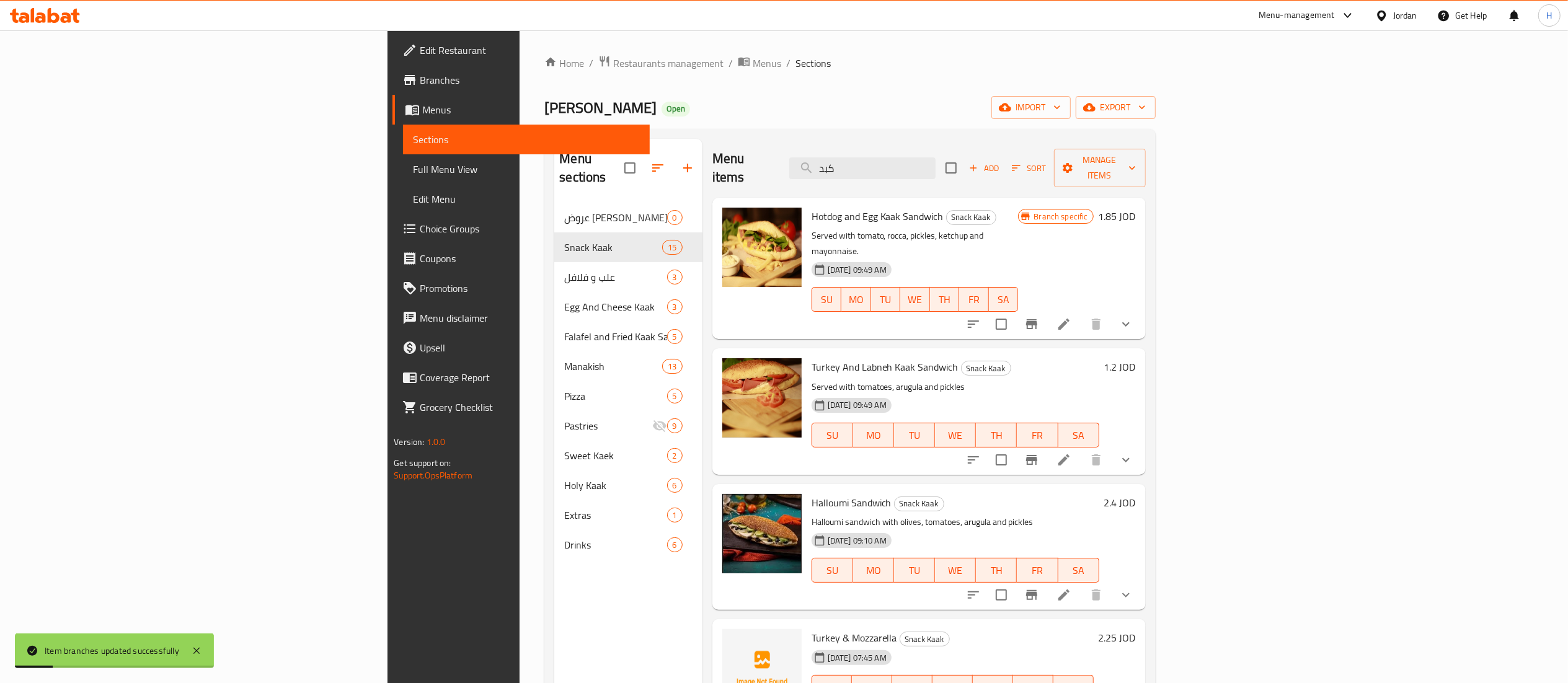
drag, startPoint x: 975, startPoint y: 161, endPoint x: 913, endPoint y: 158, distance: 62.1
click at [913, 158] on div "Menu items كبد Add Sort Manage items" at bounding box center [929, 168] width 434 height 59
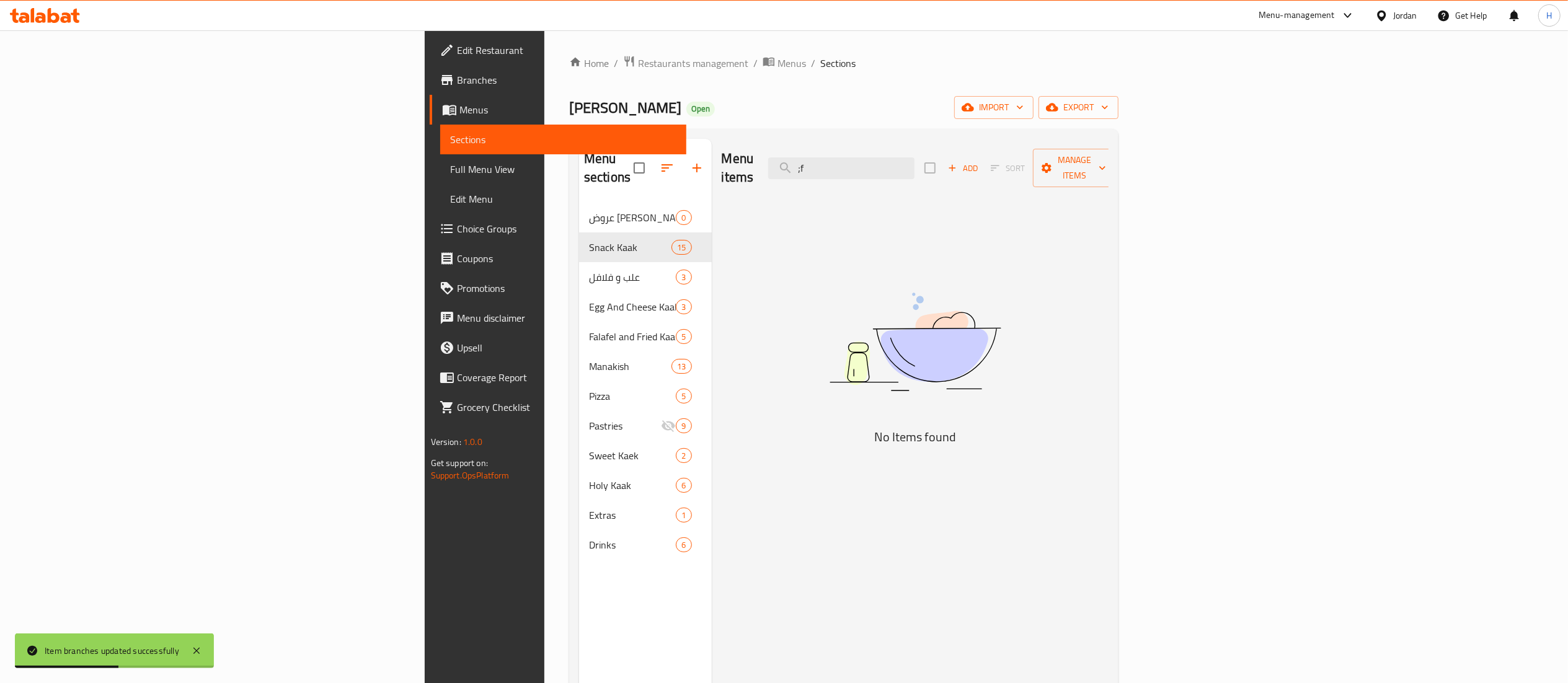
type input ";"
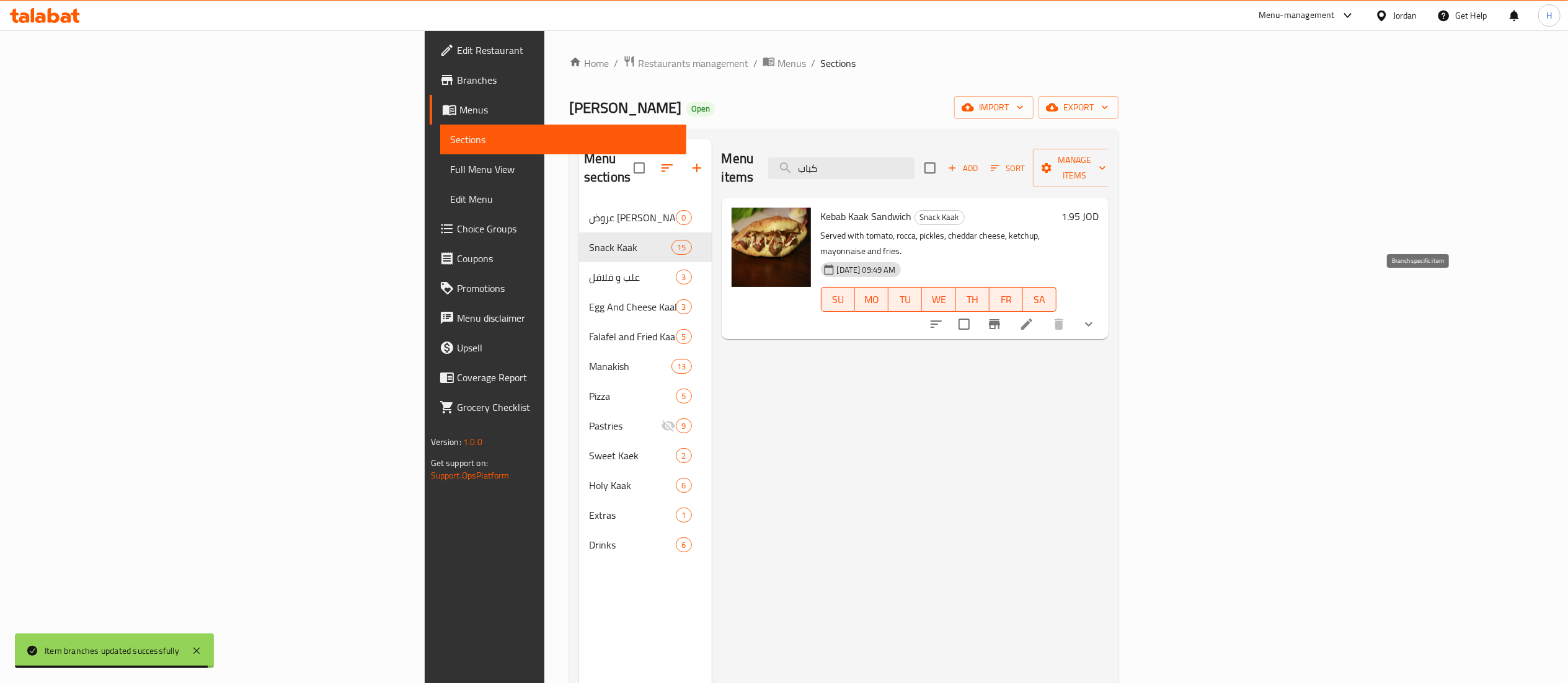
type input "كباب"
click at [1010, 309] on button "Branch-specific-item" at bounding box center [994, 324] width 30 height 30
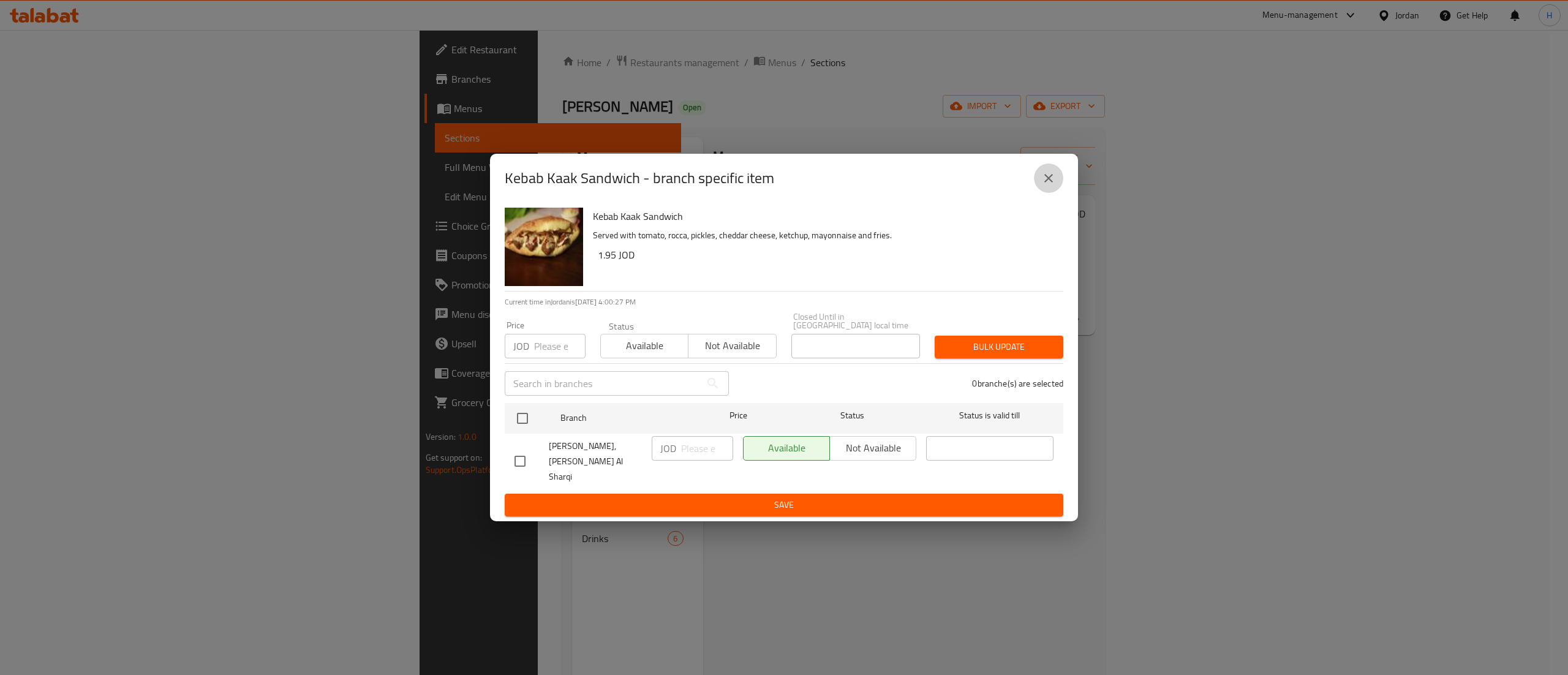
click at [1055, 185] on icon "close" at bounding box center [1049, 178] width 15 height 15
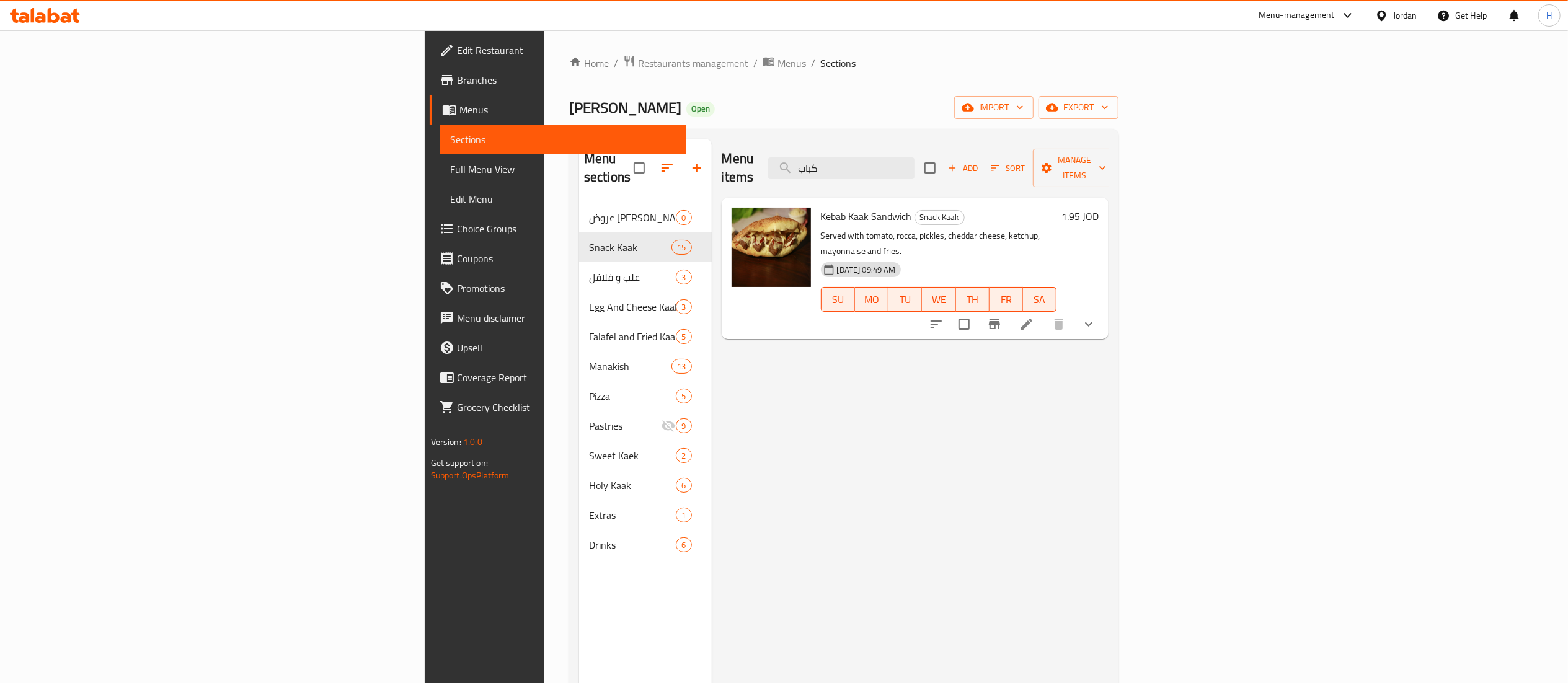
click at [1099, 208] on h6 "1.95 JOD" at bounding box center [1080, 217] width 37 height 18
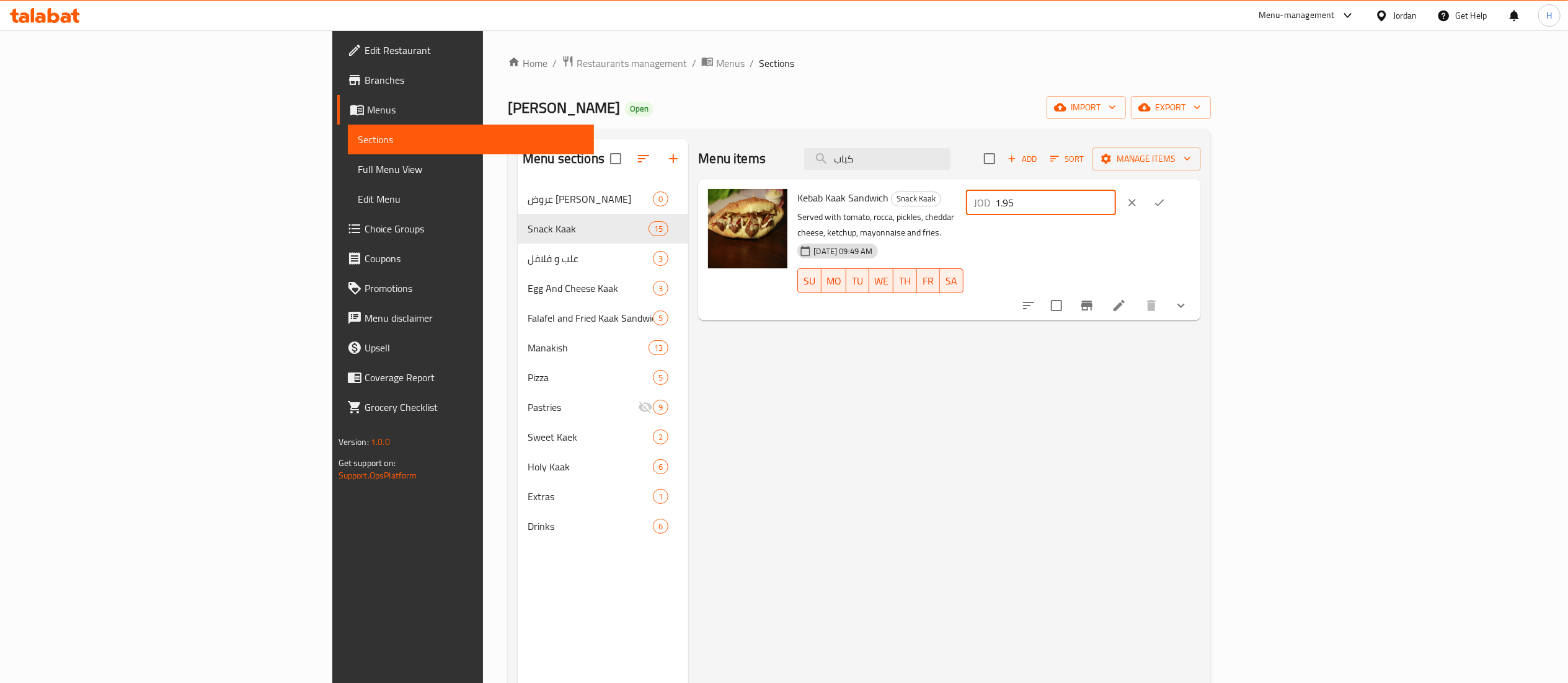
drag, startPoint x: 1377, startPoint y: 198, endPoint x: 1080, endPoint y: 197, distance: 297.0
click at [1080, 197] on div "Kebab Kaak Sandwich Snack Kaak Served with tomato, rocca, pickles, cheddar chee…" at bounding box center [993, 250] width 403 height 132
type input "2.1"
click at [1164, 204] on icon "ok" at bounding box center [1159, 203] width 9 height 7
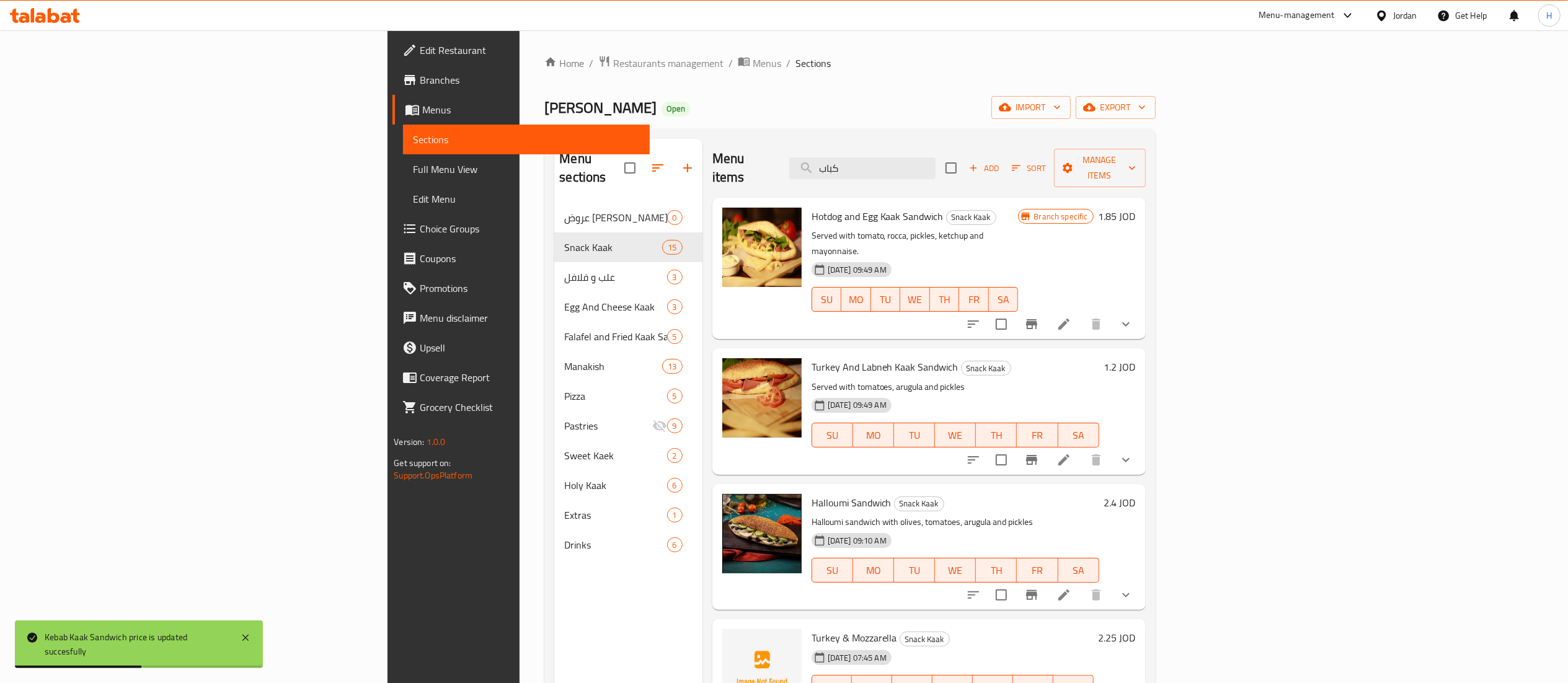
drag, startPoint x: 1010, startPoint y: 163, endPoint x: 685, endPoint y: 148, distance: 325.3
click at [712, 148] on div "Menu items كباب Add Sort Manage items" at bounding box center [929, 168] width 434 height 59
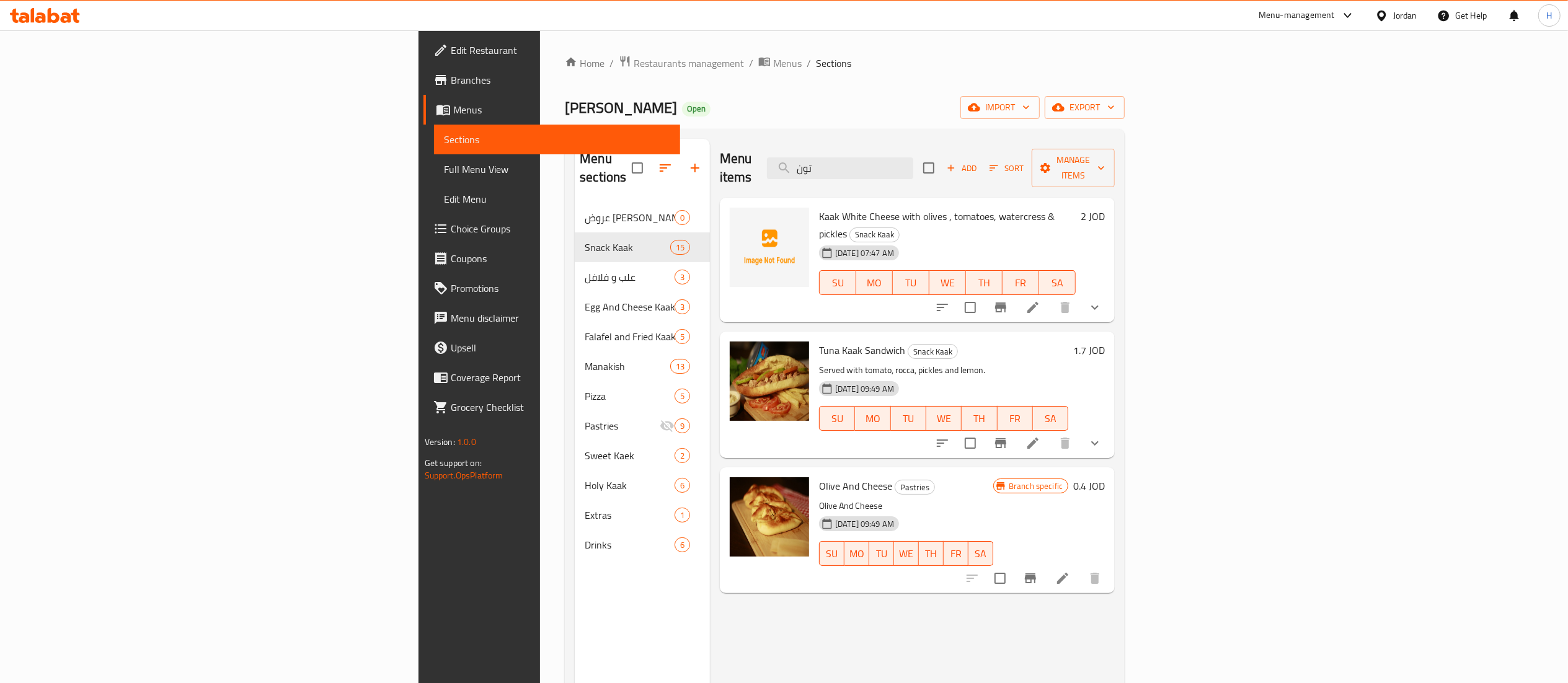
type input "تون"
click at [1105, 342] on h6 "1.7 JOD" at bounding box center [1089, 350] width 32 height 18
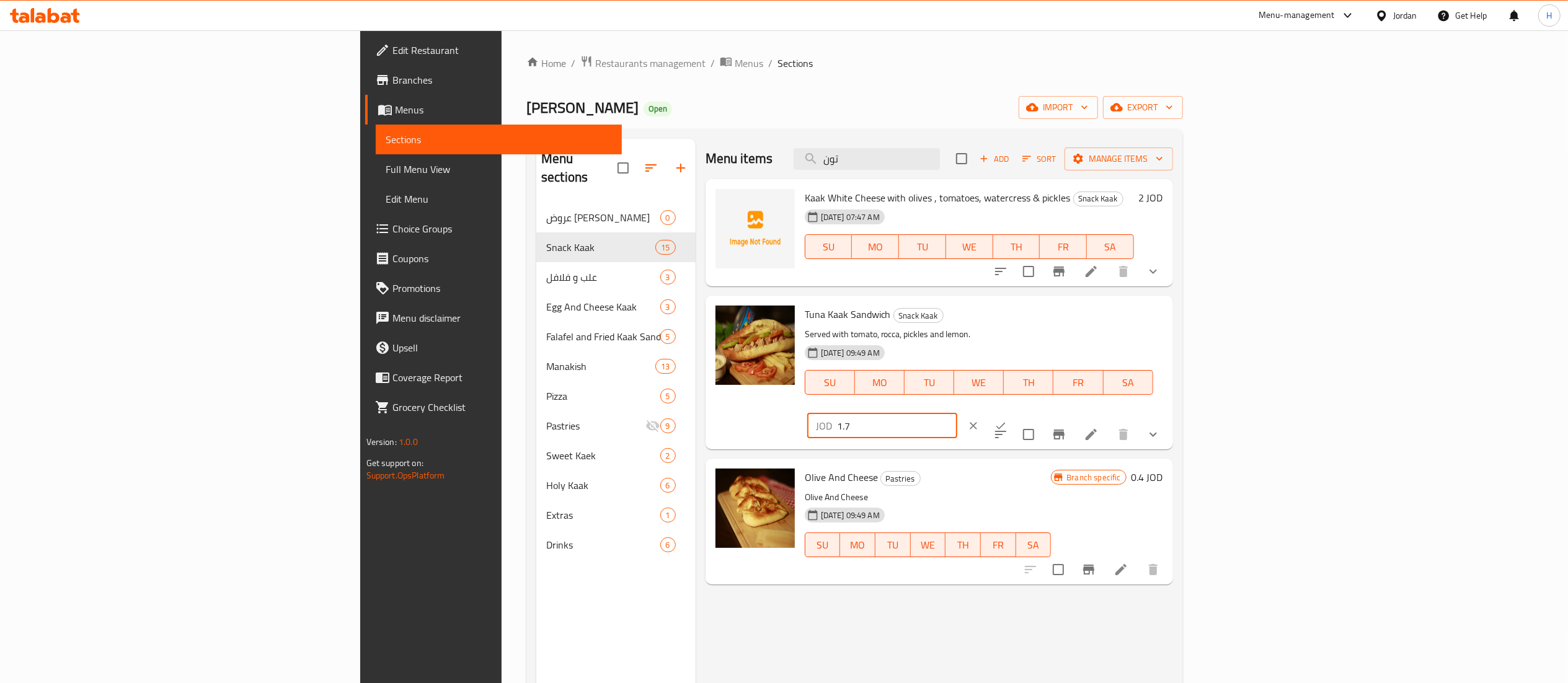
click at [957, 413] on input "1.7" at bounding box center [897, 425] width 120 height 25
type input "1.75"
click at [1005, 422] on icon "ok" at bounding box center [1001, 426] width 9 height 7
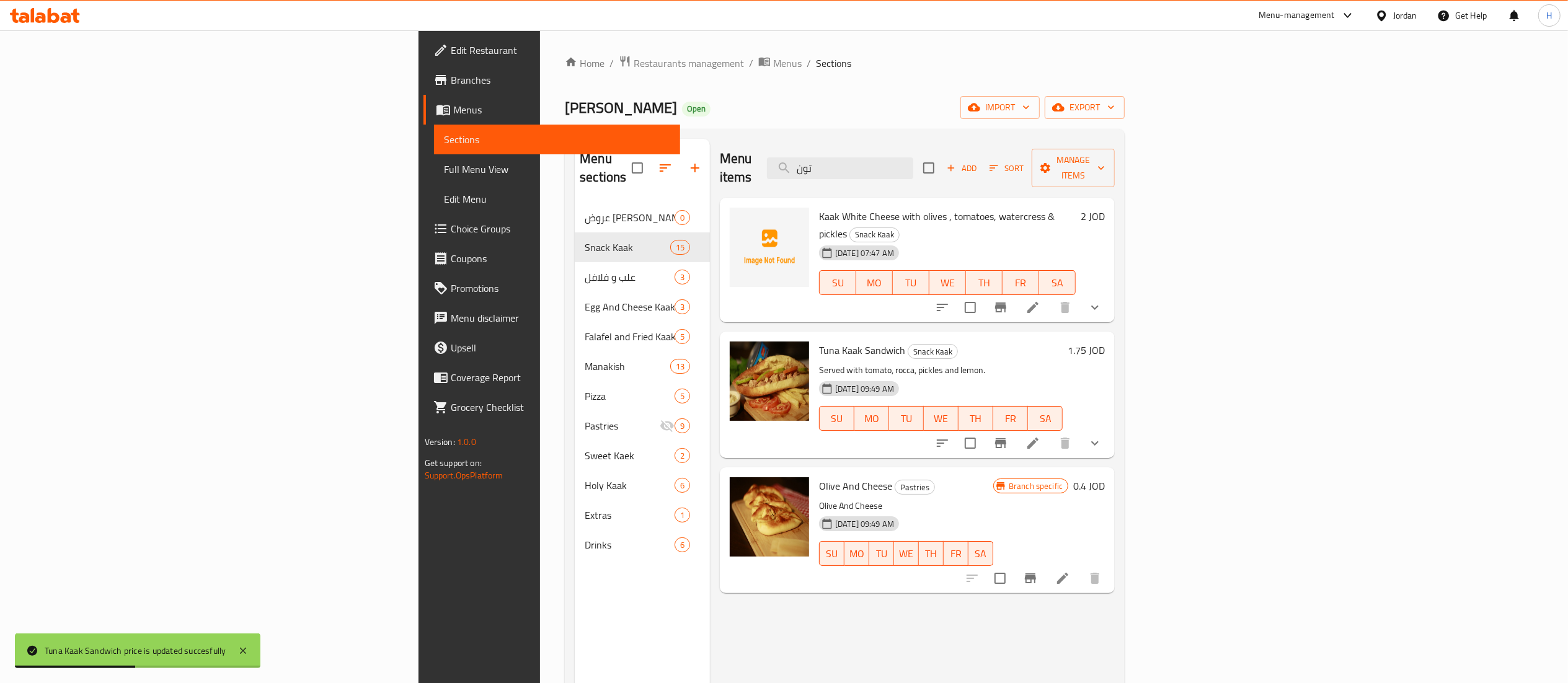
drag, startPoint x: 1010, startPoint y: 153, endPoint x: 879, endPoint y: 154, distance: 131.0
click at [879, 154] on div "Menu items تون Add Sort Manage items" at bounding box center [917, 168] width 395 height 59
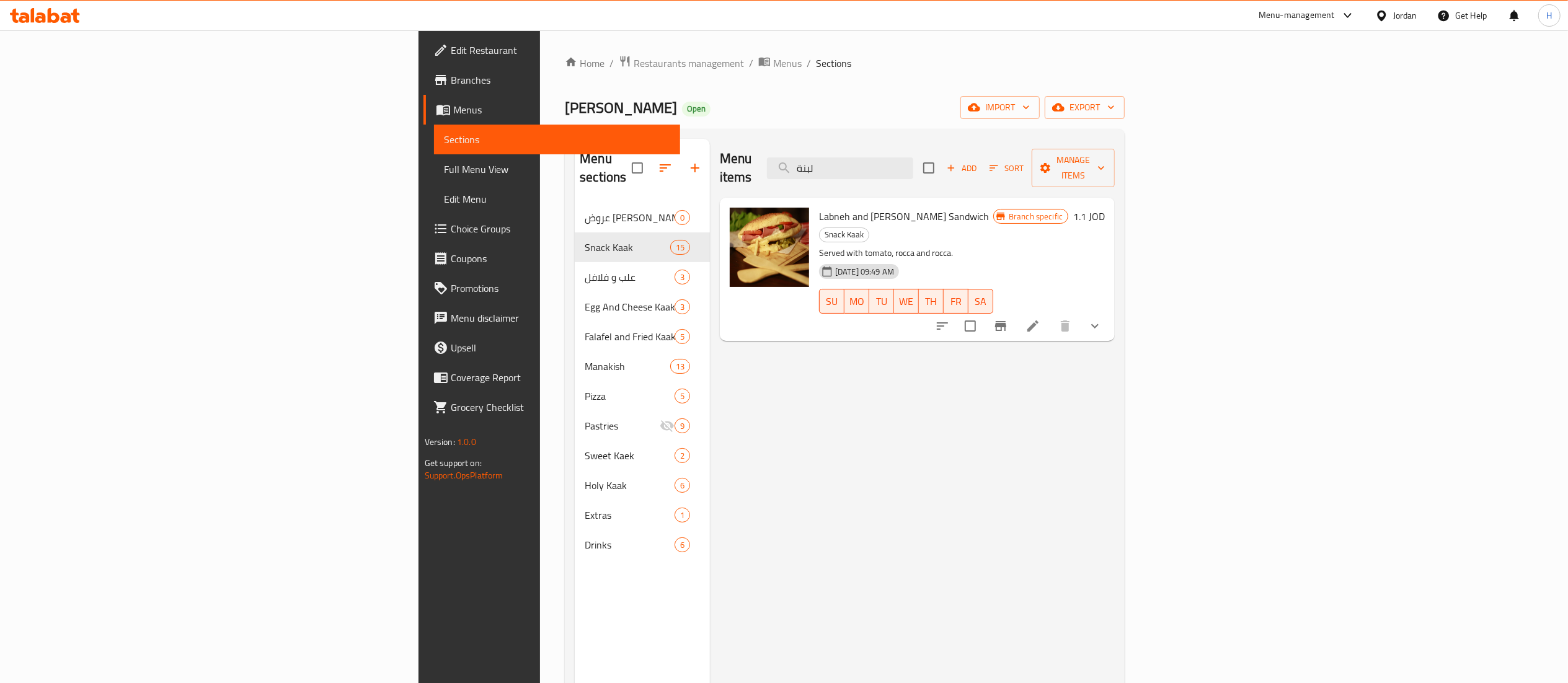
type input "لبنة"
click at [1016, 311] on button "Branch-specific-item" at bounding box center [1001, 326] width 30 height 30
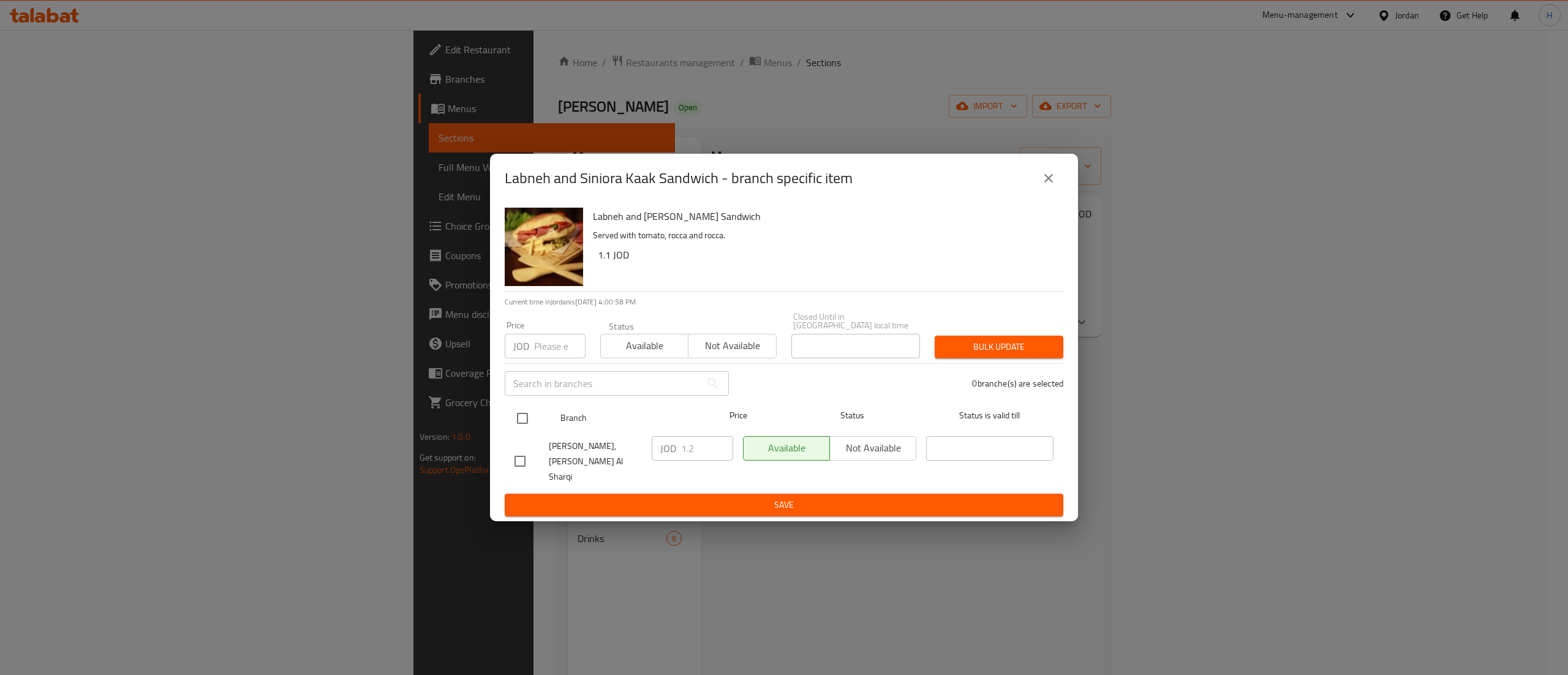
click at [522, 415] on input "checkbox" at bounding box center [522, 418] width 26 height 26
checkbox input "true"
click at [701, 454] on input "1.2" at bounding box center [707, 448] width 52 height 25
type input "1.3"
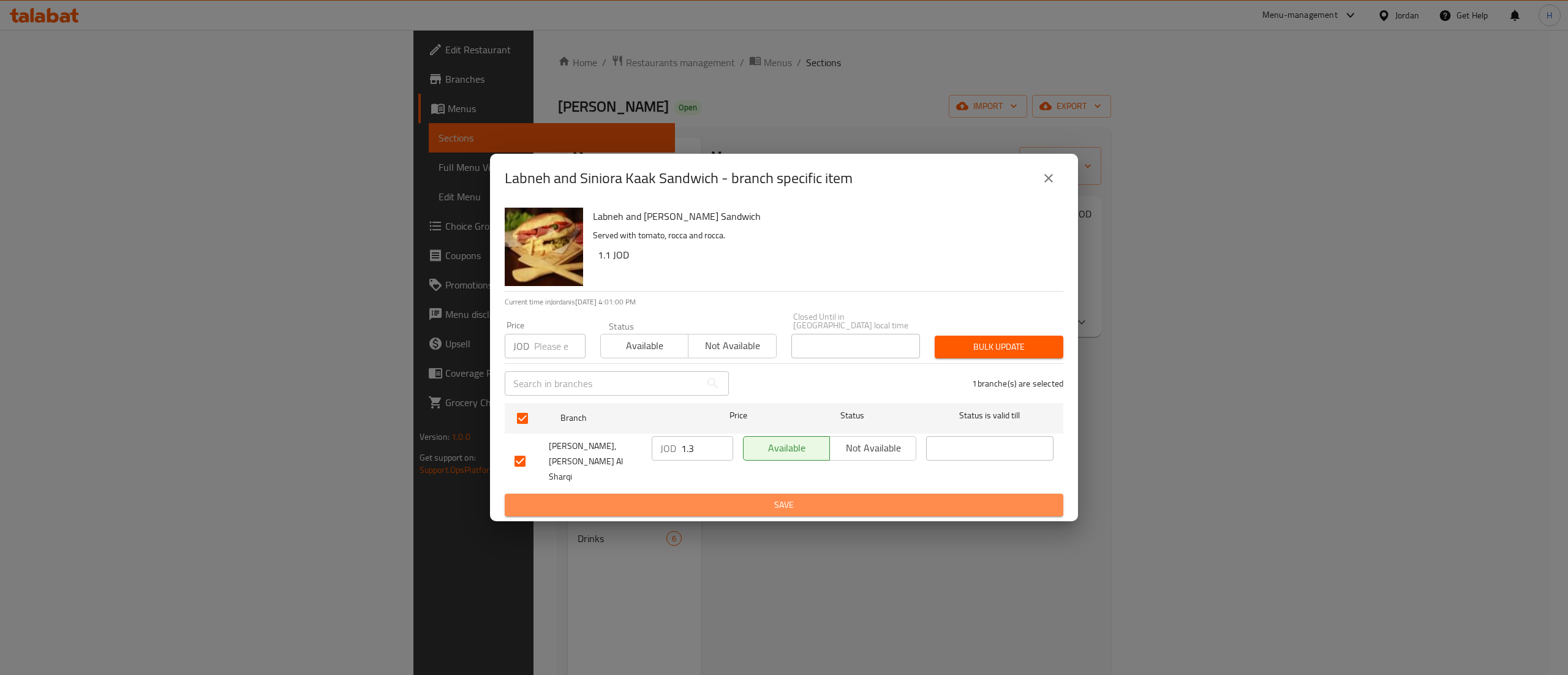
click at [699, 499] on span "Save" at bounding box center [784, 504] width 539 height 15
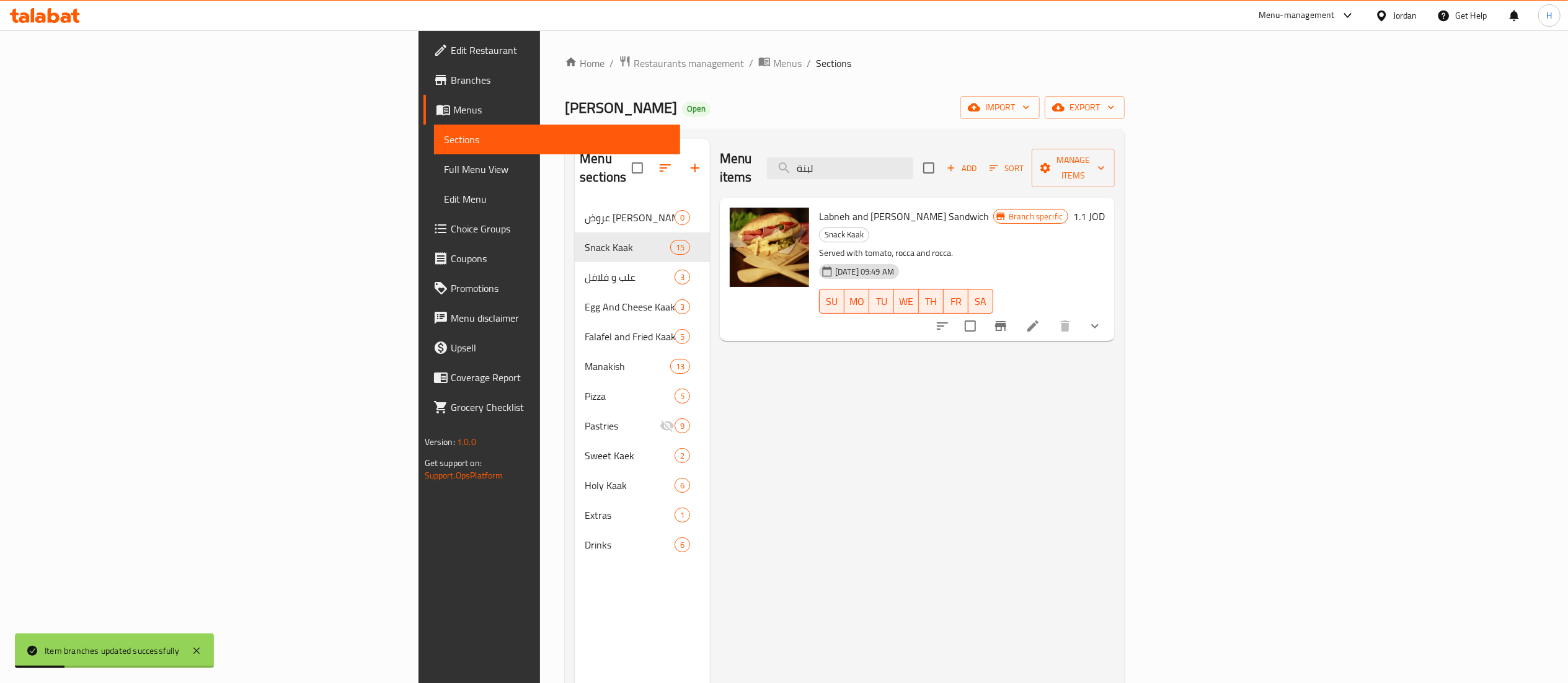
drag, startPoint x: 987, startPoint y: 151, endPoint x: 732, endPoint y: 128, distance: 256.0
click at [732, 128] on div "Home / Restaurants management / Menus / Sections Abu Abdullah Bakery Open impor…" at bounding box center [844, 443] width 560 height 776
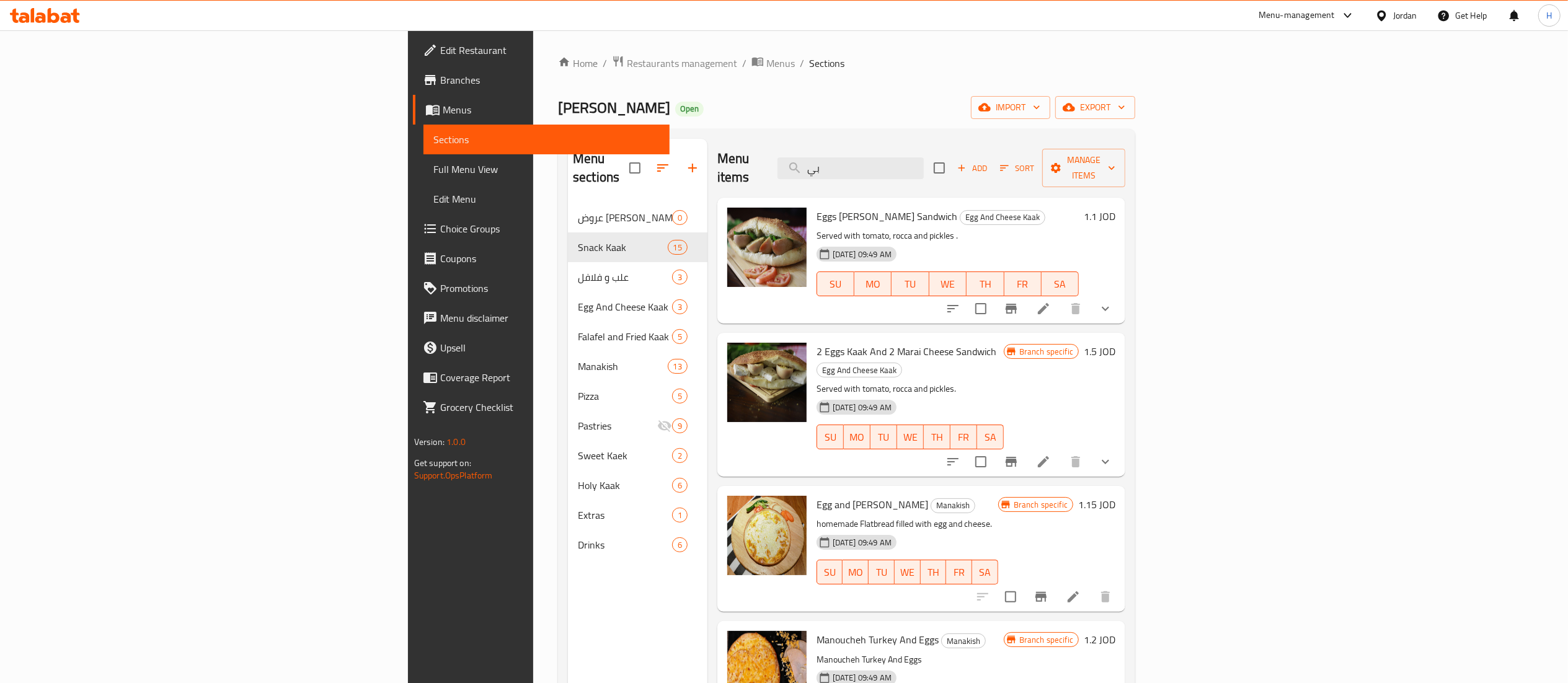
type input "ب"
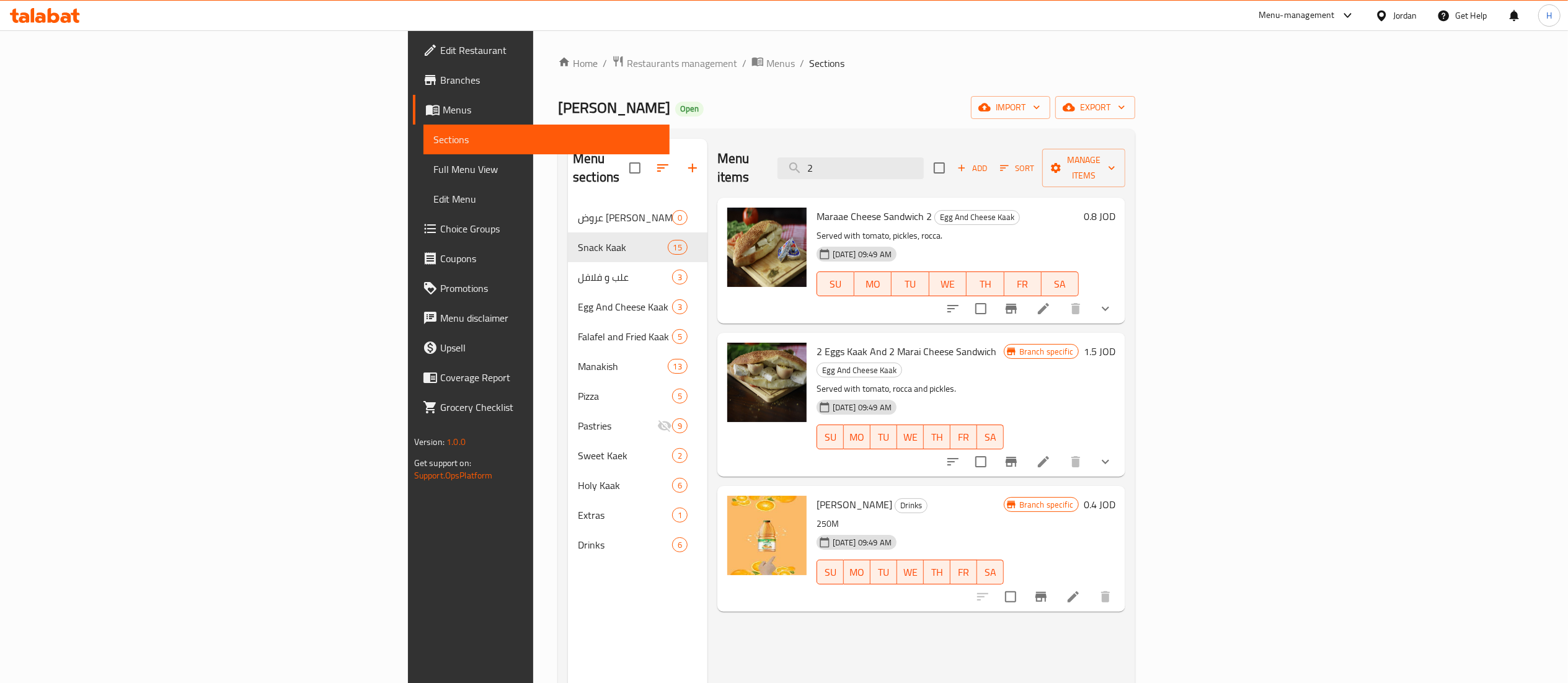
drag, startPoint x: 978, startPoint y: 163, endPoint x: 744, endPoint y: 151, distance: 234.3
click at [744, 151] on div "Menu items 2 Add Sort Manage items" at bounding box center [921, 168] width 408 height 59
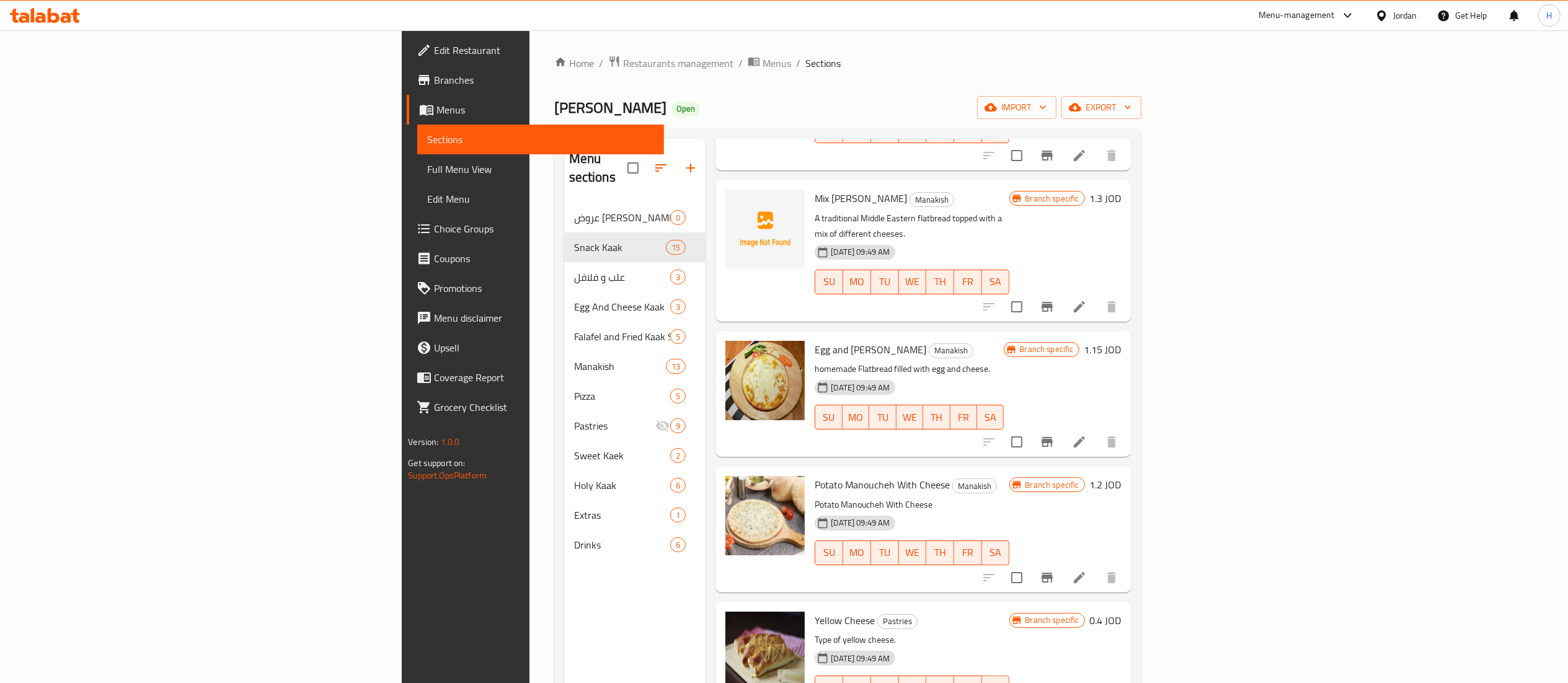
scroll to position [495, 0]
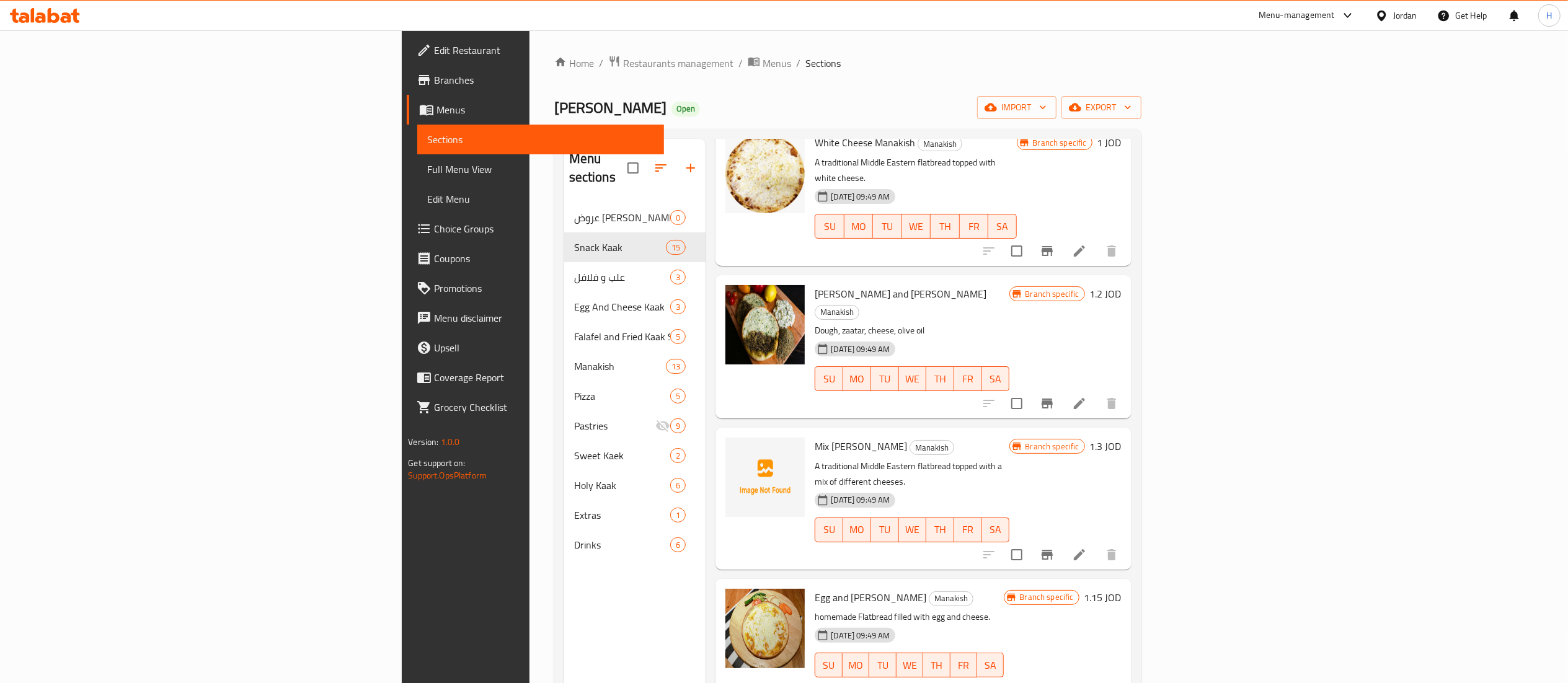
type input "جبنة"
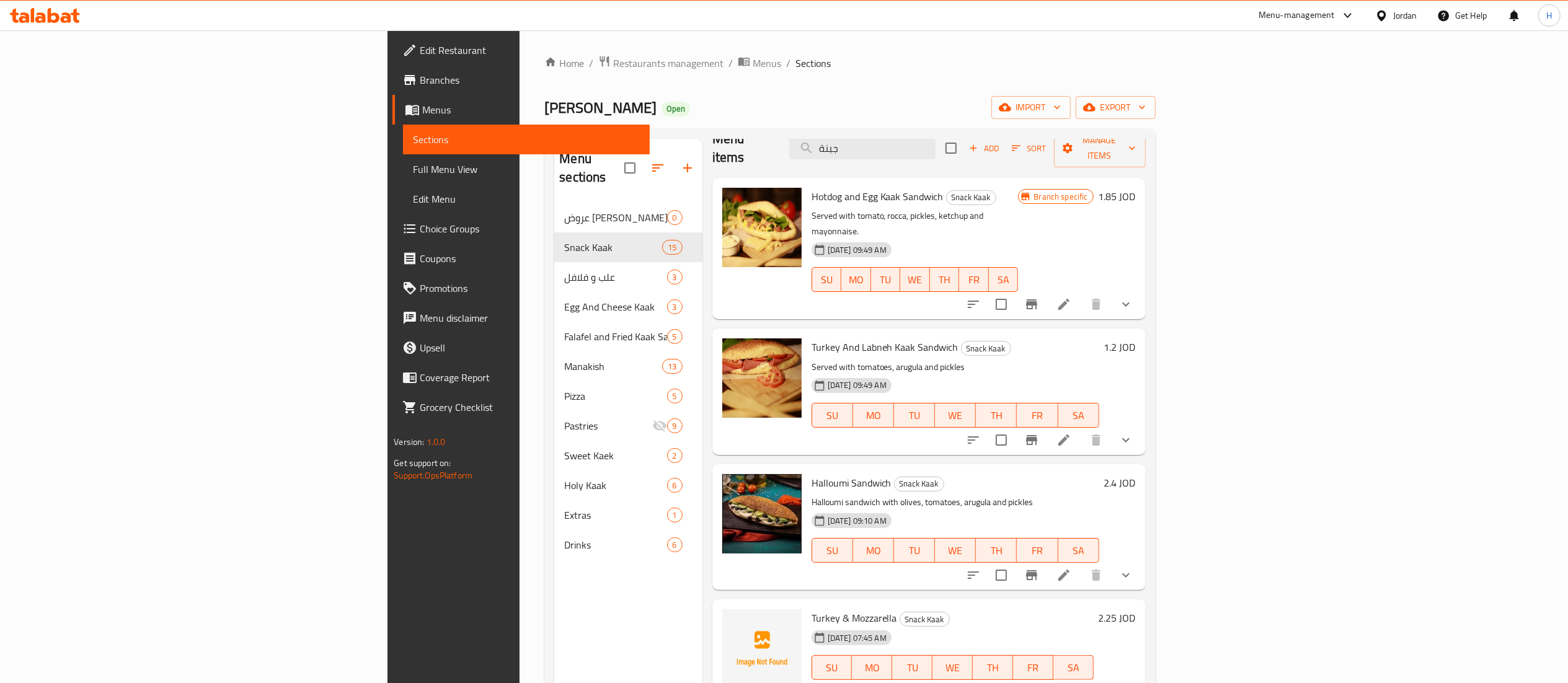
scroll to position [0, 0]
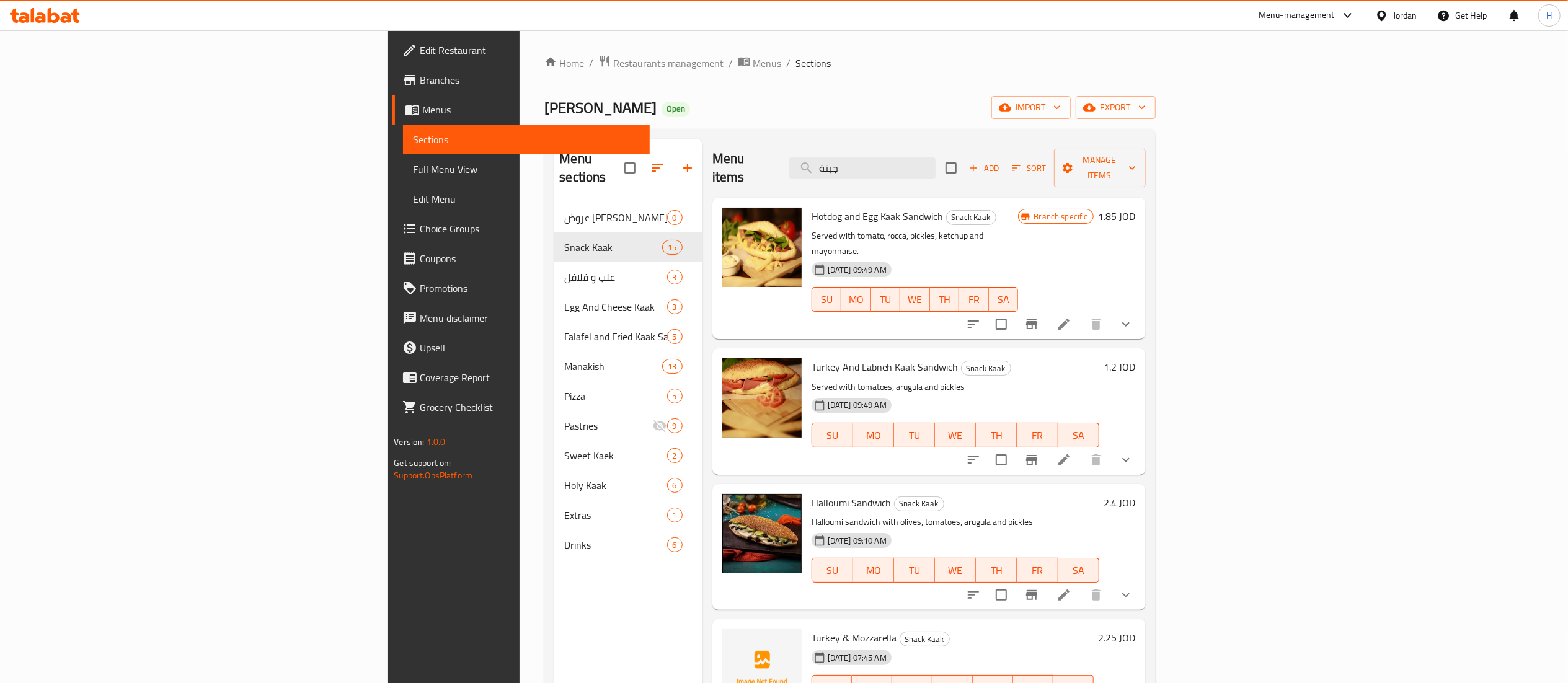
drag, startPoint x: 983, startPoint y: 161, endPoint x: 568, endPoint y: 108, distance: 418.4
click at [566, 109] on div "Home / Restaurants management / Menus / Sections Abu Abdullah Bakery Open impor…" at bounding box center [850, 443] width 610 height 776
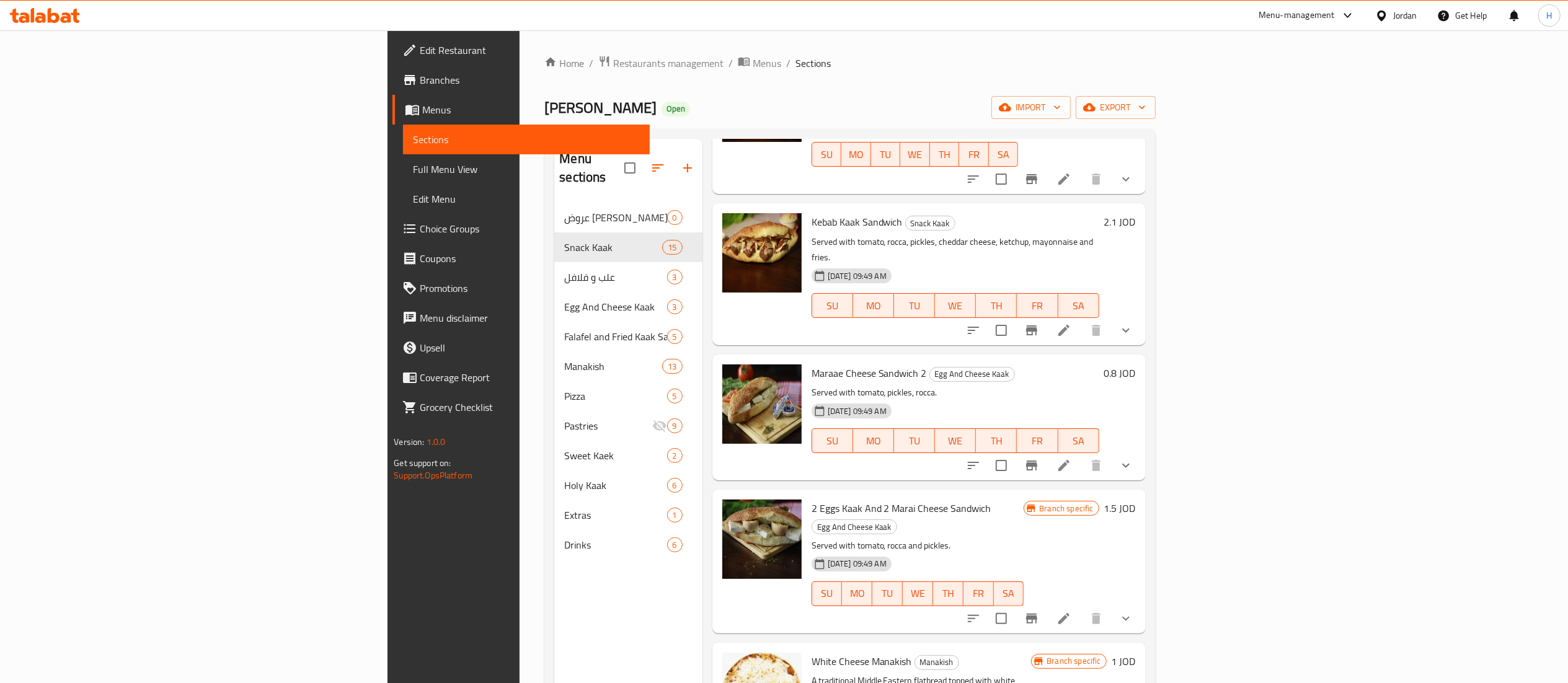
scroll to position [390, 0]
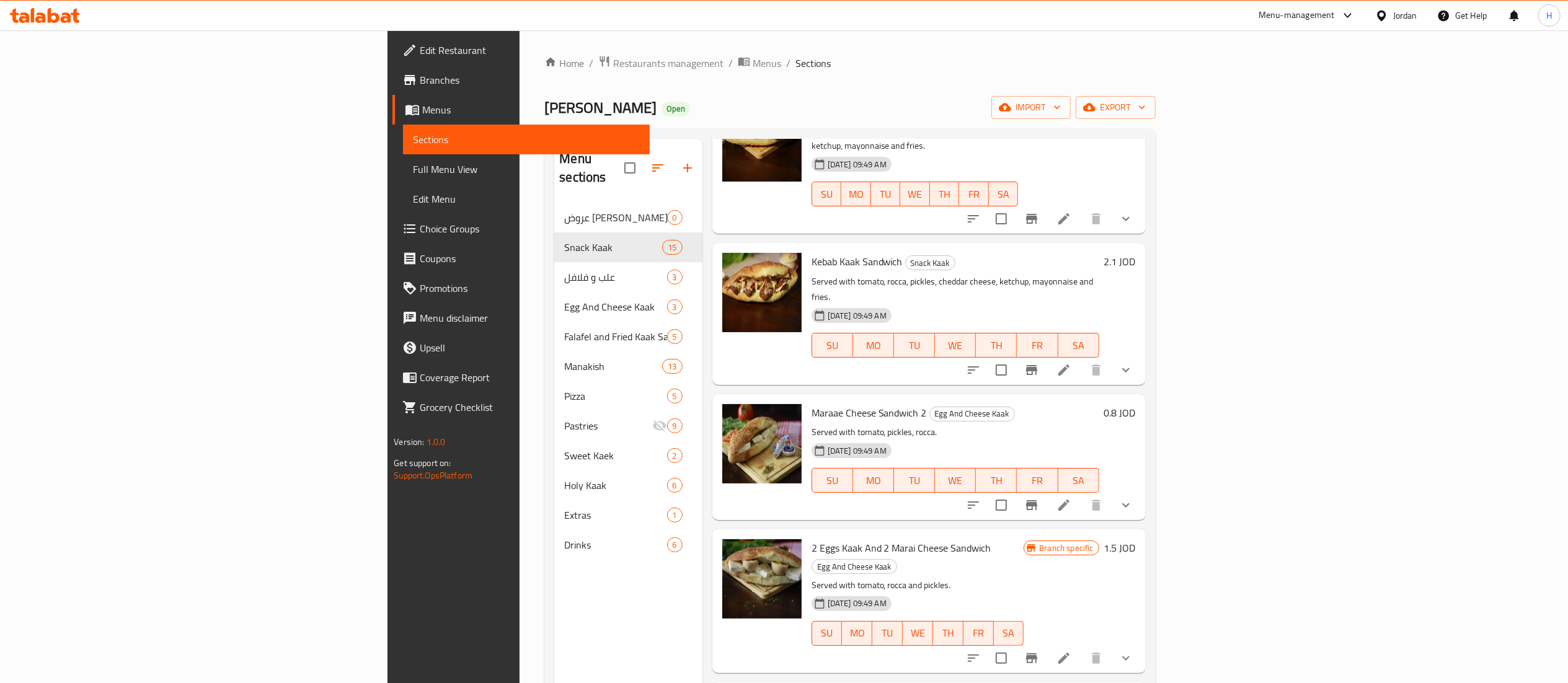
type input "Cheese"
click at [1136, 404] on h6 "0.8 JOD" at bounding box center [1120, 413] width 32 height 18
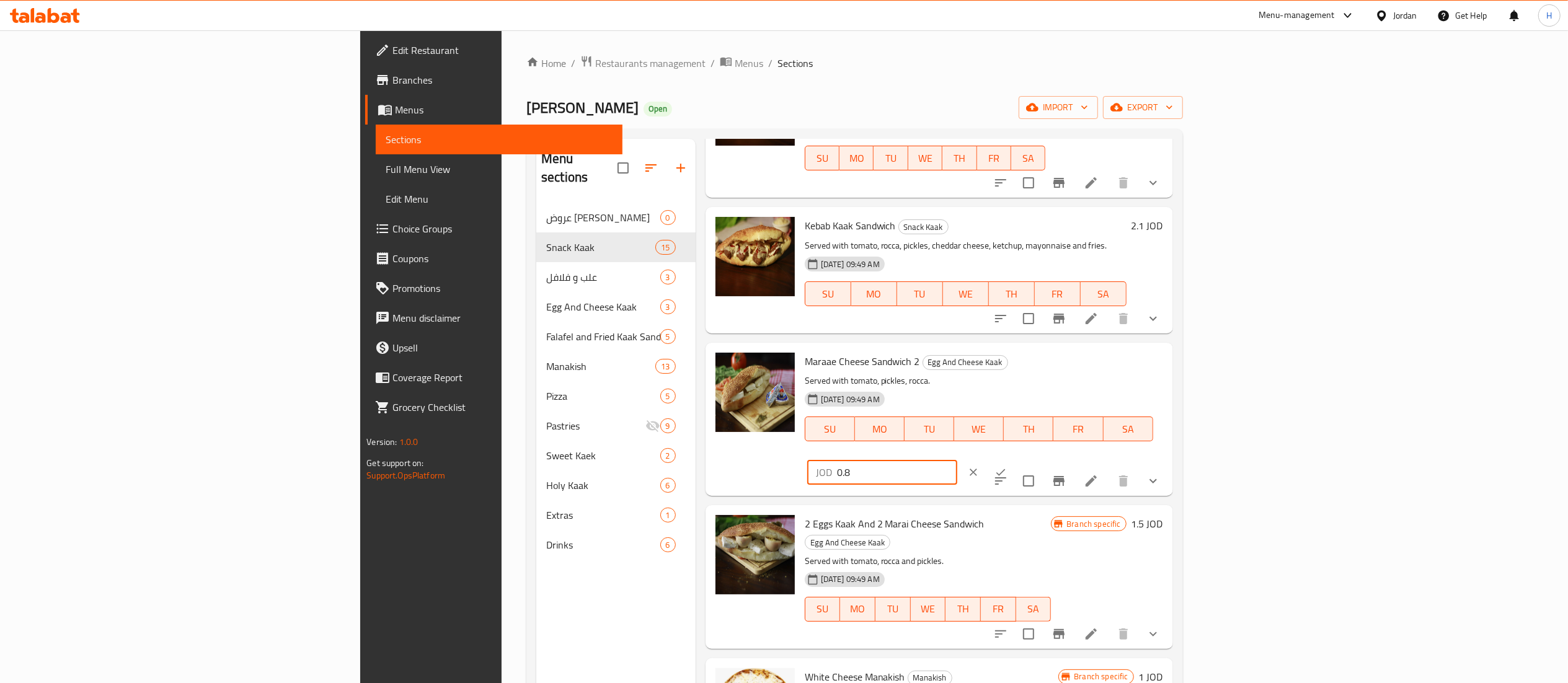
drag, startPoint x: 1367, startPoint y: 337, endPoint x: 1142, endPoint y: 333, distance: 225.0
click at [1142, 348] on div "Maraae Cheese Sandwich 2 Egg And Cheese Kaak Served with tomato, pickles, rocca…" at bounding box center [983, 419] width 368 height 143
type input "1"
click at [1007, 466] on icon "ok" at bounding box center [1000, 472] width 12 height 12
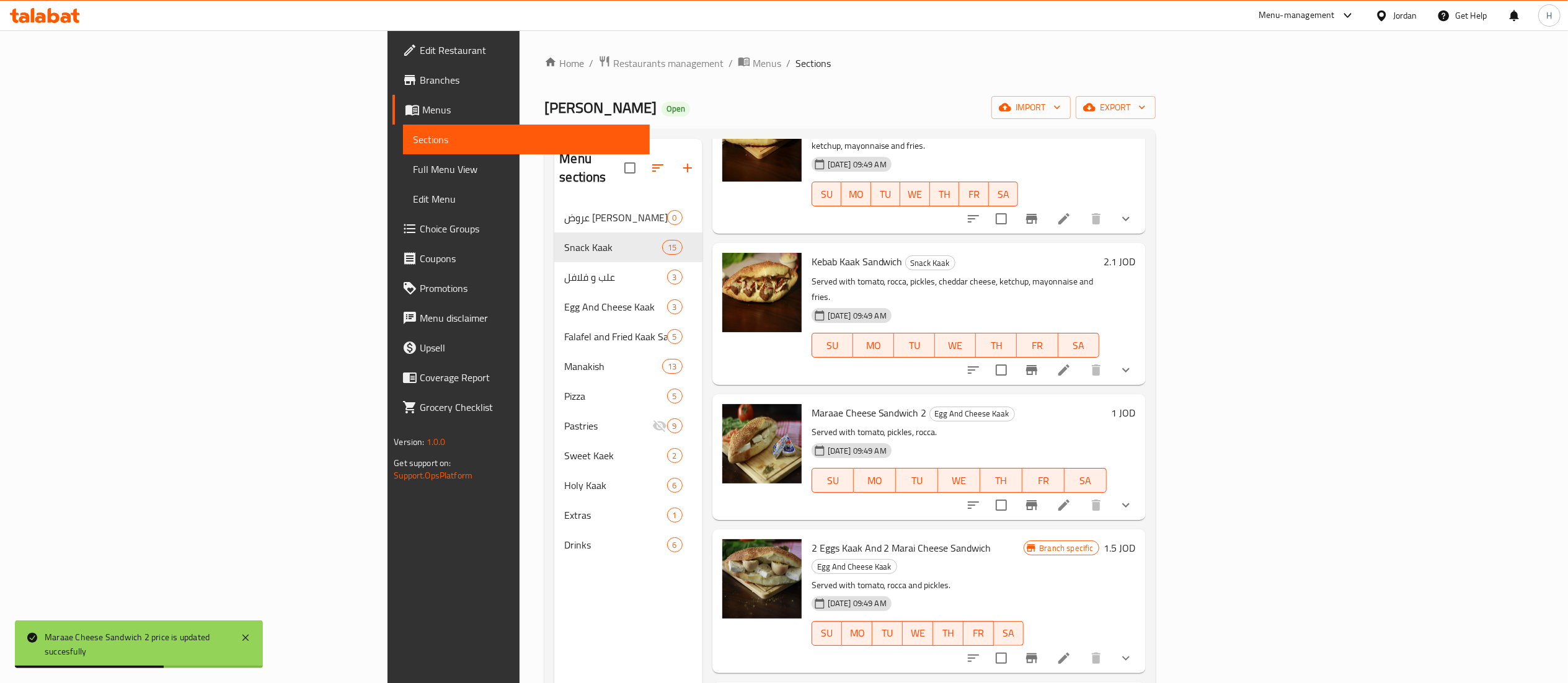
click at [419, 227] on span "Choice Groups" at bounding box center [529, 229] width 219 height 15
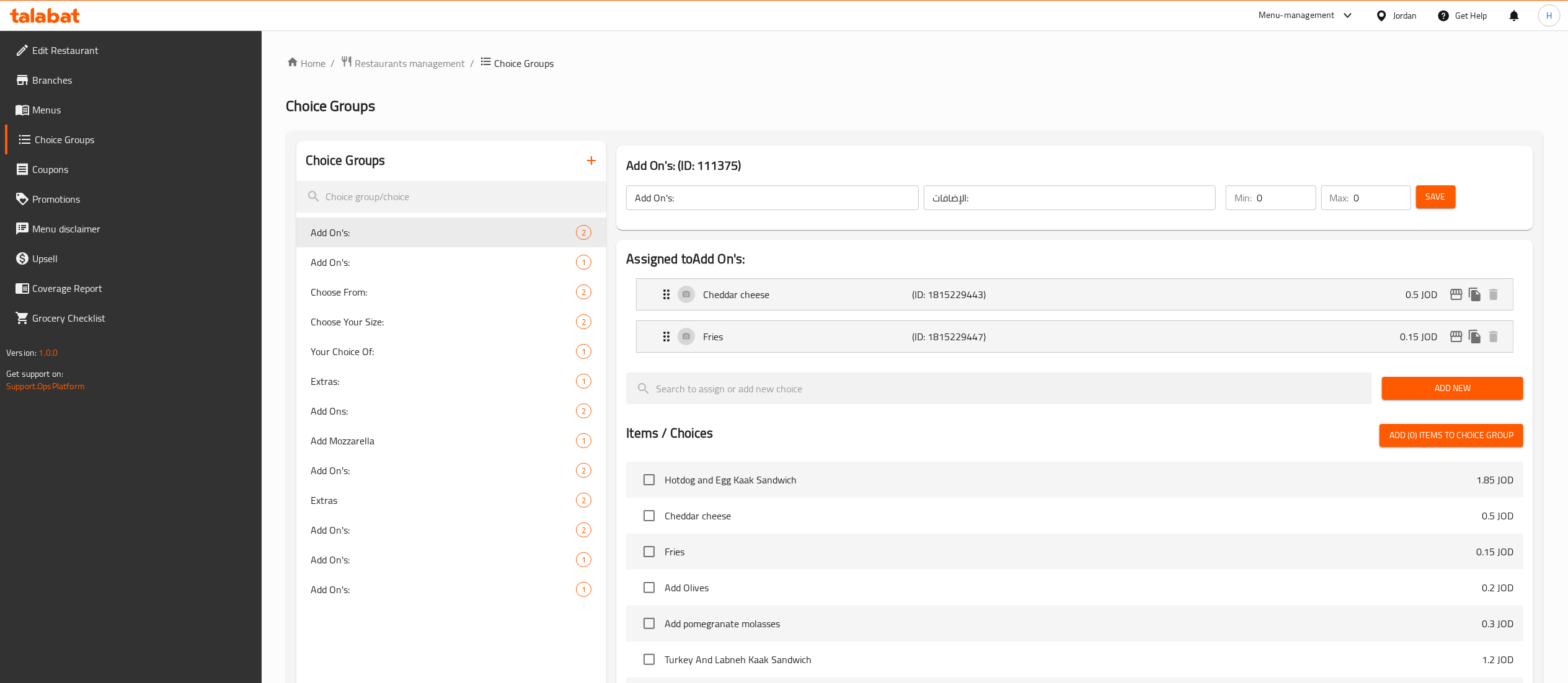
drag, startPoint x: 1355, startPoint y: 298, endPoint x: 1396, endPoint y: 314, distance: 44.0
click at [1353, 298] on div "Cheddar cheese (ID: 1815229443) 0.5 JOD" at bounding box center [1078, 294] width 839 height 31
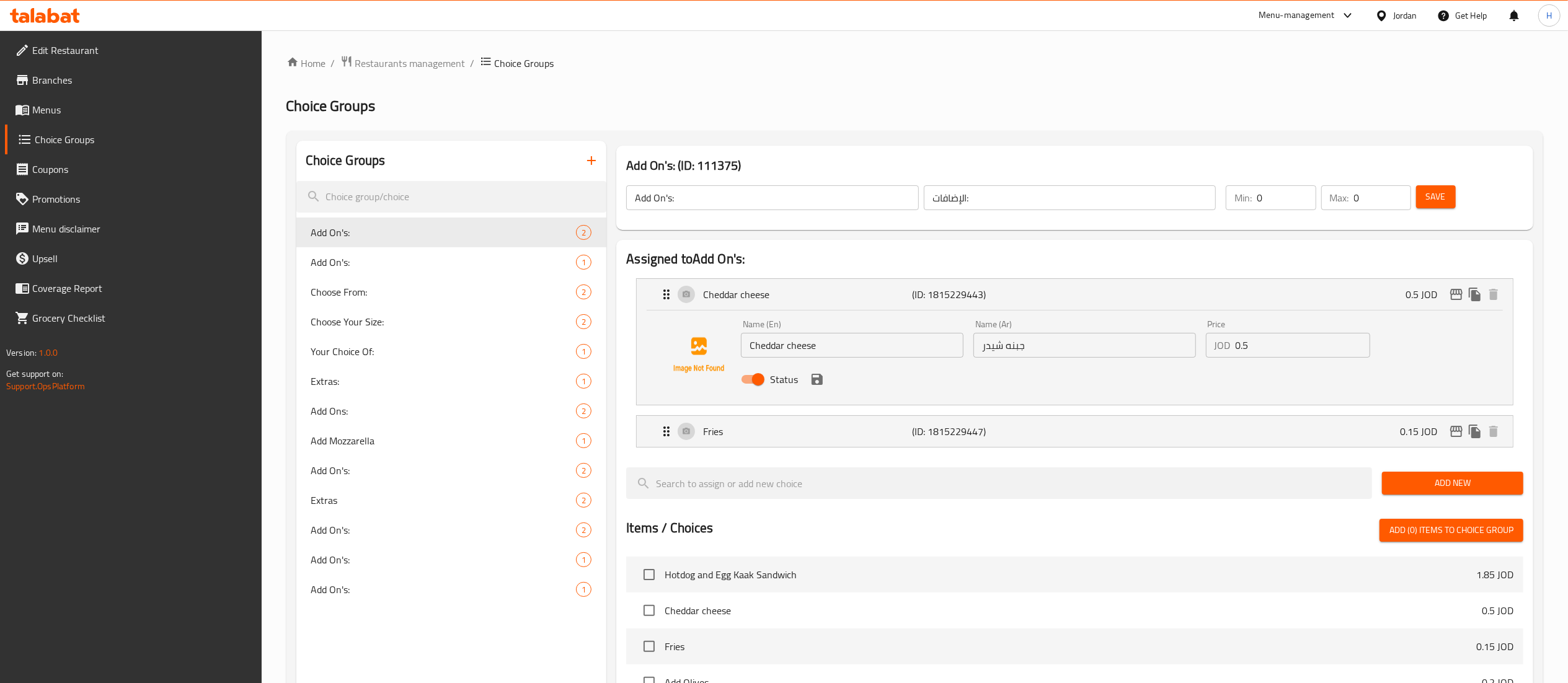
click at [1270, 352] on input "0.5" at bounding box center [1303, 345] width 134 height 25
click at [816, 376] on icon "save" at bounding box center [817, 379] width 15 height 15
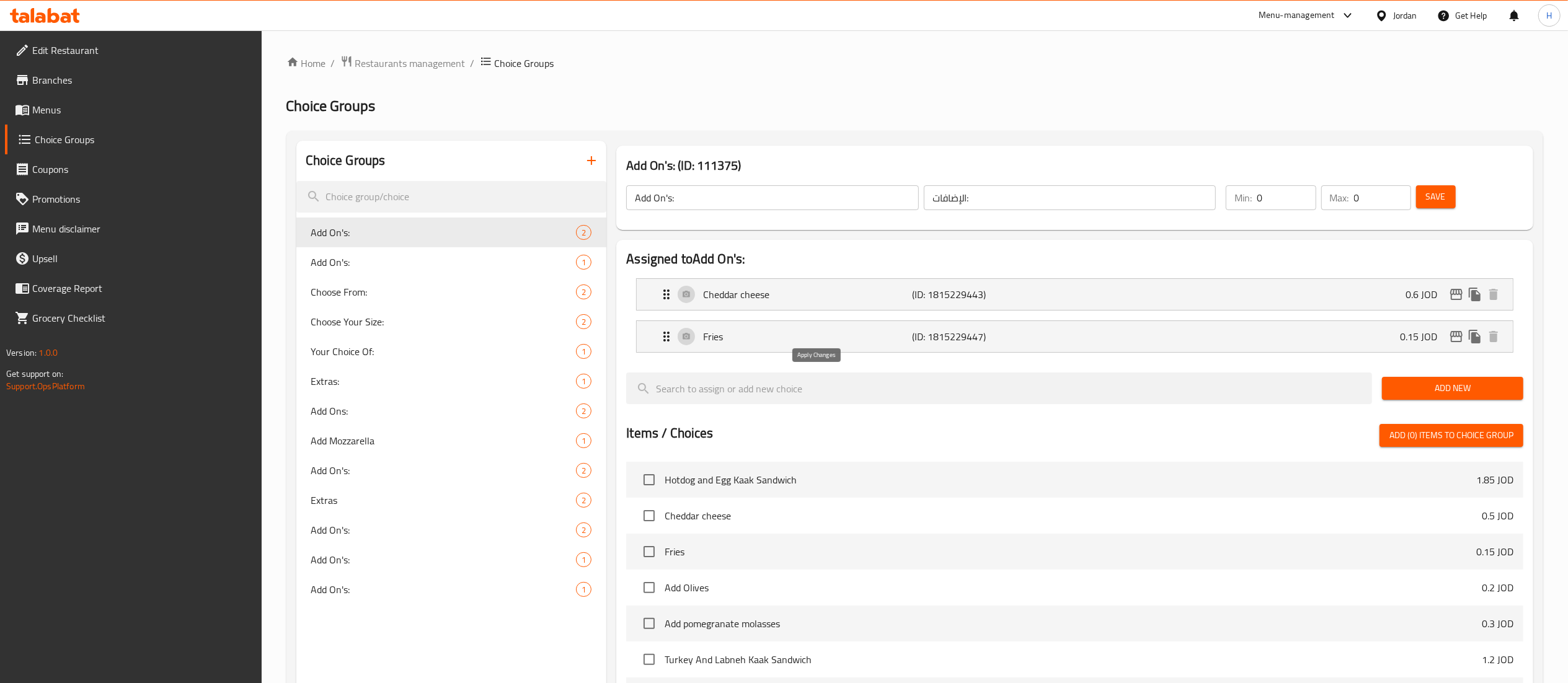
type input "0.6"
click at [1426, 198] on span "Save" at bounding box center [1435, 196] width 20 height 16
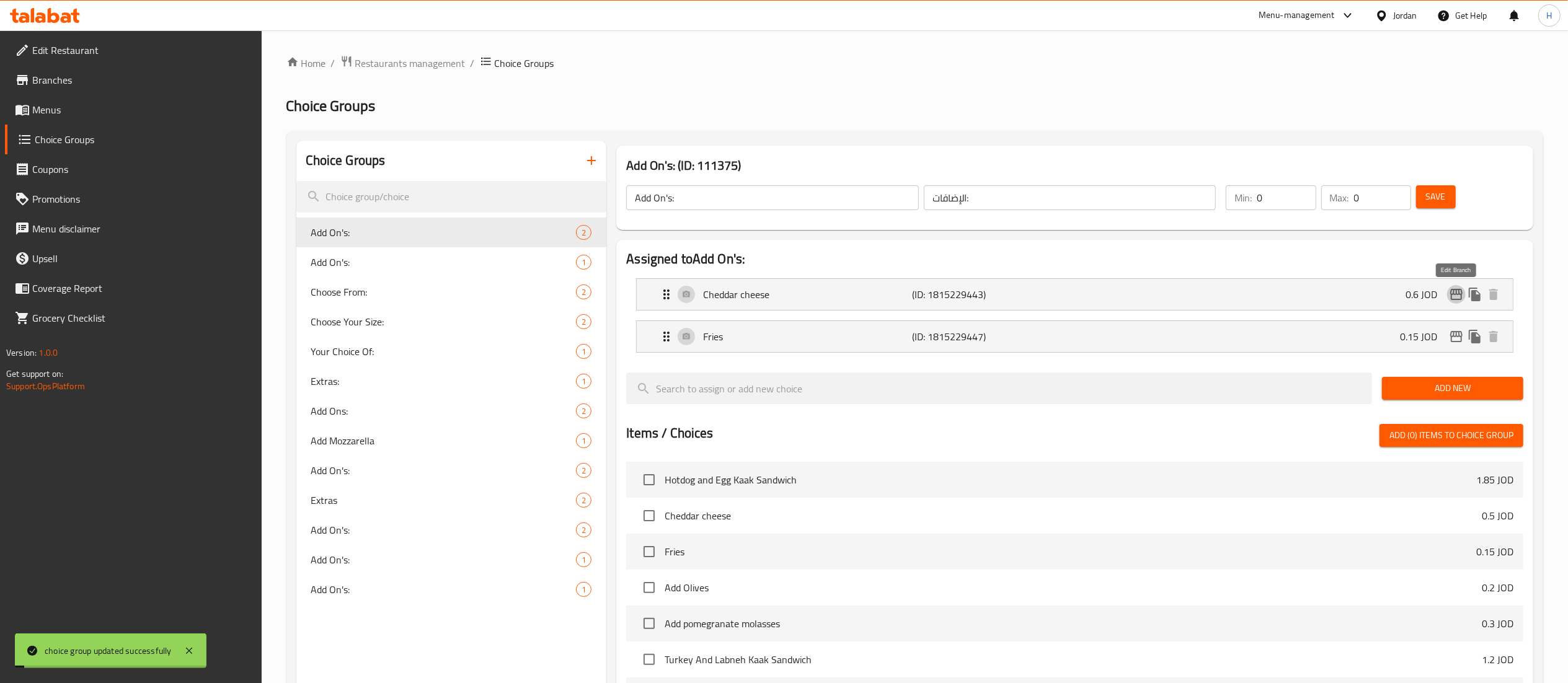
click at [1455, 298] on icon "edit" at bounding box center [1456, 294] width 15 height 15
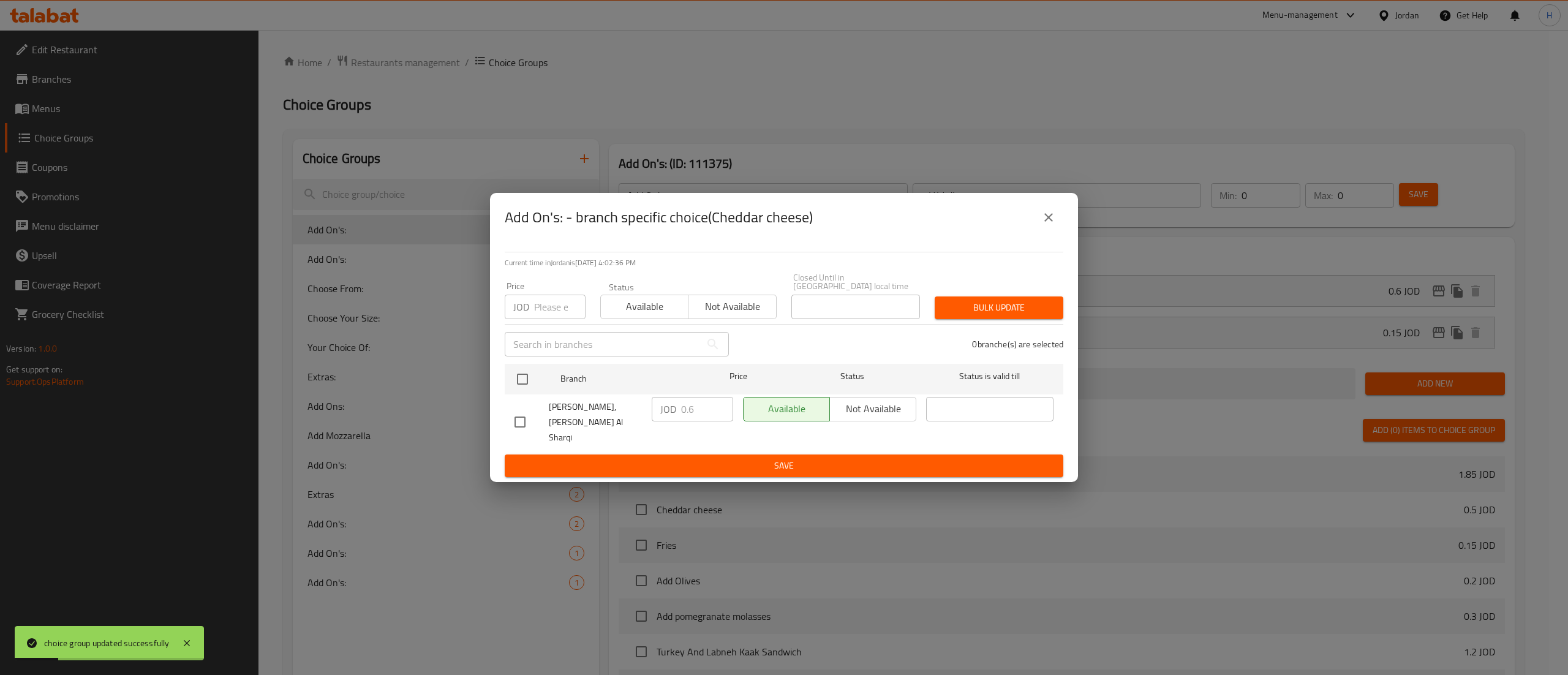
click at [1042, 225] on icon "close" at bounding box center [1049, 217] width 15 height 15
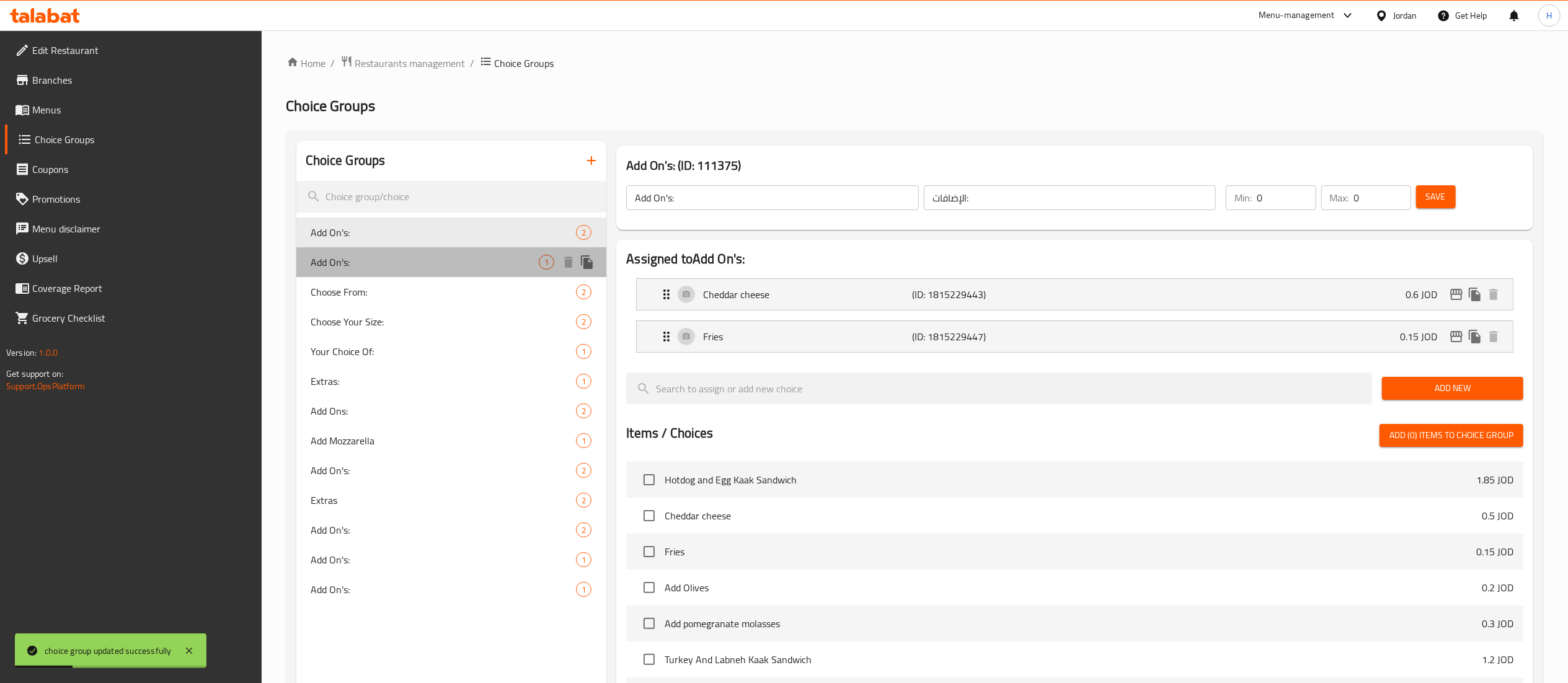
click at [425, 258] on span "Add On's:" at bounding box center [425, 262] width 228 height 15
type input "أضافات:"
type input "1"
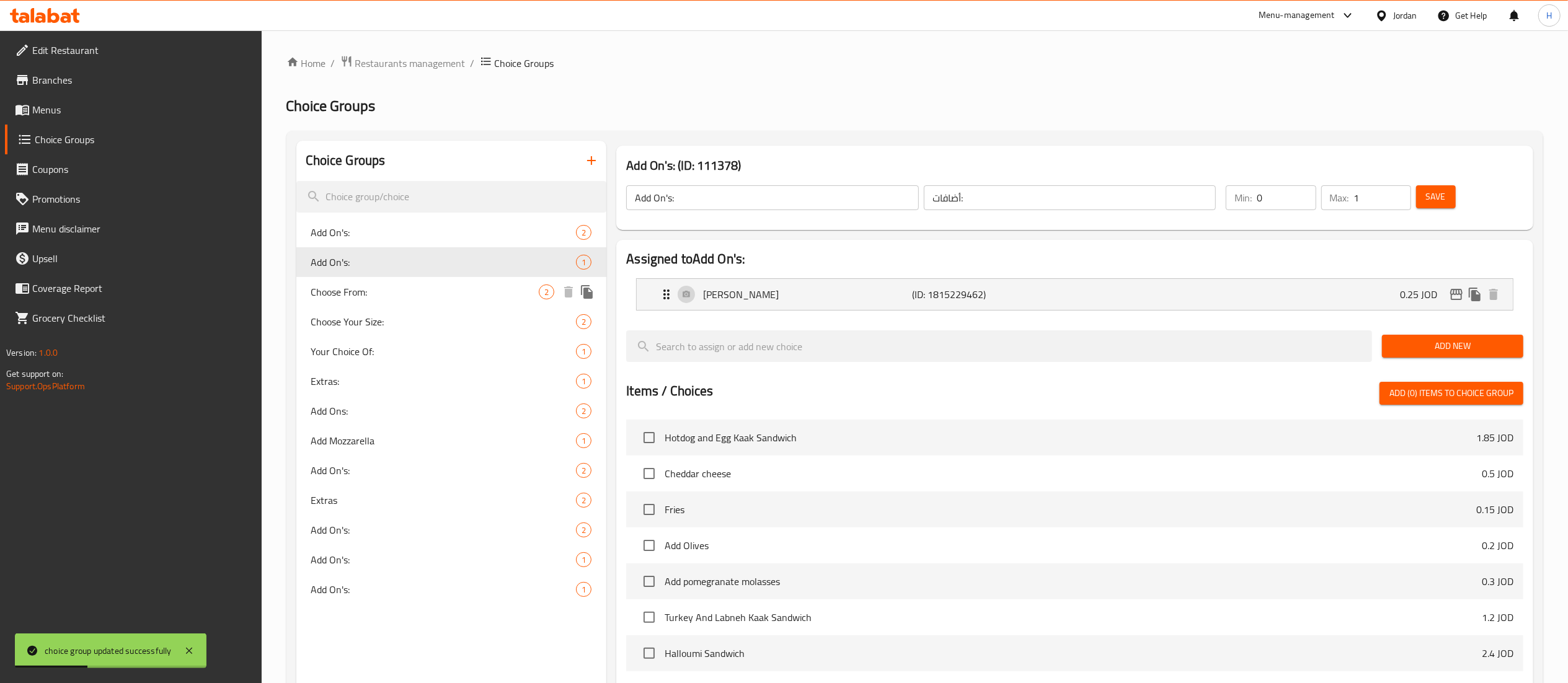
click at [413, 291] on span "Choose From:" at bounding box center [425, 292] width 228 height 15
type input "Choose From:"
type input "اختر من:"
type input "1"
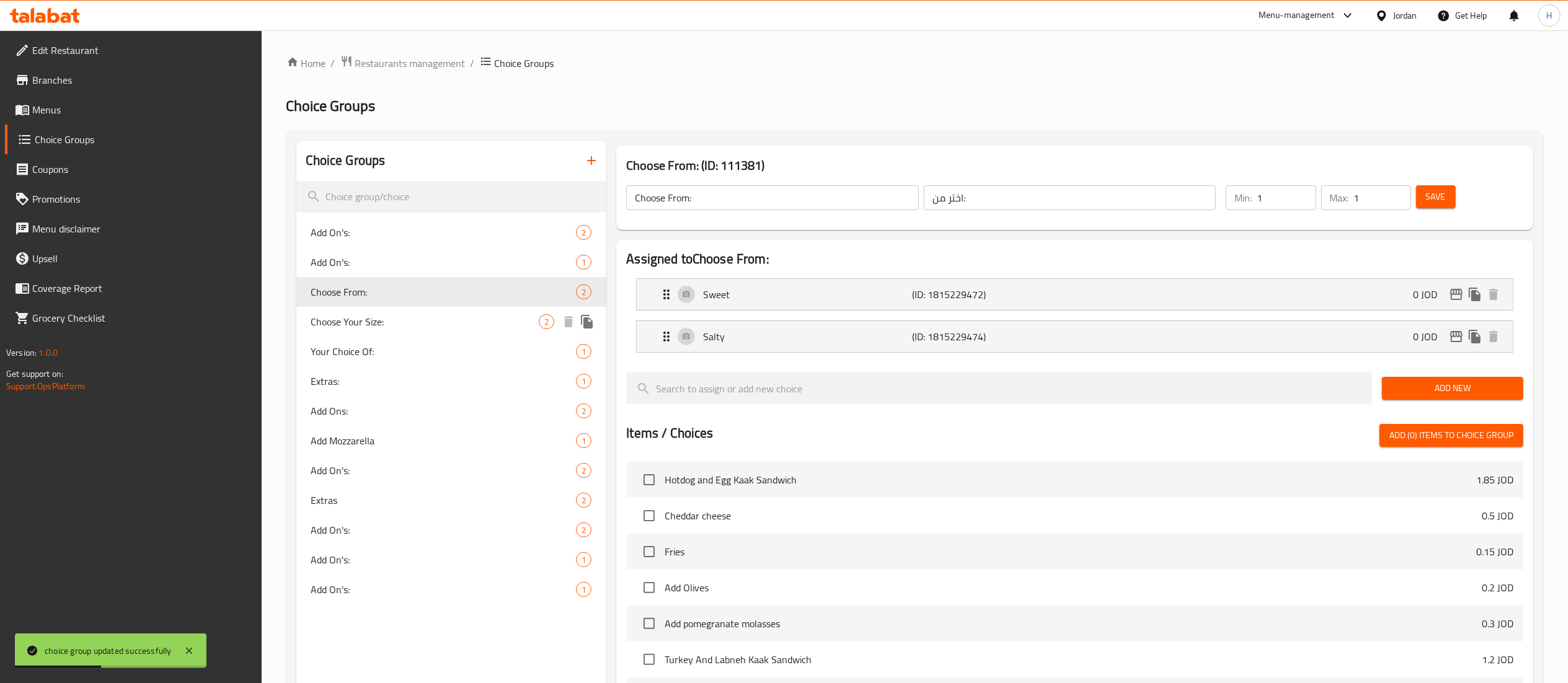
click at [407, 317] on span "Choose Your Size:" at bounding box center [425, 321] width 228 height 15
type input "Choose Your Size:"
type input "اختر الحجم:"
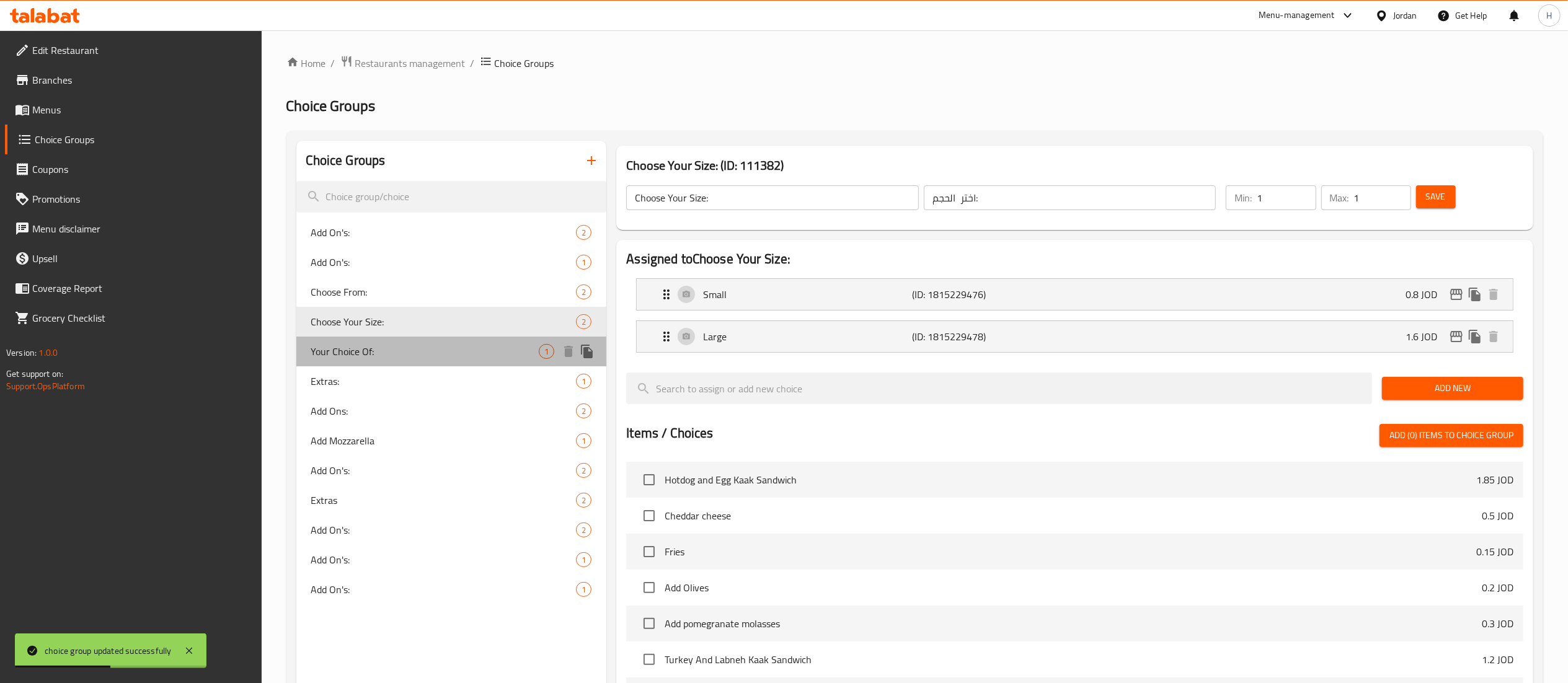
click at [403, 347] on span "Your Choice Of:" at bounding box center [425, 351] width 228 height 15
type input "Your Choice Of:"
type input "إختيارك من:"
type input "0"
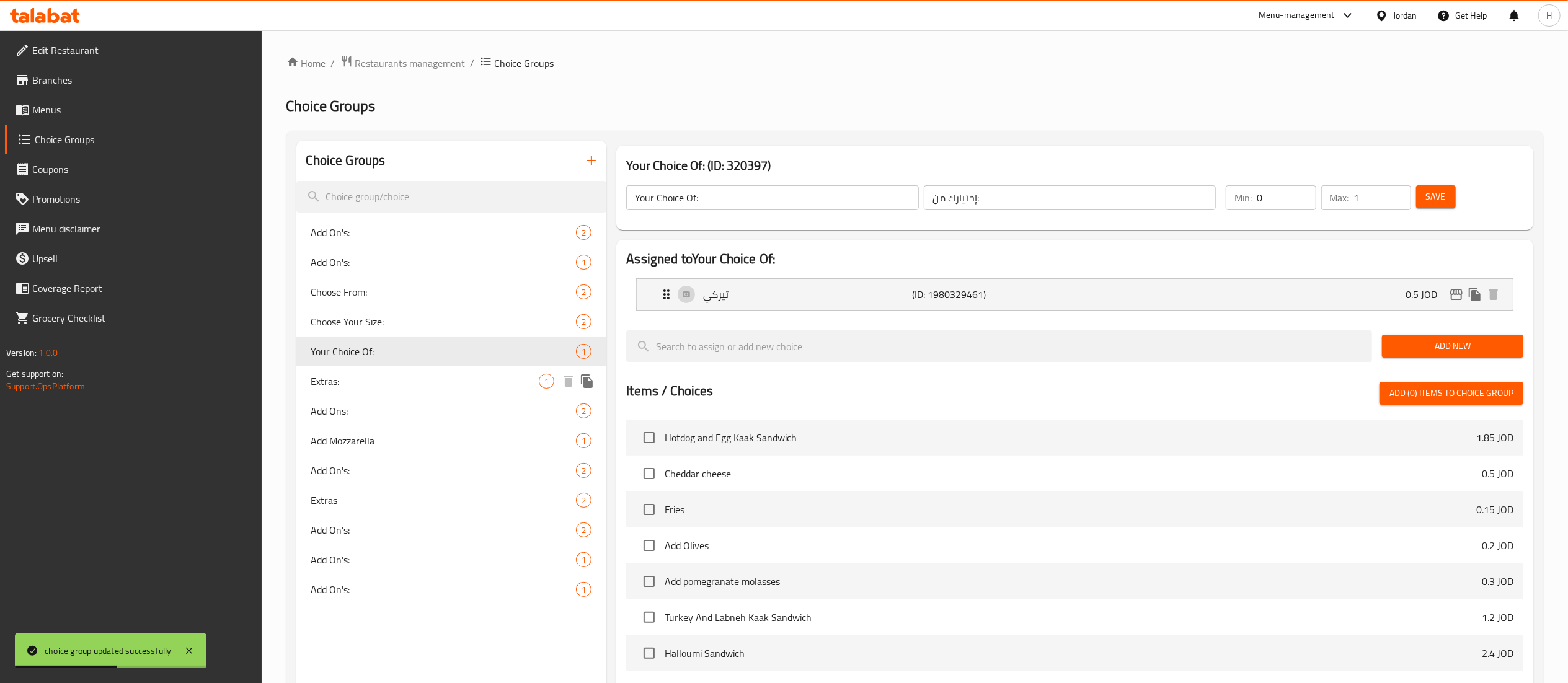
click at [403, 369] on div "Extras: 1" at bounding box center [452, 381] width 311 height 30
type input "Extras:"
type input "إضافات:"
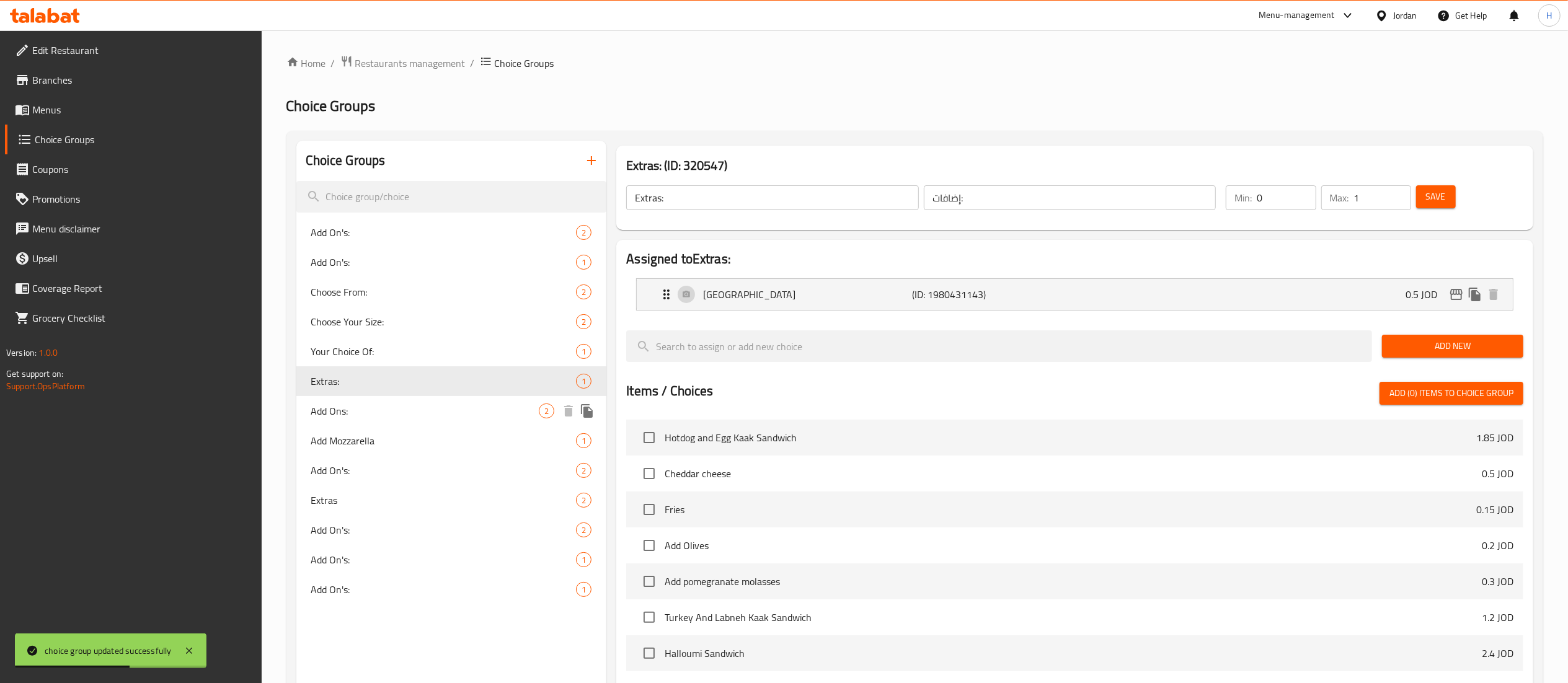
click at [402, 398] on div "Add Ons: 2" at bounding box center [452, 411] width 311 height 30
type input "Add Ons:"
type input "الاضافات"
type input "2"
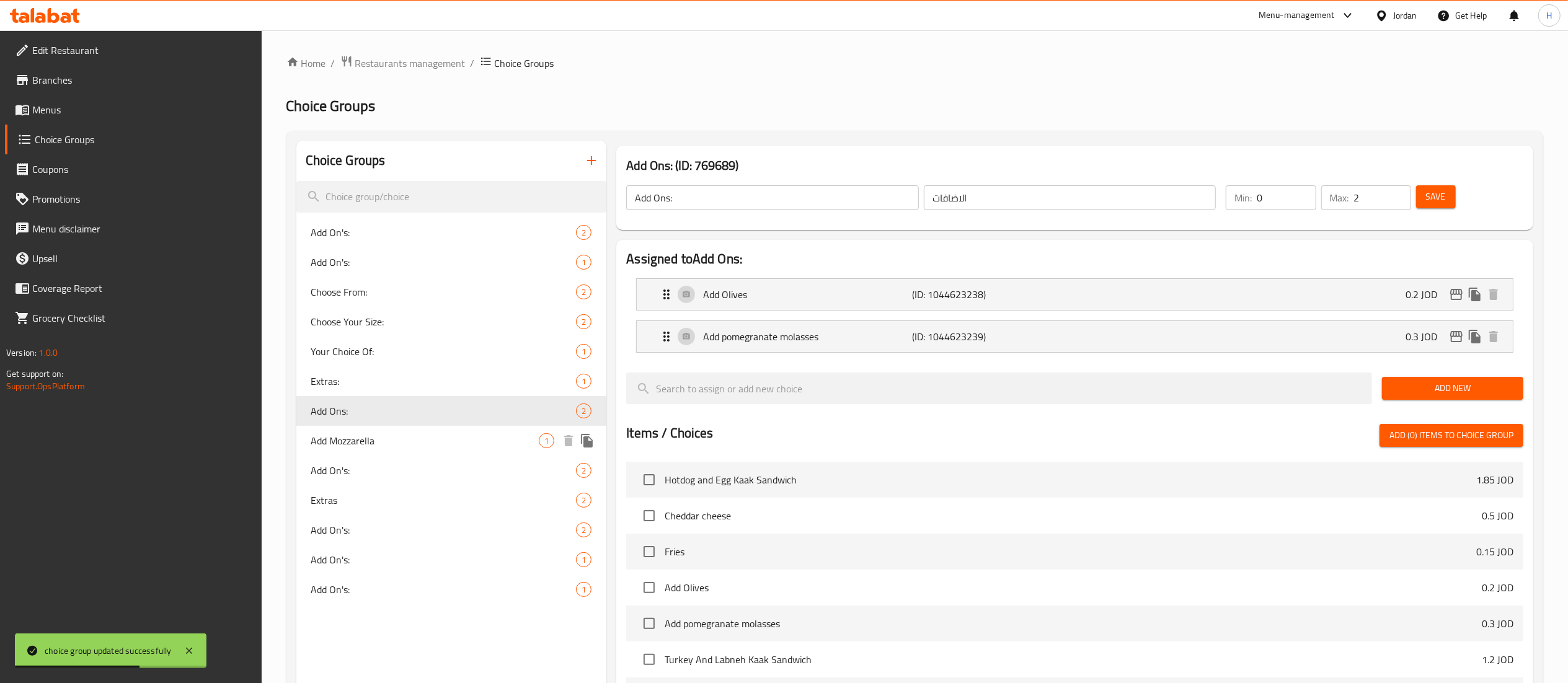
click at [400, 429] on div "Add Mozzarella 1" at bounding box center [452, 441] width 311 height 30
type input "Add Mozzarella"
type input "اضافة موزاريلا"
type input "1"
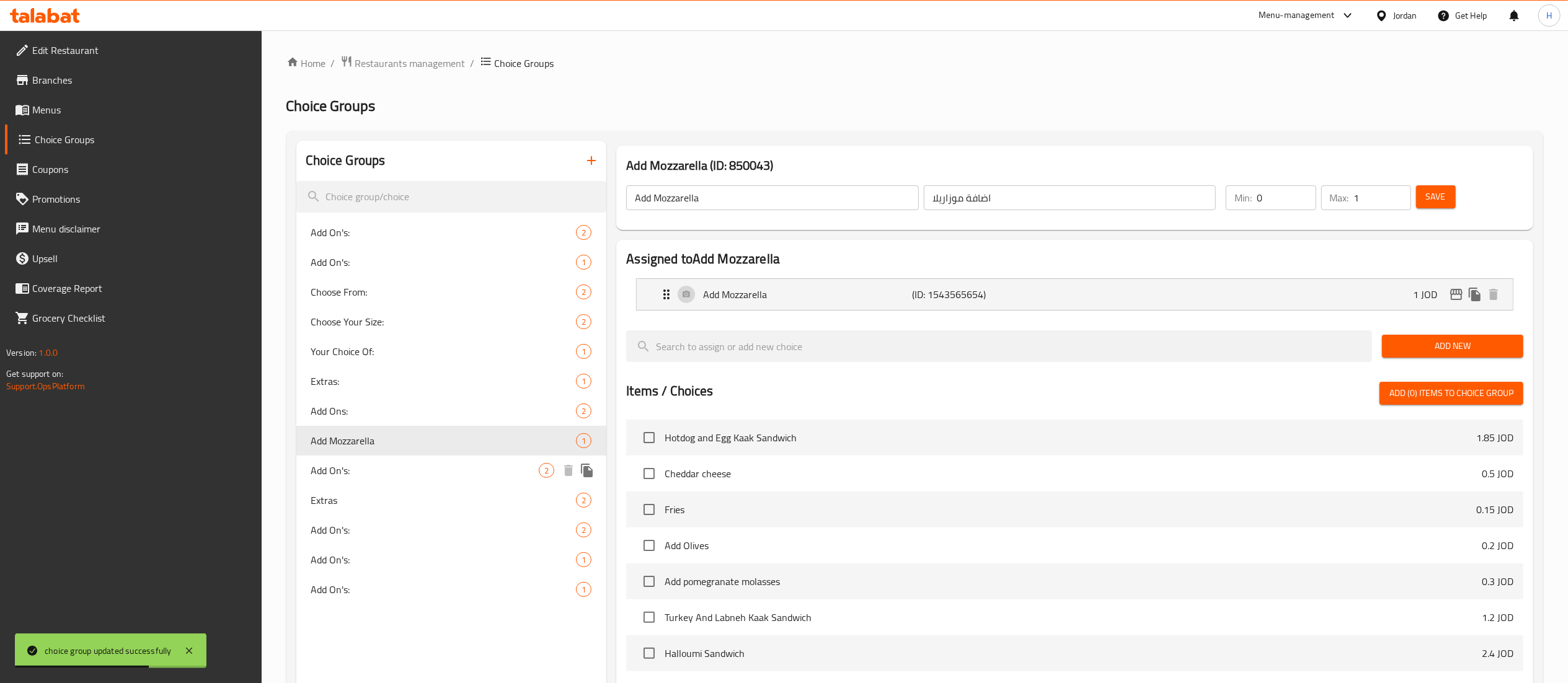
click at [397, 457] on div "Add On's: 2" at bounding box center [452, 470] width 311 height 30
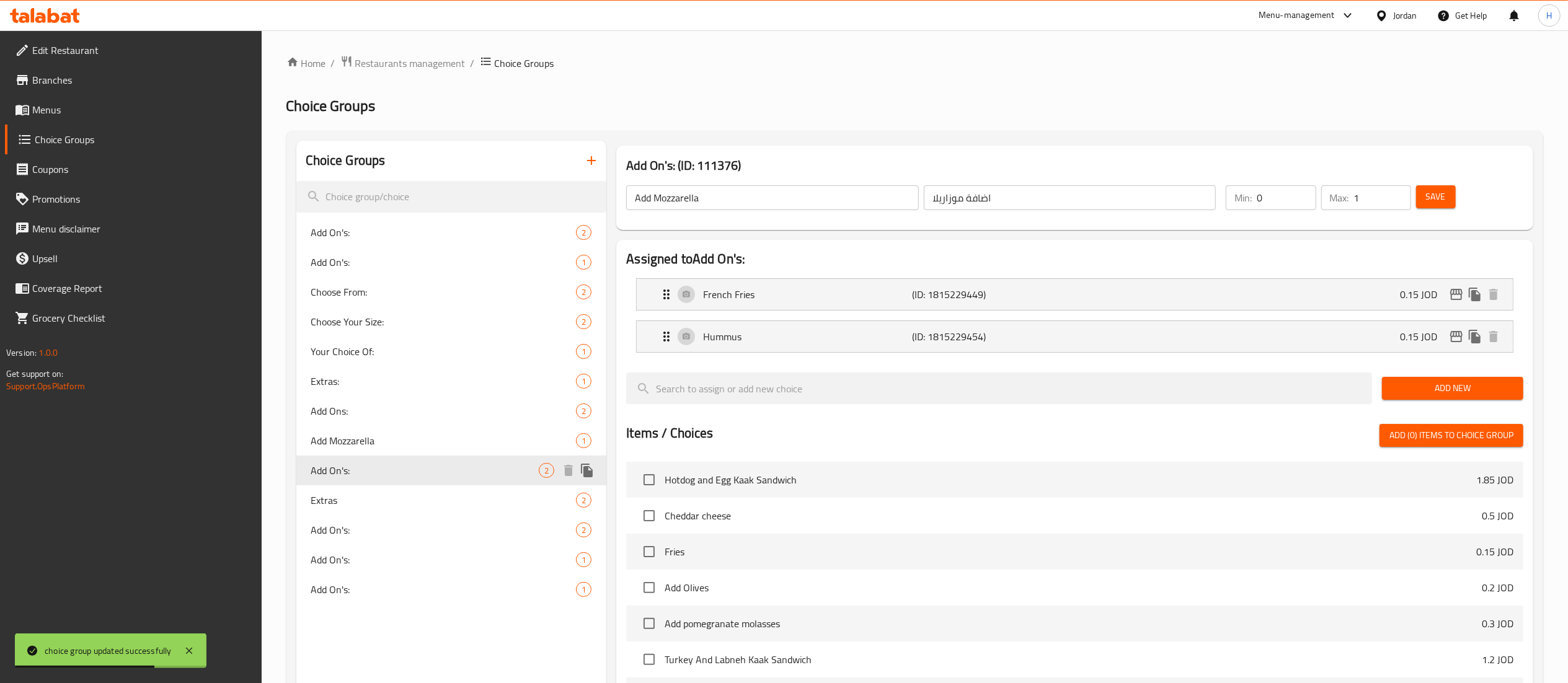
type input "Add On's:"
type input "إضافات:"
click at [397, 485] on div "Extras 2" at bounding box center [452, 500] width 311 height 30
type input "Extras"
type input "إضافات"
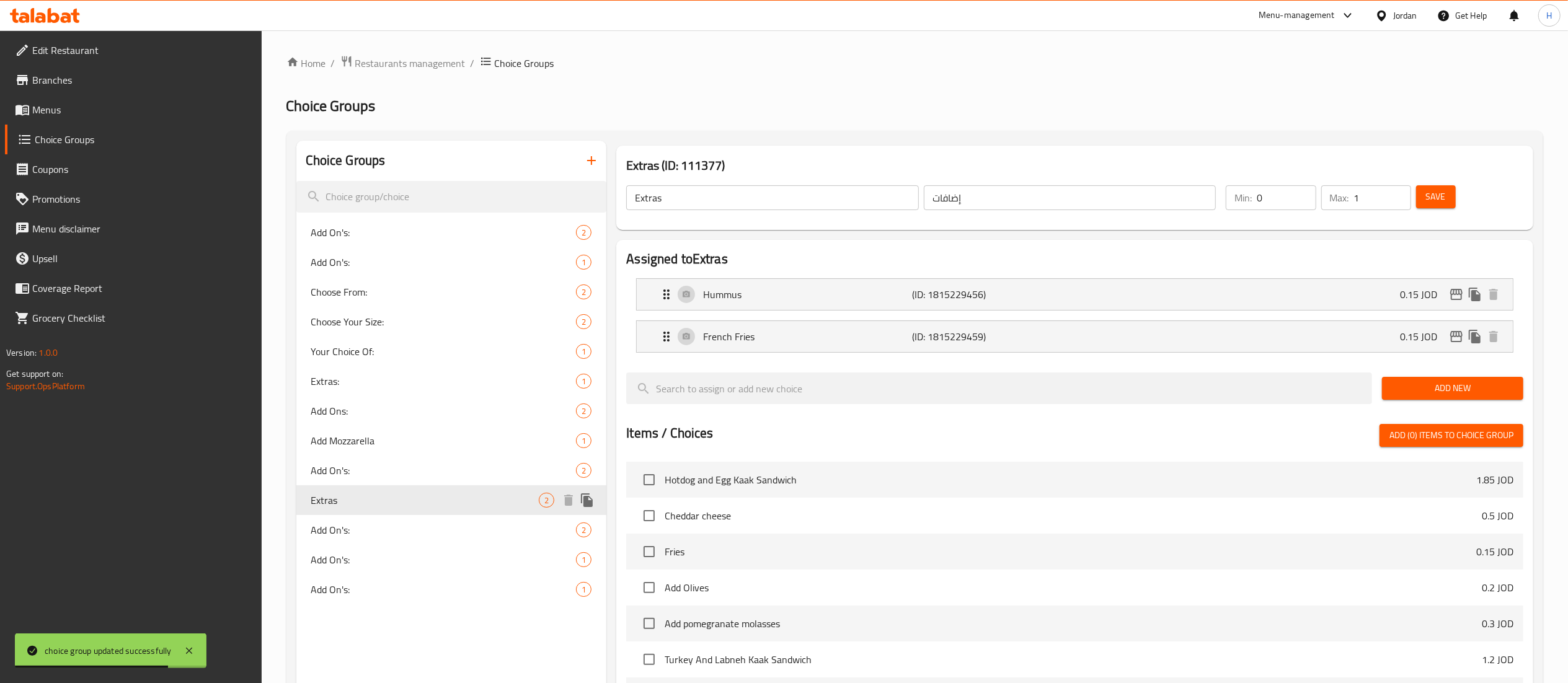
click at [399, 512] on div "Extras 2" at bounding box center [452, 500] width 311 height 30
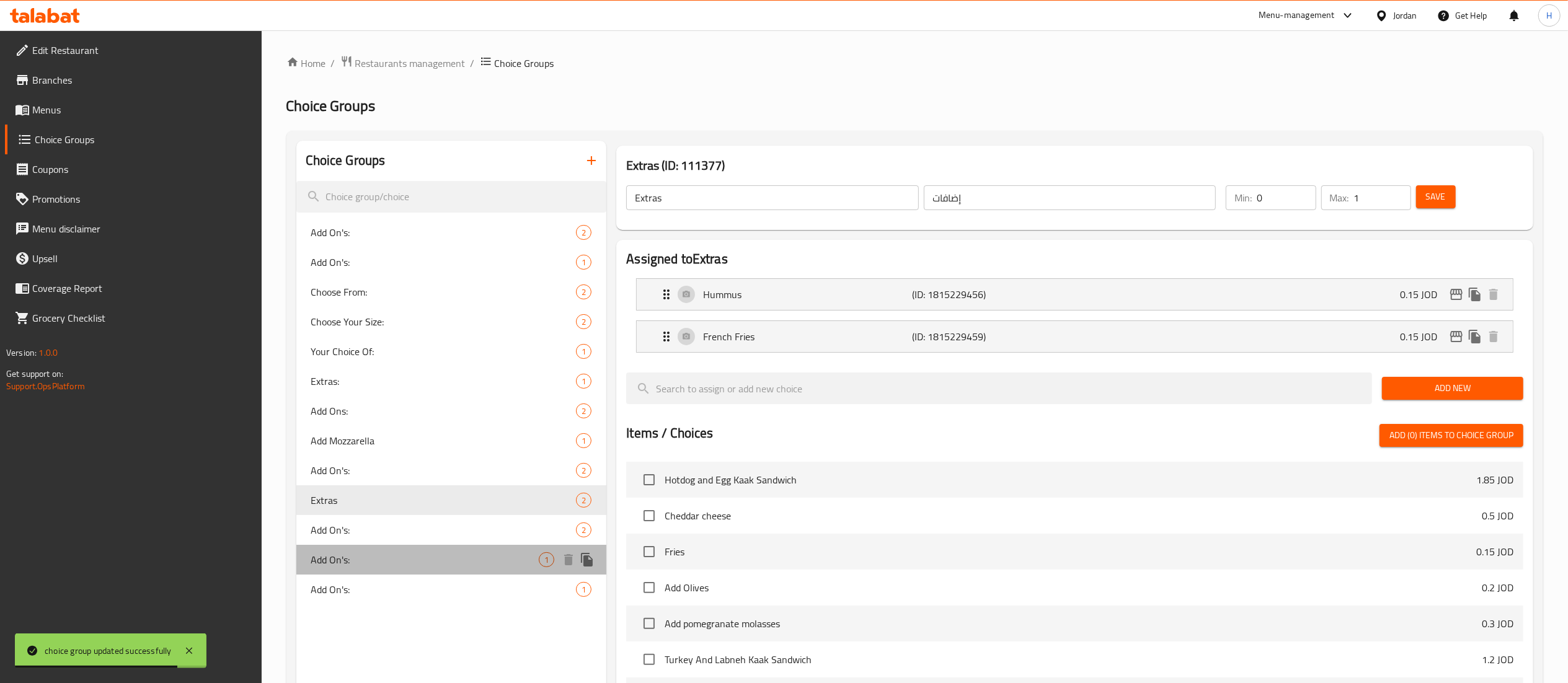
click at [400, 550] on div "Add On's: 1" at bounding box center [452, 559] width 311 height 30
type input "Add On's:"
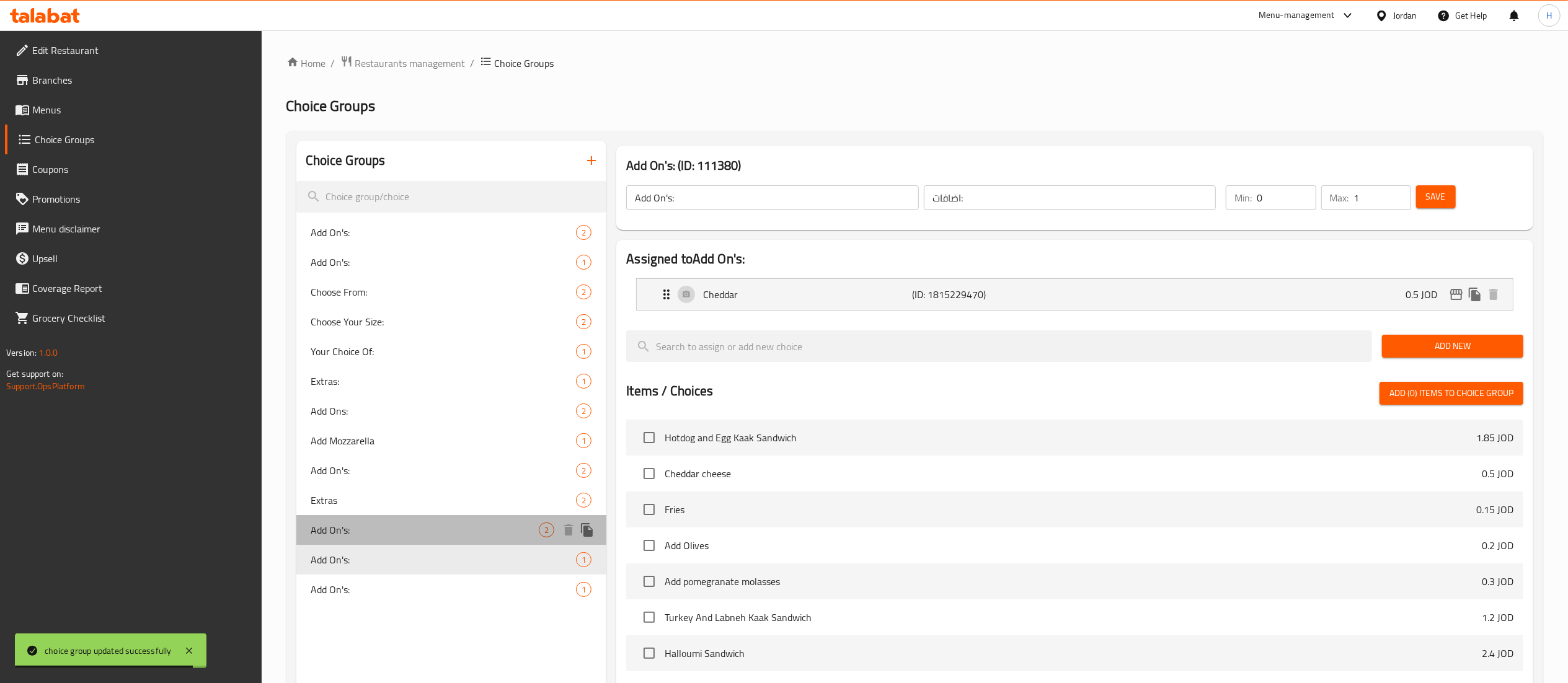
click at [396, 535] on span "Add On's:" at bounding box center [425, 530] width 228 height 15
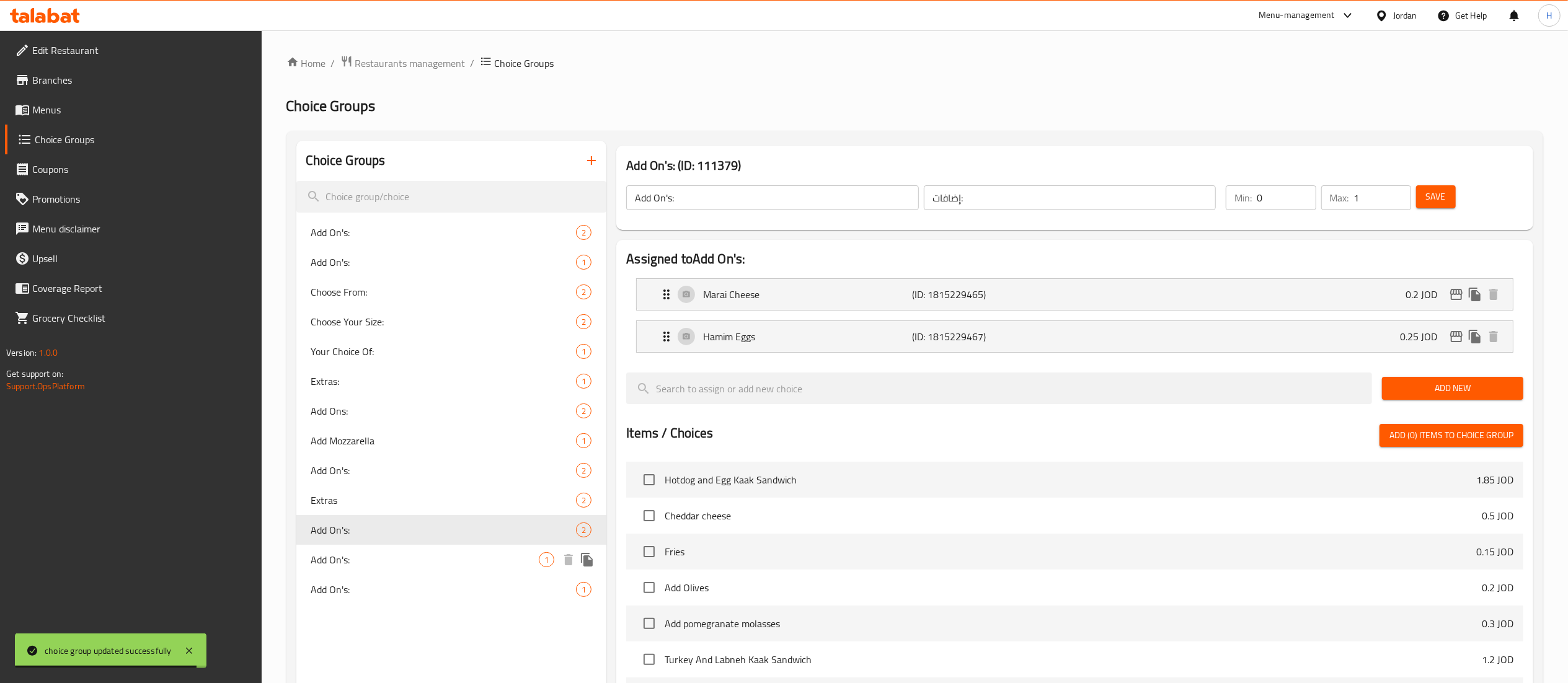
click at [398, 567] on span "Add On's:" at bounding box center [425, 559] width 228 height 15
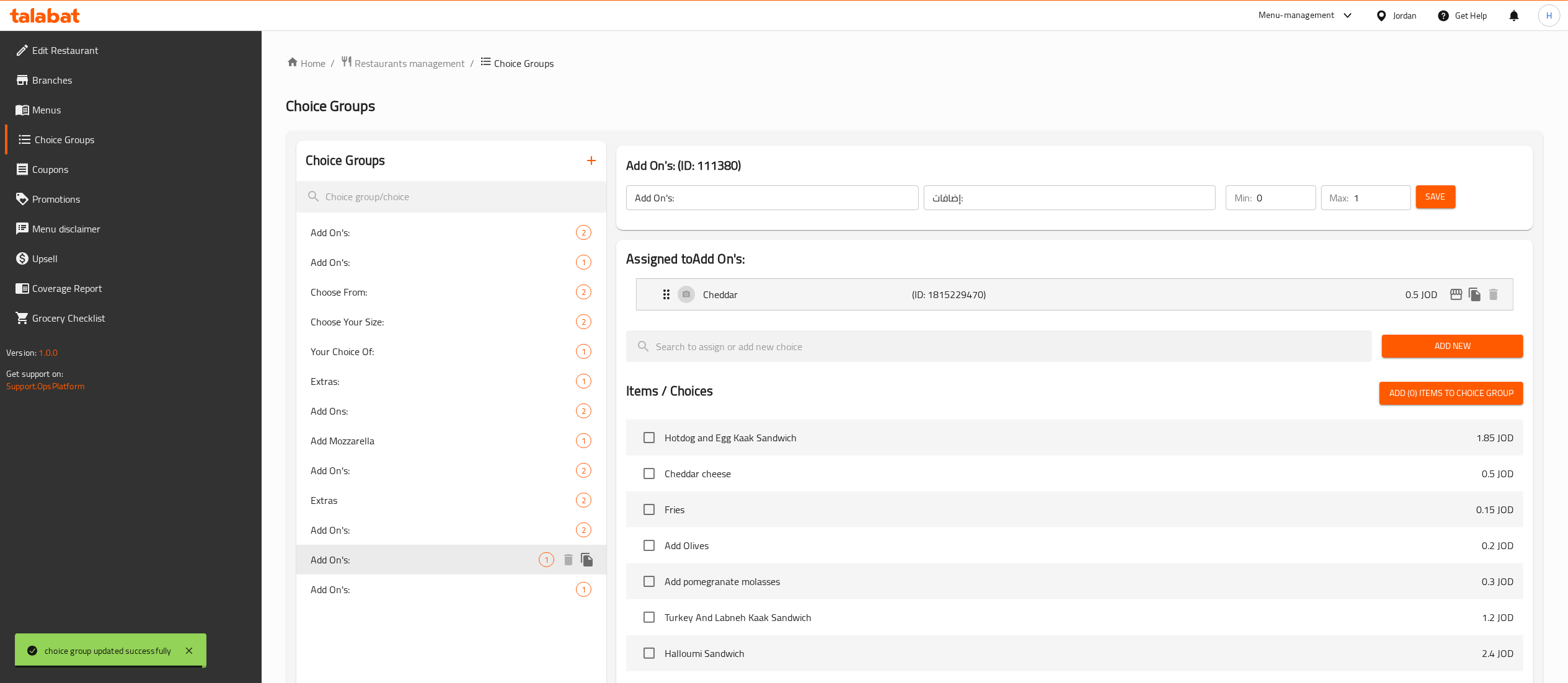
type input "اضافات:"
click at [396, 545] on div "Add On's: 1" at bounding box center [452, 559] width 311 height 30
click at [1351, 294] on div "Cheddar (ID: 1815229470) 0.5 JOD" at bounding box center [1078, 294] width 839 height 31
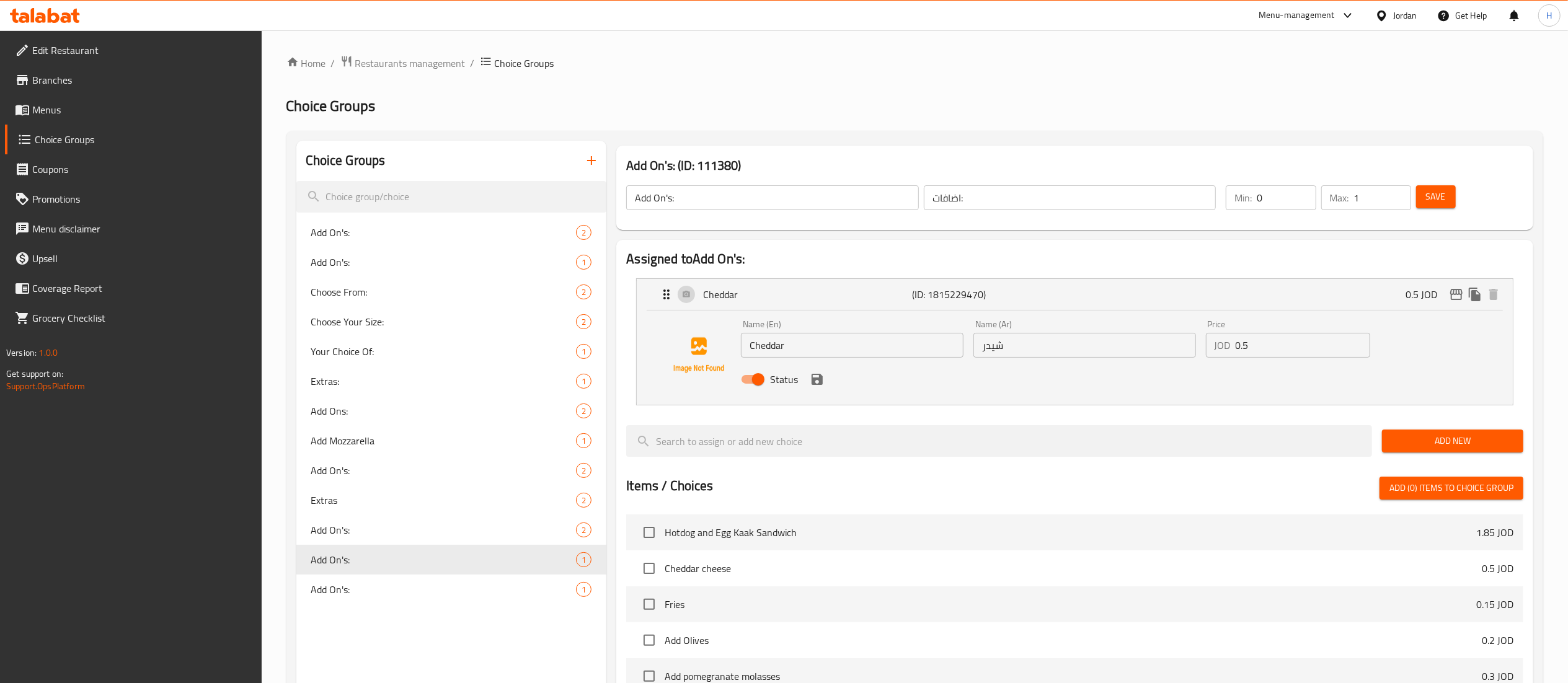
click at [1268, 351] on input "0.5" at bounding box center [1303, 345] width 134 height 25
click at [819, 383] on icon "save" at bounding box center [817, 379] width 11 height 11
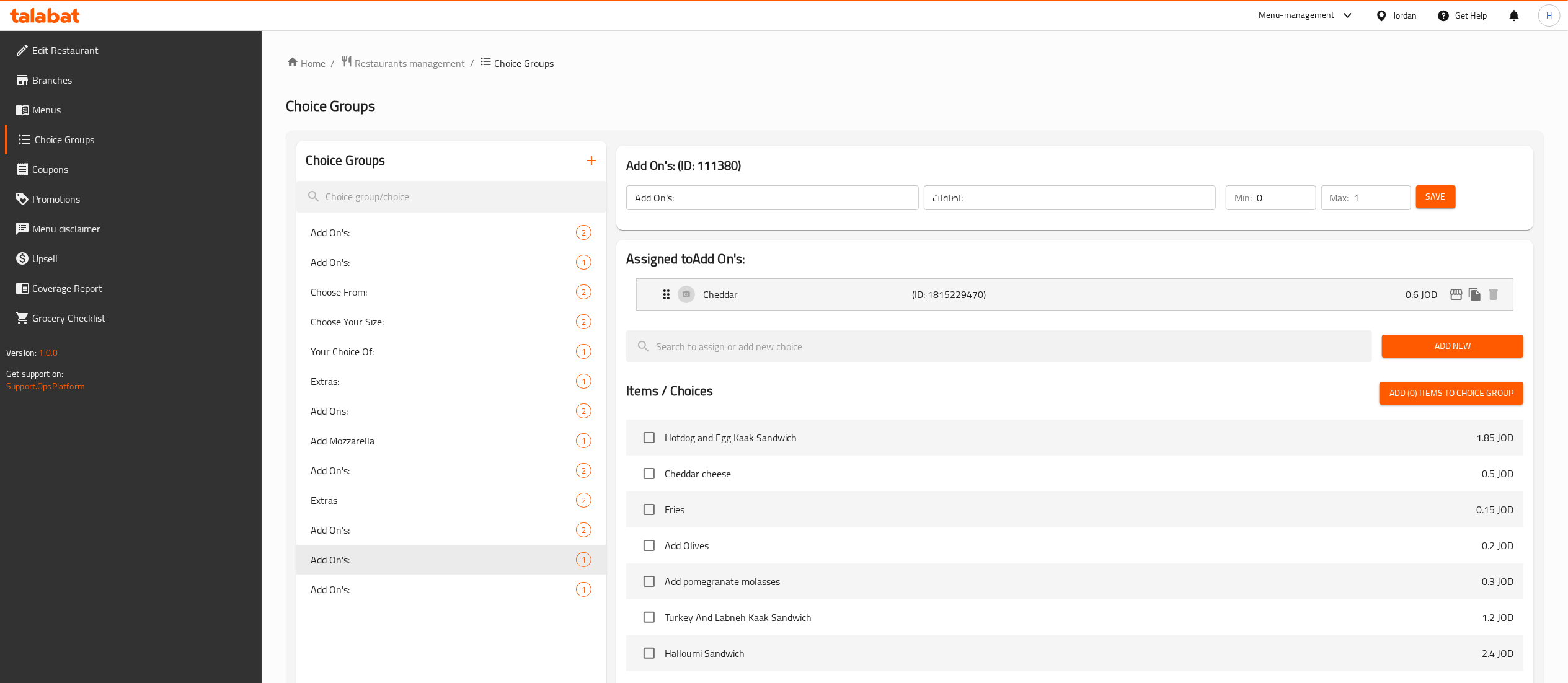
type input "0.6"
click at [1447, 197] on button "Save" at bounding box center [1436, 196] width 40 height 23
click at [1455, 290] on icon "edit" at bounding box center [1456, 294] width 12 height 11
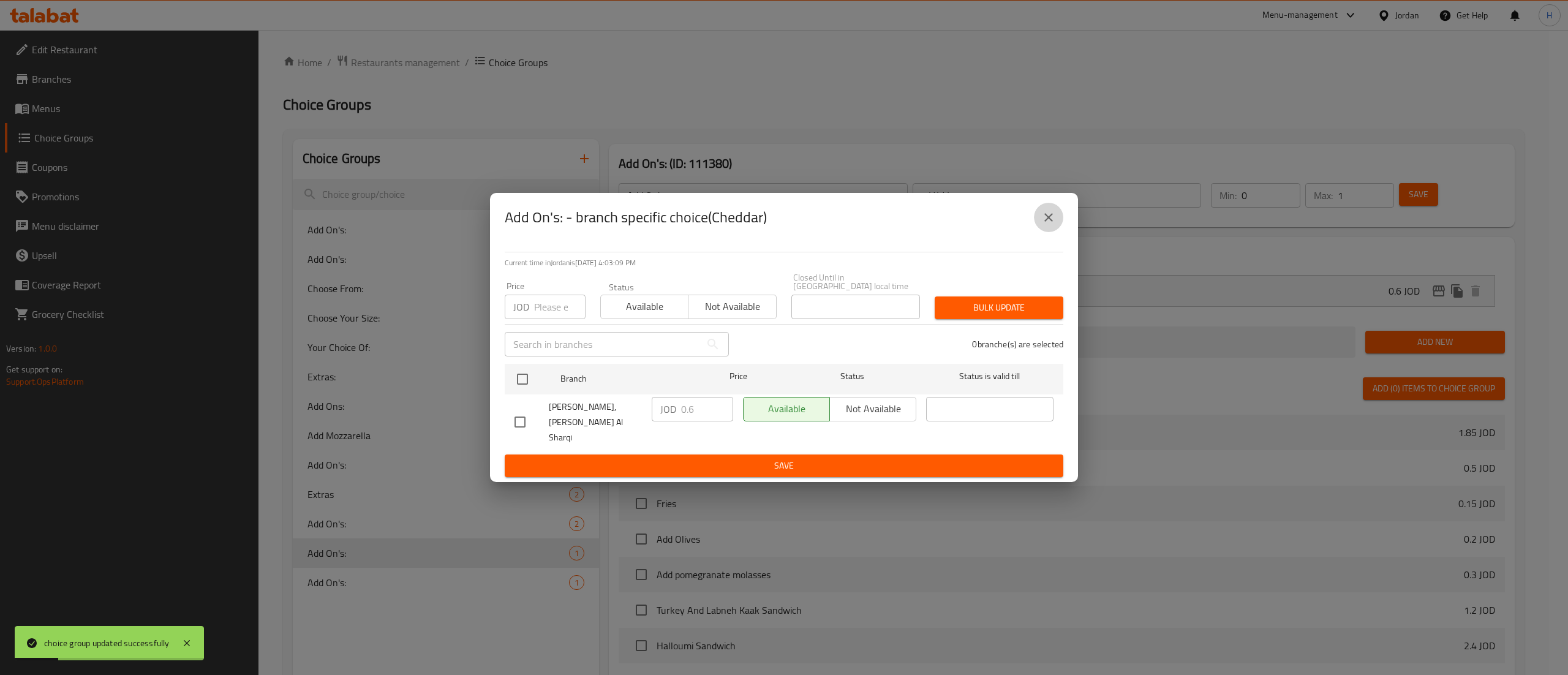
click at [1042, 232] on button "close" at bounding box center [1049, 217] width 29 height 29
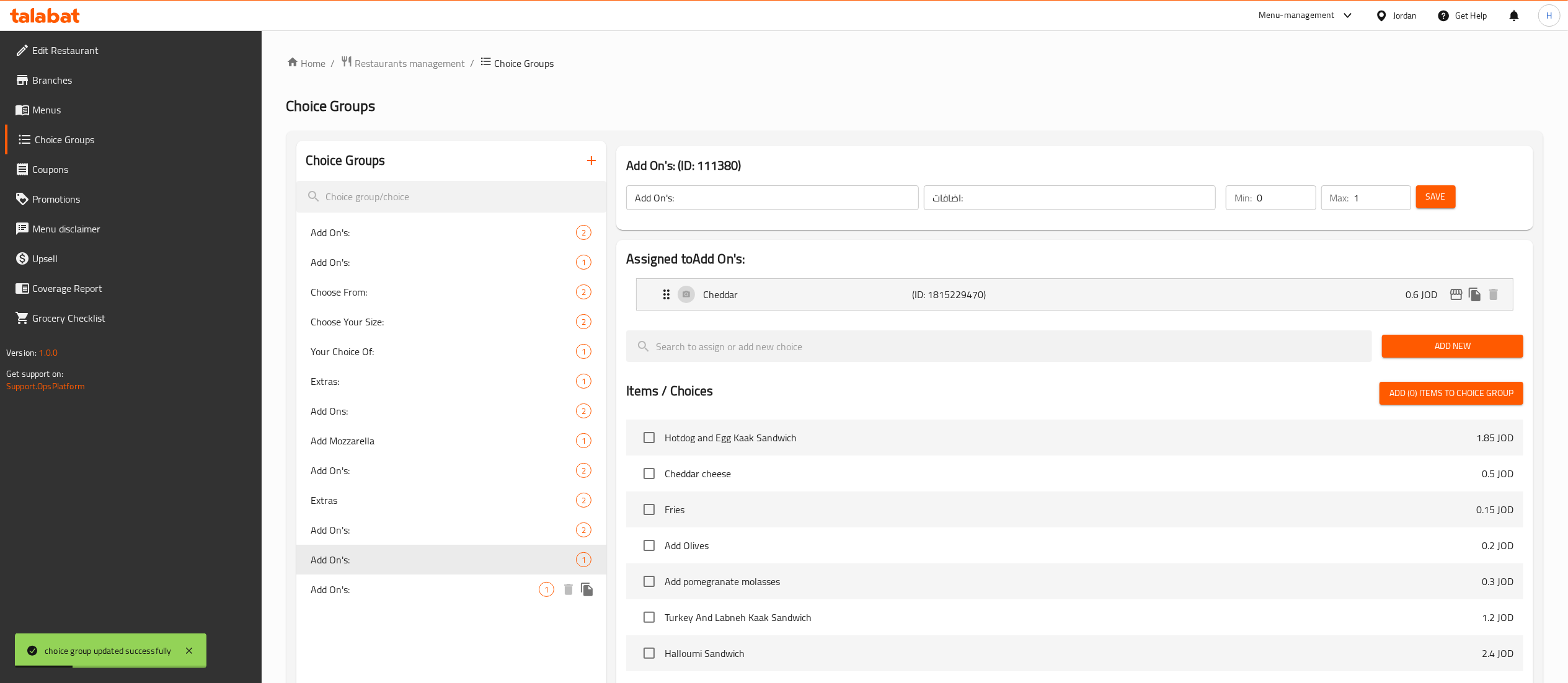
click at [375, 586] on span "Add On's:" at bounding box center [425, 589] width 228 height 15
type input "الإضافات:"
type input "0"
click at [1345, 299] on div "Cheese (ID: 1815229480) 0.5 JOD" at bounding box center [1078, 294] width 839 height 31
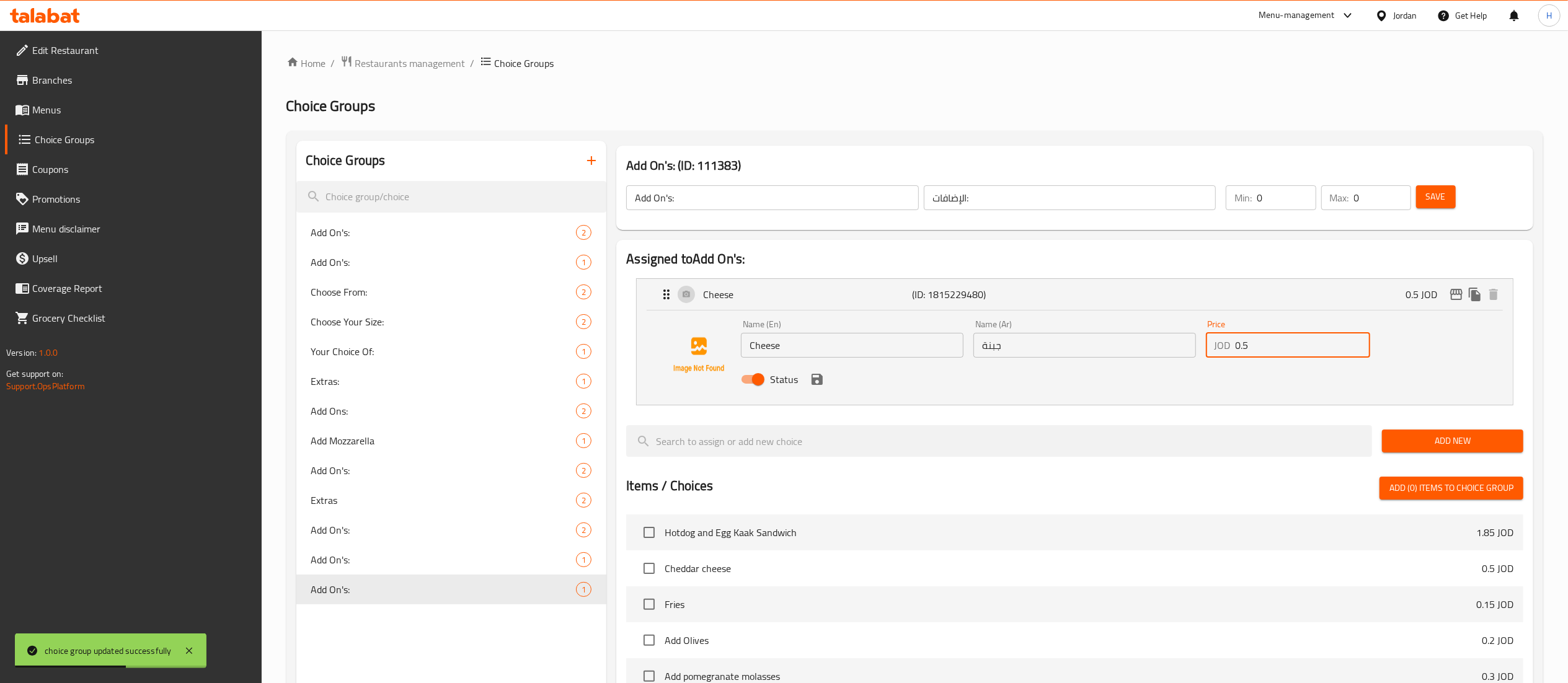
click at [1268, 344] on input "0.5" at bounding box center [1303, 345] width 134 height 25
click at [826, 383] on div "Status" at bounding box center [1084, 379] width 697 height 34
click at [821, 377] on icon "save" at bounding box center [817, 379] width 11 height 11
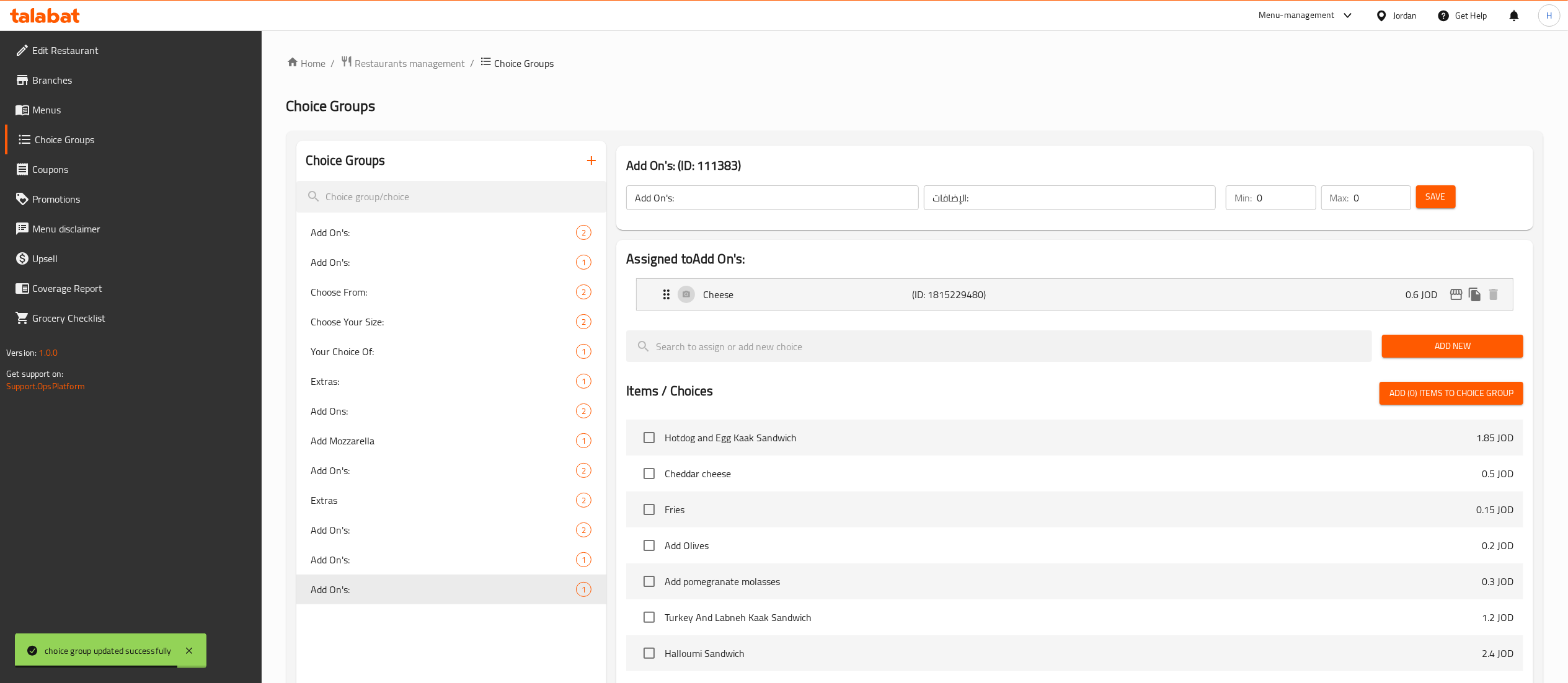
type input "0.6"
click at [1443, 198] on span "Save" at bounding box center [1435, 196] width 20 height 16
click at [591, 167] on icon "button" at bounding box center [592, 161] width 15 height 15
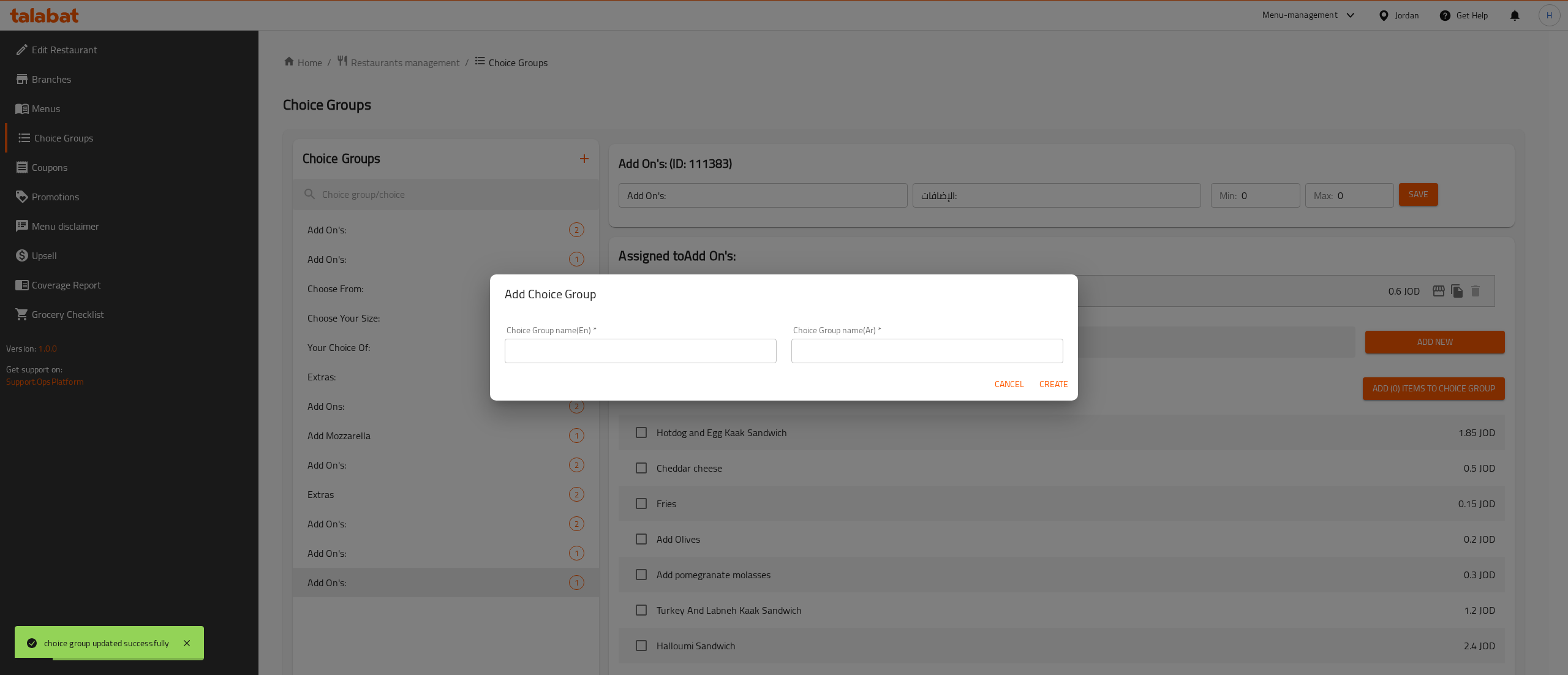
click at [557, 348] on input "text" at bounding box center [641, 351] width 272 height 25
type input "E"
type input "Add On"
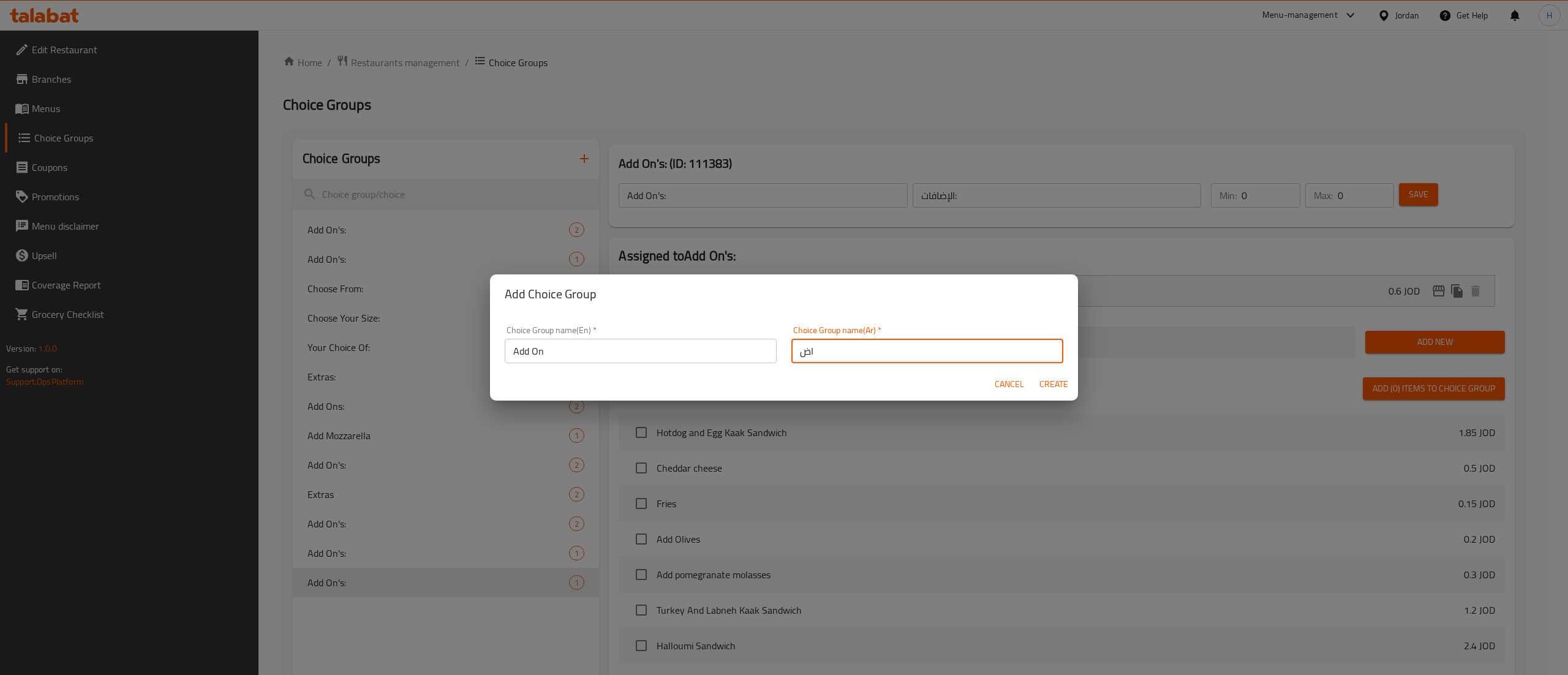
type input "اضافات"
click at [1034, 373] on button "Create" at bounding box center [1054, 384] width 39 height 23
type input "Add On"
type input "اضافات"
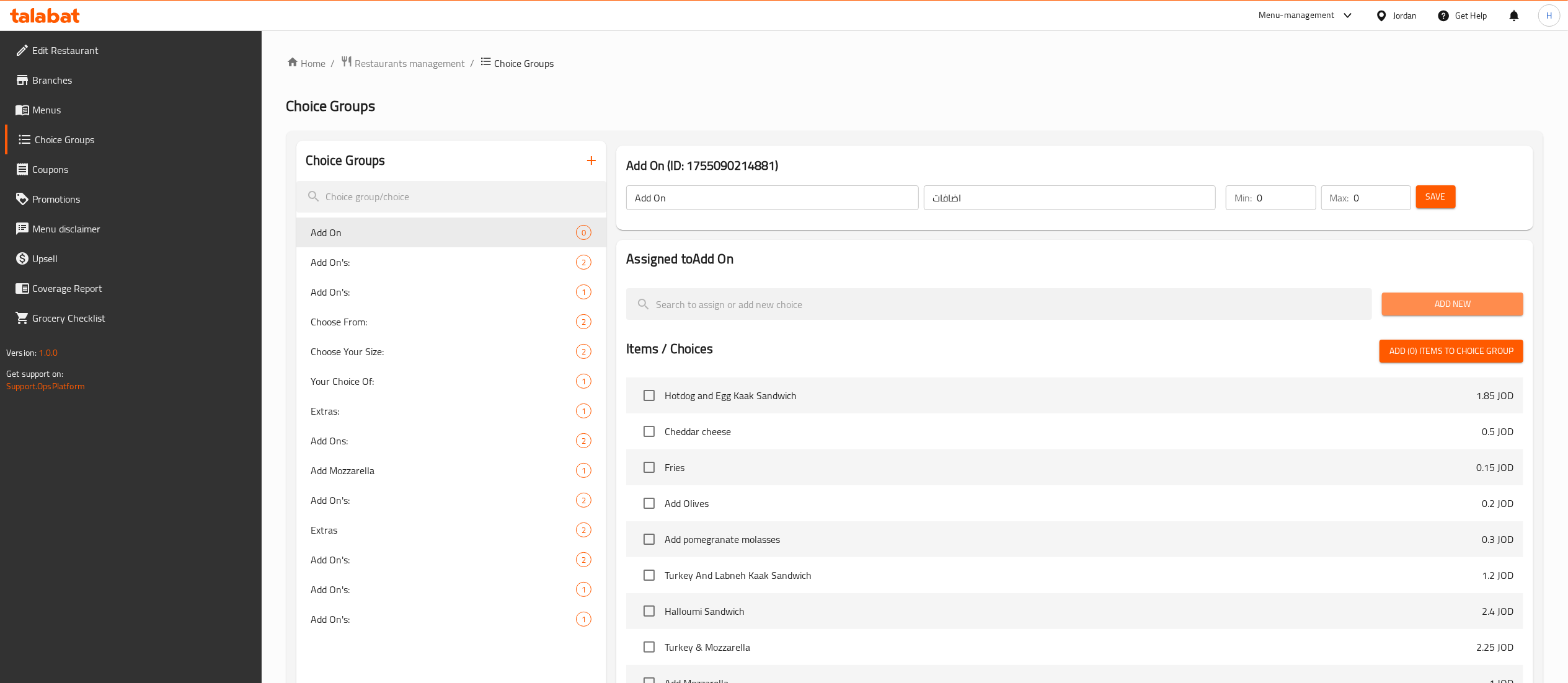
click at [1423, 298] on span "Add New" at bounding box center [1453, 304] width 122 height 16
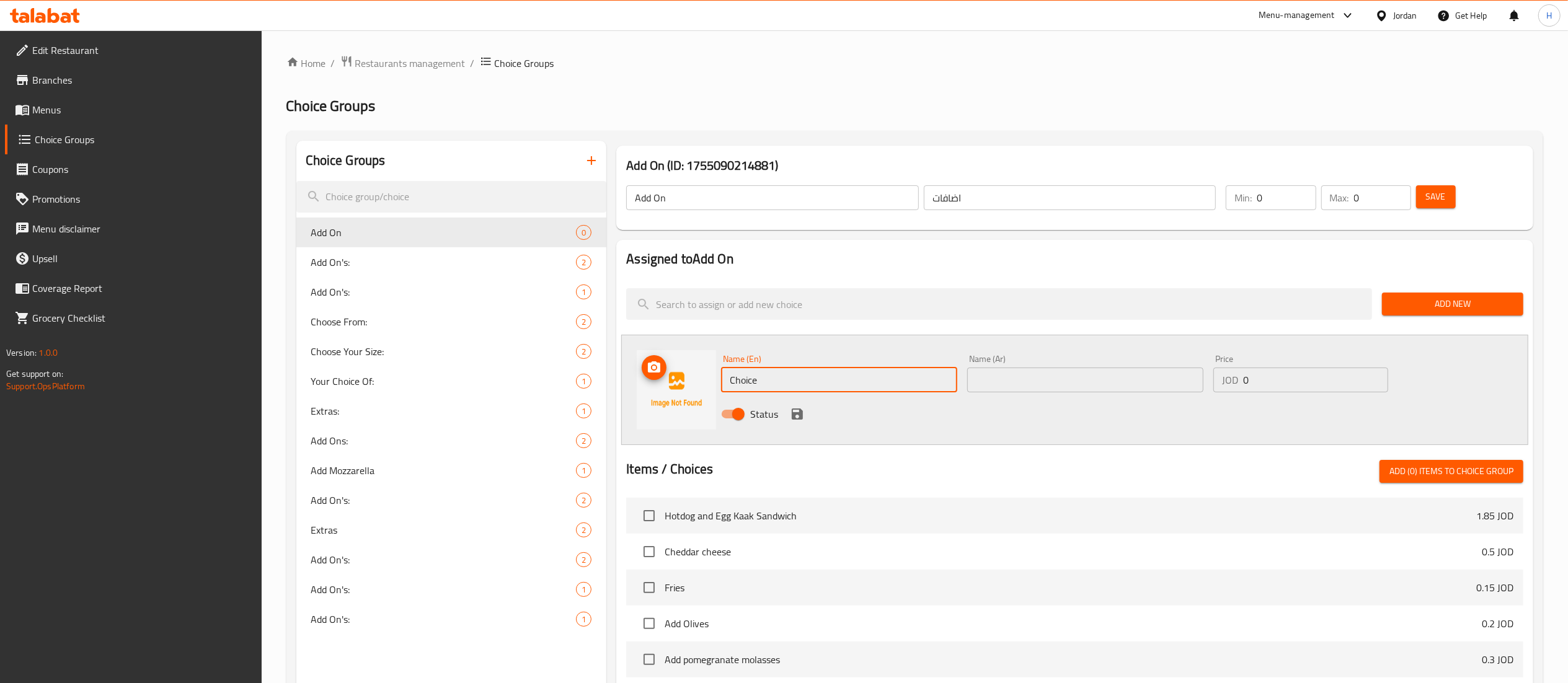
drag, startPoint x: 737, startPoint y: 383, endPoint x: 669, endPoint y: 381, distance: 68.0
click at [669, 383] on div "Name (En) Choice Name (En) Name (Ar) Name (Ar) Price JOD 0 Price Status" at bounding box center [1074, 389] width 907 height 110
drag, startPoint x: 1010, startPoint y: 384, endPoint x: 943, endPoint y: 381, distance: 67.1
click at [1010, 384] on input "text" at bounding box center [1085, 379] width 236 height 25
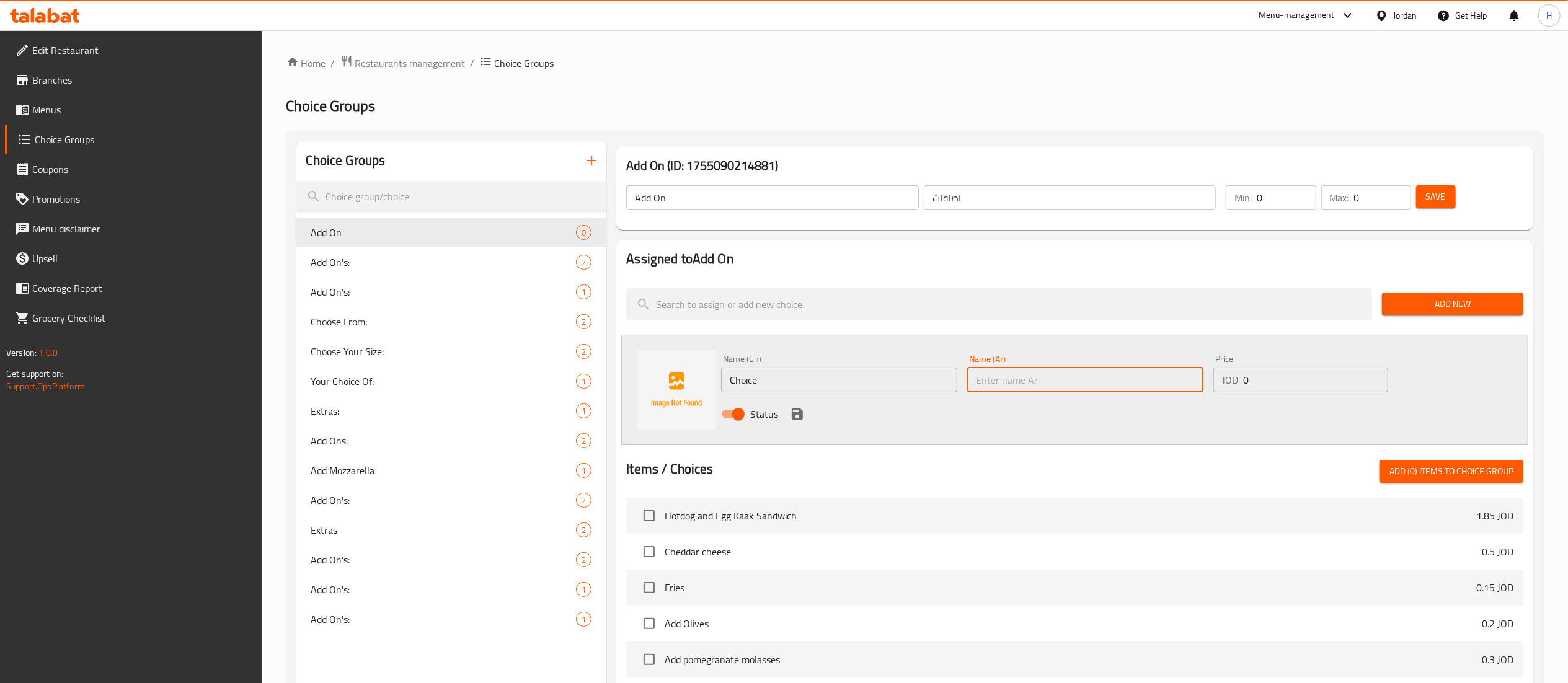
paste input "اضافة تيركي"
type input "اضافة تيركي"
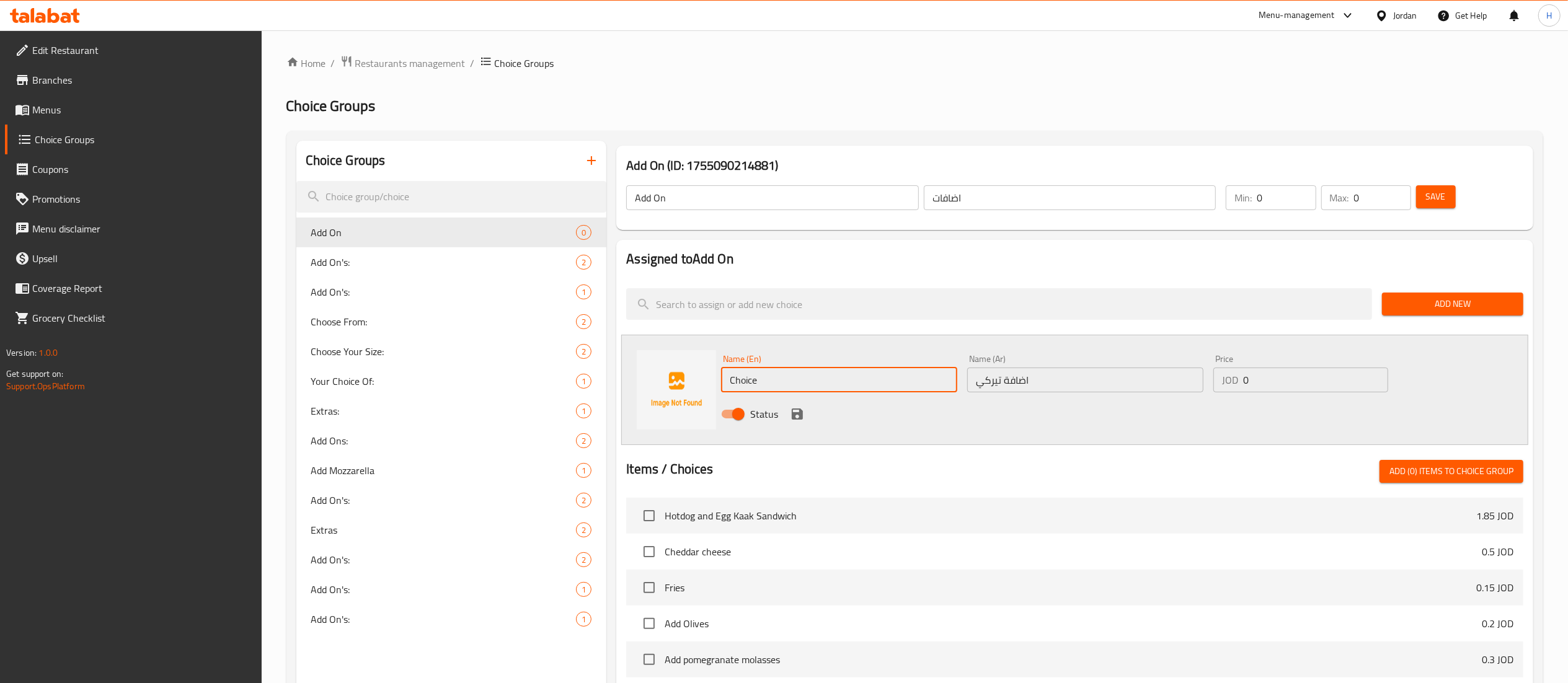
drag, startPoint x: 800, startPoint y: 386, endPoint x: 314, endPoint y: 354, distance: 487.1
click at [314, 354] on div "Choice Groups Add On 0 Add On's: 2 Add On's: 1 Choose From: 2 Choose Your Size:…" at bounding box center [917, 572] width 1242 height 863
type input "Add Turkey"
type input "0.5"
click at [799, 410] on icon "save" at bounding box center [797, 414] width 11 height 11
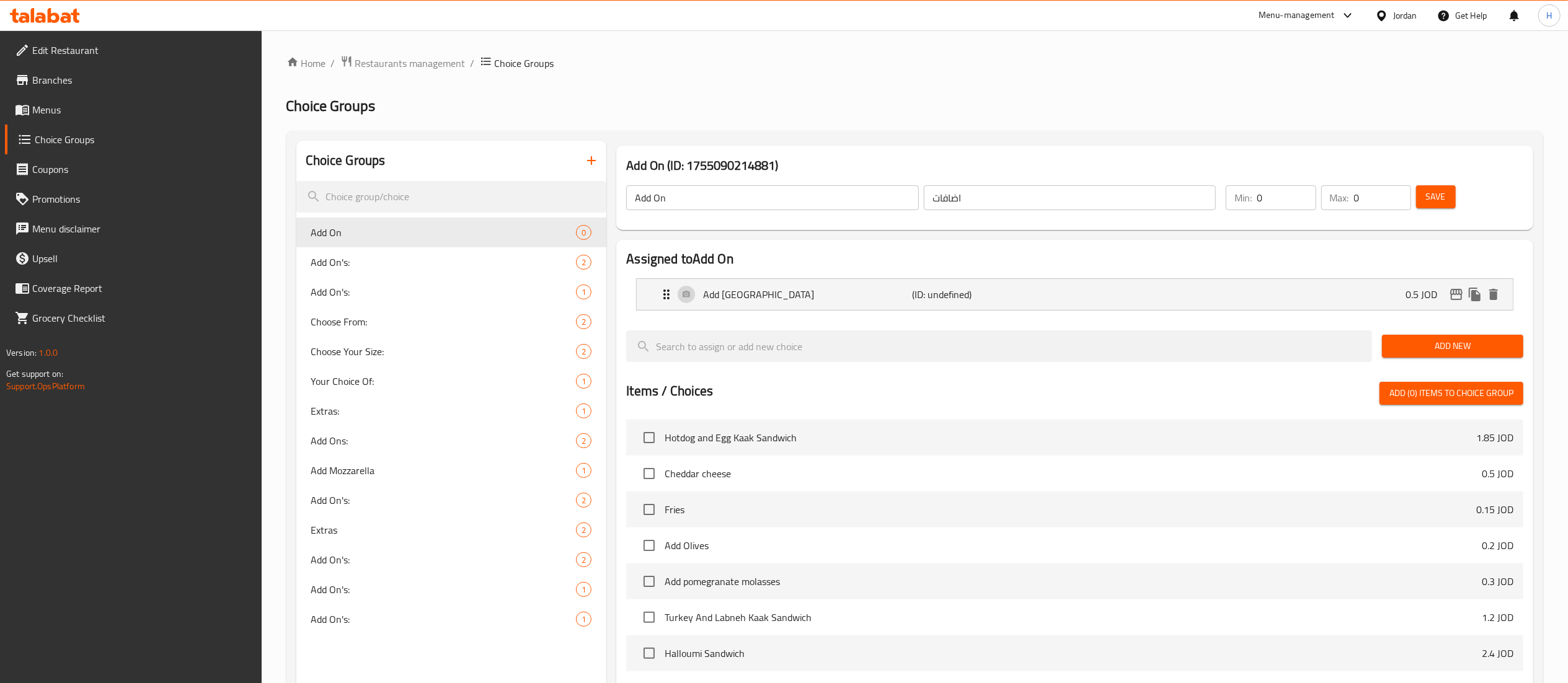
click at [1444, 342] on span "Add New" at bounding box center [1453, 346] width 122 height 16
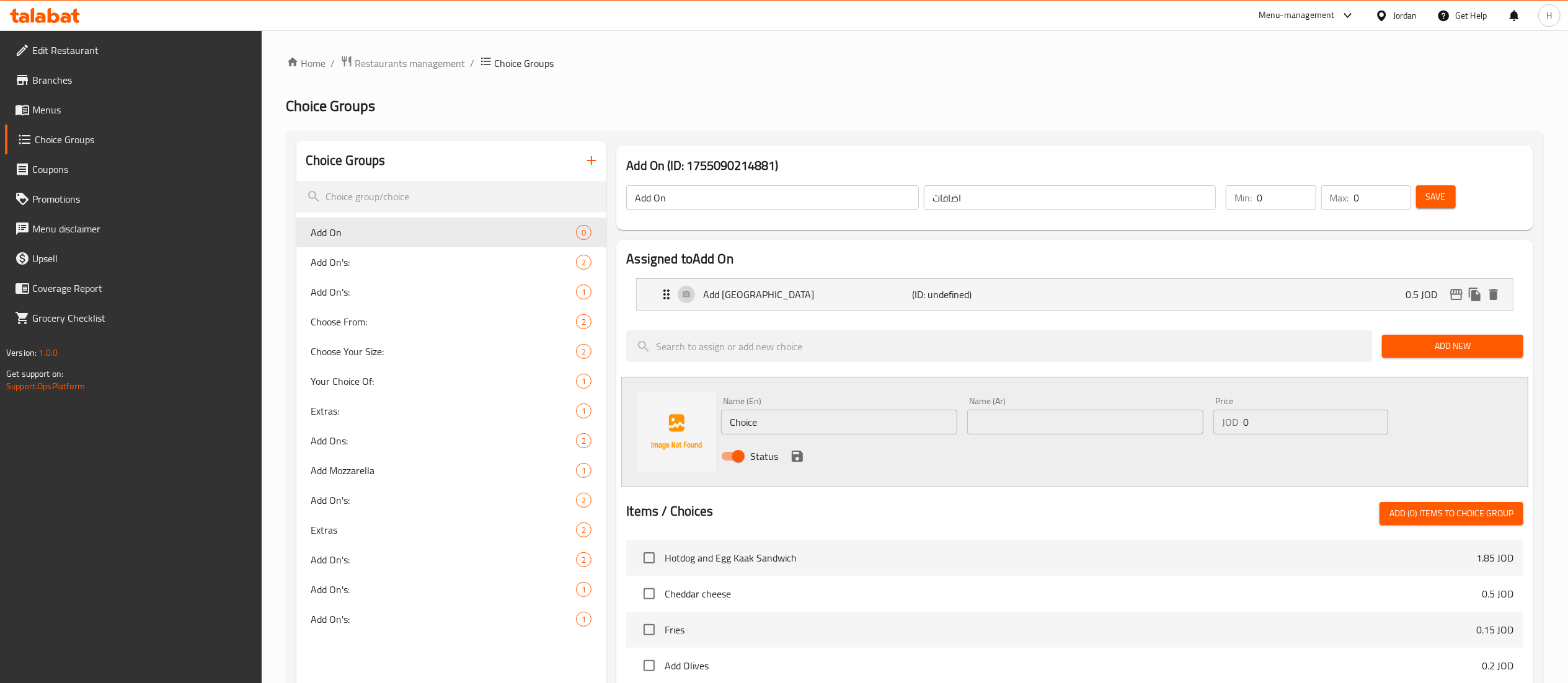
drag, startPoint x: 994, startPoint y: 414, endPoint x: 982, endPoint y: 414, distance: 12.0
click at [994, 414] on input "text" at bounding box center [1085, 422] width 236 height 25
paste input "اضافة سنيورة"
type input "اضافة سنيورة"
drag, startPoint x: 829, startPoint y: 416, endPoint x: 525, endPoint y: 401, distance: 304.4
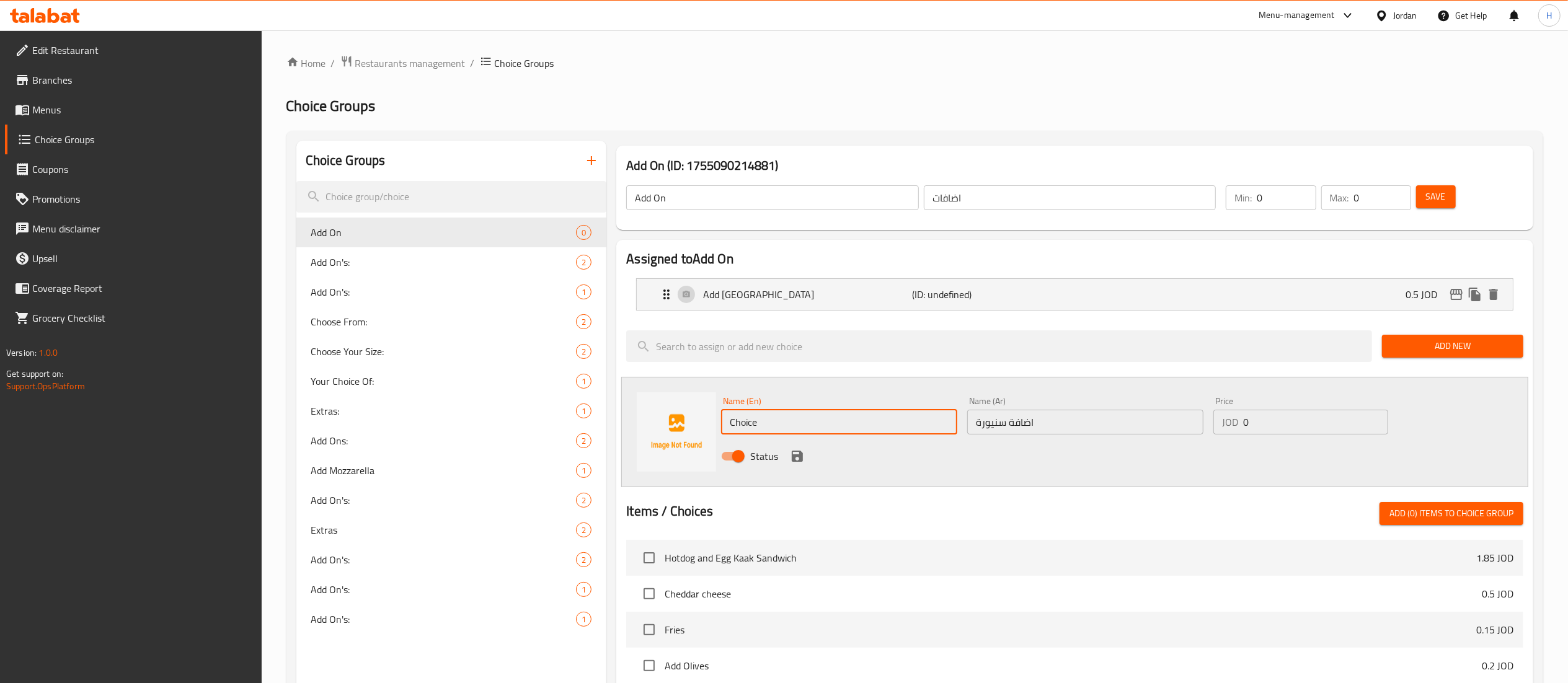
click at [525, 401] on div "Choice Groups Add On 0 Add On's: 2 Add On's: 1 Choose From: 2 Choose Your Size:…" at bounding box center [917, 593] width 1242 height 905
type input "Add Sanyora"
click at [1244, 419] on input "0" at bounding box center [1315, 422] width 145 height 25
drag, startPoint x: 1247, startPoint y: 418, endPoint x: 1126, endPoint y: 401, distance: 122.2
click at [1126, 401] on div "Name (En) Add Sanyora Name (En) Name (Ar) اضافة سنيورة Name (Ar) Price JOD 0 Pr…" at bounding box center [1084, 432] width 738 height 81
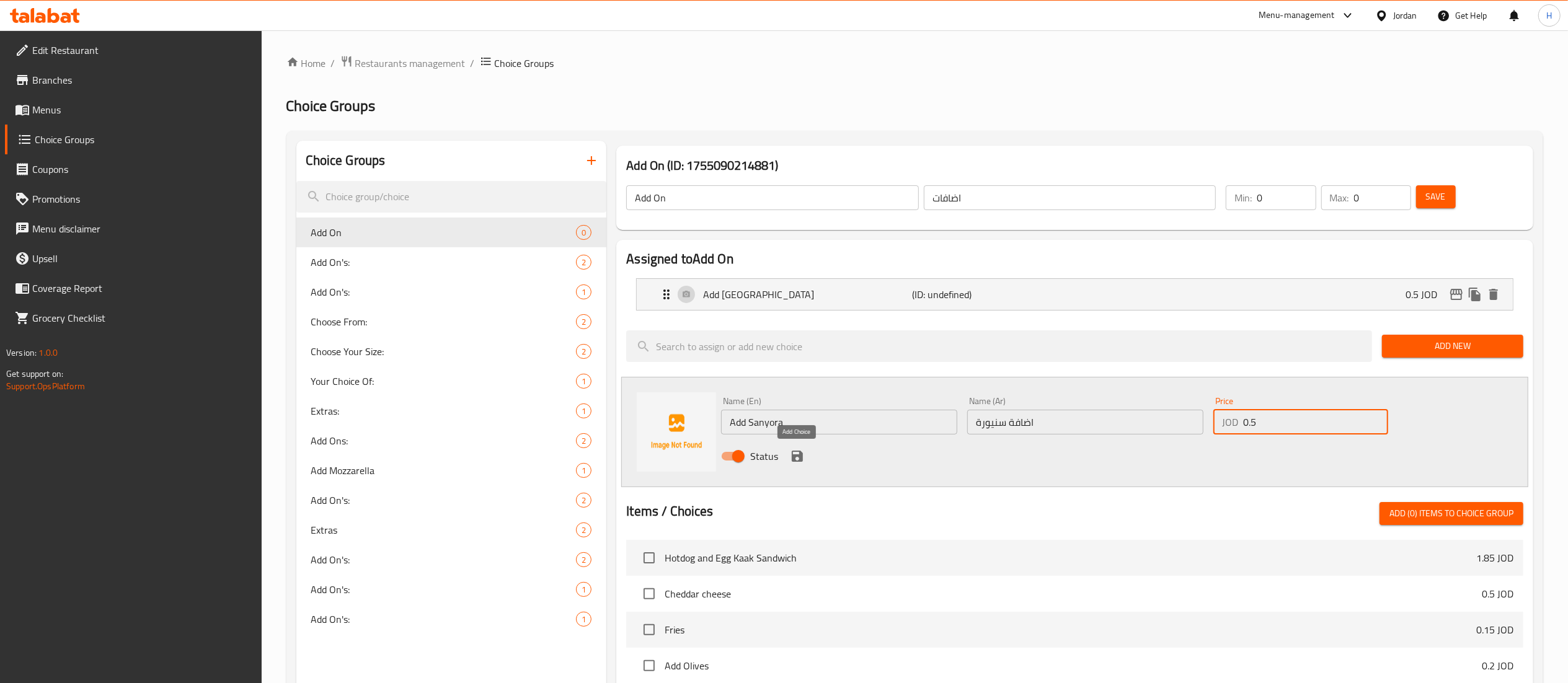
type input "0.5"
click at [798, 455] on icon "save" at bounding box center [798, 456] width 15 height 15
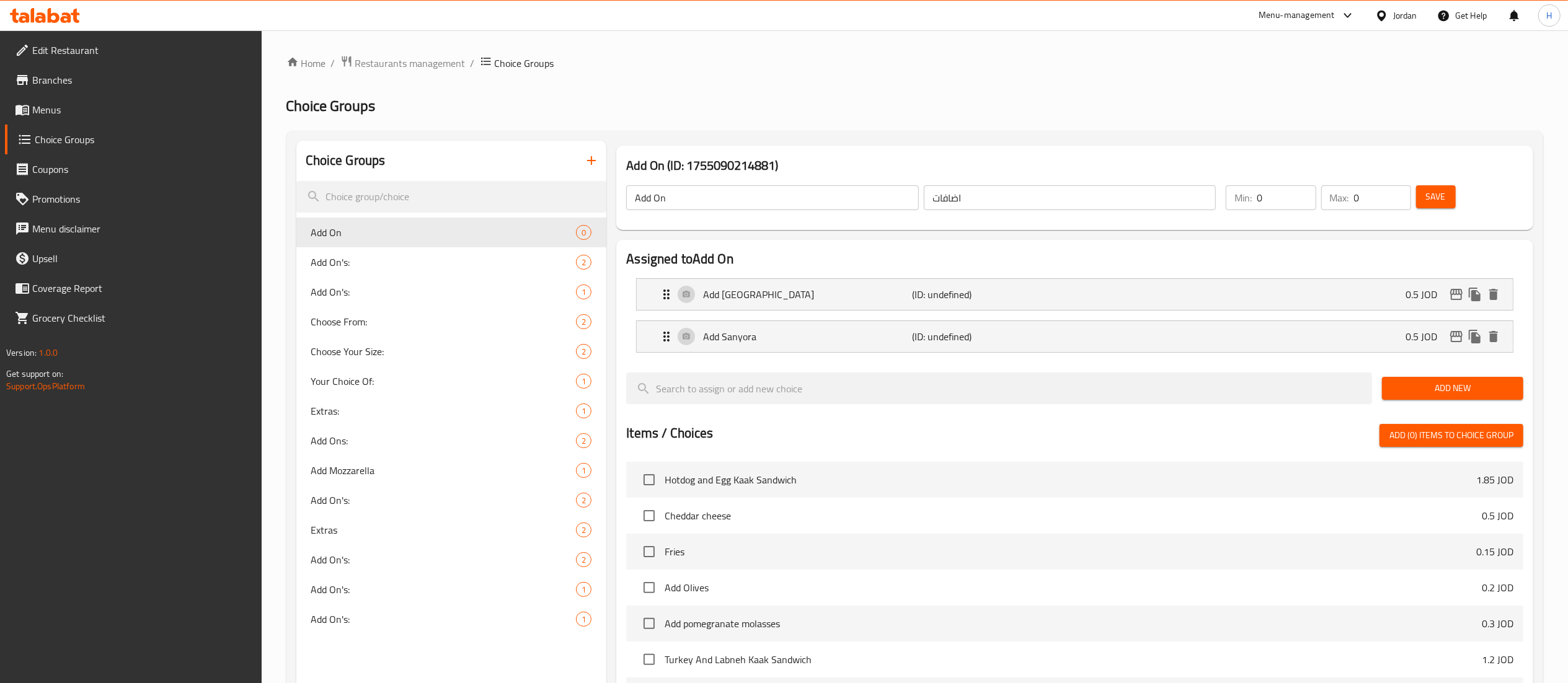
click at [1402, 381] on span "Add New" at bounding box center [1453, 388] width 122 height 16
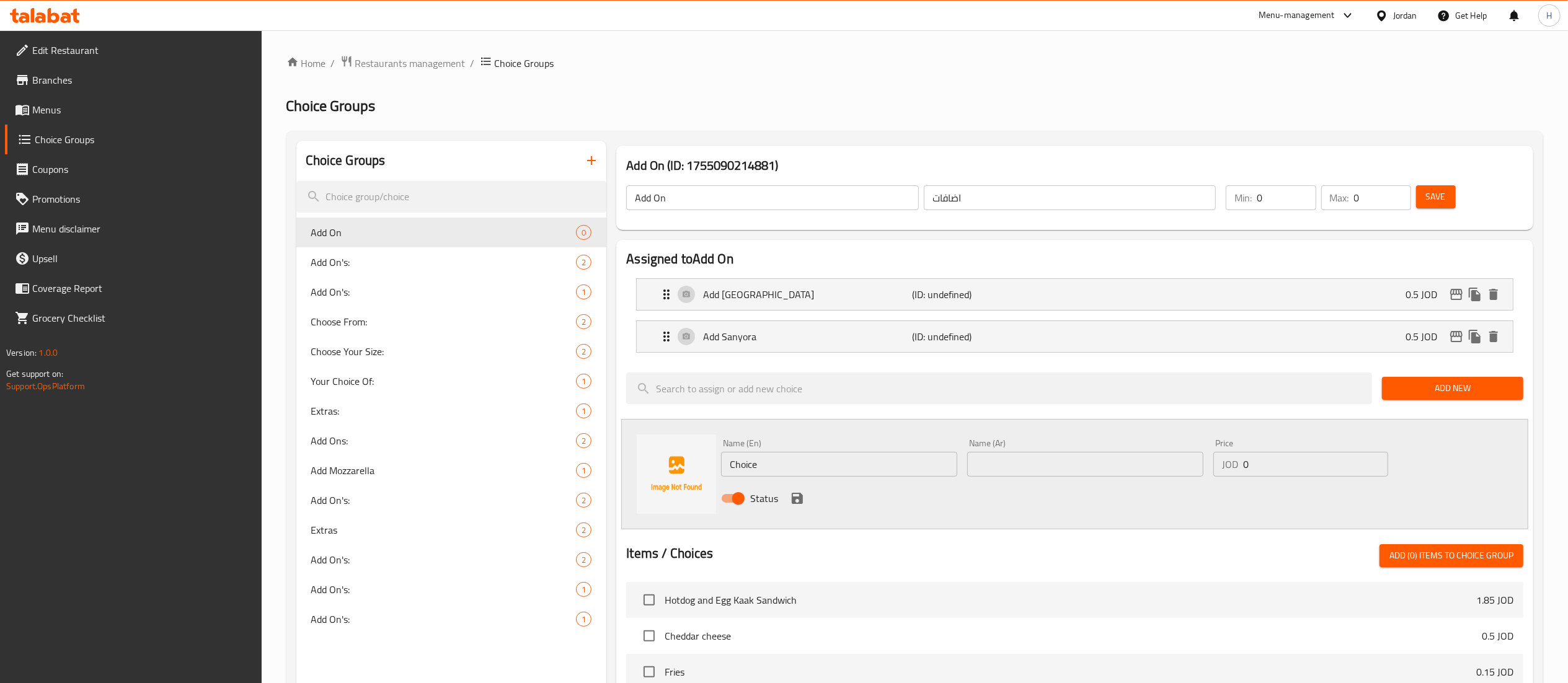
click at [1121, 461] on input "text" at bounding box center [1085, 464] width 236 height 25
paste input "اضافة جبنة صفرا"
type input "اضافة جبنة صفرا"
drag, startPoint x: 838, startPoint y: 467, endPoint x: 499, endPoint y: 449, distance: 339.5
click at [499, 449] on div "Choice Groups Add On 0 Add On's: 2 Add On's: 1 Choose From: 2 Choose Your Size:…" at bounding box center [917, 614] width 1242 height 948
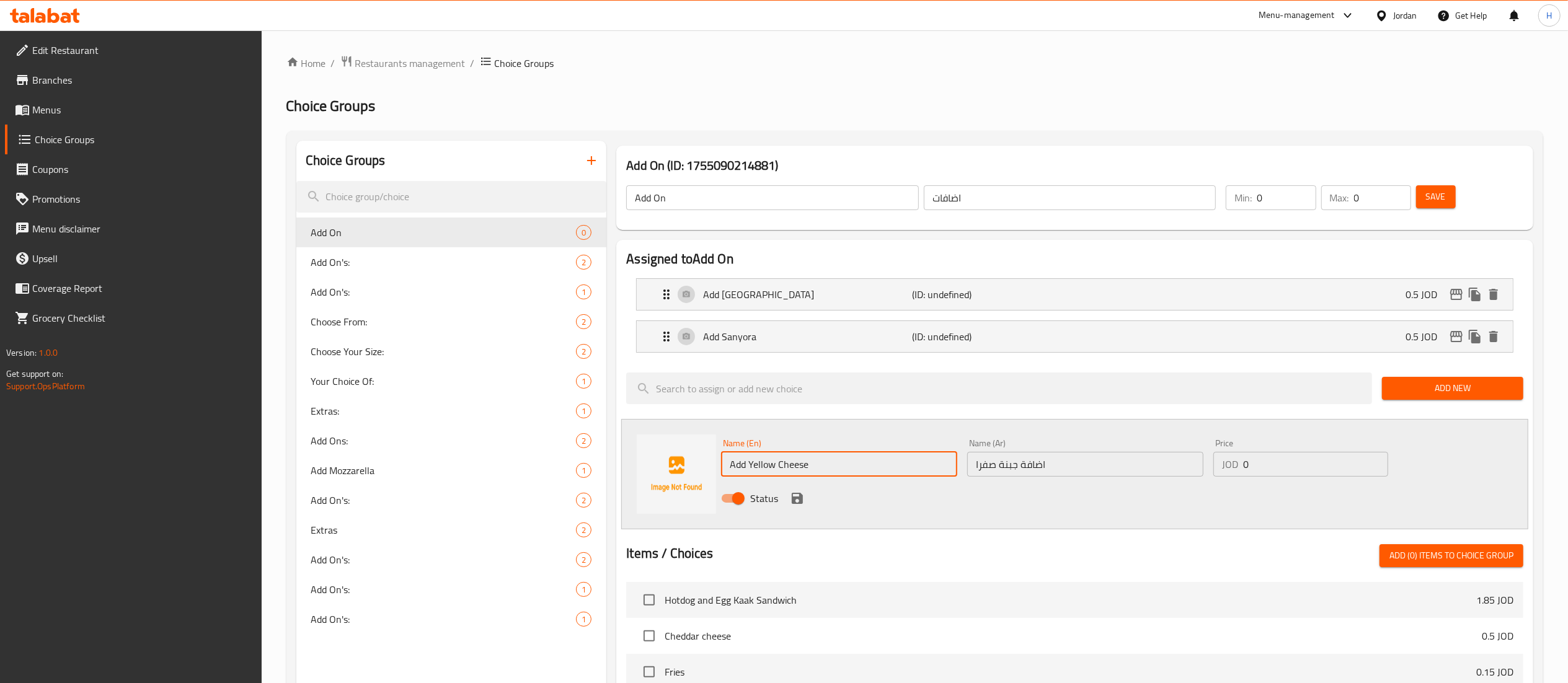
type input "Add Yellow Cheese"
type input "0.8"
click at [797, 498] on icon "save" at bounding box center [797, 498] width 11 height 11
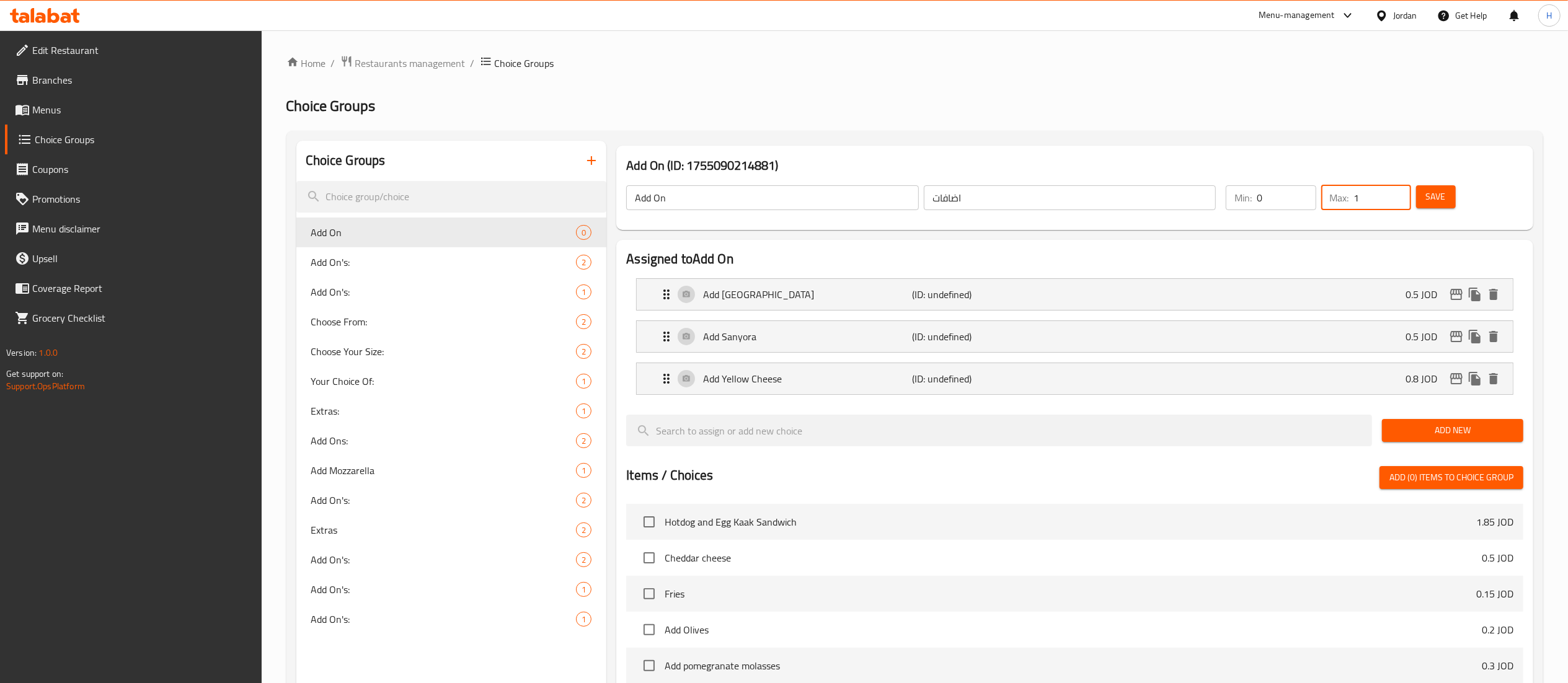
click at [1394, 195] on input "1" at bounding box center [1382, 197] width 57 height 25
click at [1396, 192] on input "2" at bounding box center [1382, 197] width 57 height 25
type input "3"
click at [1396, 192] on input "3" at bounding box center [1382, 197] width 57 height 25
click at [1434, 198] on span "Save" at bounding box center [1435, 196] width 20 height 16
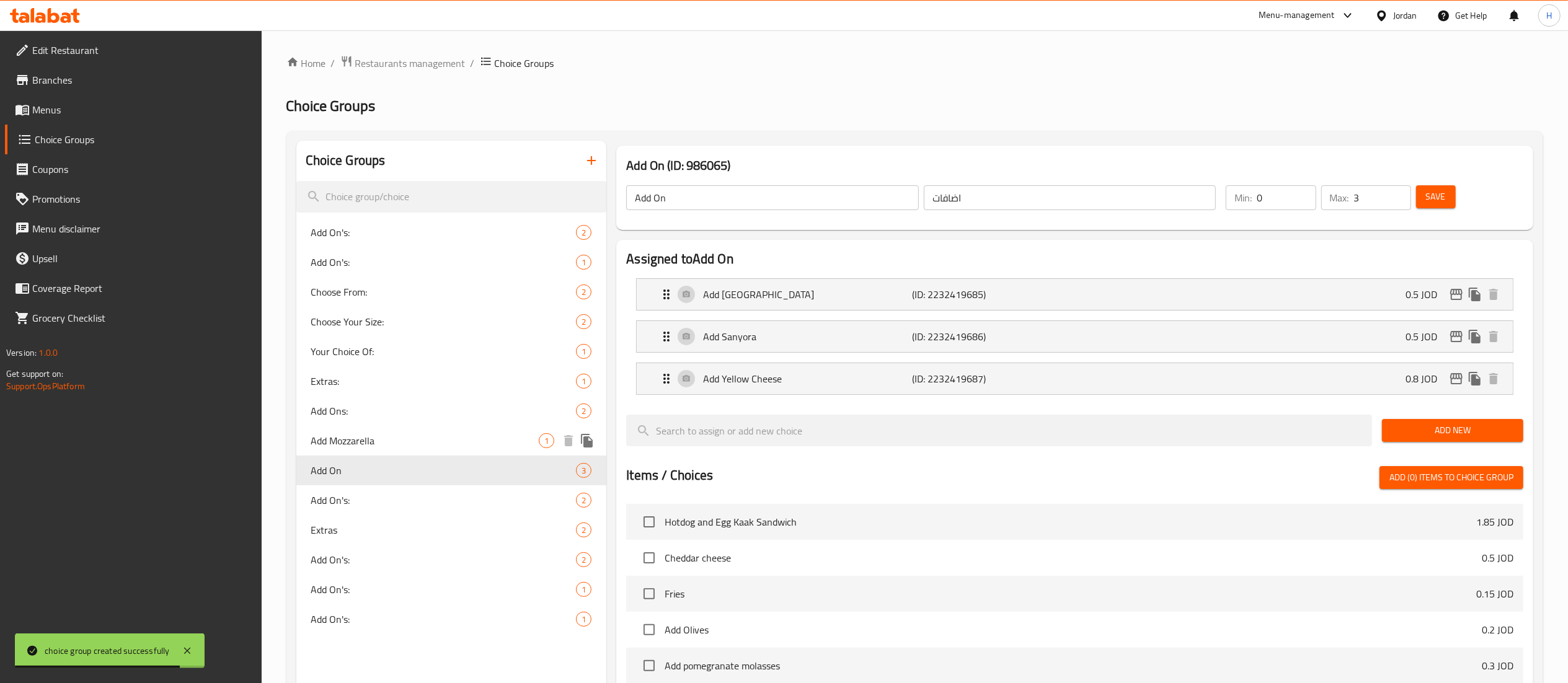
click at [427, 436] on span "Add Mozzarella" at bounding box center [425, 441] width 228 height 15
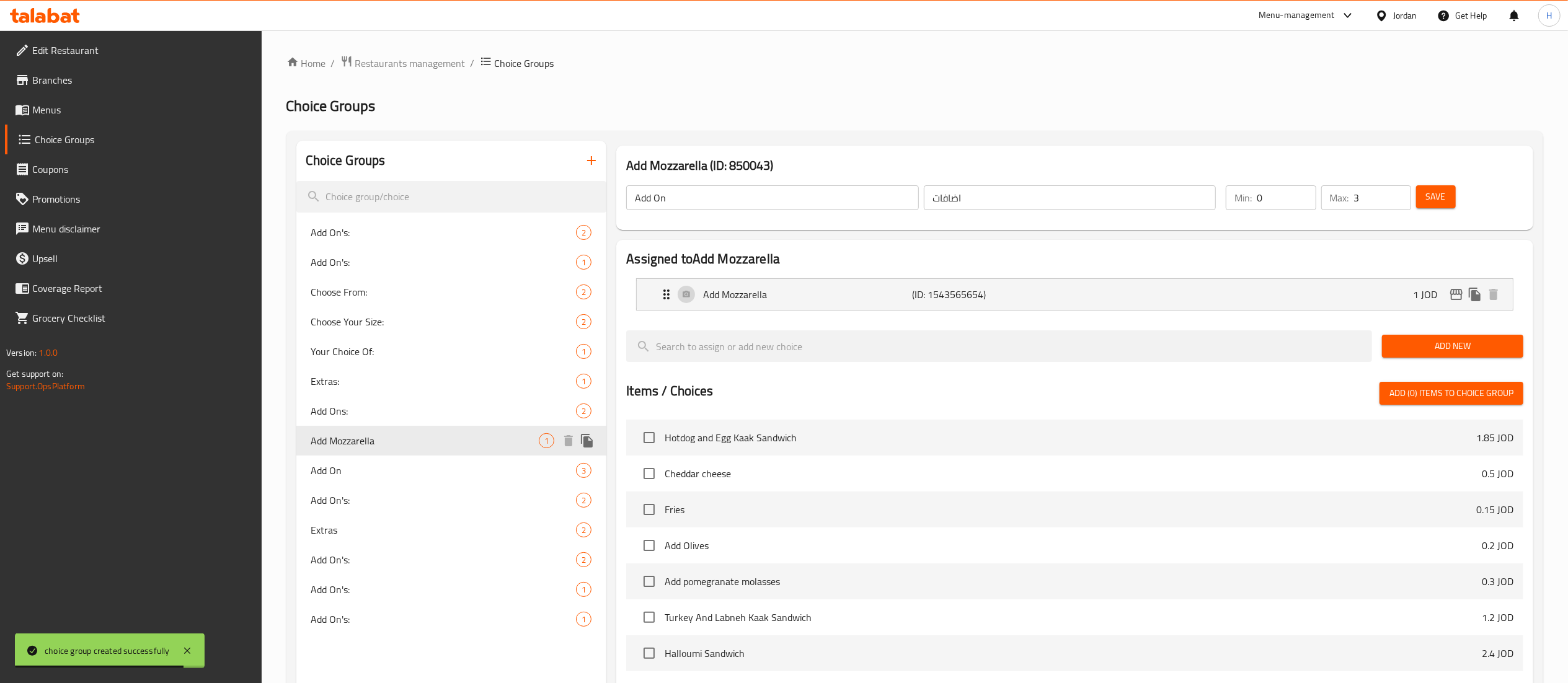
type input "Add Mozzarella"
type input "اضافة موزاريلا"
type input "1"
click at [593, 440] on icon "duplicate" at bounding box center [587, 441] width 15 height 15
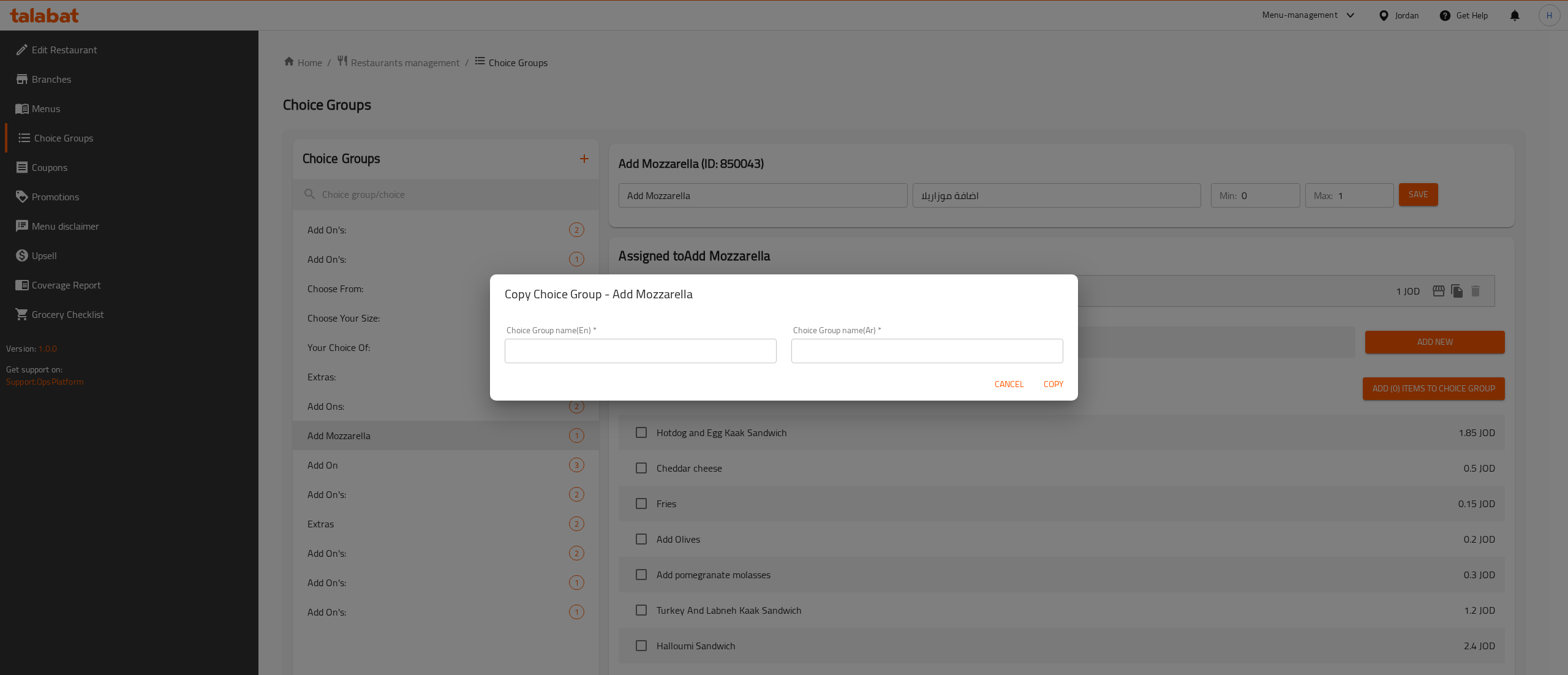
click at [674, 354] on input "text" at bounding box center [641, 351] width 272 height 25
type input "Add On:"
click at [818, 353] on input "text" at bounding box center [927, 351] width 272 height 25
click at [922, 342] on input "text" at bounding box center [927, 351] width 272 height 25
type input "اضافات"
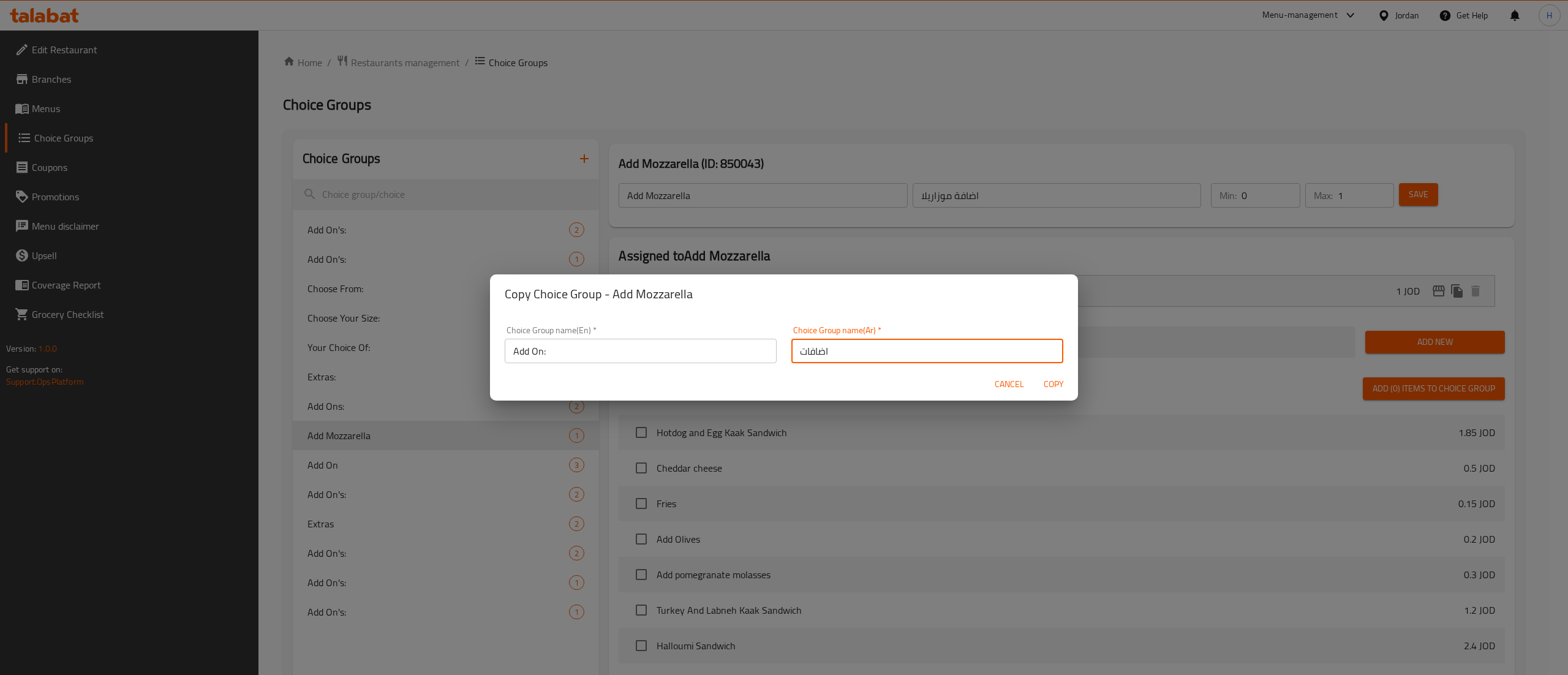
click at [1050, 389] on span "Copy" at bounding box center [1054, 384] width 29 height 15
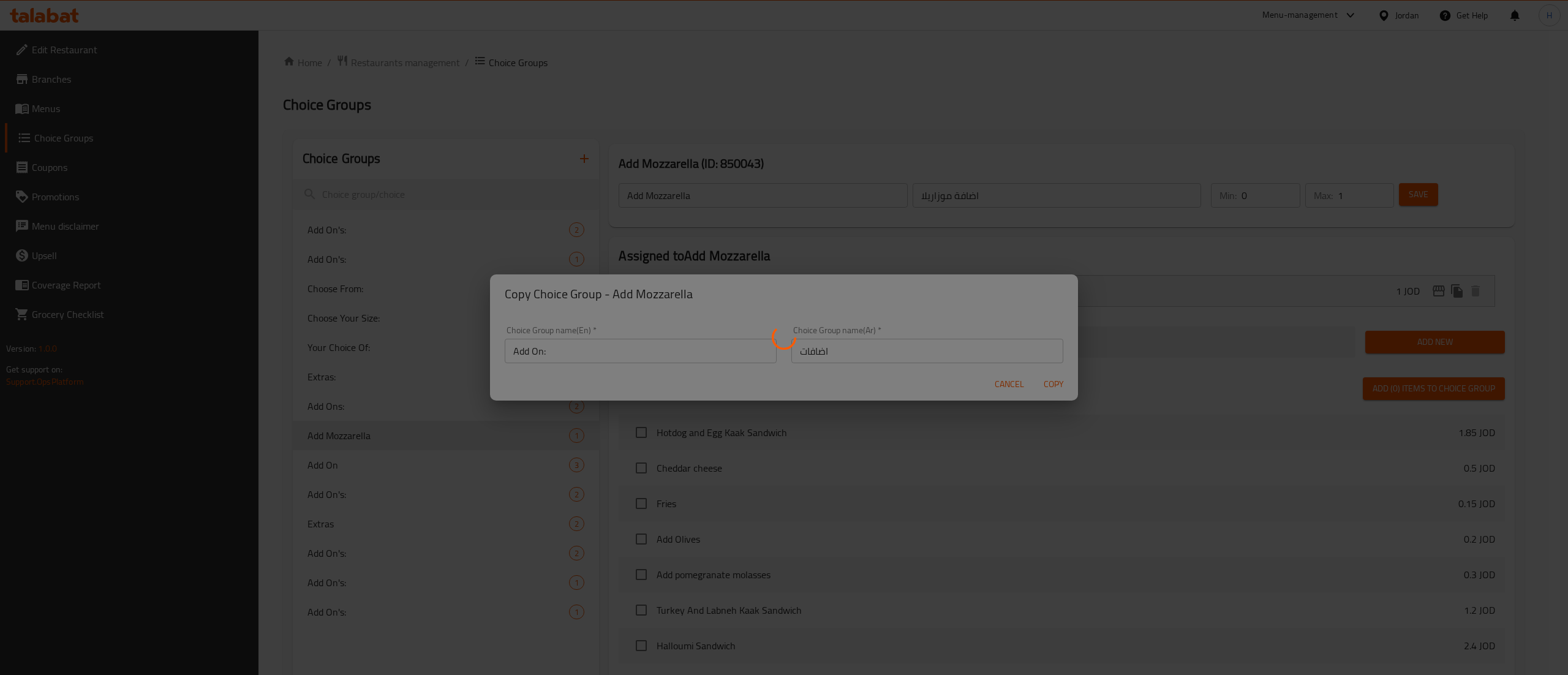
type input "Add On:"
type input "اضافات"
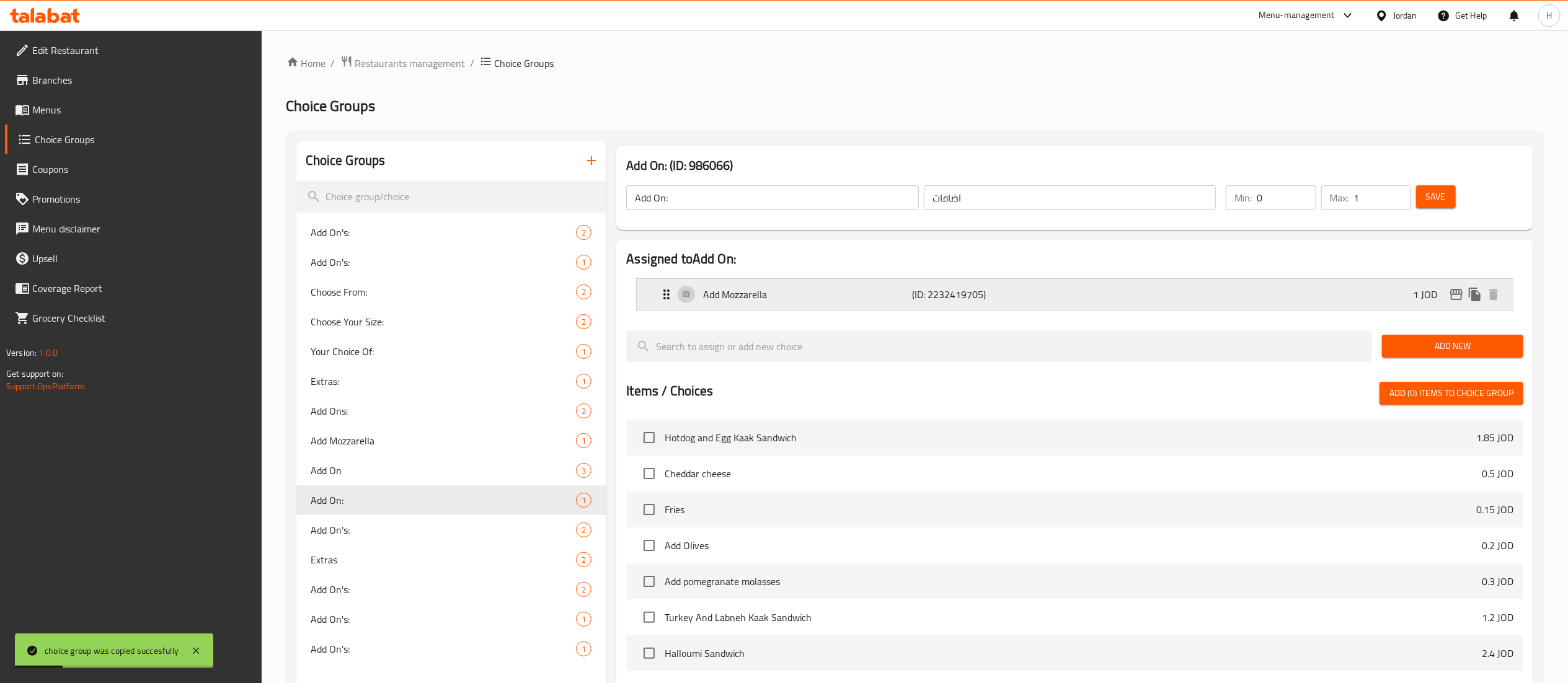
click at [1281, 294] on div "Add Mozzarella (ID: 2232419705) 1 JOD" at bounding box center [1078, 294] width 839 height 31
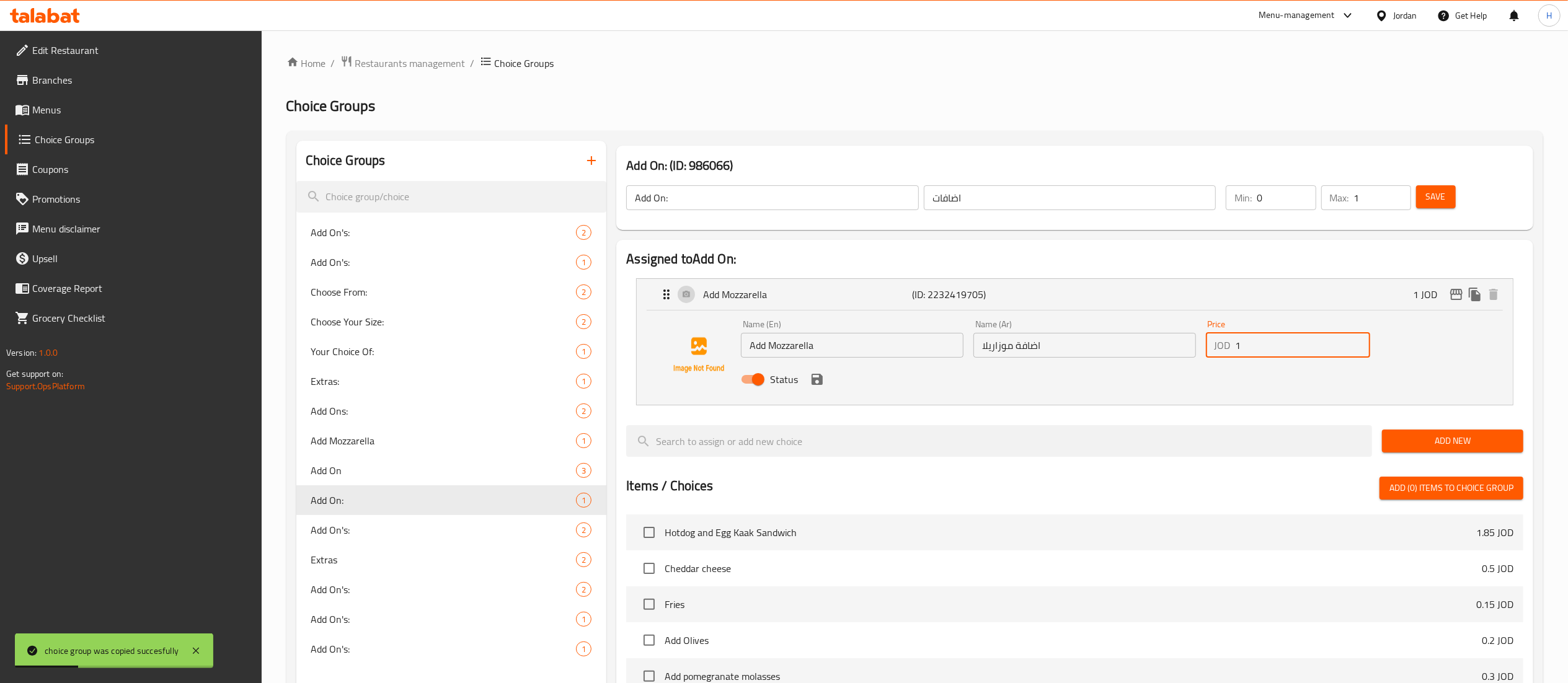
drag, startPoint x: 1263, startPoint y: 342, endPoint x: 1161, endPoint y: 333, distance: 102.4
click at [1161, 333] on div "Name (En) Add Mozzarella Name (En) Name (Ar) اضافة موزاريلا Name (Ar) Price JOD…" at bounding box center [1084, 355] width 697 height 81
click at [819, 385] on icon "save" at bounding box center [817, 379] width 15 height 15
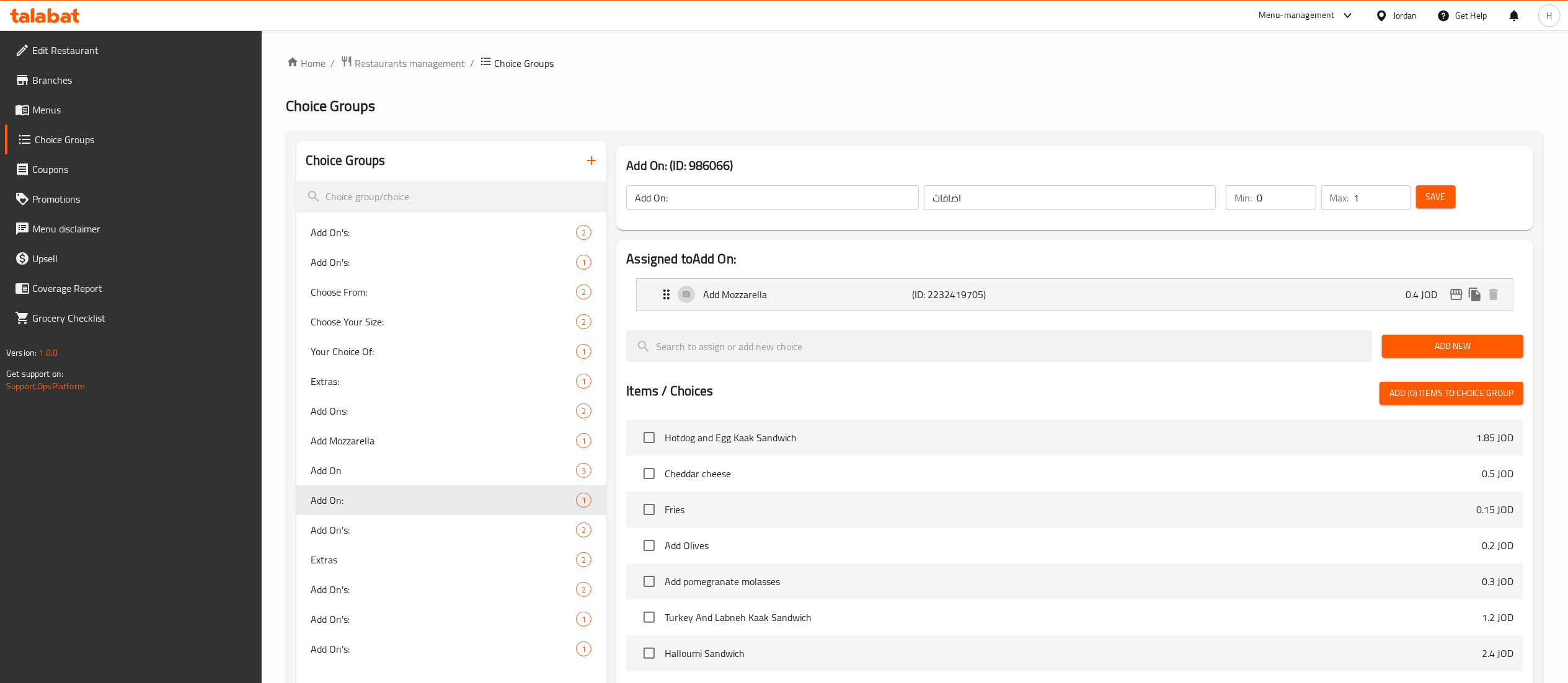
type input "0.4"
click at [1440, 200] on span "Save" at bounding box center [1435, 196] width 20 height 16
click at [384, 465] on span "Add On" at bounding box center [425, 470] width 228 height 15
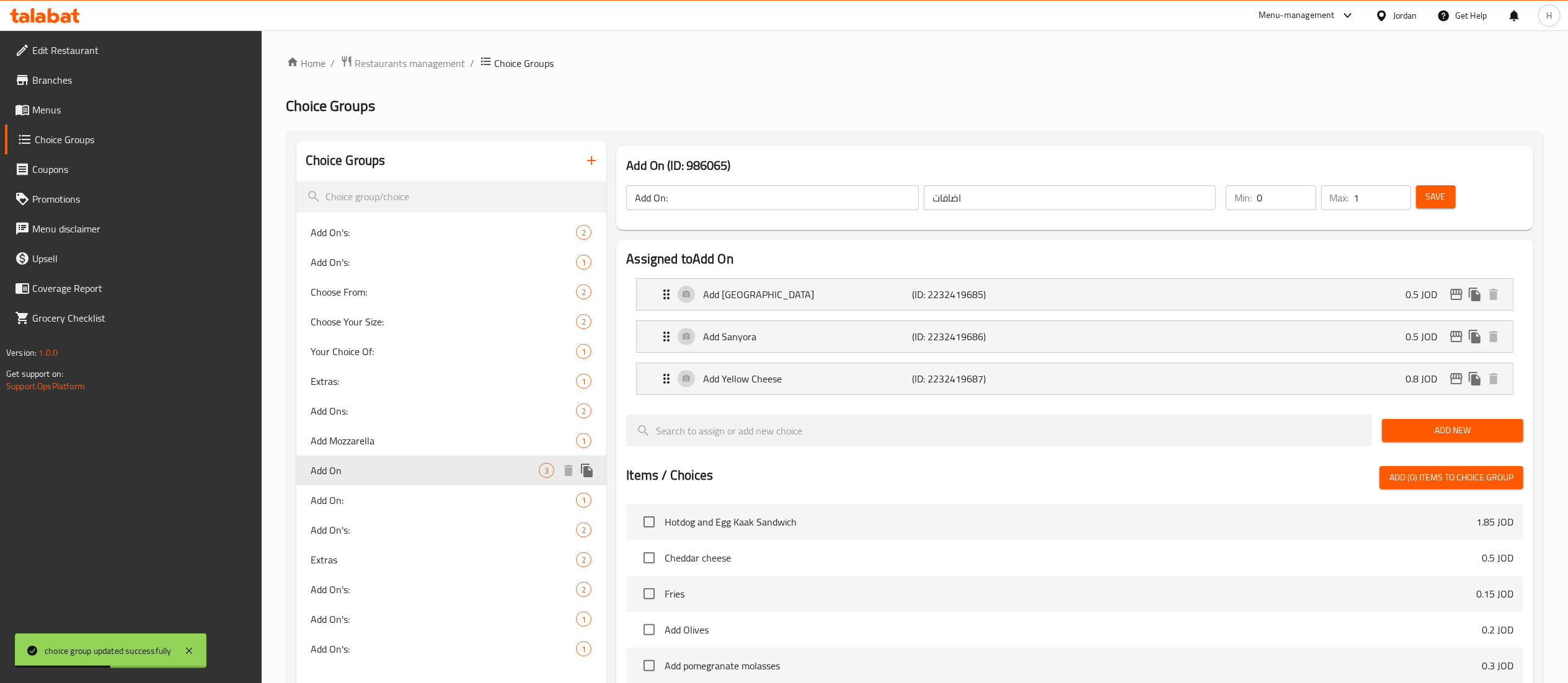
type input "Add On"
type input "3"
click at [372, 493] on span "Add On:" at bounding box center [425, 500] width 228 height 15
type input "Add On:"
type input "1"
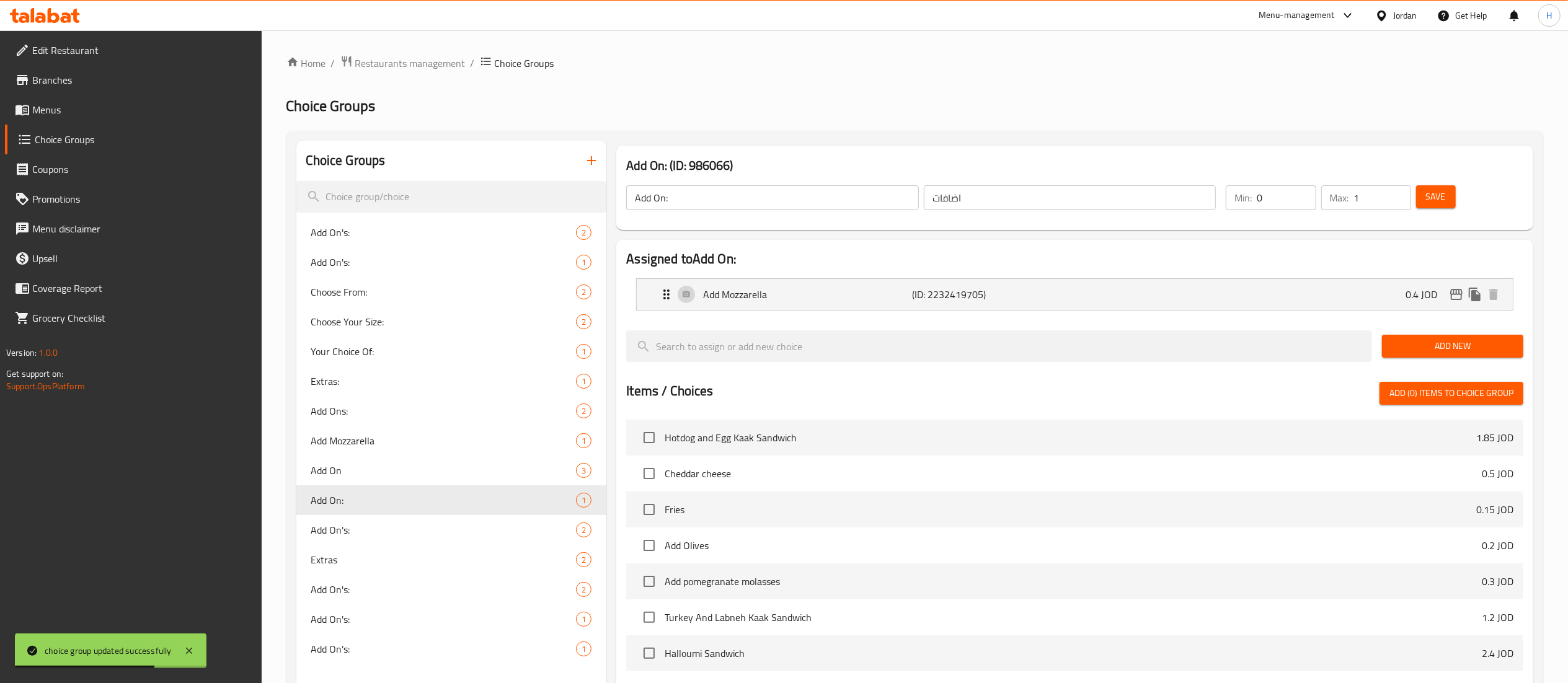
click at [43, 116] on span "Menus" at bounding box center [142, 109] width 219 height 15
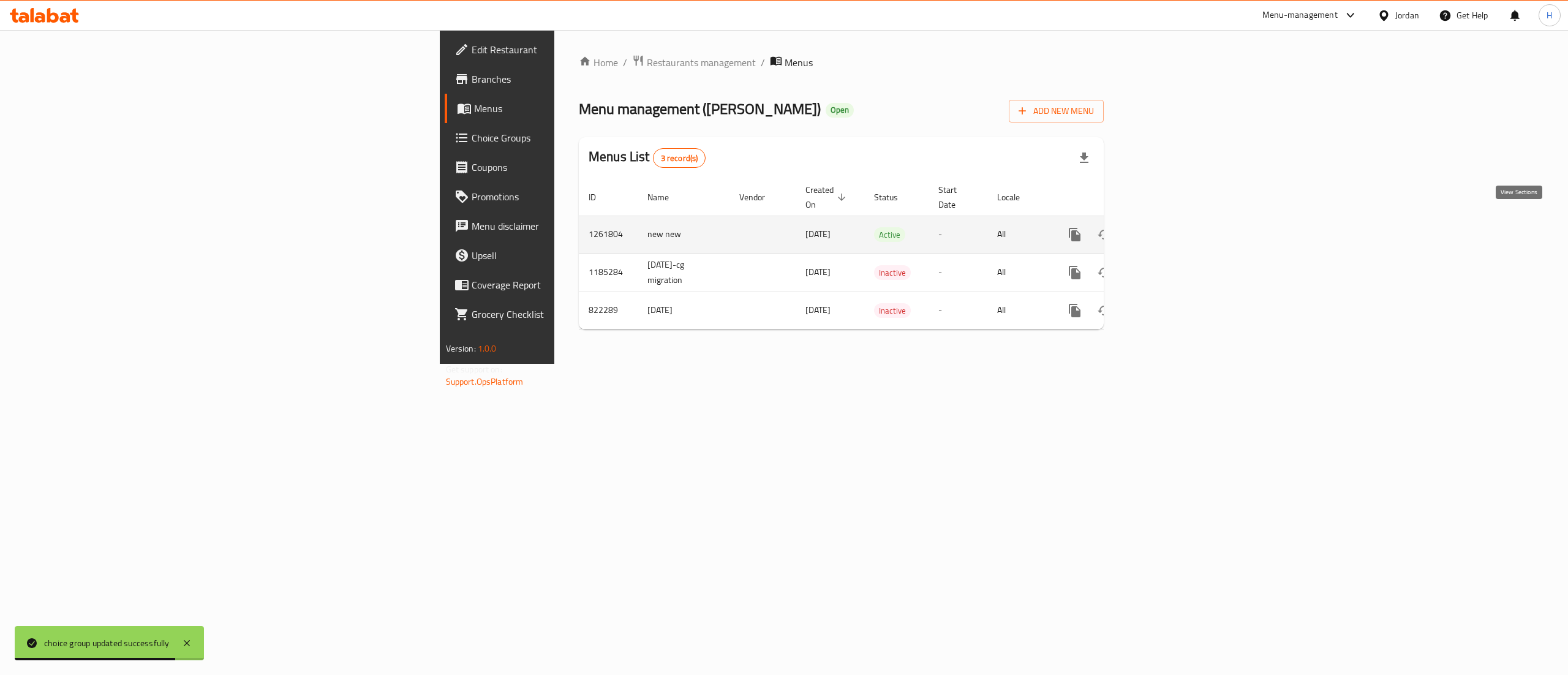
click at [1170, 227] on icon "enhanced table" at bounding box center [1163, 235] width 15 height 15
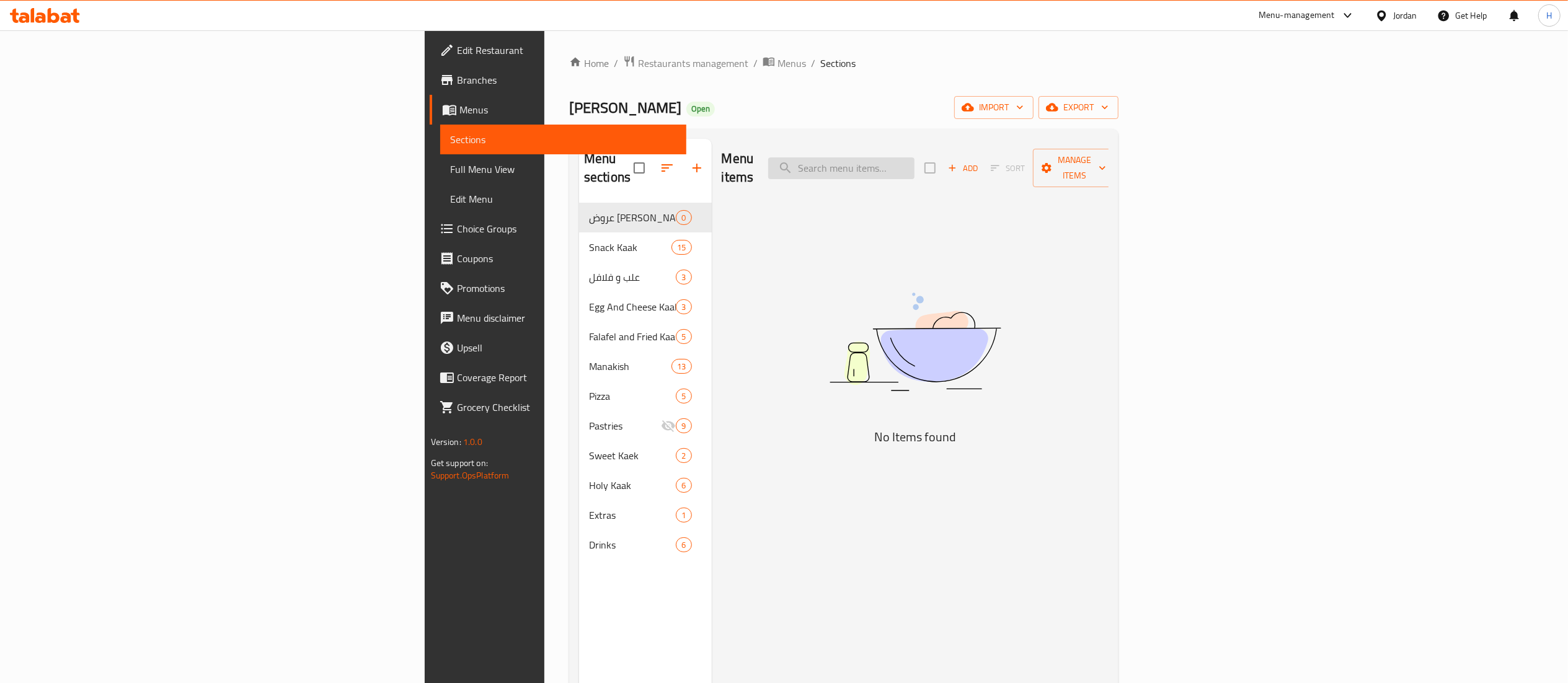
click at [914, 157] on input "search" at bounding box center [841, 168] width 147 height 22
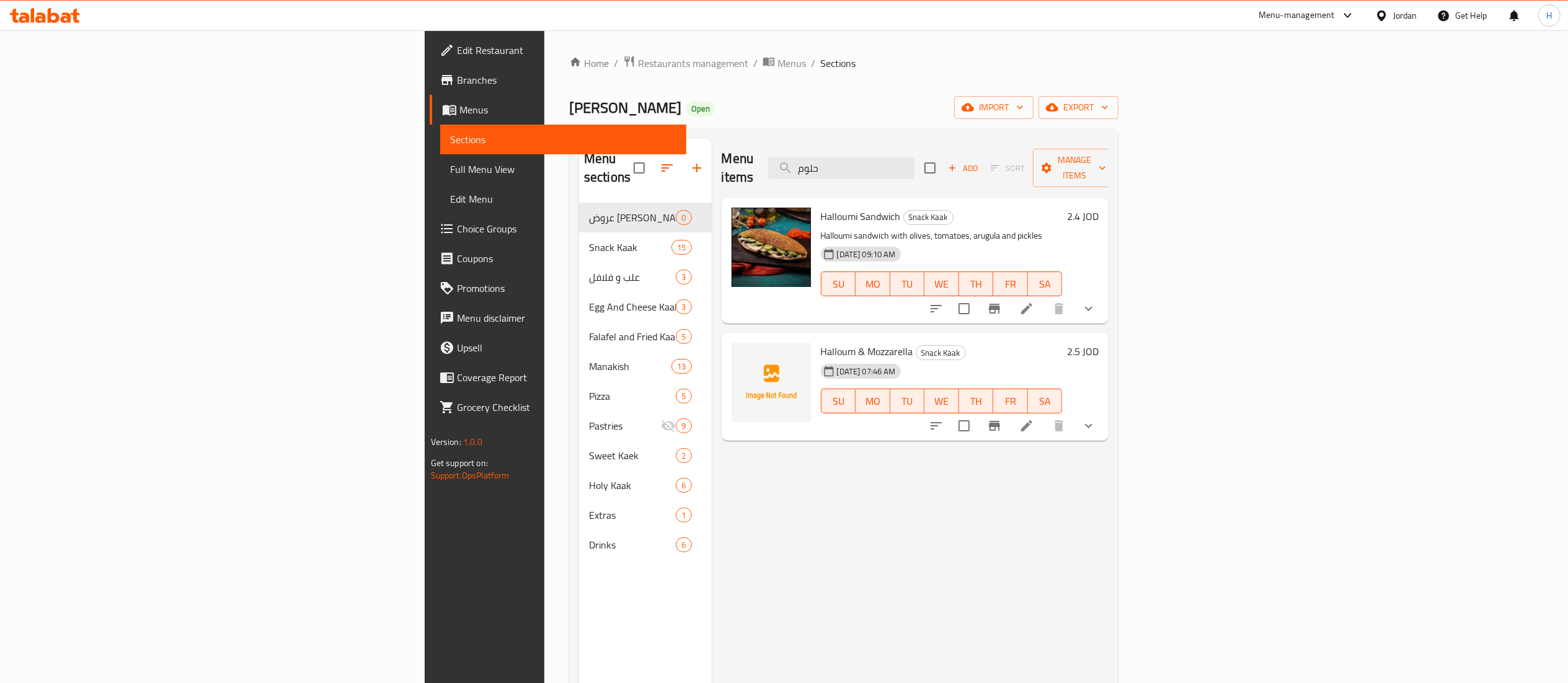
type input "حلوم"
click at [1034, 301] on icon at bounding box center [1026, 308] width 15 height 15
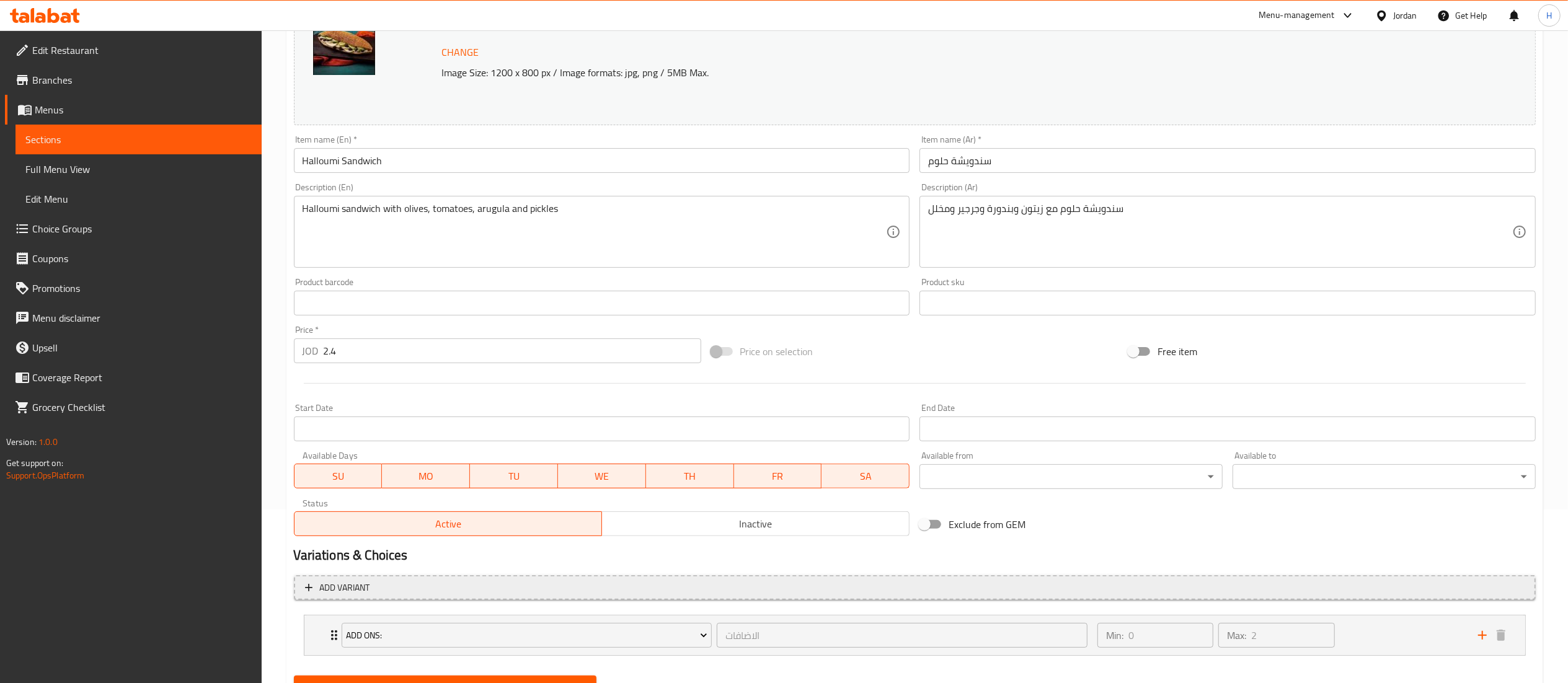
scroll to position [231, 0]
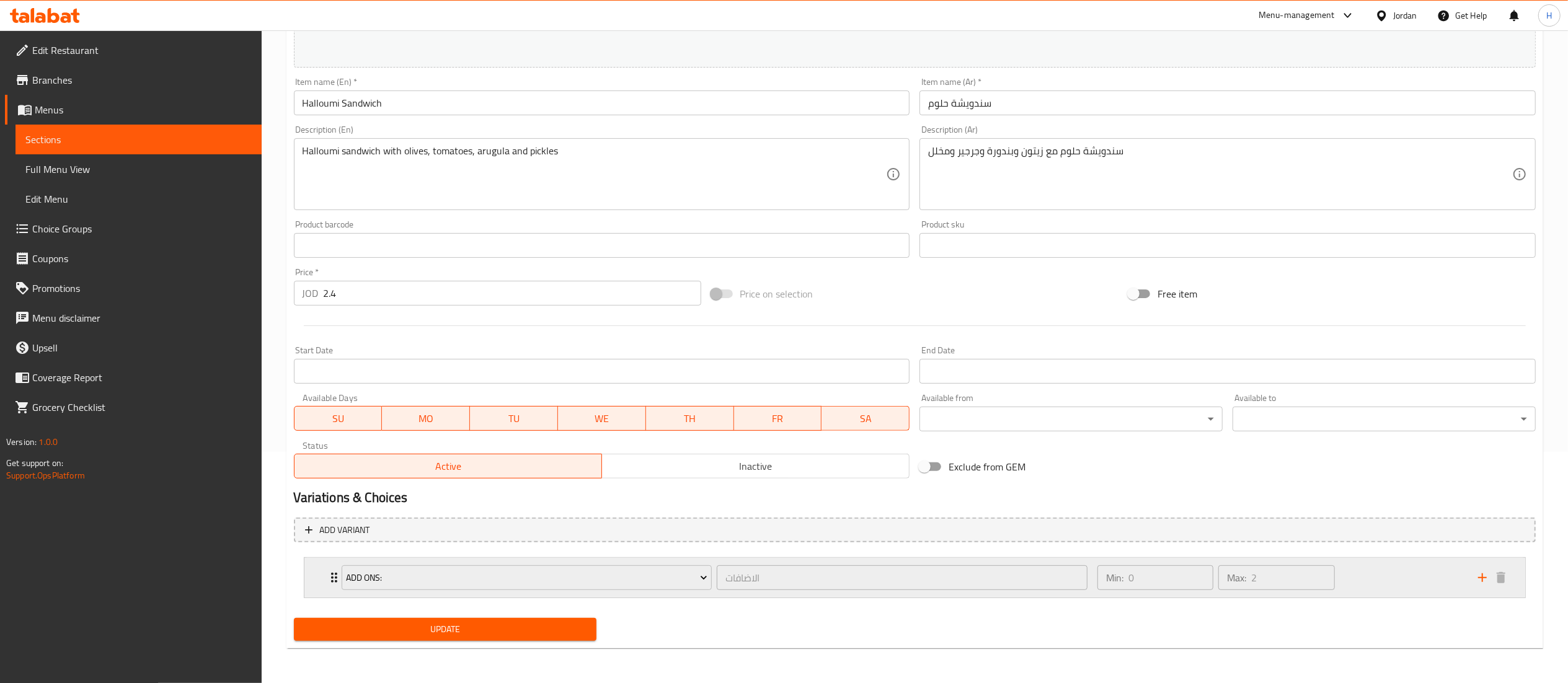
click at [1426, 589] on div "Min: 0 ​ Max: 2 ​" at bounding box center [1280, 577] width 381 height 40
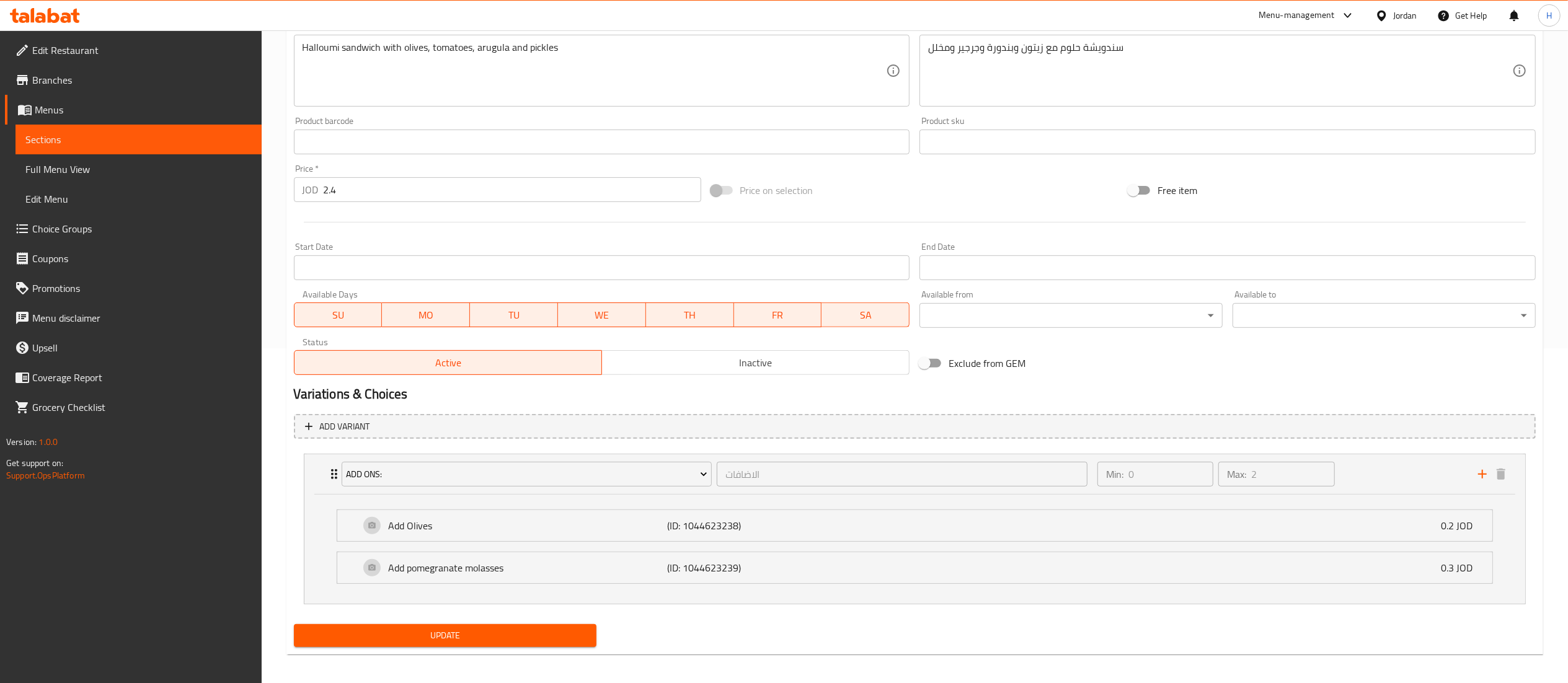
scroll to position [340, 0]
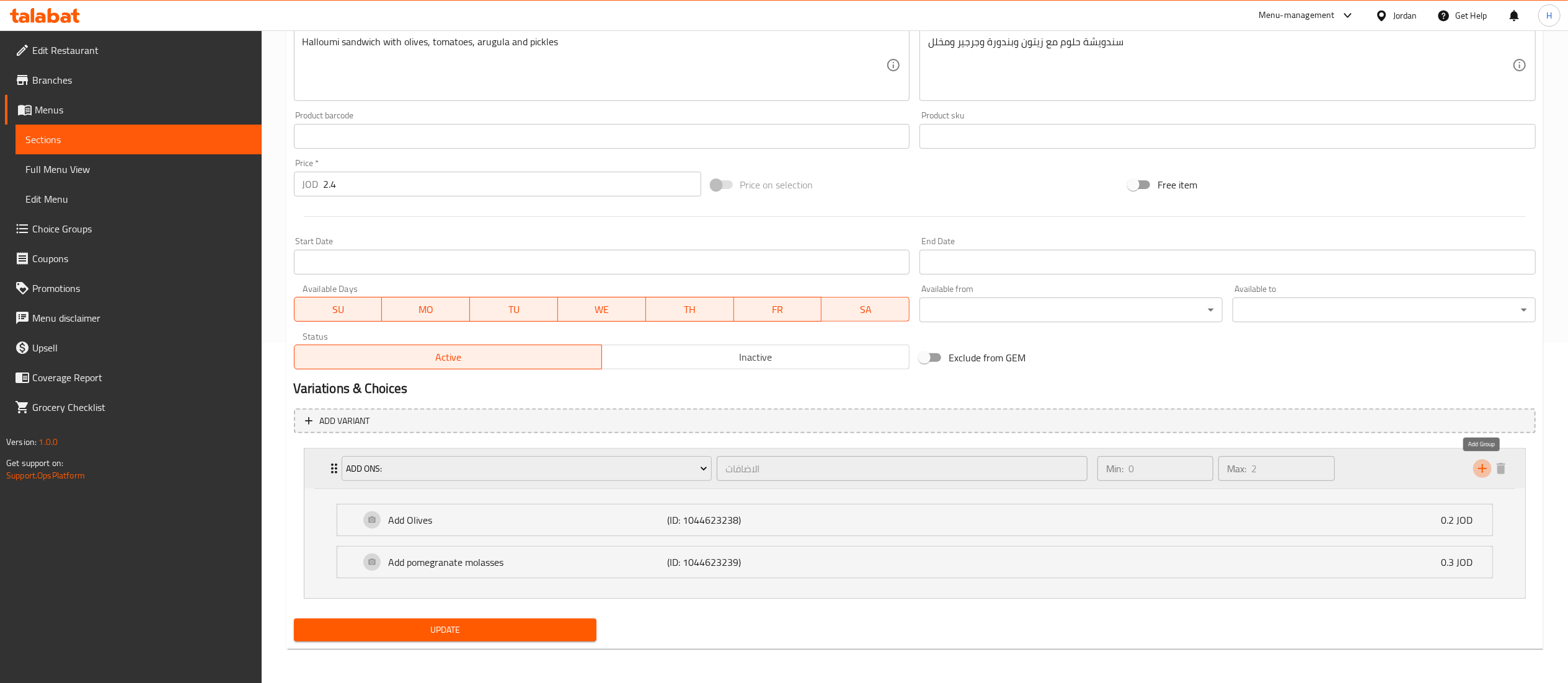
click at [1486, 471] on icon "add" at bounding box center [1482, 468] width 15 height 15
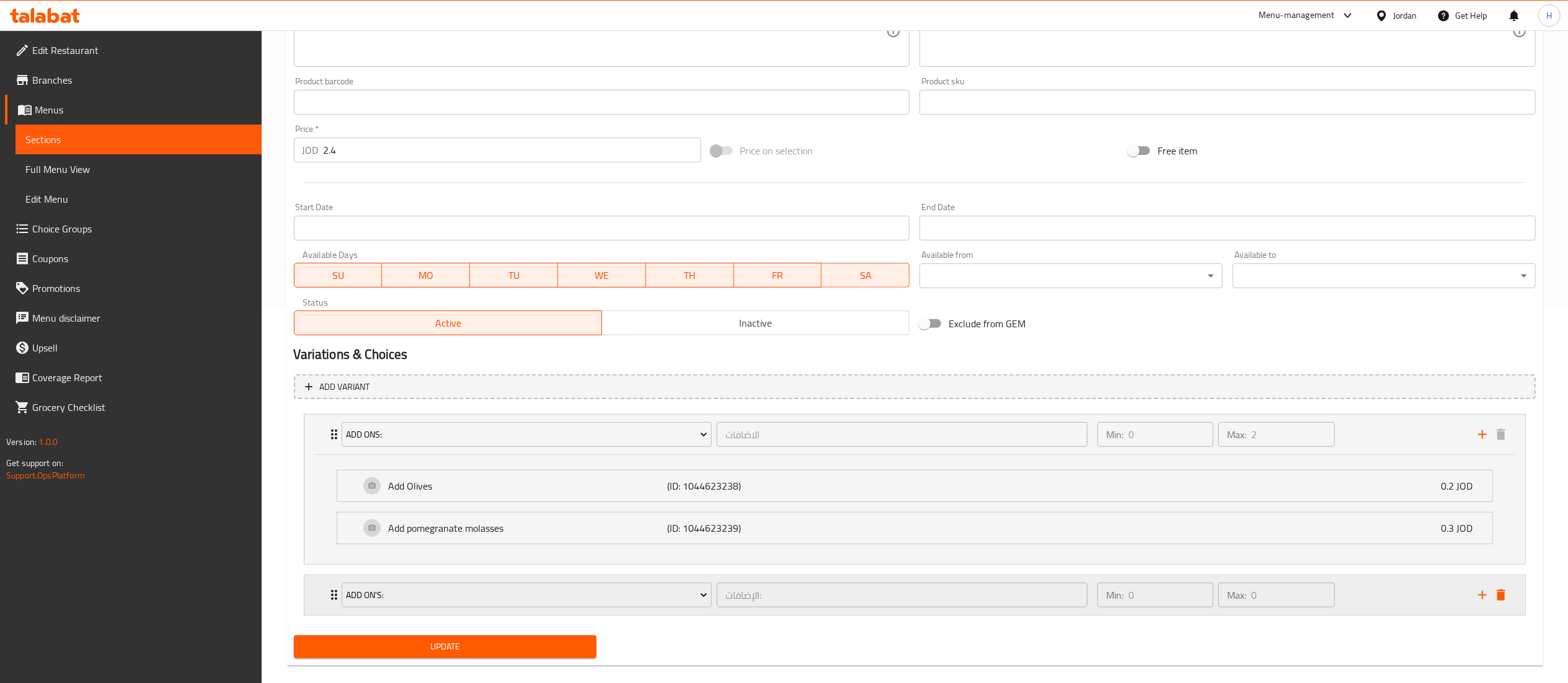
scroll to position [393, 0]
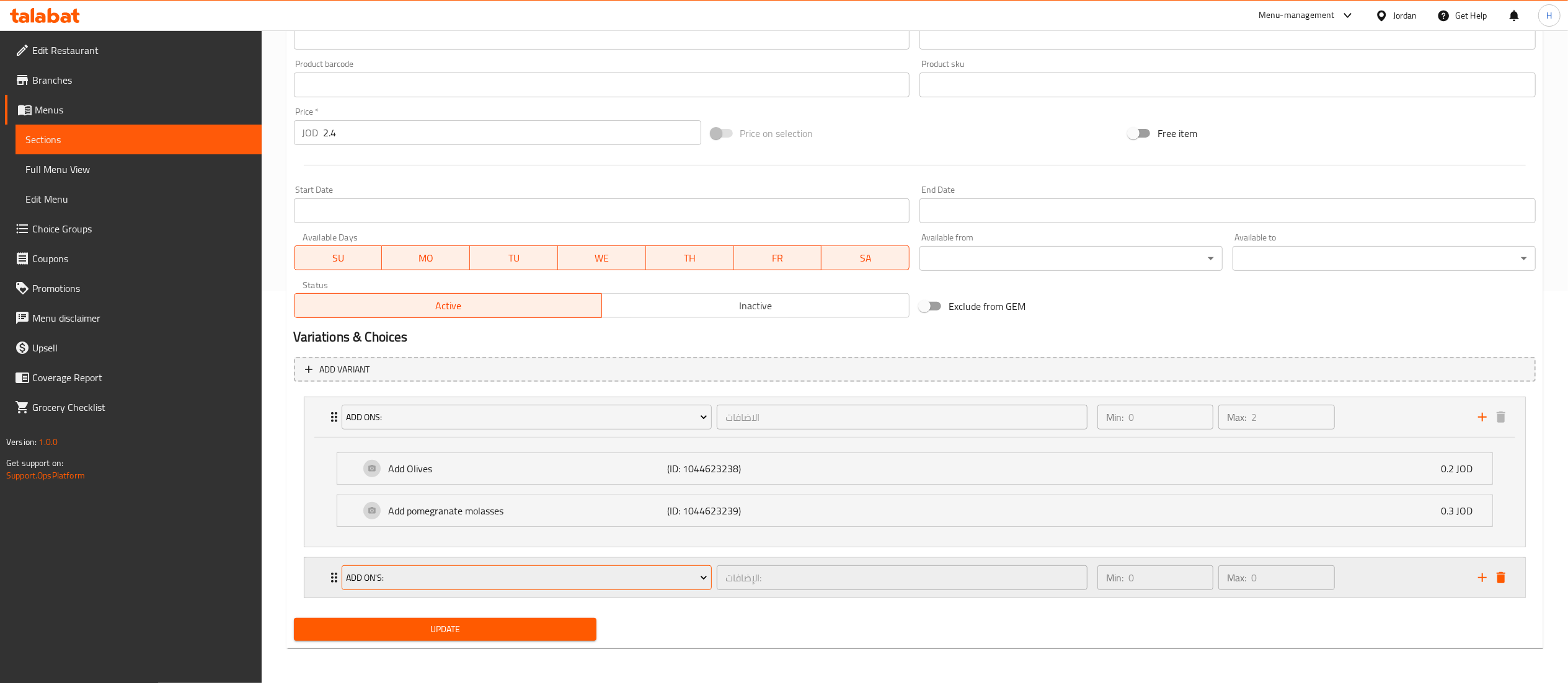
click at [531, 578] on span "Add On's:" at bounding box center [526, 578] width 361 height 16
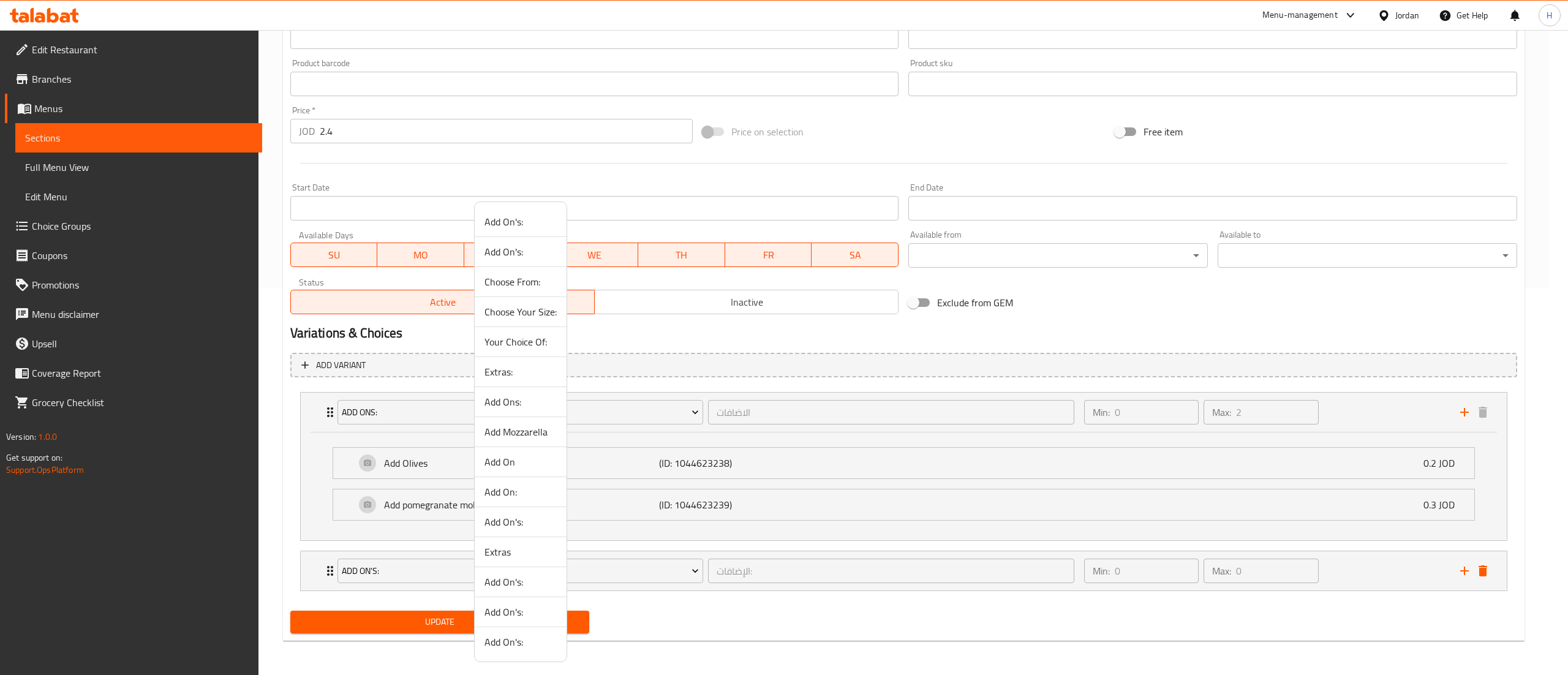
click at [508, 455] on span "Add On" at bounding box center [520, 462] width 72 height 15
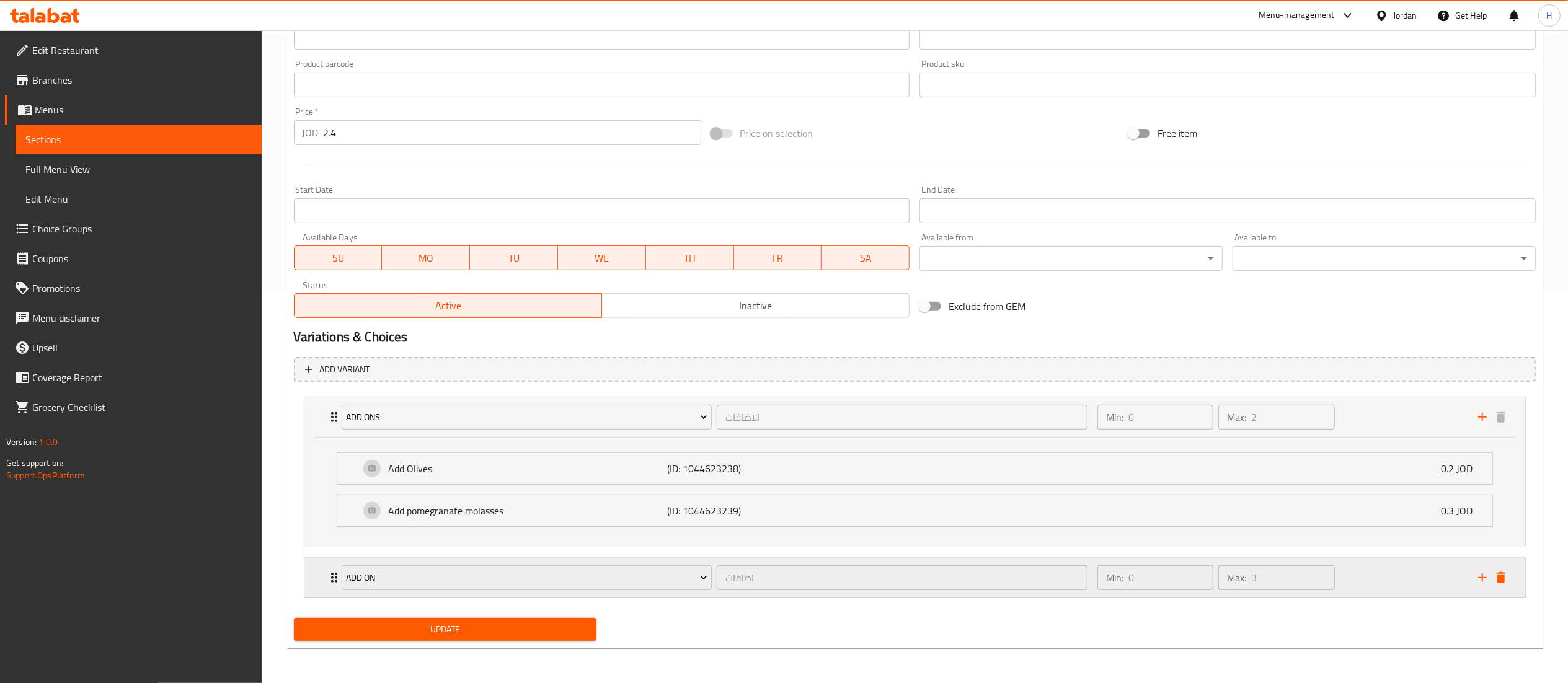
click at [313, 437] on div "Add On اضافات ​ Min: 0 ​ Max: 3 ​" at bounding box center [915, 416] width 1221 height 40
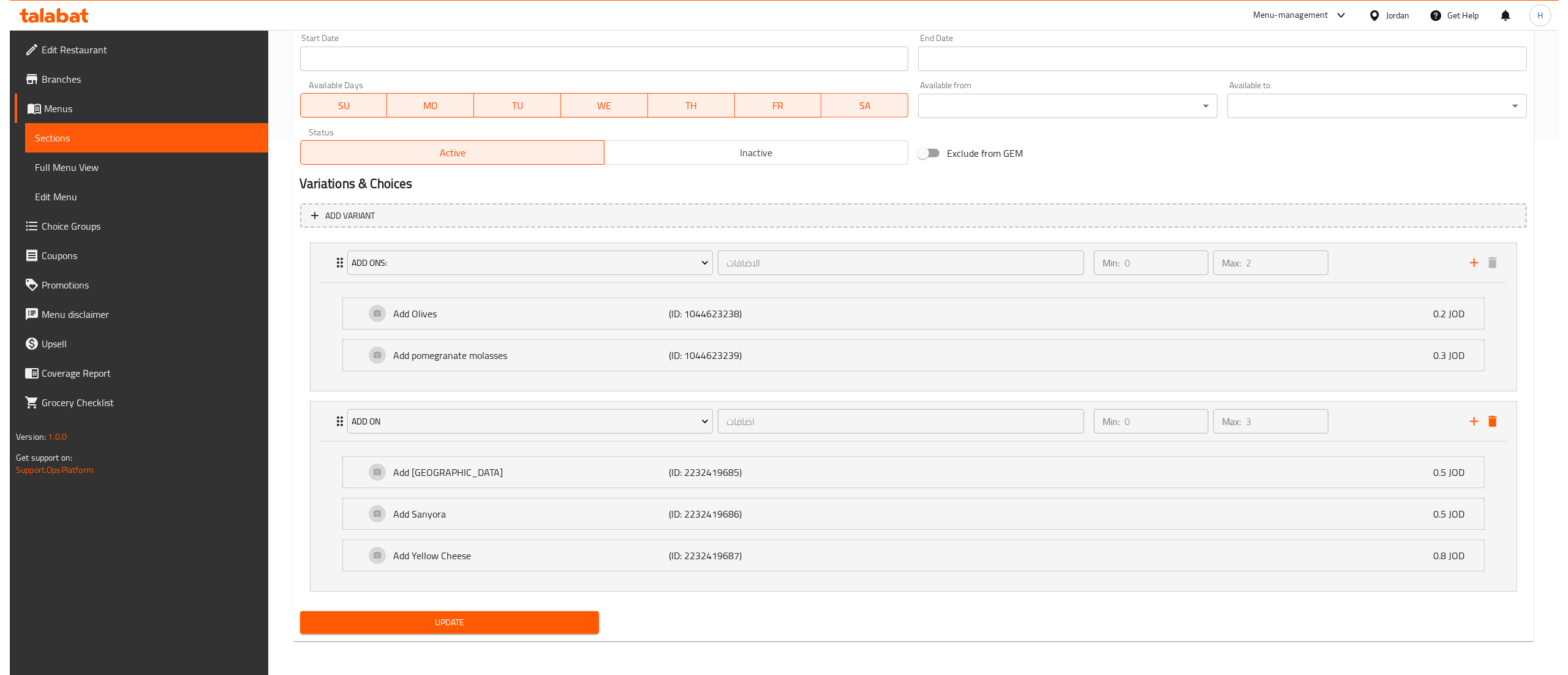
scroll to position [538, 0]
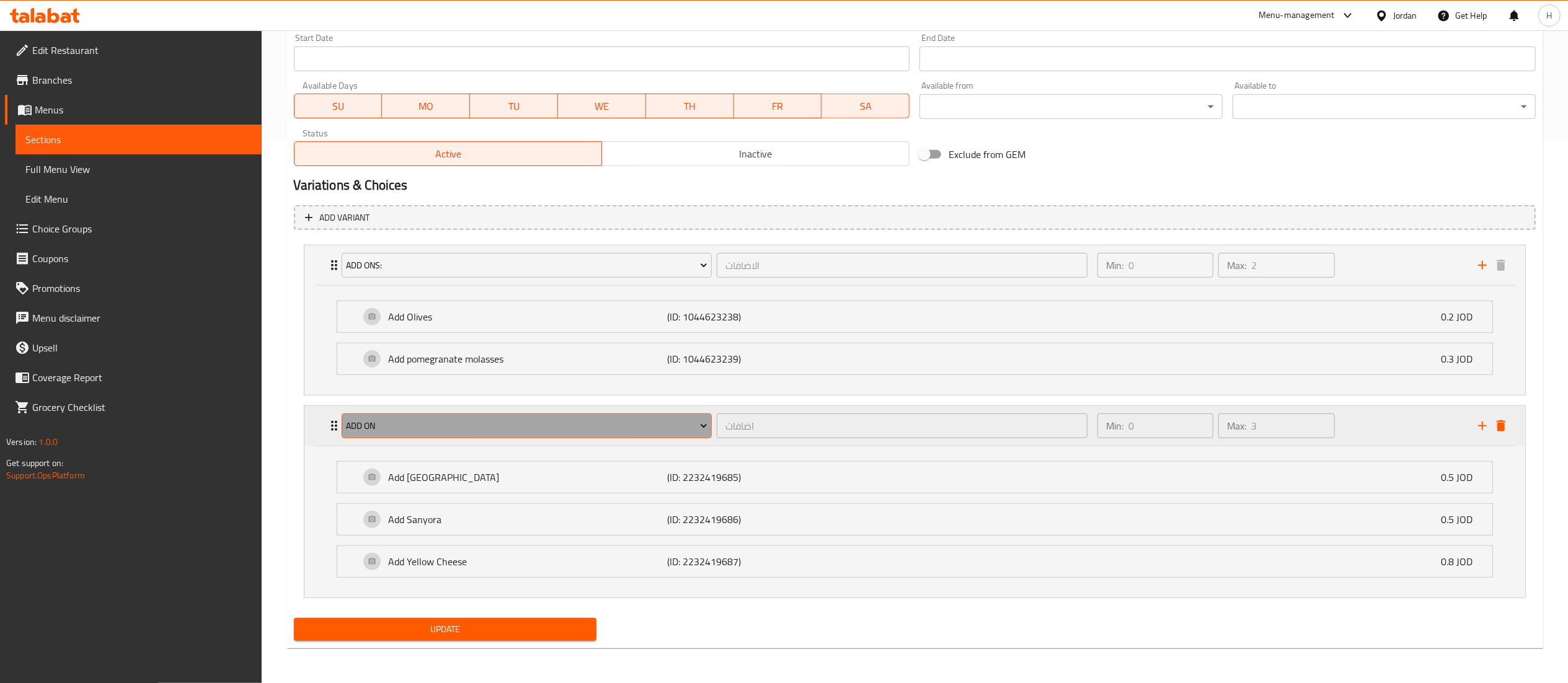
click at [419, 437] on button "Add On" at bounding box center [527, 425] width 371 height 25
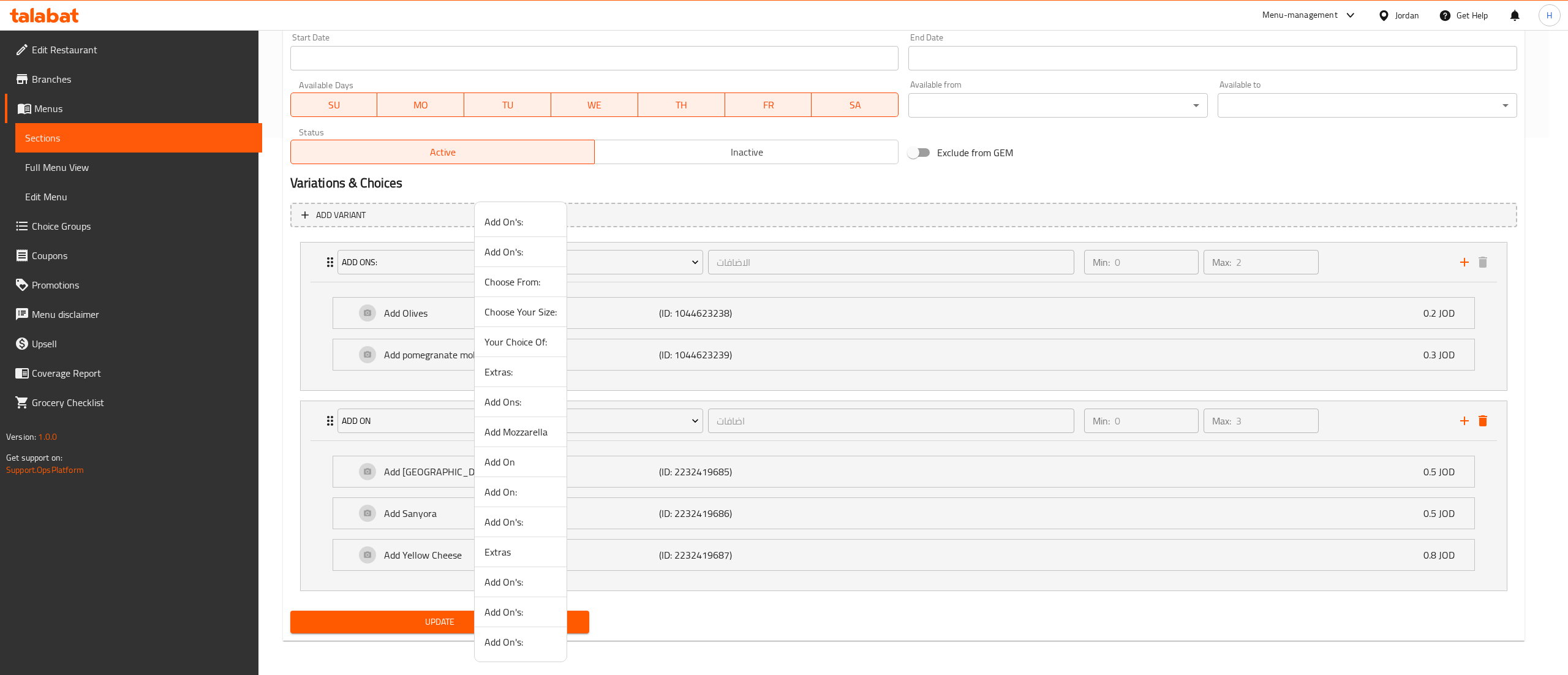
click at [522, 495] on span "Add On:" at bounding box center [520, 492] width 72 height 15
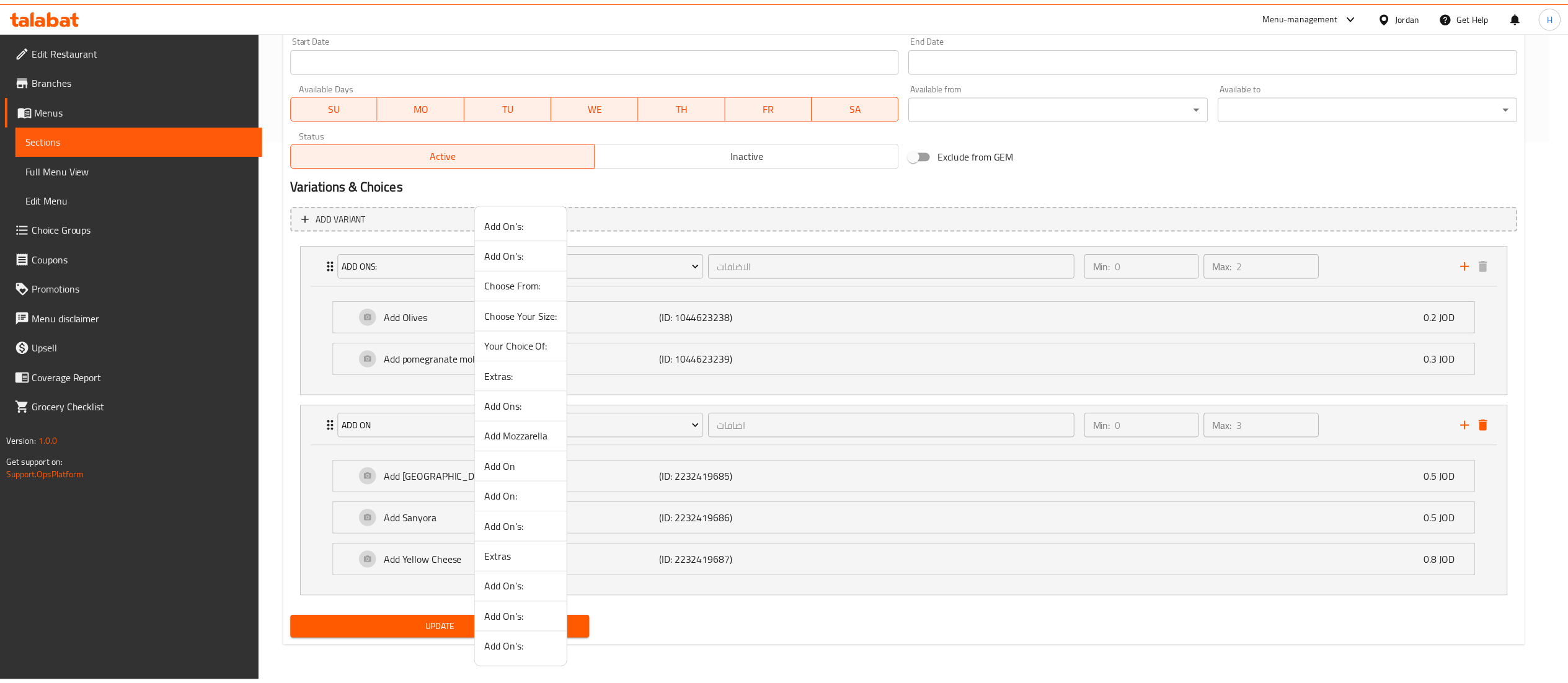
scroll to position [393, 0]
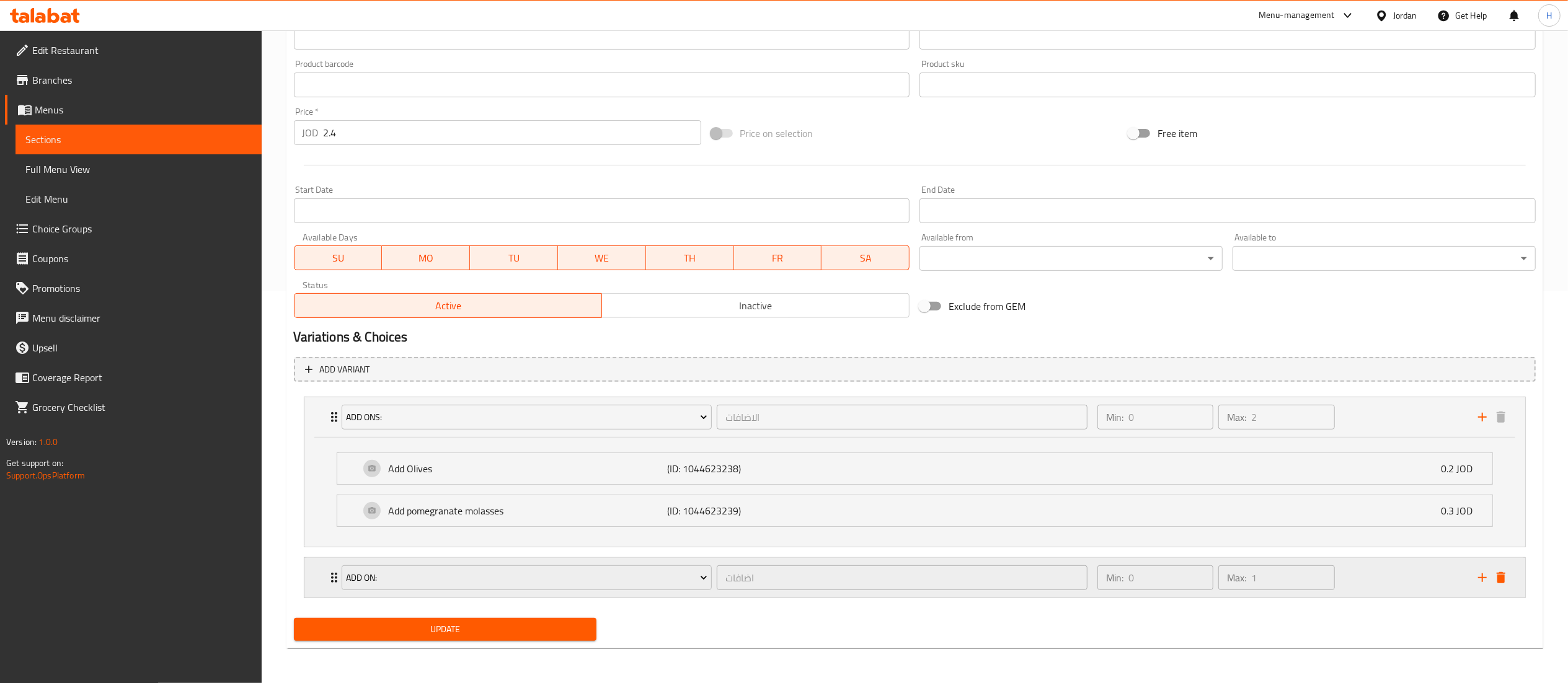
click at [1374, 579] on div "Min: 0 ​ Max: 1 ​" at bounding box center [1280, 577] width 381 height 40
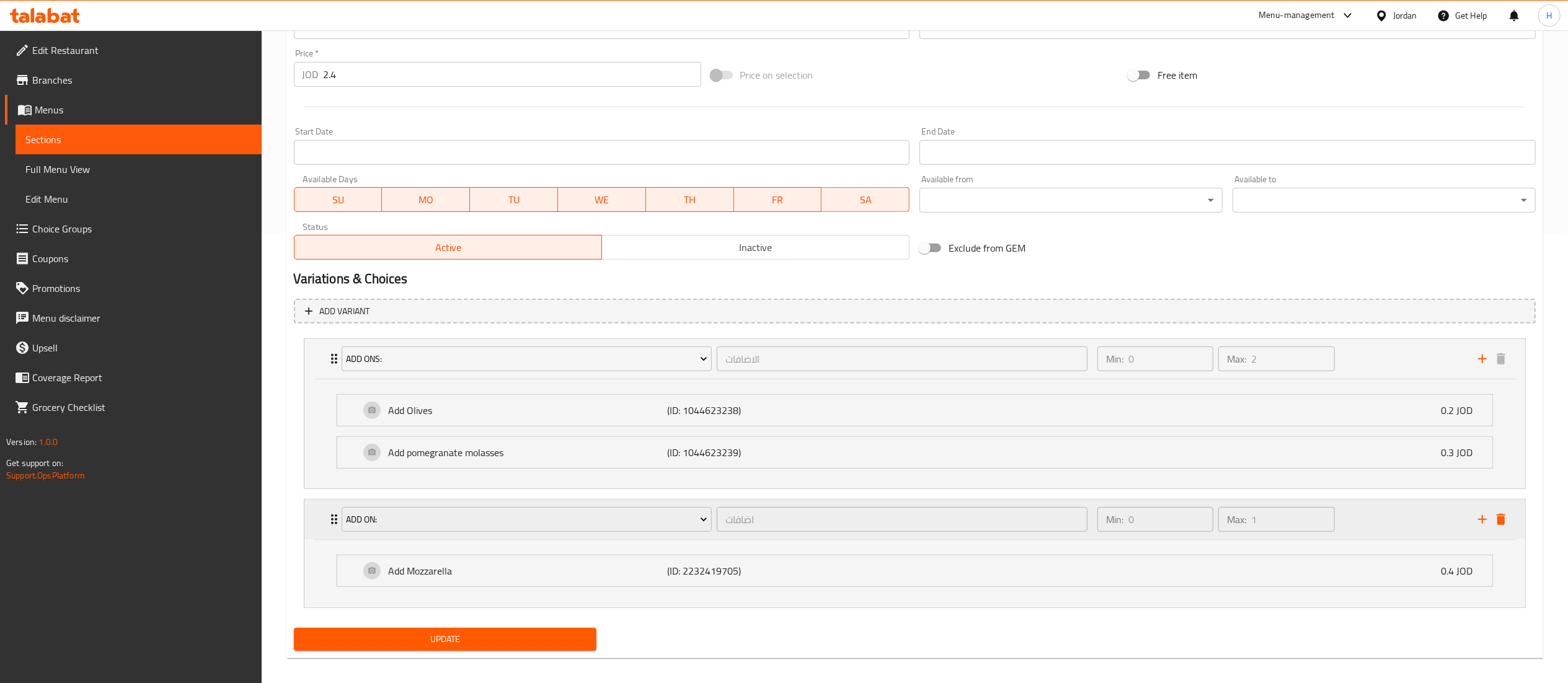
scroll to position [462, 0]
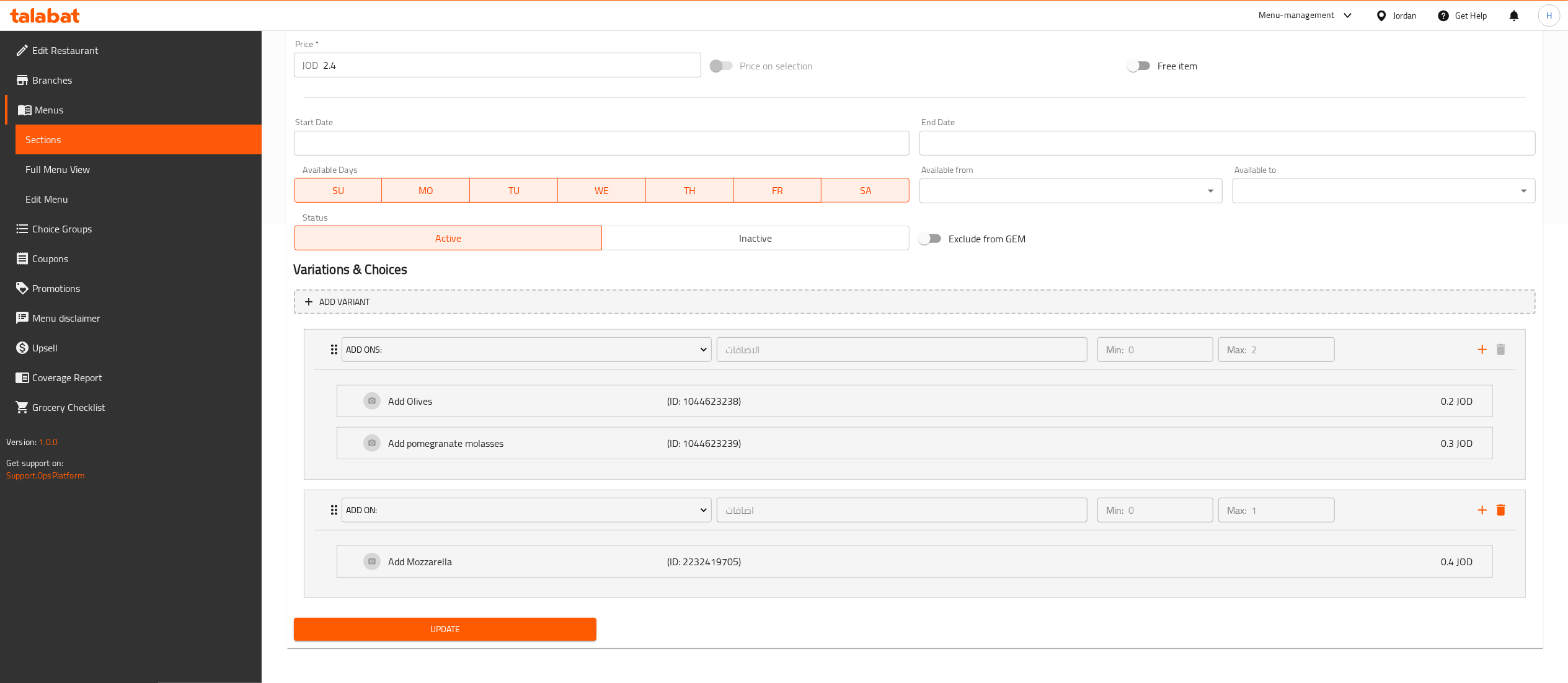
click at [454, 626] on span "Update" at bounding box center [446, 629] width 284 height 16
click at [484, 643] on div "Update" at bounding box center [446, 629] width 313 height 33
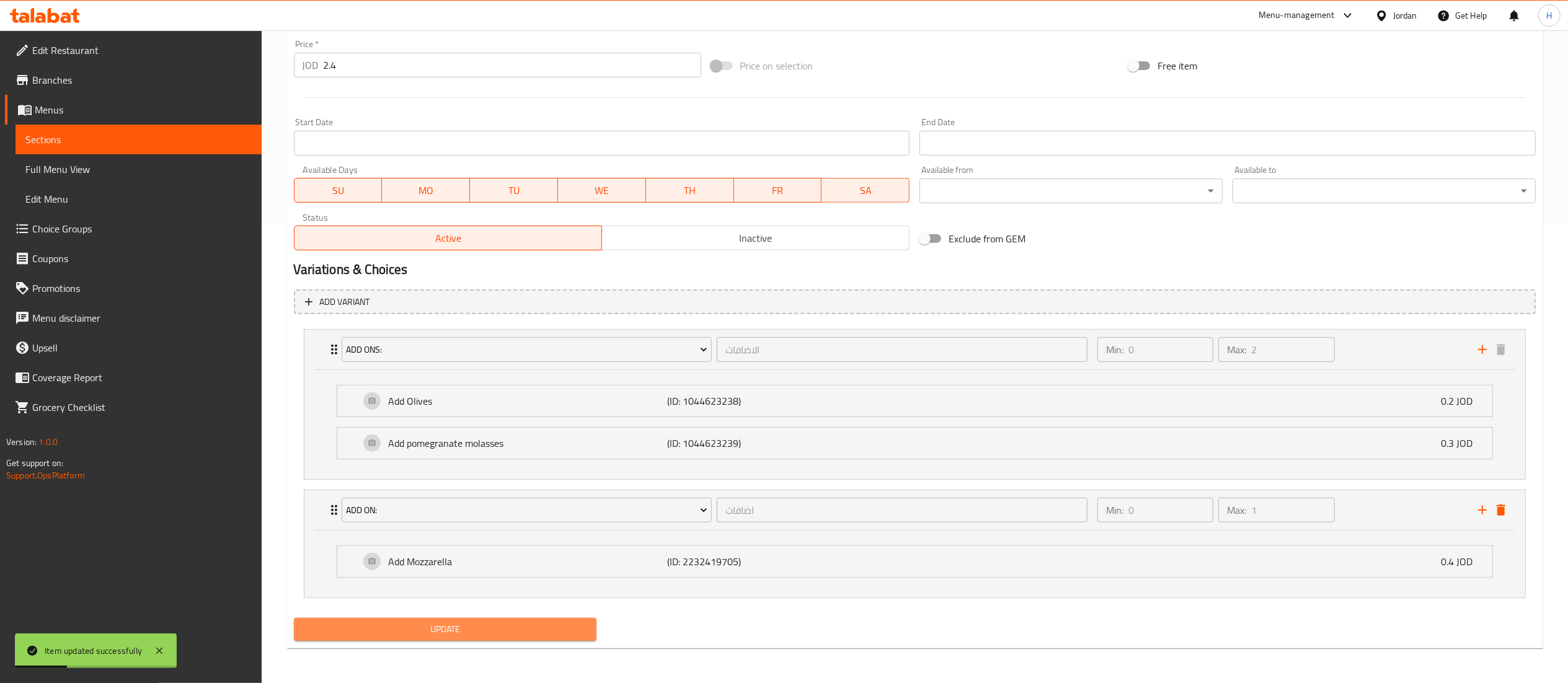
click at [486, 624] on span "Update" at bounding box center [446, 629] width 284 height 16
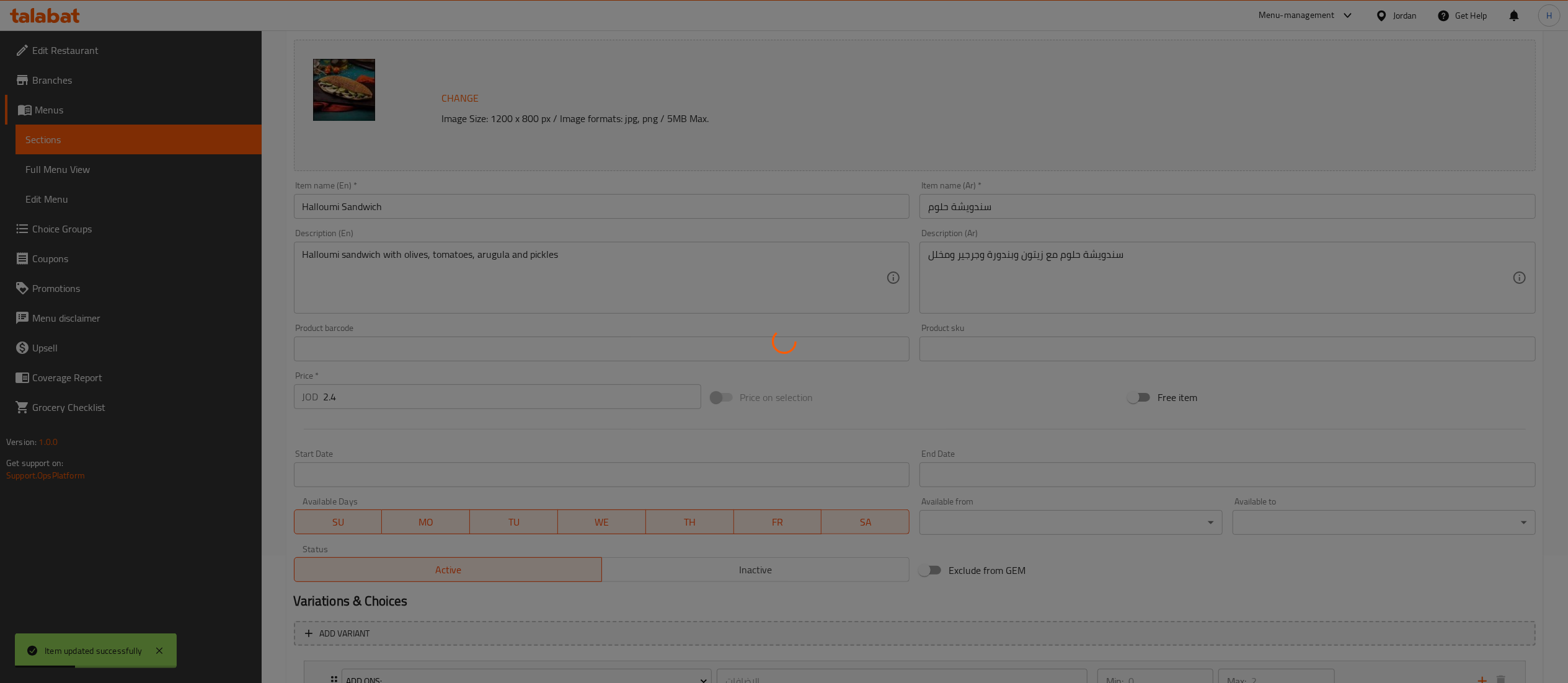
scroll to position [0, 0]
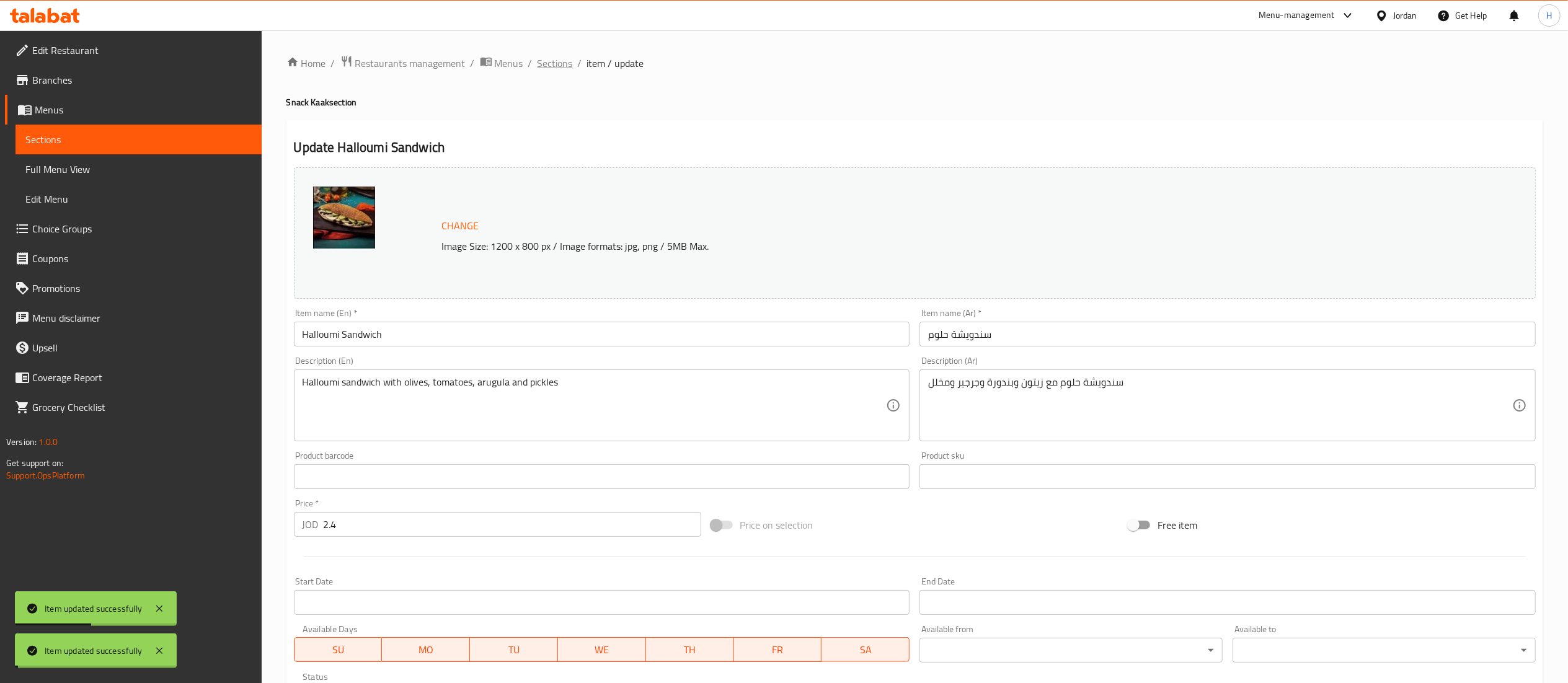
click at [556, 61] on span "Sections" at bounding box center [555, 63] width 35 height 15
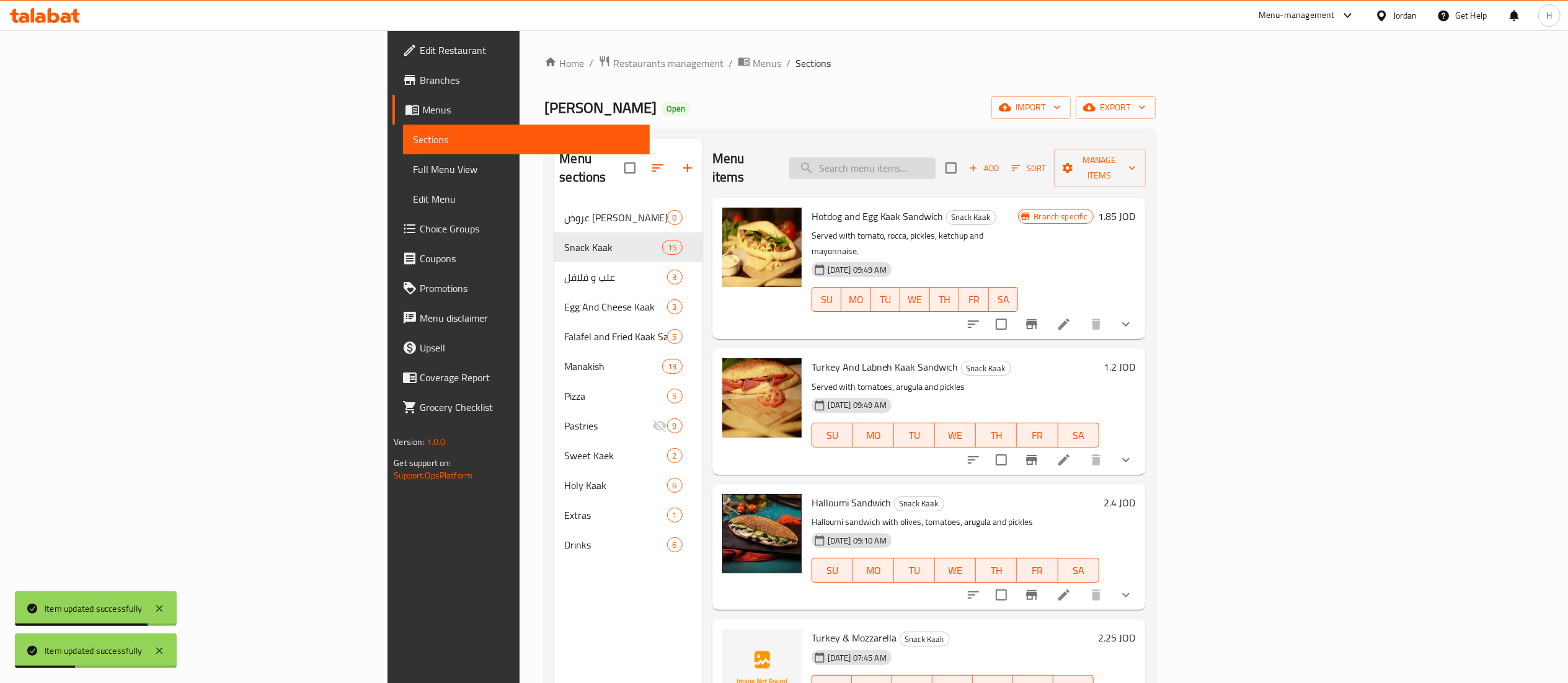
click at [935, 163] on input "search" at bounding box center [862, 168] width 147 height 22
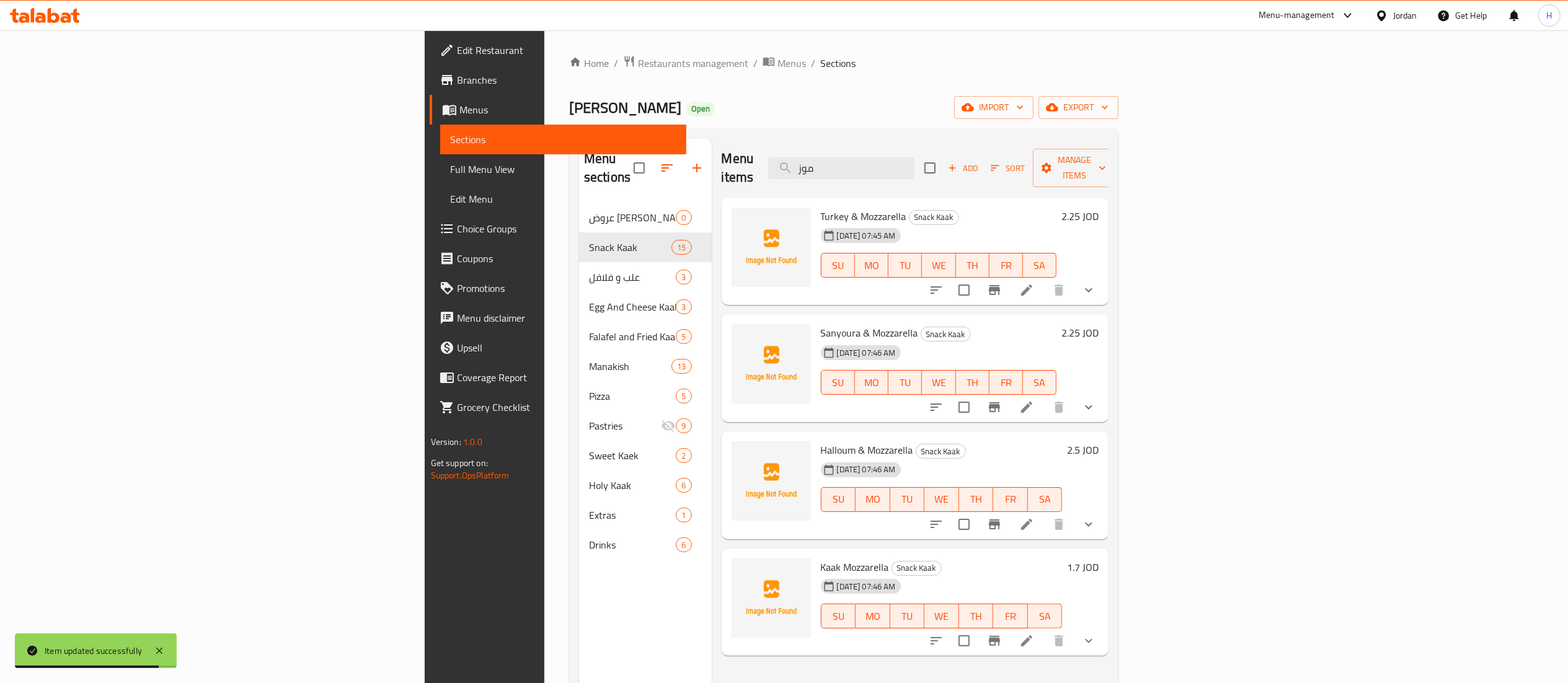
type input "موز"
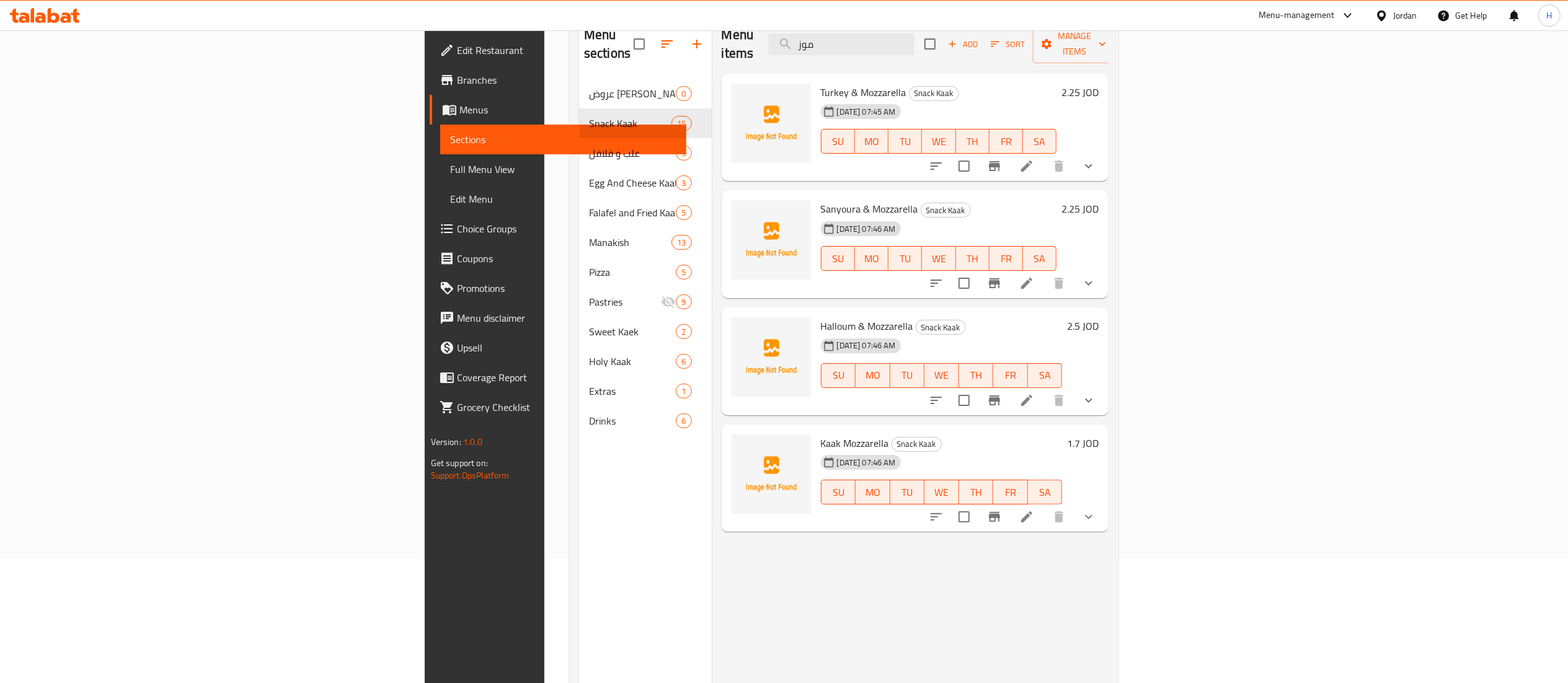
click at [1032, 511] on icon at bounding box center [1026, 516] width 11 height 11
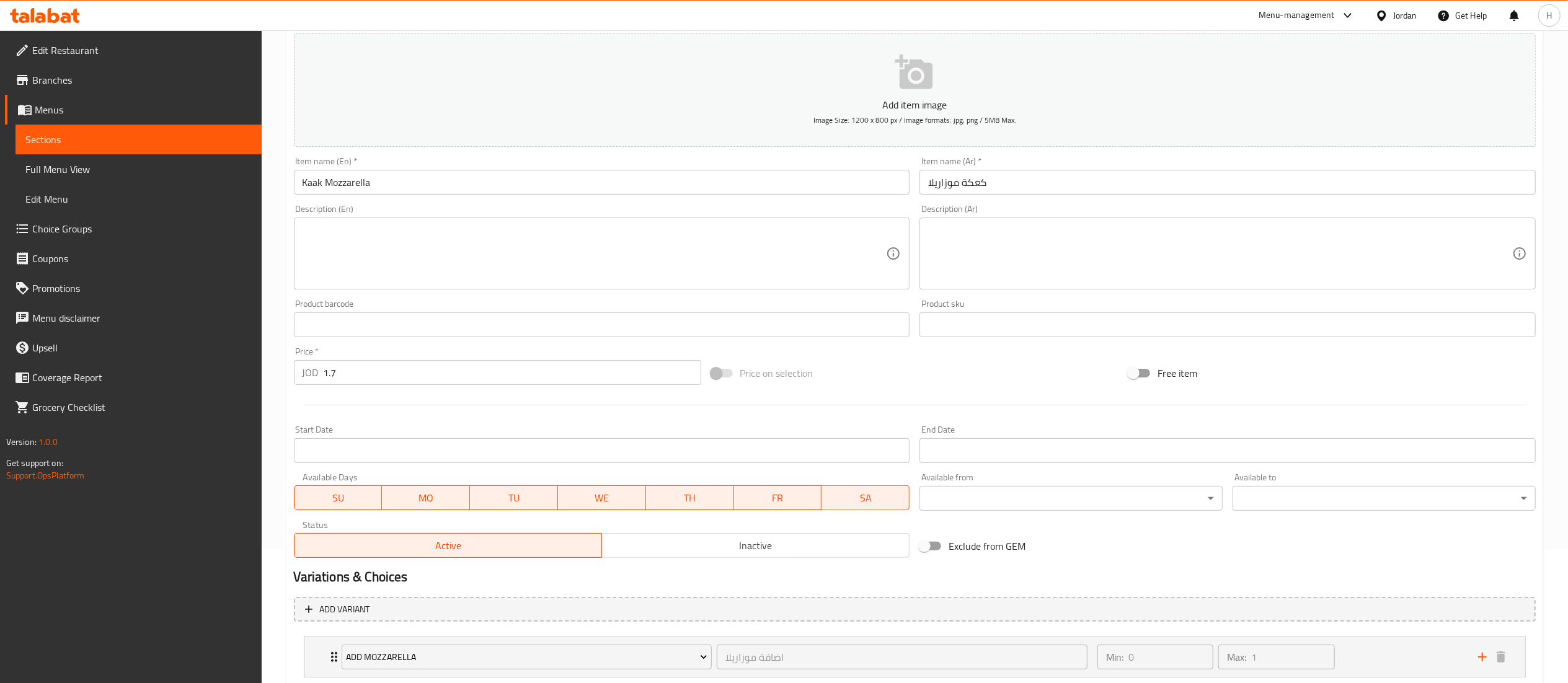
scroll to position [214, 0]
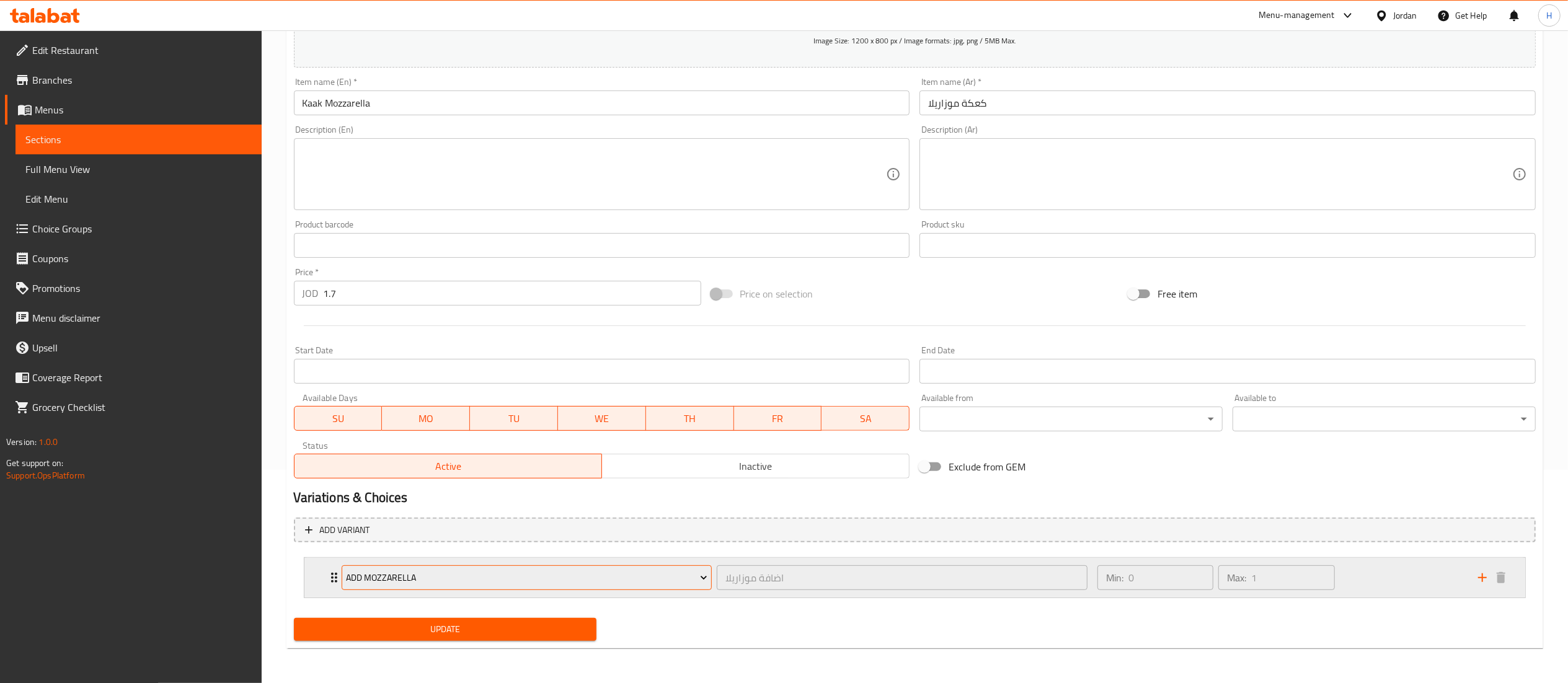
click at [599, 580] on span "Add Mozzarella" at bounding box center [526, 578] width 361 height 16
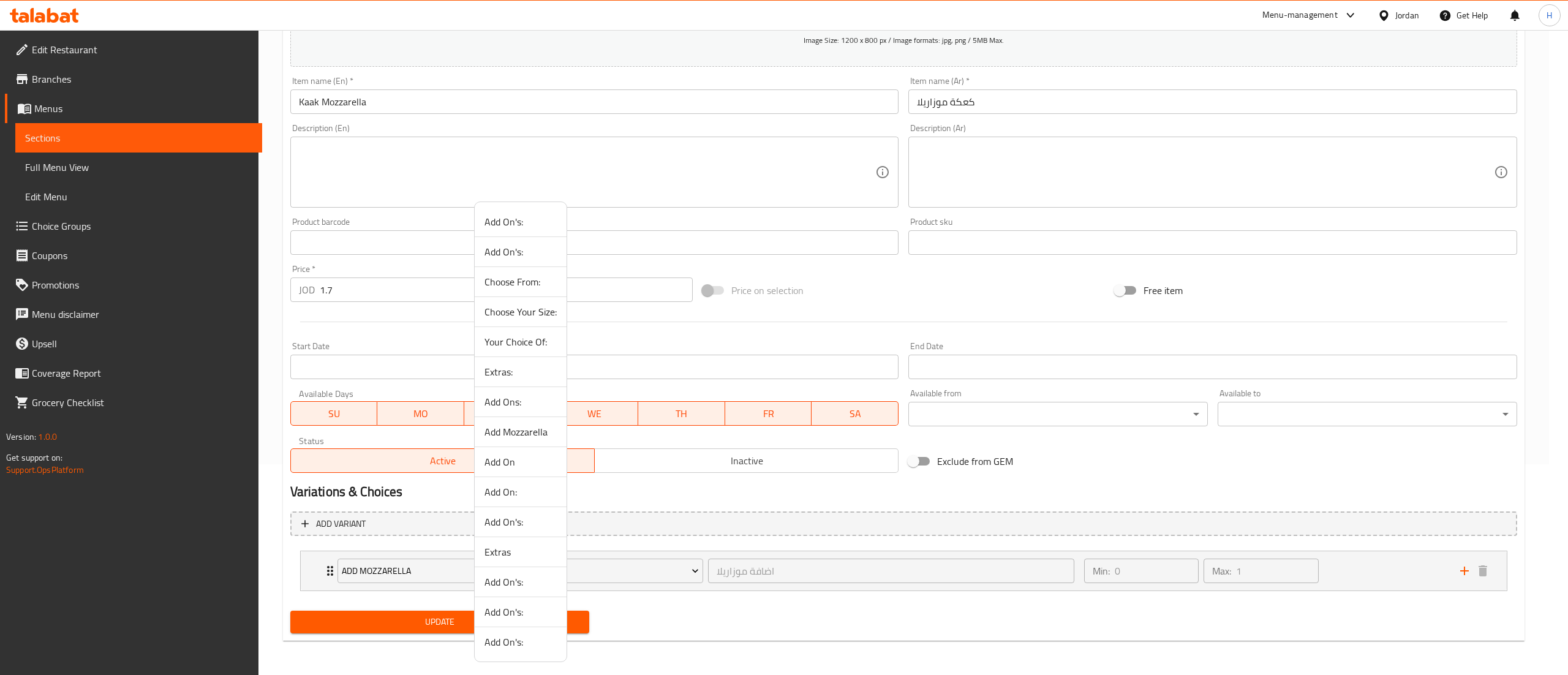
click at [601, 573] on div at bounding box center [784, 338] width 1568 height 675
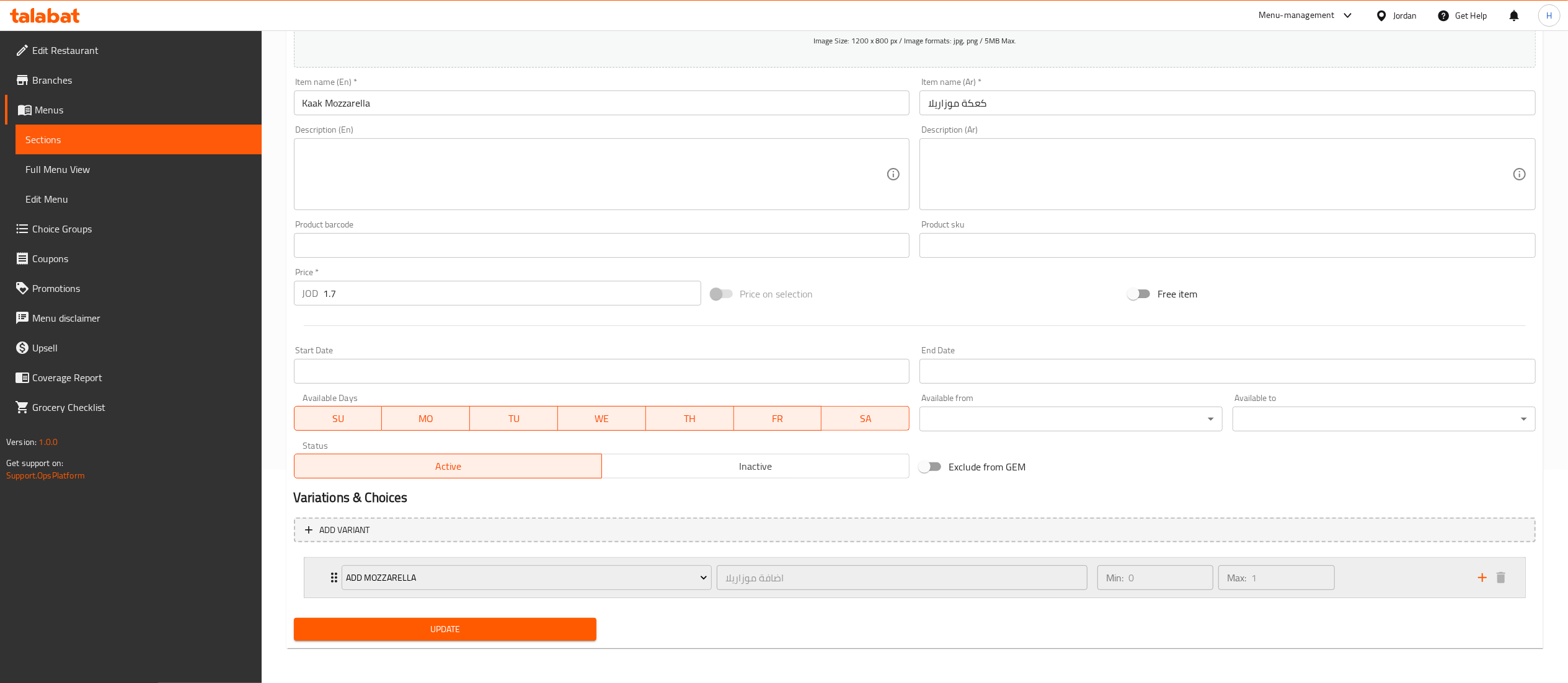
click at [1371, 568] on div "Min: 0 ​ Max: 1 ​" at bounding box center [1280, 577] width 381 height 40
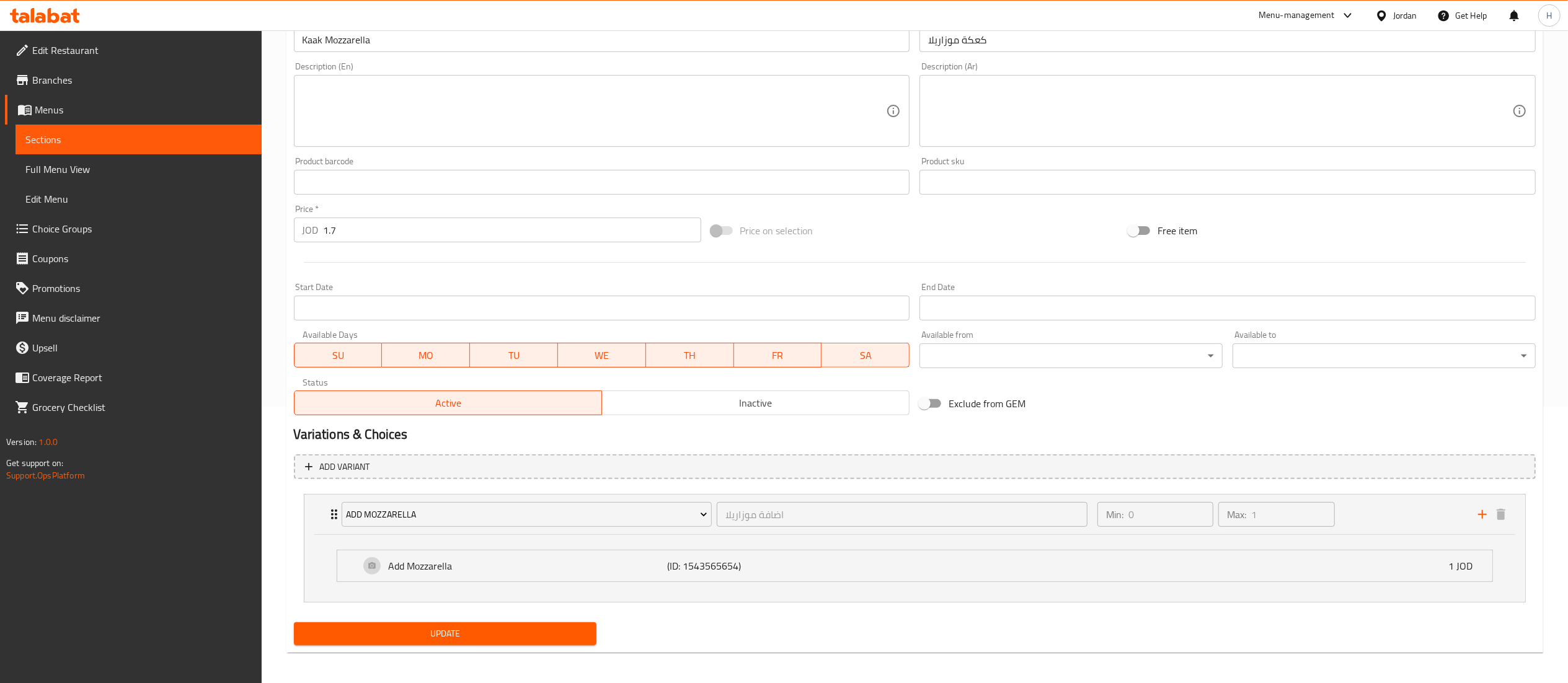
scroll to position [277, 0]
click at [1478, 512] on icon "add" at bounding box center [1482, 513] width 15 height 15
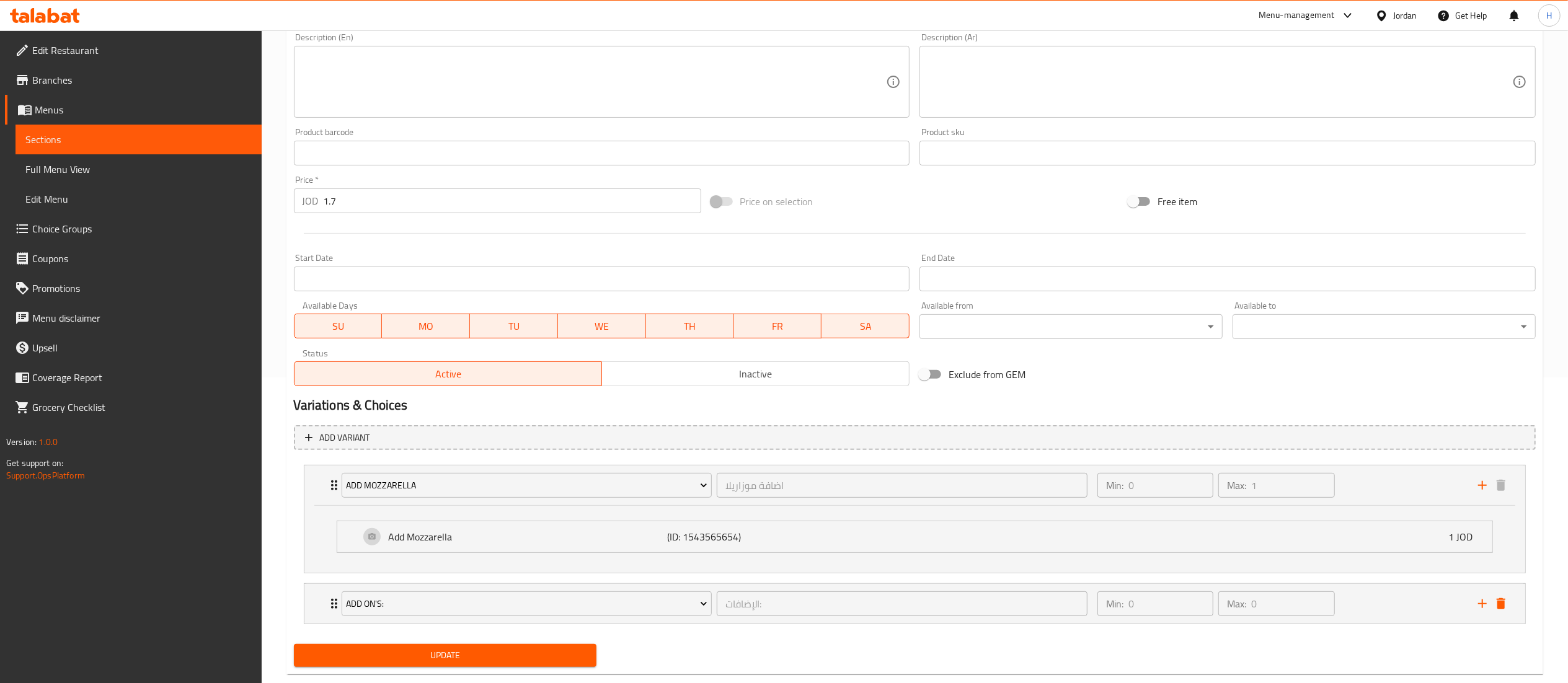
scroll to position [333, 0]
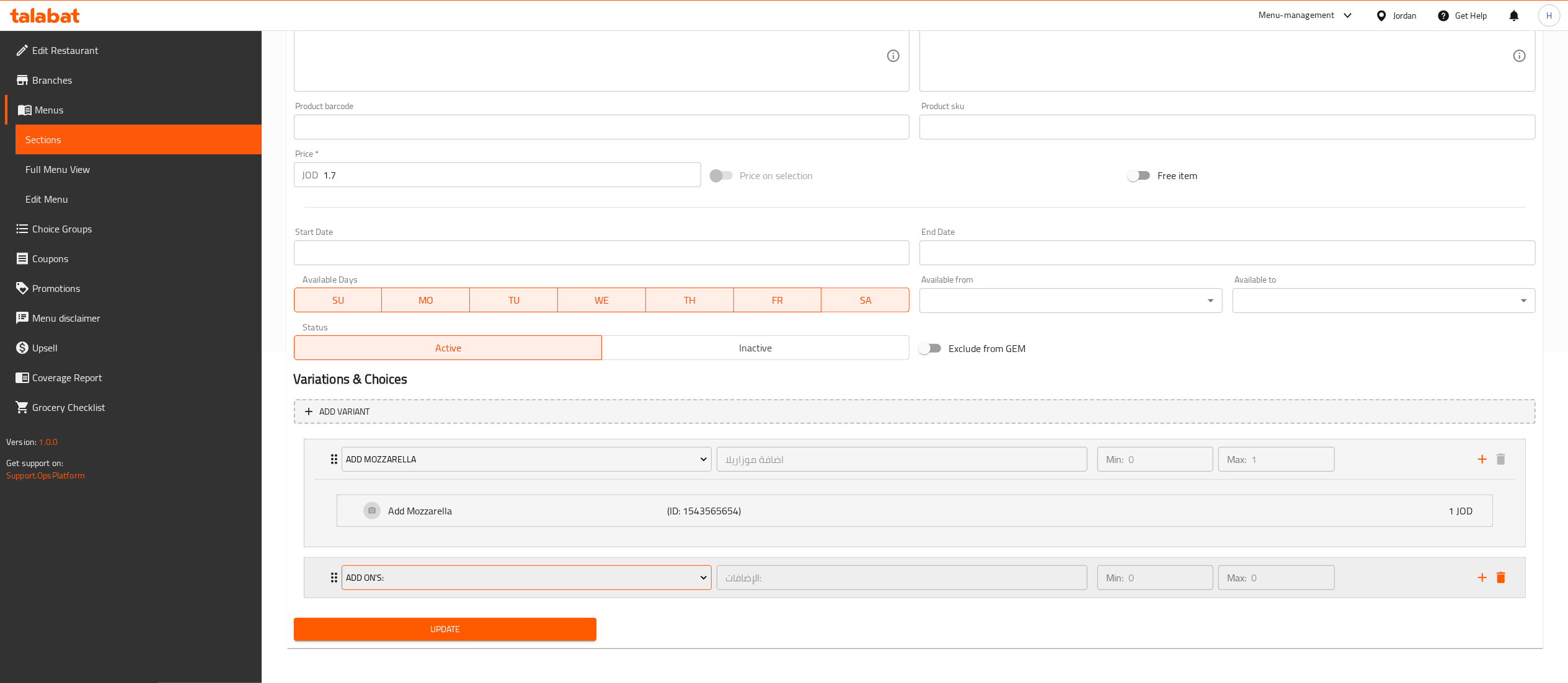
click at [608, 578] on span "Add On's:" at bounding box center [526, 578] width 361 height 16
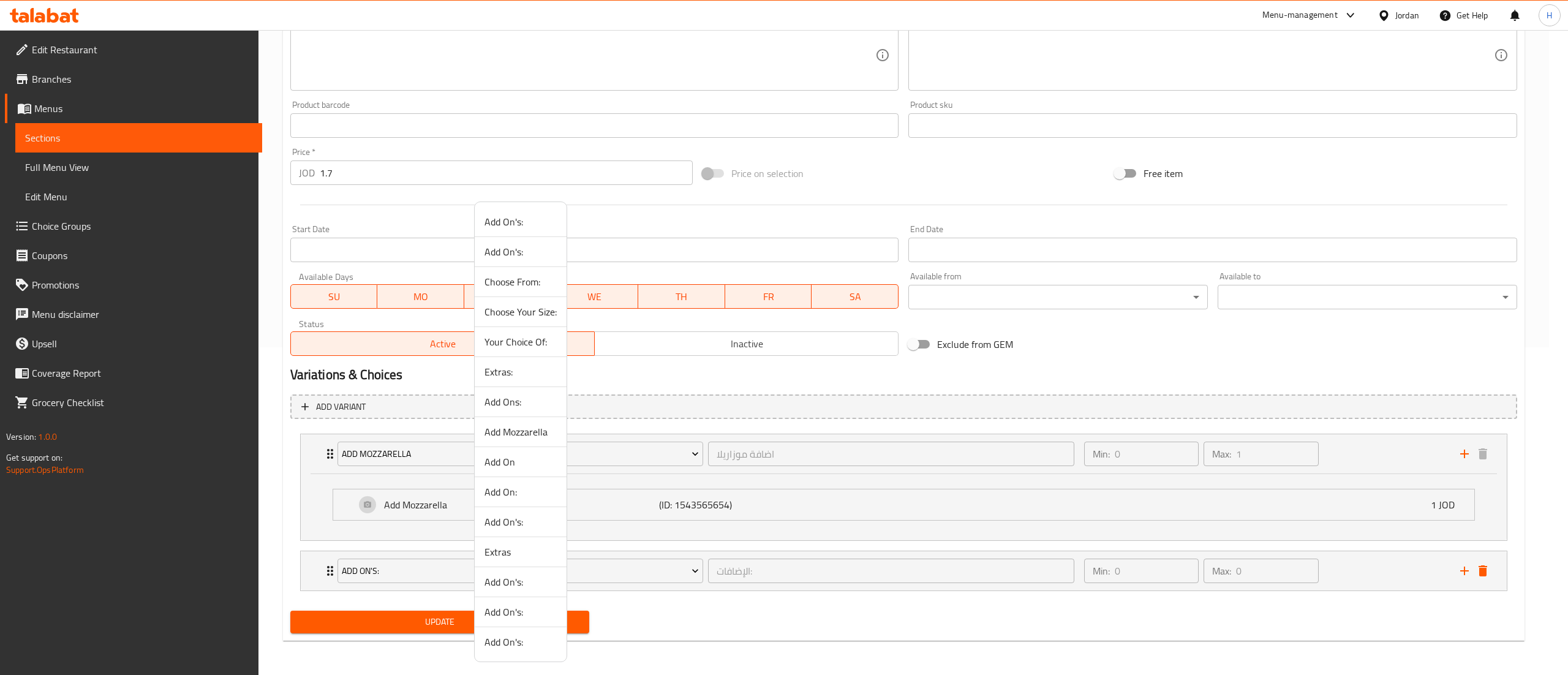
click at [534, 494] on span "Add On:" at bounding box center [520, 492] width 72 height 15
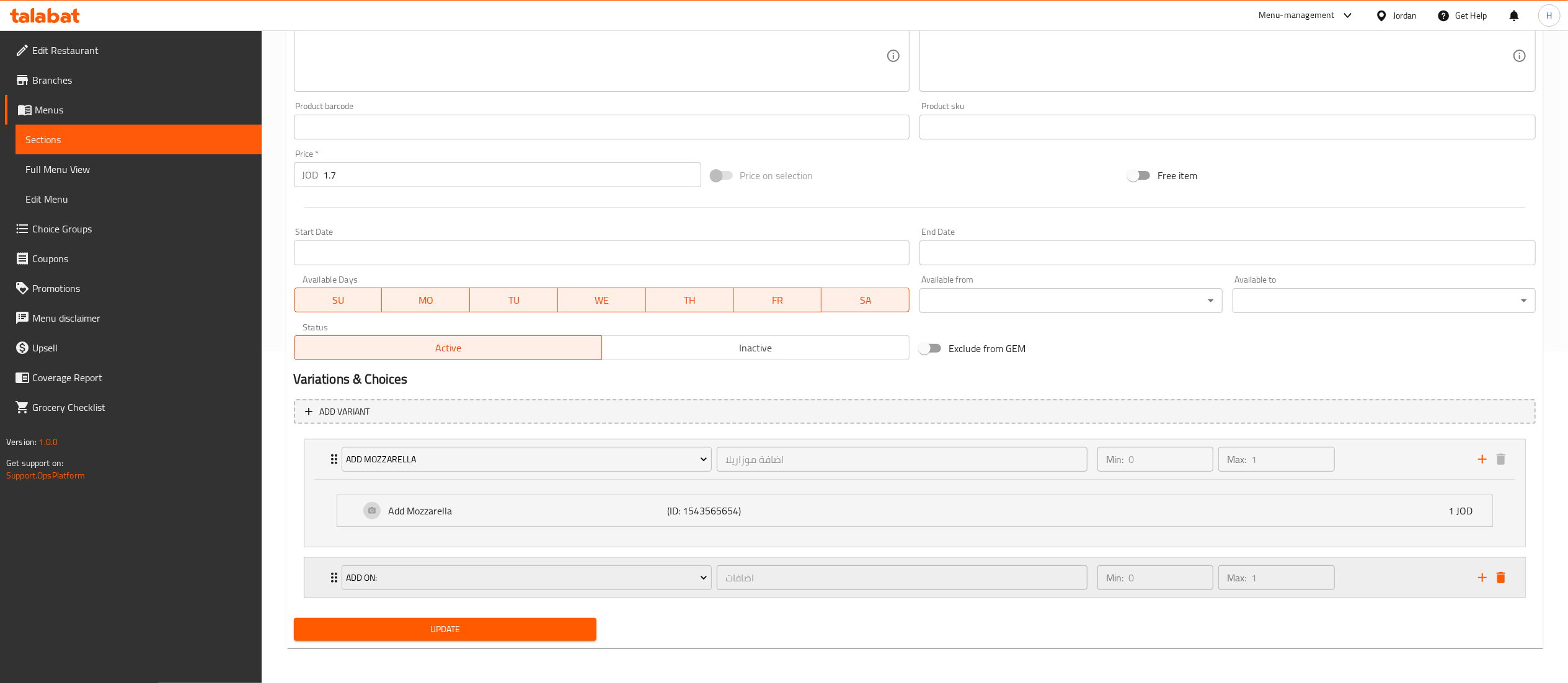
click at [318, 479] on div "Add On: اضافات ​ Min: 0 ​ Max: 1 ​" at bounding box center [915, 459] width 1221 height 40
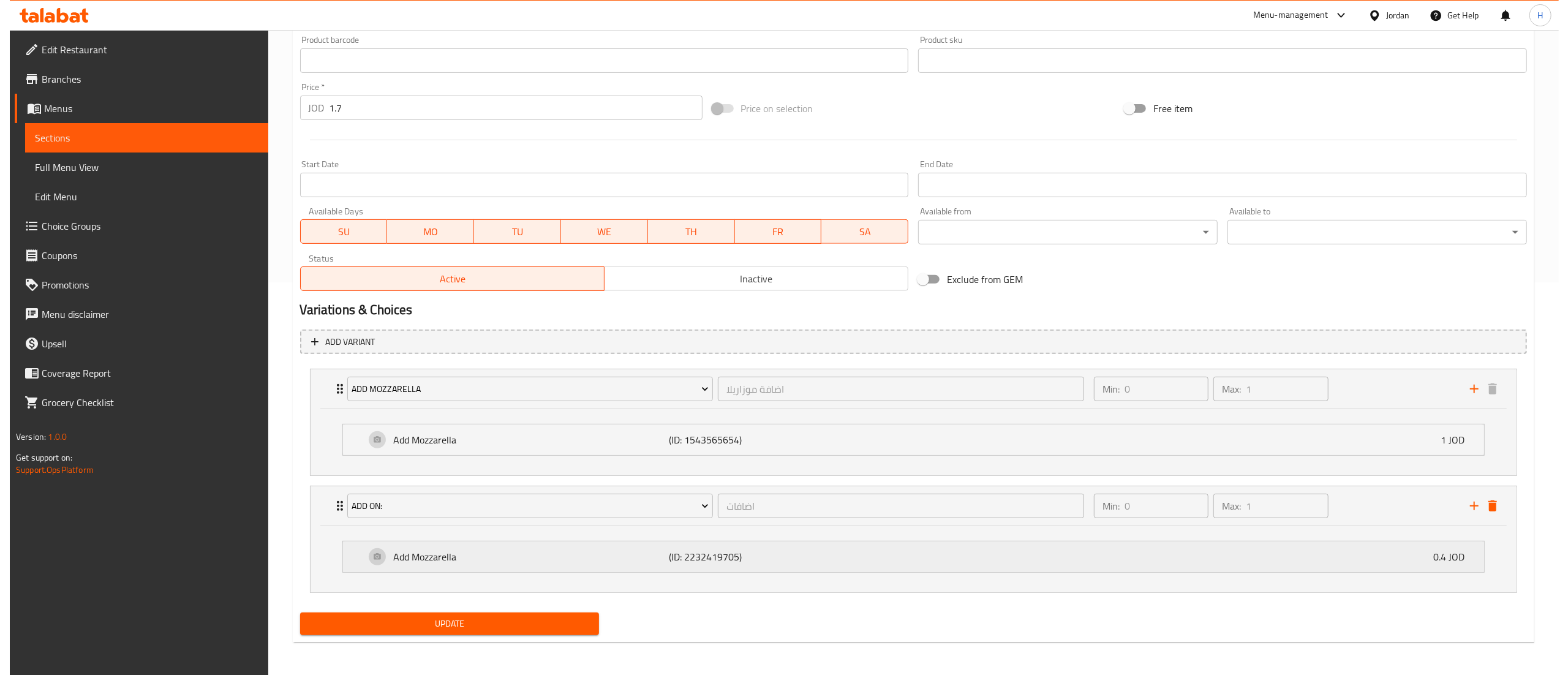
scroll to position [397, 0]
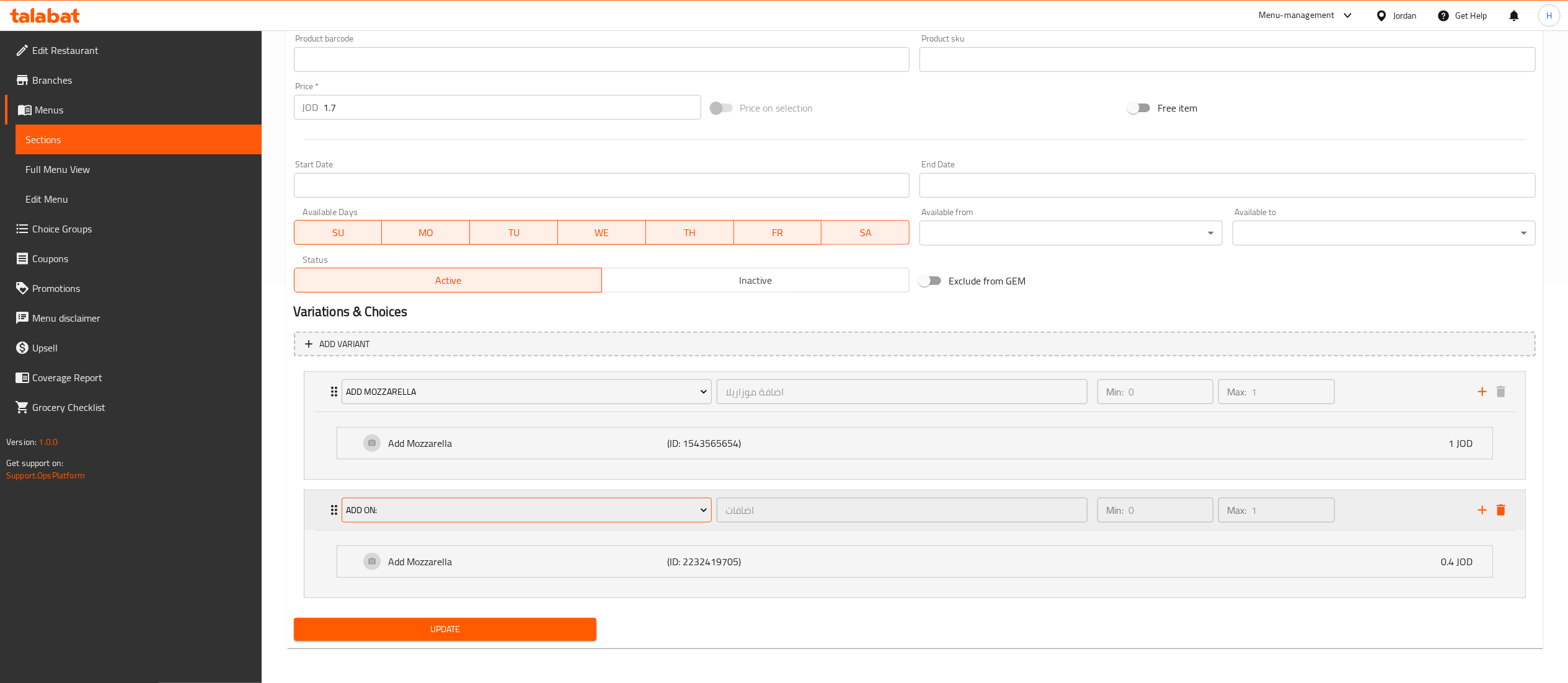
click at [413, 520] on button "Add On:" at bounding box center [527, 510] width 371 height 25
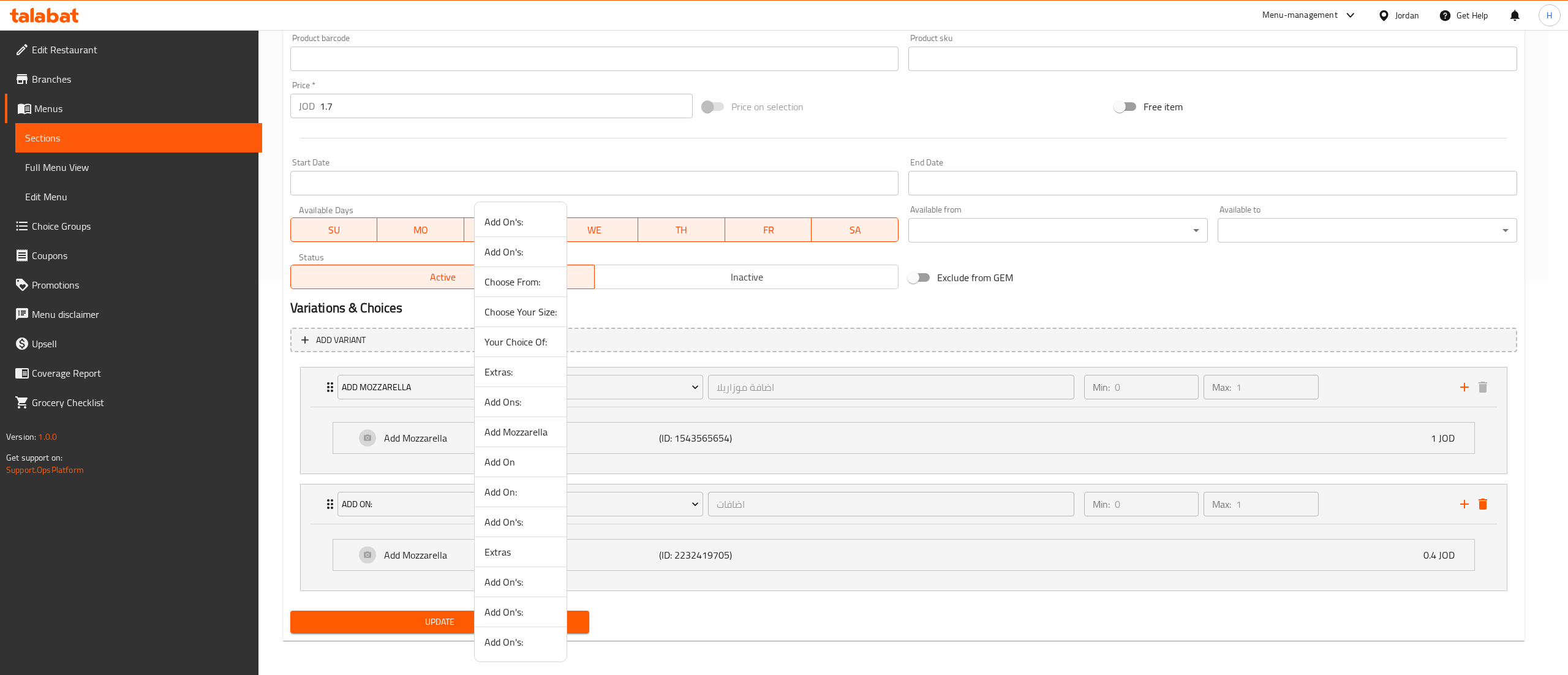
click at [506, 467] on span "Add On" at bounding box center [520, 462] width 72 height 15
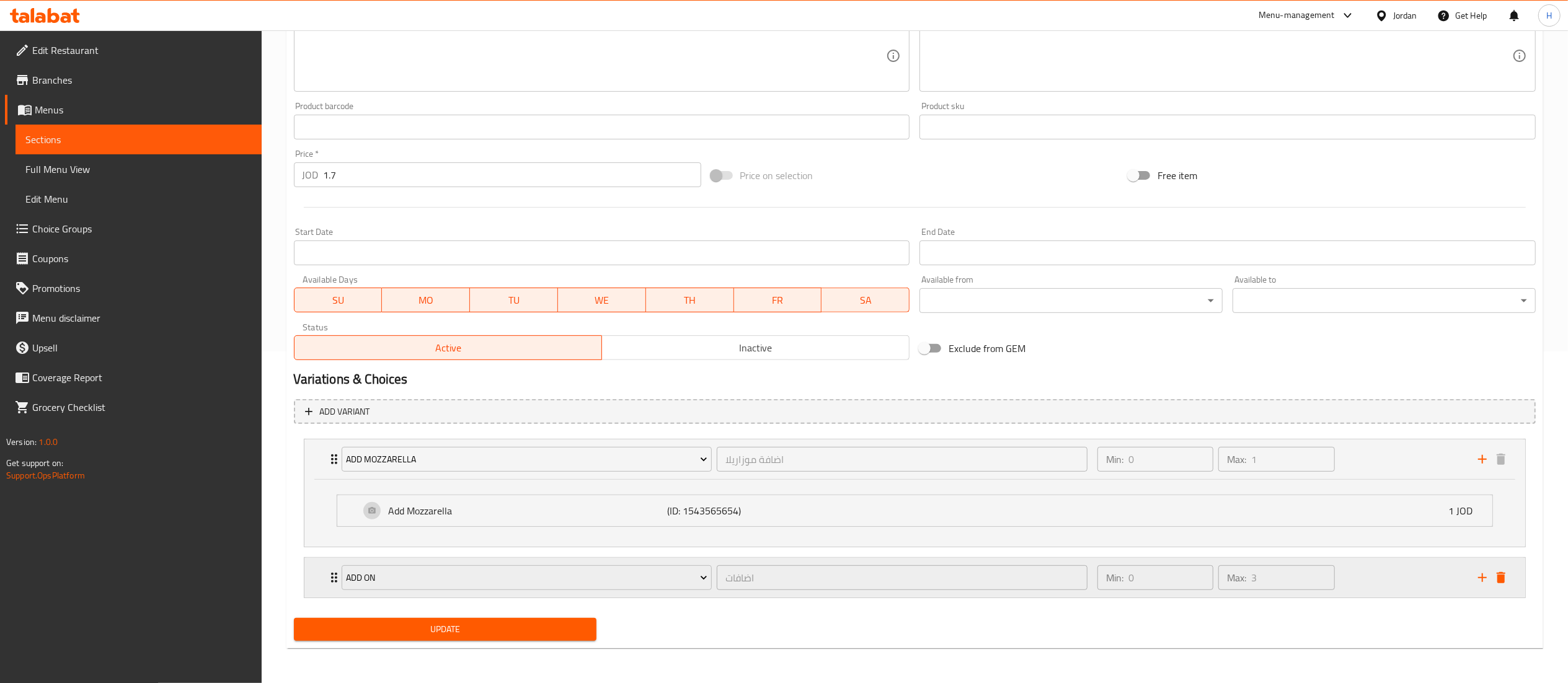
click at [318, 479] on div "Add On اضافات ​ Min: 0 ​ Max: 3 ​" at bounding box center [915, 459] width 1221 height 40
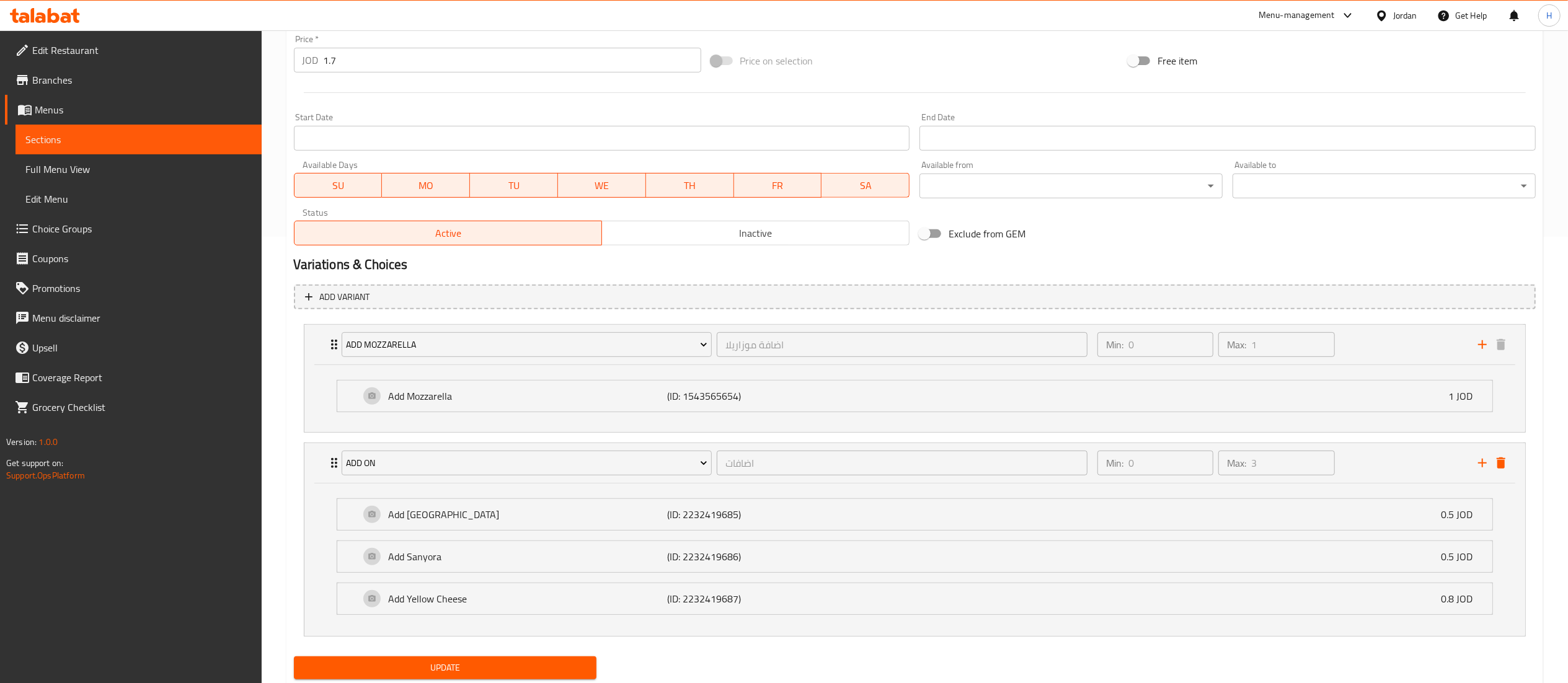
scroll to position [487, 0]
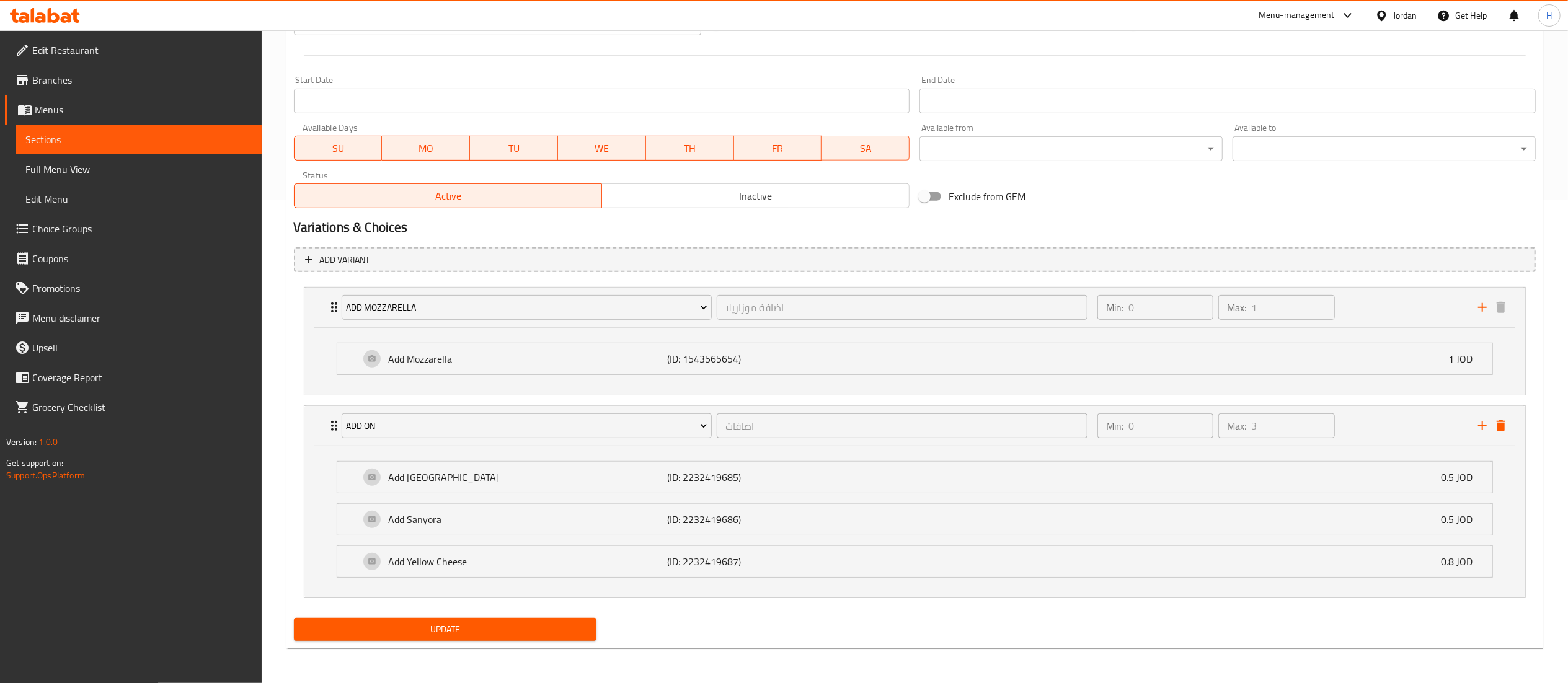
click at [427, 628] on span "Update" at bounding box center [446, 629] width 284 height 16
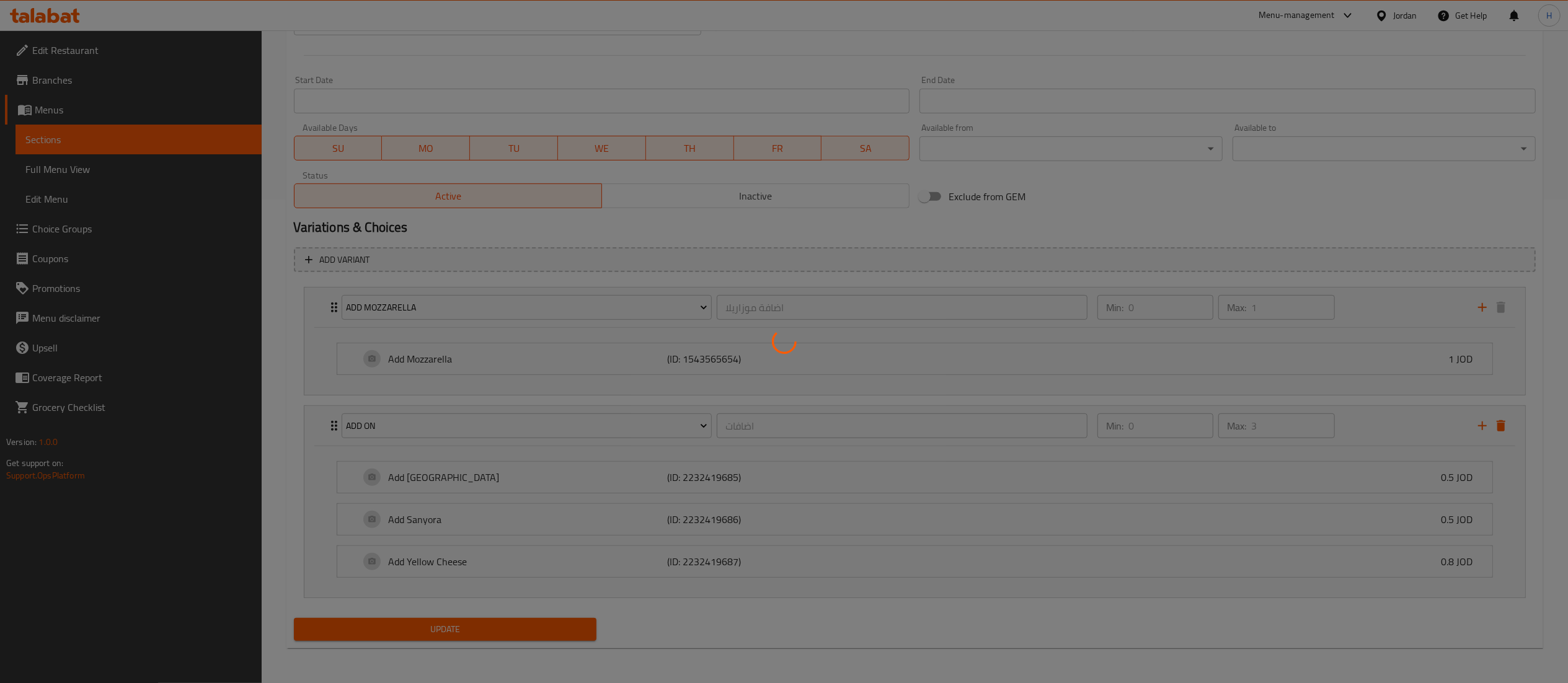
scroll to position [0, 0]
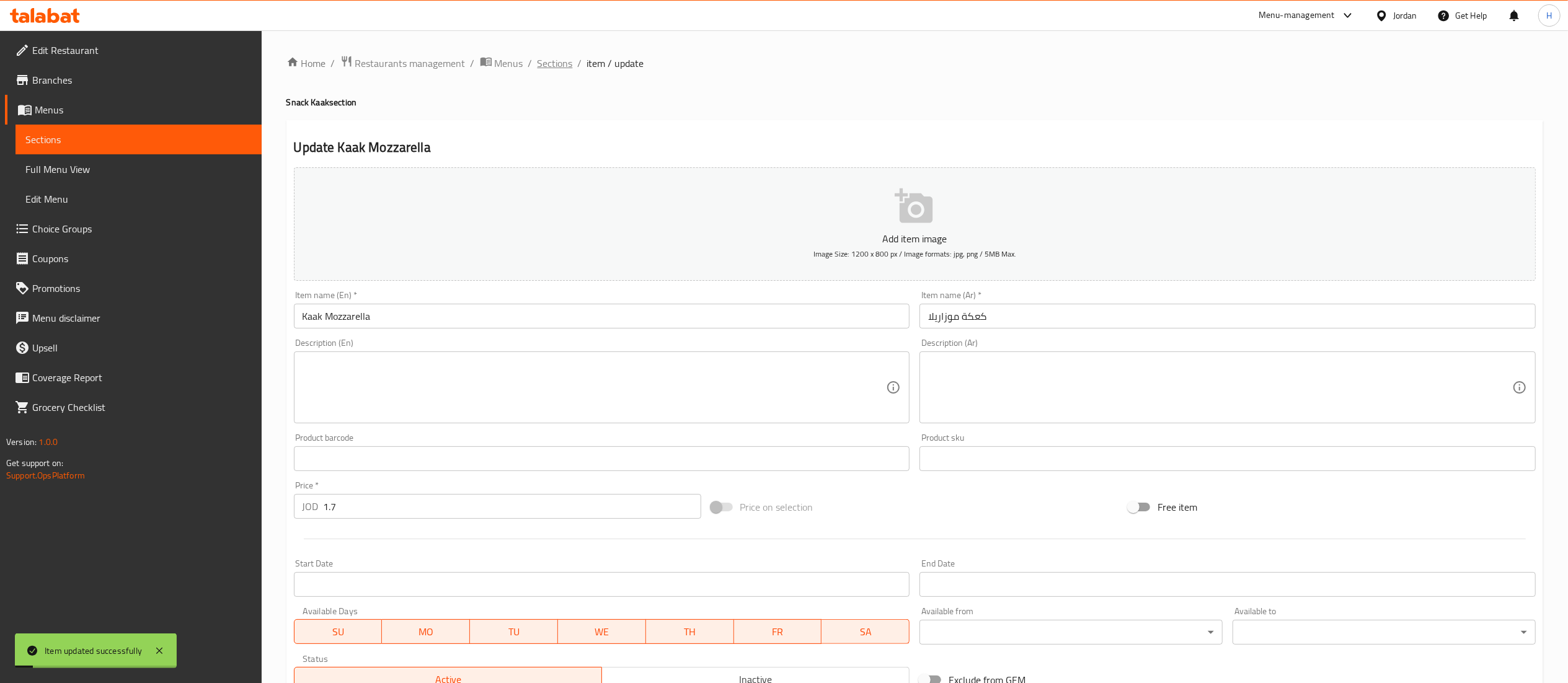
click at [569, 65] on span "Sections" at bounding box center [555, 63] width 35 height 15
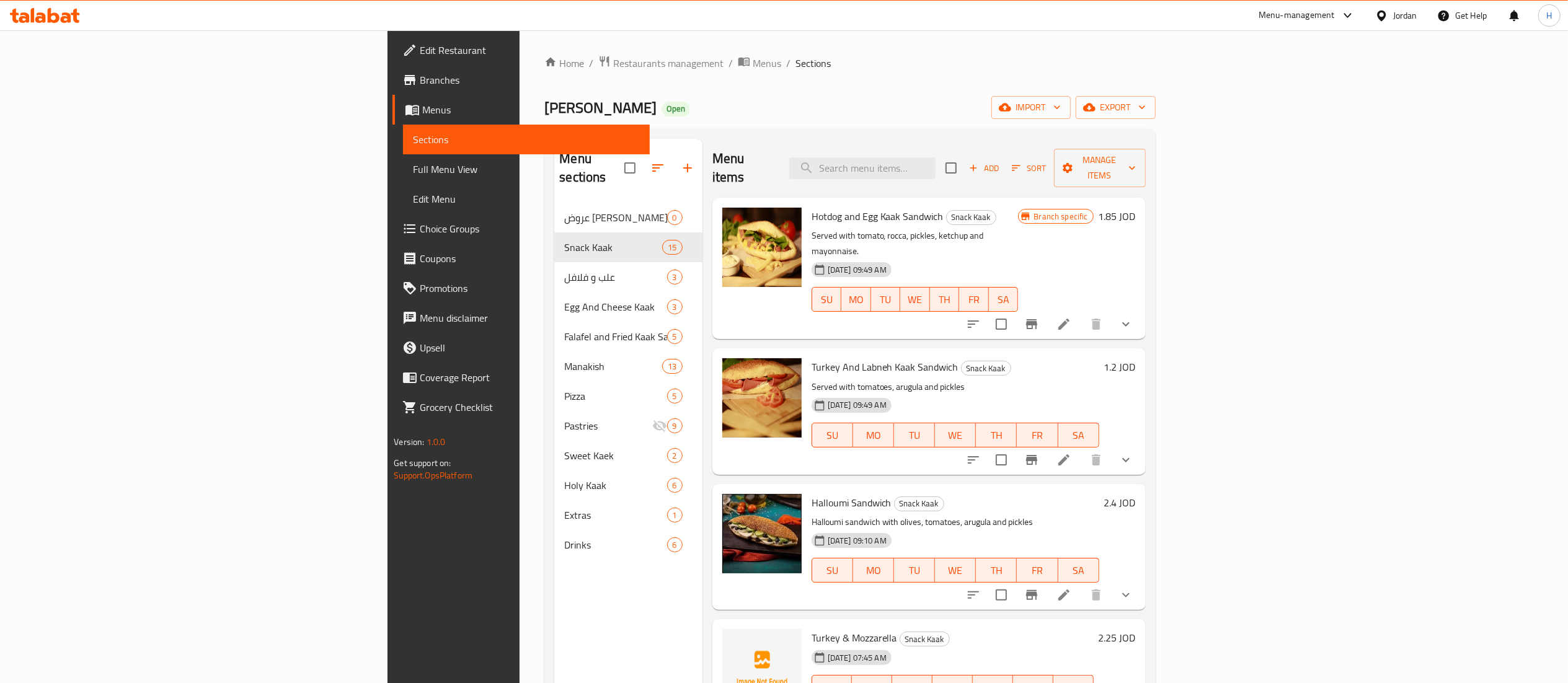
click at [40, 16] on icon at bounding box center [45, 16] width 70 height 15
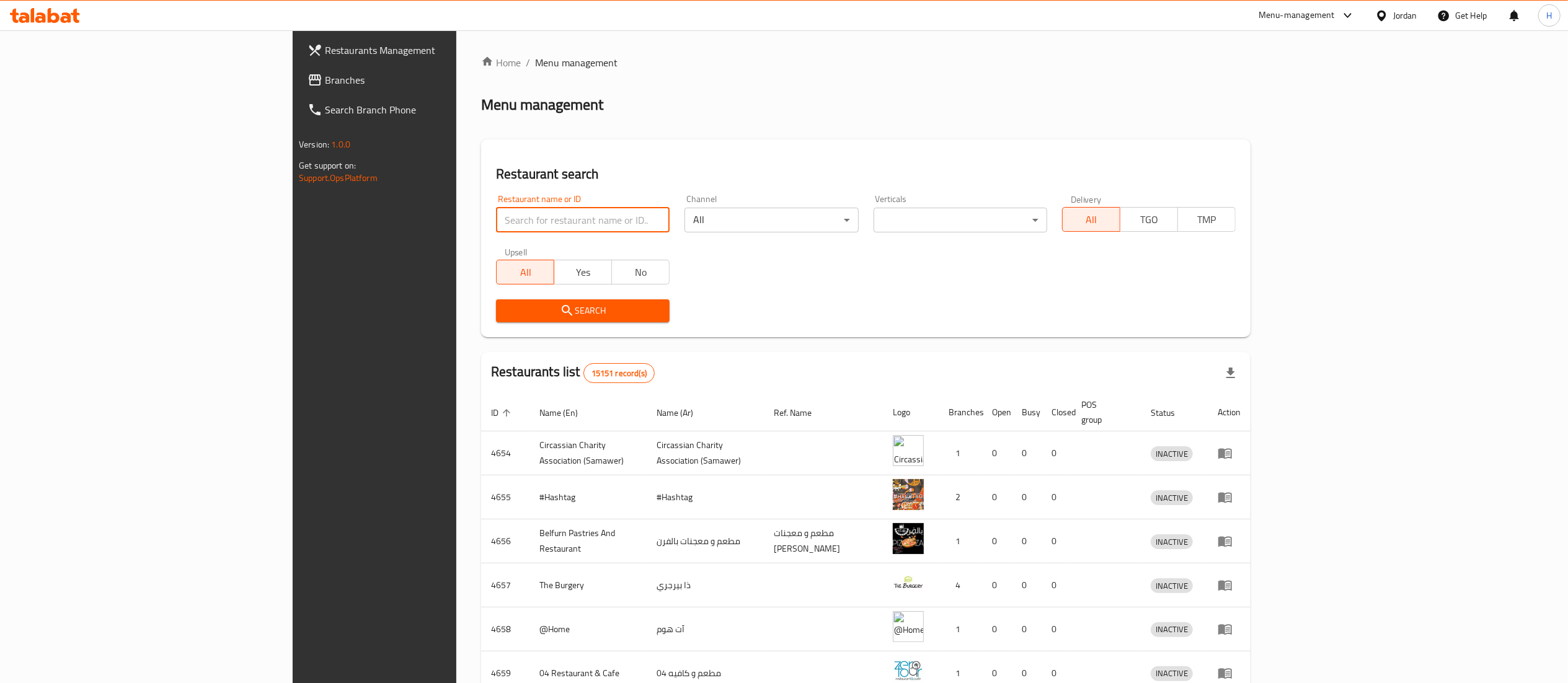
click at [496, 223] on input "search" at bounding box center [582, 220] width 174 height 25
type input "غصن الر"
click button "Search" at bounding box center [582, 310] width 174 height 23
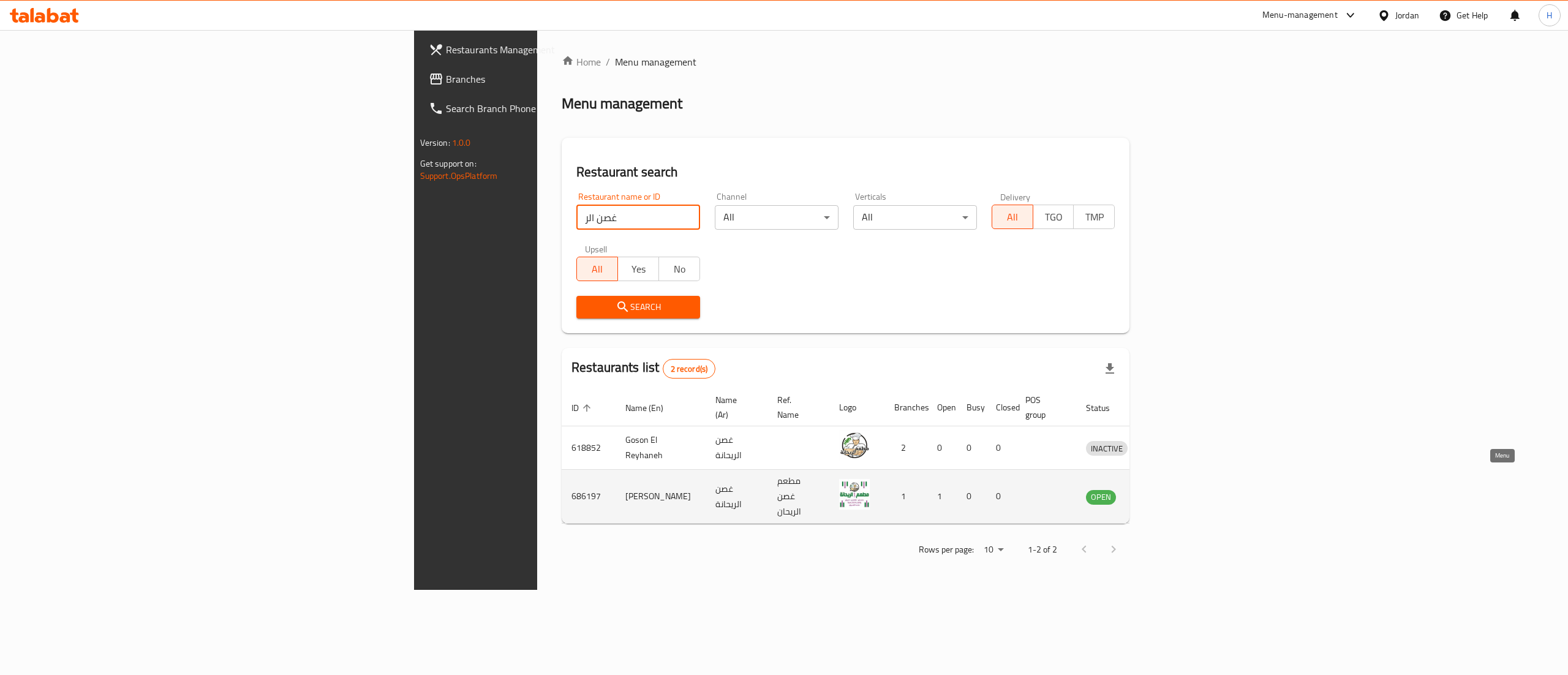
click at [1166, 492] on icon "enhanced table" at bounding box center [1160, 497] width 13 height 11
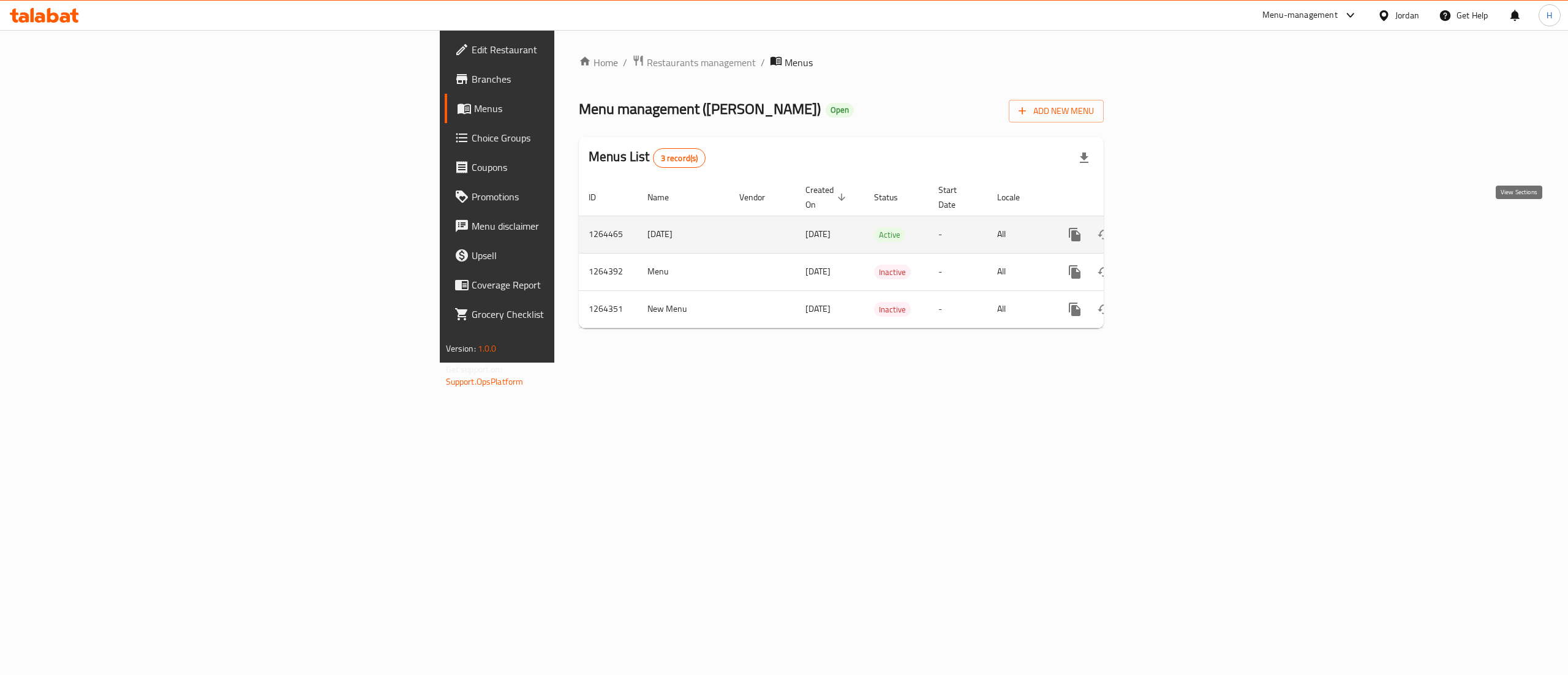
click at [1170, 227] on icon "enhanced table" at bounding box center [1163, 235] width 15 height 15
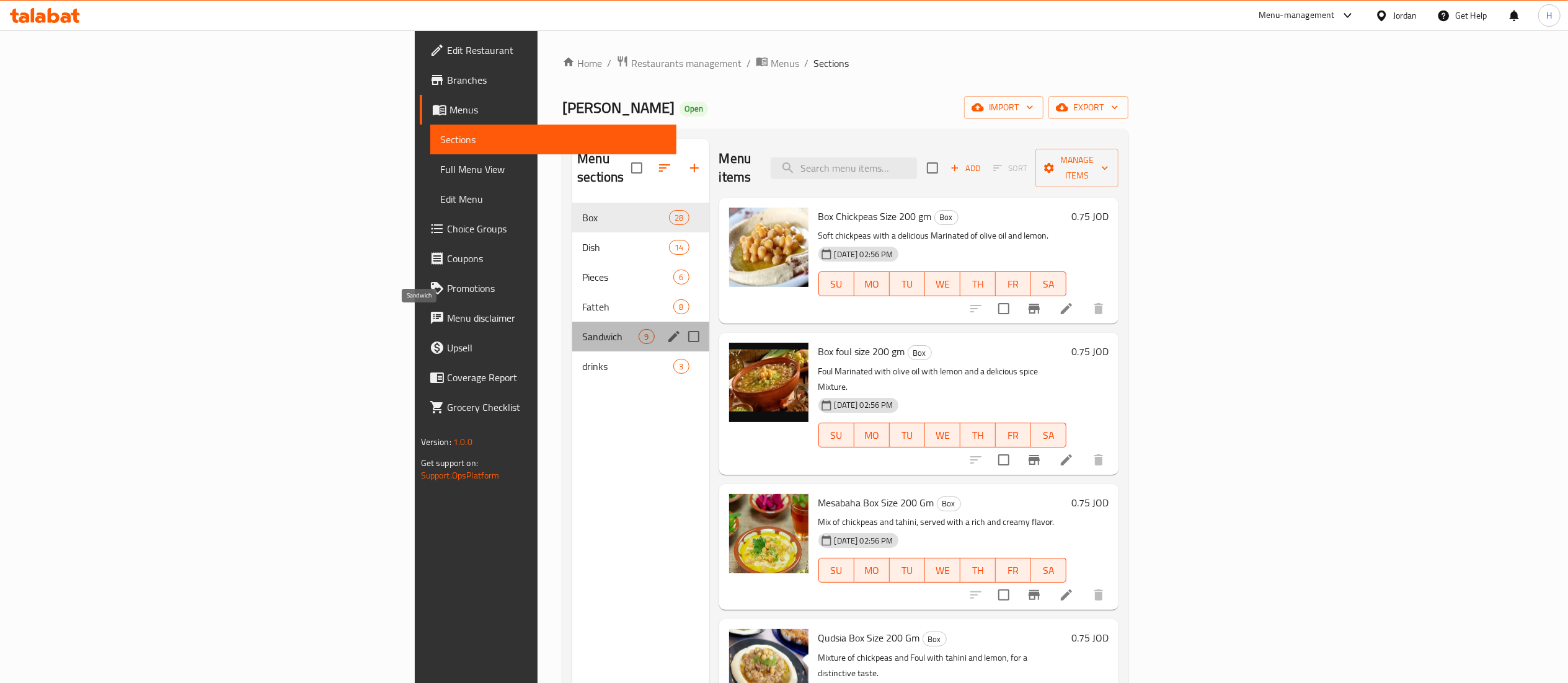
click at [582, 329] on span "Sandwich" at bounding box center [610, 336] width 57 height 15
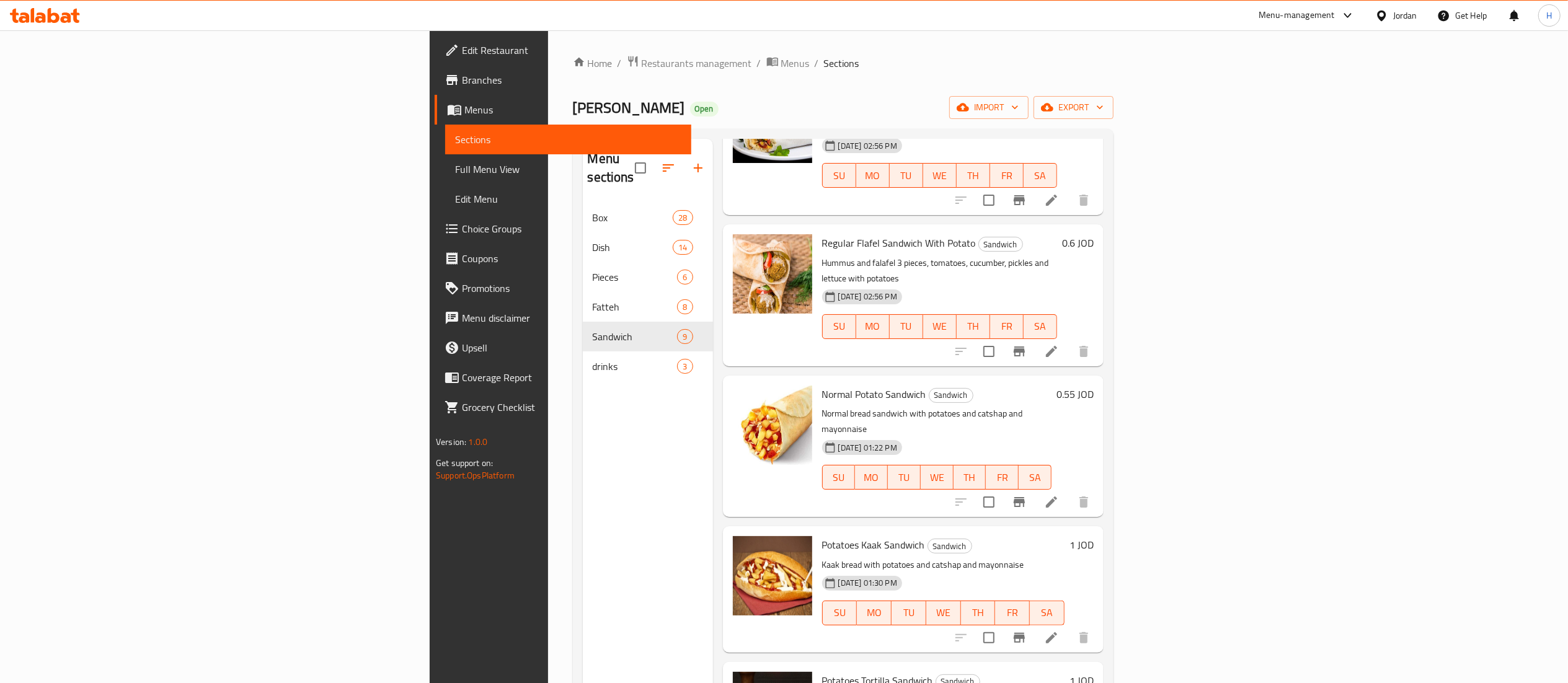
scroll to position [248, 0]
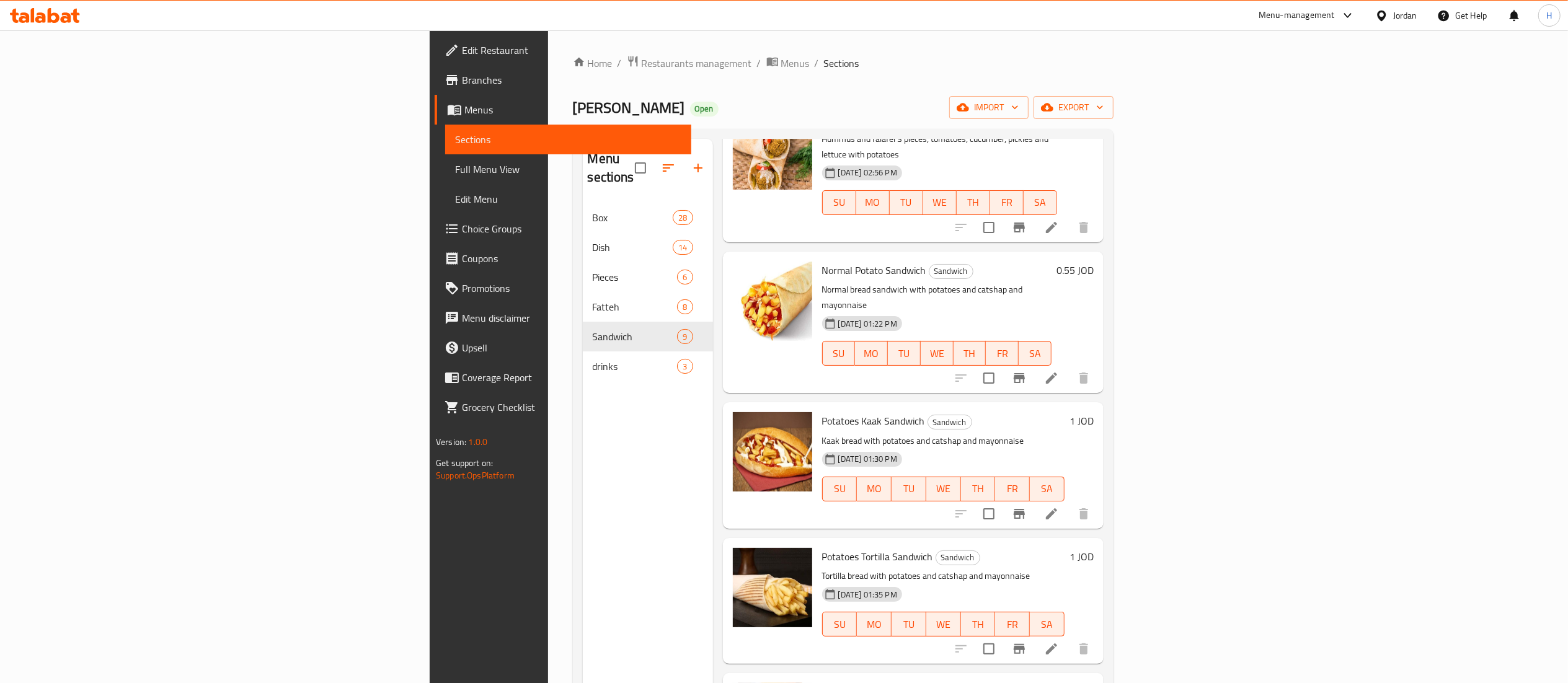
click at [1093, 261] on h6 "0.55 JOD" at bounding box center [1074, 270] width 37 height 18
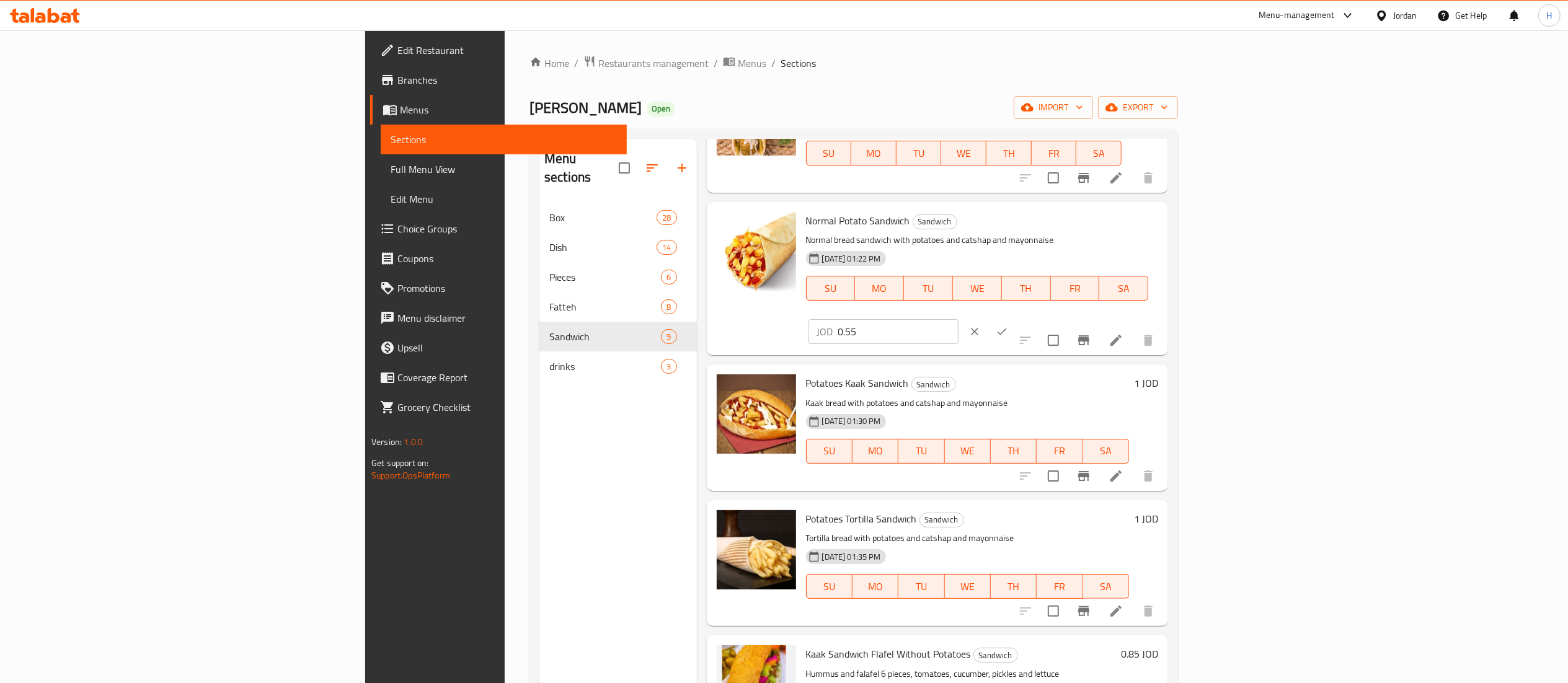
click at [958, 319] on input "0.55" at bounding box center [898, 331] width 120 height 25
type input "0.65"
click at [1008, 325] on icon "ok" at bounding box center [1001, 331] width 12 height 12
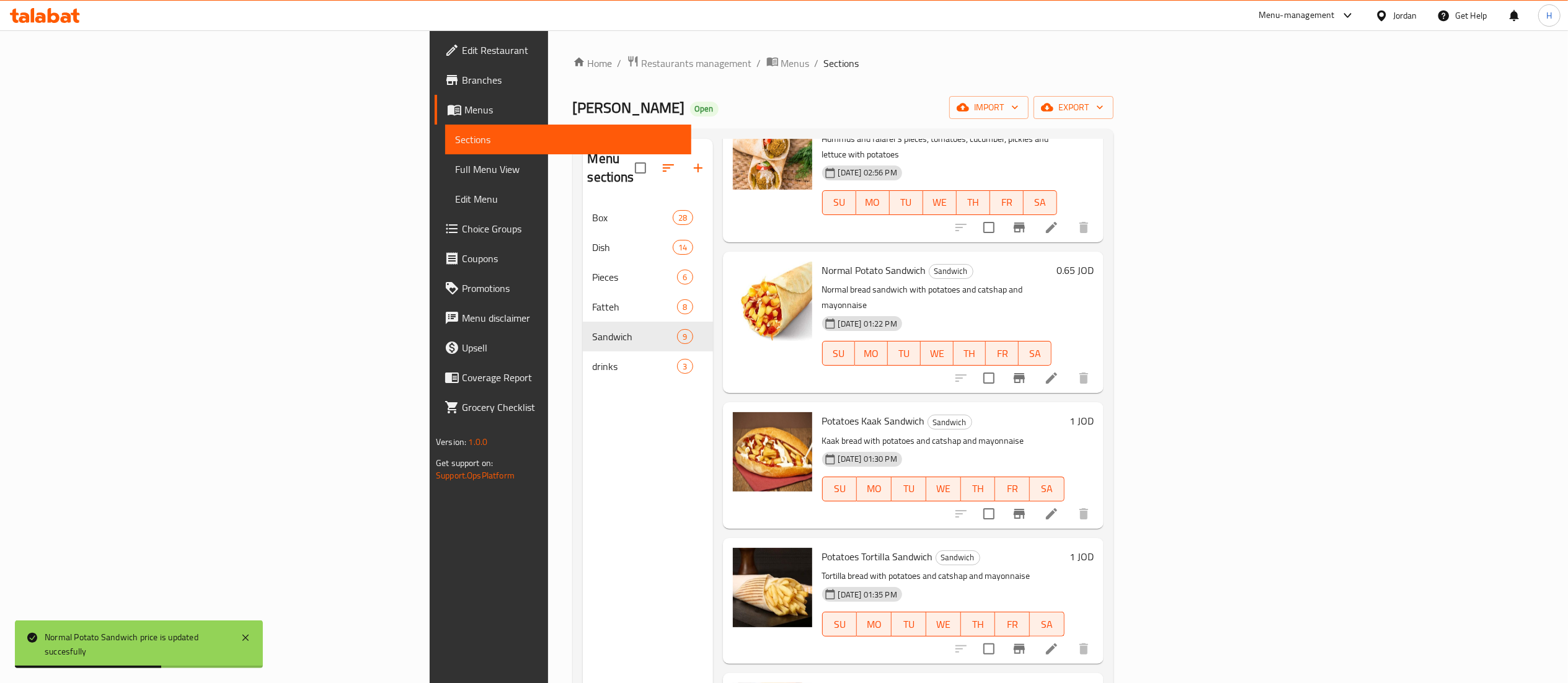
click at [1093, 412] on h6 "1 JOD" at bounding box center [1082, 420] width 24 height 18
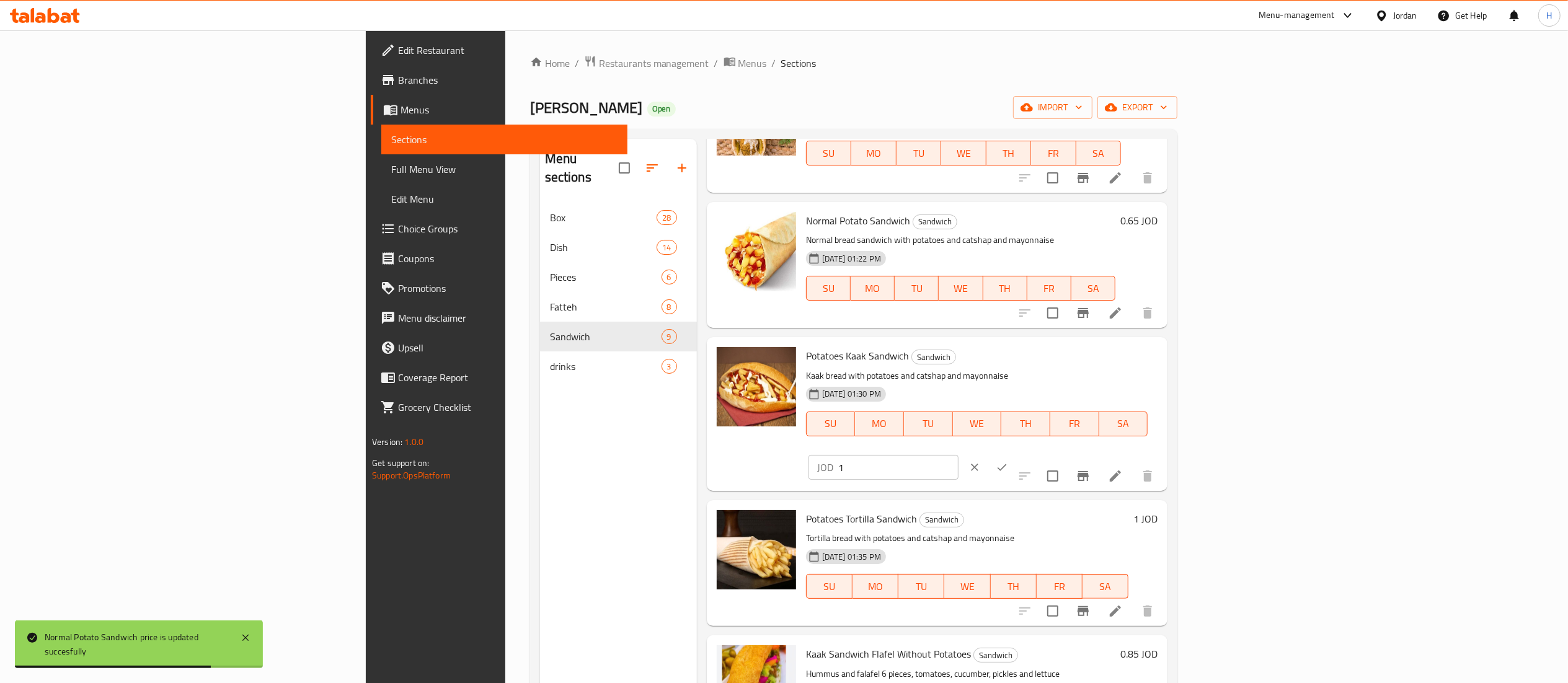
click at [958, 455] on input "1" at bounding box center [898, 467] width 120 height 25
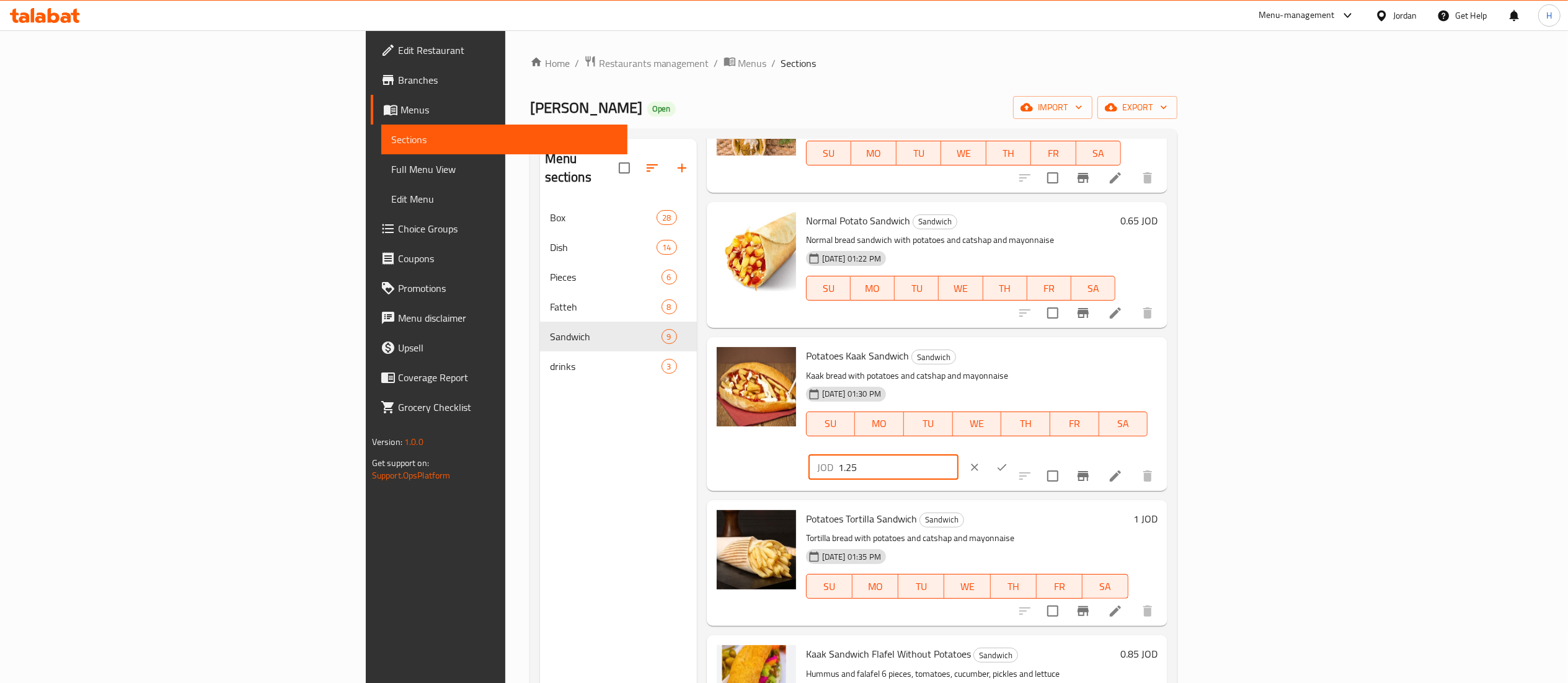
type input "1.25"
click at [1008, 461] on icon "ok" at bounding box center [1001, 467] width 12 height 12
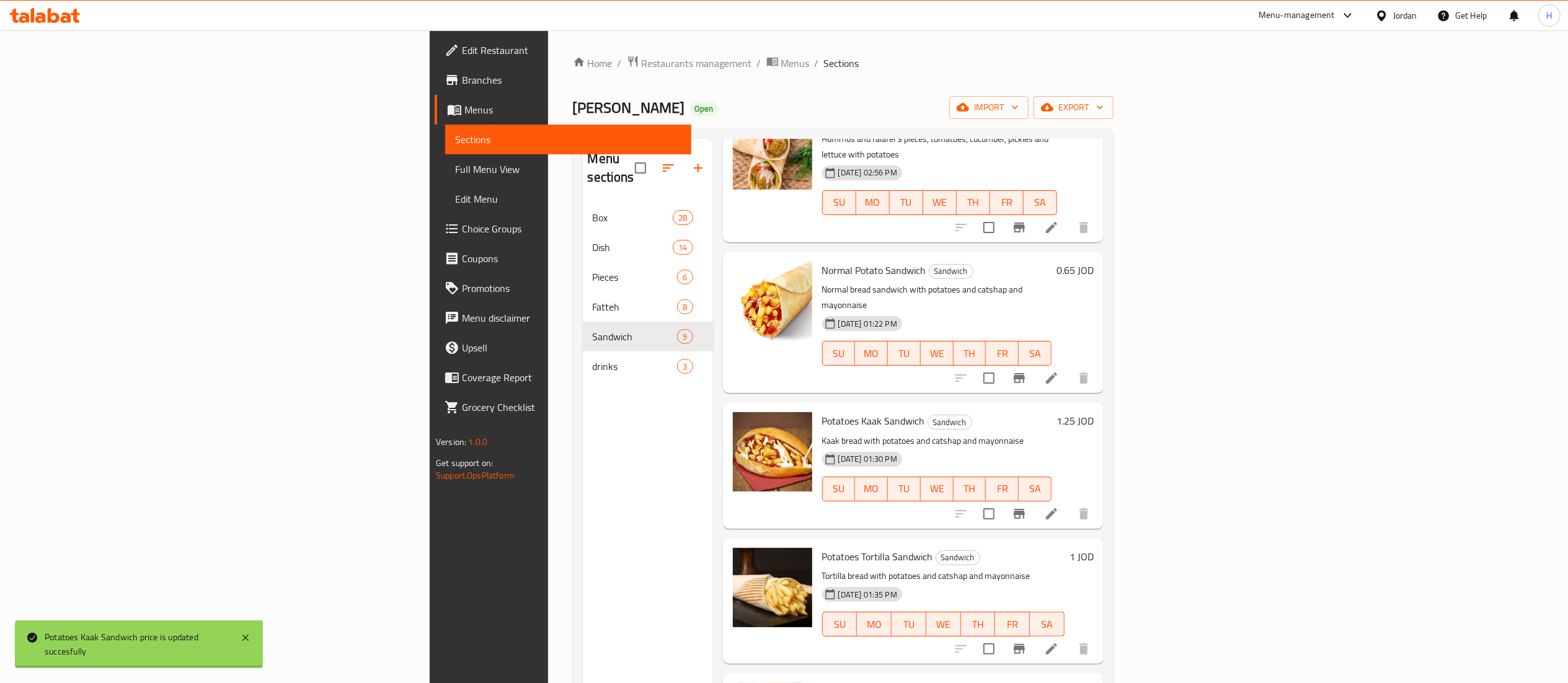
click at [1093, 548] on div "1 JOD" at bounding box center [1078, 557] width 29 height 18
click at [1093, 548] on div "1 JOD" at bounding box center [1078, 601] width 29 height 106
click at [1093, 548] on h6 "1 JOD" at bounding box center [1082, 557] width 24 height 18
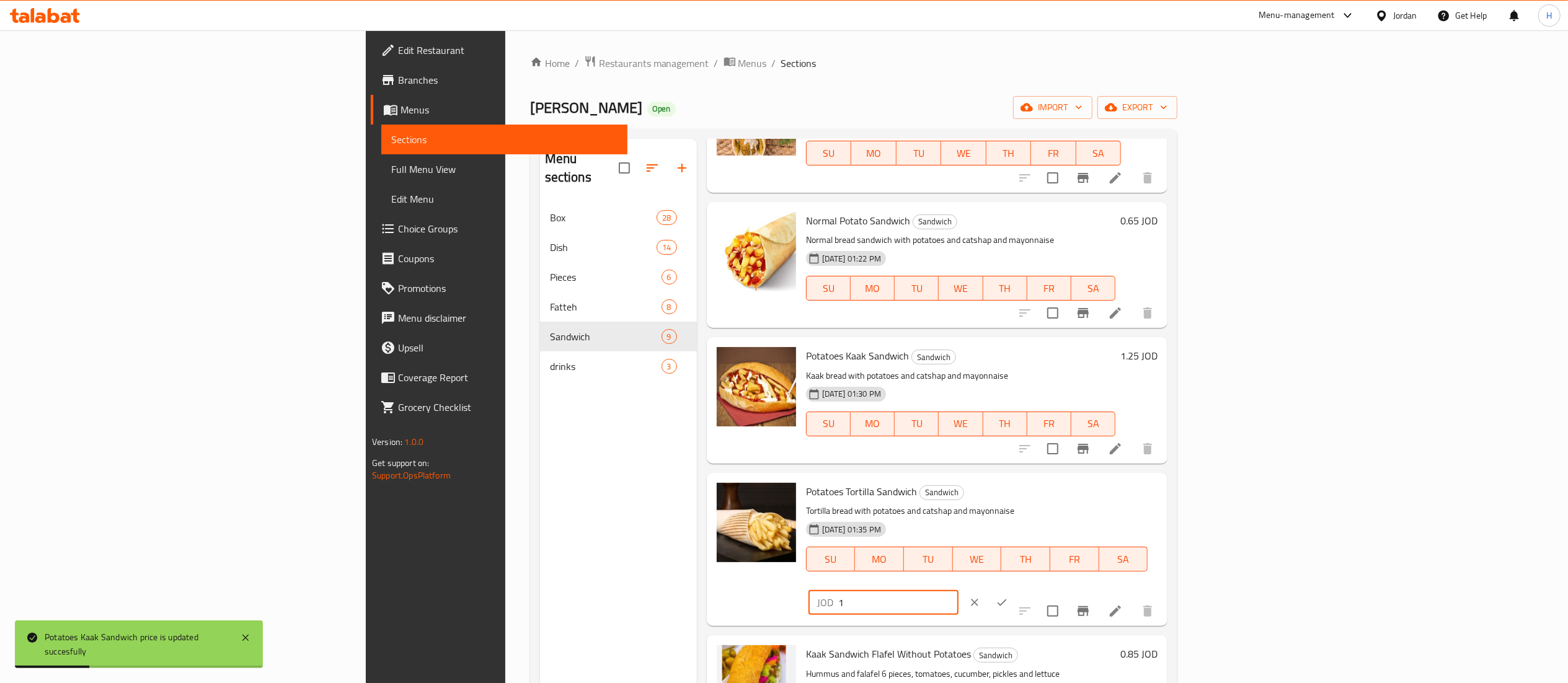
click at [958, 590] on input "1" at bounding box center [898, 602] width 120 height 25
type input "1.25"
click at [1008, 596] on icon "ok" at bounding box center [1001, 602] width 12 height 12
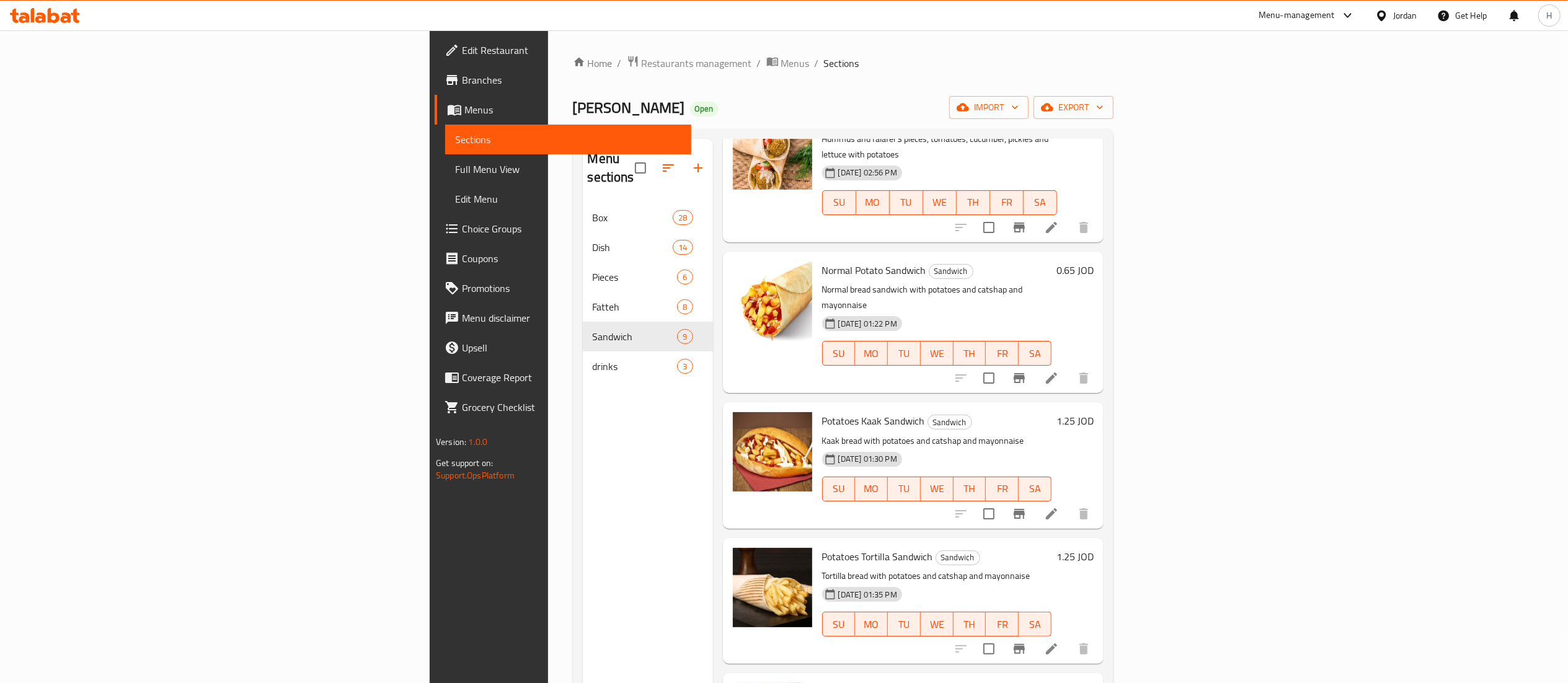
click at [46, 14] on icon at bounding box center [45, 16] width 70 height 15
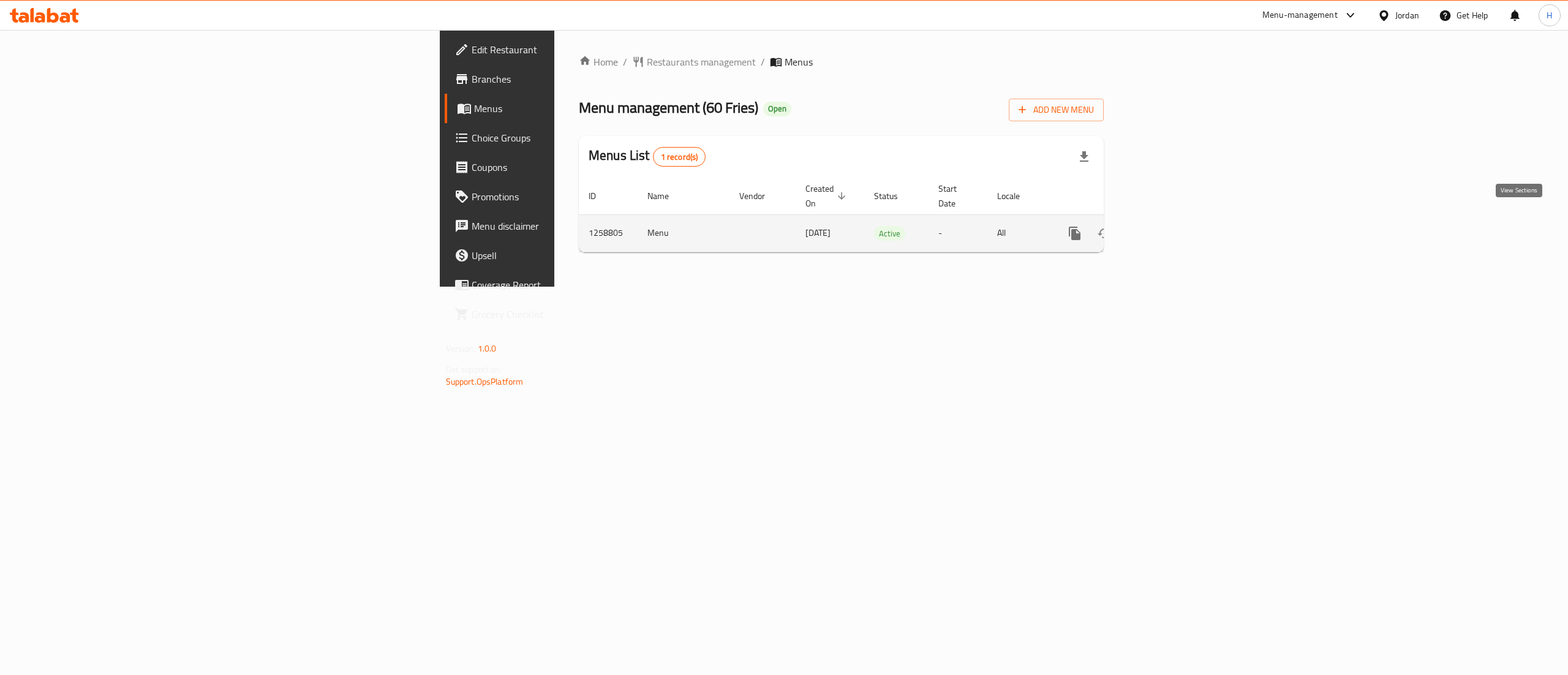
click at [1170, 226] on icon "enhanced table" at bounding box center [1163, 233] width 15 height 15
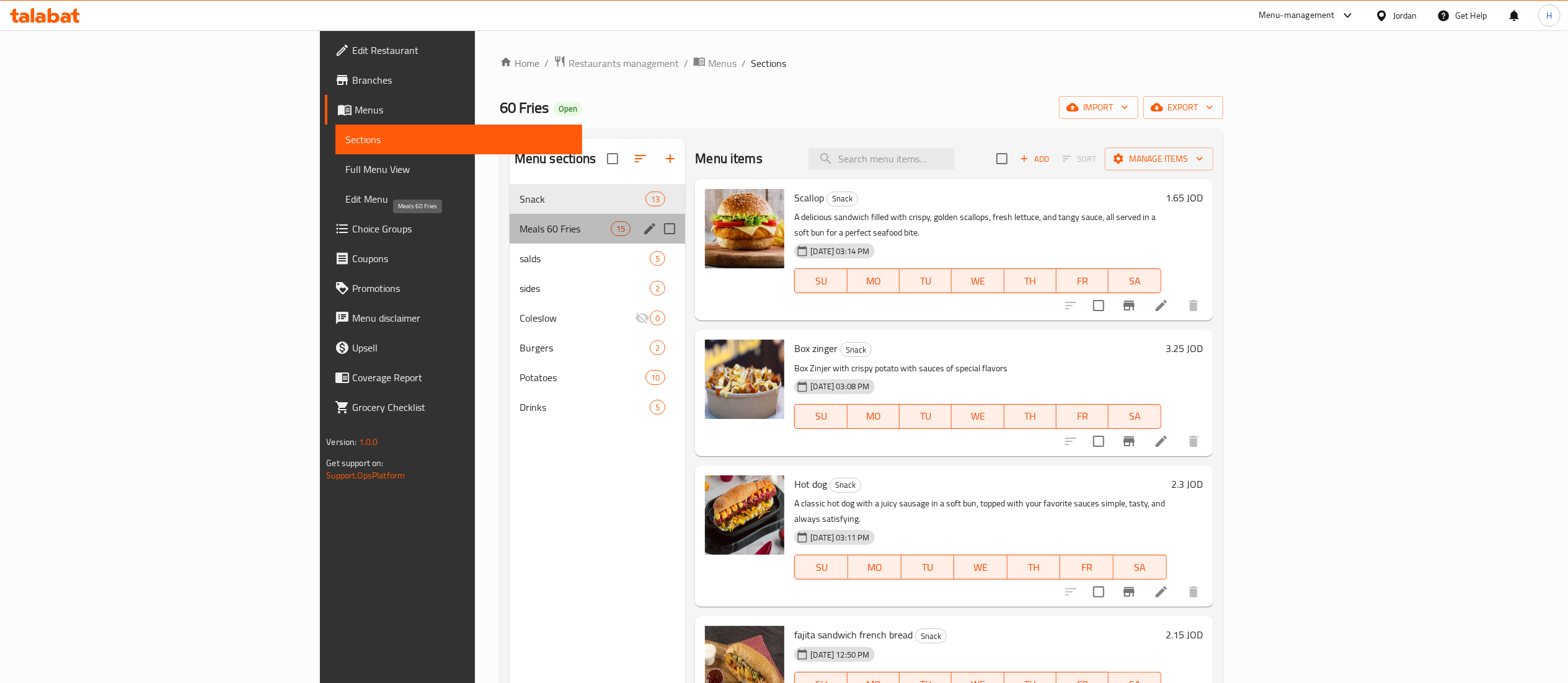
click at [519, 223] on span "Meals 60 Fries" at bounding box center [565, 229] width 91 height 15
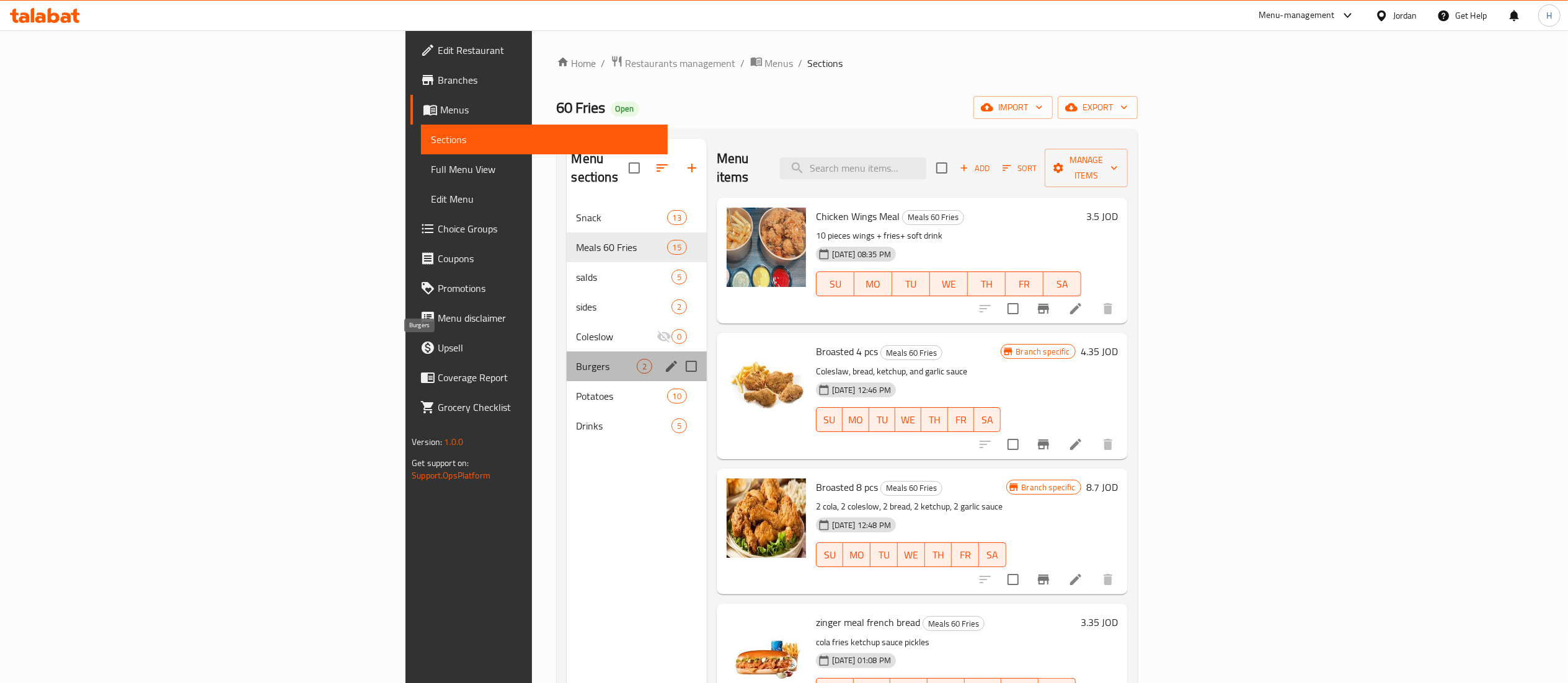
click at [577, 359] on span "Burgers" at bounding box center [606, 366] width 60 height 15
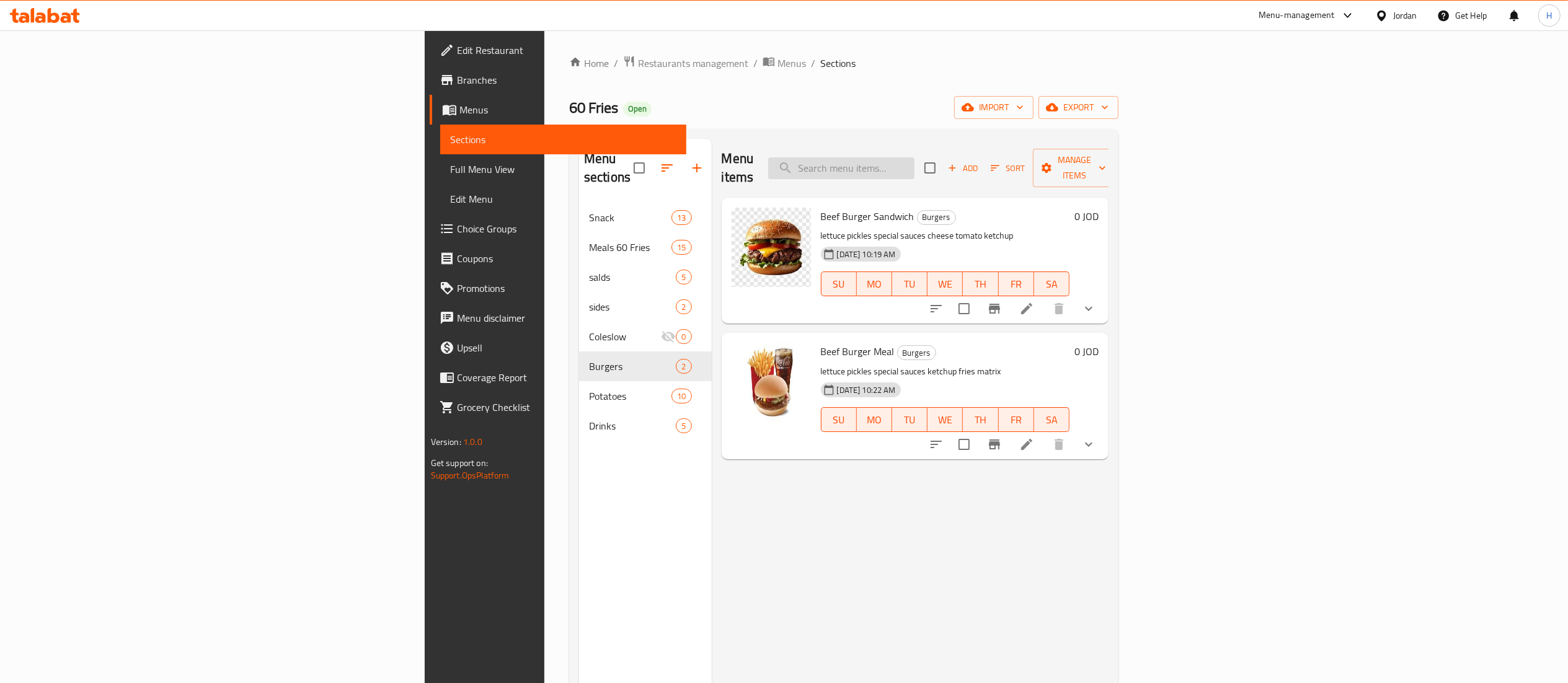
click at [914, 157] on input "search" at bounding box center [841, 168] width 147 height 22
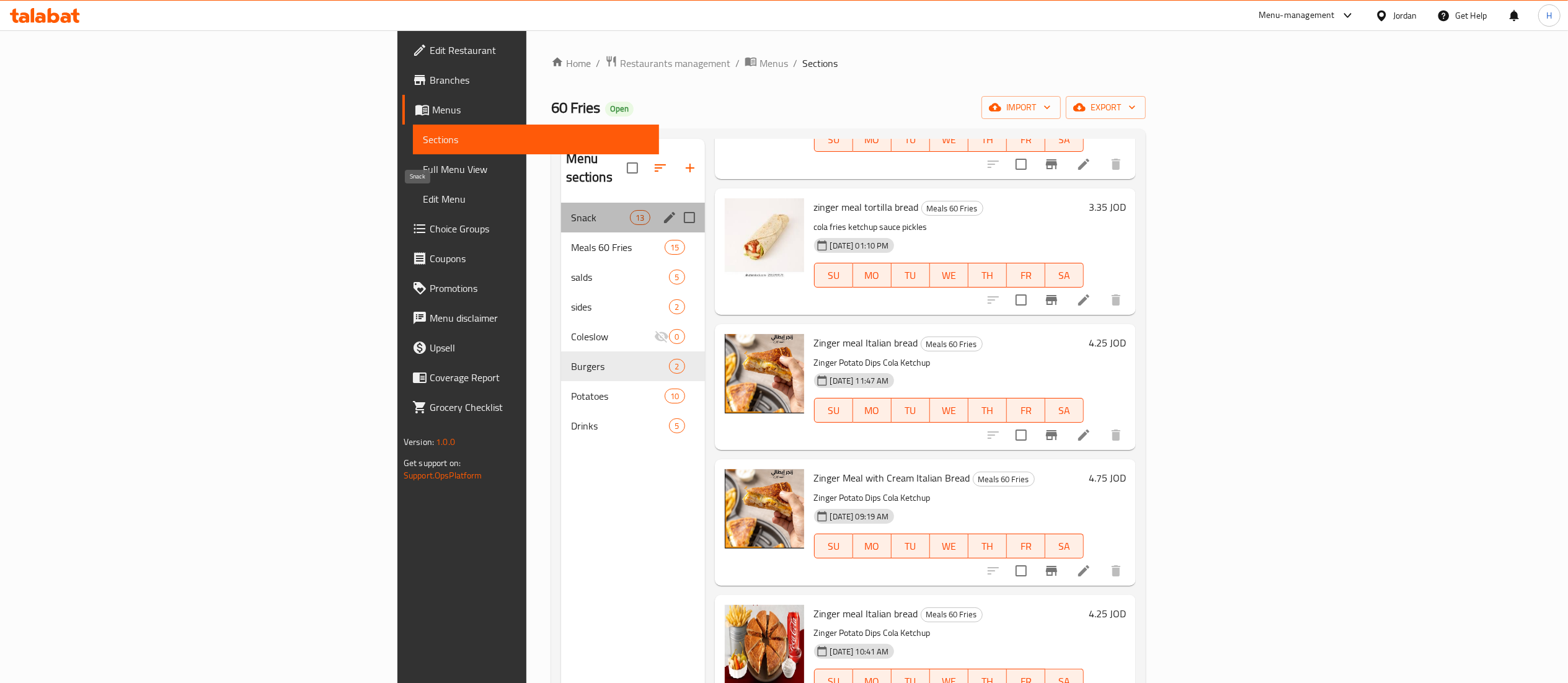
click at [571, 210] on span "Snack" at bounding box center [600, 217] width 59 height 15
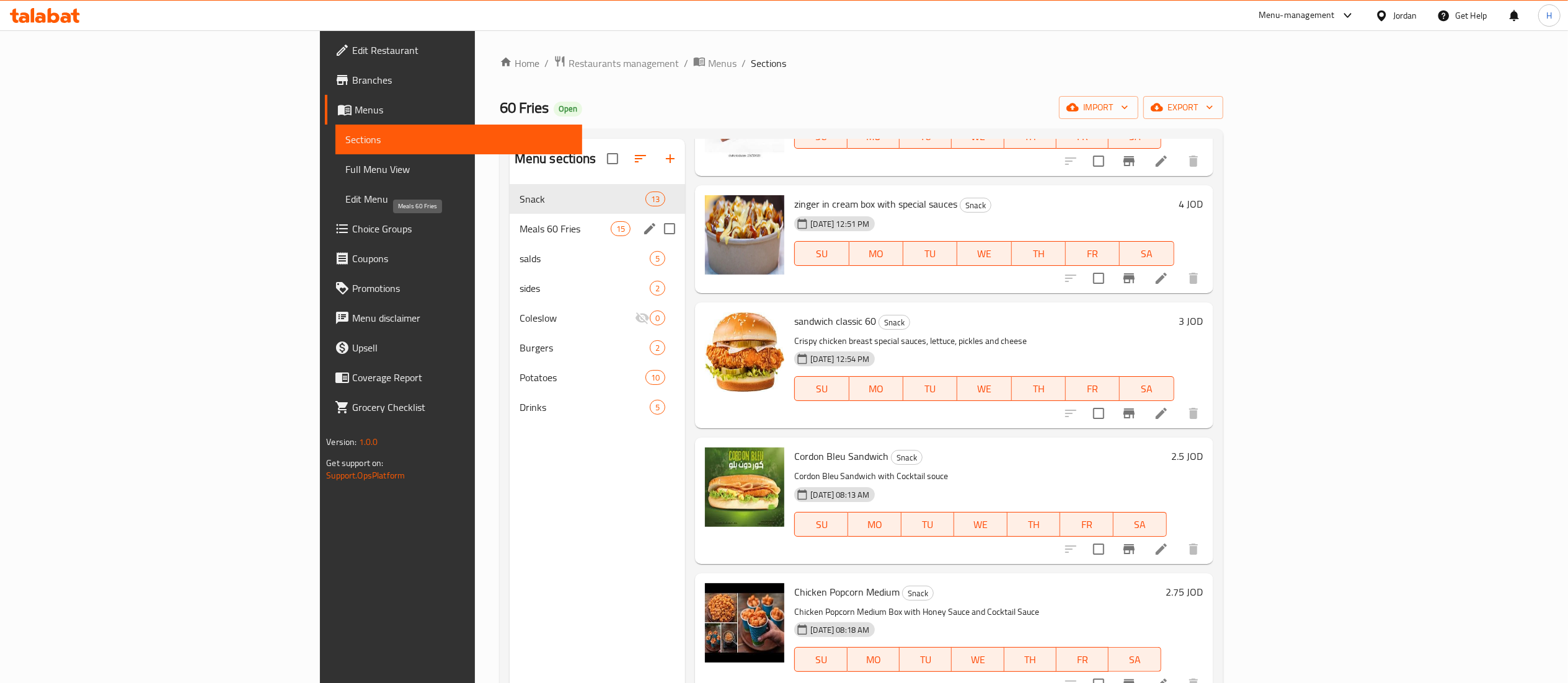
click at [519, 227] on span "Meals 60 Fries" at bounding box center [565, 229] width 91 height 15
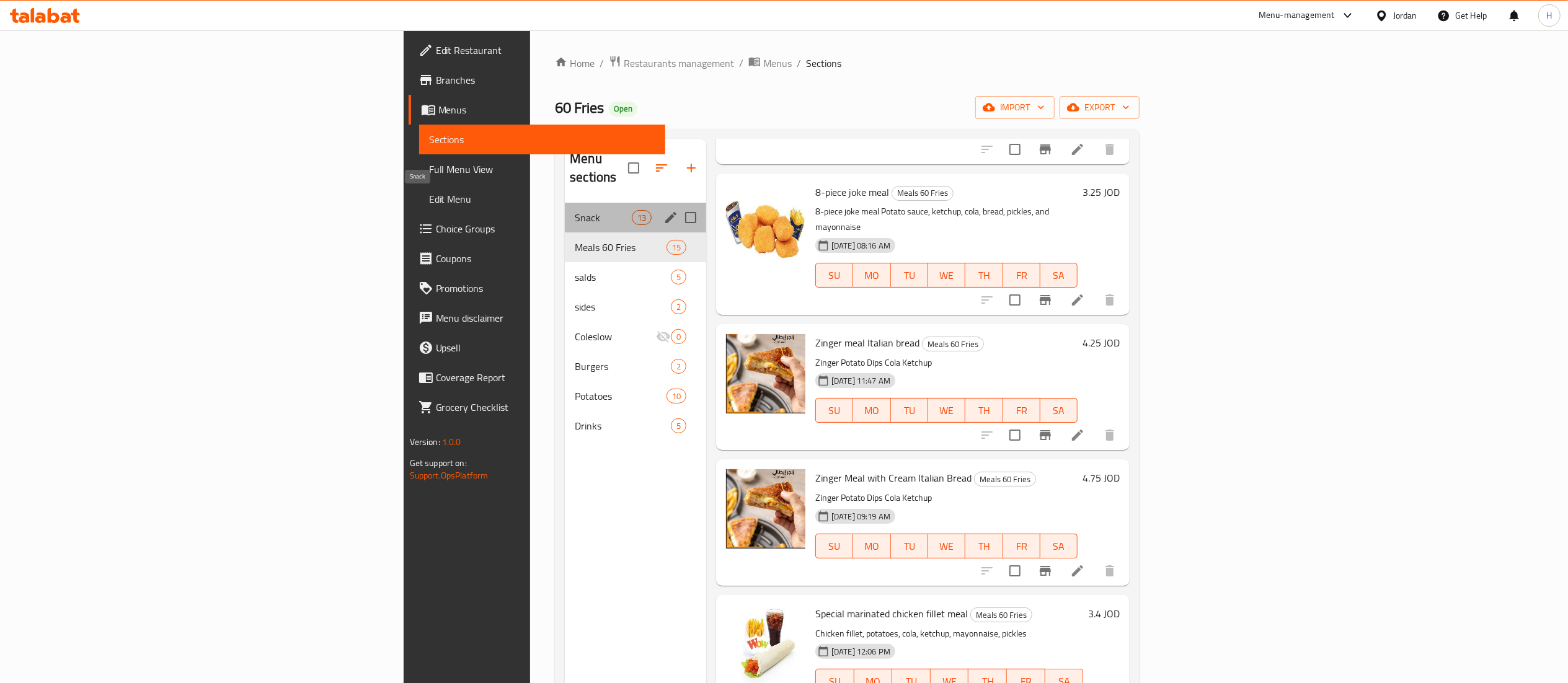
click at [575, 210] on span "Snack" at bounding box center [603, 217] width 57 height 15
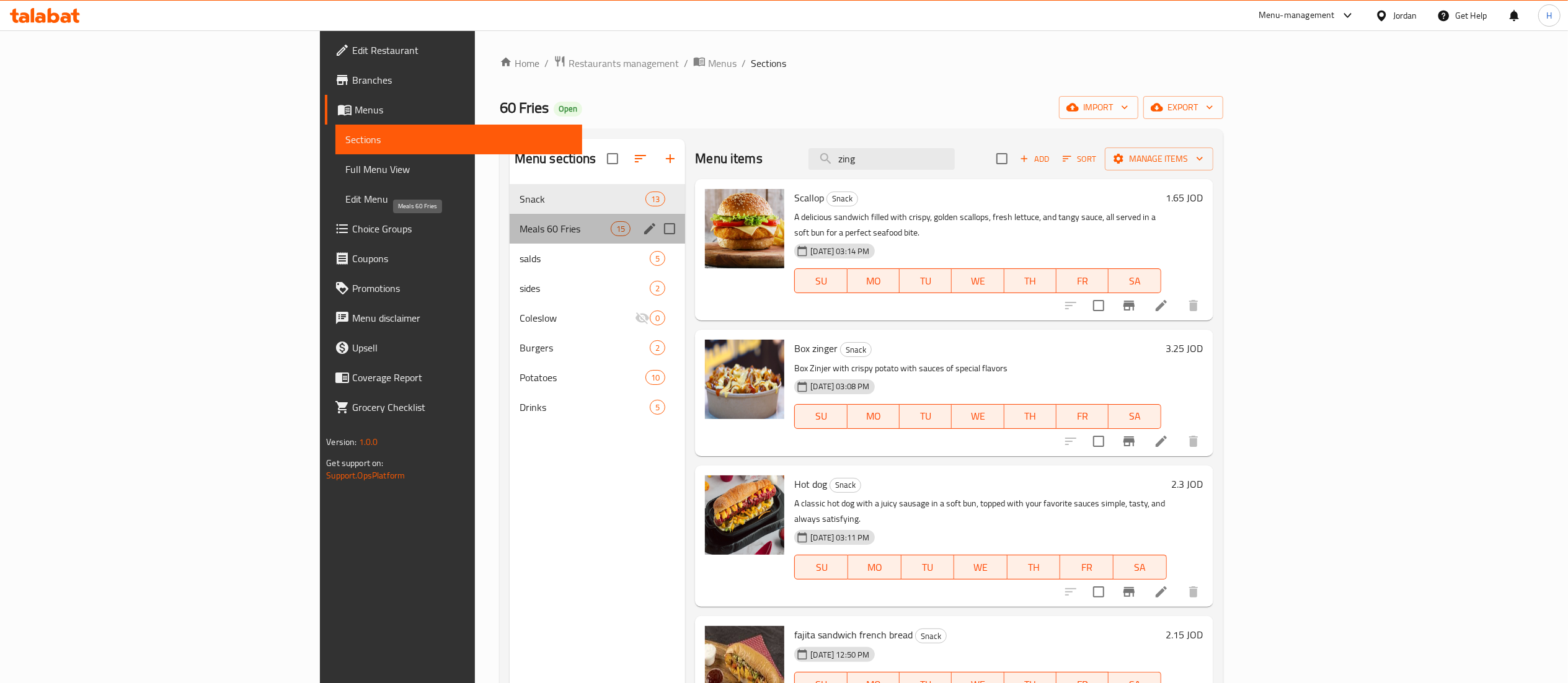
click at [519, 231] on span "Meals 60 Fries" at bounding box center [565, 229] width 91 height 15
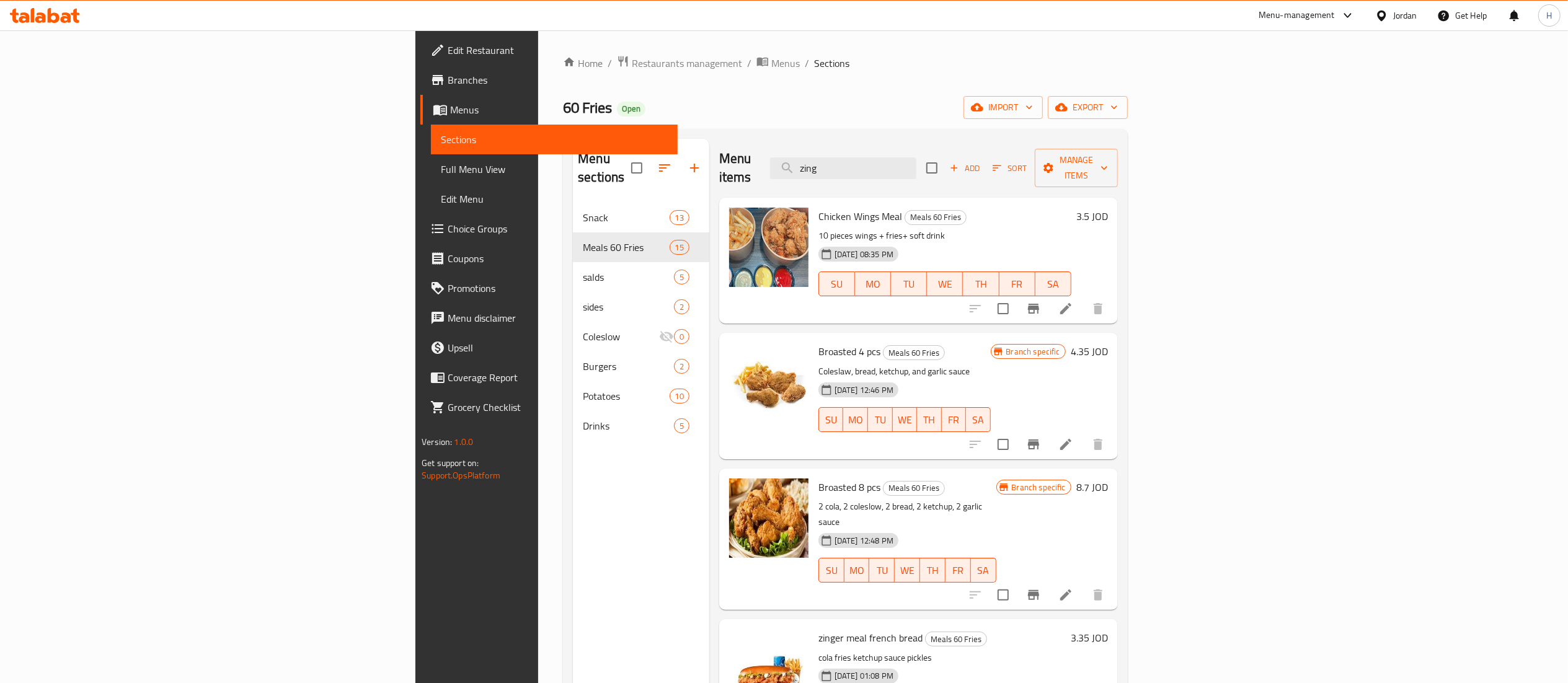
drag, startPoint x: 982, startPoint y: 163, endPoint x: 901, endPoint y: 156, distance: 81.3
click at [901, 156] on div "Menu items zing Add Sort Manage items" at bounding box center [918, 168] width 398 height 59
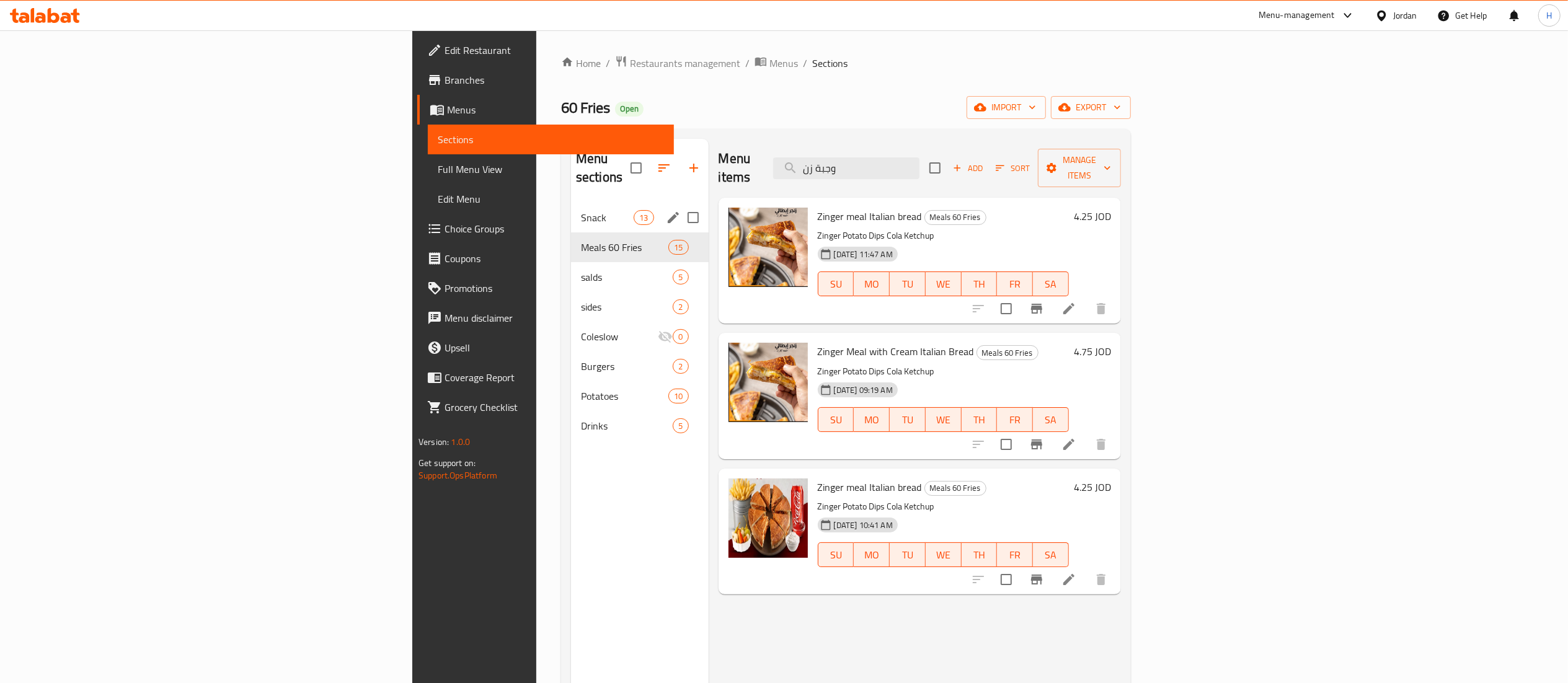
type input "وجبة زن"
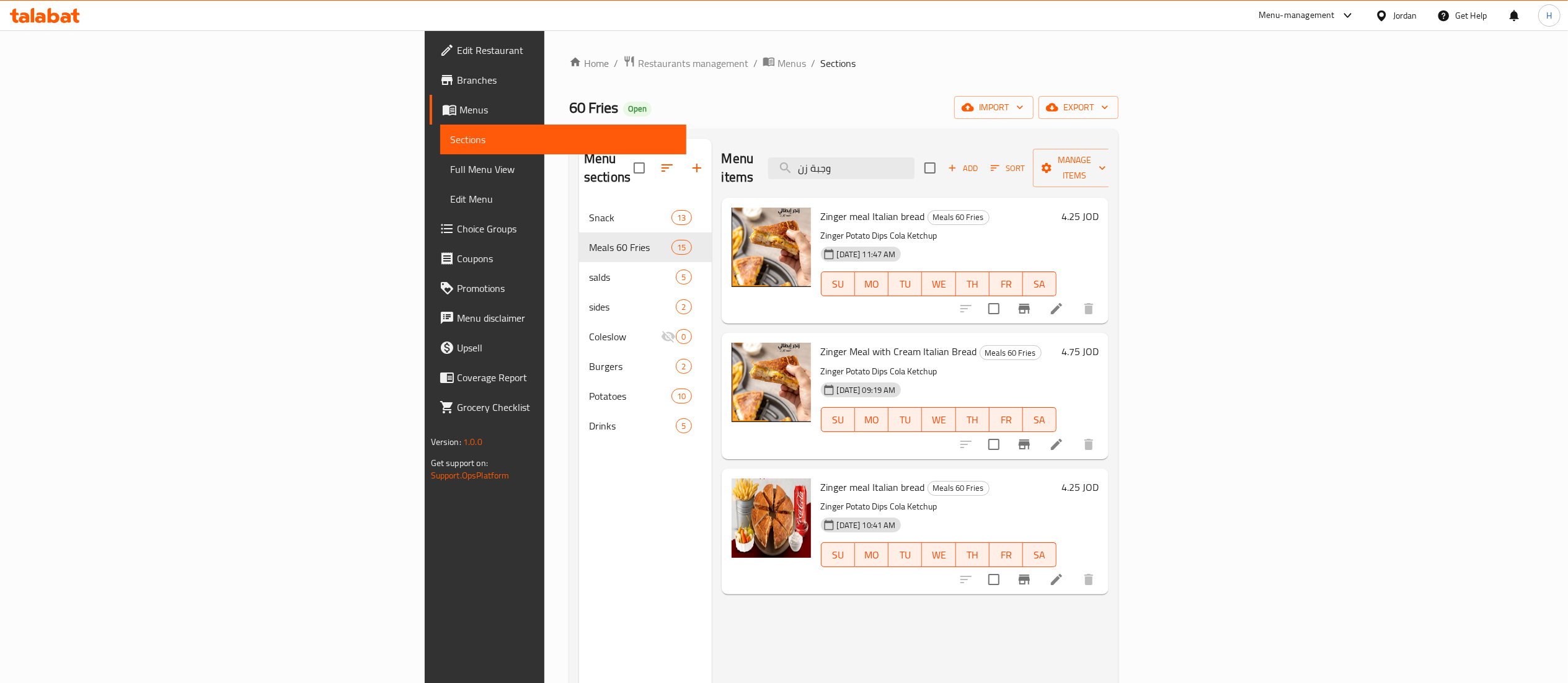
click at [569, 550] on div "Menu sections Snack 13 Meals 60 Fries 15 salds 5 sides 2 Coleslow 0 Burgers 2 P…" at bounding box center [843, 480] width 549 height 703
drag, startPoint x: 1022, startPoint y: 163, endPoint x: 875, endPoint y: 166, distance: 147.0
click at [875, 166] on div "Menu items وجبة زن Add Sort Manage items" at bounding box center [916, 168] width 388 height 59
click at [1062, 574] on icon at bounding box center [1056, 579] width 11 height 11
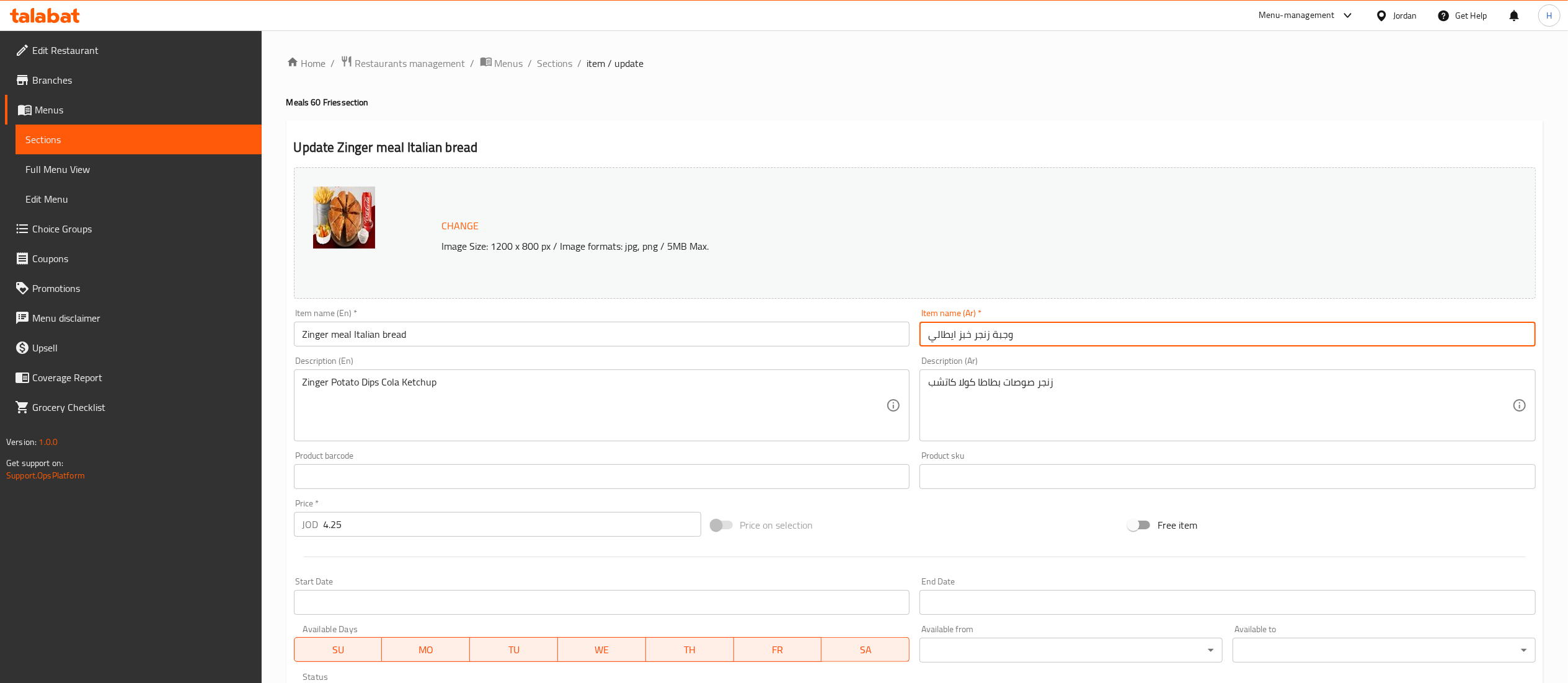
drag, startPoint x: 987, startPoint y: 327, endPoint x: 906, endPoint y: 327, distance: 81.0
click at [906, 327] on div "Change Image Size: 1200 x 800 px / Image formats: jpg, png / 5MB Max. Item name…" at bounding box center [914, 439] width 1251 height 552
type input "وجبة زصاج شاورما دجاج"
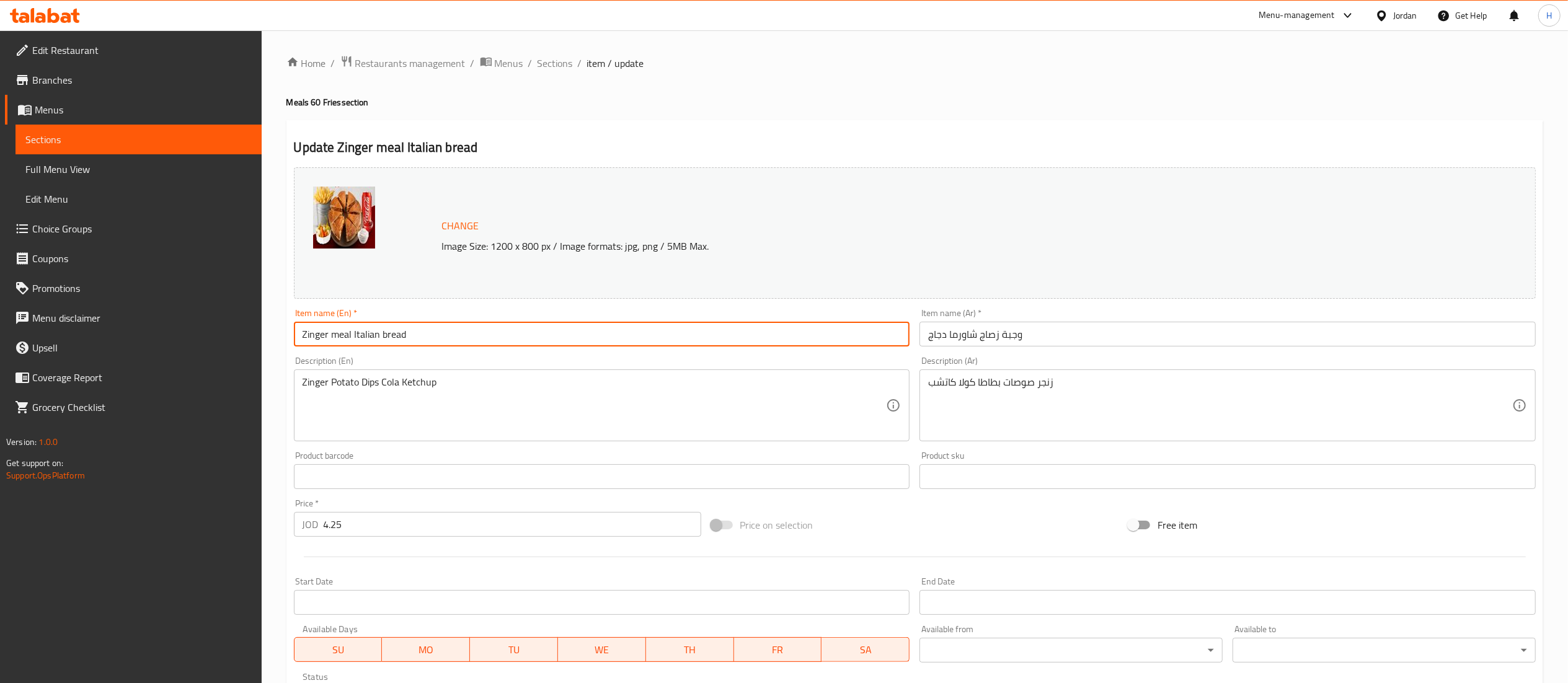
drag, startPoint x: 438, startPoint y: 335, endPoint x: 259, endPoint y: 344, distance: 179.2
click at [259, 344] on div "Edit Restaurant Branches Menus Sections Full Menu View Edit Menu Choice Groups …" at bounding box center [784, 462] width 1568 height 863
drag, startPoint x: 335, startPoint y: 331, endPoint x: 169, endPoint y: 320, distance: 166.4
click at [169, 320] on div "Edit Restaurant Branches Menus Sections Full Menu View Edit Menu Choice Groups …" at bounding box center [784, 462] width 1568 height 863
type input "Shawarma Saj Chicken Meal"
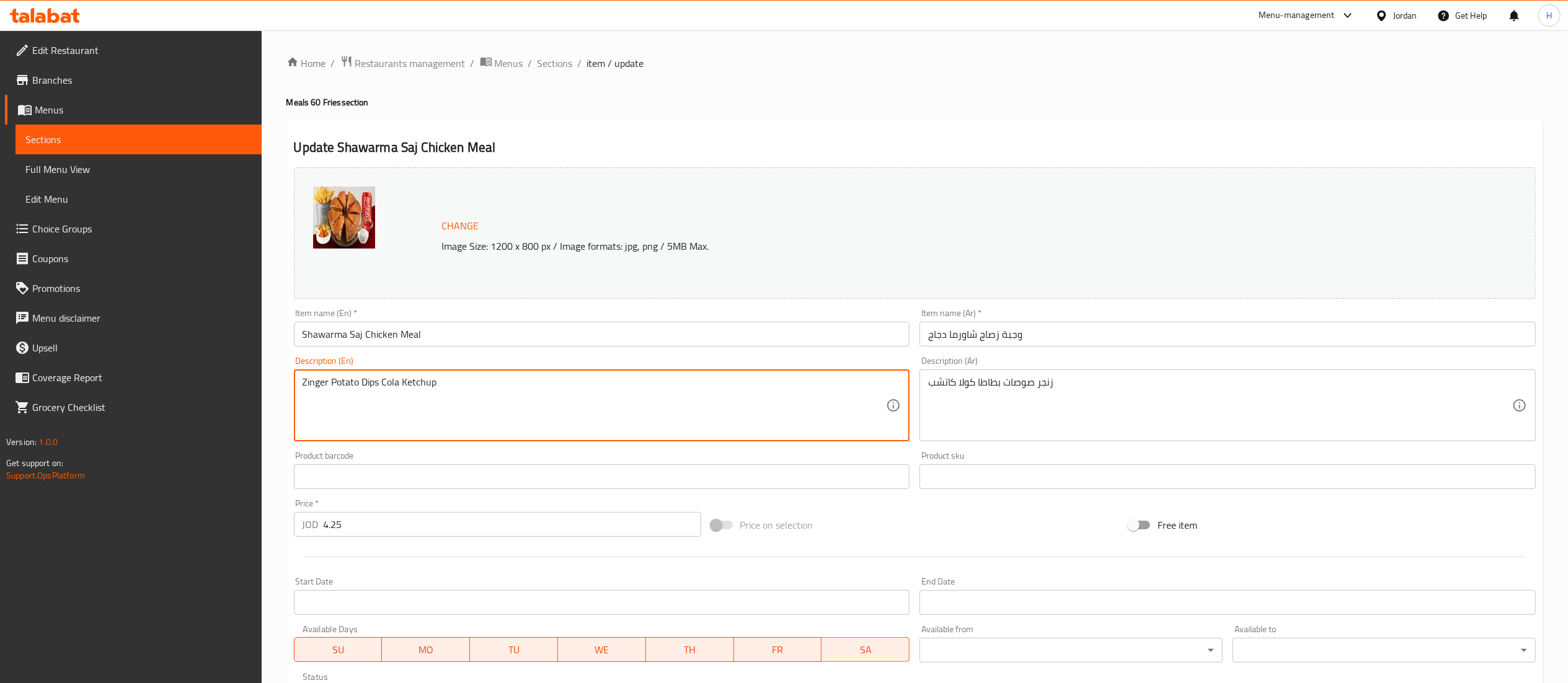
click at [387, 379] on textarea "Zinger Potato Dips Cola Ketchup" at bounding box center [594, 405] width 584 height 59
paste textarea "Shawarma Saj Chicken Meal"
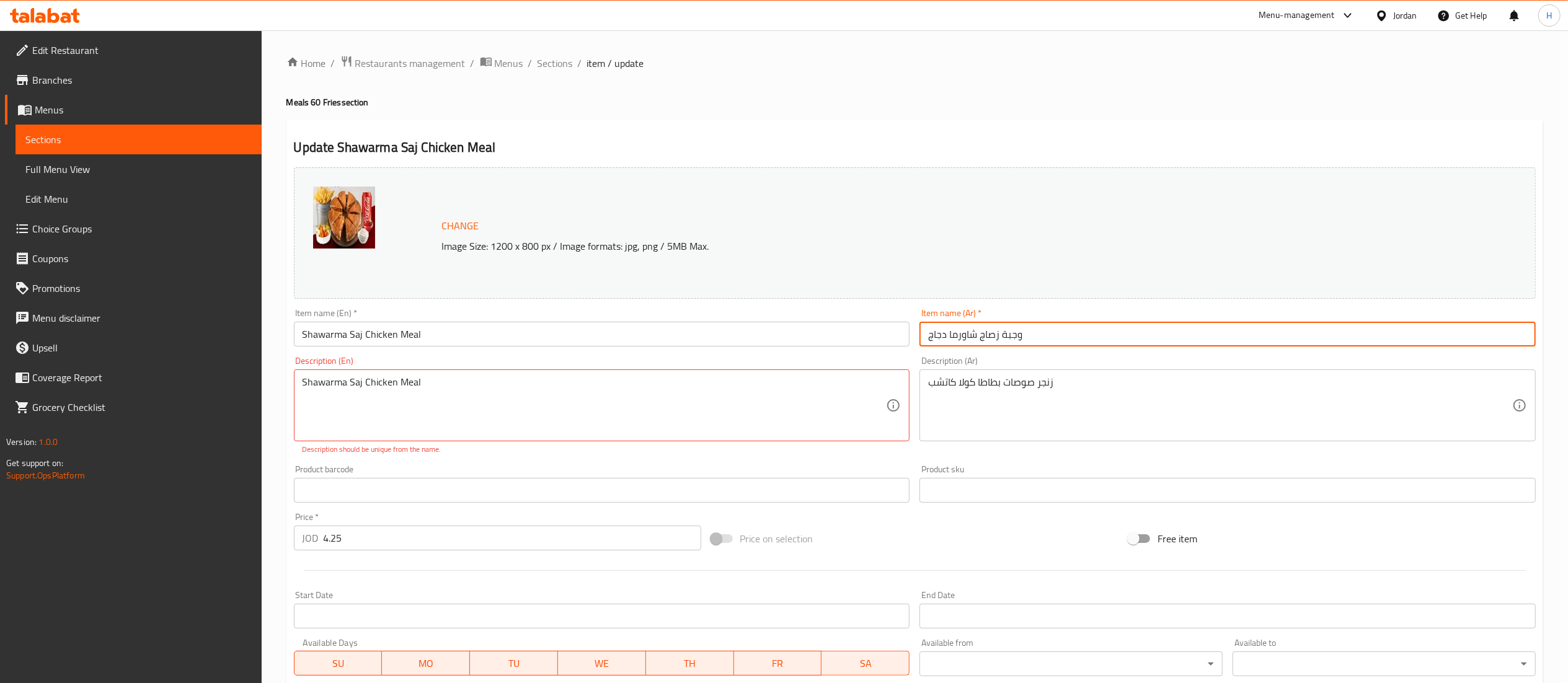
drag, startPoint x: 1081, startPoint y: 336, endPoint x: 673, endPoint y: 359, distance: 408.6
click at [673, 359] on div "Change Image Size: 1200 x 800 px / Image formats: jpg, png / 5MB Max. Item name…" at bounding box center [914, 445] width 1251 height 566
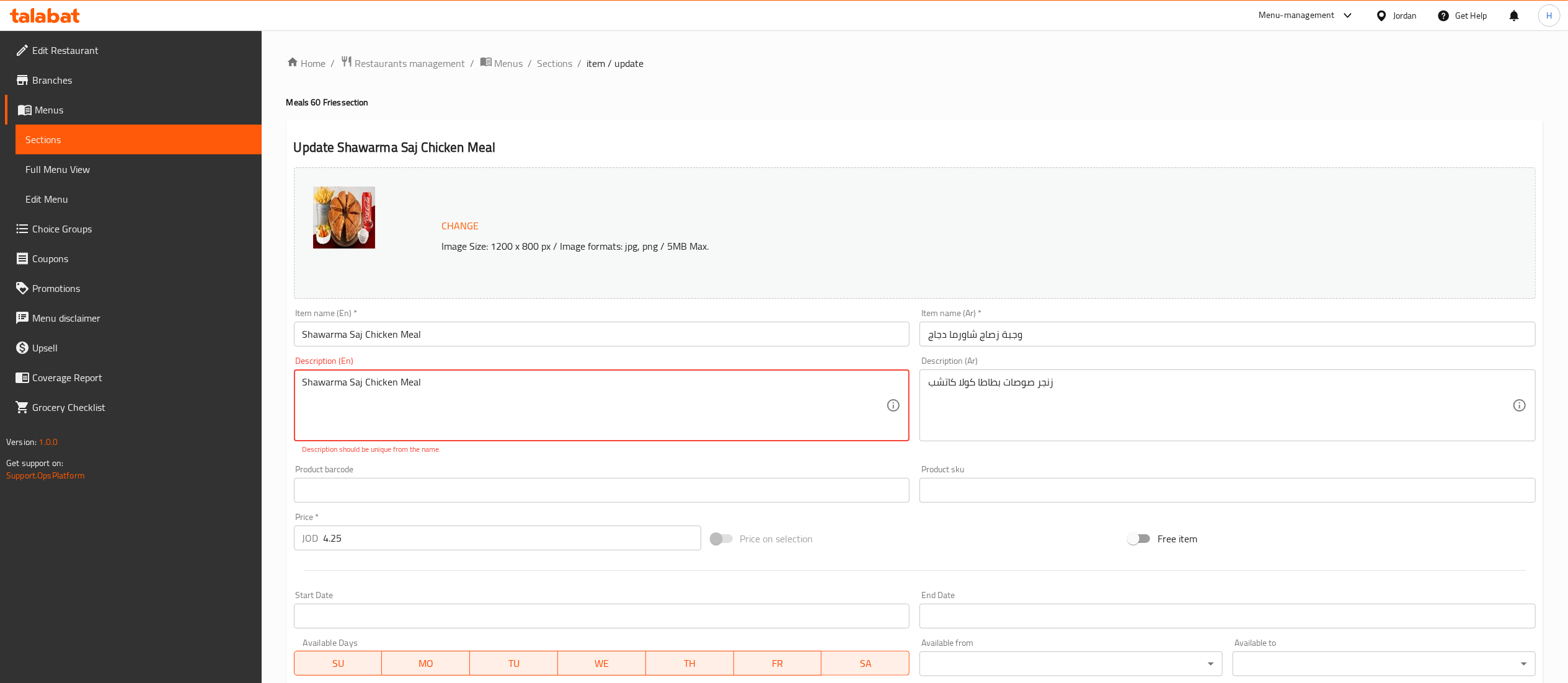
click at [463, 379] on textarea "Shawarma Saj Chicken Meal" at bounding box center [594, 405] width 584 height 59
type textarea "Delicious Shawarma Saj Meal"
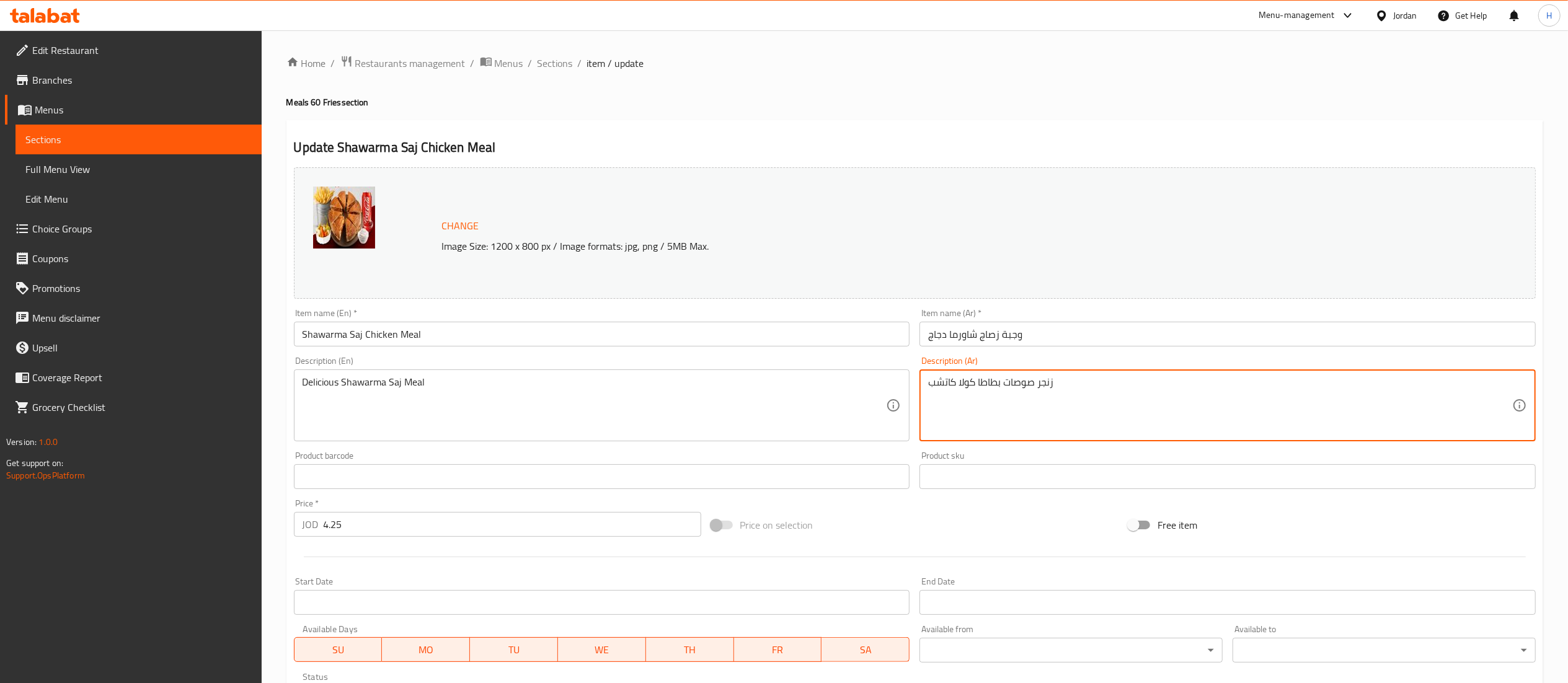
click at [1017, 389] on textarea "زنجر صوصات بطاطا كولا كاتشب" at bounding box center [1220, 405] width 584 height 59
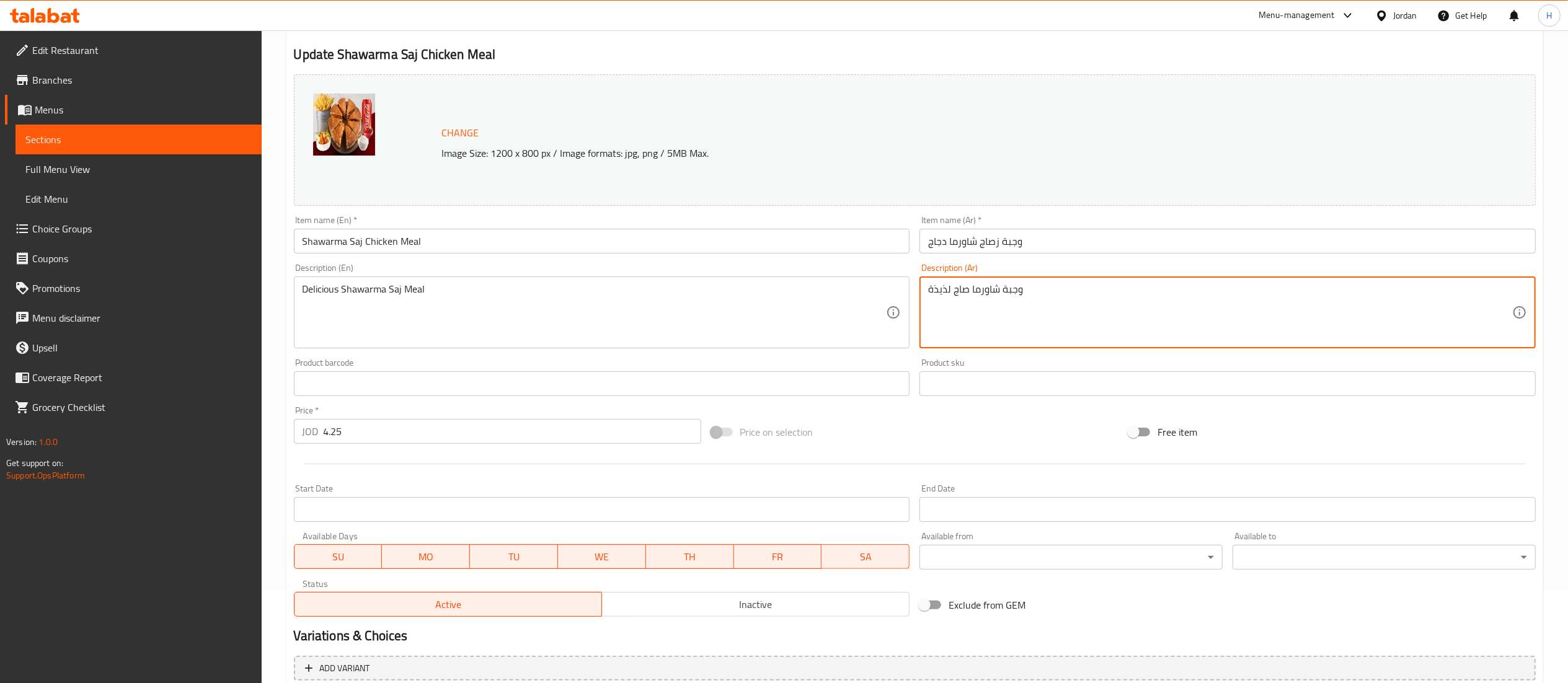
scroll to position [209, 0]
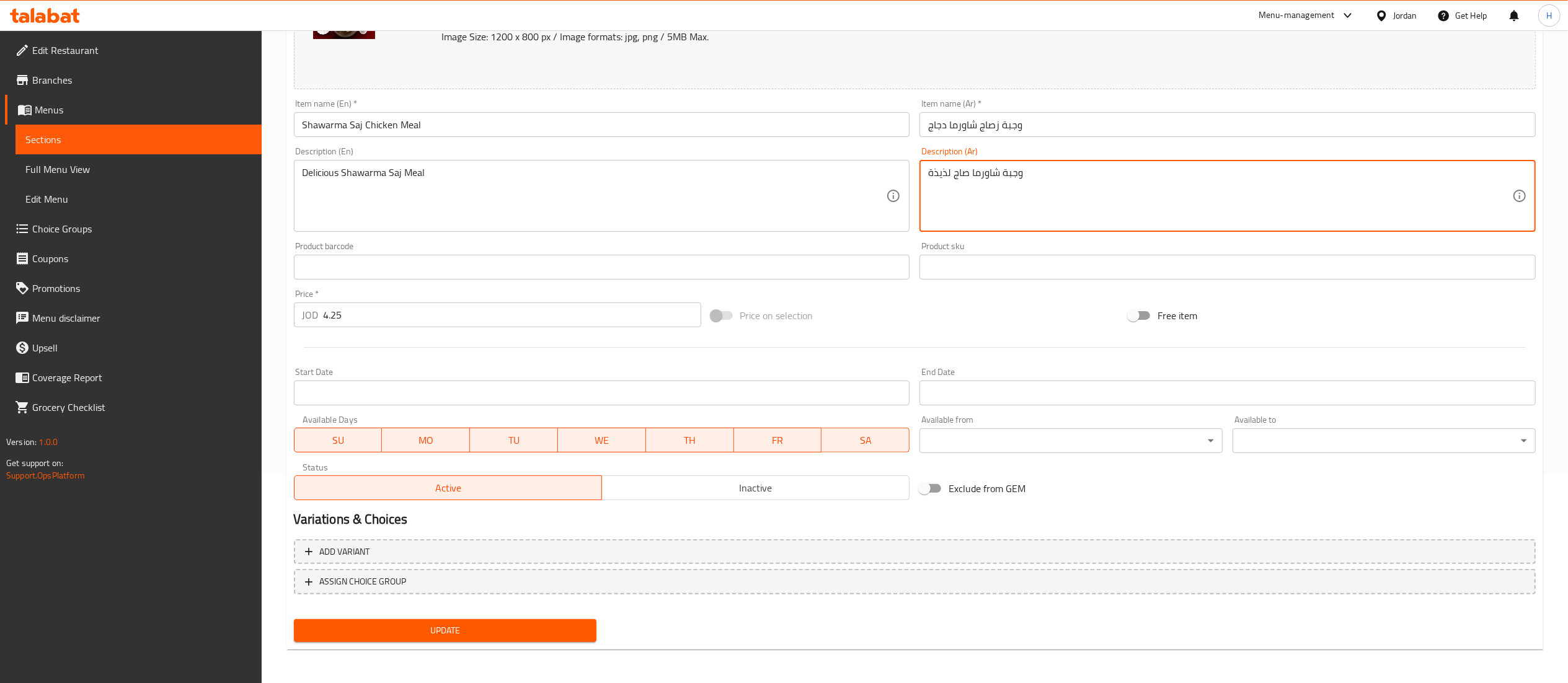
type textarea "وجبة شاورما صاج لذيذة"
click at [403, 626] on span "Update" at bounding box center [446, 630] width 284 height 16
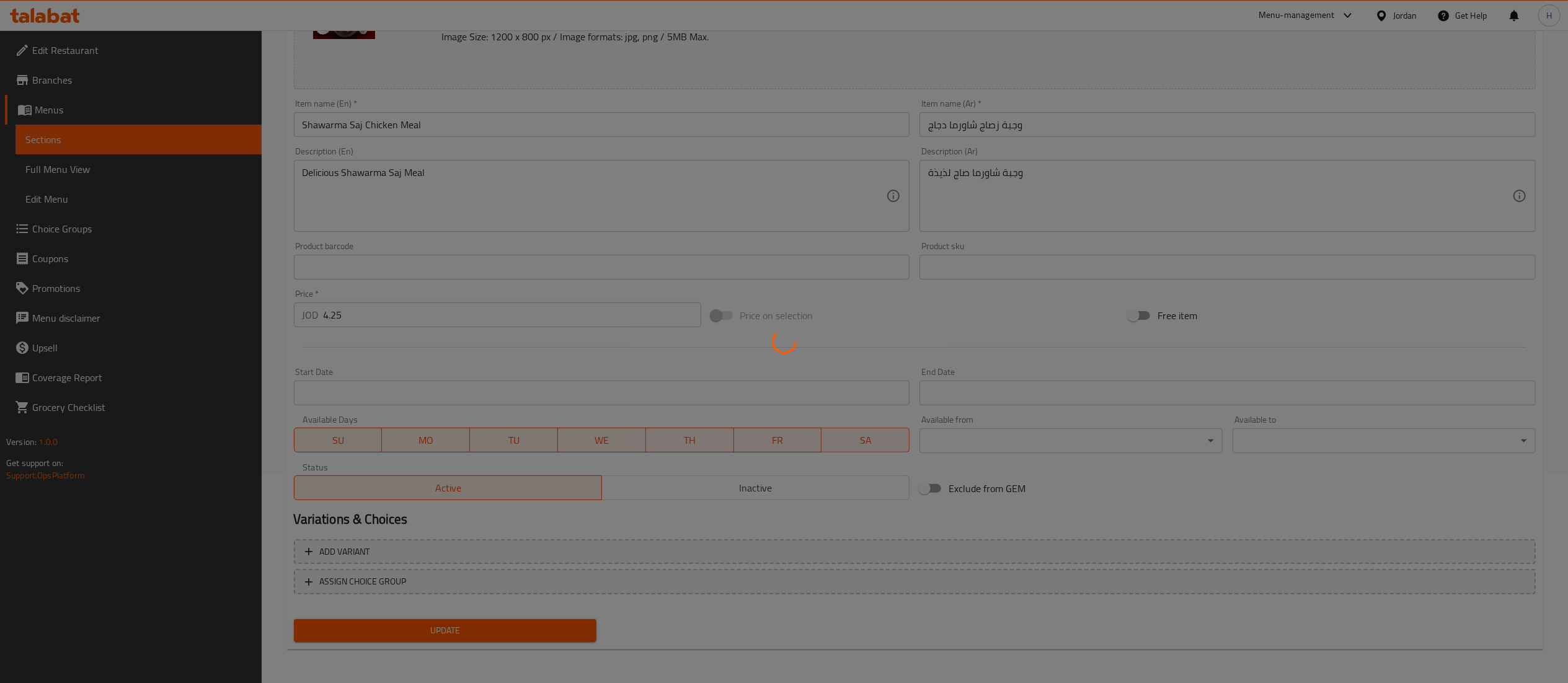
click at [403, 626] on div at bounding box center [784, 342] width 1568 height 683
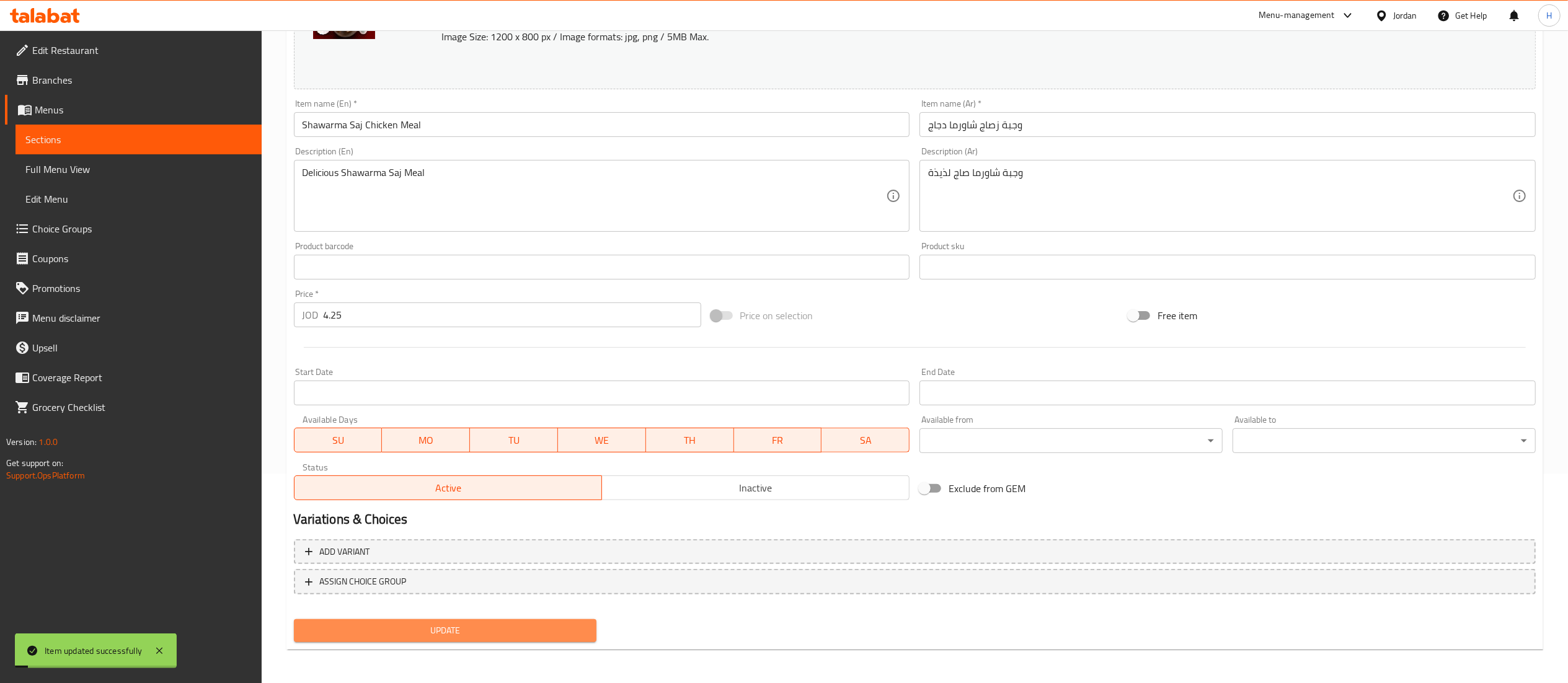
click at [469, 624] on span "Update" at bounding box center [446, 630] width 284 height 16
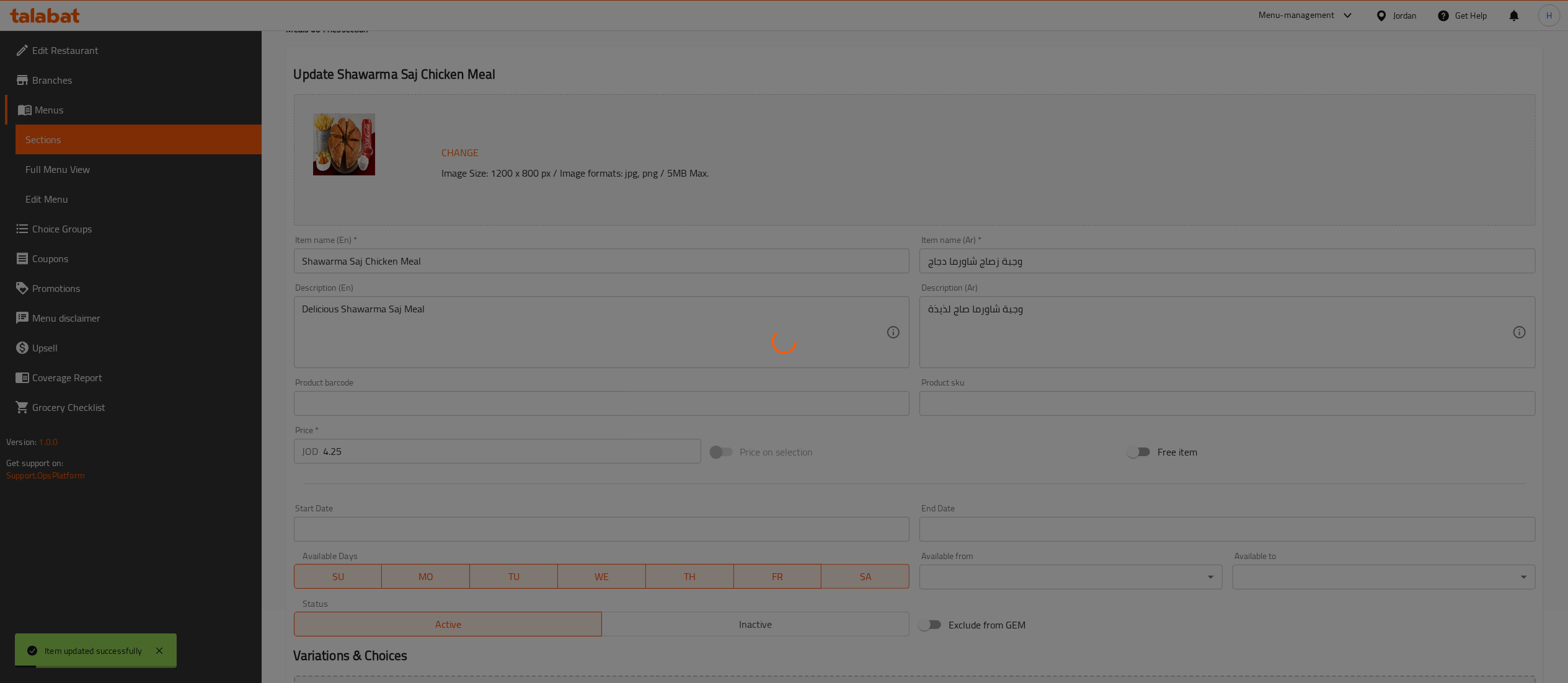
scroll to position [0, 0]
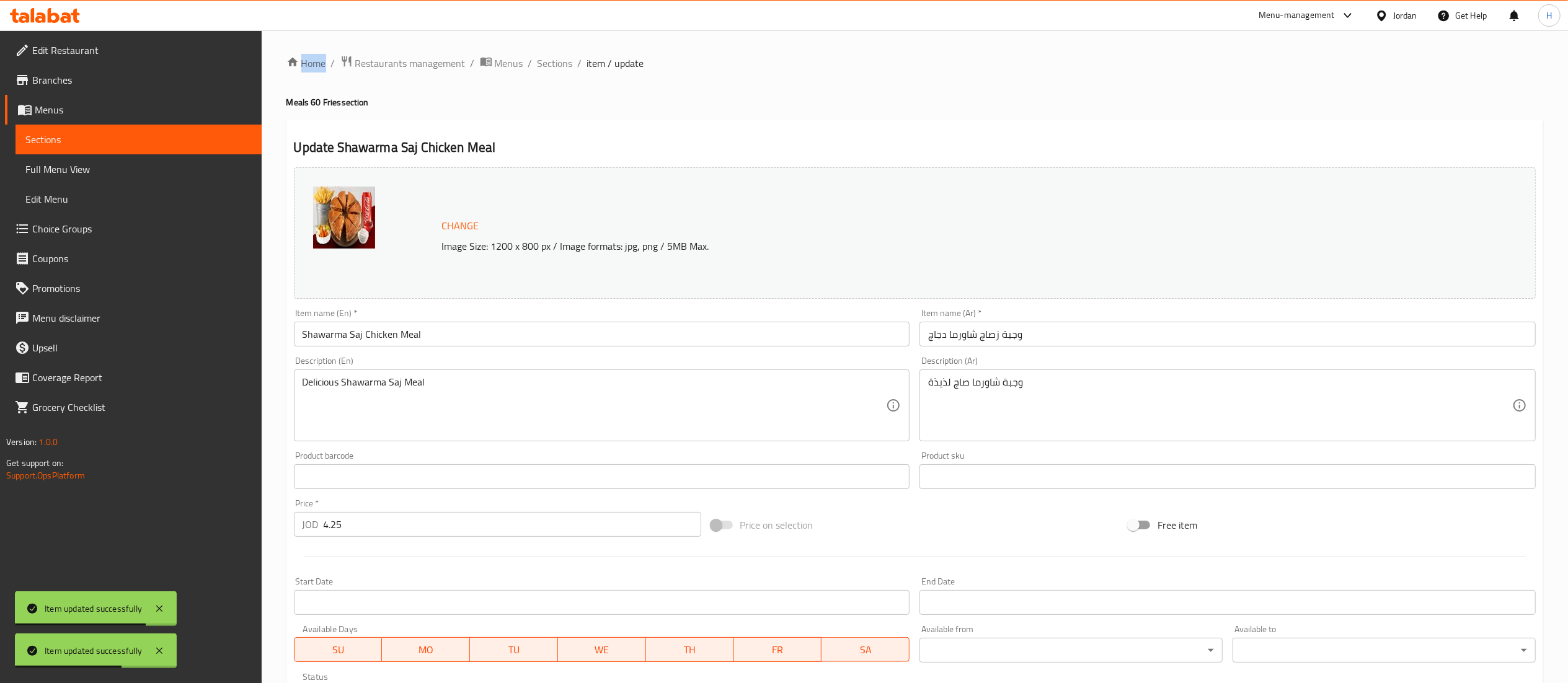
click at [41, 11] on icon at bounding box center [45, 16] width 70 height 15
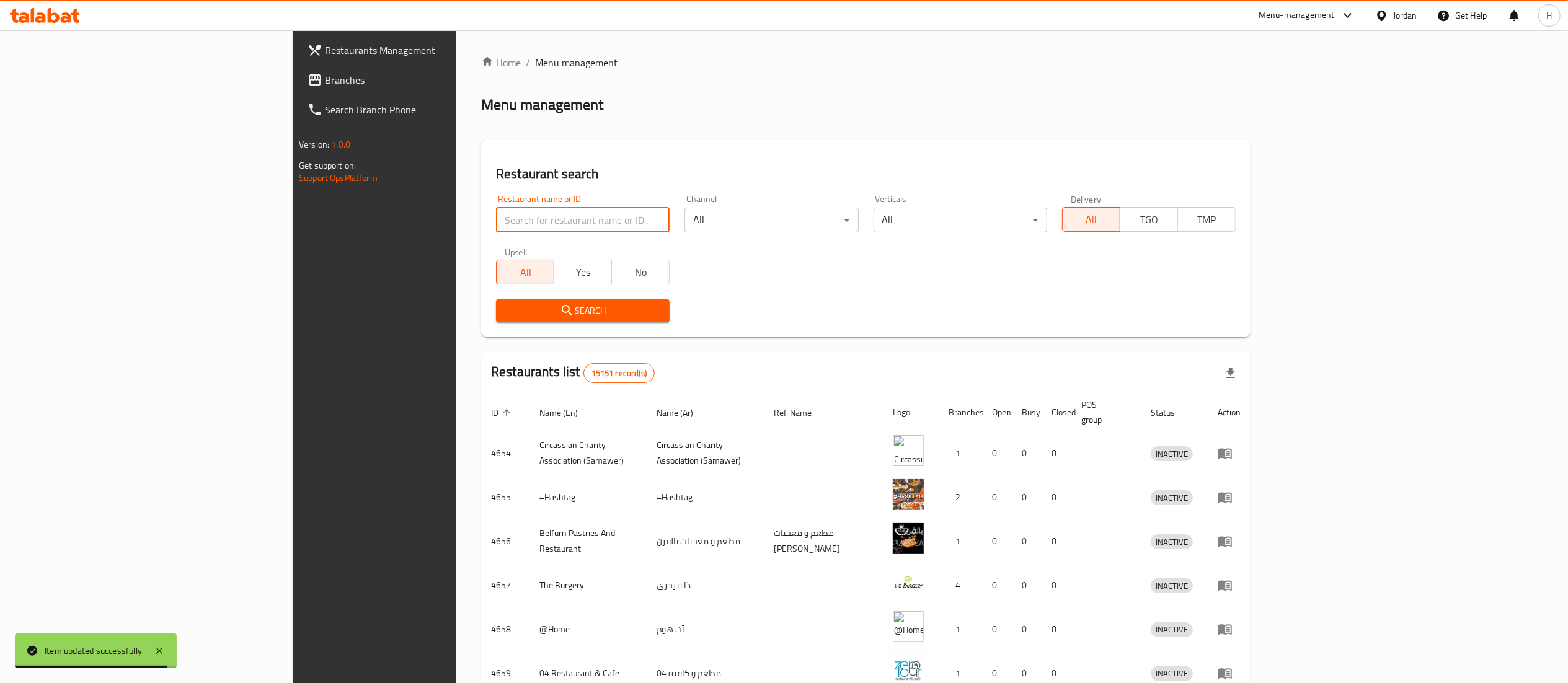
click at [496, 223] on input "search" at bounding box center [582, 220] width 174 height 25
paste input "747678"
type input "747678"
click button "Search" at bounding box center [582, 310] width 174 height 23
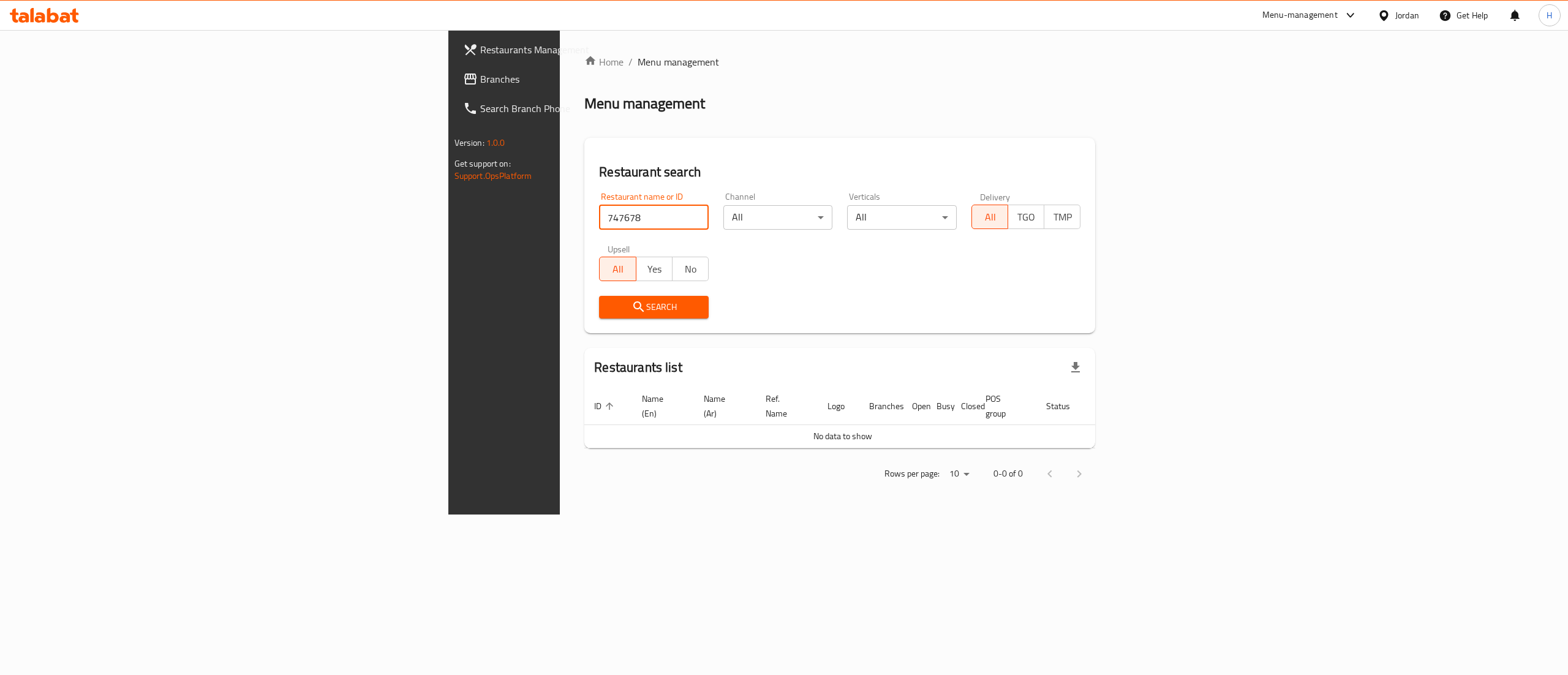
click at [480, 86] on span "Branches" at bounding box center [591, 79] width 220 height 15
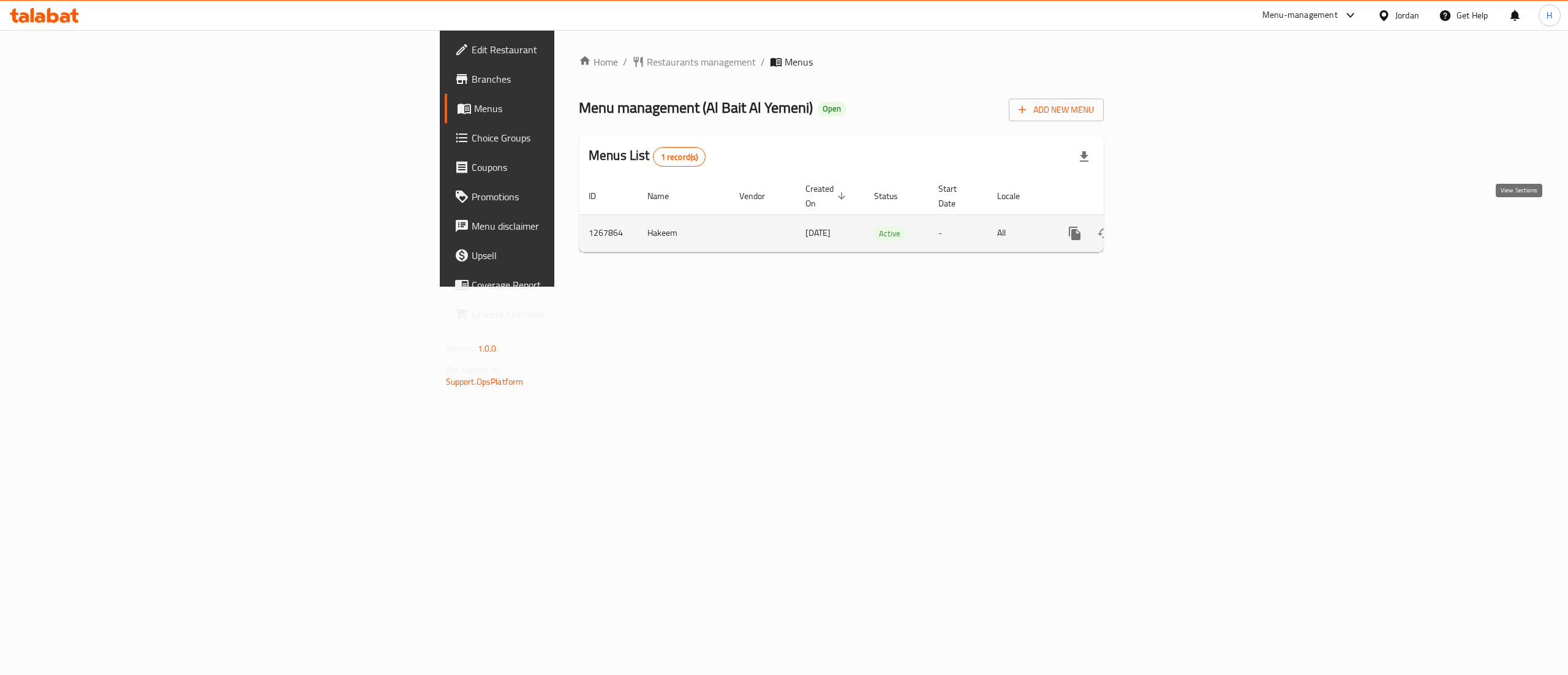
click at [1170, 226] on icon "enhanced table" at bounding box center [1163, 233] width 15 height 15
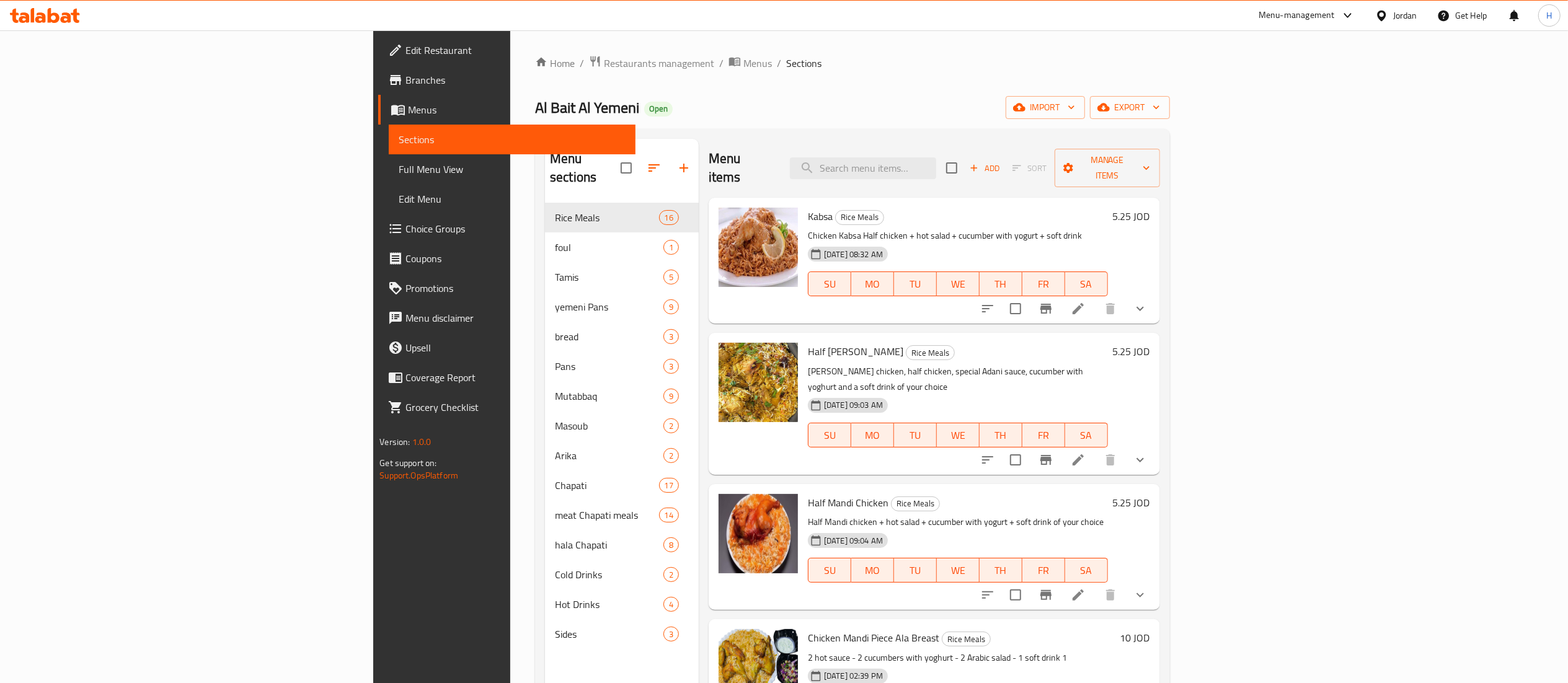
click at [373, 586] on div "Edit Restaurant Branches Menus Sections Full Menu View Edit Menu Choice Groups …" at bounding box center [504, 372] width 261 height 683
click at [373, 553] on div "Edit Restaurant Branches Menus Sections Full Menu View Edit Menu Choice Groups …" at bounding box center [504, 372] width 261 height 683
